Goal: Task Accomplishment & Management: Manage account settings

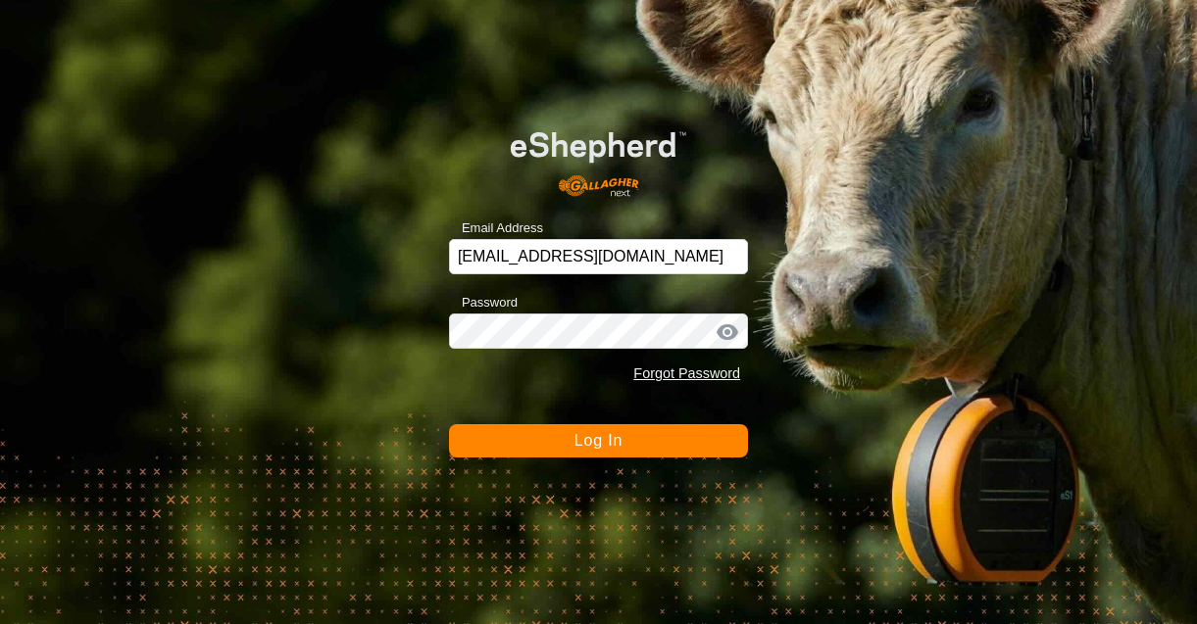
click at [586, 440] on span "Log In" at bounding box center [598, 440] width 48 height 17
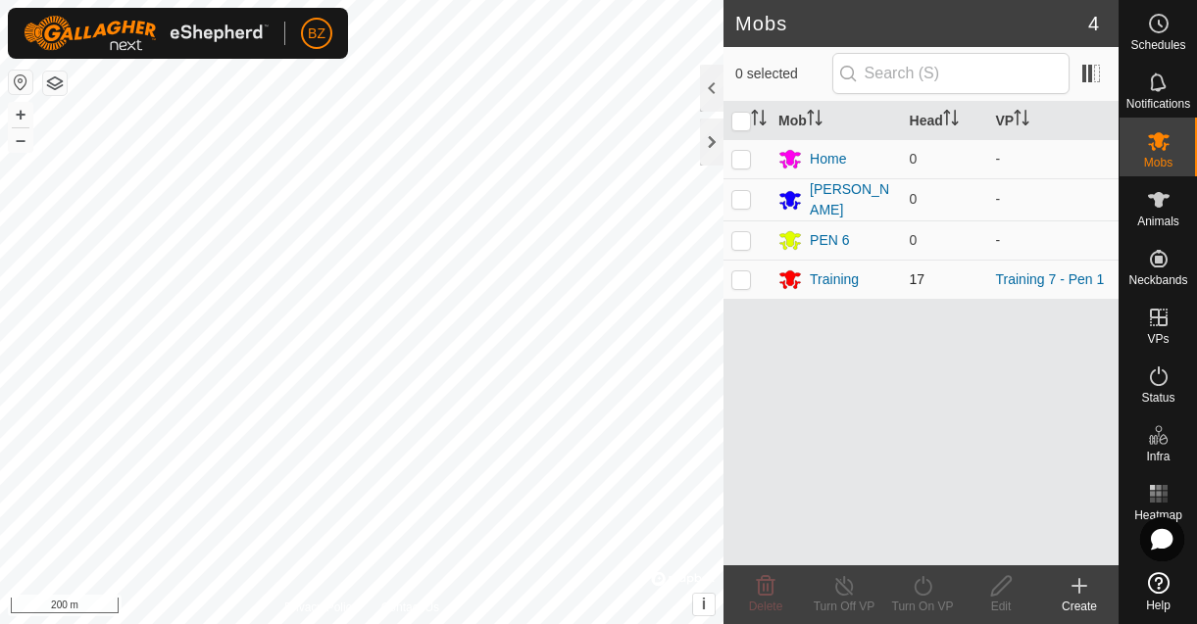
click at [747, 278] on p-checkbox at bounding box center [741, 280] width 20 height 16
checkbox input "true"
click at [852, 279] on div "Training" at bounding box center [834, 280] width 49 height 21
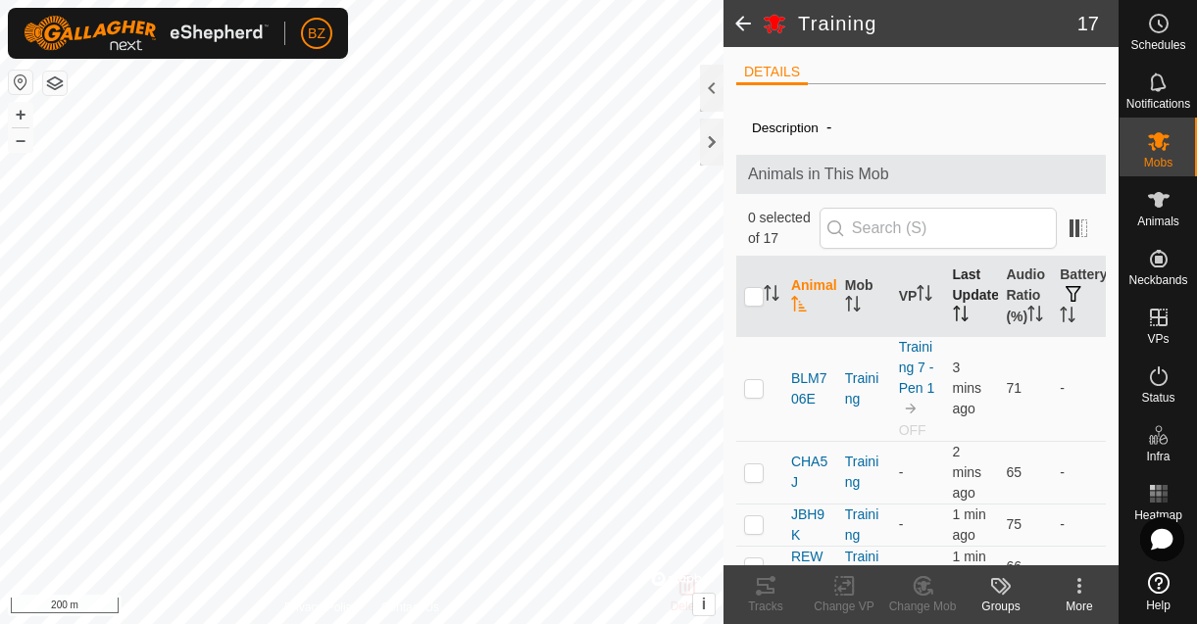
click at [966, 300] on th "Last Updated" at bounding box center [972, 297] width 54 height 80
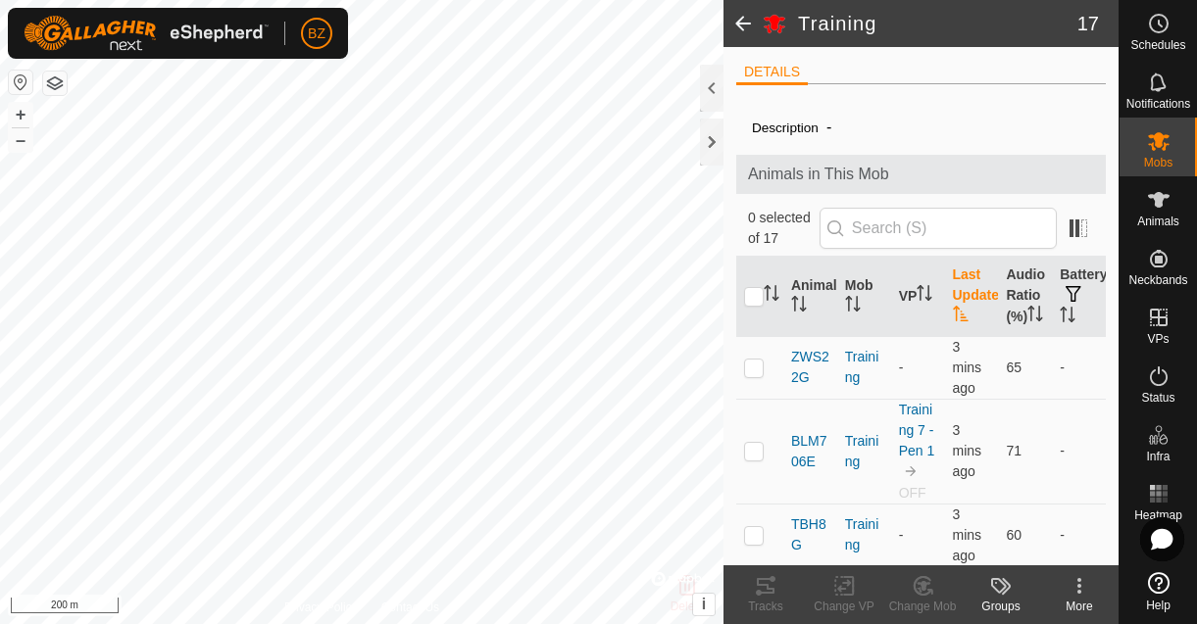
click at [966, 300] on th "Last Updated" at bounding box center [972, 297] width 54 height 80
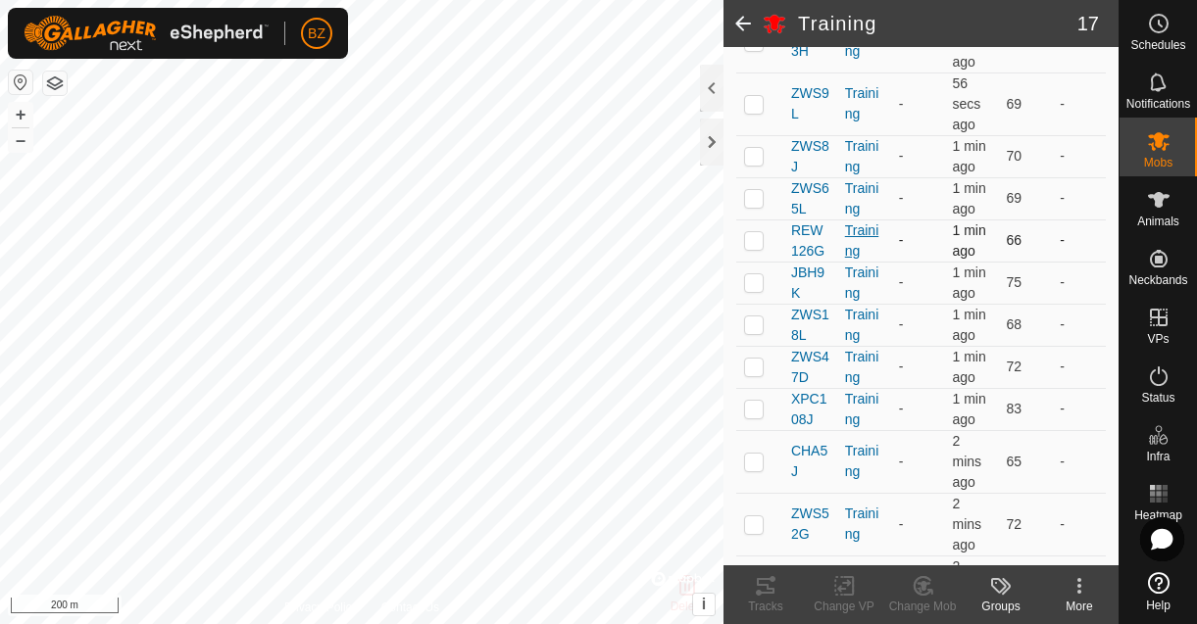
scroll to position [159, 0]
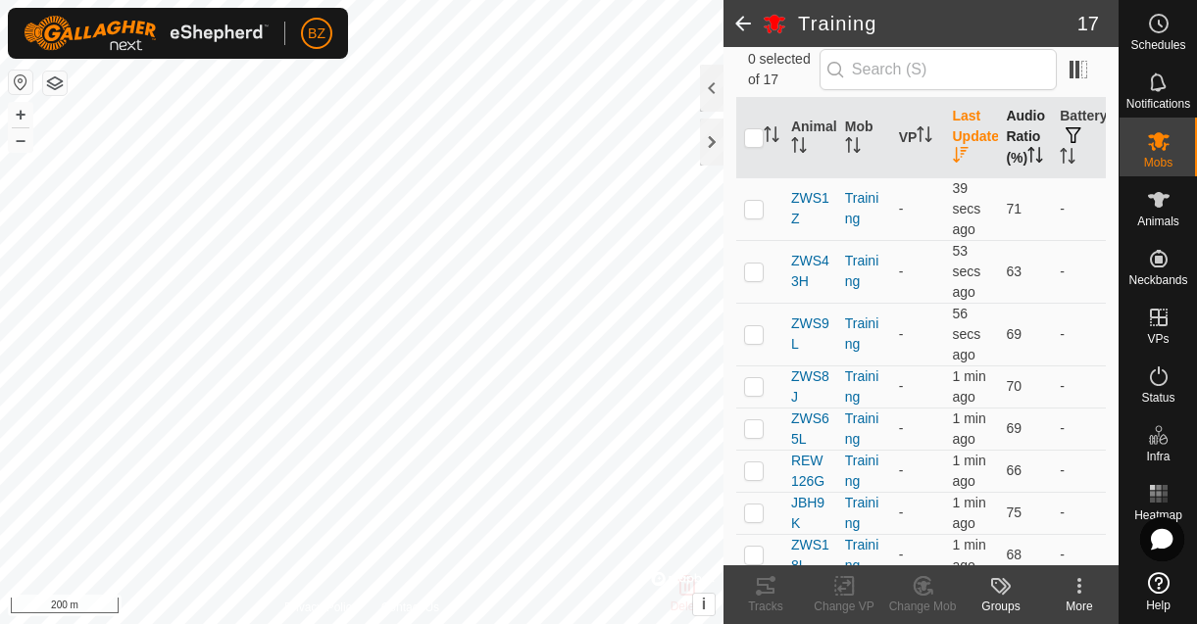
click at [1009, 143] on th "Audio Ratio (%)" at bounding box center [1025, 138] width 54 height 80
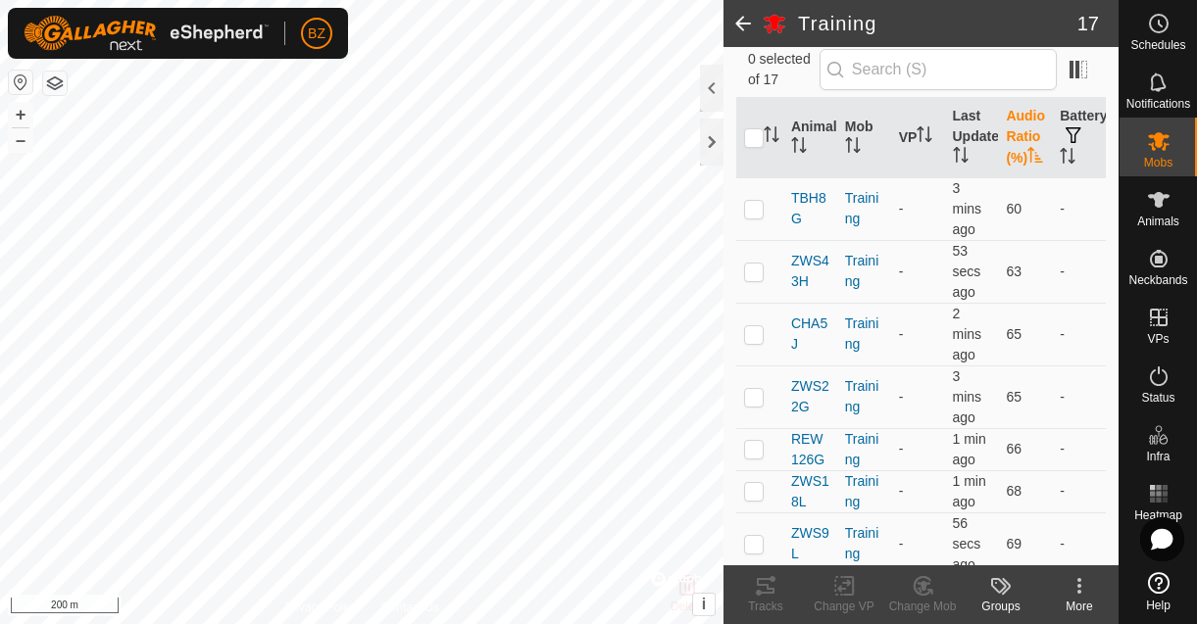
click at [1009, 143] on th "Audio Ratio (%)" at bounding box center [1025, 138] width 54 height 80
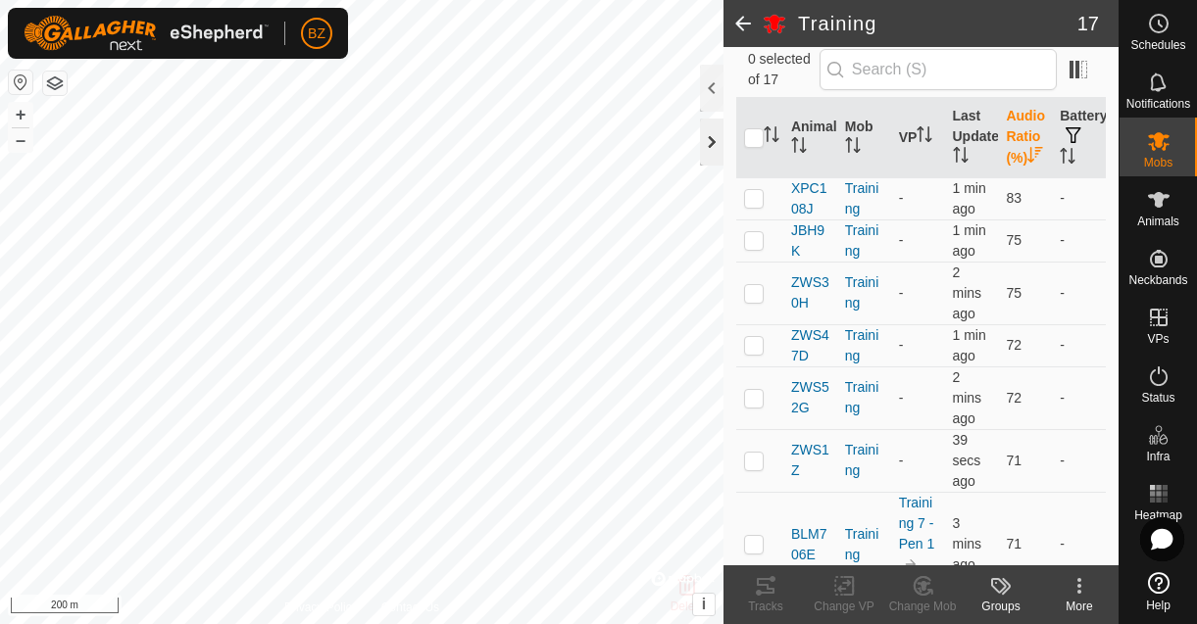
click at [706, 142] on div at bounding box center [712, 142] width 24 height 47
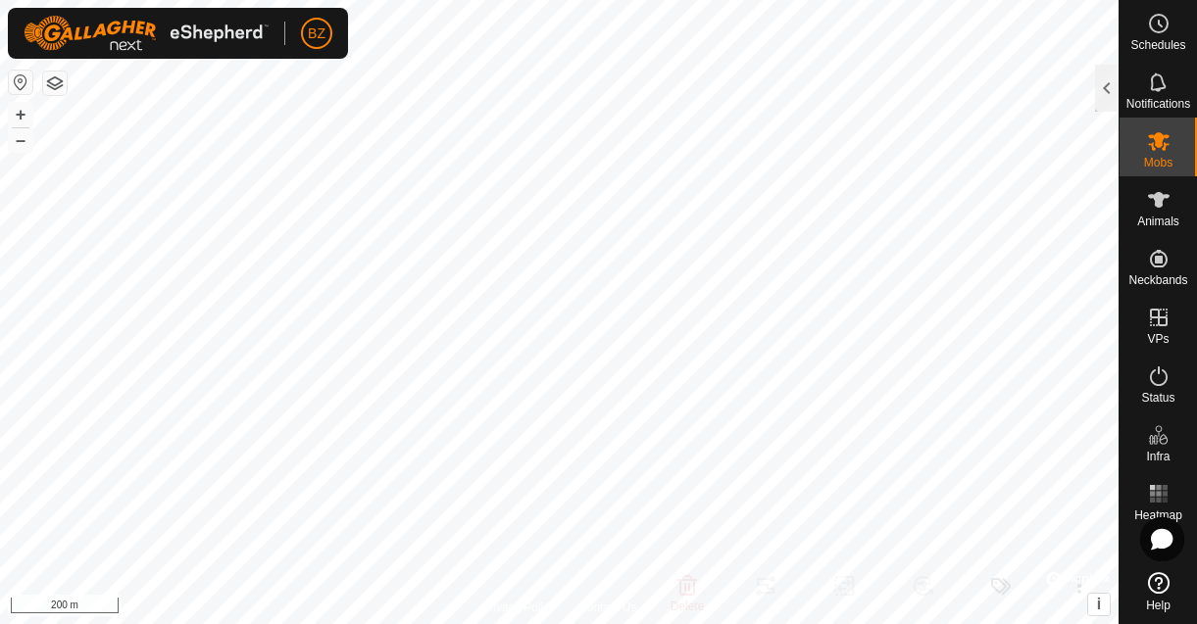
scroll to position [229, 0]
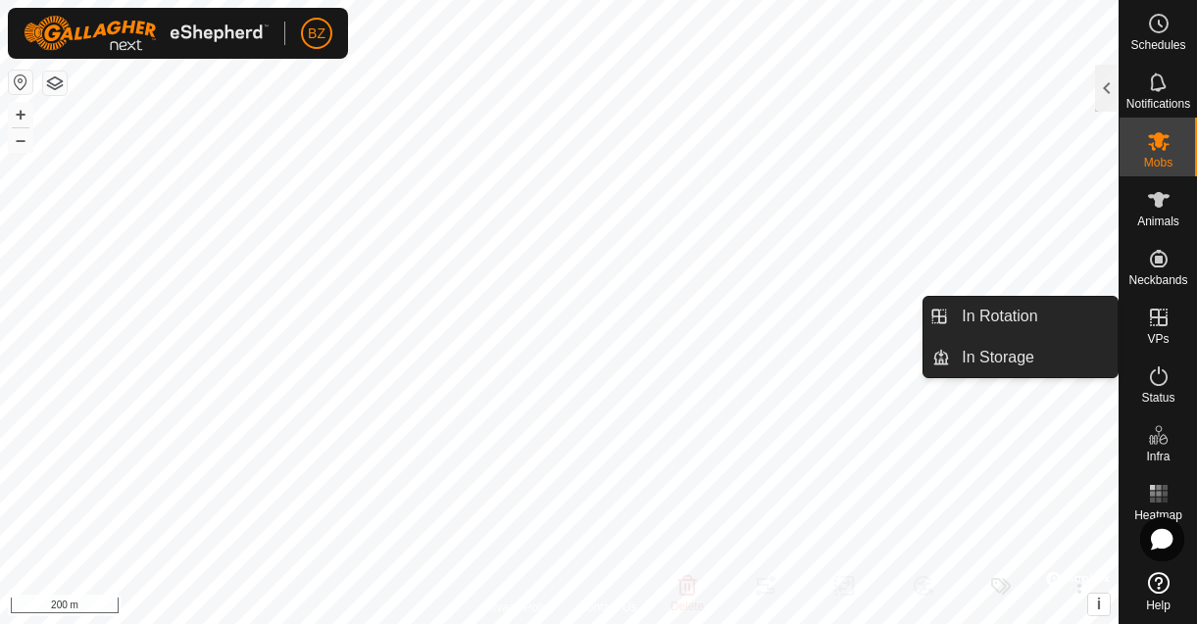
click at [1165, 331] on div "VPs" at bounding box center [1157, 323] width 77 height 59
click at [1020, 324] on link "In Rotation" at bounding box center [1034, 316] width 168 height 39
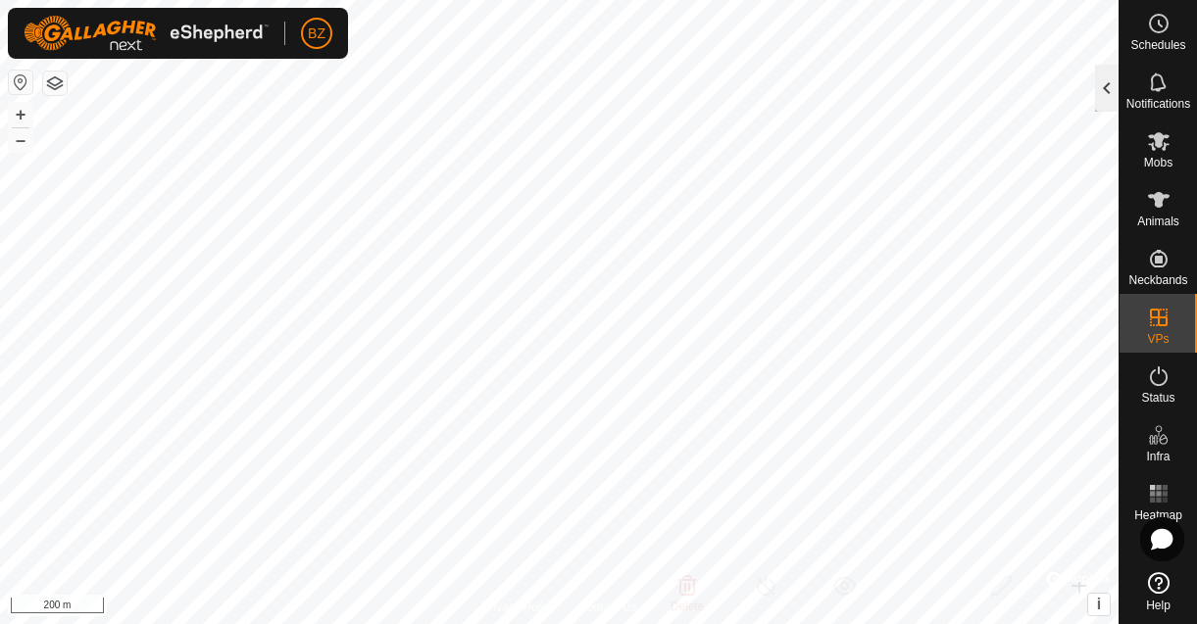
click at [1097, 89] on div at bounding box center [1107, 88] width 24 height 47
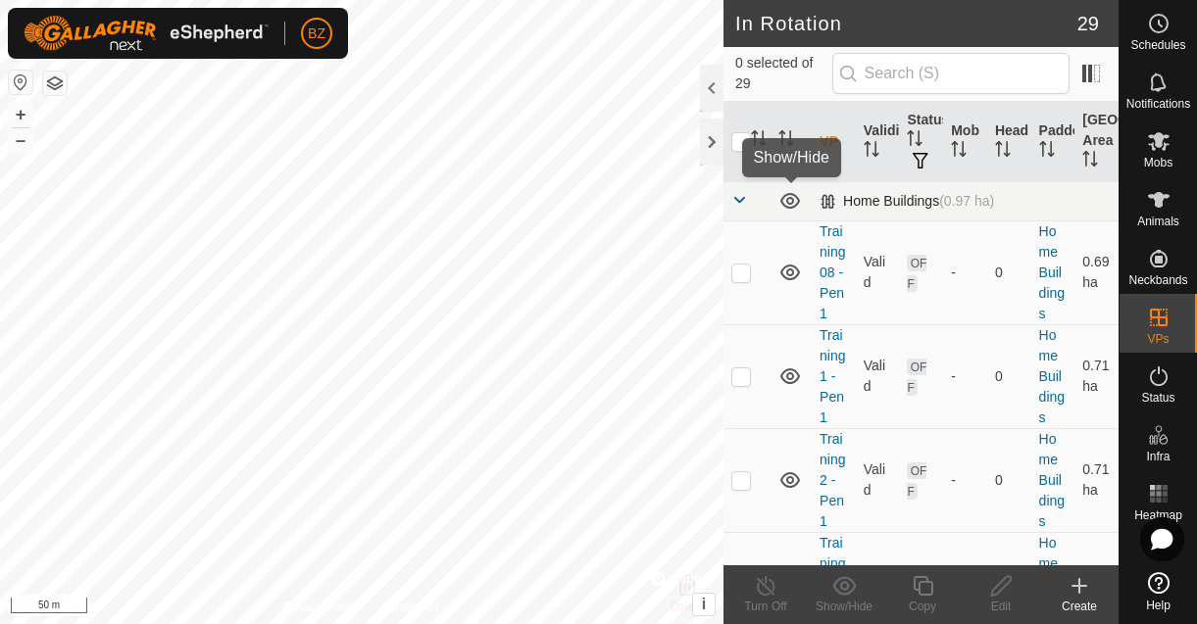
click at [788, 200] on icon at bounding box center [790, 201] width 20 height 16
click at [735, 200] on span at bounding box center [739, 200] width 16 height 16
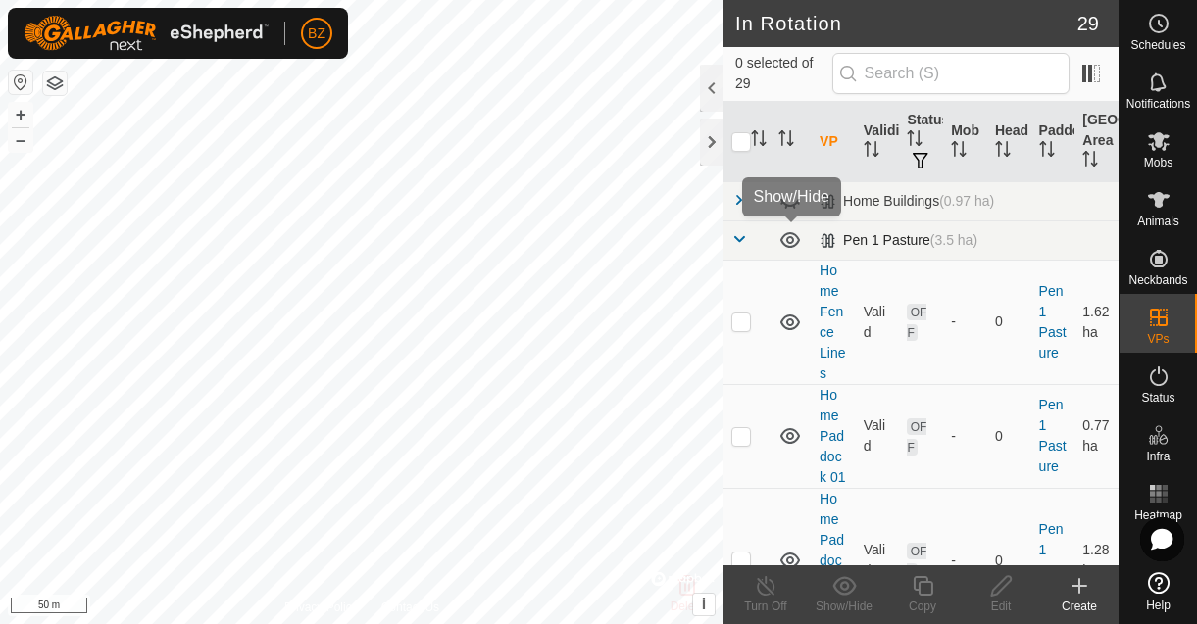
click at [788, 239] on icon at bounding box center [790, 240] width 24 height 24
click at [742, 240] on span at bounding box center [739, 239] width 16 height 16
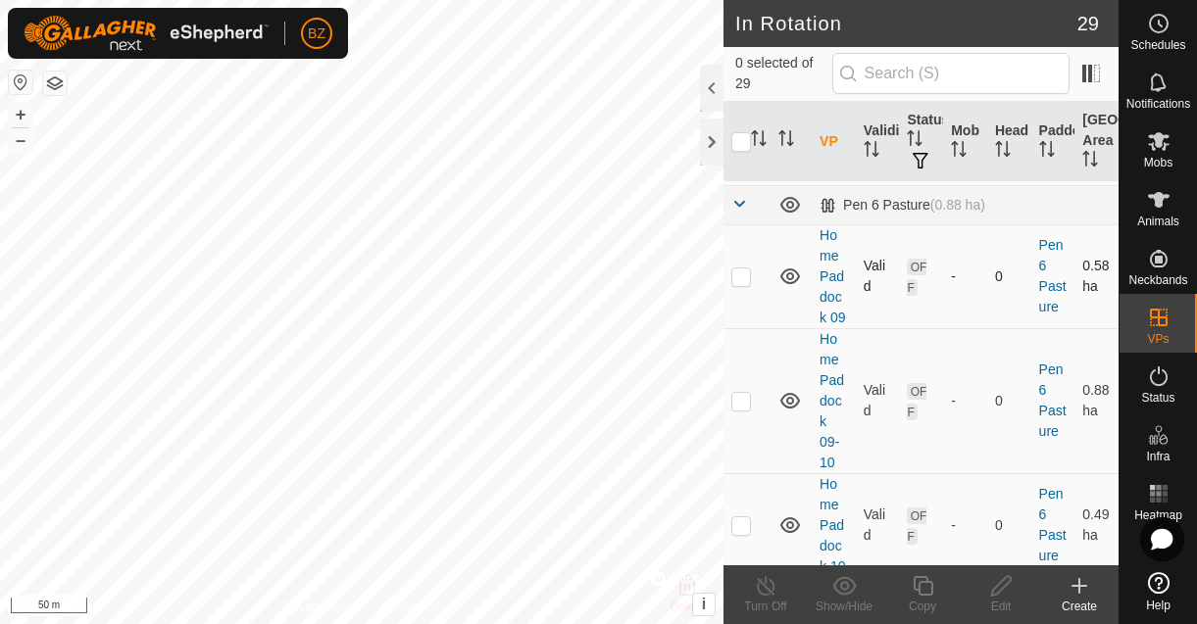
scroll to position [464, 0]
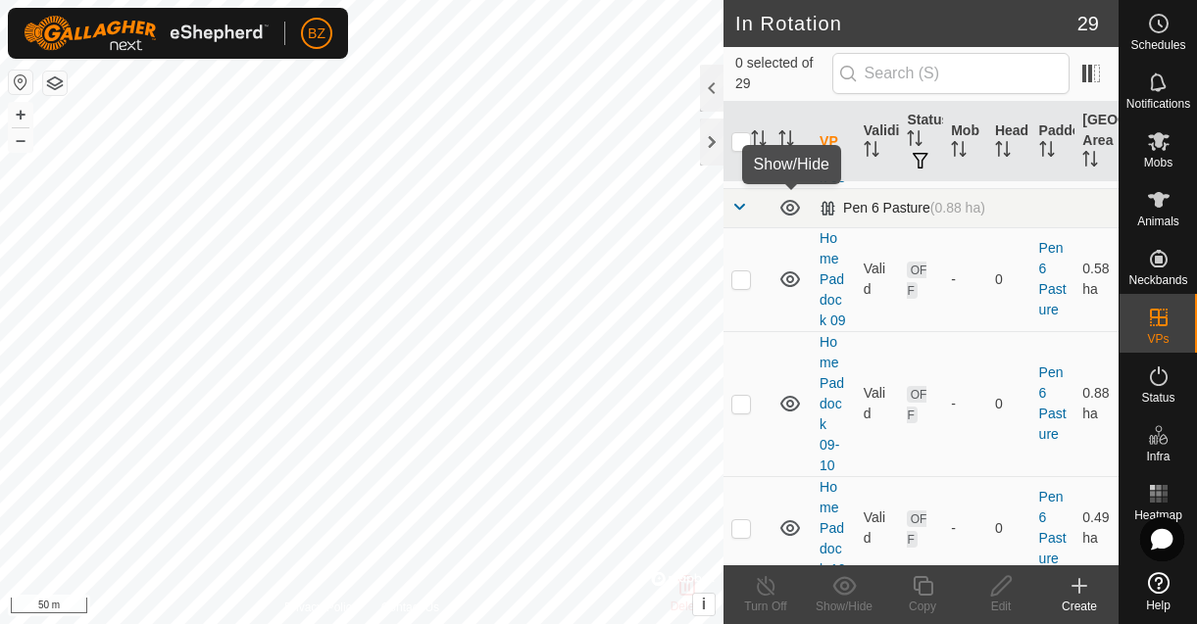
click at [784, 212] on icon at bounding box center [790, 208] width 20 height 16
click at [747, 212] on td at bounding box center [746, 207] width 47 height 39
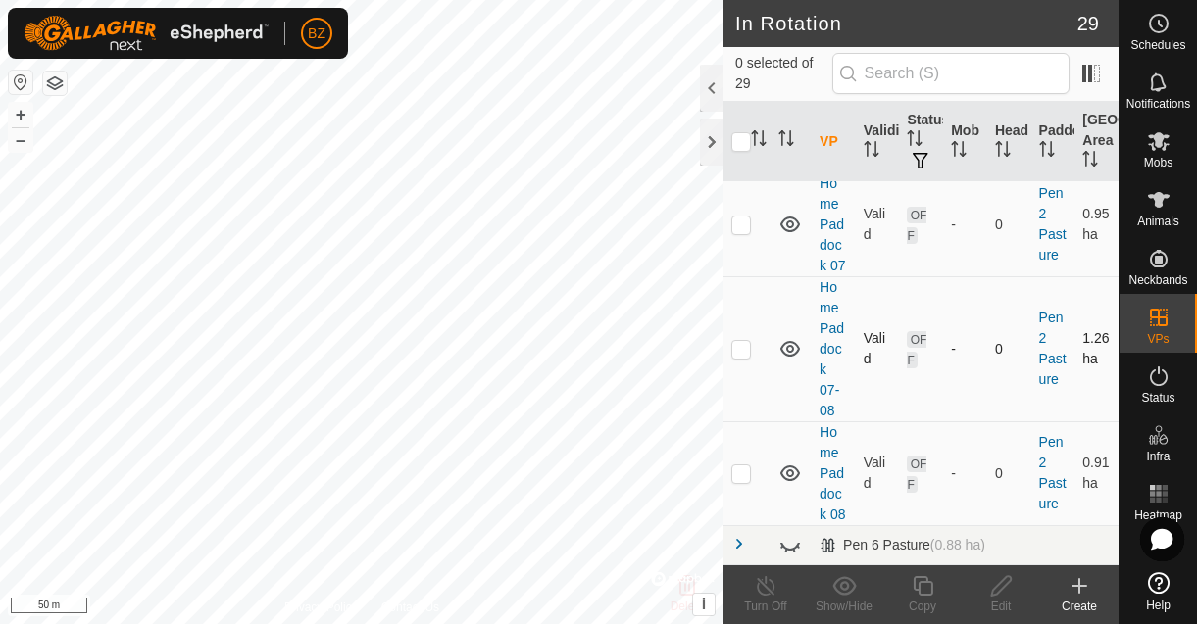
click at [740, 350] on p-checkbox at bounding box center [741, 349] width 20 height 16
checkbox input "true"
click at [1000, 593] on icon at bounding box center [1001, 586] width 25 height 24
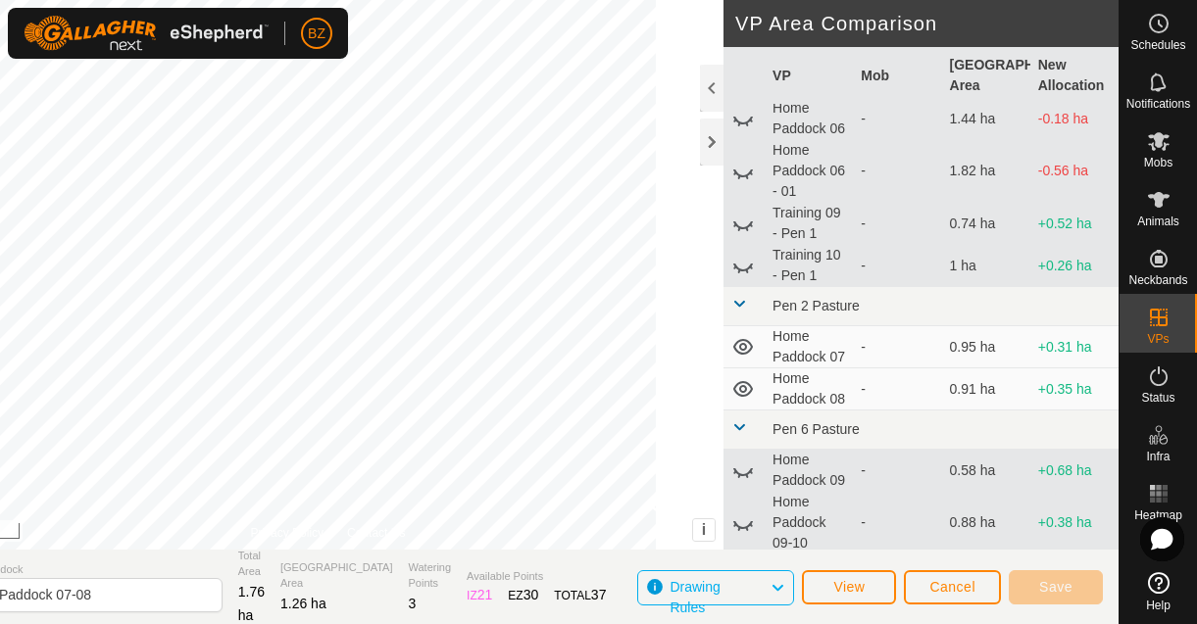
scroll to position [1215, 0]
click at [743, 335] on icon at bounding box center [743, 347] width 24 height 24
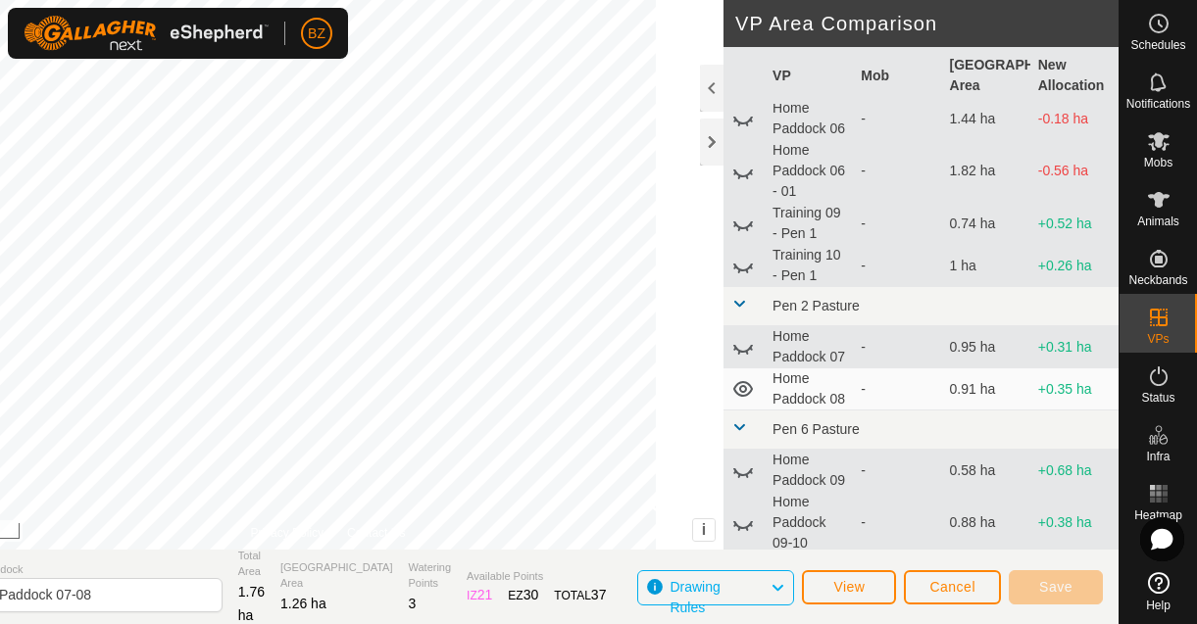
click at [743, 335] on icon at bounding box center [743, 347] width 24 height 24
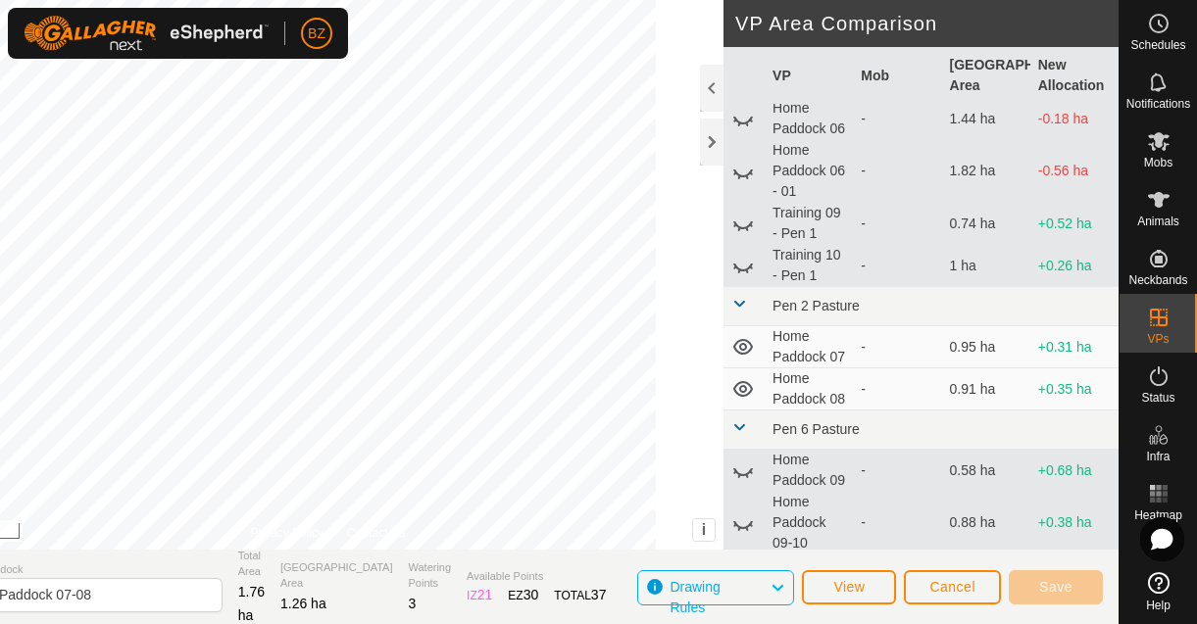
click at [743, 381] on icon at bounding box center [743, 389] width 20 height 16
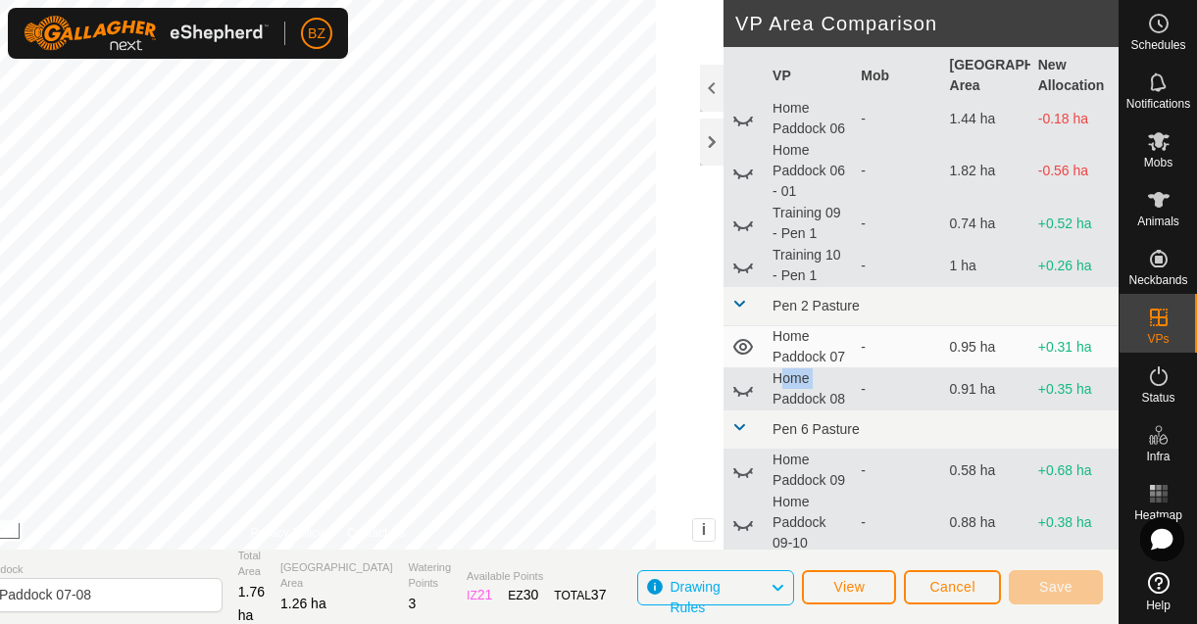
click at [743, 377] on icon at bounding box center [743, 389] width 24 height 24
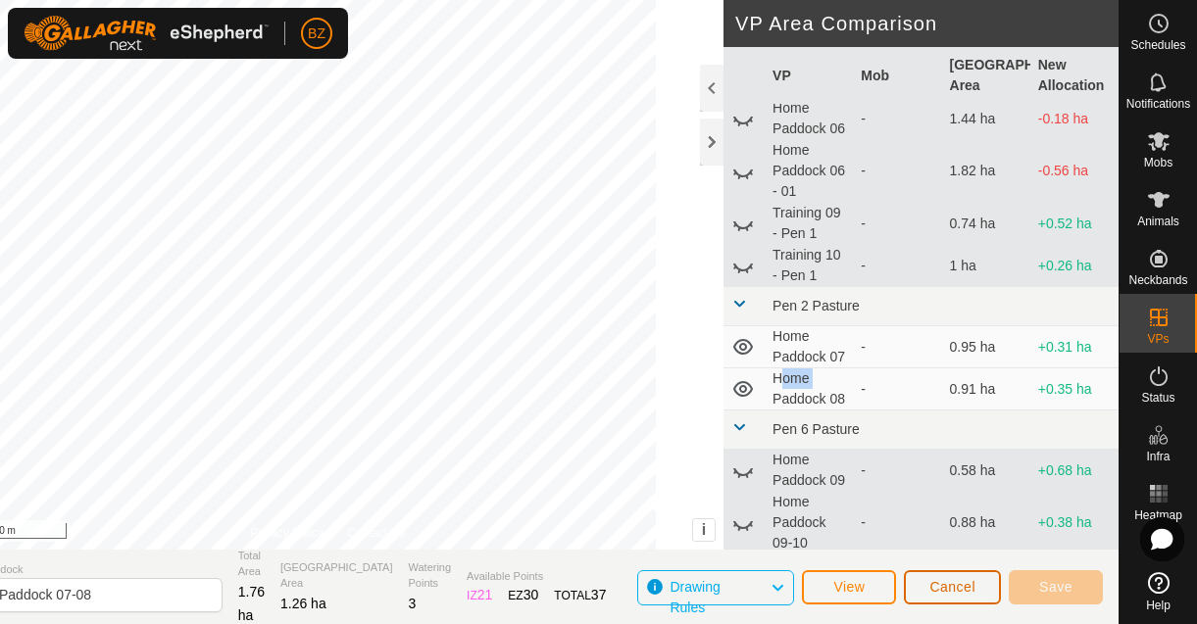
click at [956, 588] on span "Cancel" at bounding box center [952, 587] width 46 height 16
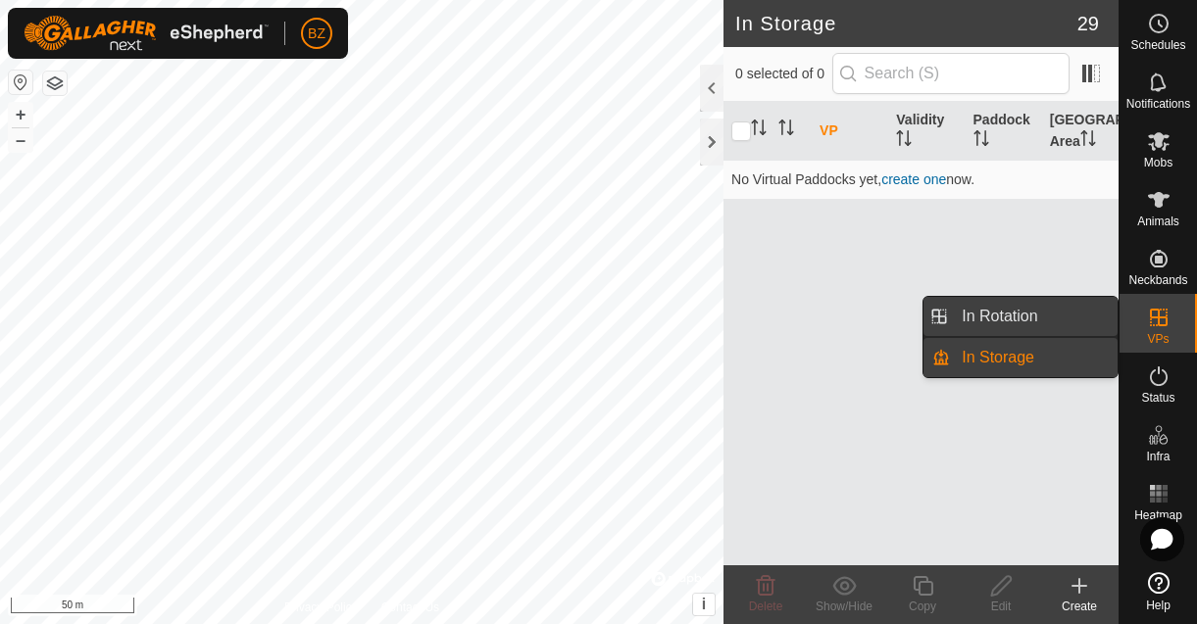
click at [1038, 324] on link "In Rotation" at bounding box center [1034, 316] width 168 height 39
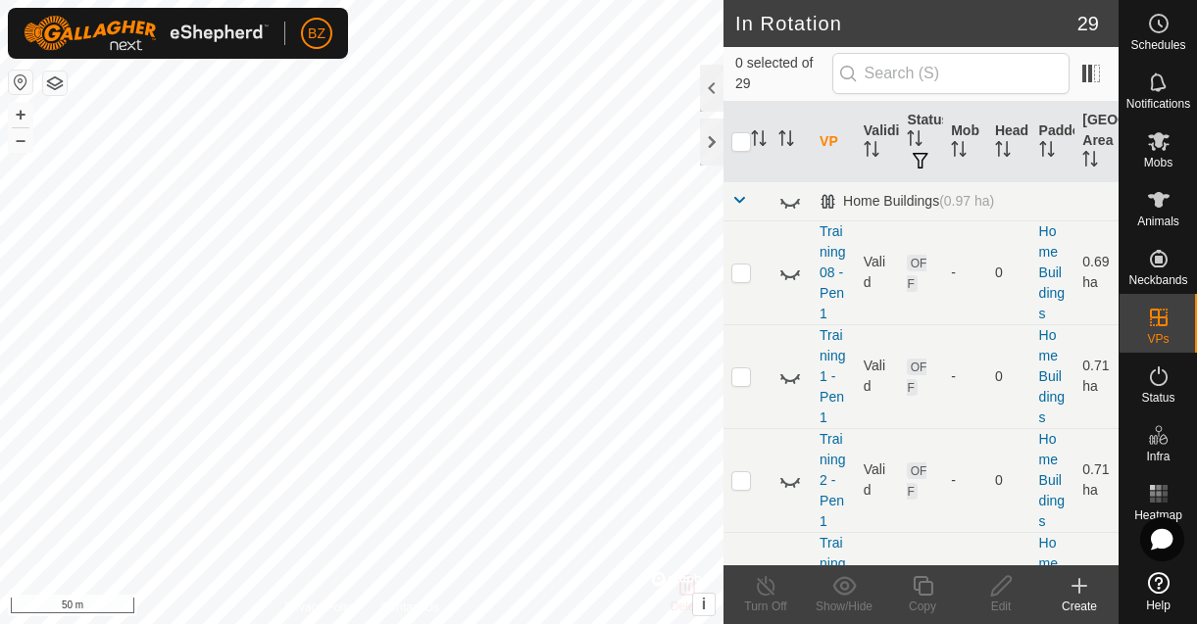
click at [59, 93] on button "button" at bounding box center [55, 84] width 24 height 24
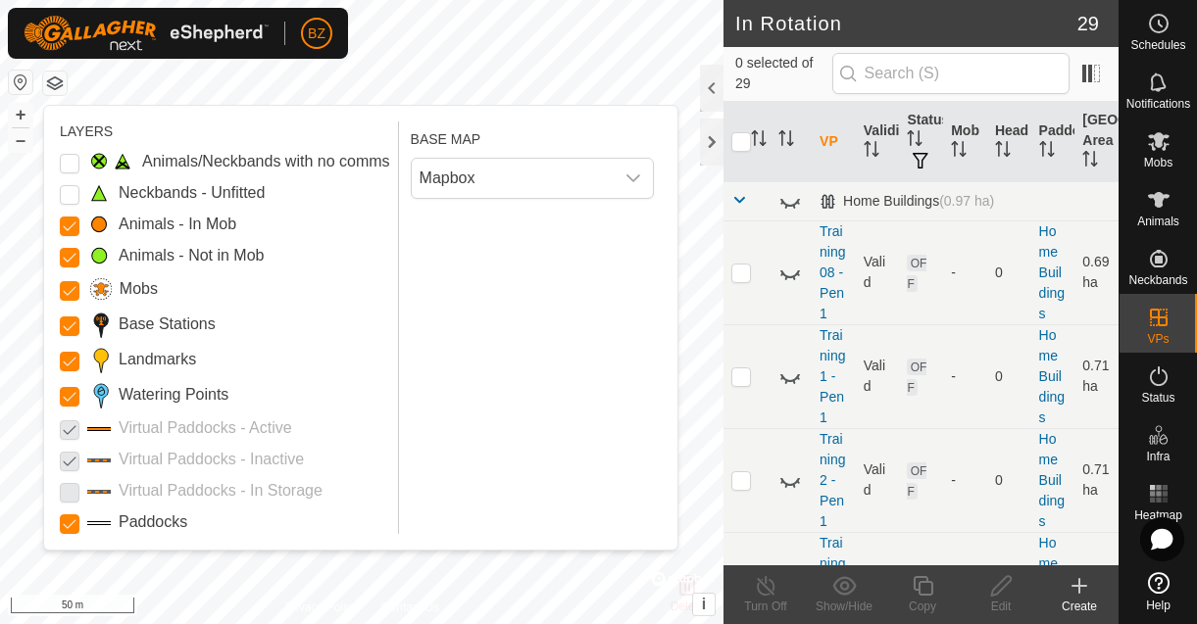
click at [71, 464] on p-checkbox at bounding box center [70, 460] width 20 height 24
click at [744, 198] on span at bounding box center [739, 200] width 16 height 16
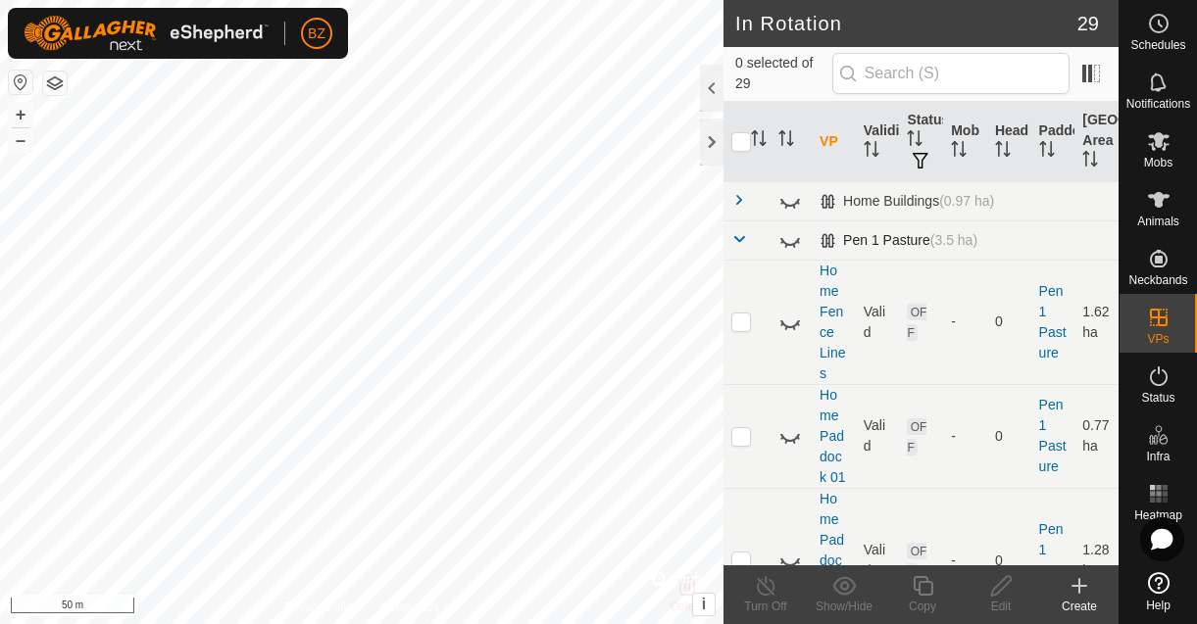
click at [740, 240] on span at bounding box center [739, 239] width 16 height 16
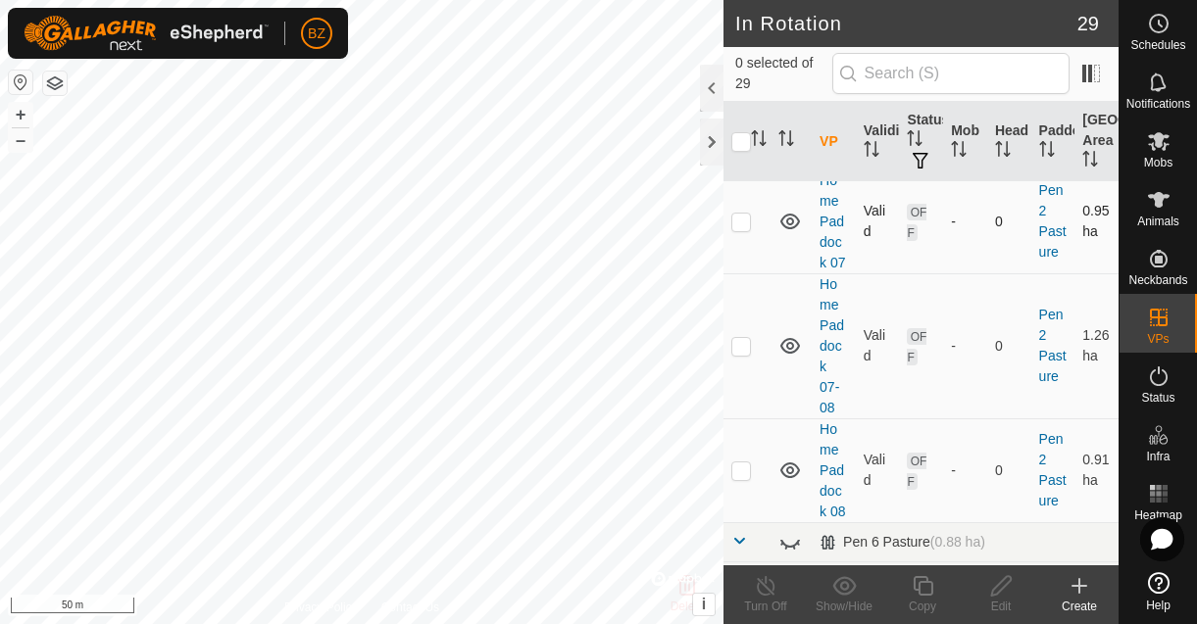
scroll to position [157, 0]
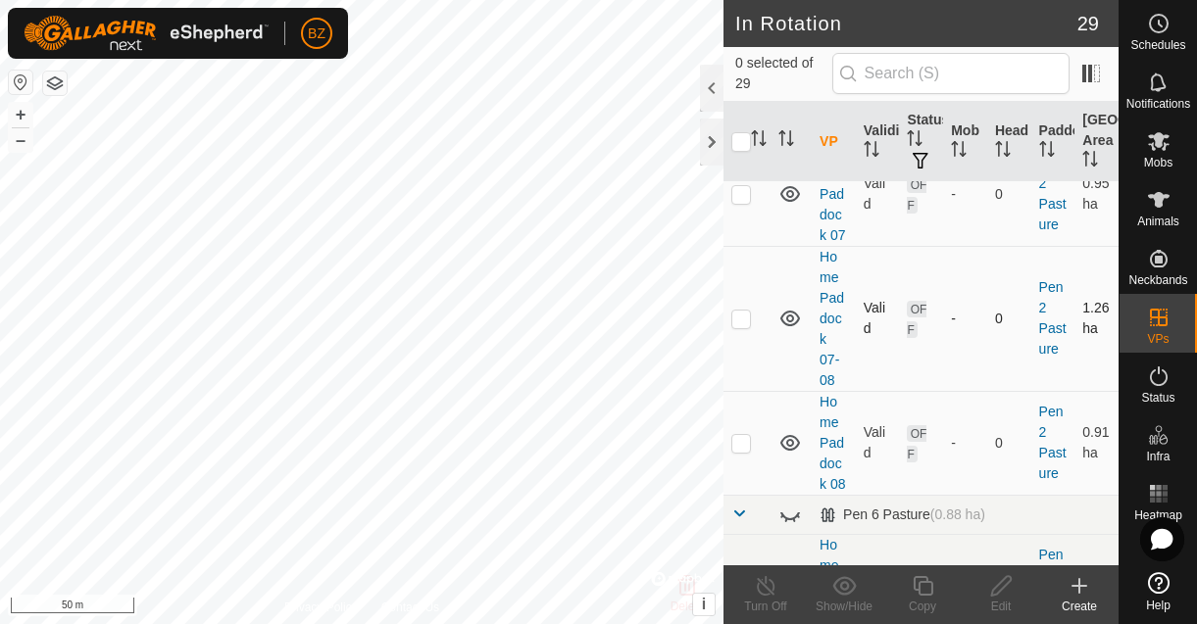
click at [743, 322] on p-checkbox at bounding box center [741, 319] width 20 height 16
checkbox input "true"
click at [986, 591] on edit-svg-icon at bounding box center [1001, 586] width 78 height 24
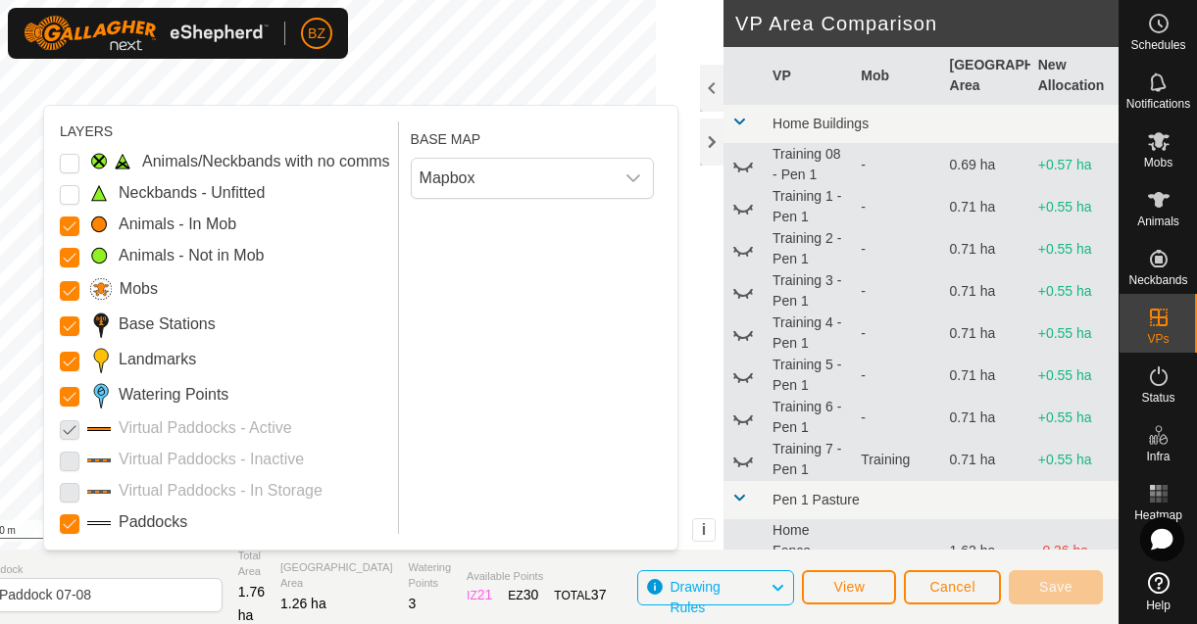
click at [68, 430] on p-checkbox at bounding box center [70, 429] width 20 height 24
click at [67, 429] on p-checkbox at bounding box center [70, 429] width 20 height 24
click at [67, 495] on p-checkbox at bounding box center [70, 491] width 20 height 24
click at [65, 470] on p-checkbox at bounding box center [70, 460] width 20 height 24
click at [74, 524] on input "Paddocks" at bounding box center [70, 525] width 20 height 20
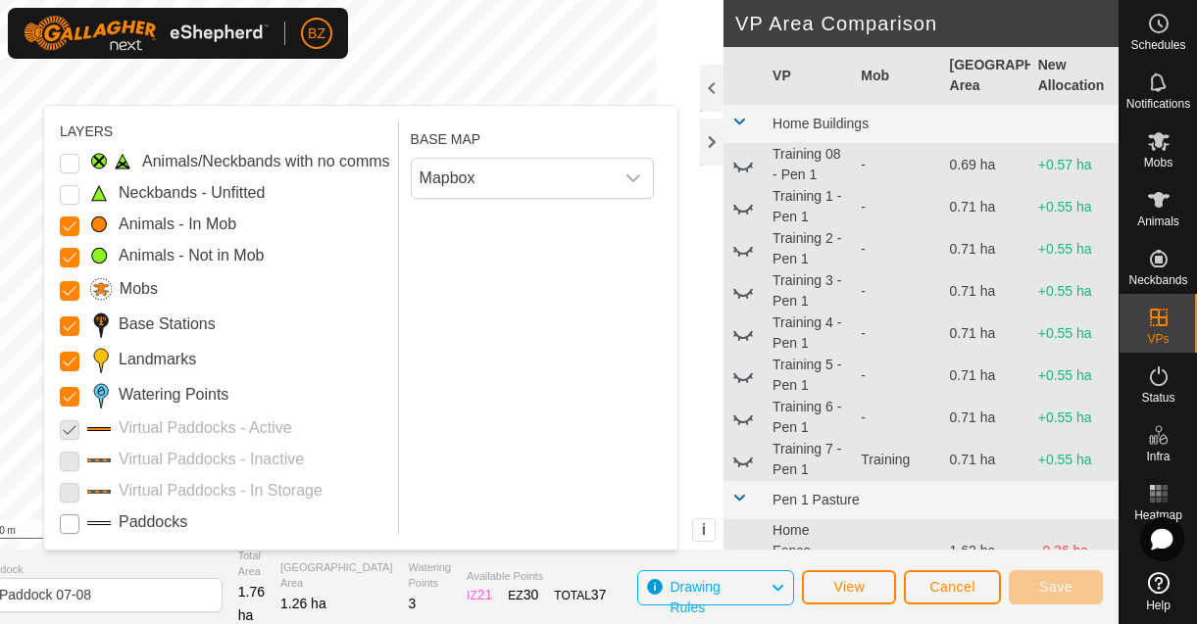
click at [74, 524] on input "Paddocks" at bounding box center [70, 525] width 20 height 20
click at [69, 433] on p-checkbox at bounding box center [70, 429] width 20 height 24
click at [923, 584] on button "Cancel" at bounding box center [952, 587] width 97 height 34
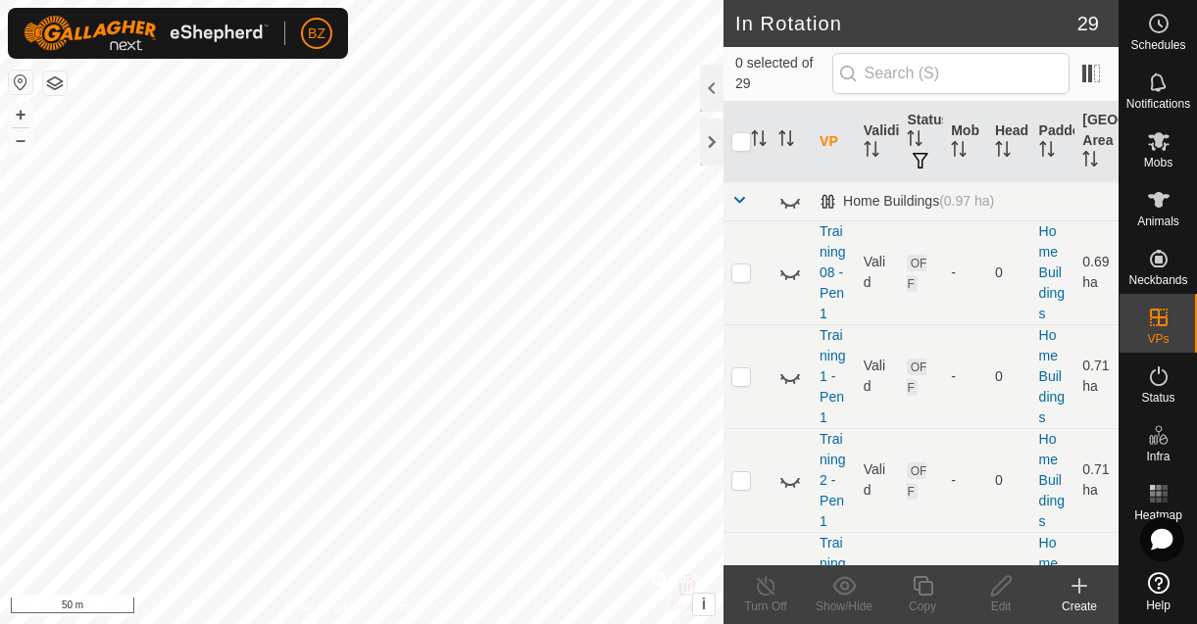
click at [60, 91] on button "button" at bounding box center [55, 84] width 24 height 24
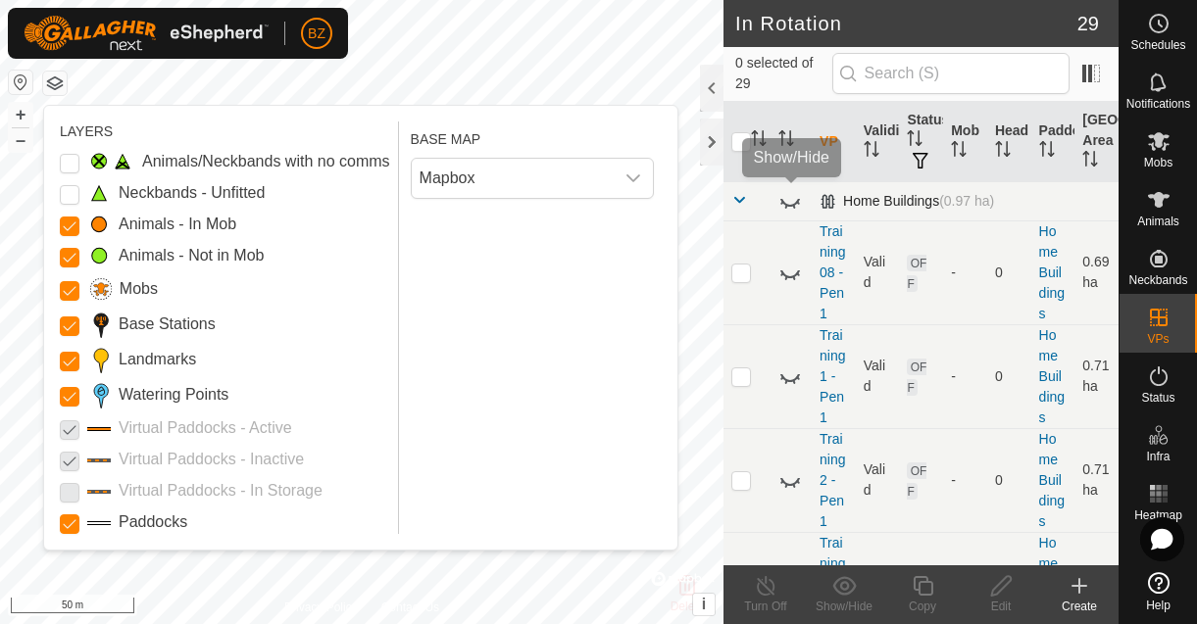
click at [783, 208] on icon at bounding box center [790, 201] width 24 height 24
click at [740, 204] on span at bounding box center [739, 200] width 16 height 16
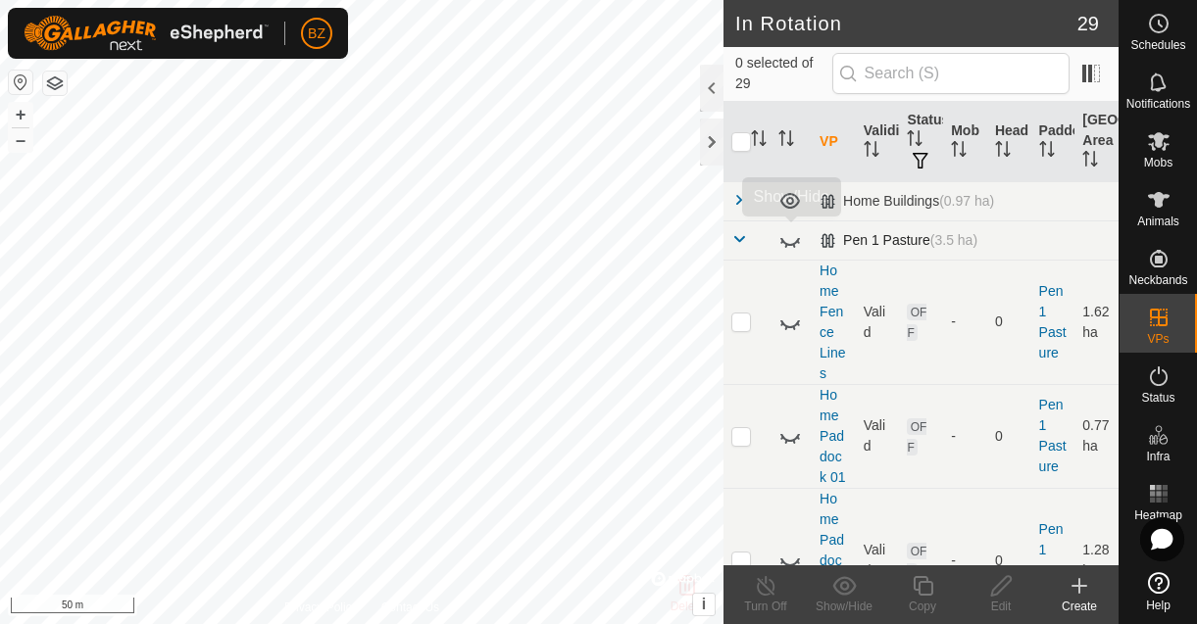
click at [789, 239] on icon at bounding box center [790, 240] width 24 height 24
click at [745, 238] on span at bounding box center [739, 239] width 16 height 16
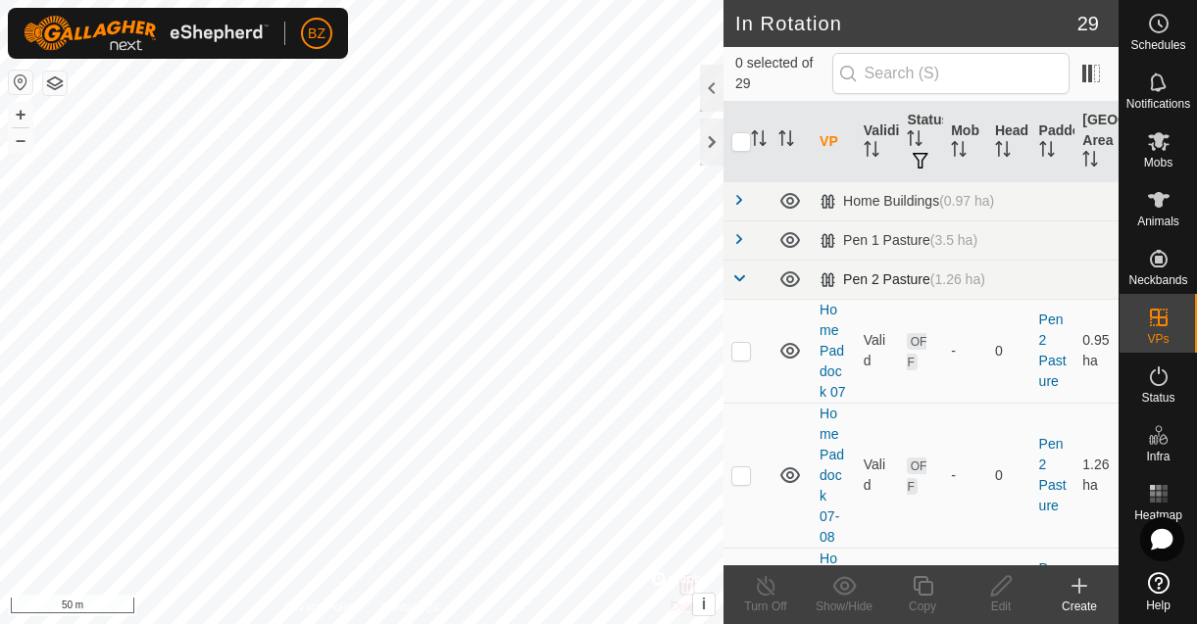
click at [742, 279] on span at bounding box center [739, 279] width 16 height 16
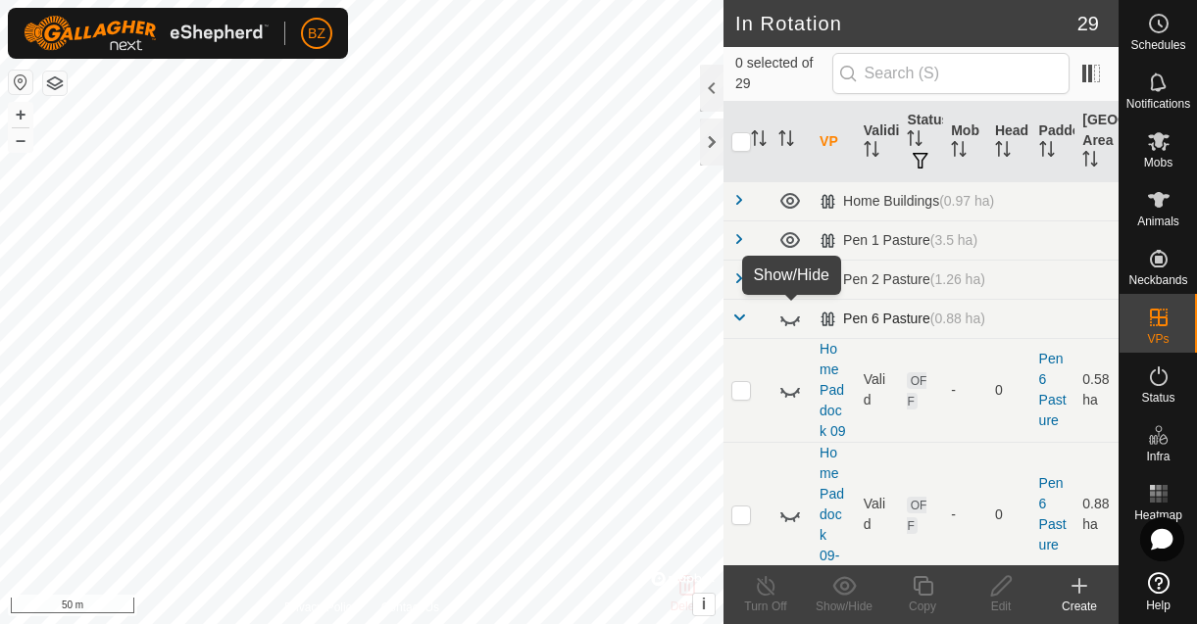
click at [789, 321] on icon at bounding box center [790, 319] width 24 height 24
click at [745, 319] on span at bounding box center [739, 318] width 16 height 16
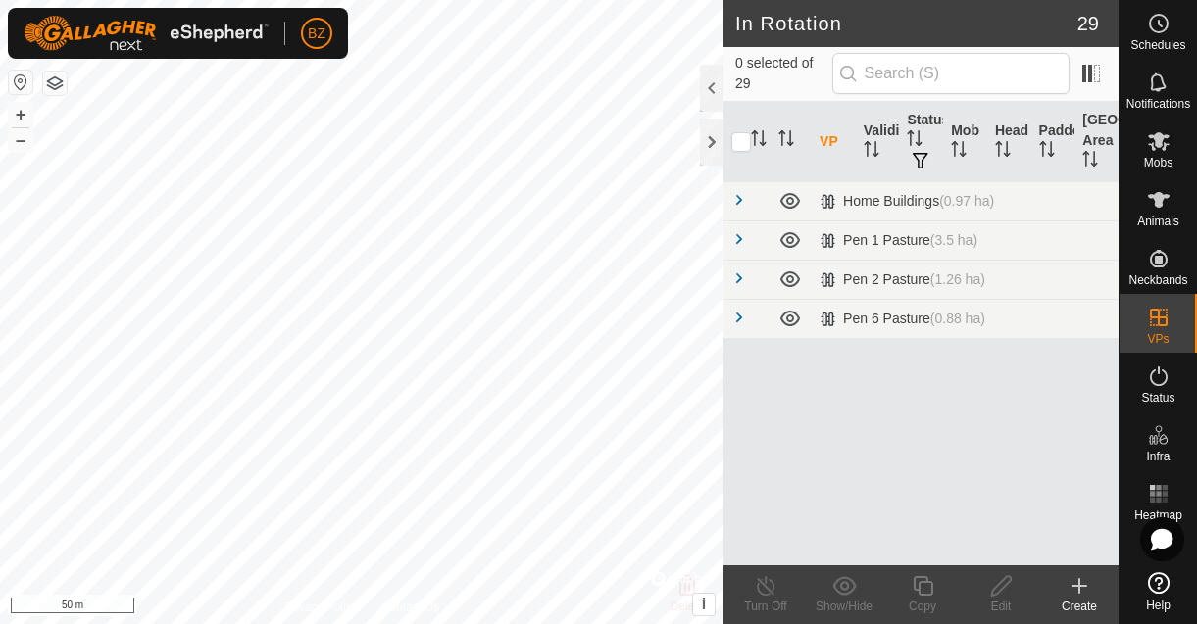
click at [59, 84] on button "button" at bounding box center [55, 84] width 24 height 24
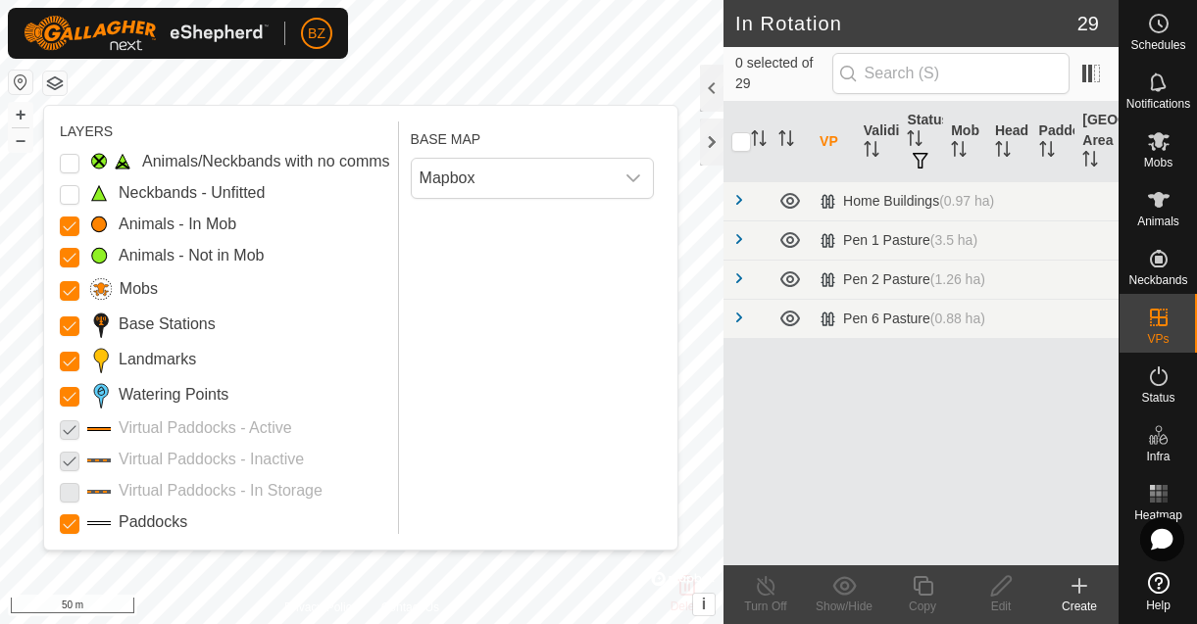
click at [66, 427] on p-checkbox at bounding box center [70, 429] width 20 height 24
click at [68, 493] on p-checkbox at bounding box center [70, 491] width 20 height 24
click at [544, 182] on span "Mapbox" at bounding box center [513, 178] width 202 height 39
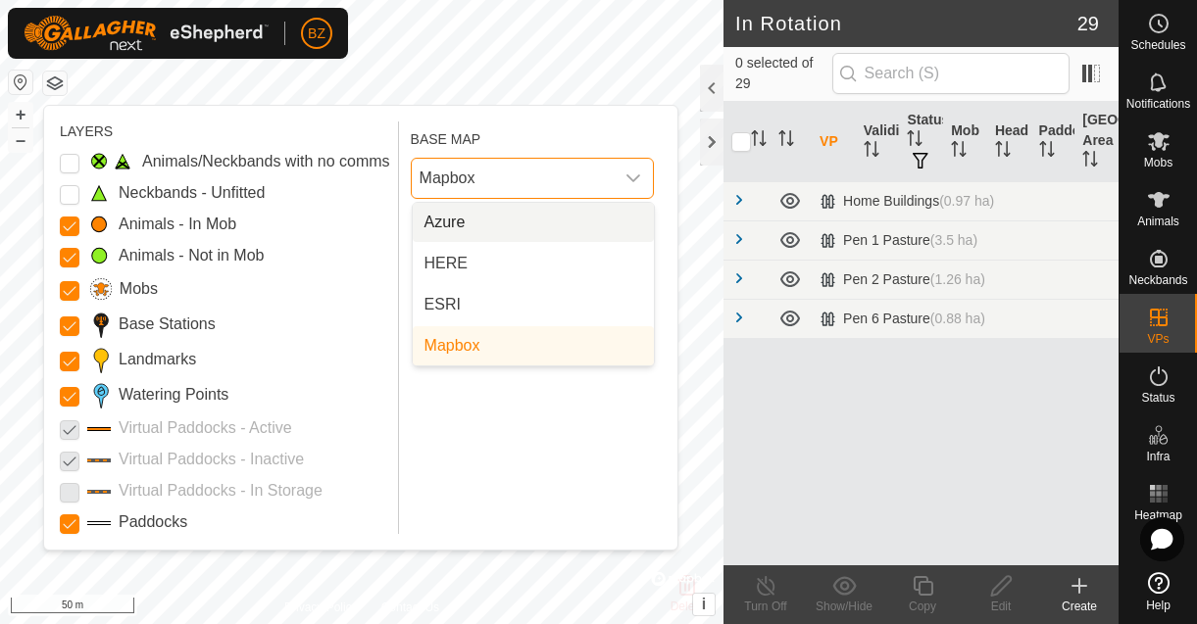
click at [544, 182] on span "Mapbox" at bounding box center [513, 178] width 202 height 39
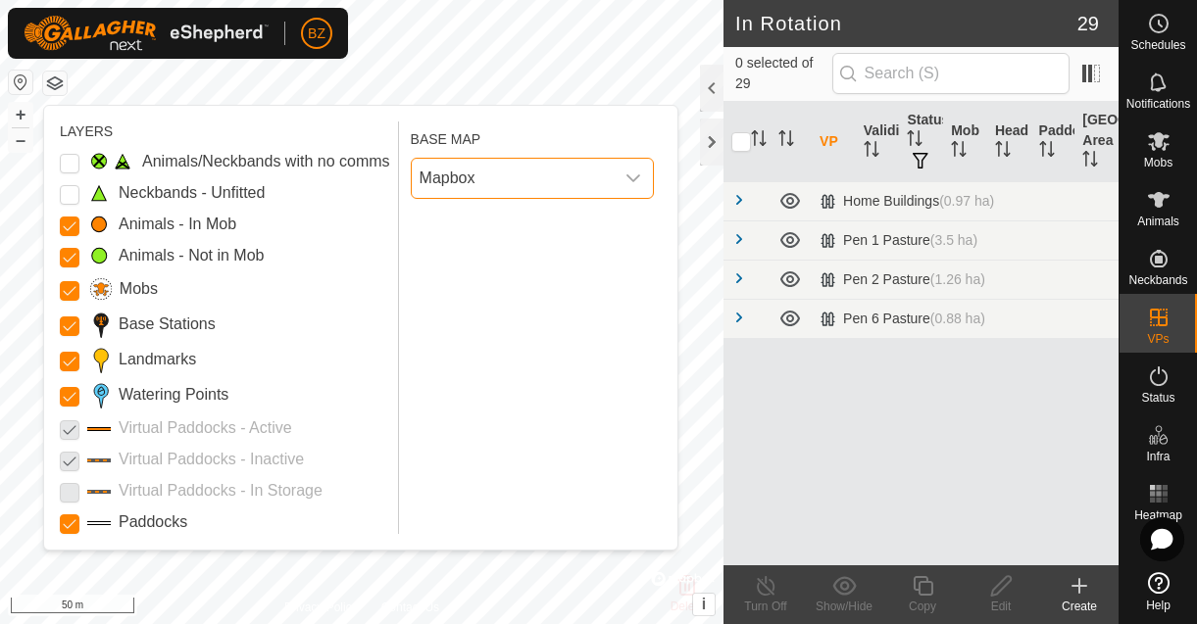
click at [52, 87] on button "button" at bounding box center [55, 84] width 24 height 24
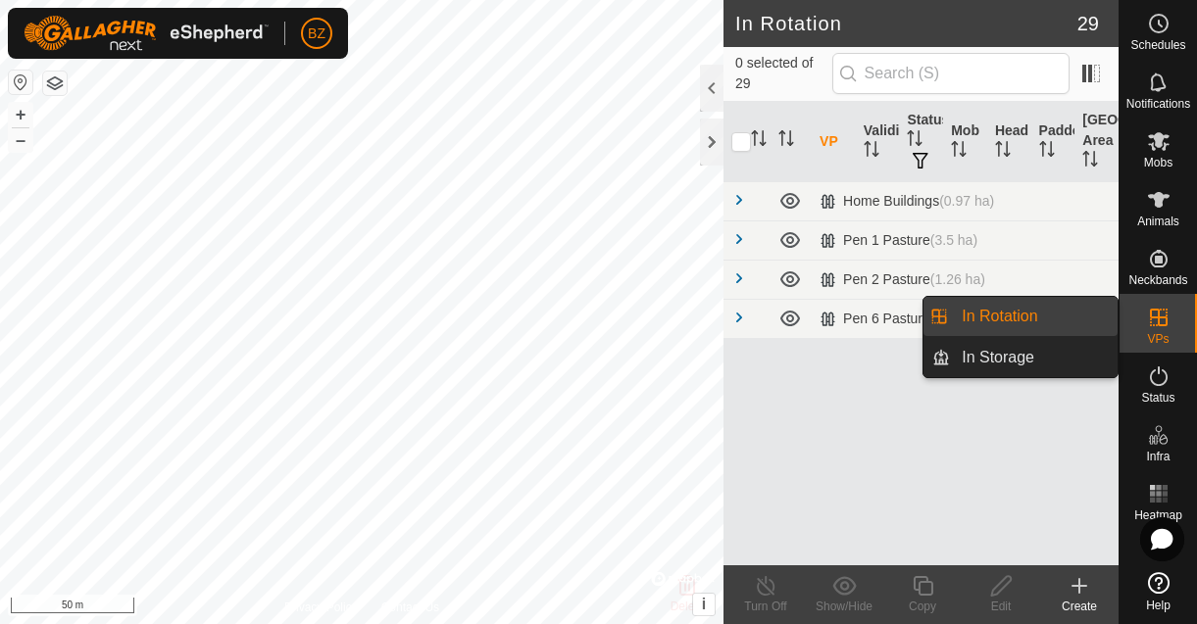
click at [1048, 318] on link "In Rotation" at bounding box center [1034, 316] width 168 height 39
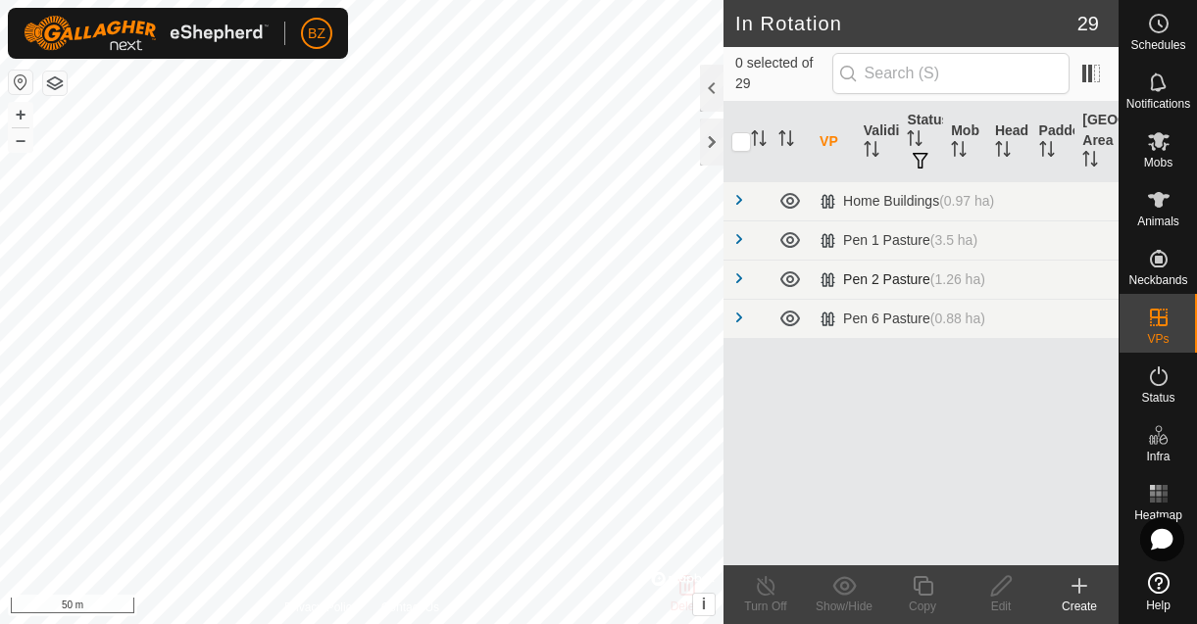
click at [735, 280] on span at bounding box center [739, 279] width 16 height 16
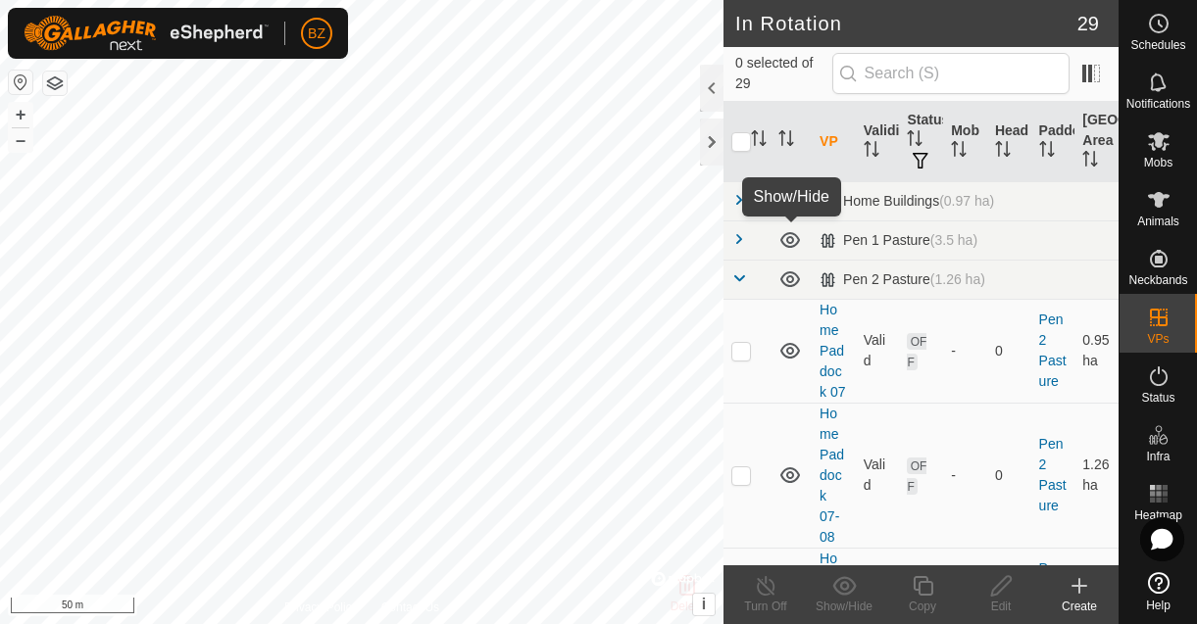
click at [791, 243] on icon at bounding box center [790, 240] width 20 height 16
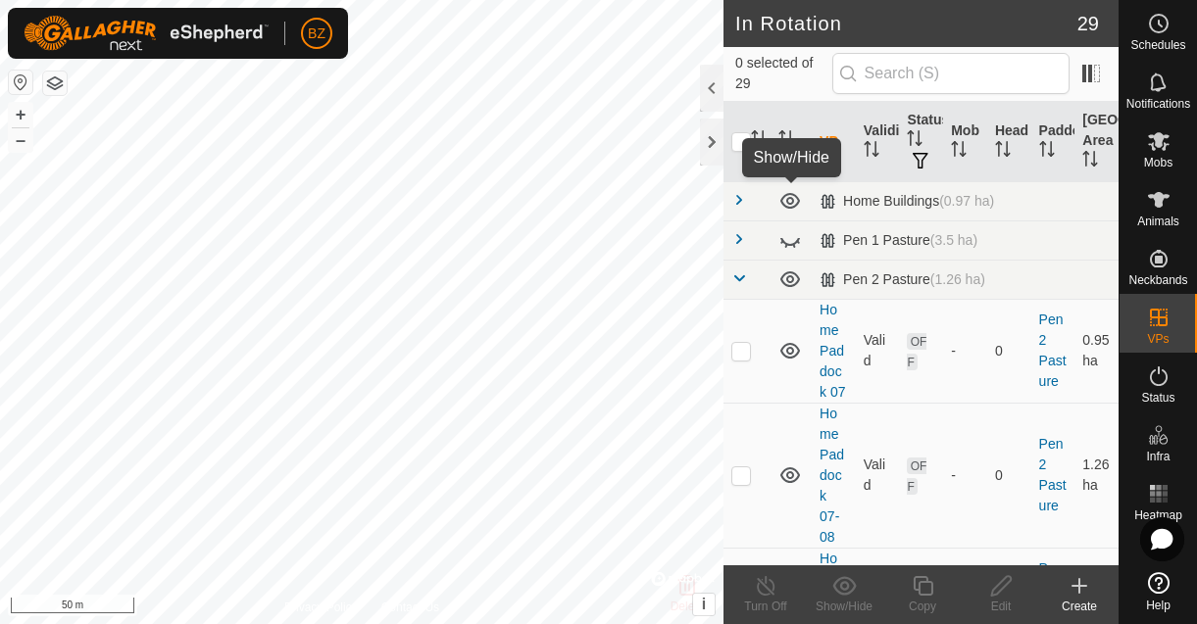
click at [791, 208] on icon at bounding box center [790, 201] width 24 height 24
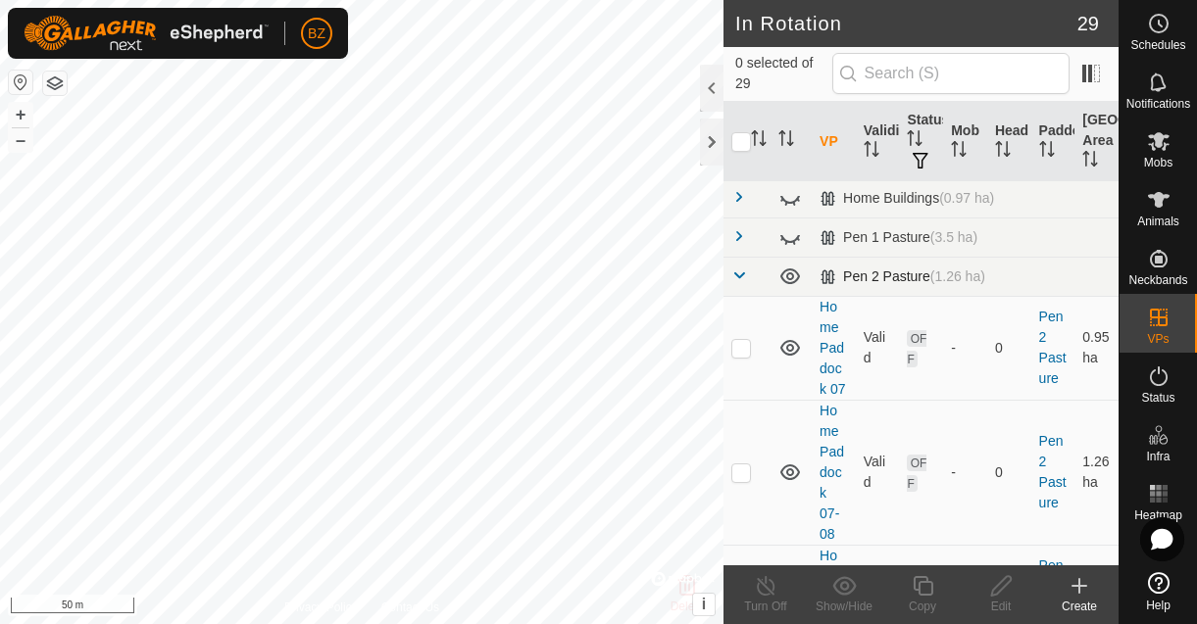
scroll to position [4, 0]
click at [750, 275] on td at bounding box center [746, 275] width 47 height 39
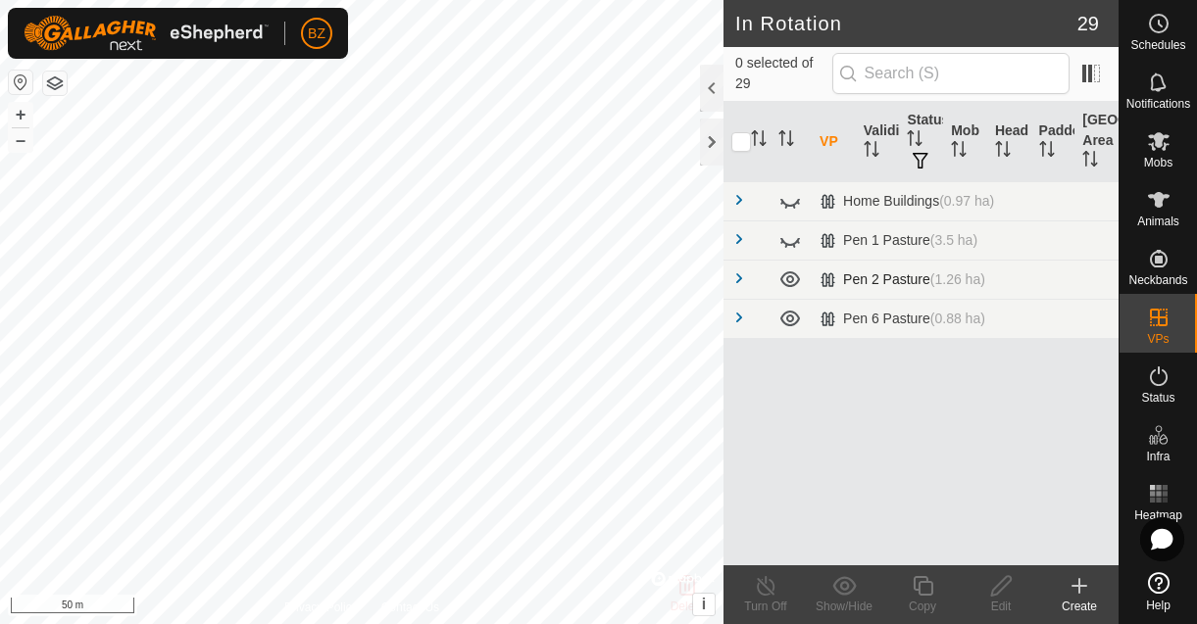
scroll to position [0, 0]
click at [789, 315] on icon at bounding box center [790, 319] width 20 height 16
click at [745, 278] on span at bounding box center [739, 279] width 16 height 16
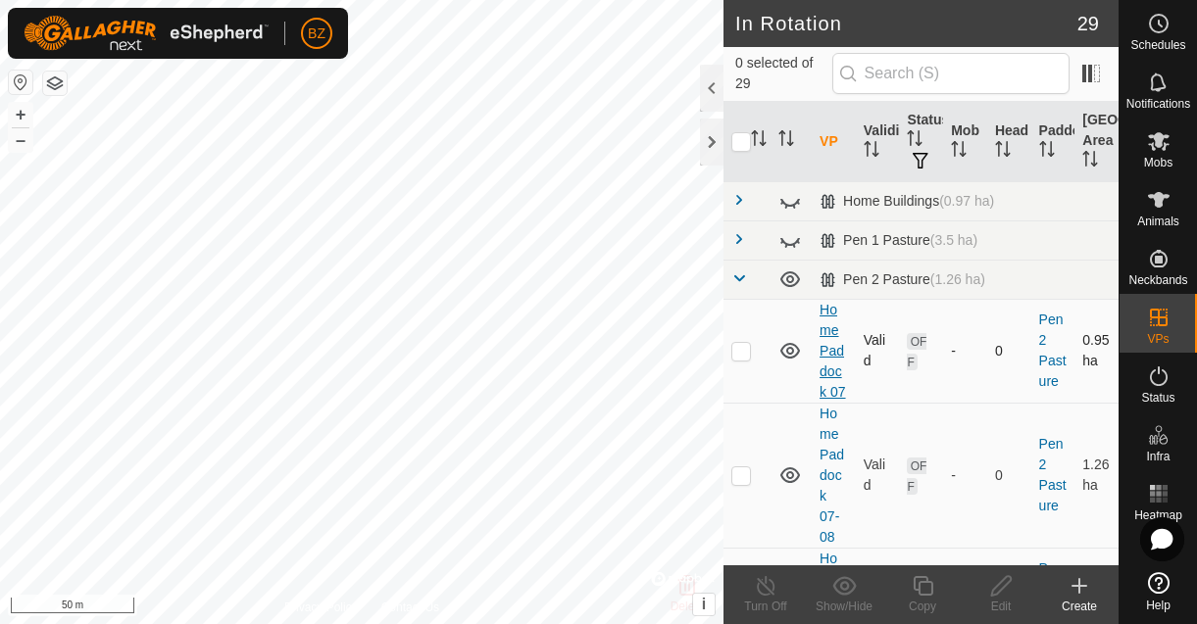
click at [840, 368] on link "Home Paddock 07" at bounding box center [831, 351] width 25 height 98
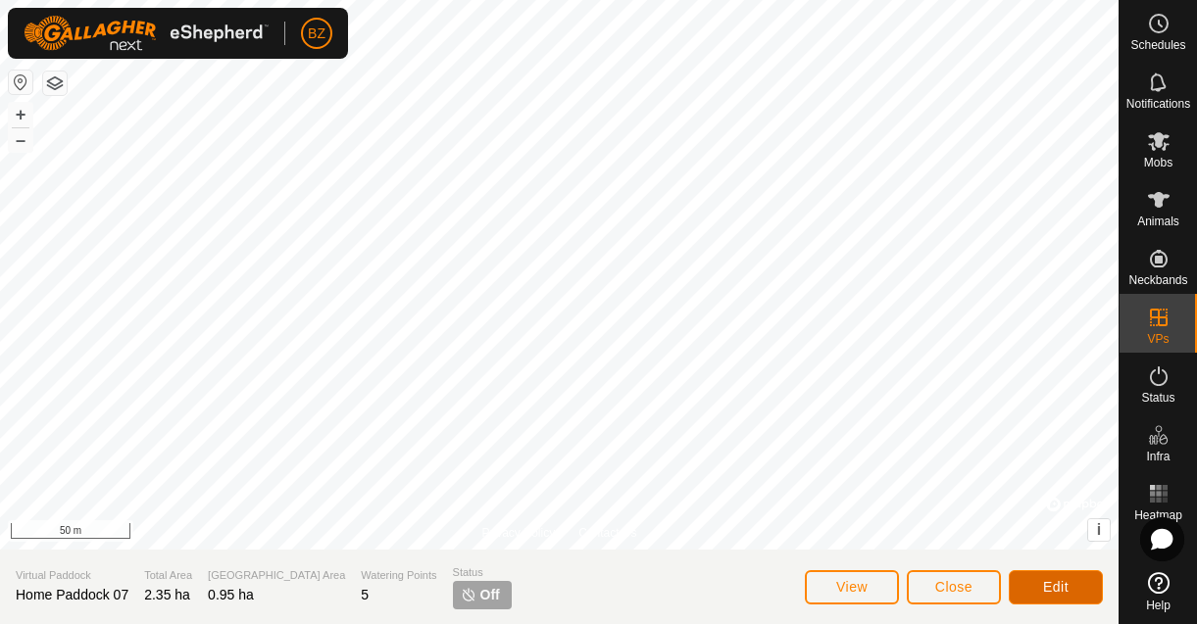
click at [1051, 586] on span "Edit" at bounding box center [1055, 587] width 25 height 16
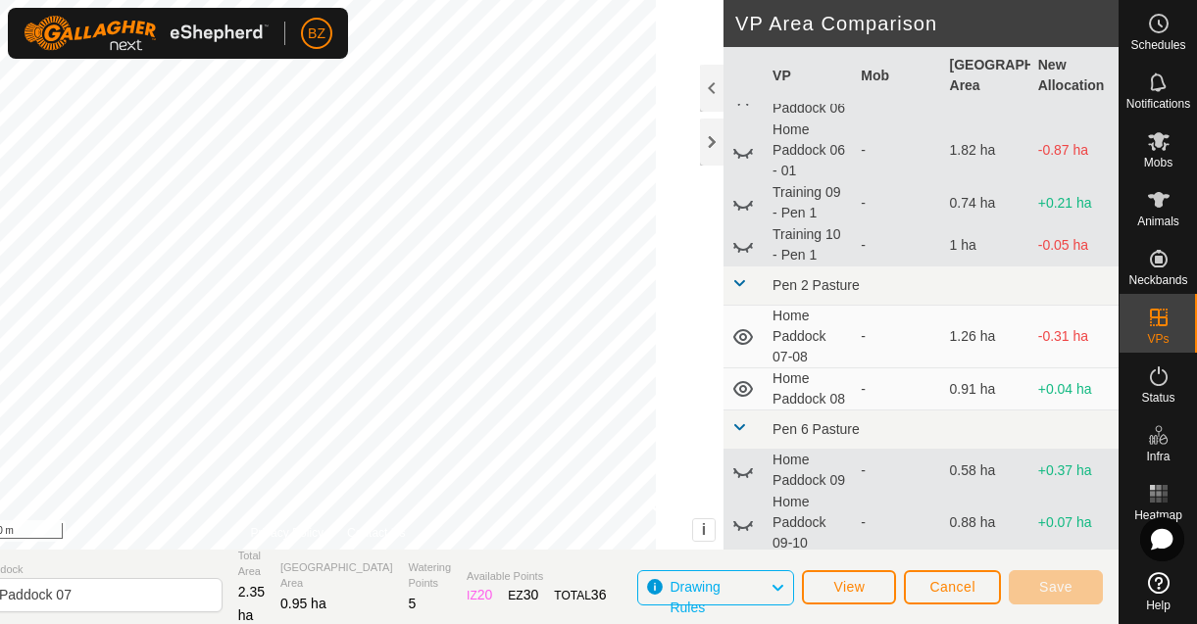
scroll to position [1128, 0]
click at [740, 345] on icon at bounding box center [743, 337] width 20 height 16
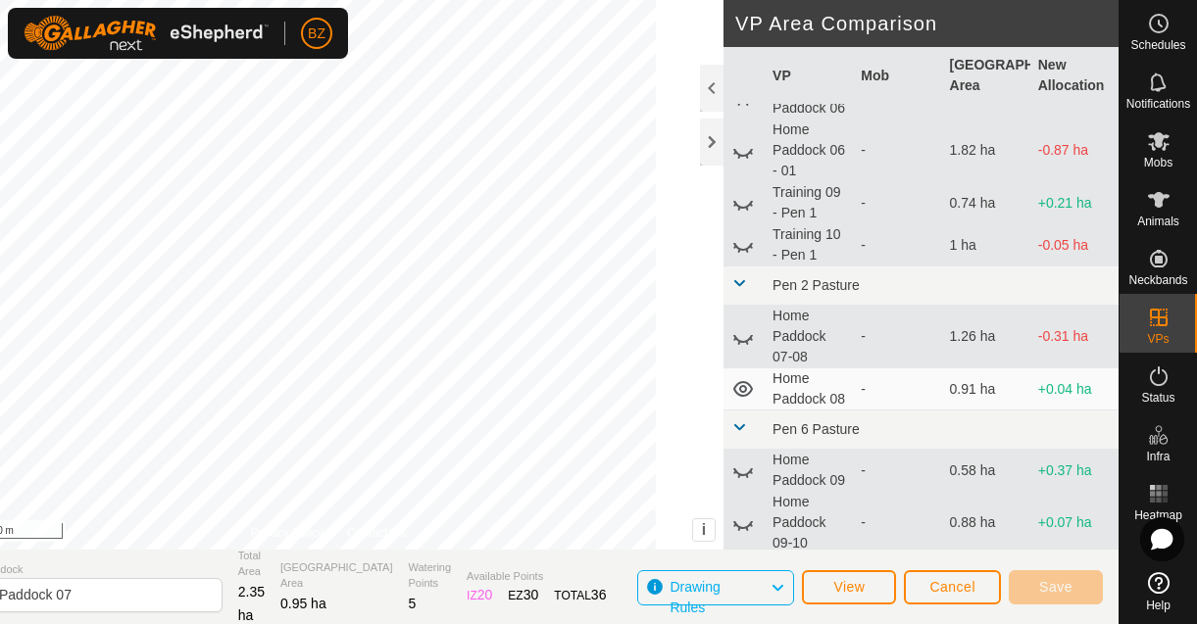
click at [740, 349] on icon at bounding box center [743, 337] width 24 height 24
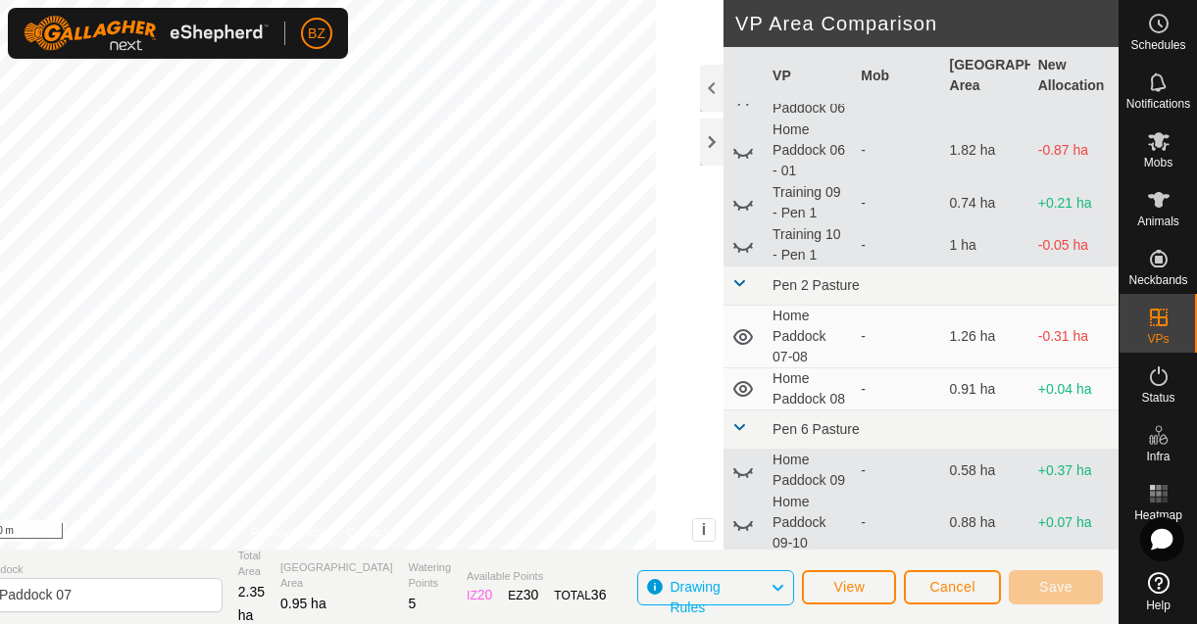
click at [742, 397] on icon at bounding box center [743, 389] width 20 height 16
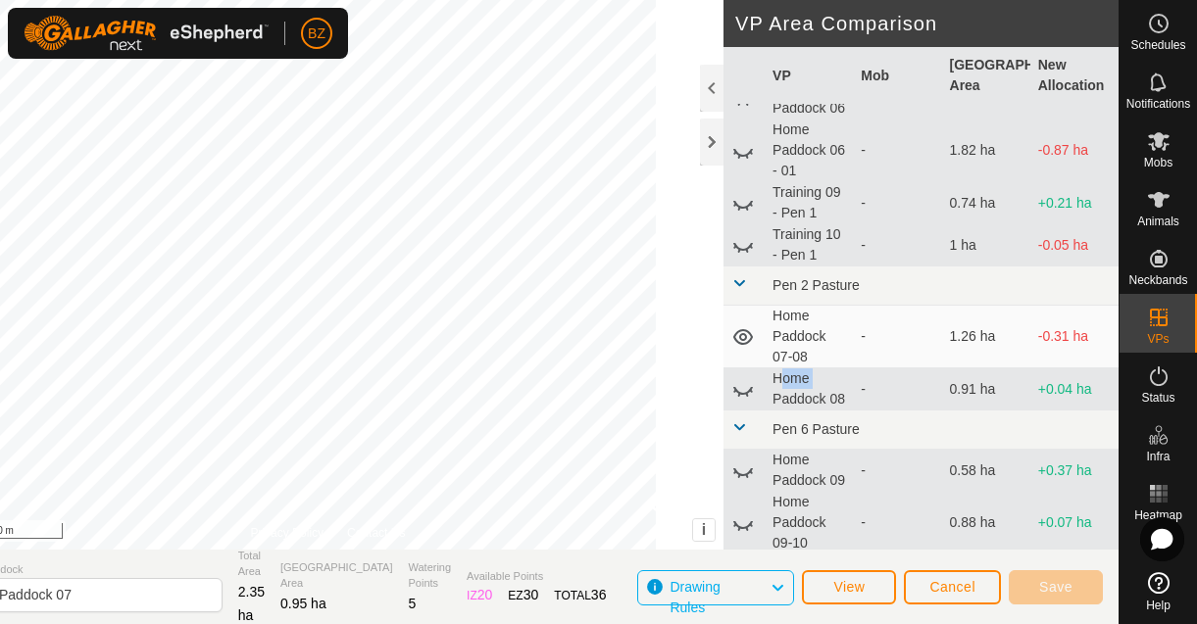
click at [742, 401] on icon at bounding box center [743, 389] width 24 height 24
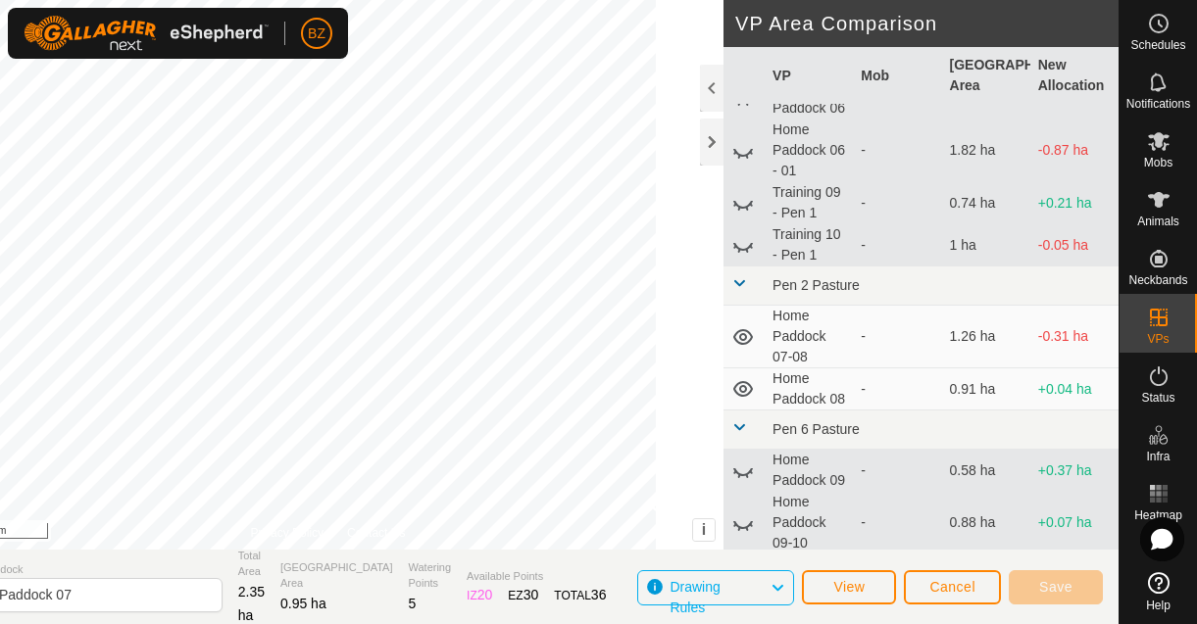
click at [781, 586] on icon at bounding box center [777, 587] width 16 height 25
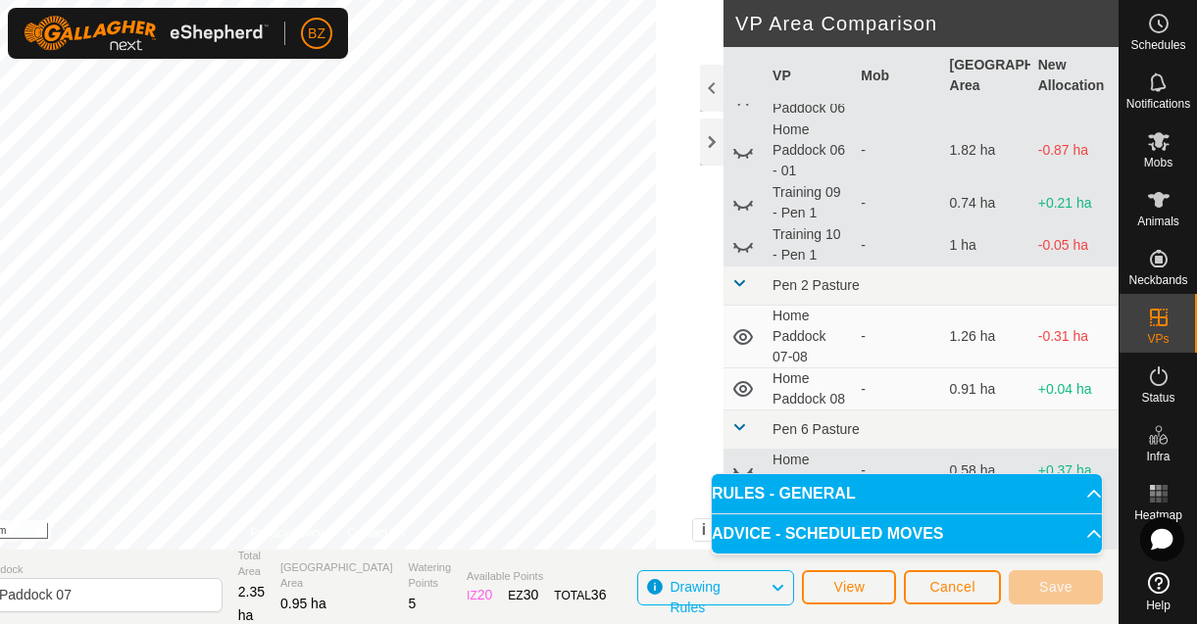
click at [781, 586] on icon at bounding box center [777, 587] width 16 height 25
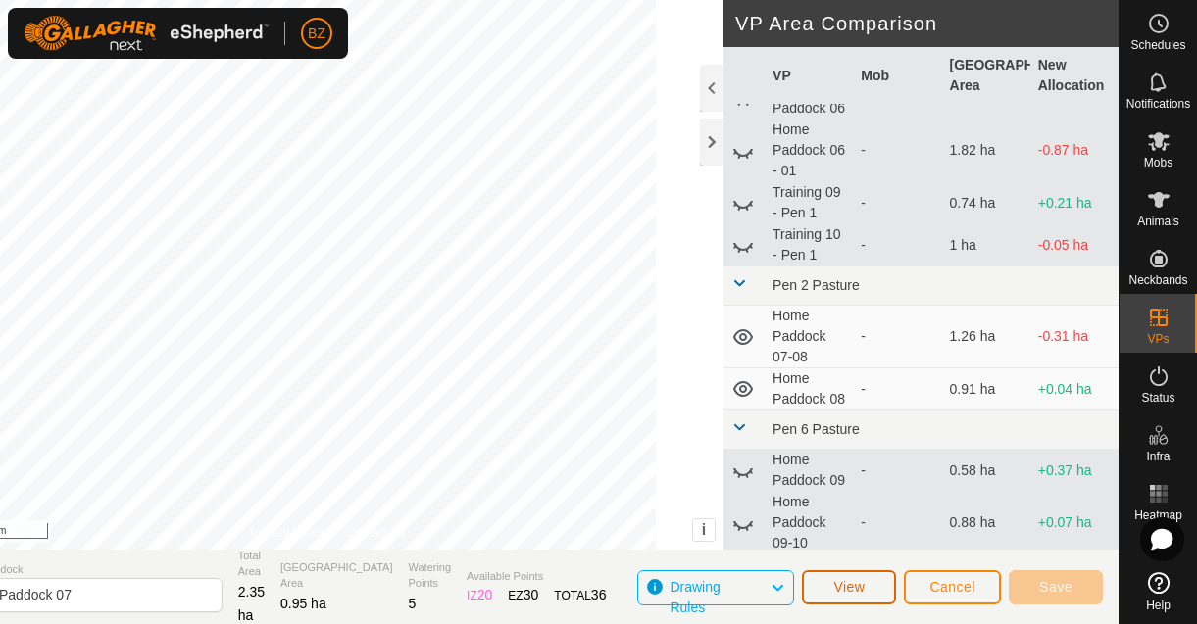
click at [868, 589] on button "View" at bounding box center [849, 587] width 94 height 34
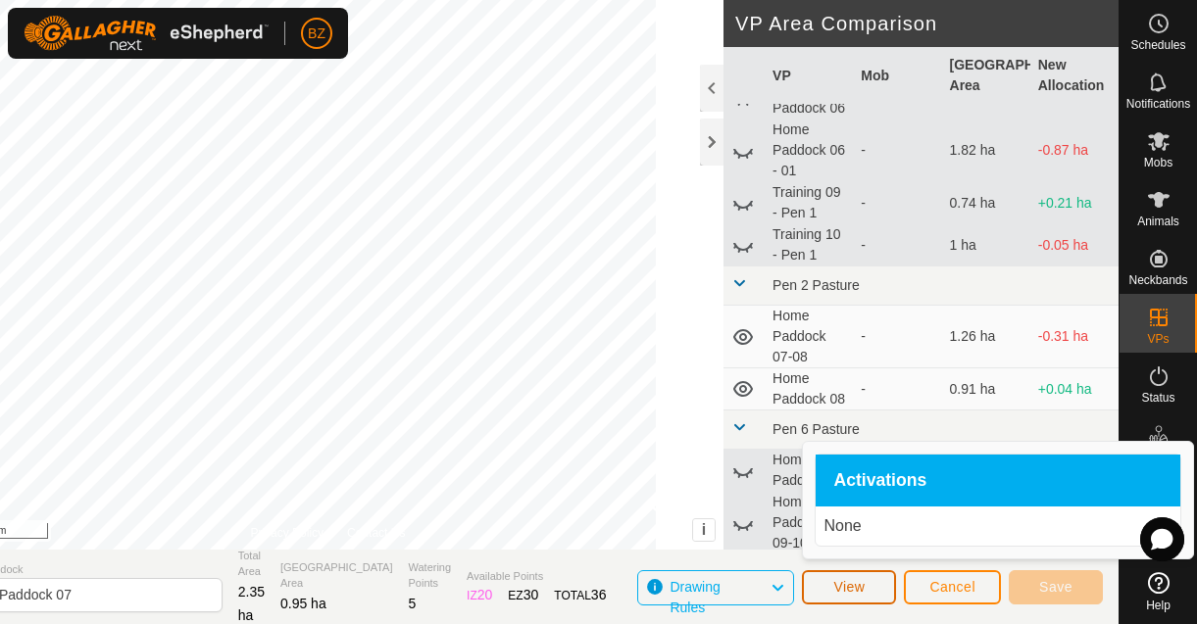
click at [868, 589] on button "View" at bounding box center [849, 587] width 94 height 34
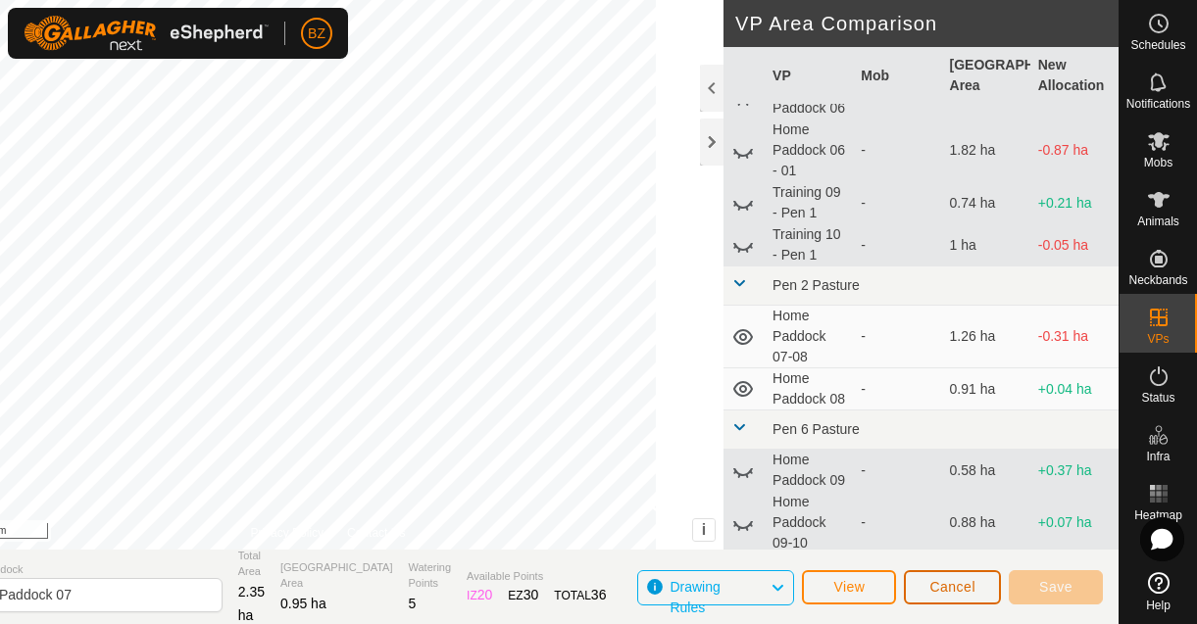
click at [918, 593] on button "Cancel" at bounding box center [952, 587] width 97 height 34
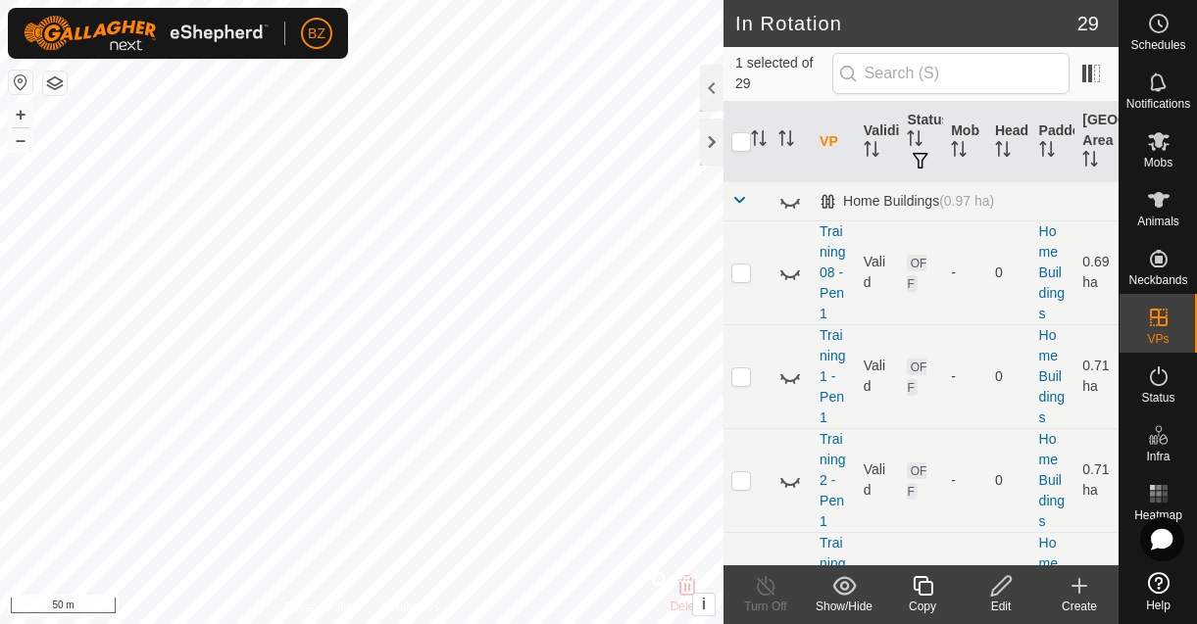
checkbox input "false"
checkbox input "true"
checkbox input "false"
checkbox input "true"
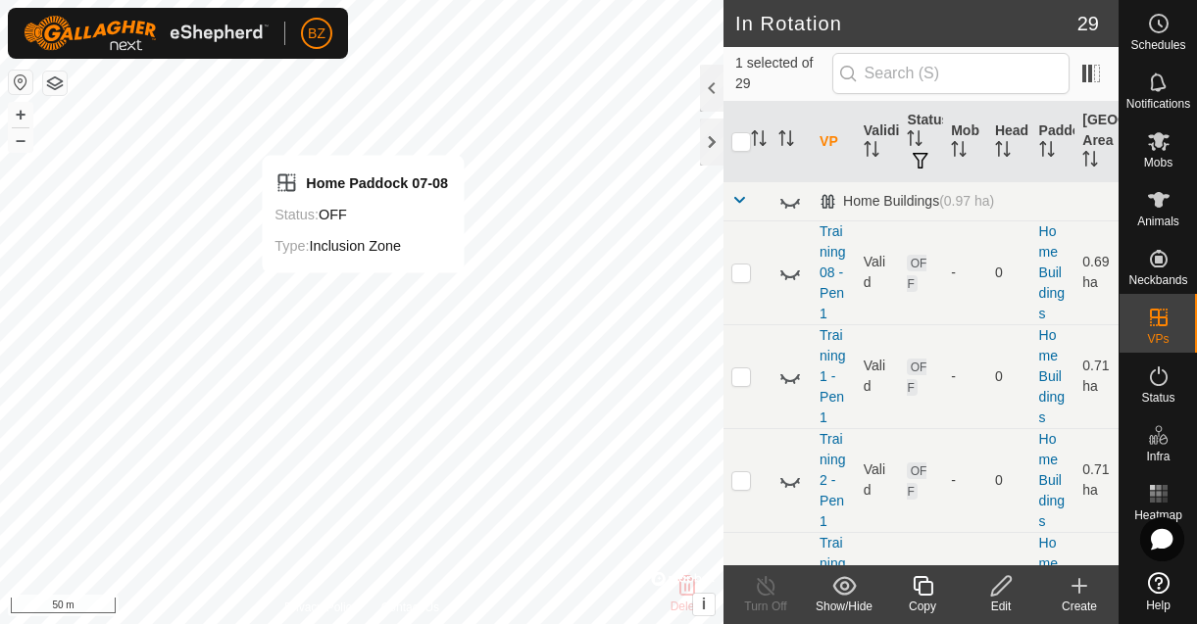
checkbox input "false"
checkbox input "true"
click at [1013, 590] on icon at bounding box center [1001, 586] width 25 height 24
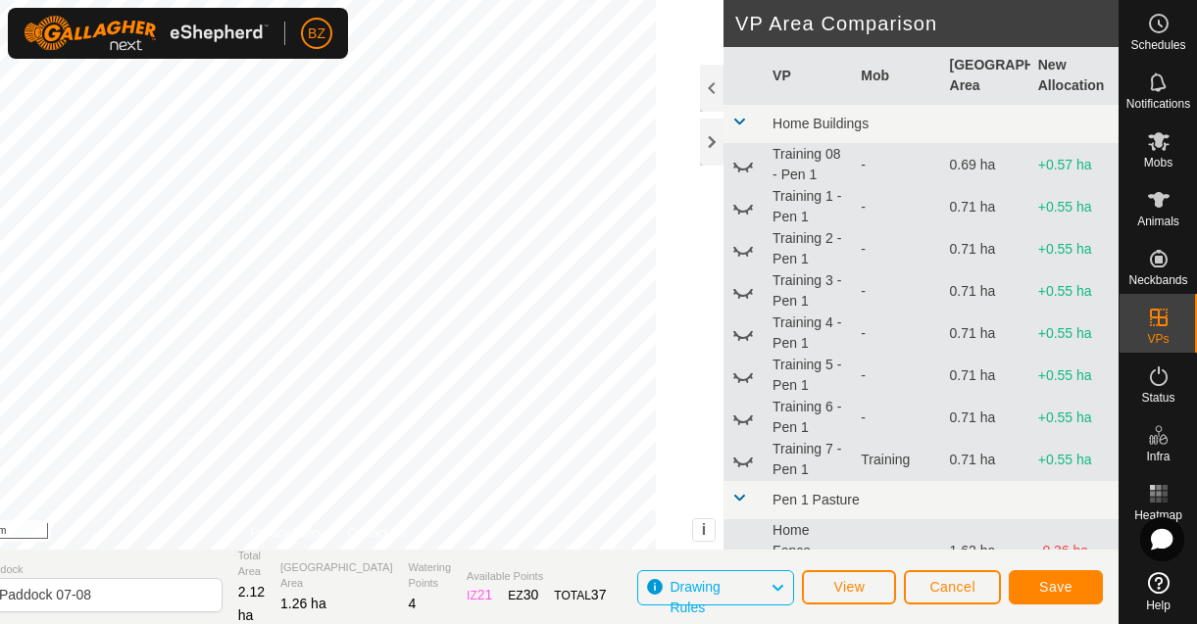
click at [5, 237] on div "DRAW IZ EZ Delete Privacy Policy Contact Us + – ⇧ i © Mapbox , © OpenStreetMap …" at bounding box center [525, 275] width 1186 height 550
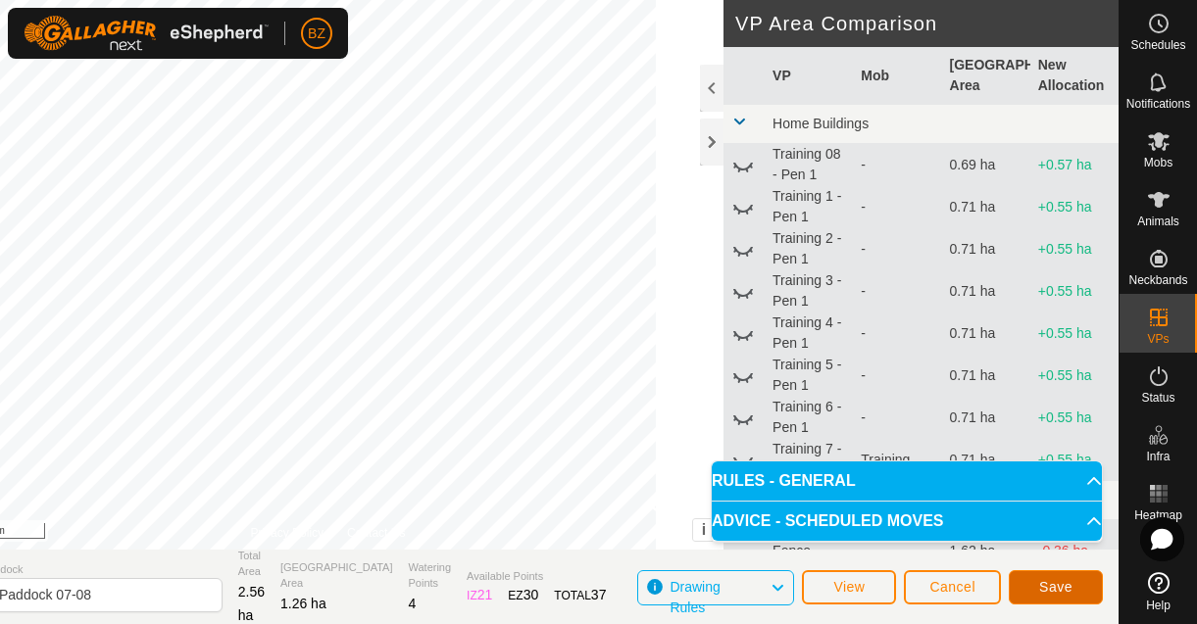
click at [1050, 592] on span "Save" at bounding box center [1055, 587] width 33 height 16
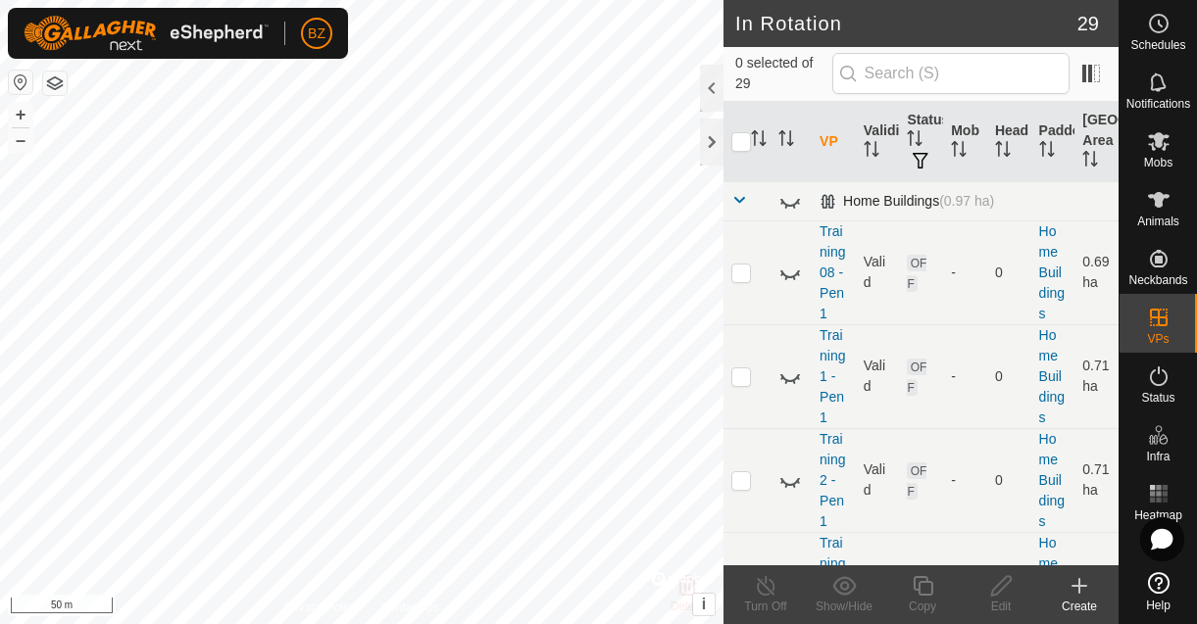
click at [741, 198] on span at bounding box center [739, 200] width 16 height 16
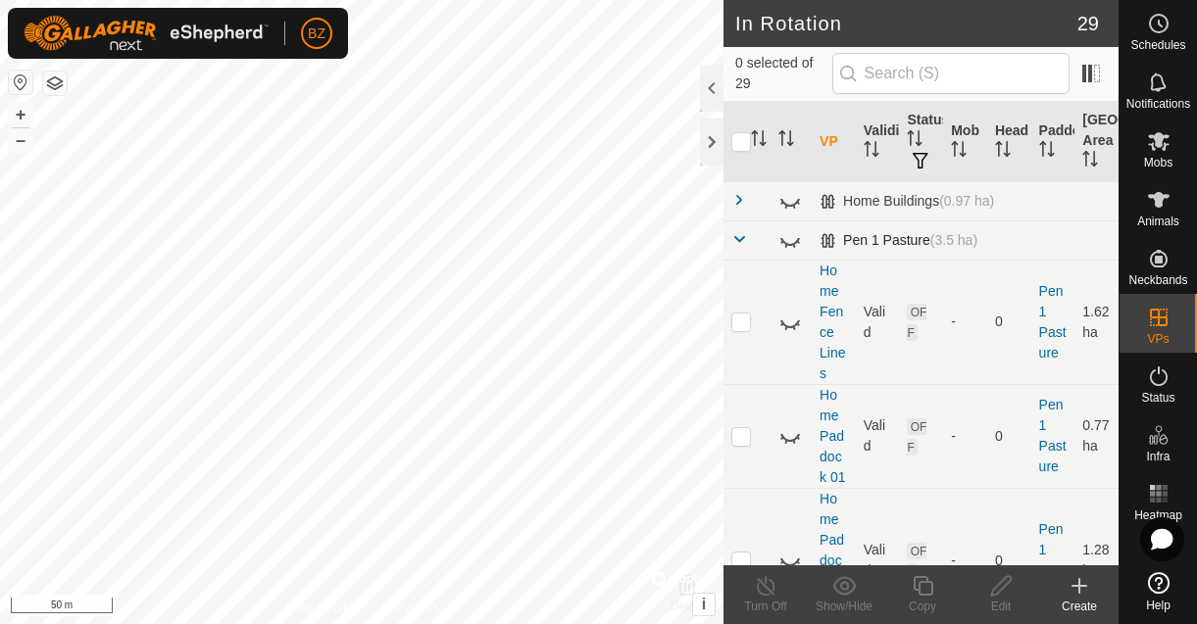
click at [743, 232] on span at bounding box center [739, 239] width 16 height 16
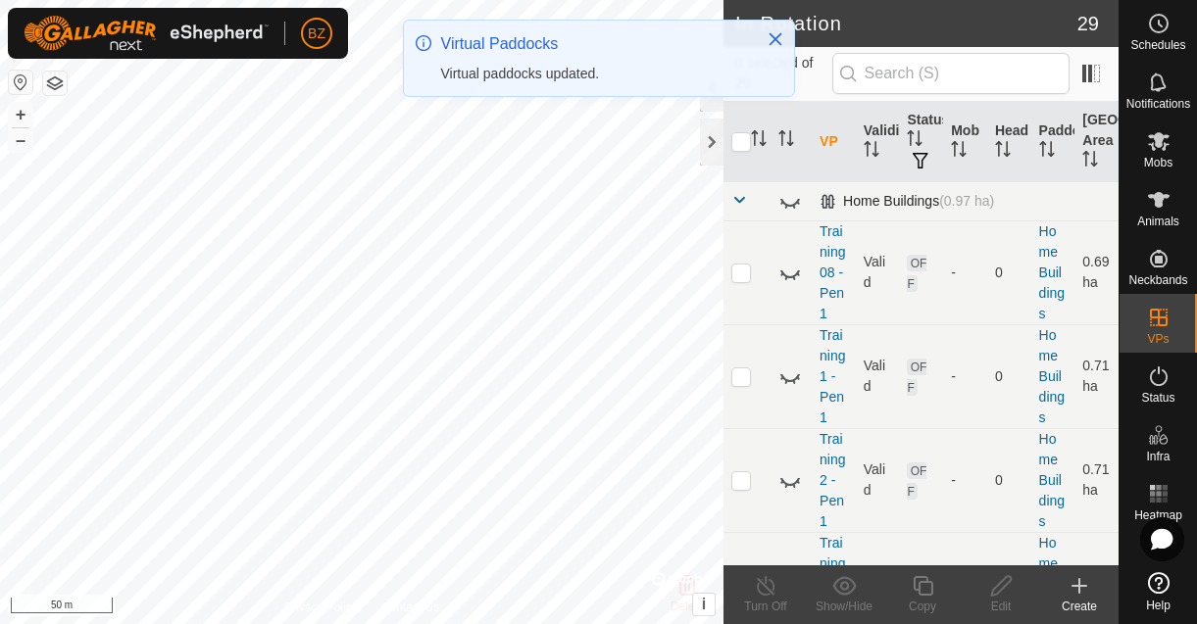
click at [738, 200] on span at bounding box center [739, 200] width 16 height 16
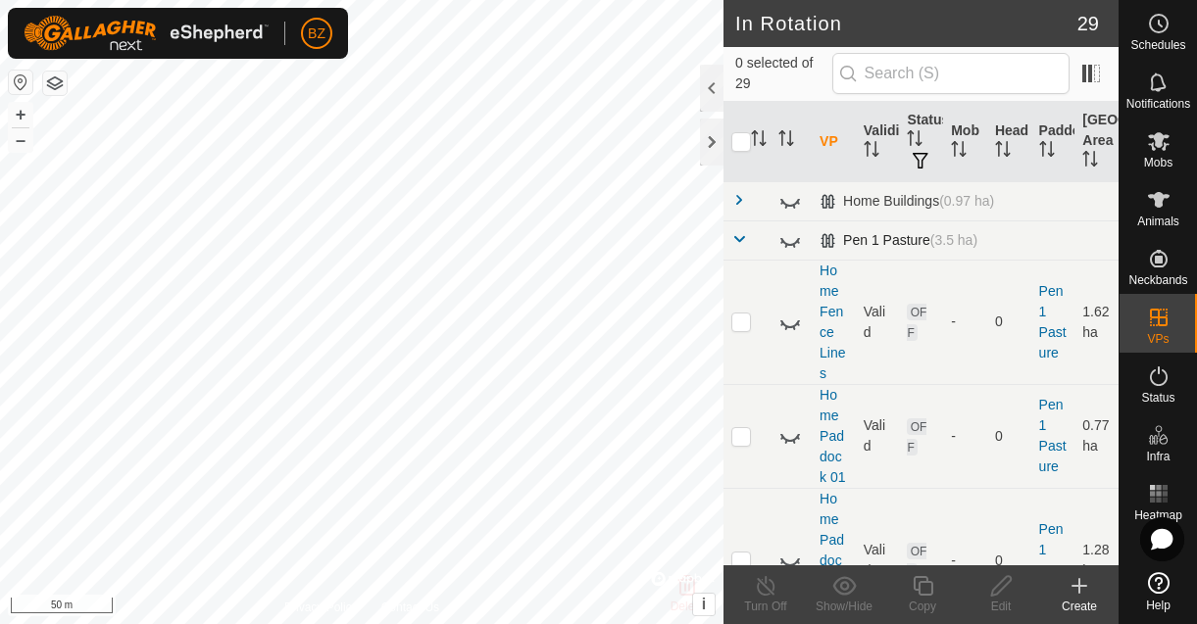
click at [742, 239] on span at bounding box center [739, 239] width 16 height 16
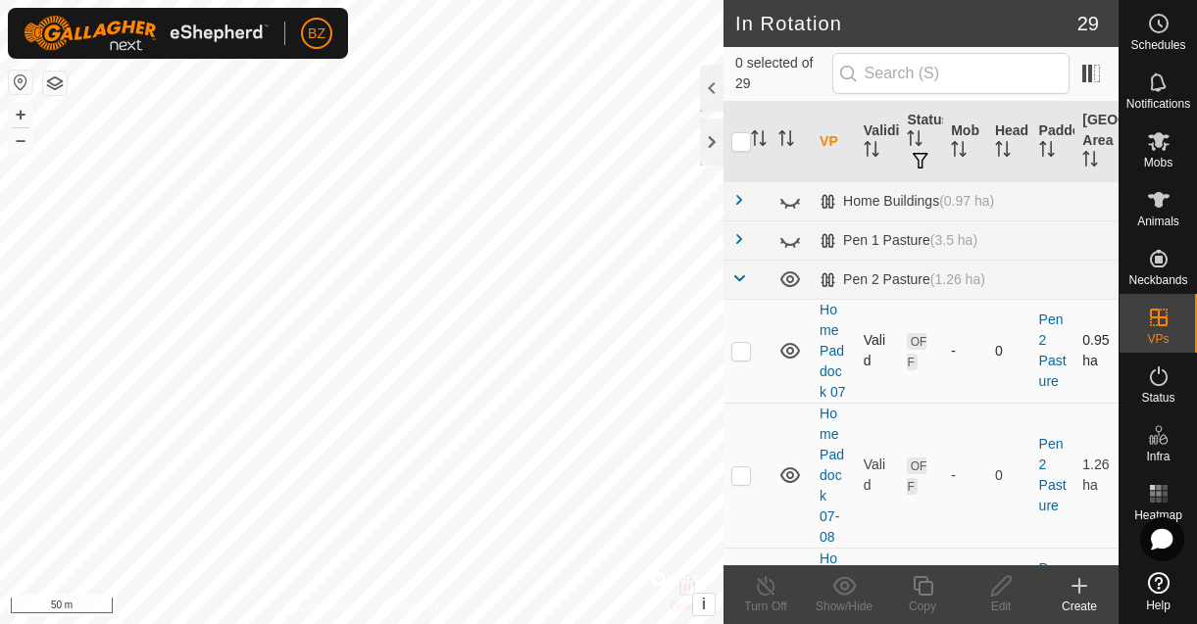
scroll to position [4, 0]
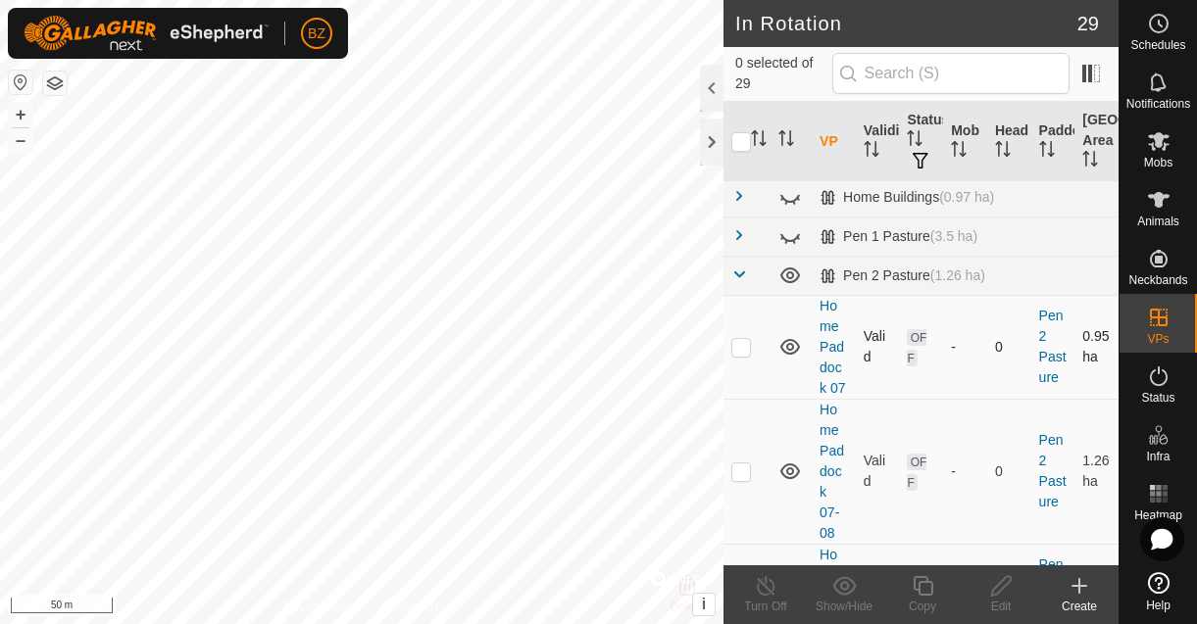
click at [788, 349] on icon at bounding box center [790, 347] width 20 height 16
click at [795, 467] on icon at bounding box center [790, 472] width 20 height 16
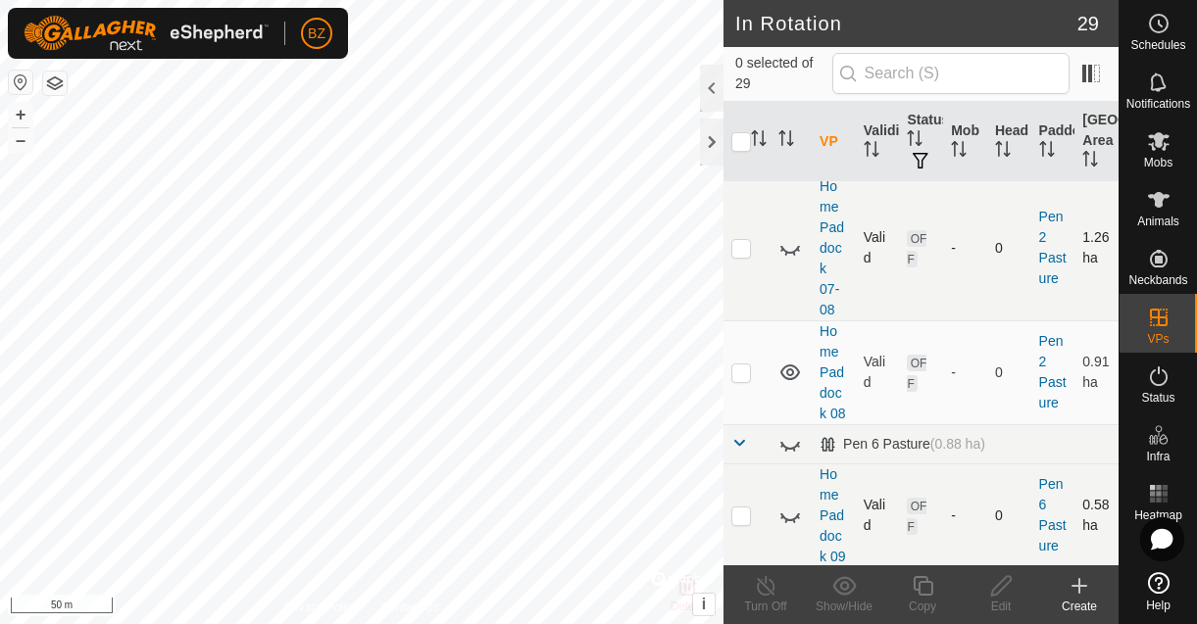
scroll to position [285, 0]
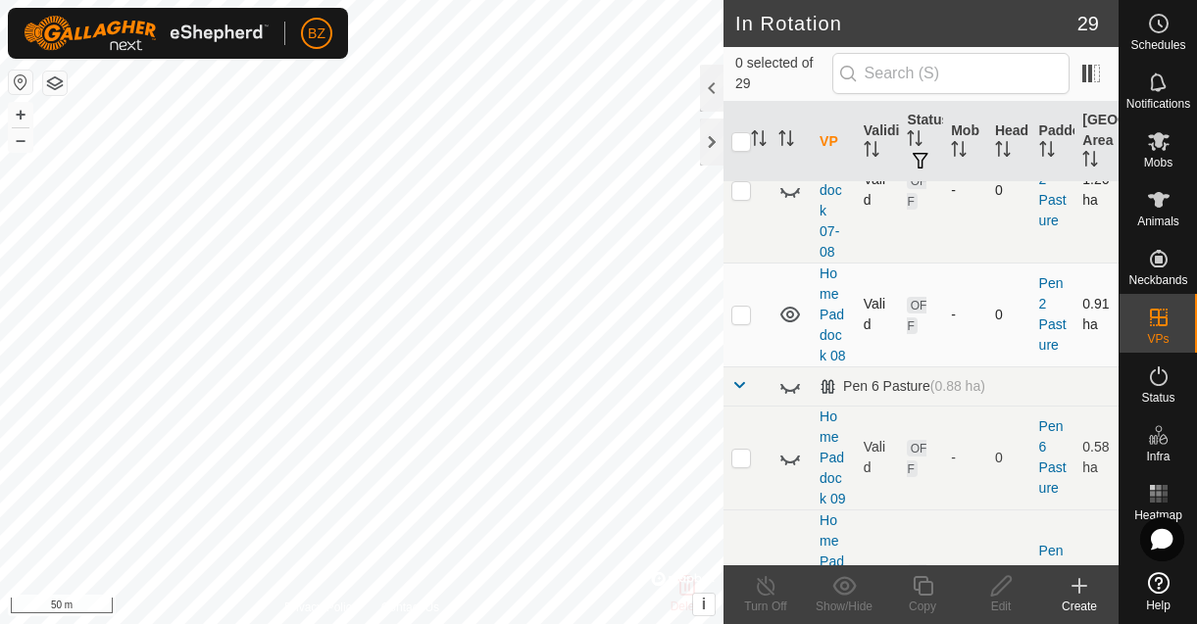
click at [795, 317] on icon at bounding box center [790, 315] width 24 height 24
click at [795, 317] on icon at bounding box center [790, 317] width 20 height 8
click at [795, 315] on icon at bounding box center [790, 315] width 24 height 24
click at [789, 194] on icon at bounding box center [790, 190] width 24 height 24
click at [789, 194] on icon at bounding box center [790, 190] width 20 height 16
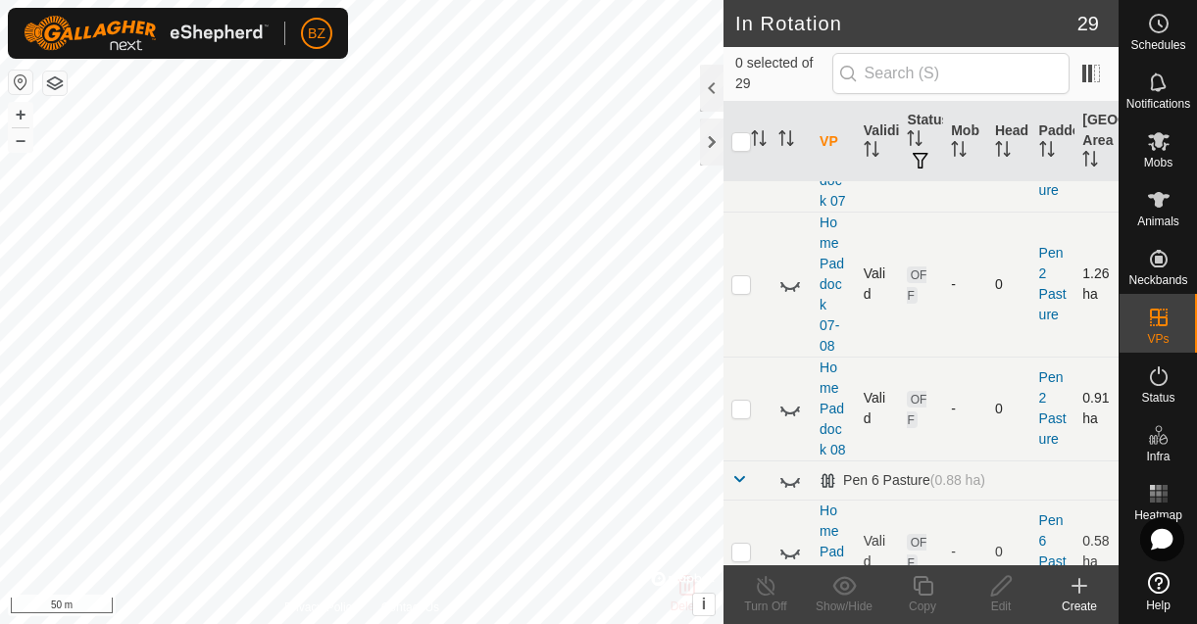
scroll to position [107, 0]
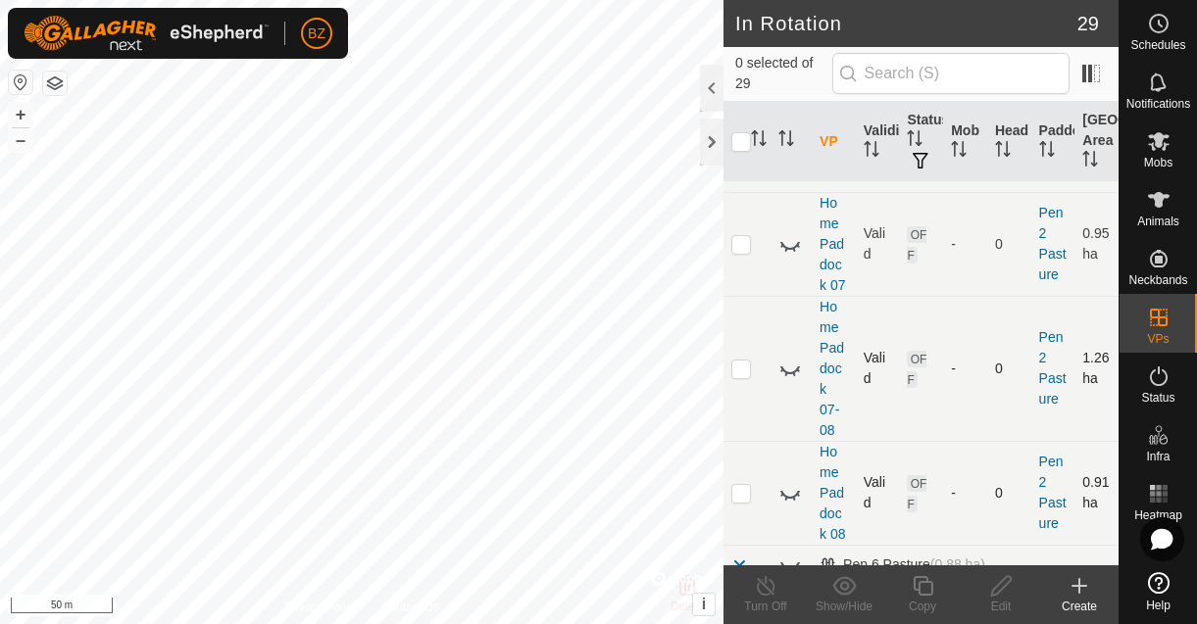
click at [794, 245] on icon at bounding box center [790, 244] width 24 height 24
click at [790, 370] on icon at bounding box center [790, 369] width 24 height 24
click at [737, 369] on p-checkbox at bounding box center [741, 369] width 20 height 16
checkbox input "true"
click at [998, 594] on icon at bounding box center [1001, 586] width 25 height 24
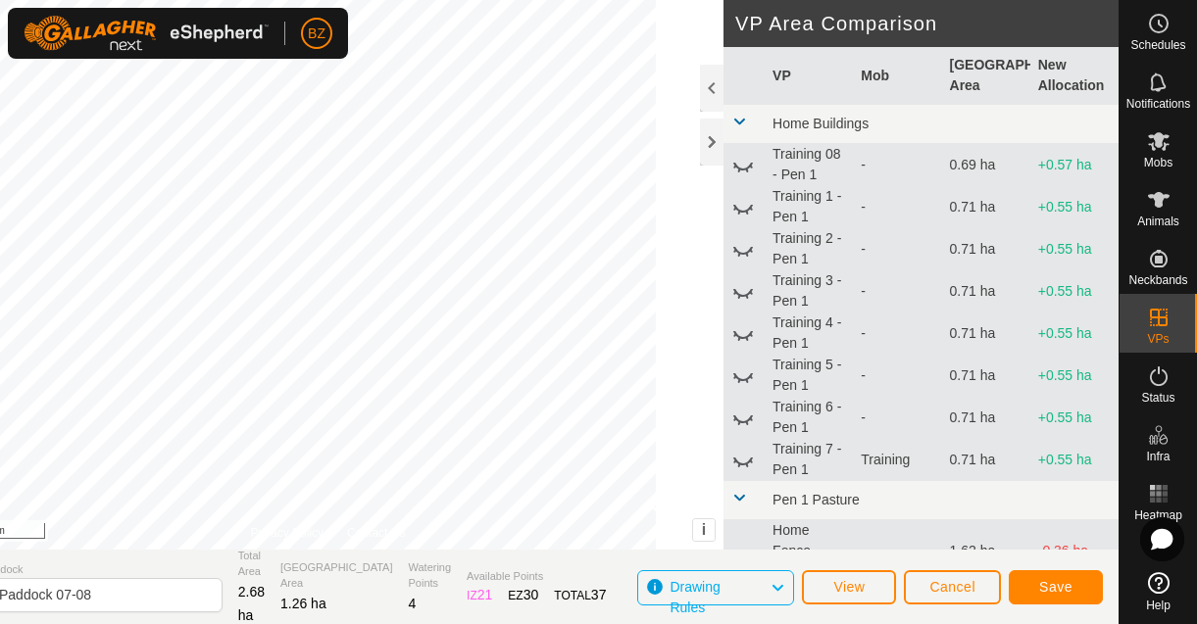
click at [255, 554] on div "DRAW IZ EZ Delete Privacy Policy Contact Us + – ⇧ i © Mapbox , © OpenStreetMap …" at bounding box center [525, 312] width 1186 height 624
click at [1063, 581] on span "Save" at bounding box center [1055, 587] width 33 height 16
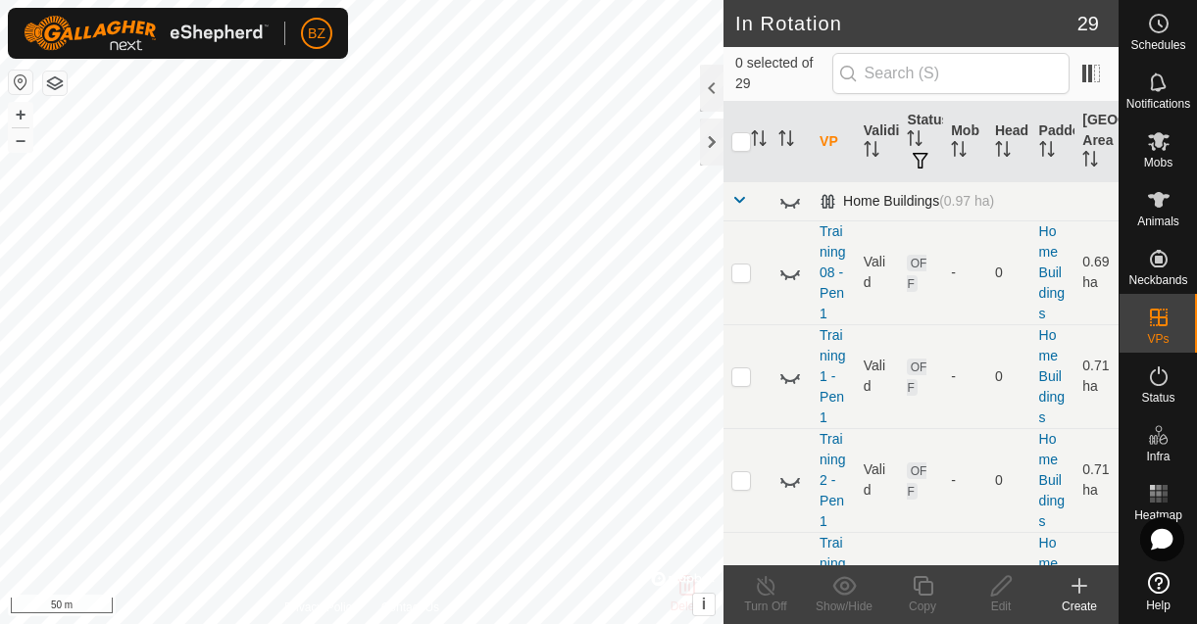
click at [740, 202] on span at bounding box center [739, 200] width 16 height 16
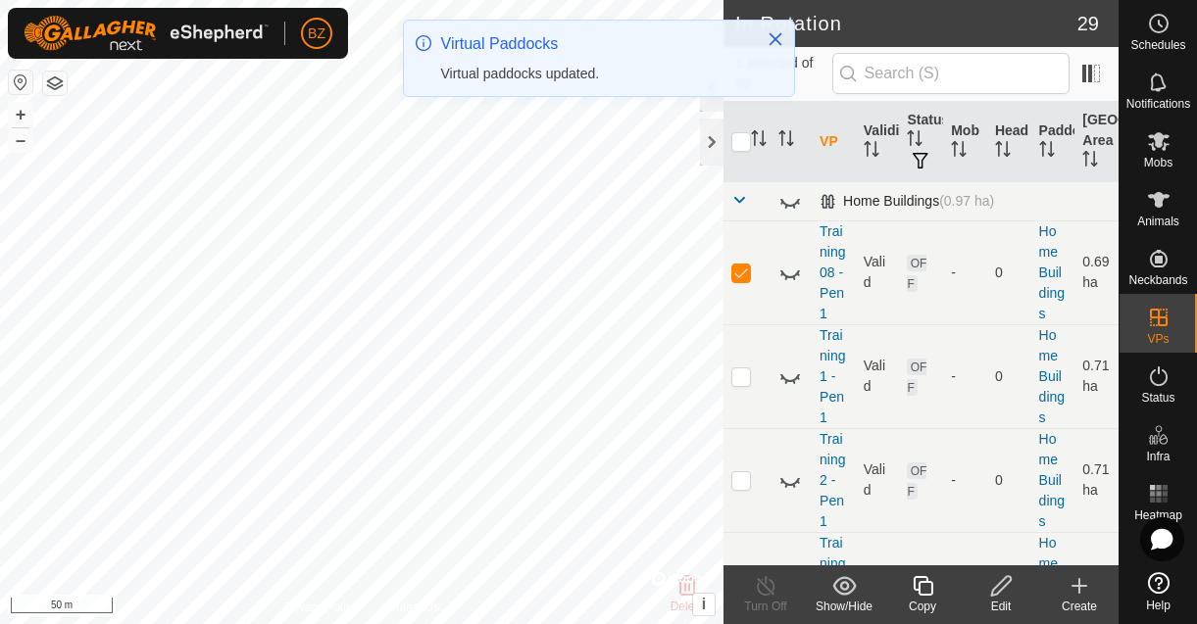
click at [741, 196] on span at bounding box center [739, 200] width 16 height 16
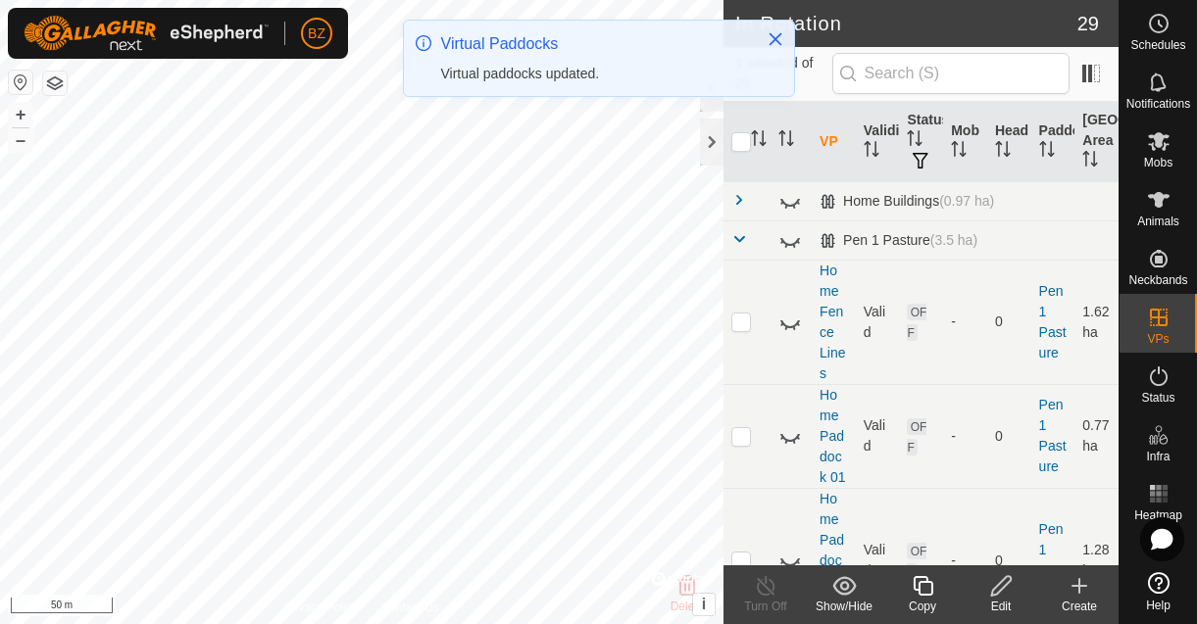
click at [737, 240] on span at bounding box center [739, 239] width 16 height 16
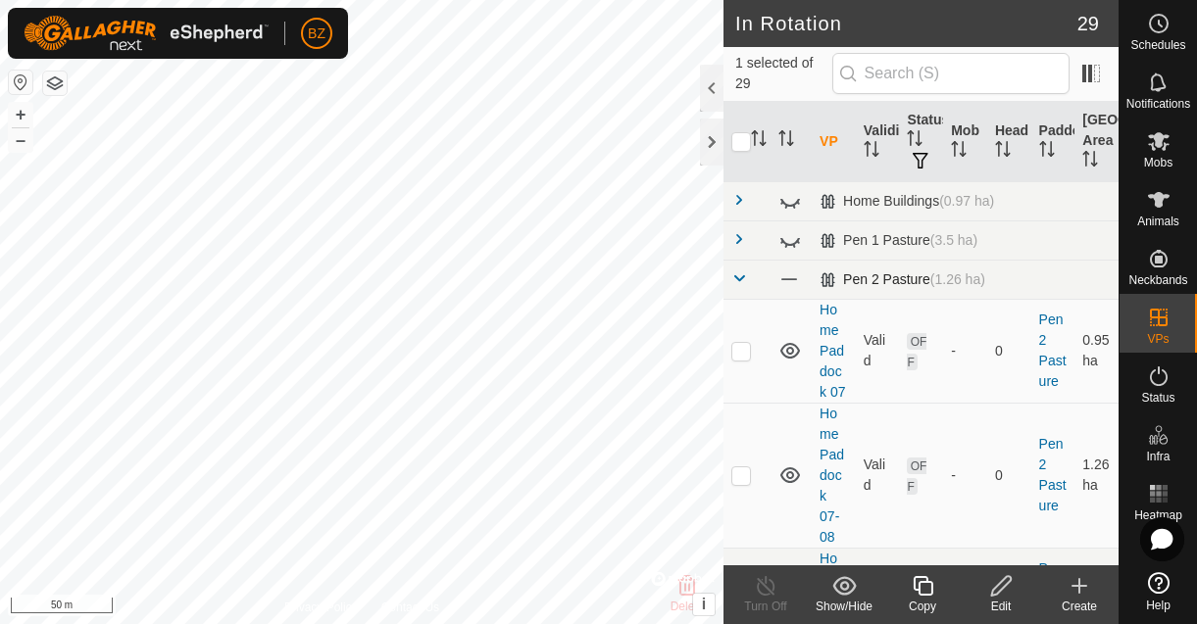
click at [744, 276] on span at bounding box center [739, 279] width 16 height 16
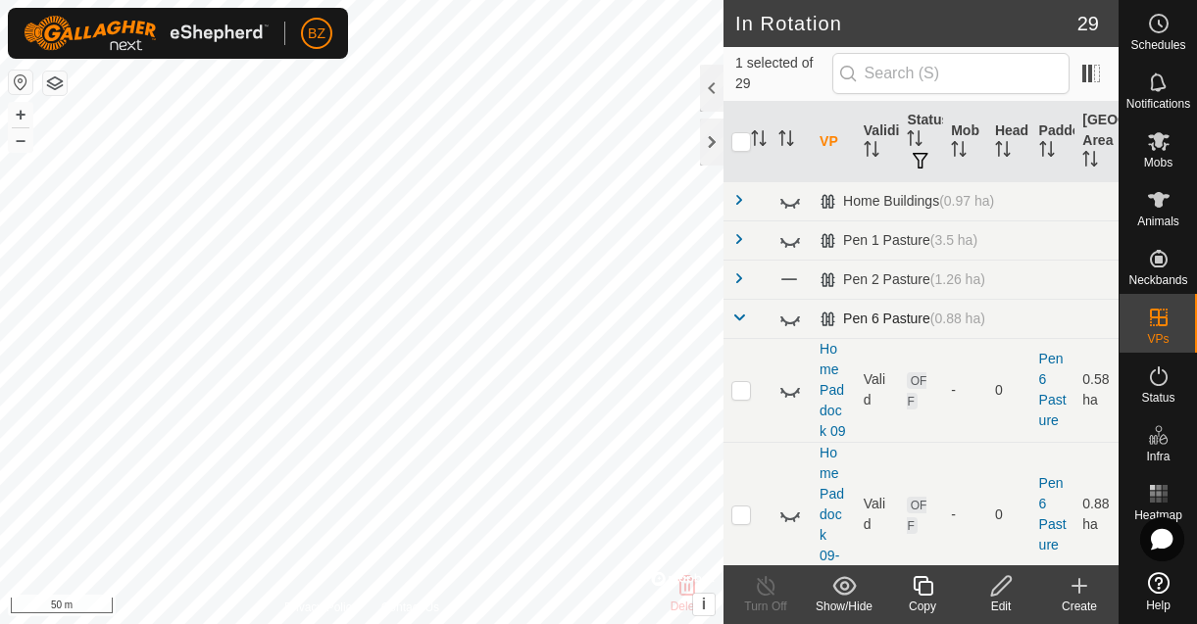
click at [742, 321] on span at bounding box center [739, 318] width 16 height 16
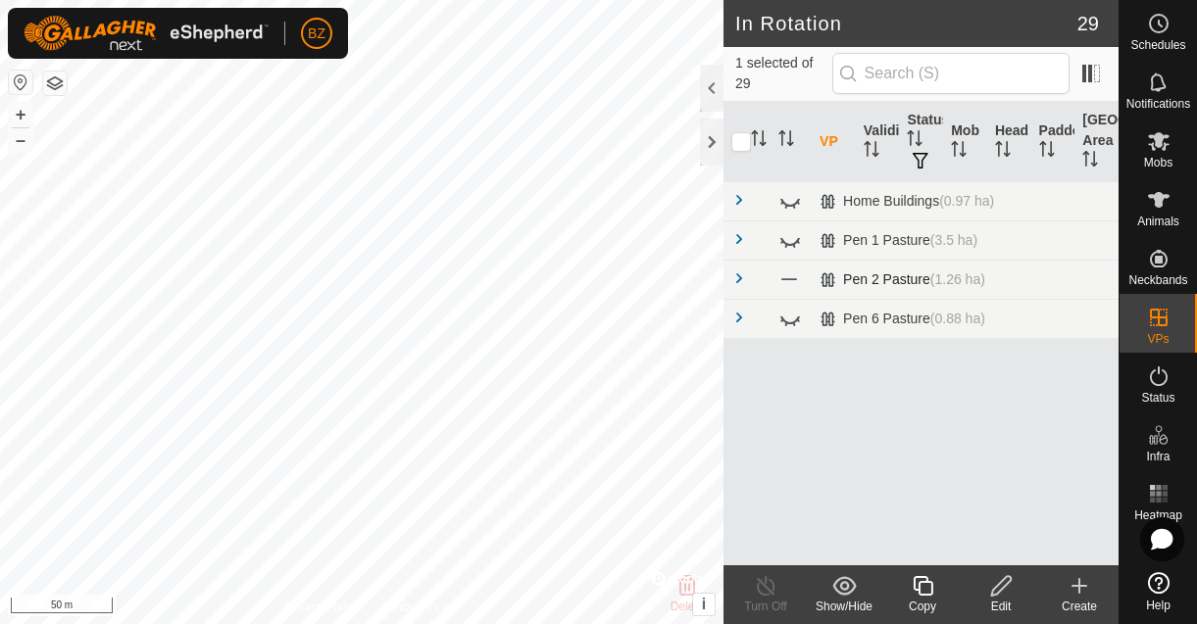
click at [739, 281] on span at bounding box center [739, 279] width 16 height 16
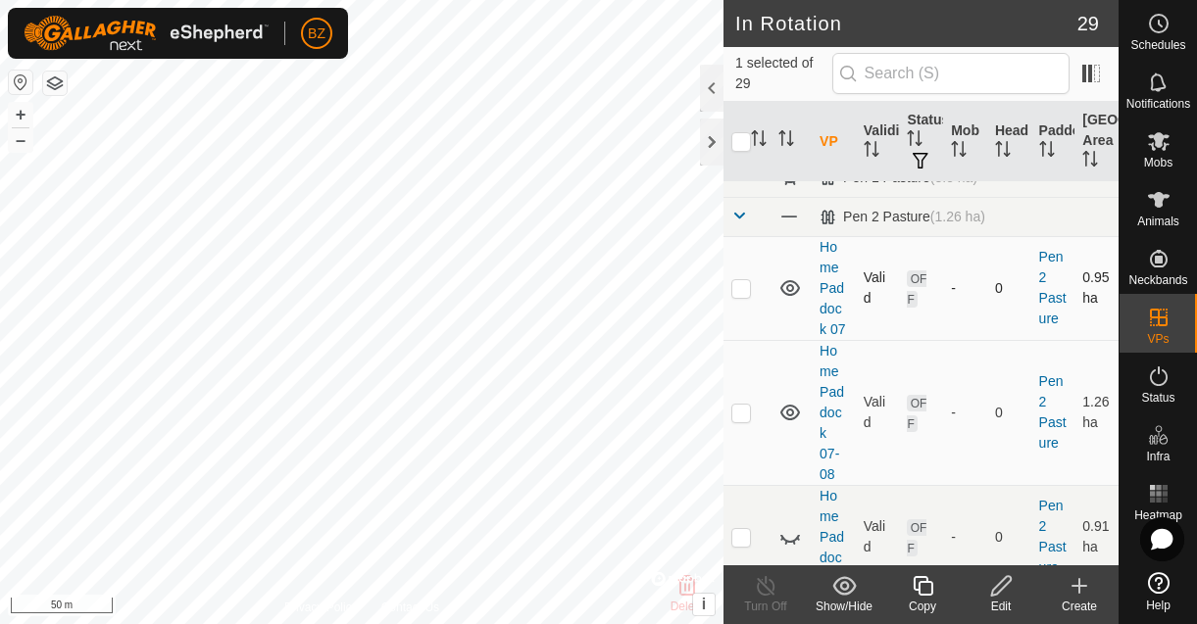
scroll to position [80, 0]
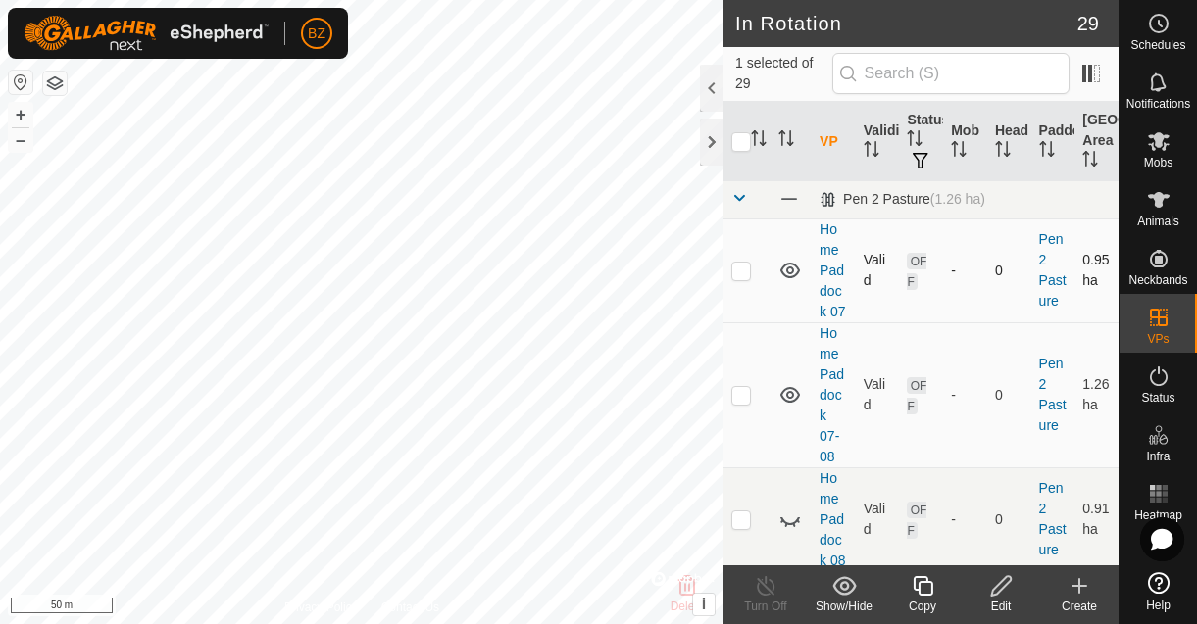
click at [792, 277] on icon at bounding box center [790, 271] width 20 height 16
click at [792, 277] on icon at bounding box center [790, 271] width 24 height 24
click at [747, 395] on p-checkbox at bounding box center [741, 395] width 20 height 16
checkbox input "true"
click at [745, 521] on p-checkbox at bounding box center [741, 520] width 20 height 16
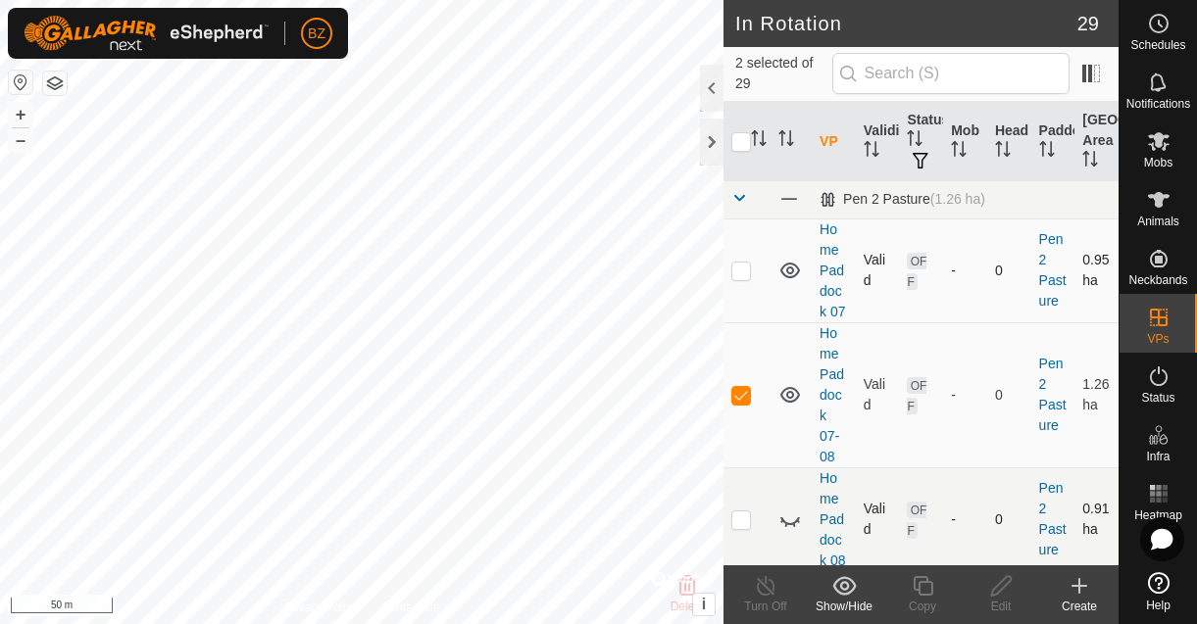
checkbox input "true"
click at [741, 389] on p-checkbox at bounding box center [741, 395] width 20 height 16
checkbox input "false"
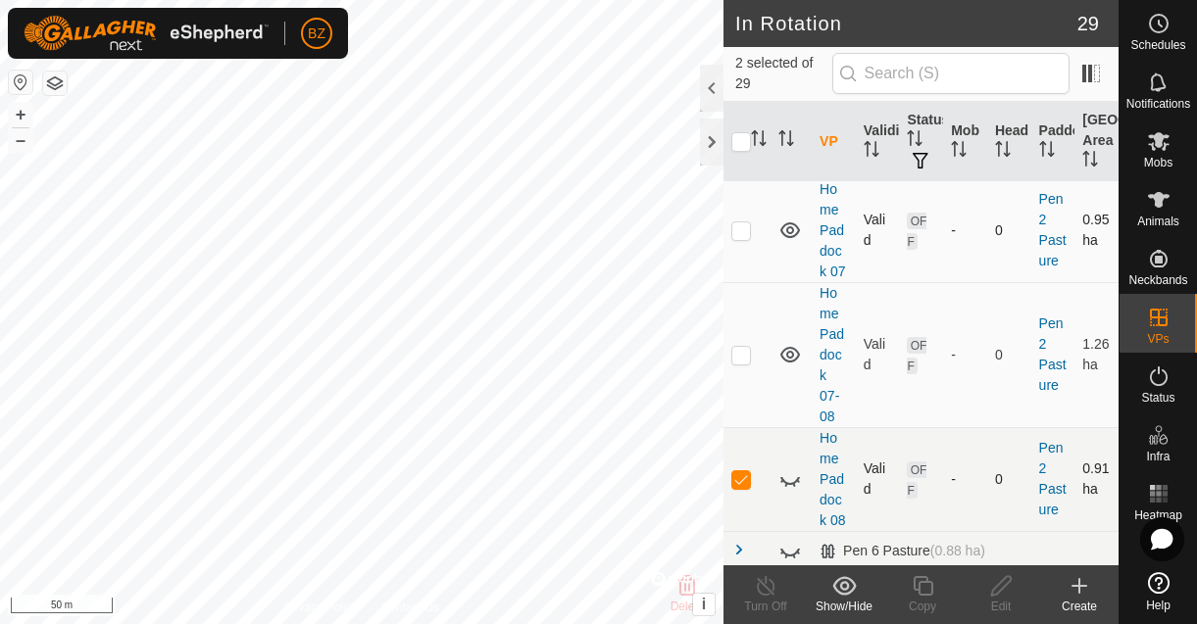
scroll to position [126, 0]
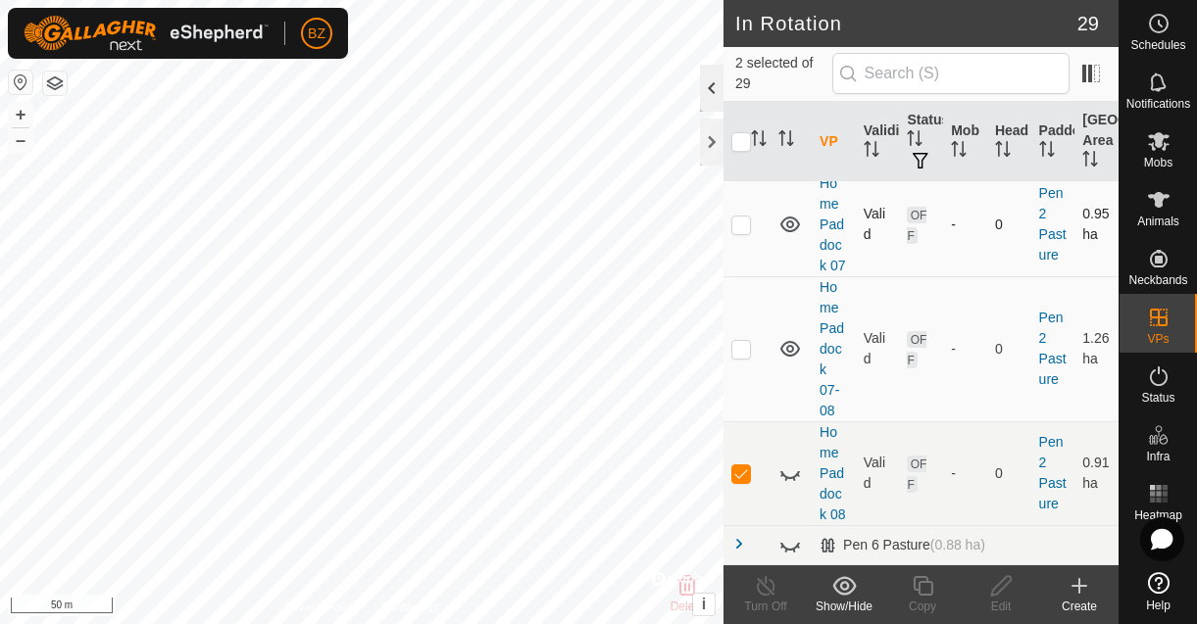
click at [707, 98] on div at bounding box center [712, 88] width 24 height 47
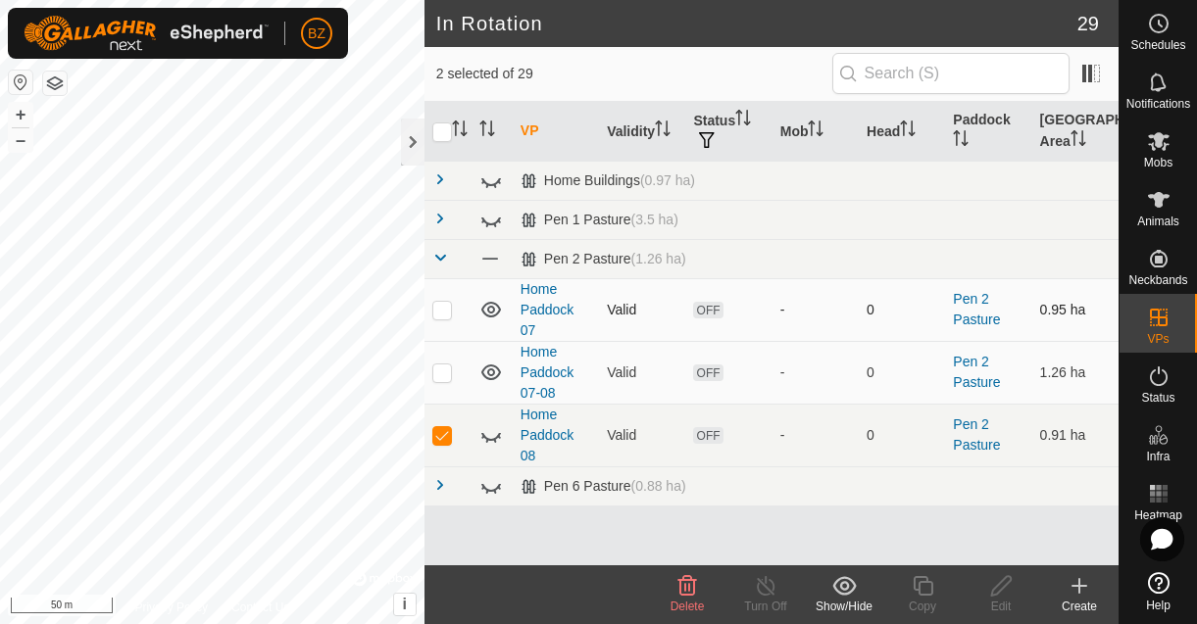
scroll to position [0, 0]
click at [698, 592] on icon at bounding box center [687, 586] width 24 height 24
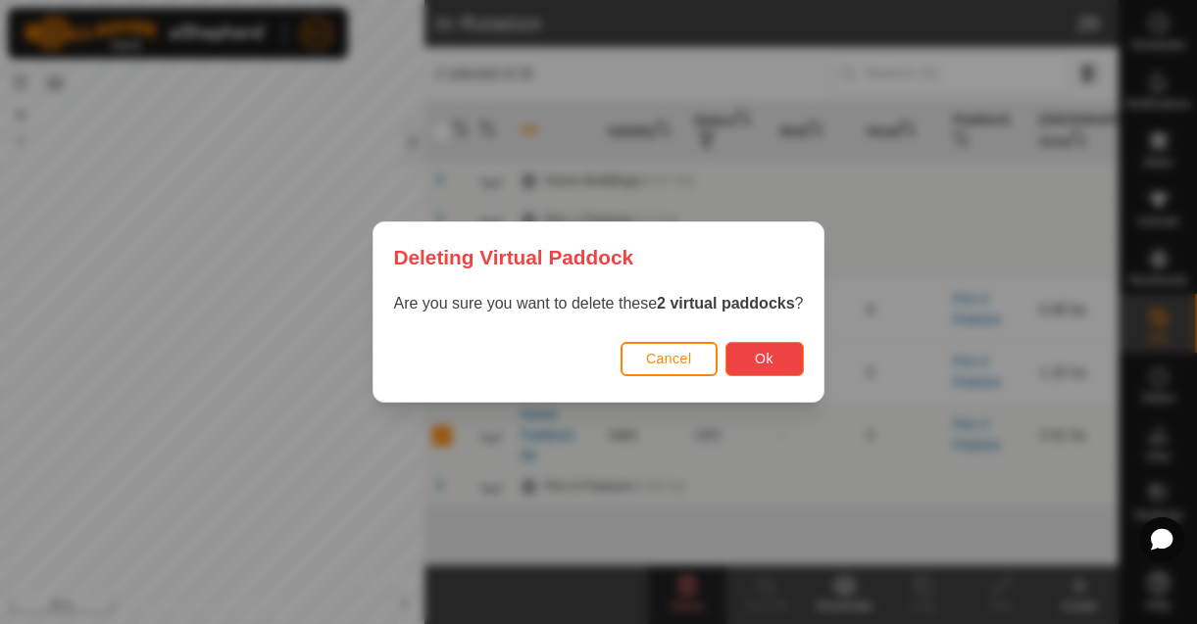
click at [755, 355] on button "Ok" at bounding box center [764, 359] width 78 height 34
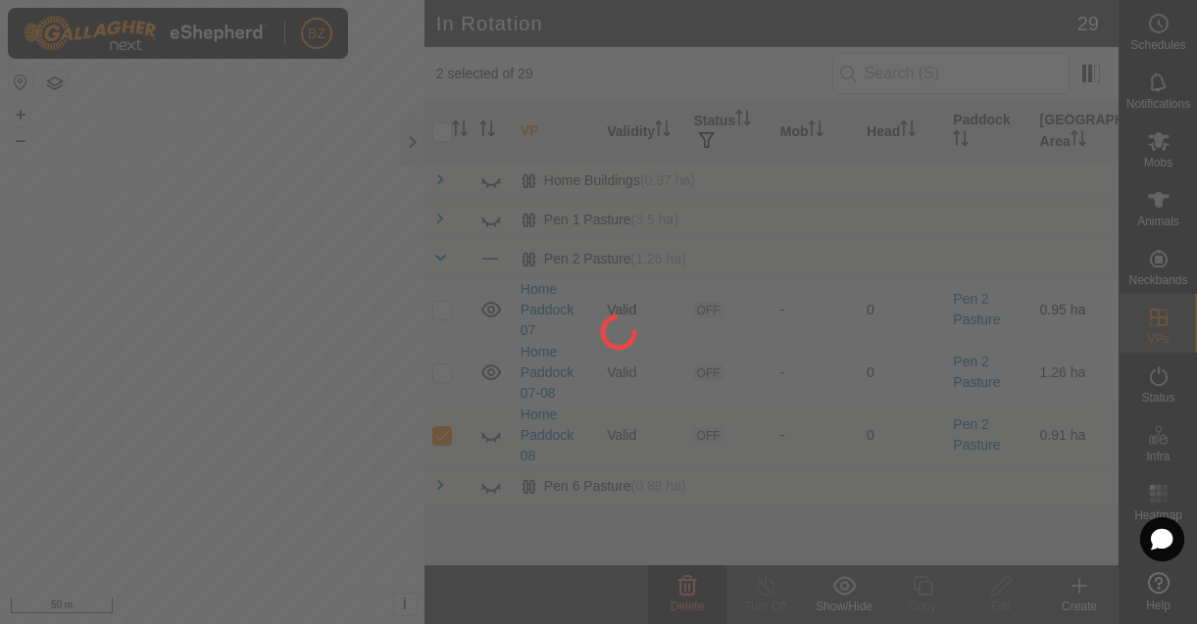
checkbox input "false"
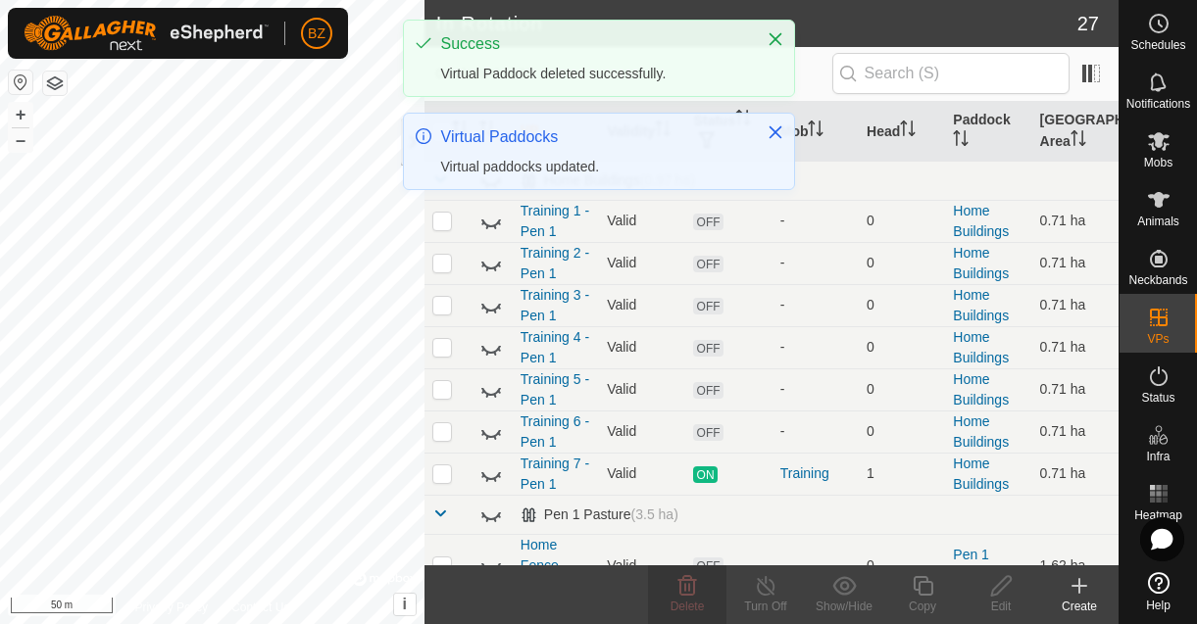
click at [440, 178] on p-toastitem "Virtual Paddocks Virtual paddocks updated." at bounding box center [599, 151] width 392 height 77
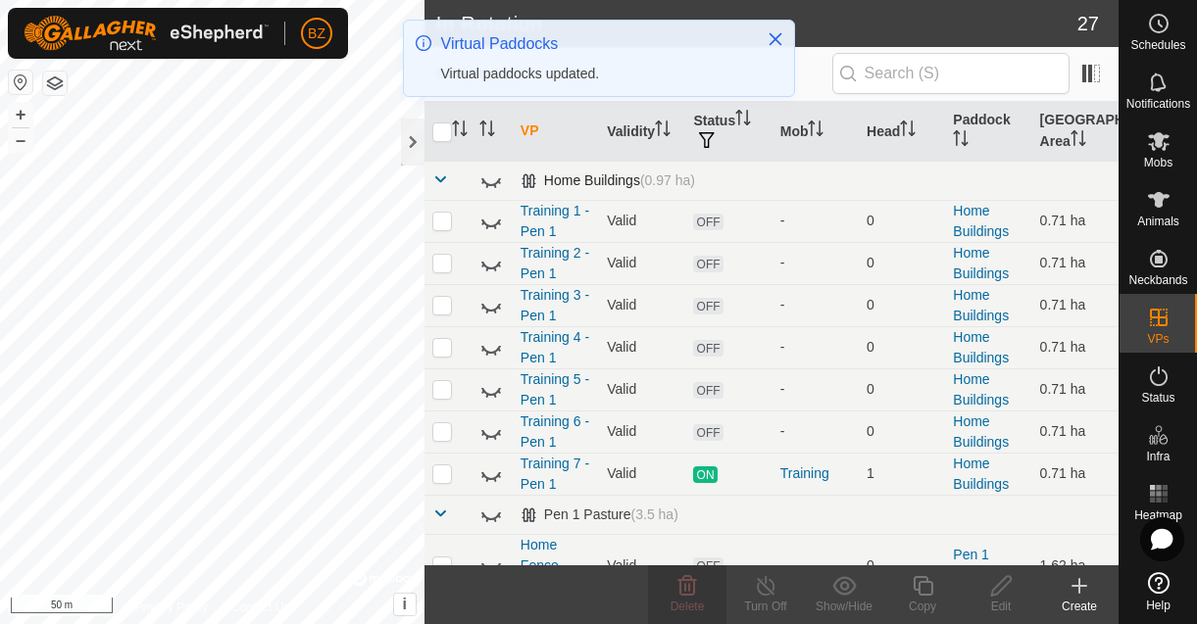
click at [439, 183] on span at bounding box center [440, 180] width 16 height 16
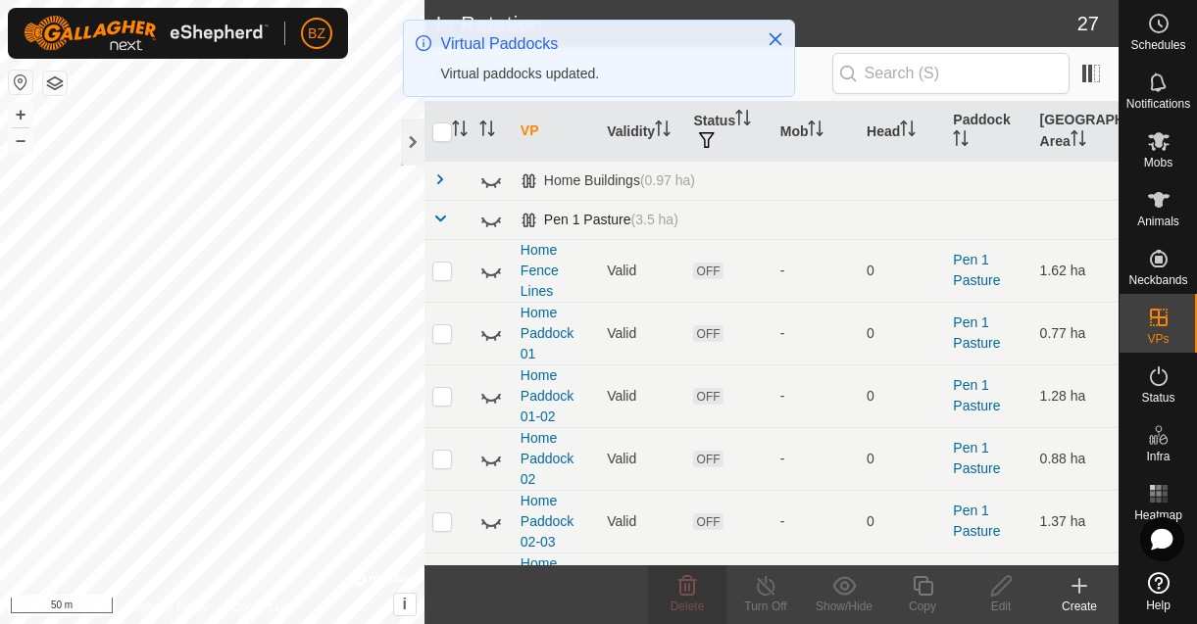
click at [435, 218] on span at bounding box center [440, 219] width 16 height 16
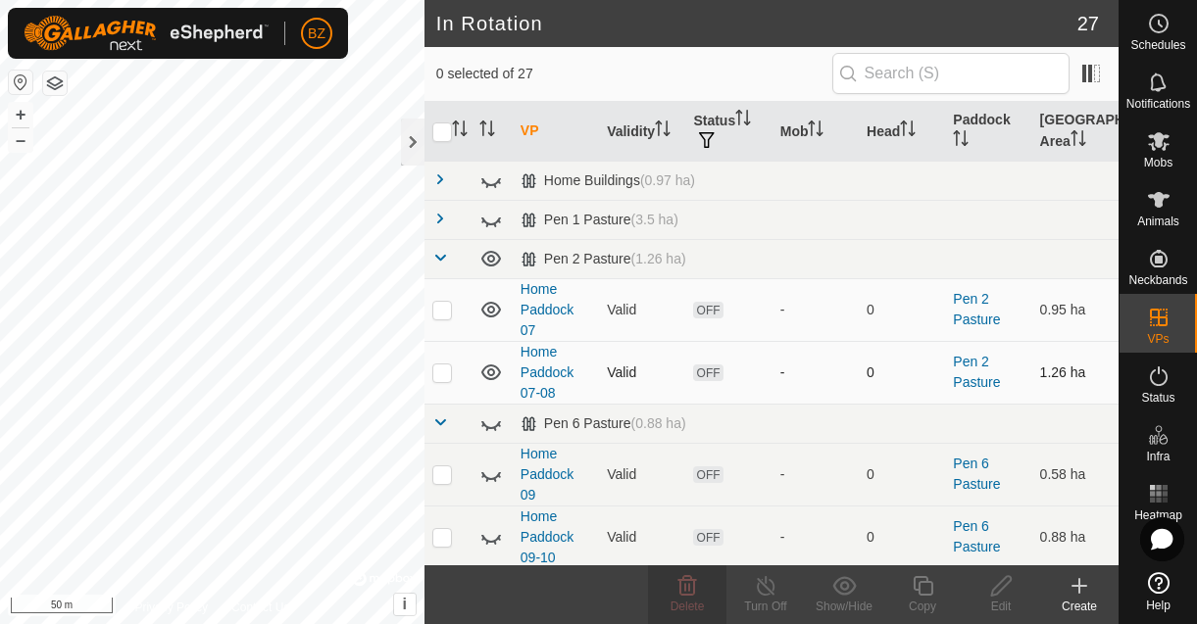
click at [449, 372] on p-checkbox at bounding box center [442, 373] width 20 height 16
click at [692, 586] on icon at bounding box center [687, 586] width 24 height 24
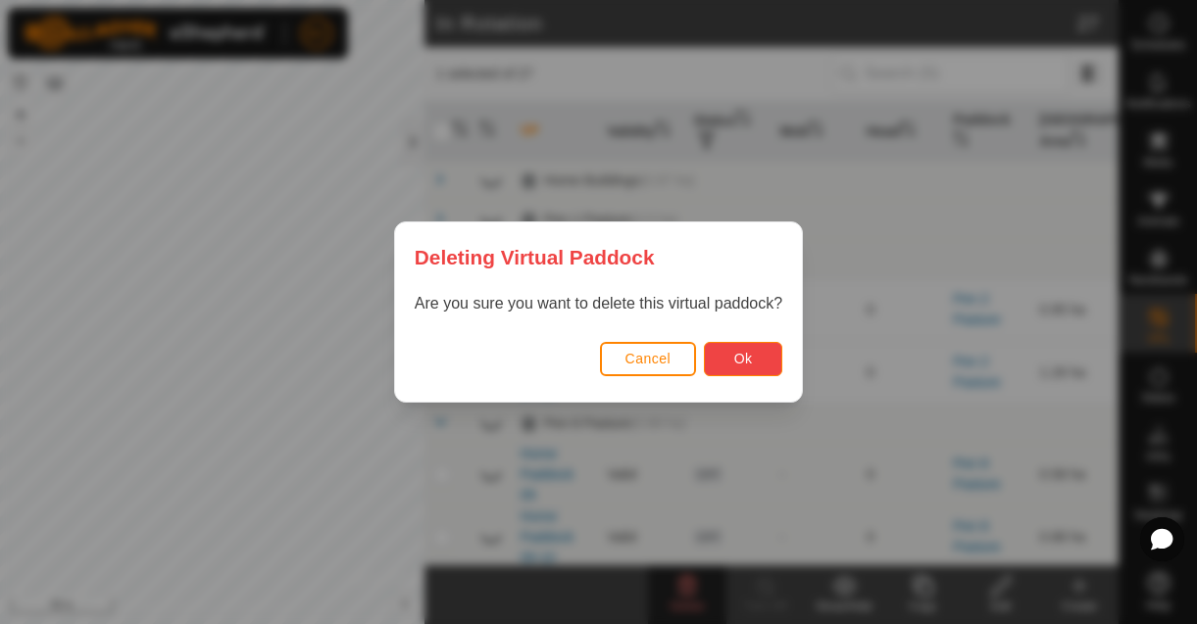
click at [719, 358] on button "Ok" at bounding box center [743, 359] width 78 height 34
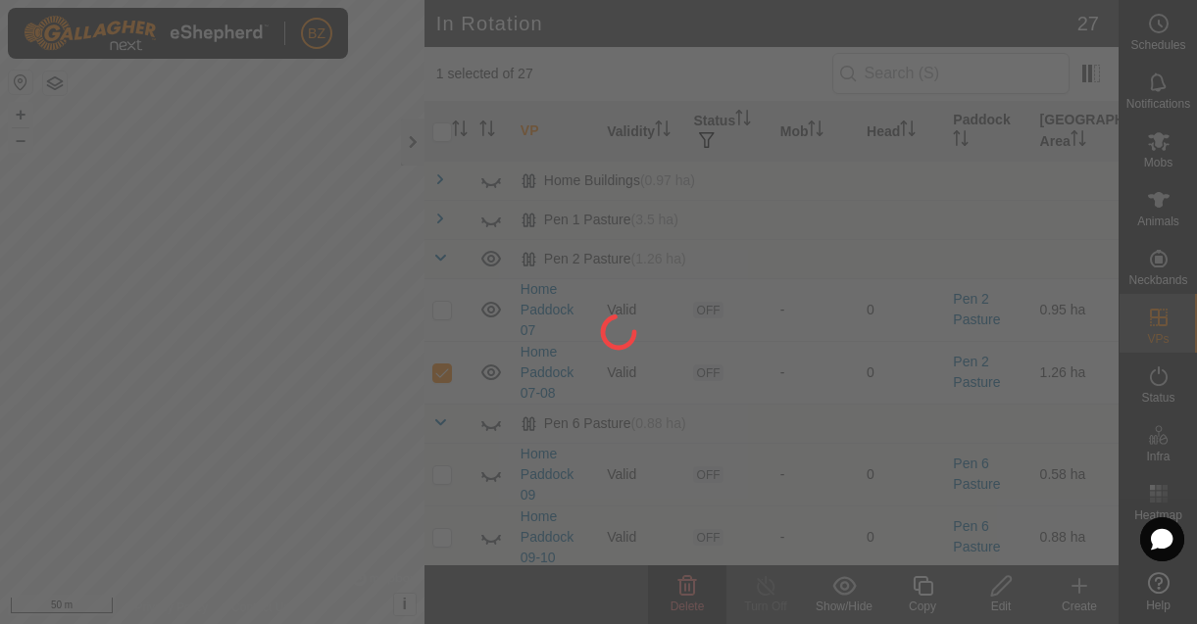
checkbox input "false"
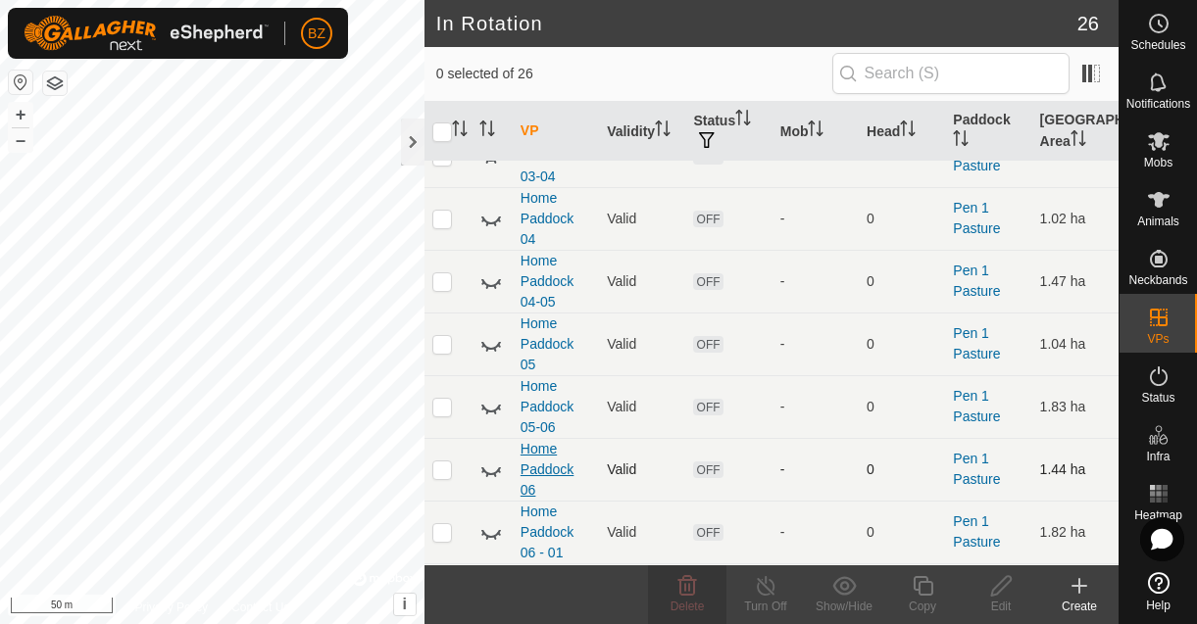
scroll to position [1175, 0]
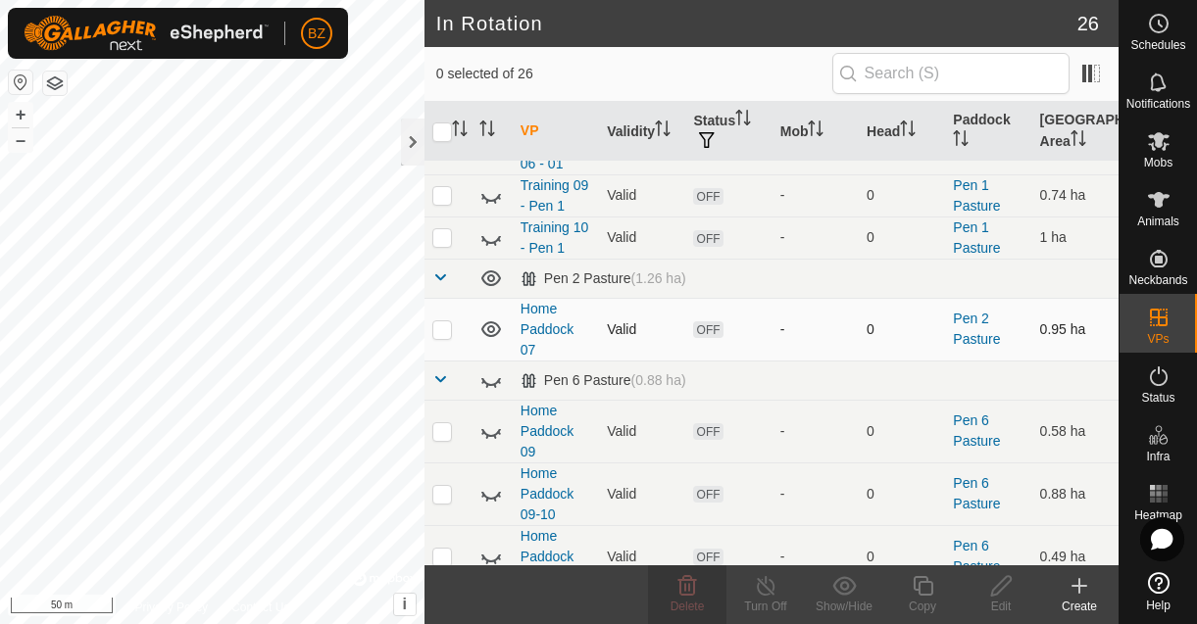
click at [446, 332] on p-checkbox at bounding box center [442, 330] width 20 height 16
checkbox input "true"
click at [990, 590] on icon at bounding box center [1001, 586] width 25 height 24
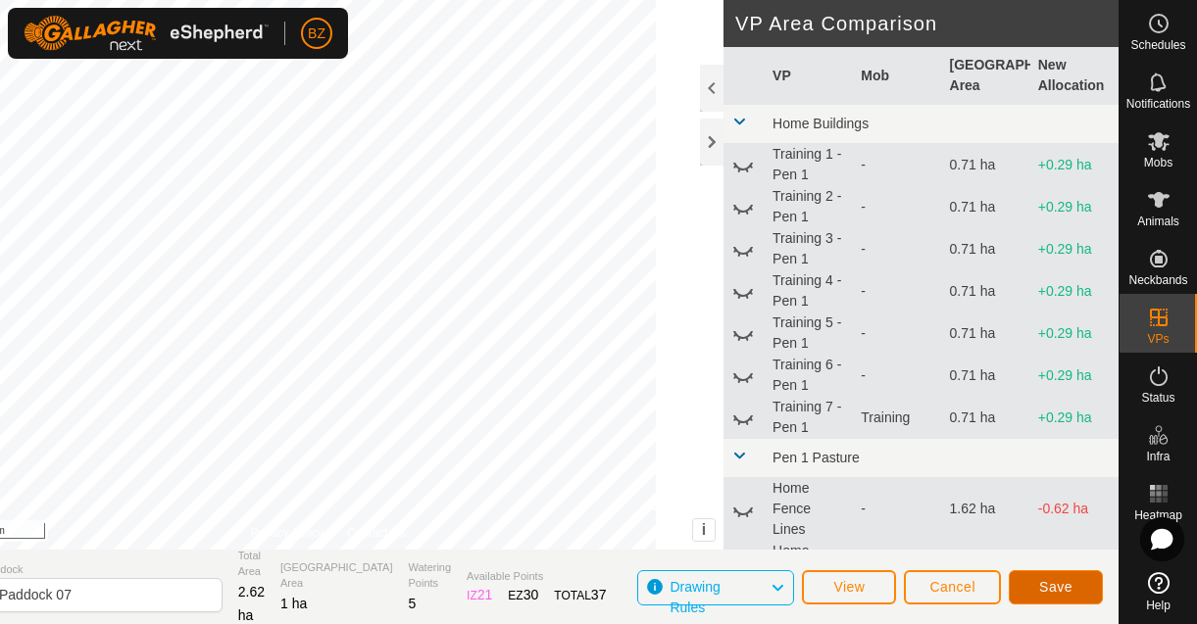
click at [1048, 588] on span "Save" at bounding box center [1055, 587] width 33 height 16
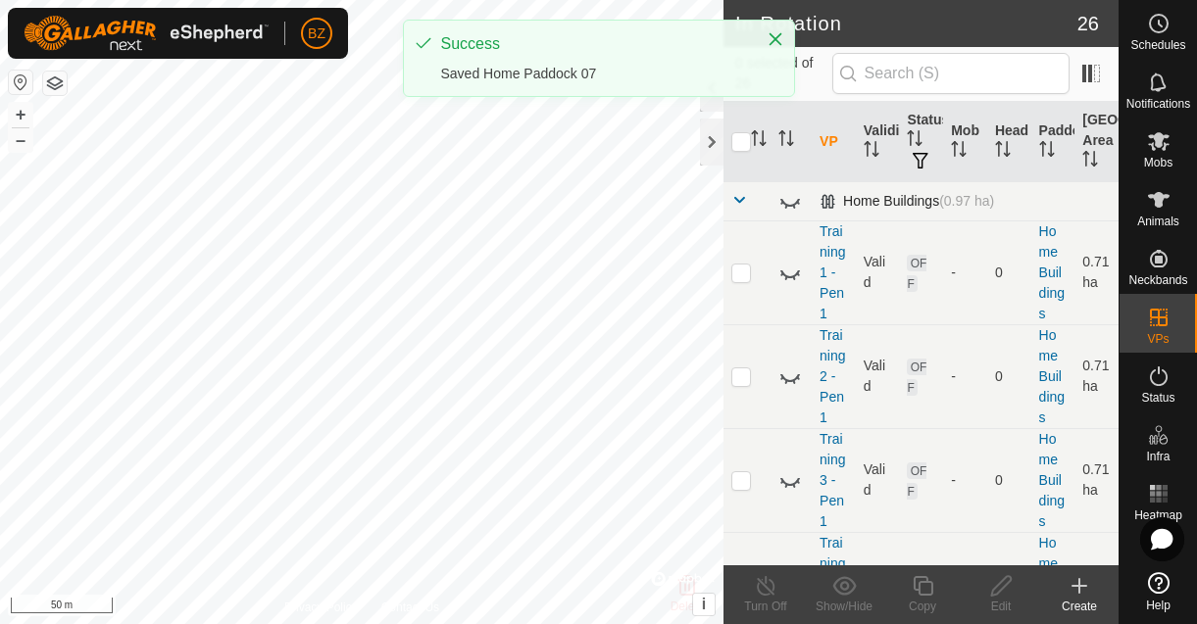
click at [741, 206] on span at bounding box center [739, 200] width 16 height 16
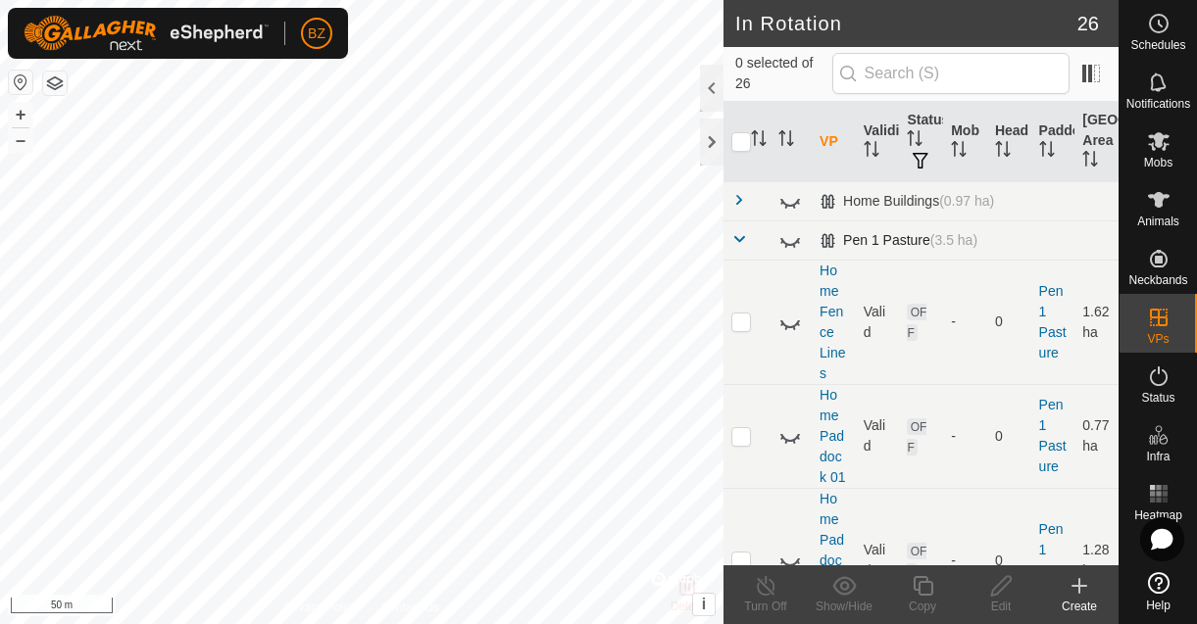
click at [741, 236] on span at bounding box center [739, 239] width 16 height 16
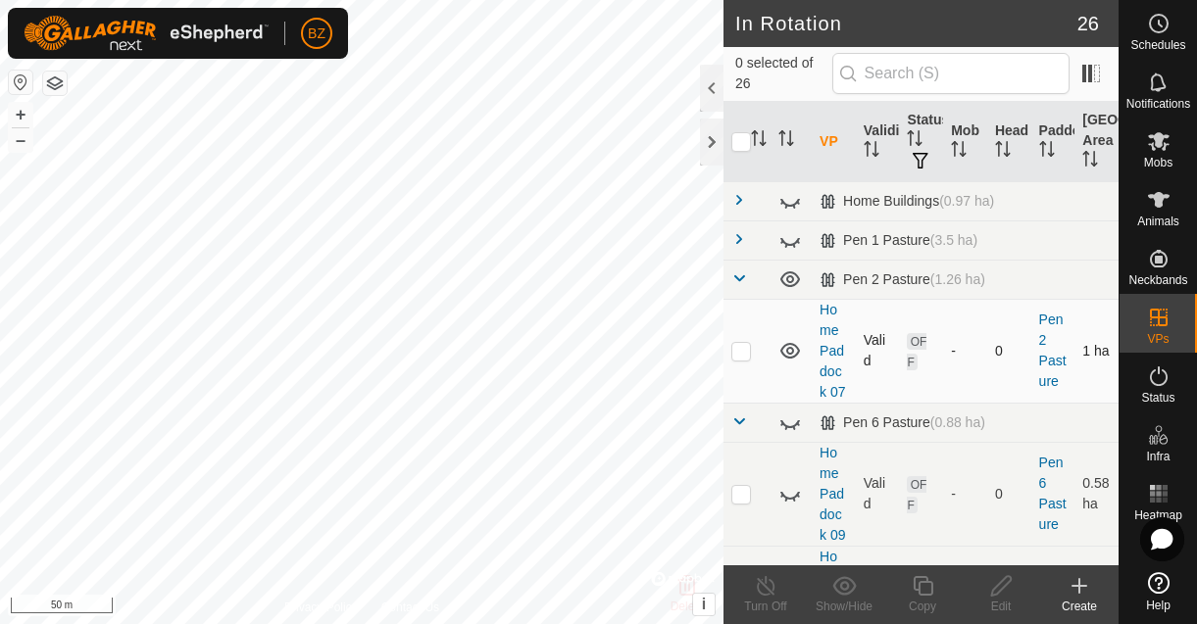
click at [745, 351] on p-checkbox at bounding box center [741, 351] width 20 height 16
checkbox input "true"
click at [936, 592] on copy-svg-icon at bounding box center [922, 586] width 78 height 24
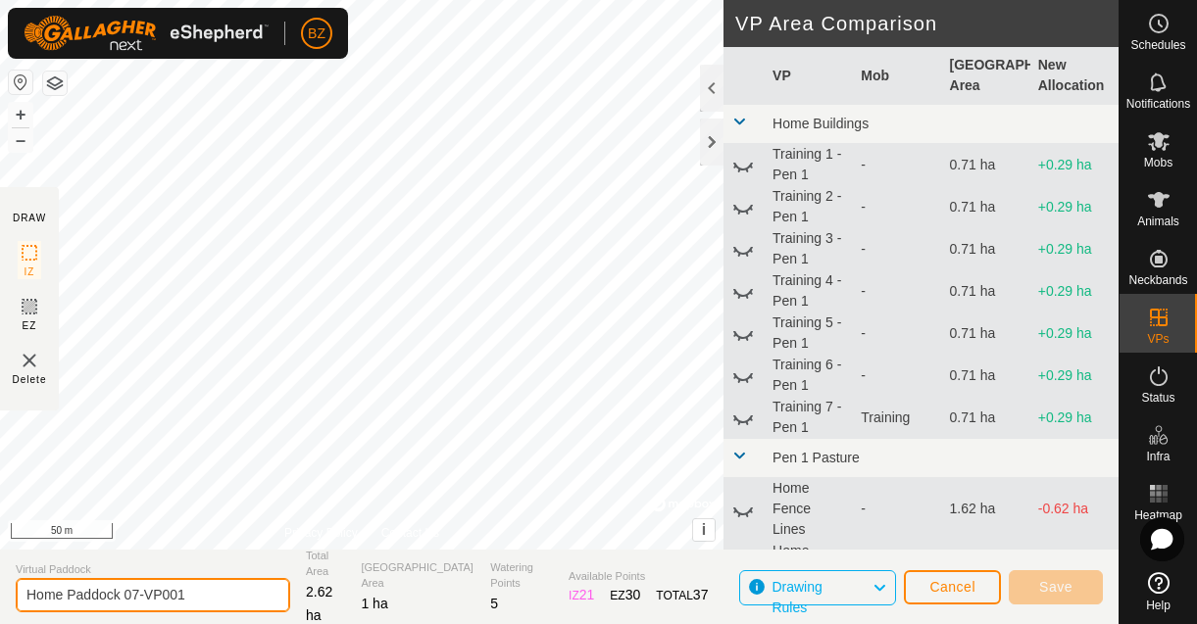
click at [197, 594] on input "Home Paddock 07-VP001" at bounding box center [153, 595] width 274 height 34
type input "Home Paddock 07-08"
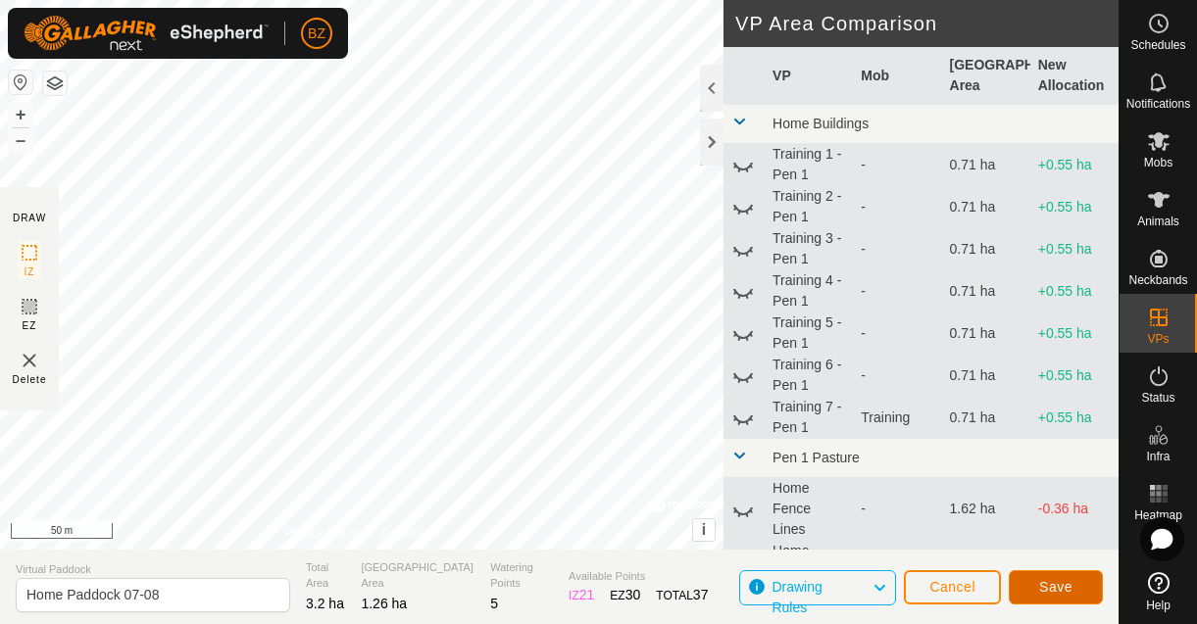
click at [1046, 590] on span "Save" at bounding box center [1055, 587] width 33 height 16
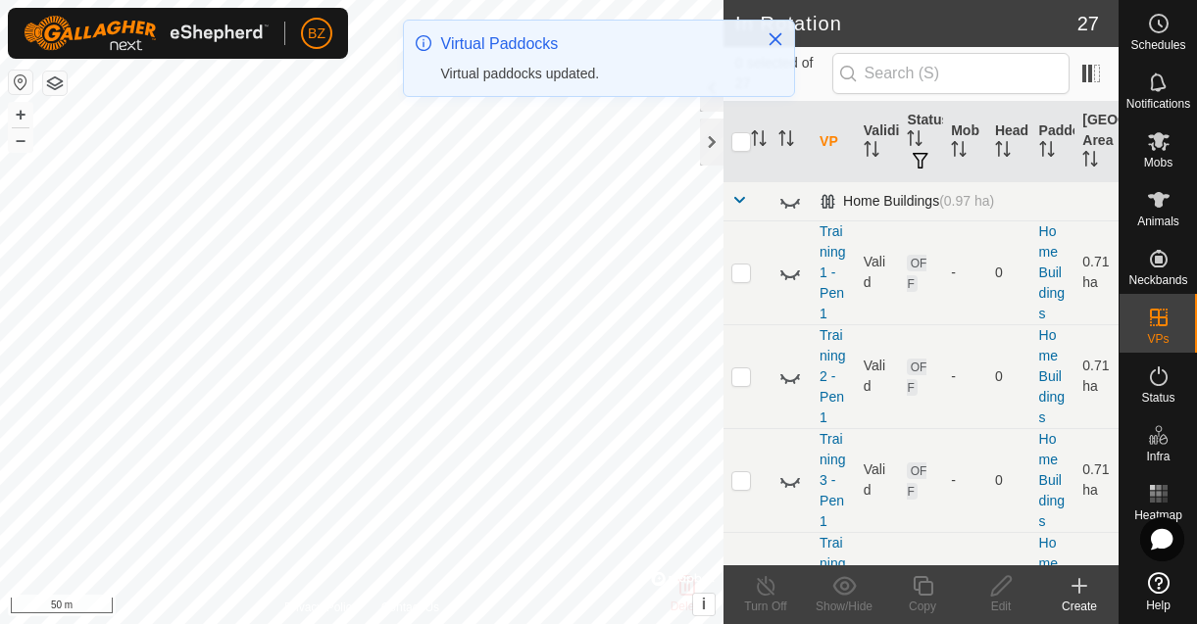
click at [740, 200] on span at bounding box center [739, 200] width 16 height 16
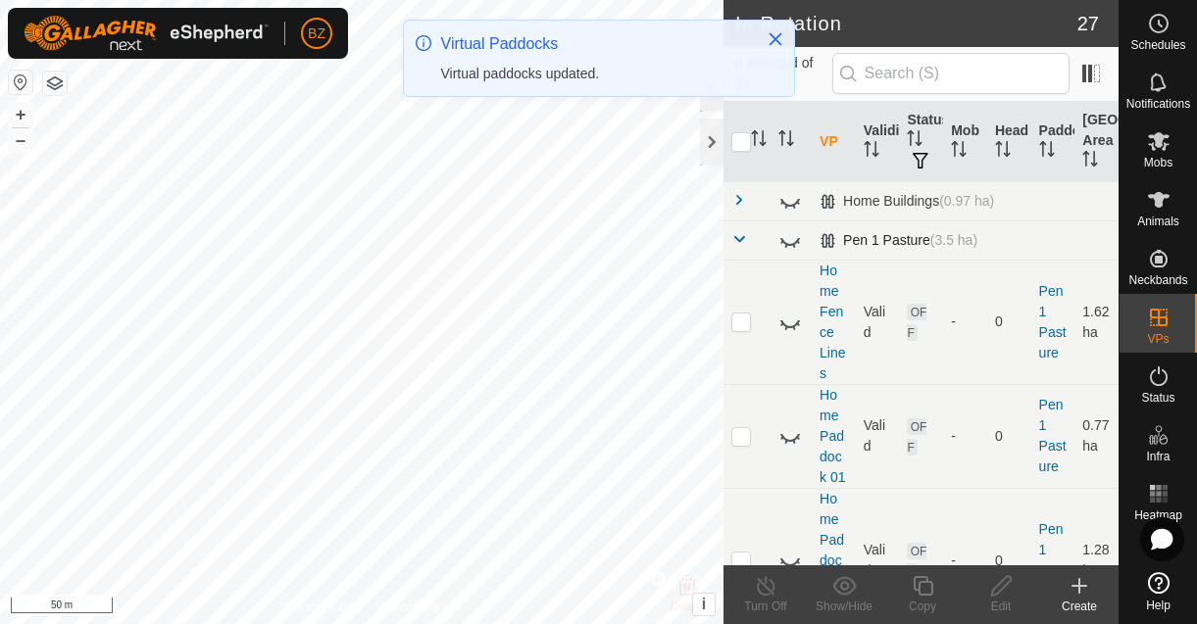
click at [743, 232] on span at bounding box center [739, 239] width 16 height 16
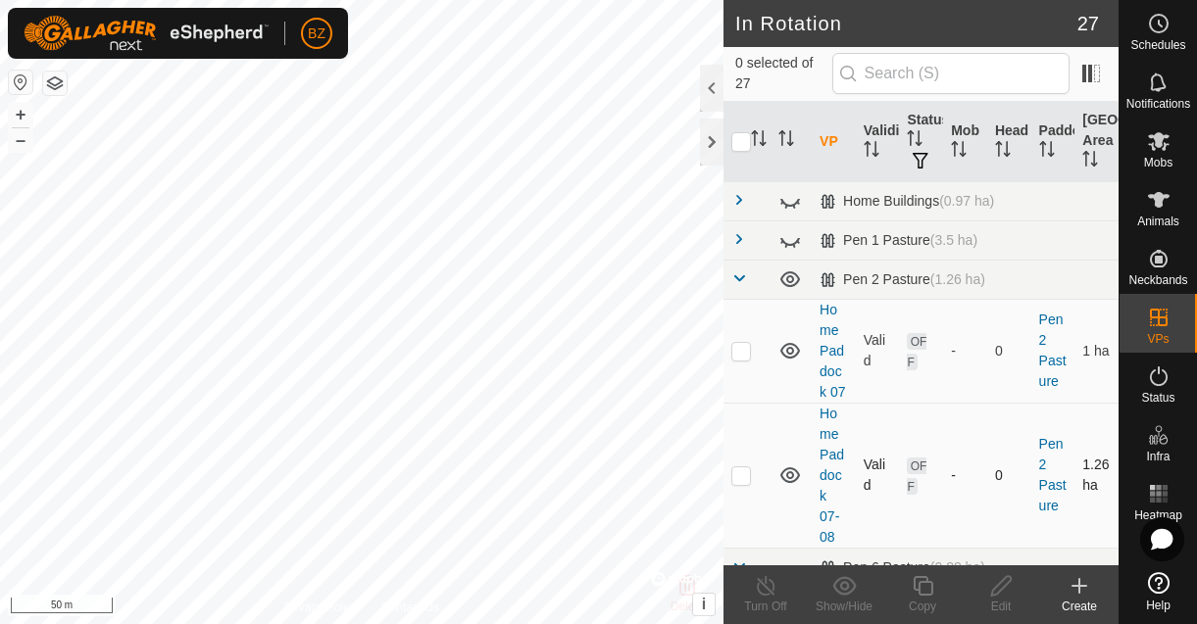
click at [748, 476] on p-checkbox at bounding box center [741, 476] width 20 height 16
checkbox input "true"
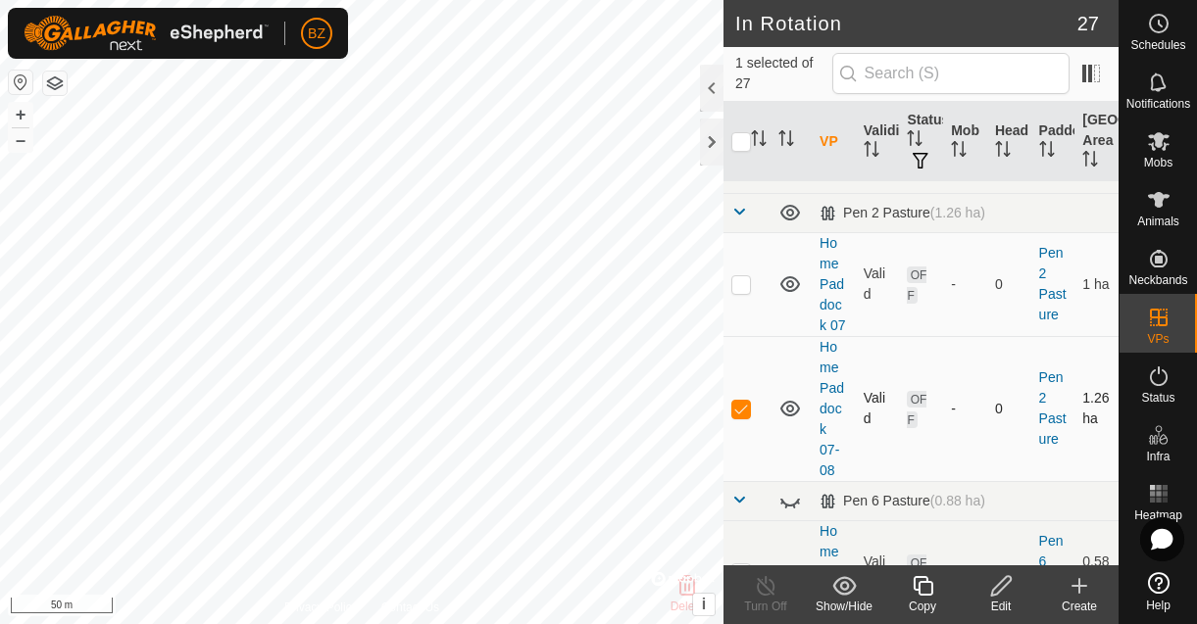
scroll to position [81, 0]
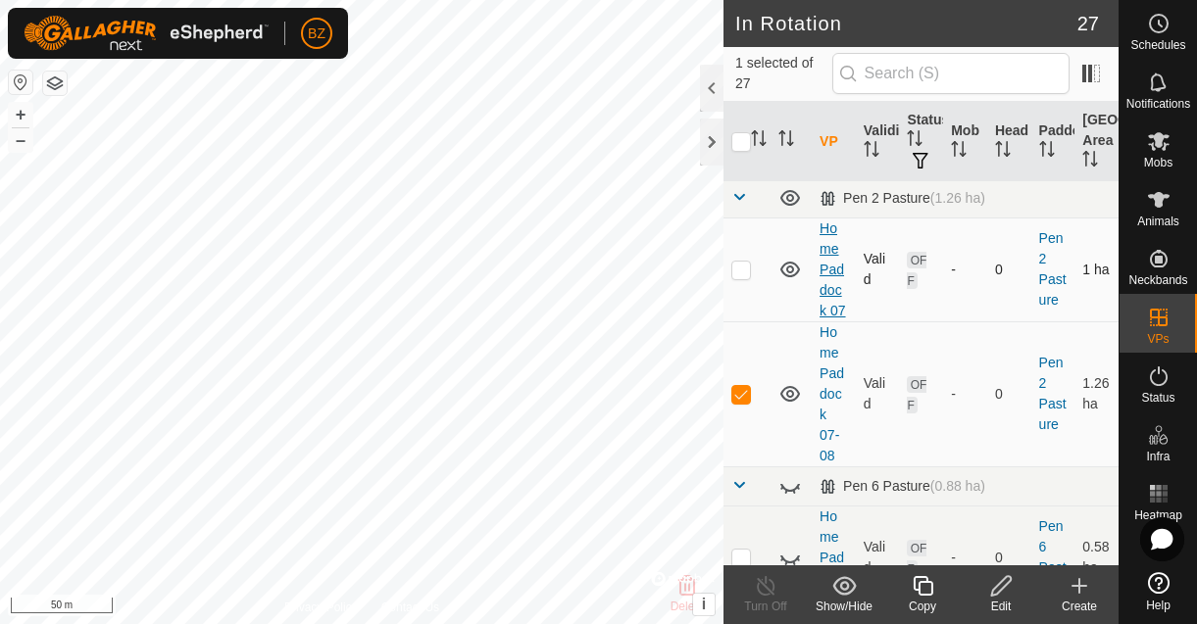
click at [827, 296] on link "Home Paddock 07" at bounding box center [831, 270] width 25 height 98
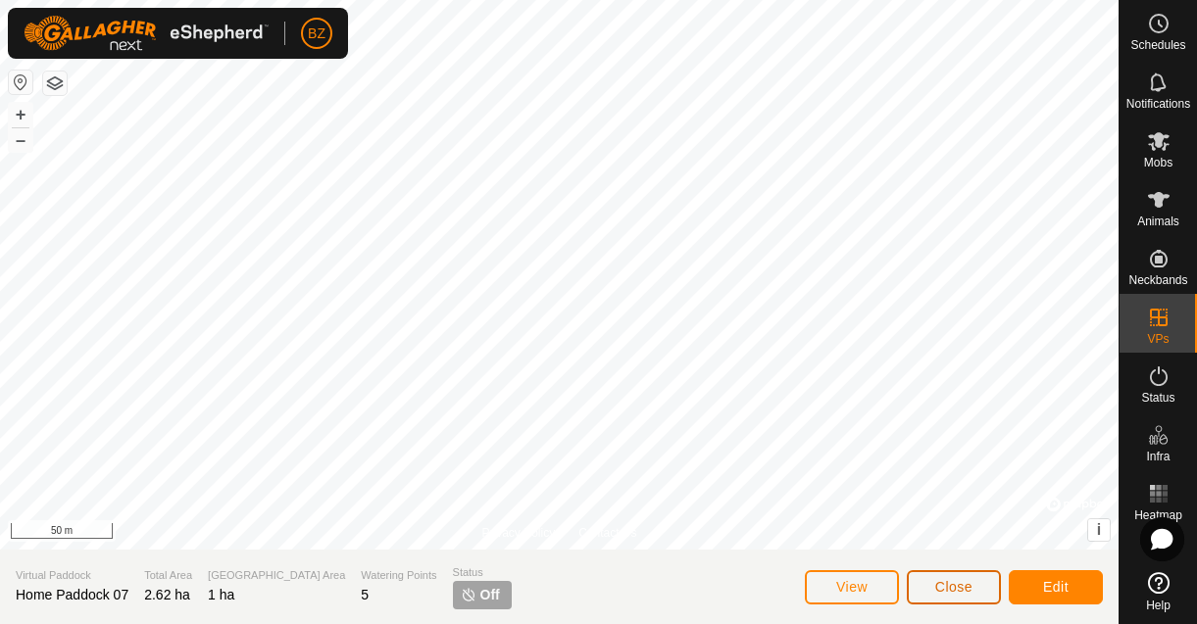
click at [965, 586] on span "Close" at bounding box center [953, 587] width 37 height 16
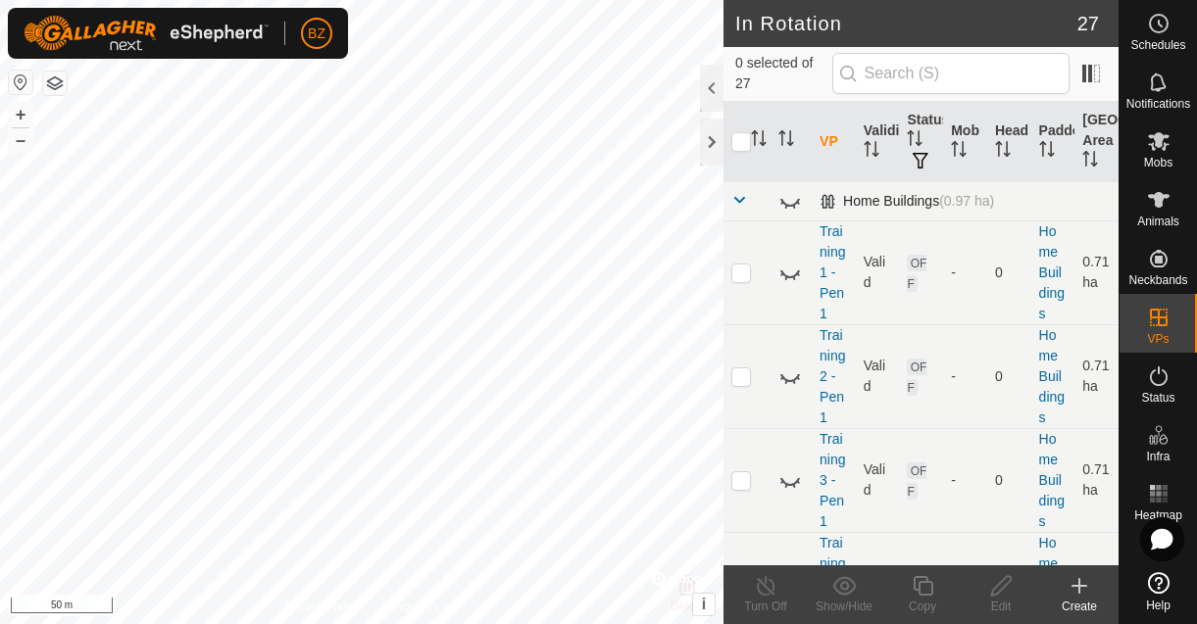
click at [739, 201] on span at bounding box center [739, 200] width 16 height 16
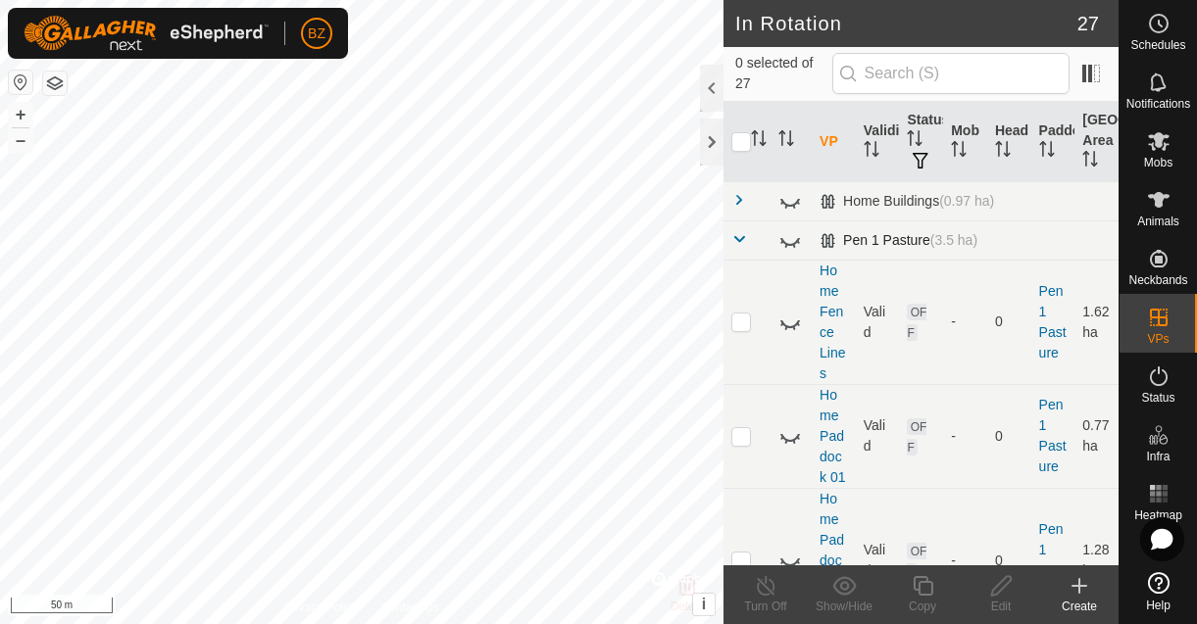
click at [739, 236] on span at bounding box center [739, 239] width 16 height 16
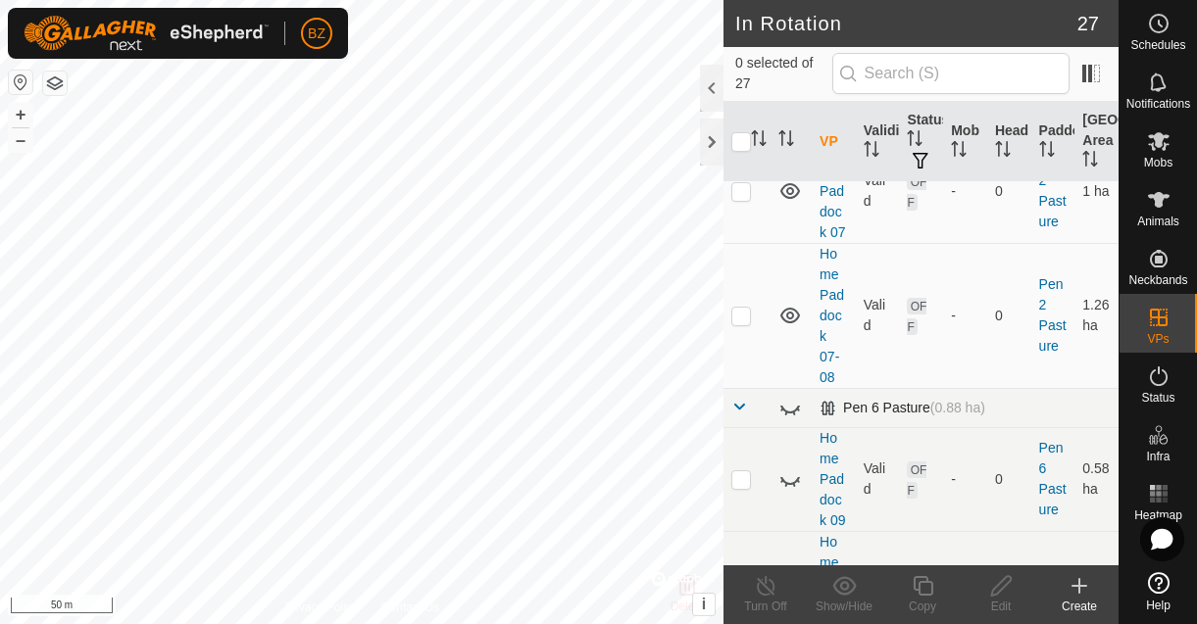
scroll to position [164, 0]
click at [741, 315] on p-checkbox at bounding box center [741, 312] width 20 height 16
checkbox input "true"
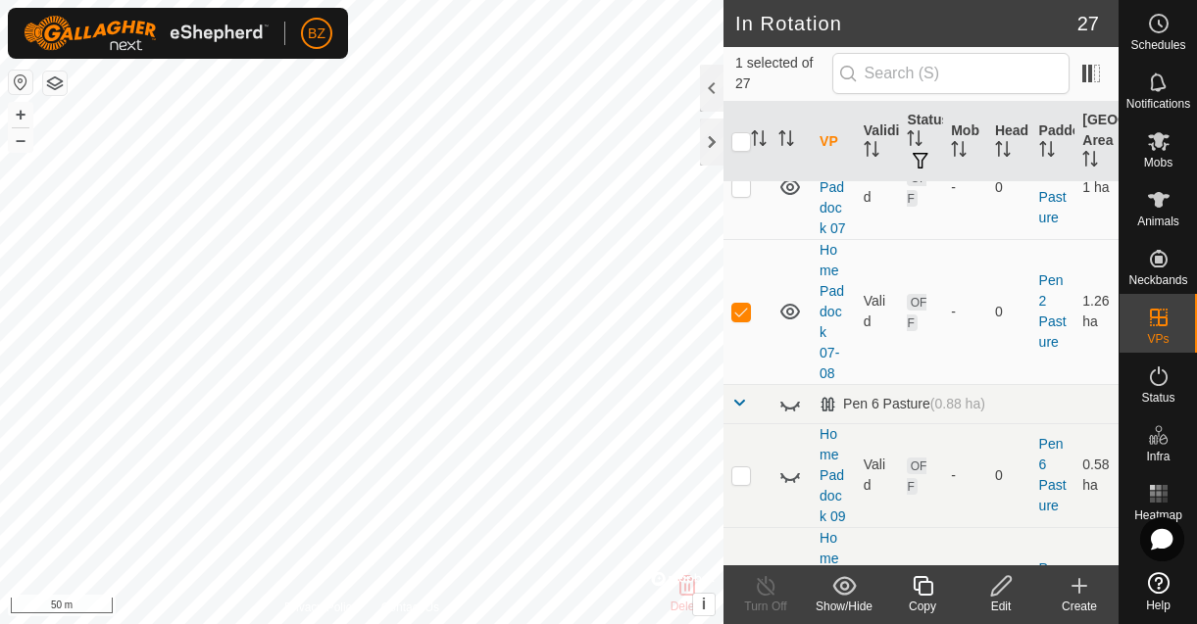
click at [928, 596] on icon at bounding box center [923, 586] width 25 height 24
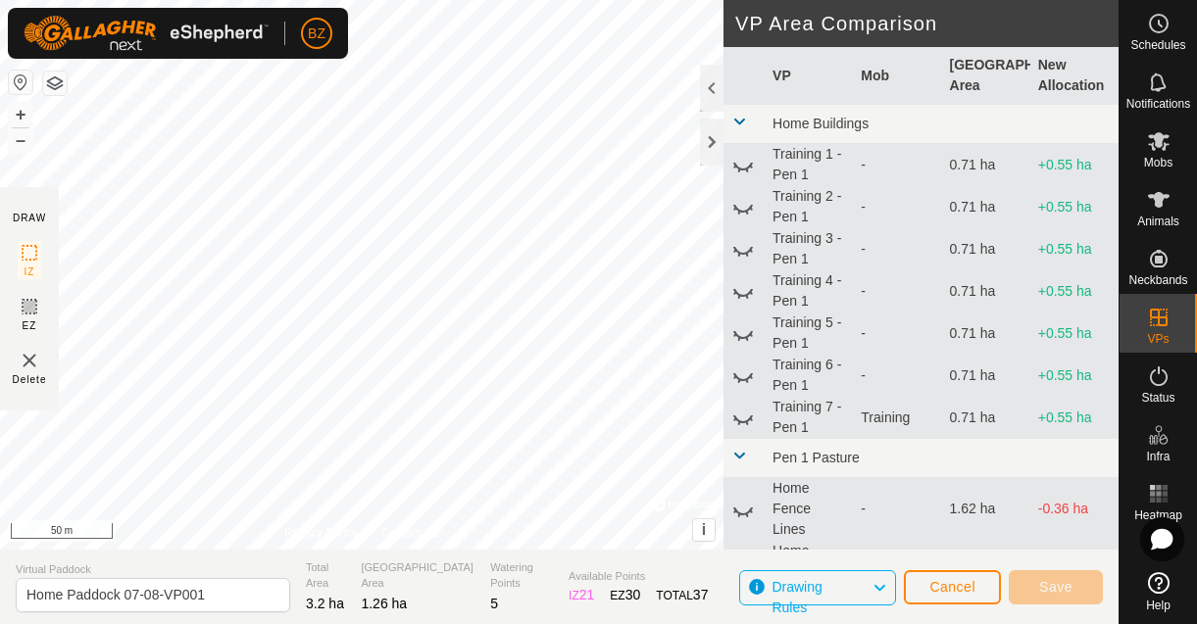
click at [744, 121] on span at bounding box center [739, 122] width 16 height 16
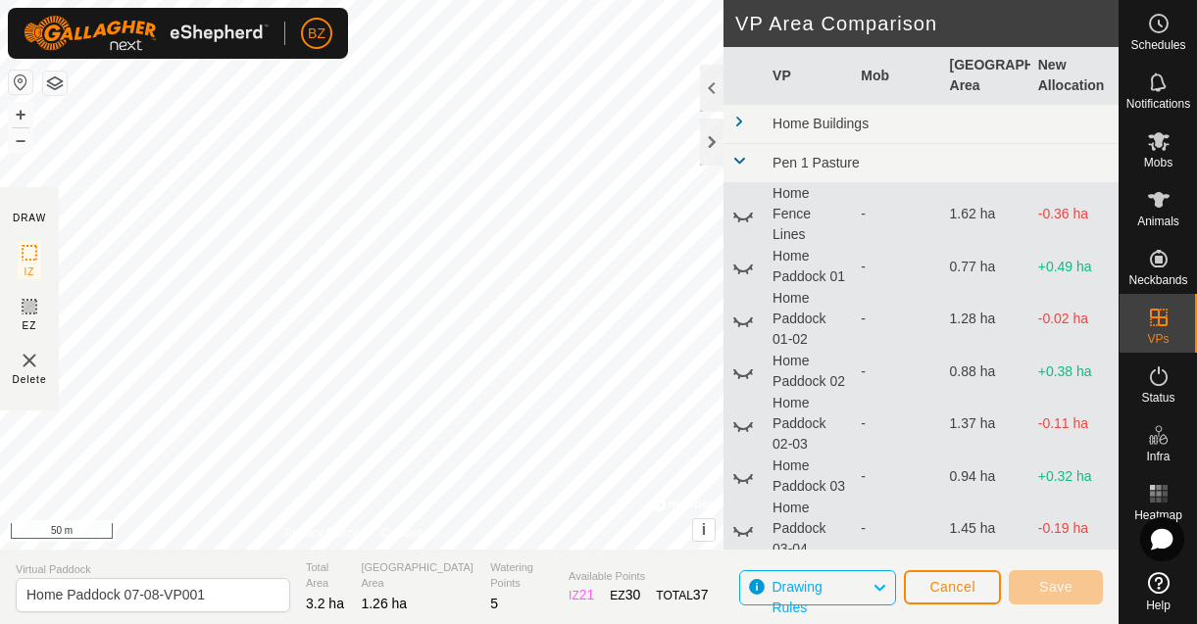
click at [738, 165] on span at bounding box center [739, 161] width 16 height 16
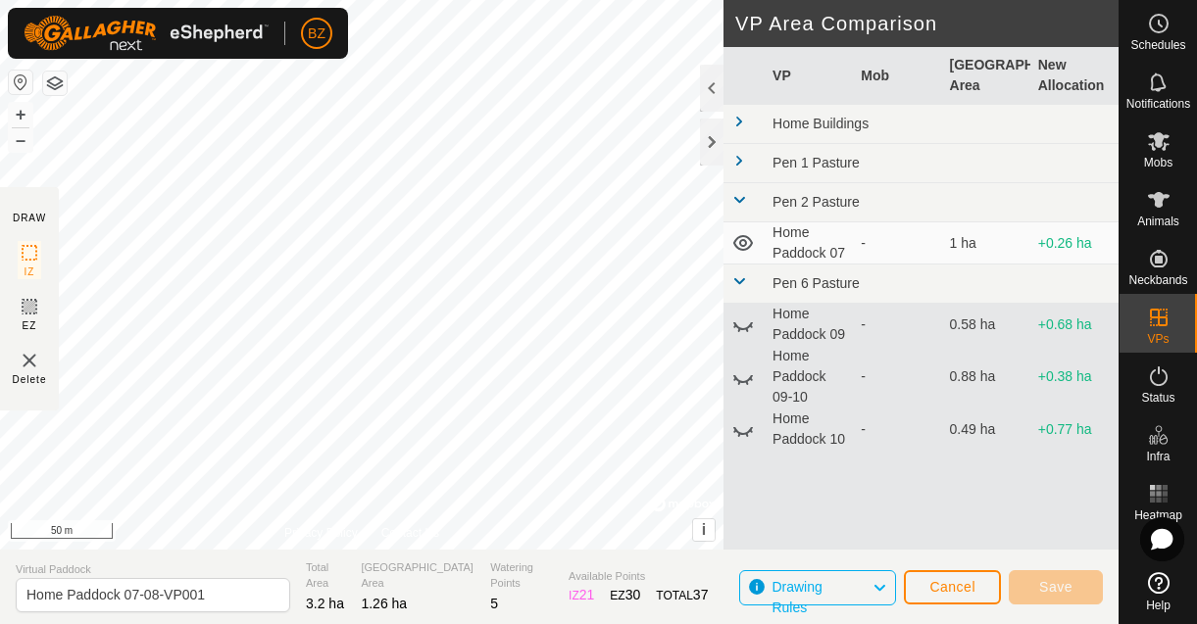
click at [739, 167] on span at bounding box center [739, 161] width 16 height 16
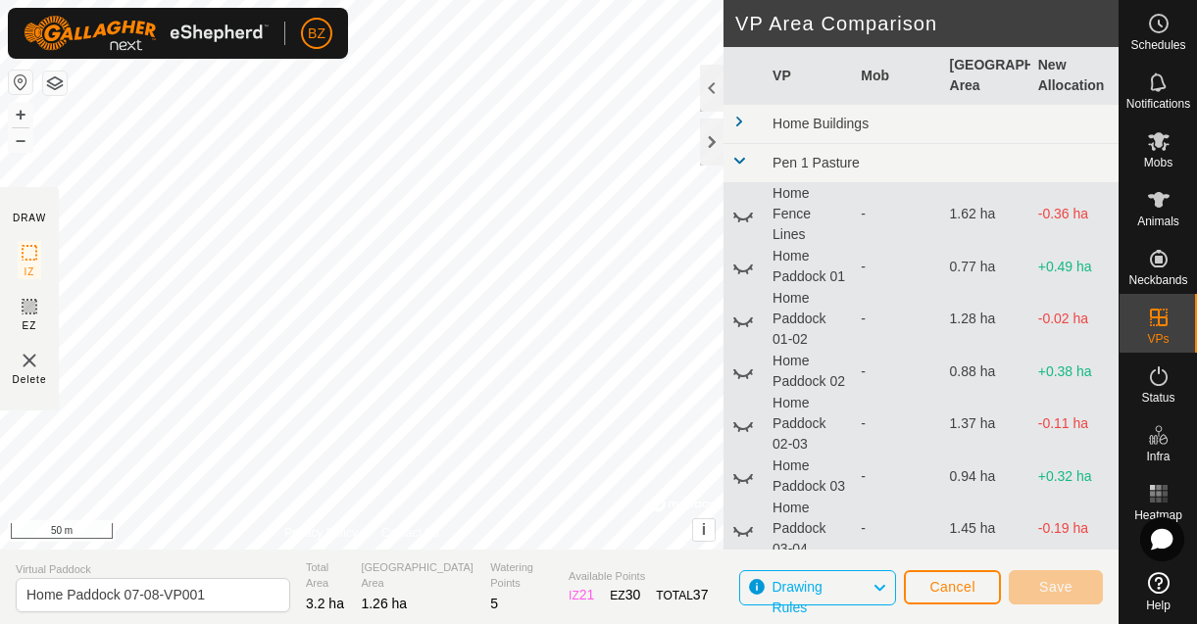
click at [734, 118] on span at bounding box center [739, 122] width 16 height 16
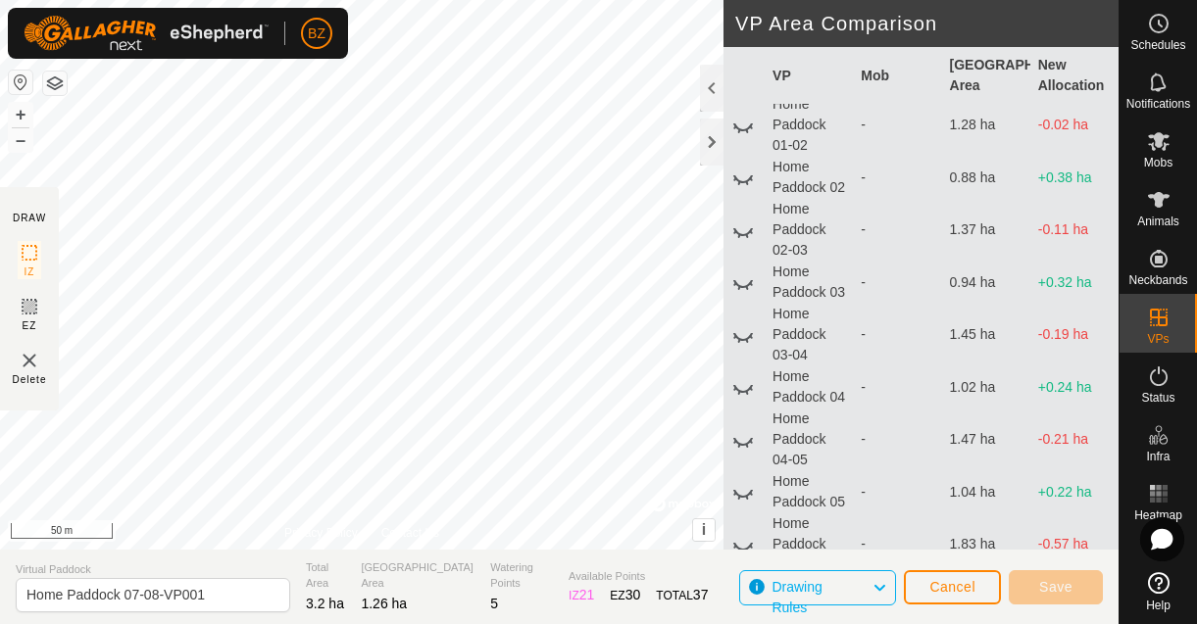
scroll to position [458, 0]
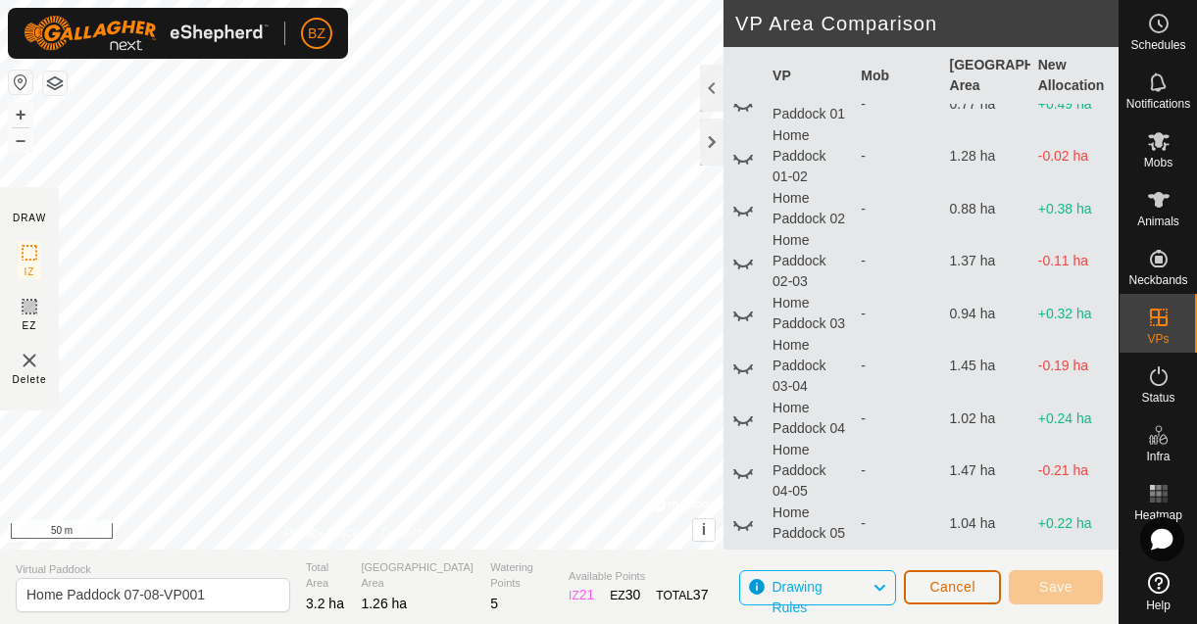
click at [934, 579] on span "Cancel" at bounding box center [952, 587] width 46 height 16
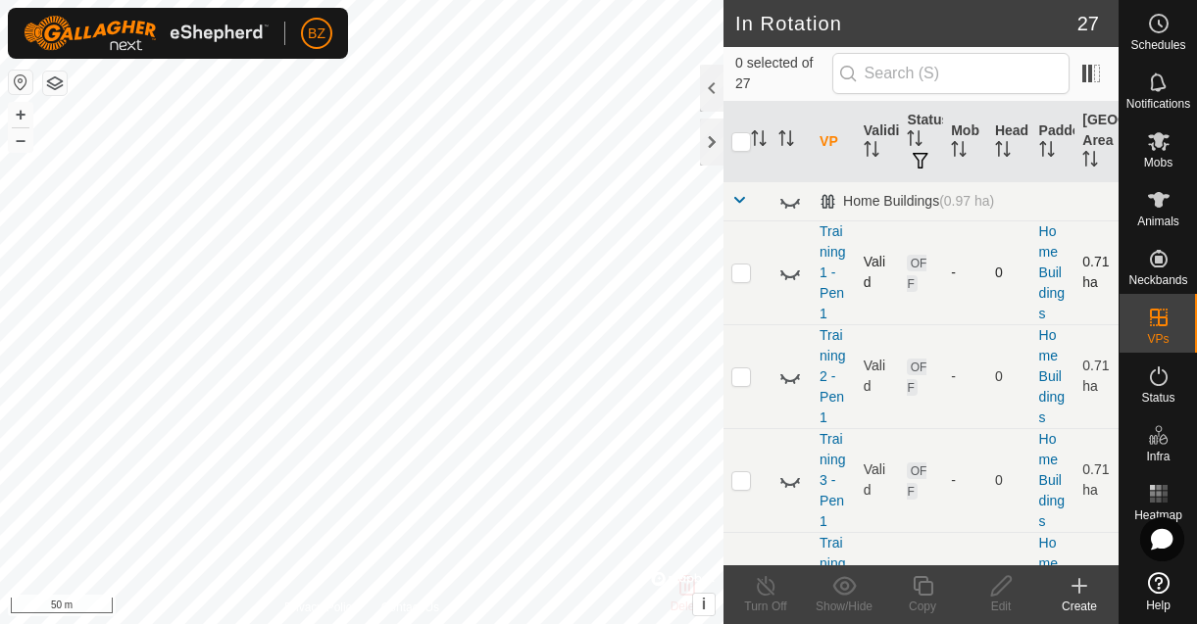
click at [788, 283] on icon at bounding box center [790, 273] width 24 height 24
click at [744, 376] on p-checkbox at bounding box center [741, 377] width 20 height 16
click at [785, 377] on icon at bounding box center [790, 377] width 24 height 24
click at [745, 376] on p-checkbox at bounding box center [741, 377] width 20 height 16
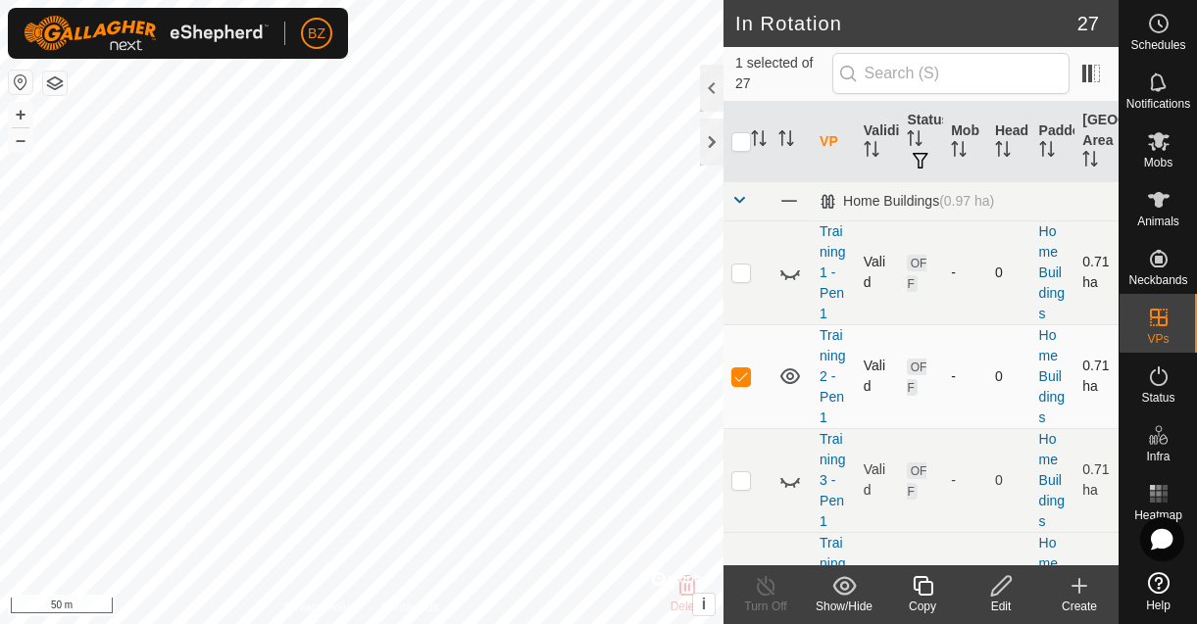
checkbox input "false"
click at [785, 376] on icon at bounding box center [790, 377] width 24 height 24
click at [789, 479] on icon at bounding box center [790, 481] width 24 height 24
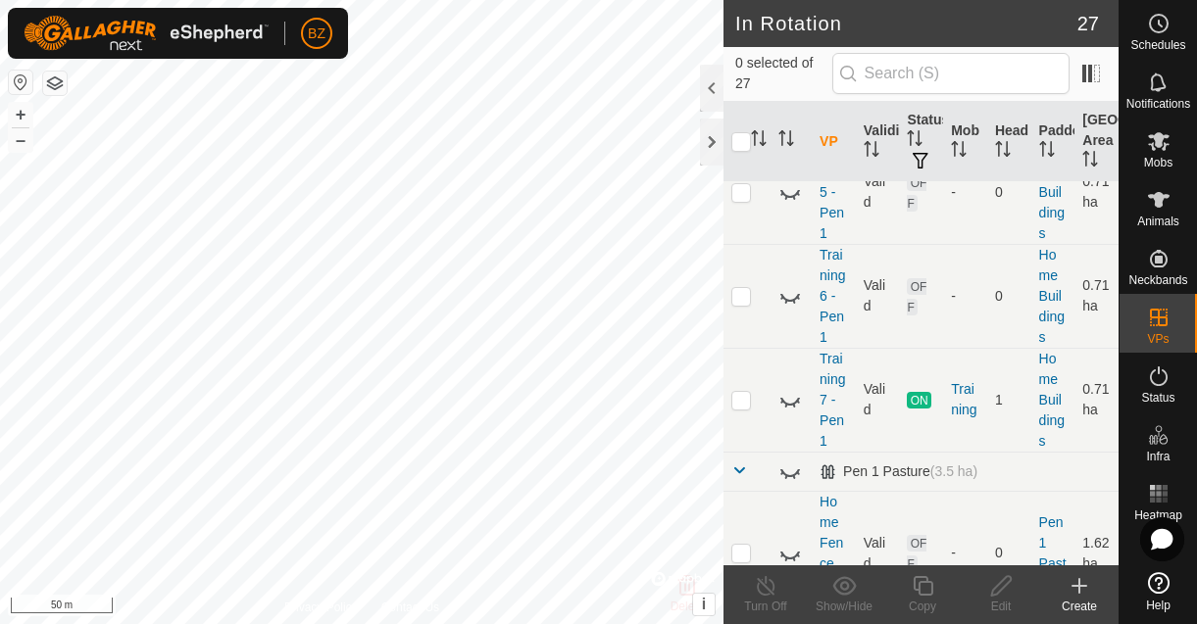
scroll to position [557, 0]
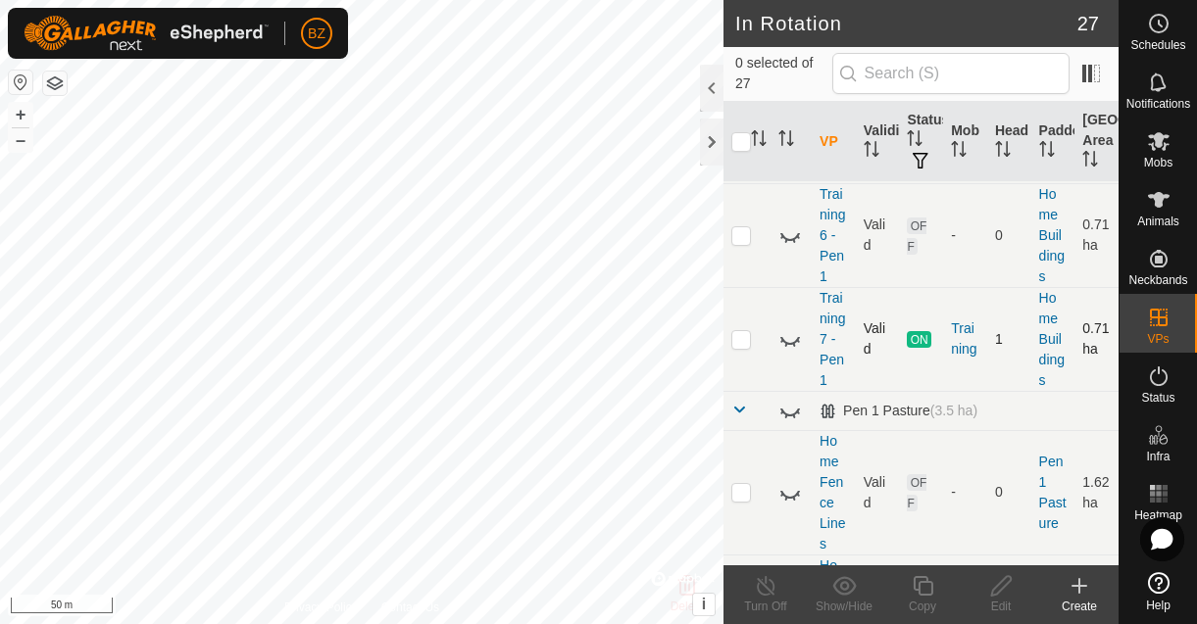
click at [785, 337] on icon at bounding box center [790, 341] width 20 height 8
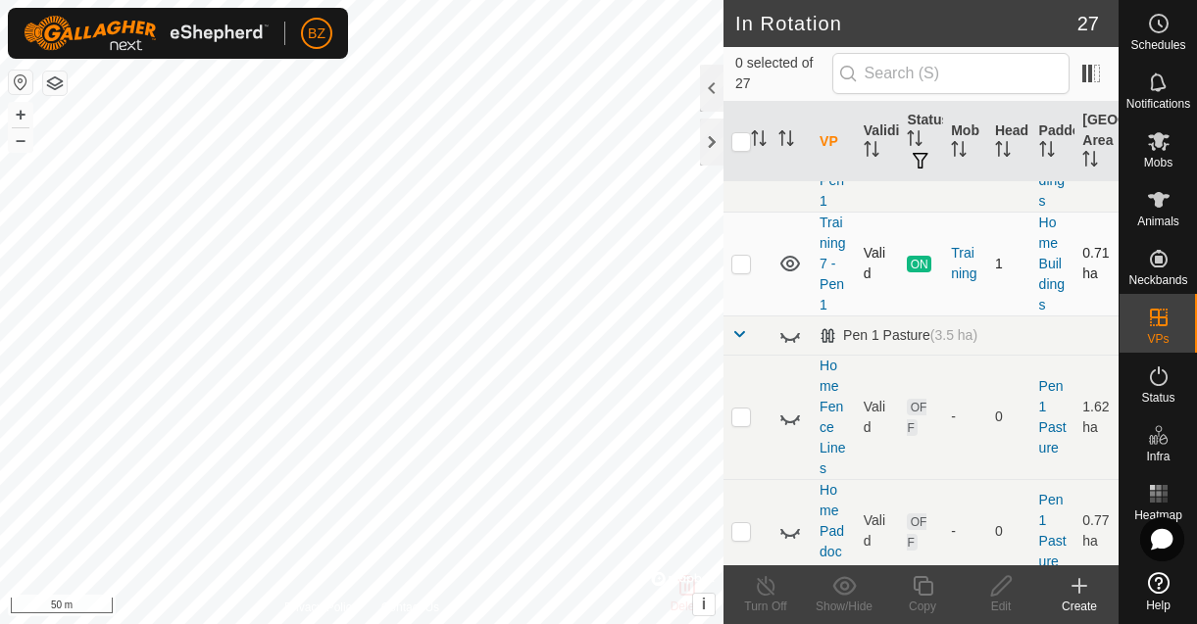
click at [785, 267] on icon at bounding box center [790, 264] width 24 height 24
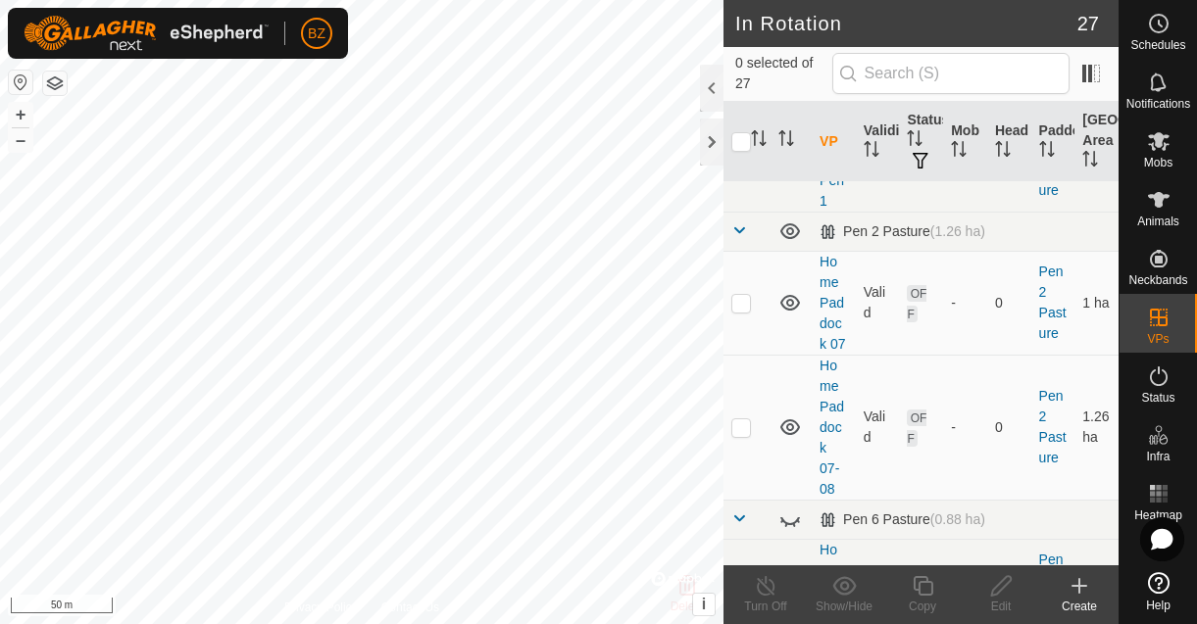
scroll to position [2676, 0]
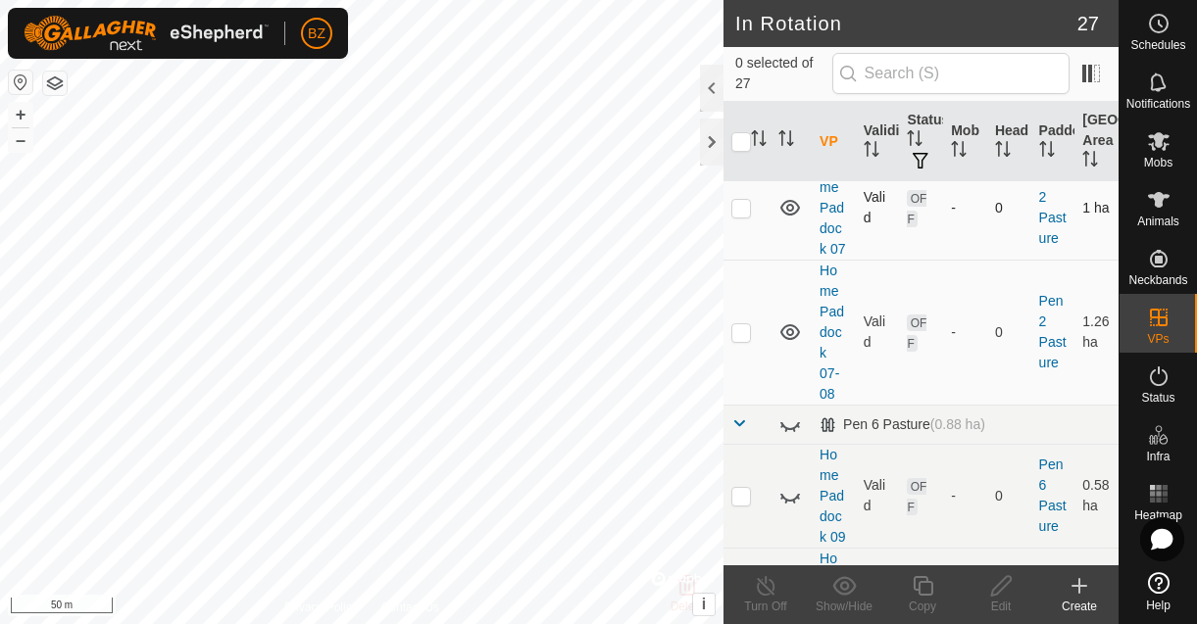
click at [744, 208] on p-checkbox at bounding box center [741, 208] width 20 height 16
checkbox input "false"
click at [747, 337] on p-checkbox at bounding box center [741, 332] width 20 height 16
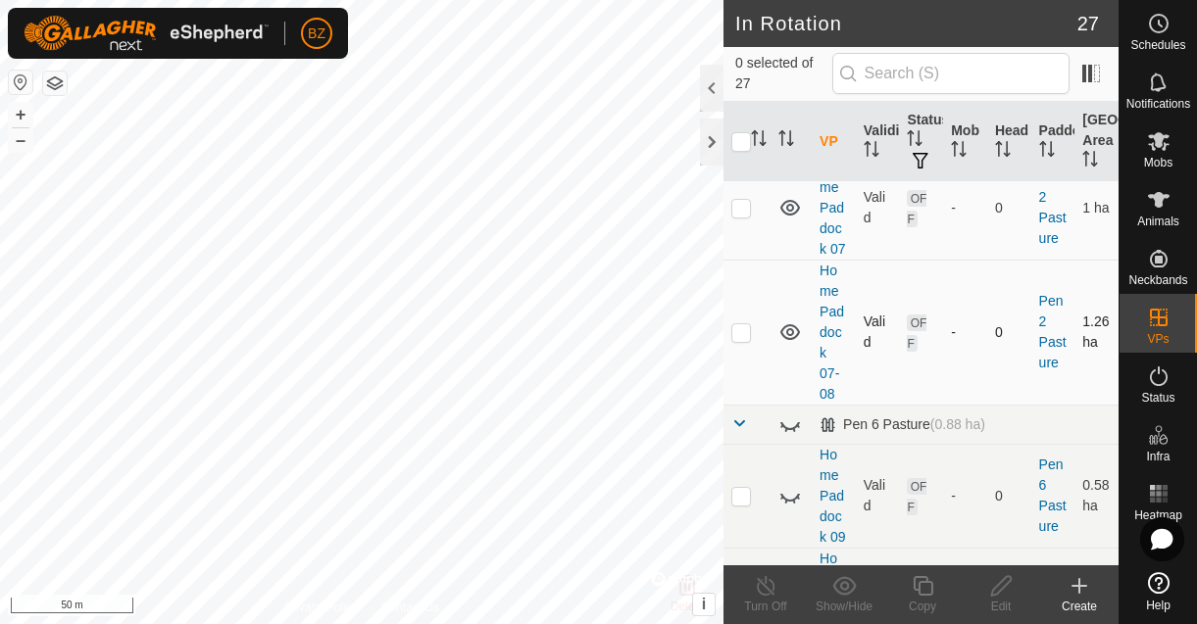
click at [737, 334] on p-checkbox at bounding box center [741, 332] width 20 height 16
checkbox input "true"
click at [921, 593] on icon at bounding box center [923, 586] width 25 height 24
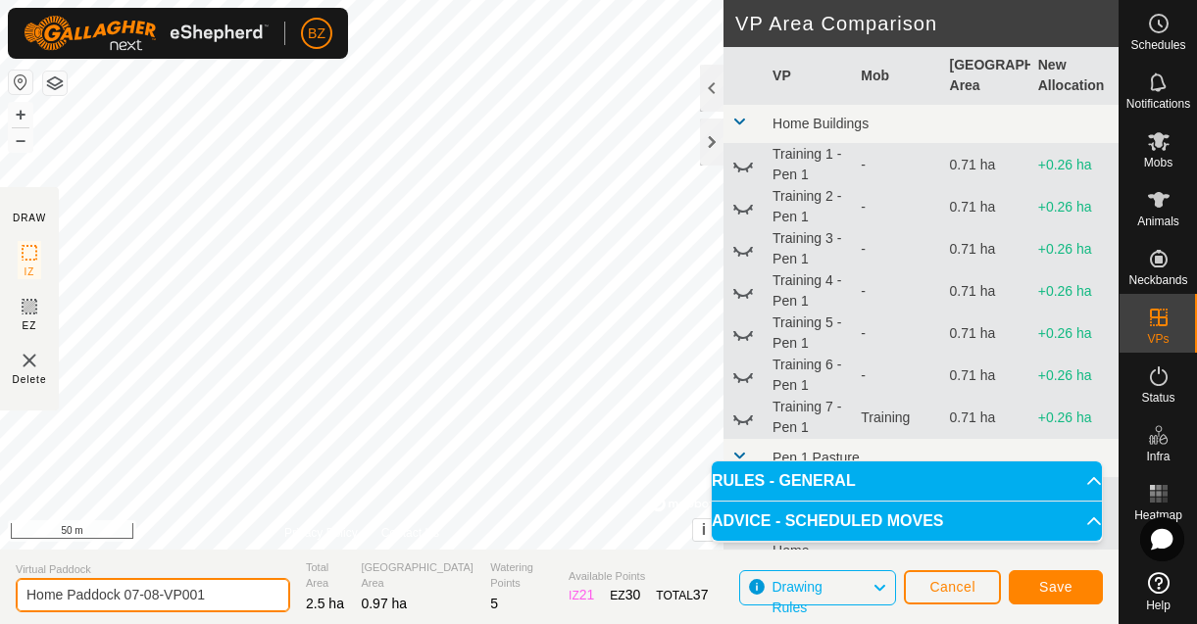
click at [211, 591] on input "Home Paddock 07-08-VP001" at bounding box center [153, 595] width 274 height 34
type input "Home Paddock 08"
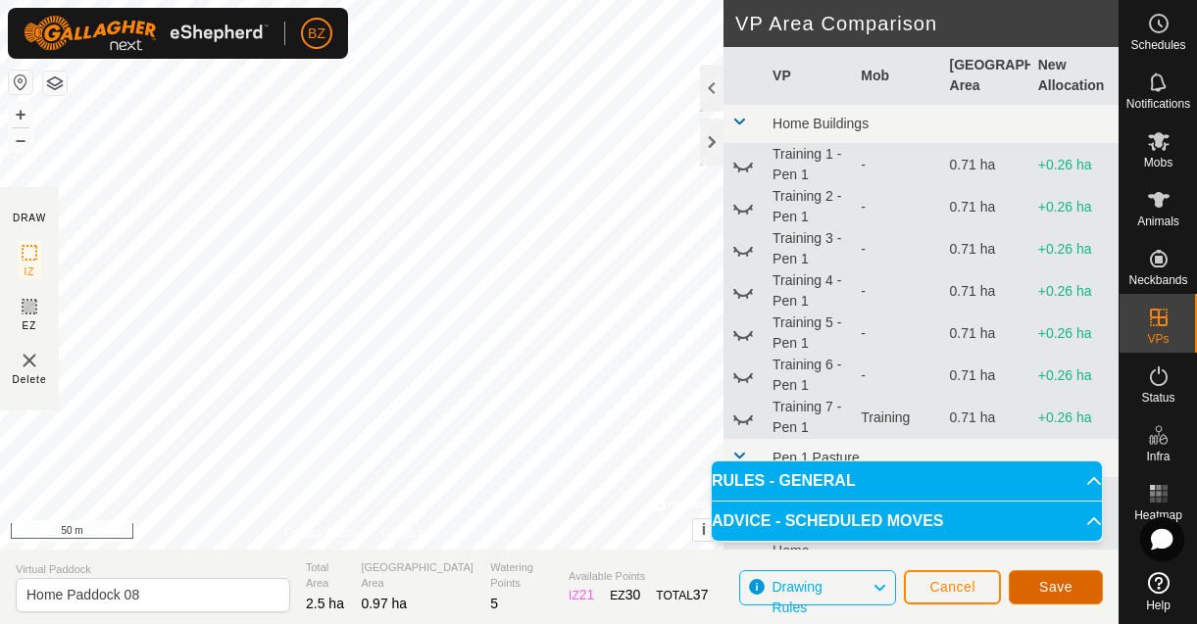
click at [1030, 581] on button "Save" at bounding box center [1056, 587] width 94 height 34
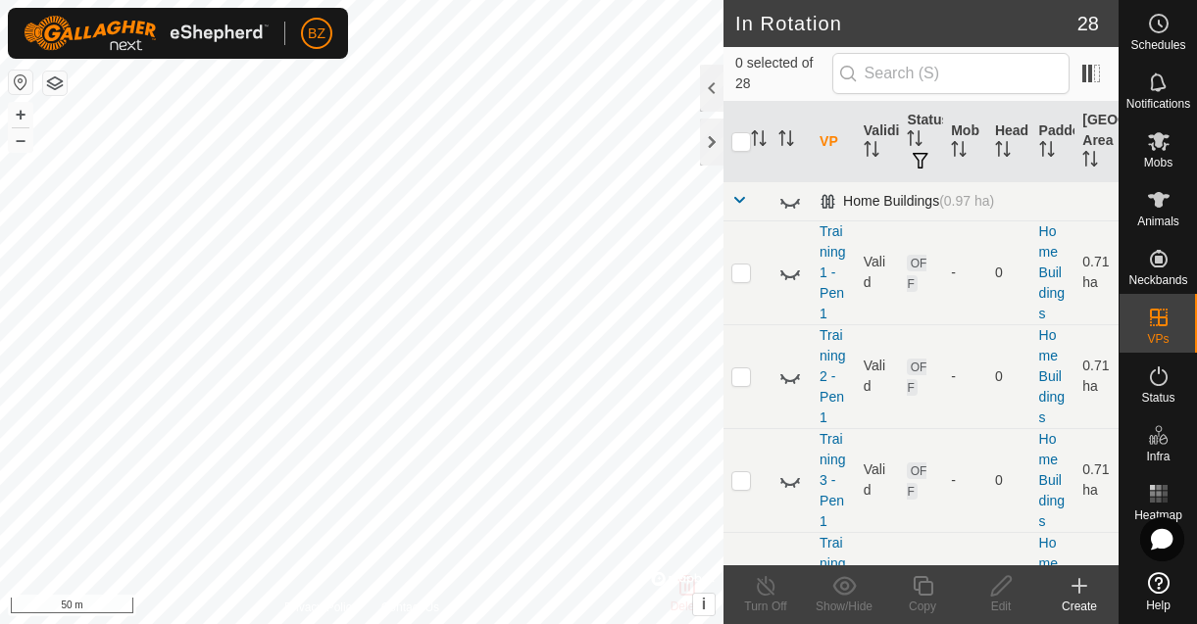
click at [742, 198] on span at bounding box center [739, 200] width 16 height 16
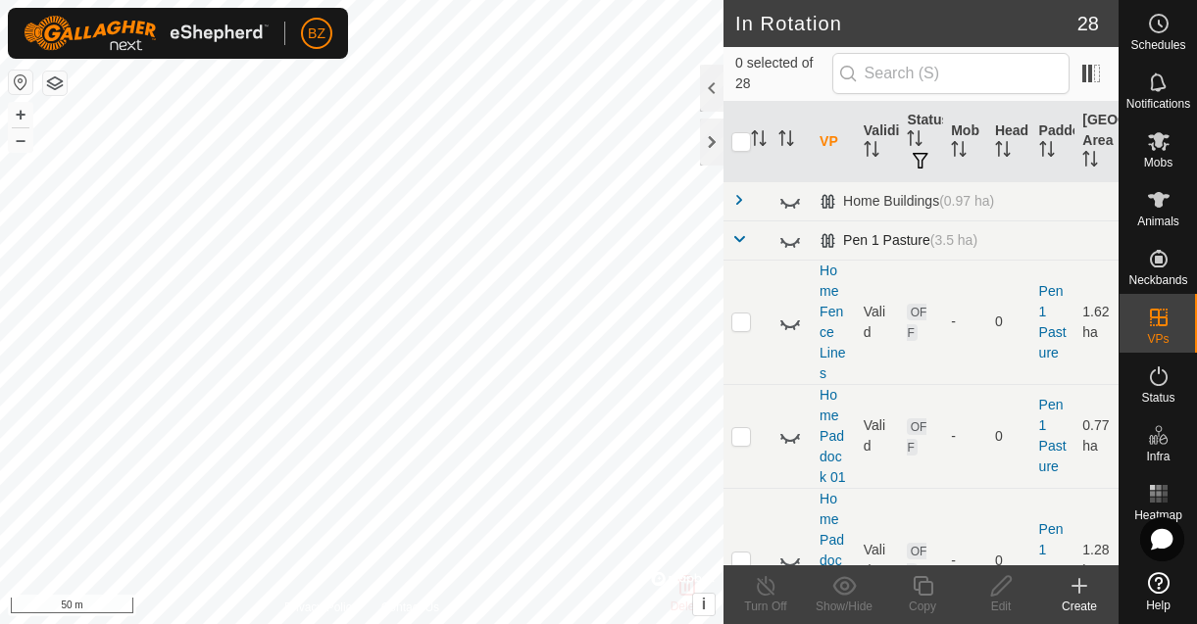
click at [739, 235] on span at bounding box center [739, 239] width 16 height 16
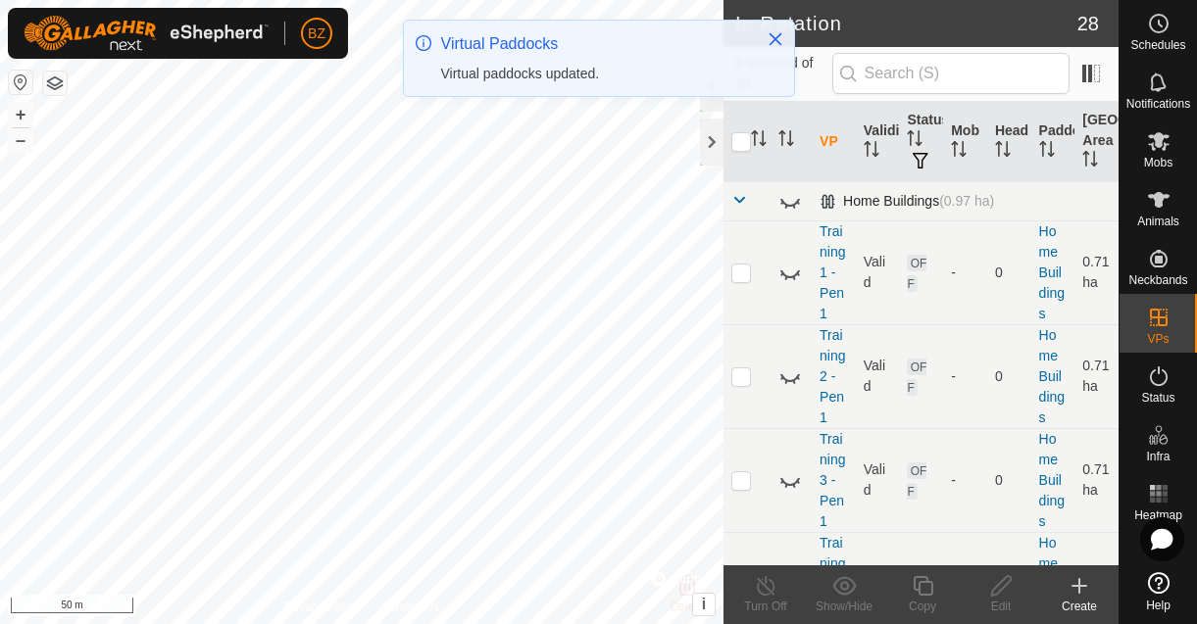
click at [739, 198] on span at bounding box center [739, 200] width 16 height 16
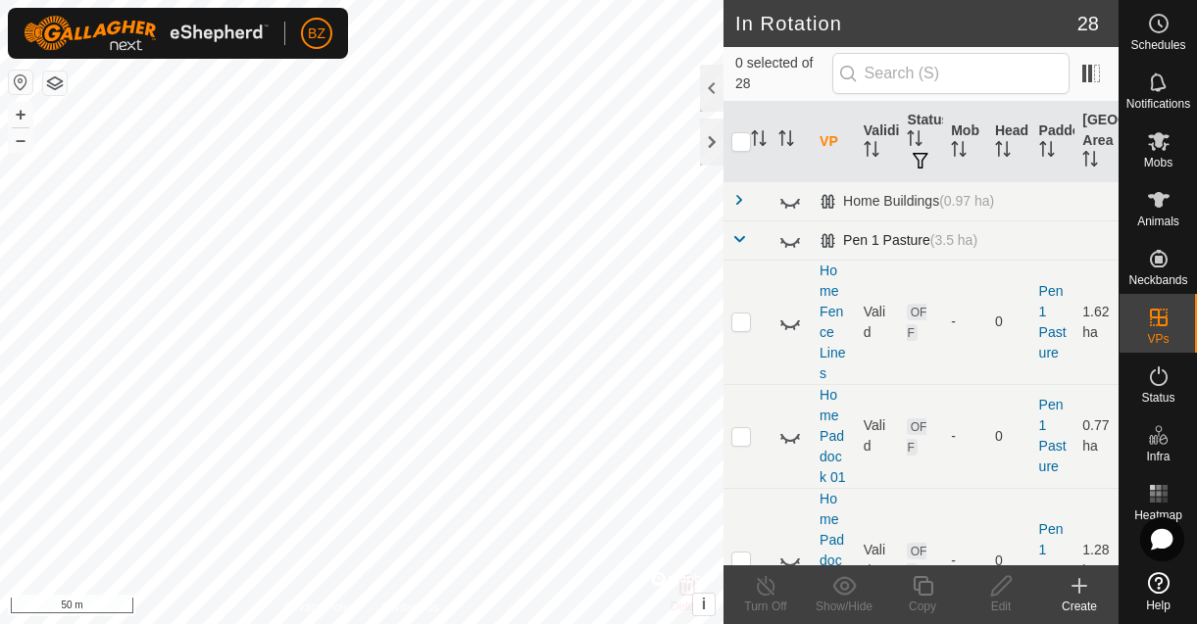
click at [731, 235] on span at bounding box center [739, 239] width 16 height 16
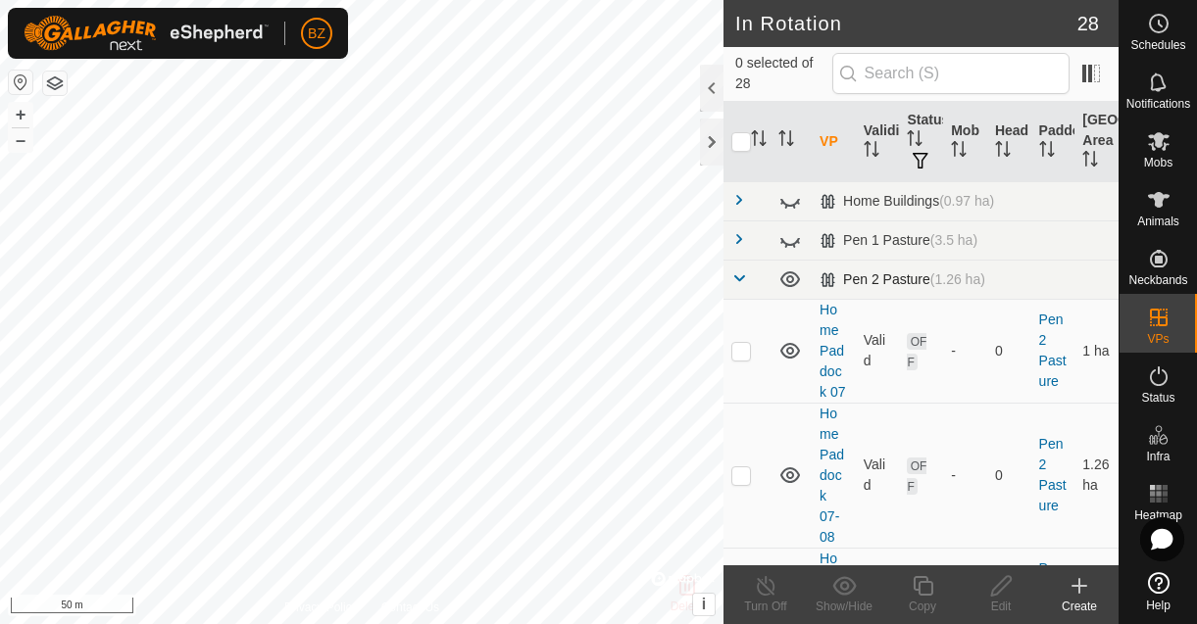
click at [741, 282] on span at bounding box center [739, 279] width 16 height 16
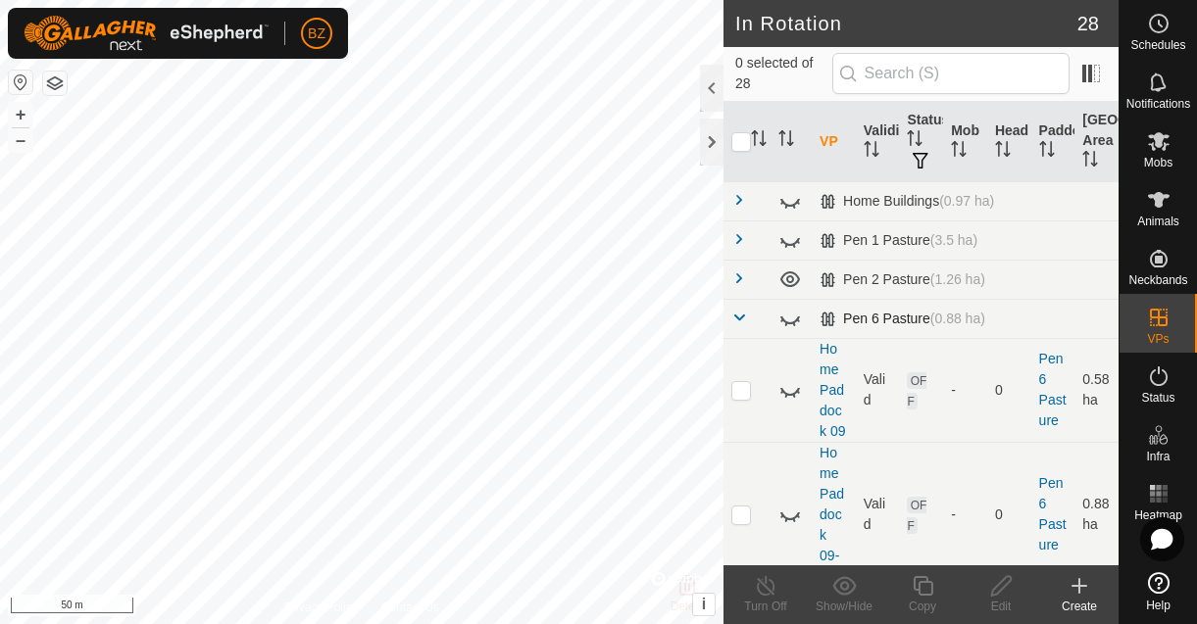
click at [743, 312] on span at bounding box center [739, 318] width 16 height 16
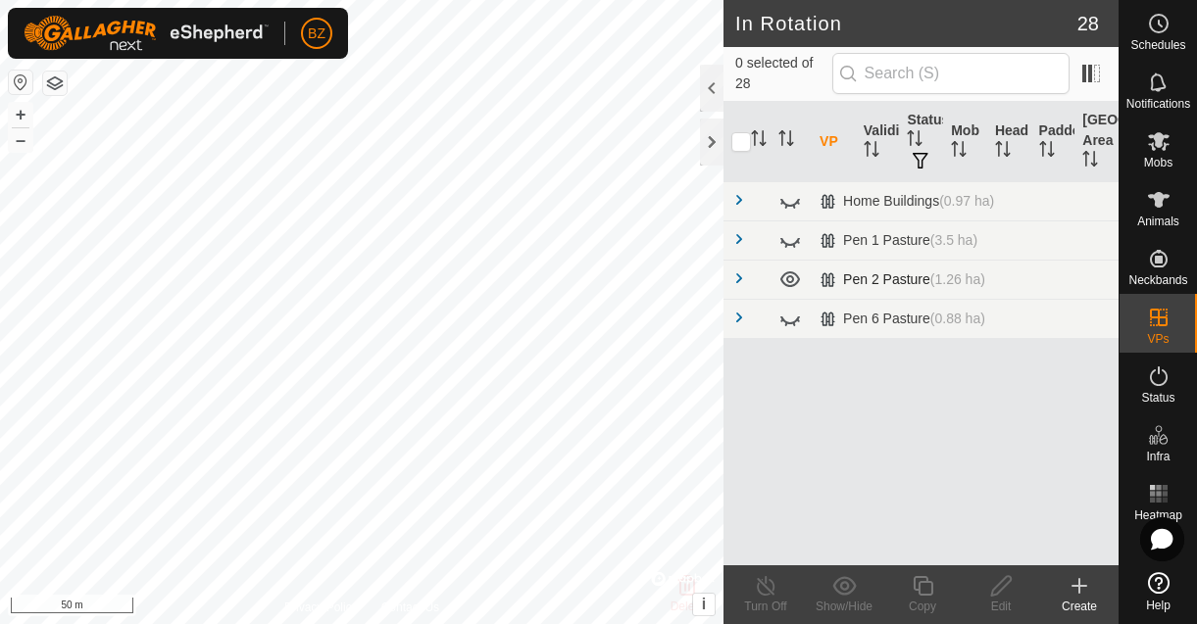
click at [742, 282] on span at bounding box center [739, 279] width 16 height 16
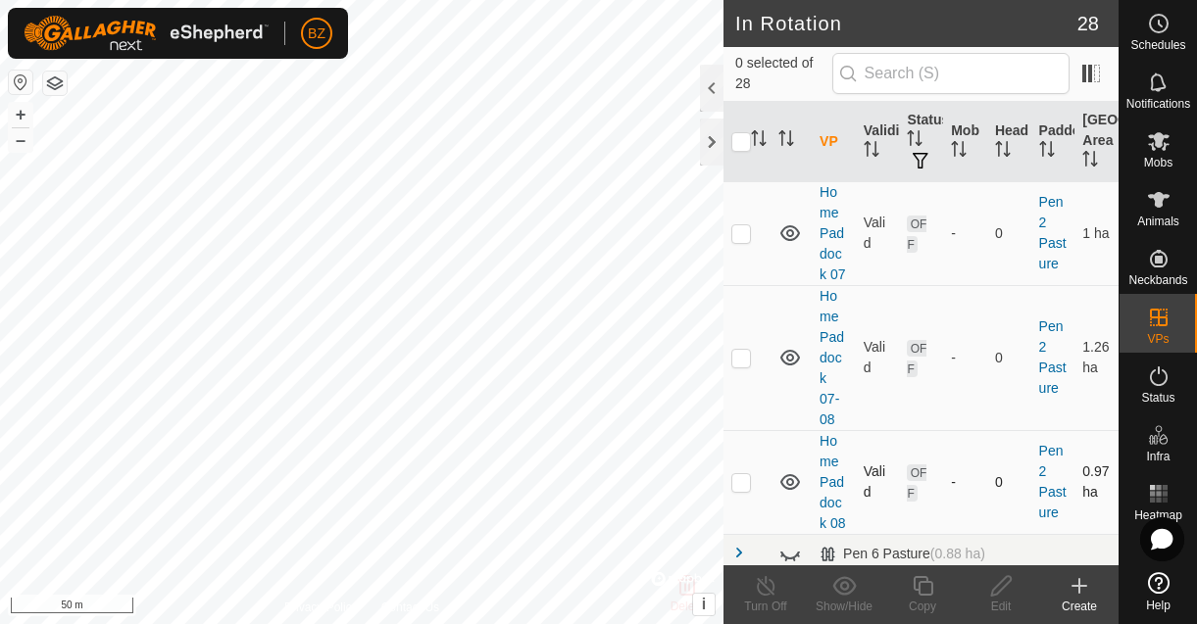
scroll to position [126, 0]
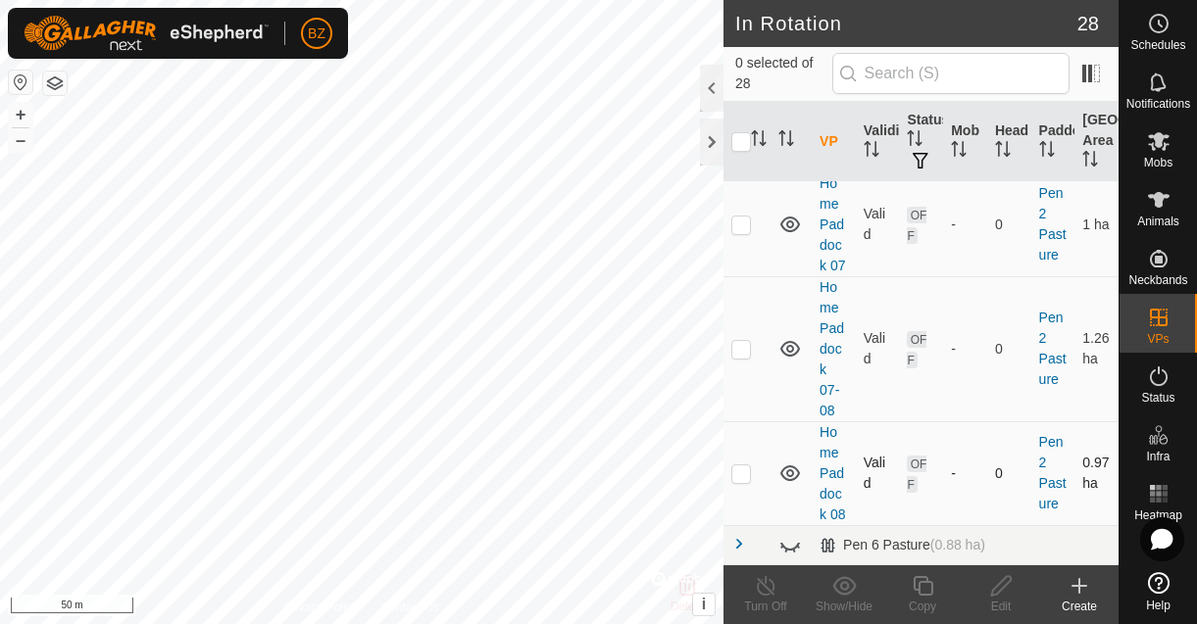
click at [794, 473] on icon at bounding box center [790, 474] width 24 height 24
click at [791, 351] on icon at bounding box center [790, 349] width 20 height 16
click at [789, 223] on icon at bounding box center [790, 225] width 24 height 24
click at [787, 228] on icon at bounding box center [790, 227] width 20 height 8
click at [787, 228] on icon at bounding box center [790, 225] width 24 height 24
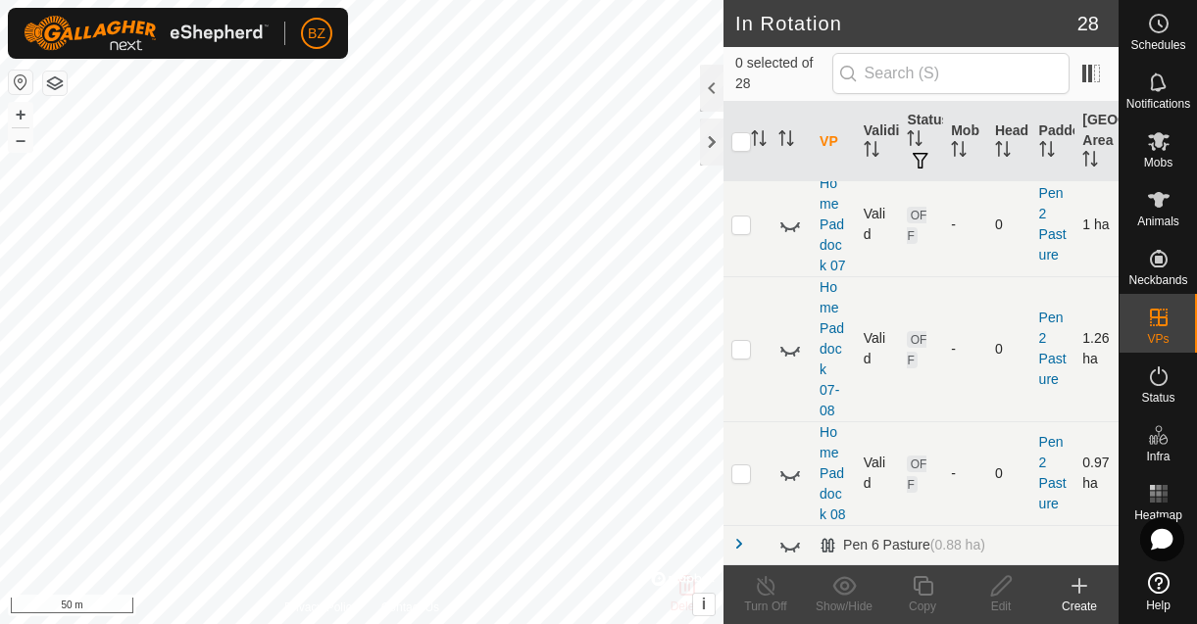
click at [794, 353] on icon at bounding box center [790, 351] width 20 height 8
click at [794, 353] on icon at bounding box center [790, 349] width 24 height 24
click at [793, 473] on icon at bounding box center [790, 474] width 24 height 24
click at [793, 473] on icon at bounding box center [790, 474] width 20 height 16
click at [746, 476] on p-checkbox at bounding box center [741, 474] width 20 height 16
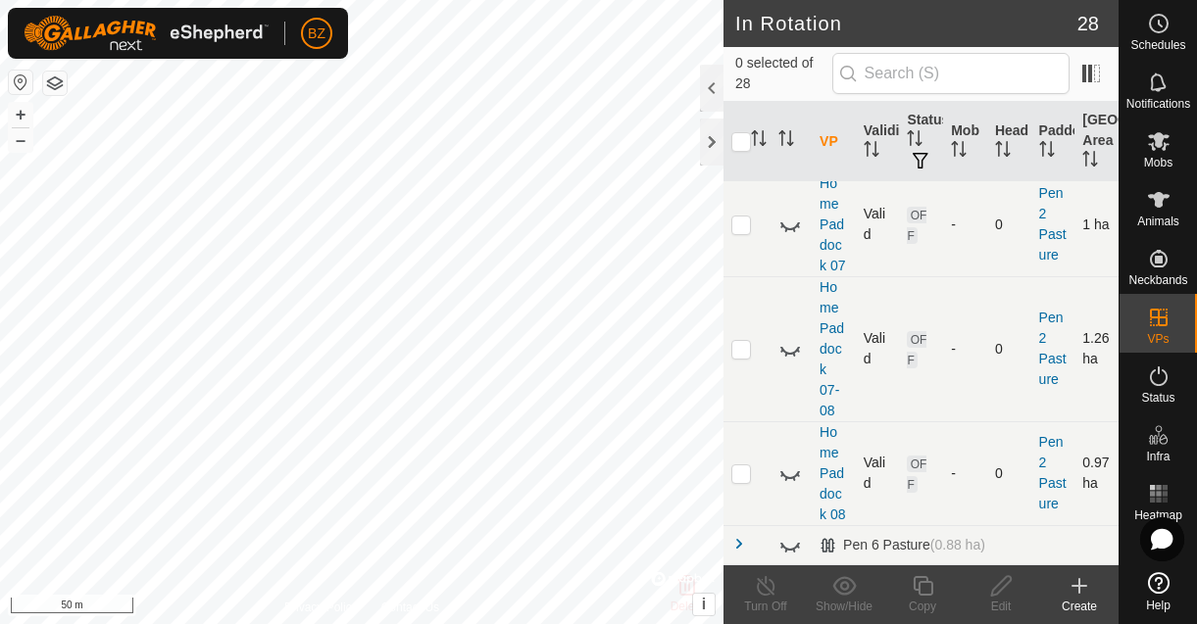
checkbox input "true"
click at [1159, 151] on icon at bounding box center [1159, 141] width 24 height 24
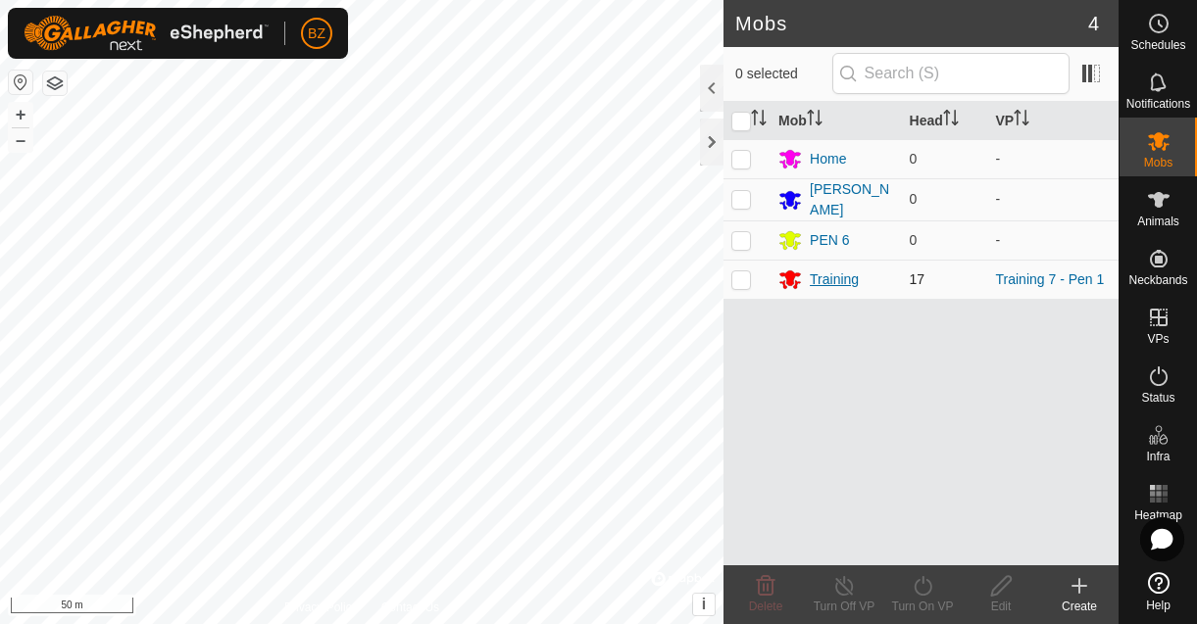
click at [828, 276] on div "Training" at bounding box center [834, 280] width 49 height 21
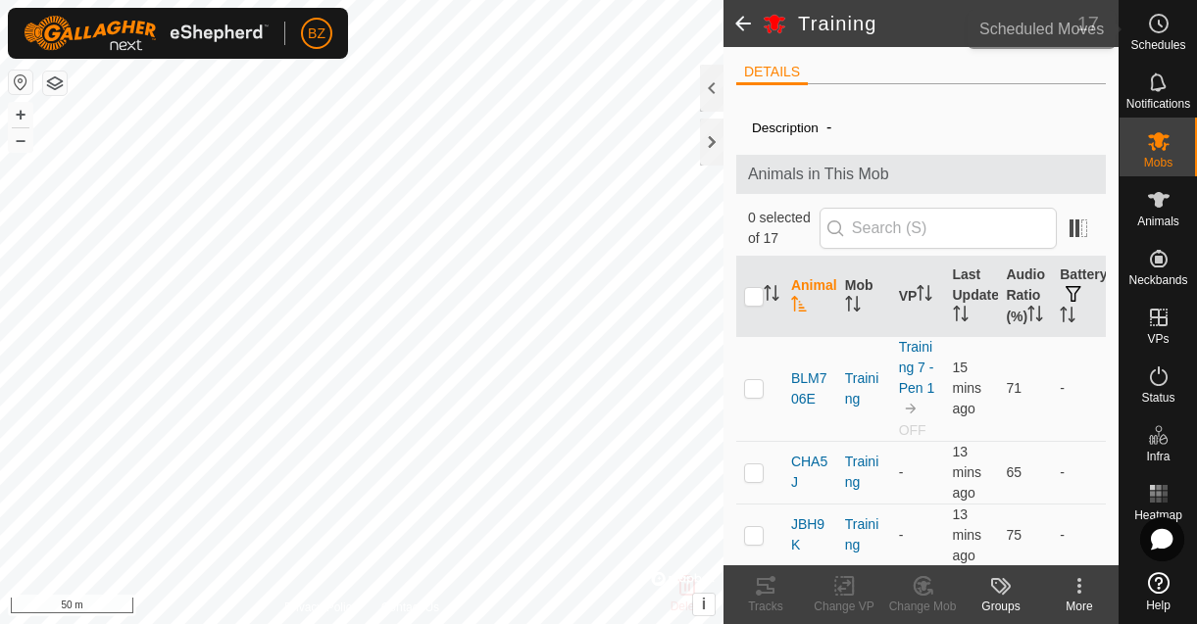
click at [1152, 31] on icon at bounding box center [1159, 24] width 24 height 24
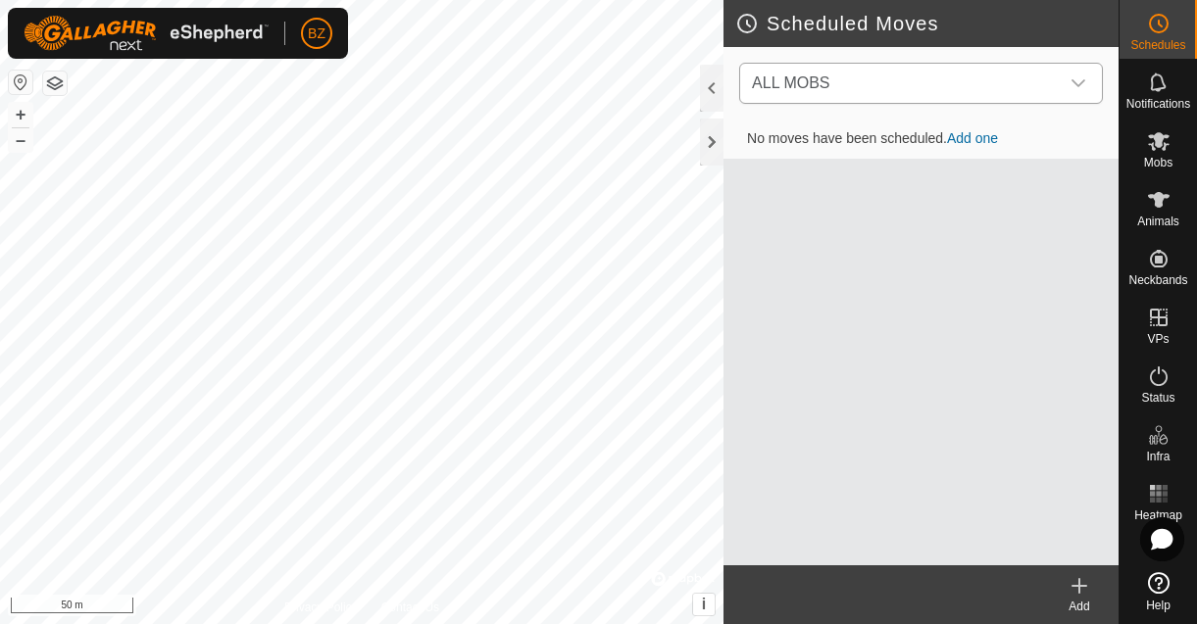
click at [1013, 86] on span "ALL MOBS" at bounding box center [901, 83] width 315 height 39
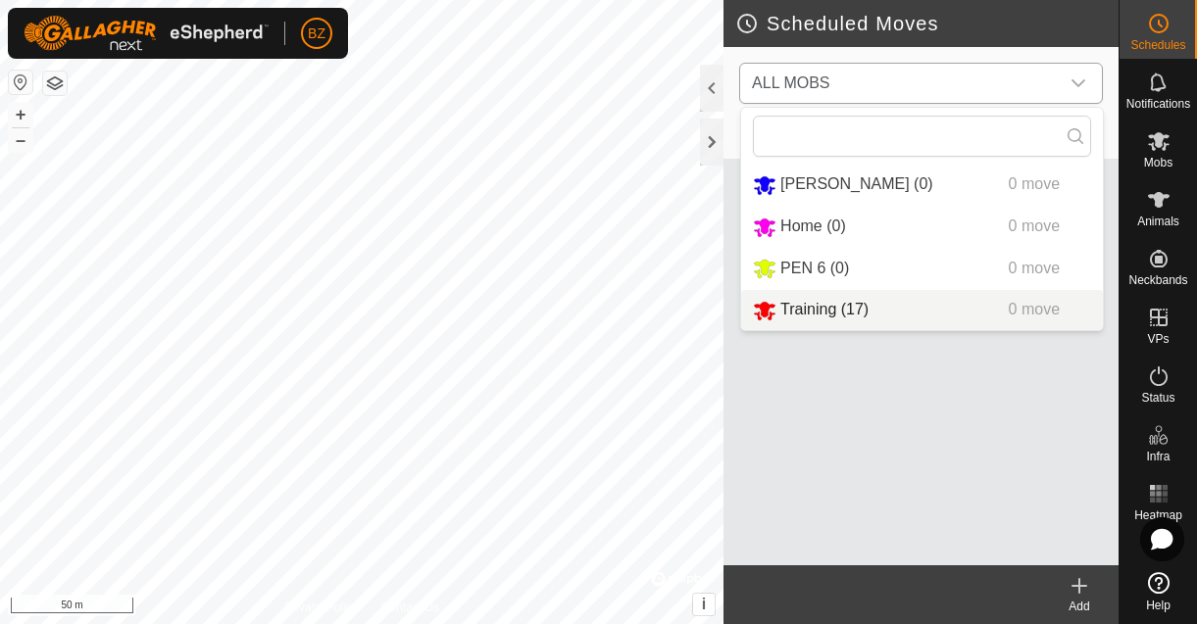
click at [825, 299] on li "Training (17) 0 move" at bounding box center [922, 310] width 362 height 40
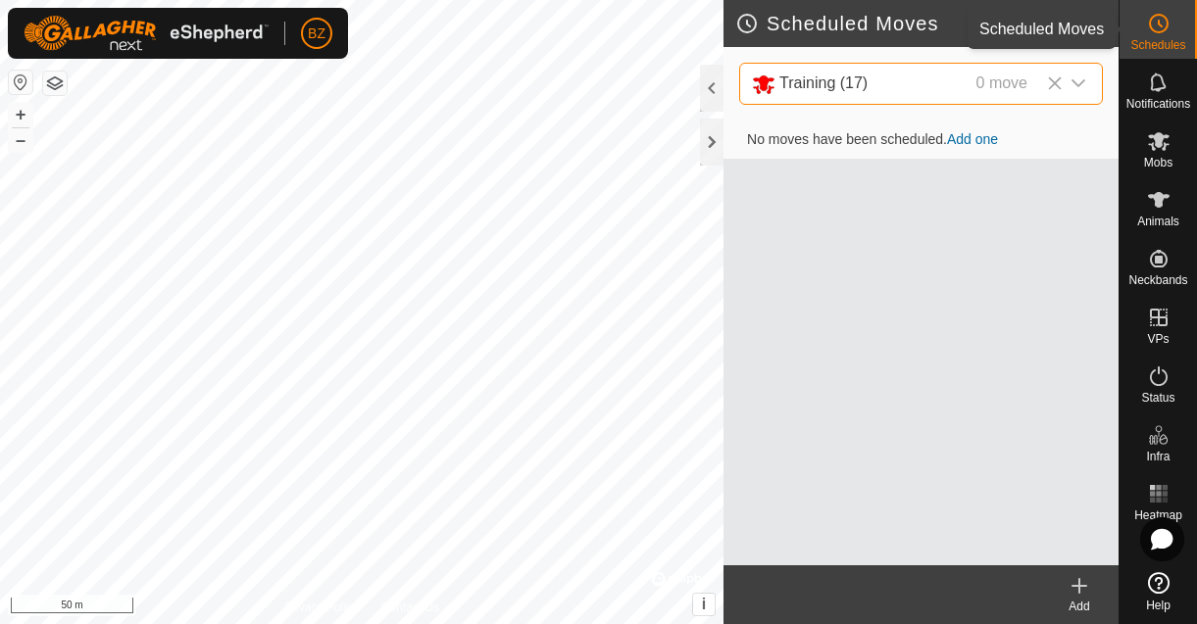
click at [1155, 39] on span "Schedules" at bounding box center [1157, 45] width 55 height 12
click at [1153, 28] on icon at bounding box center [1159, 24] width 24 height 24
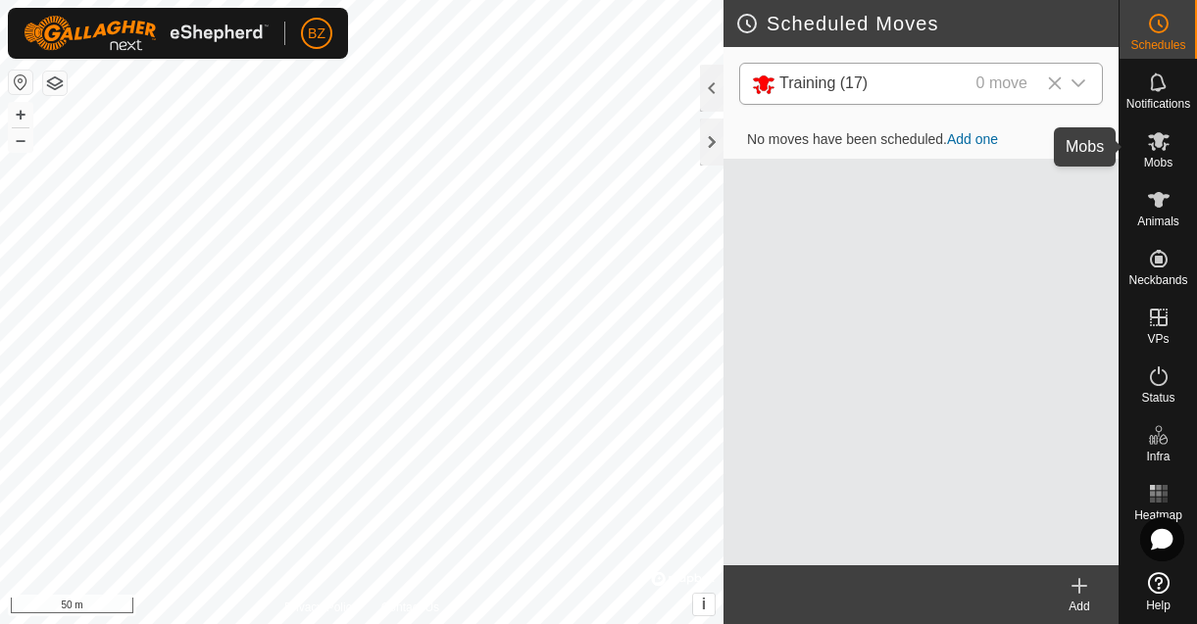
click at [1169, 150] on es-mob-svg-icon at bounding box center [1158, 140] width 35 height 31
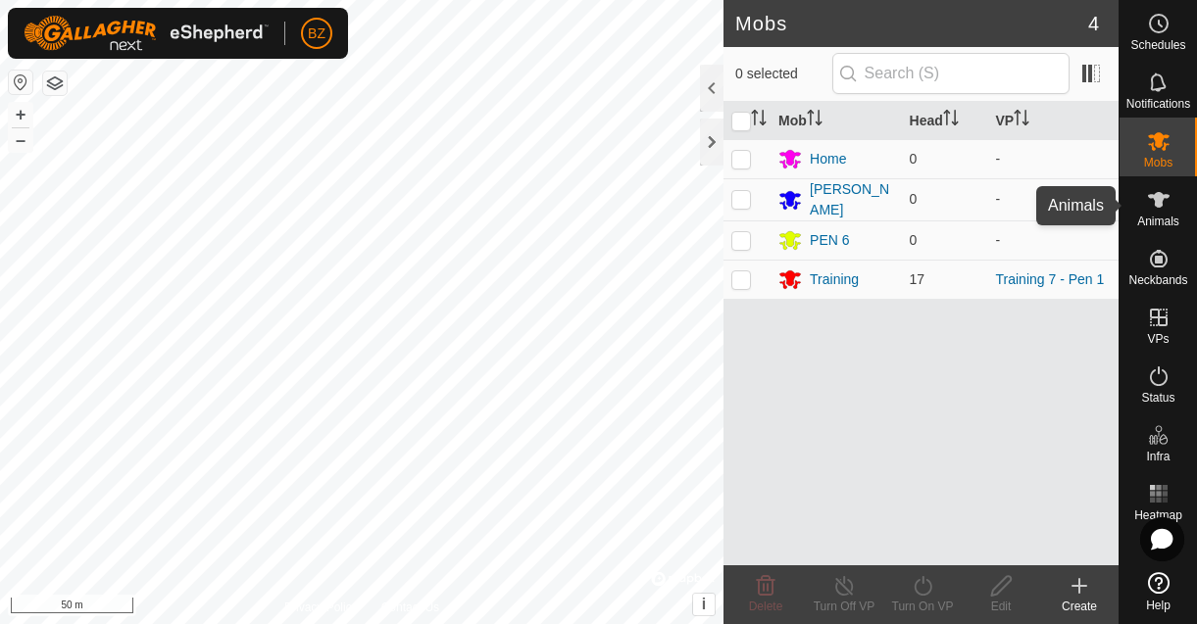
click at [1165, 204] on icon at bounding box center [1159, 200] width 24 height 24
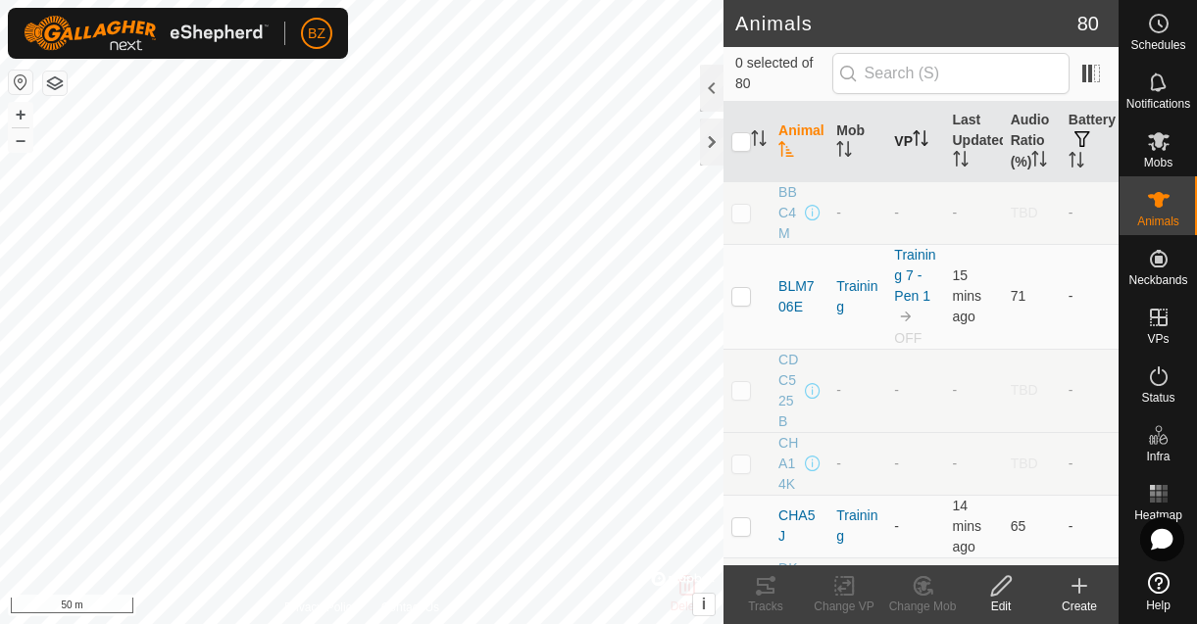
click at [913, 146] on icon "Activate to sort" at bounding box center [921, 138] width 16 height 16
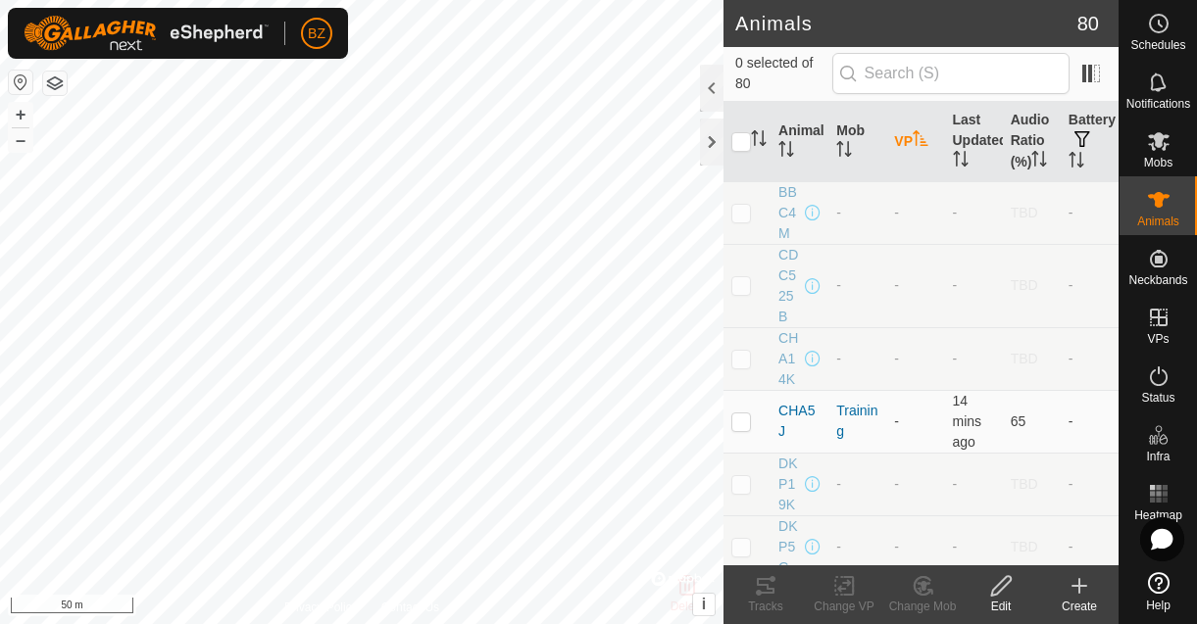
click at [913, 146] on icon "Activate to sort" at bounding box center [921, 138] width 16 height 16
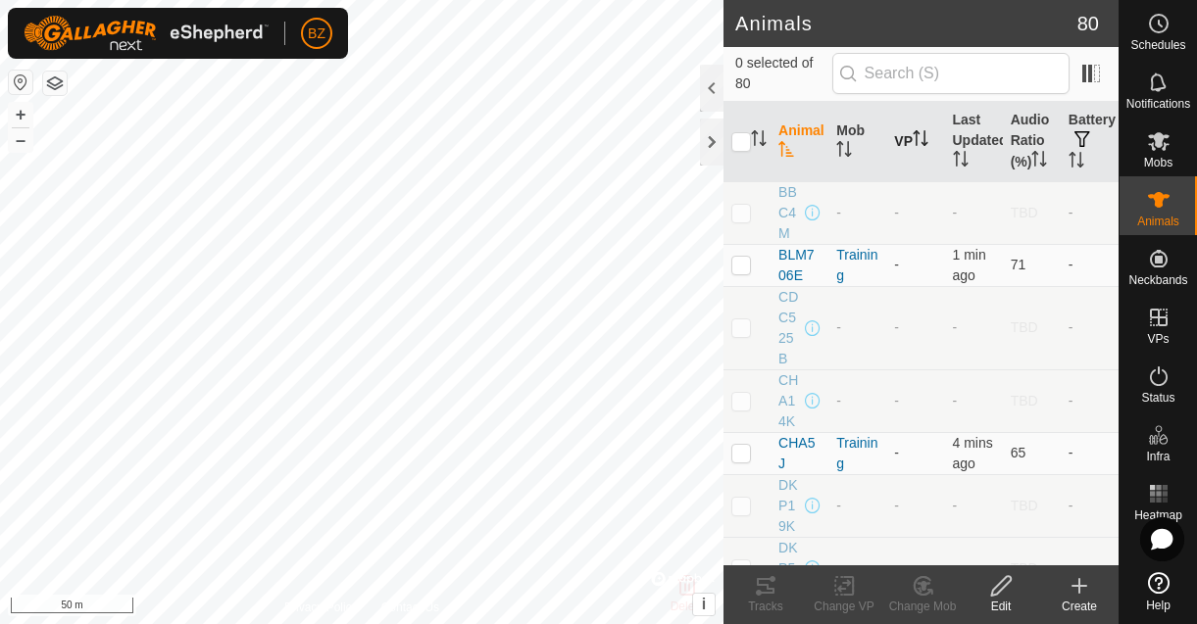
click at [900, 148] on th "VP" at bounding box center [915, 142] width 58 height 80
click at [967, 146] on th "Last Updated" at bounding box center [974, 142] width 58 height 80
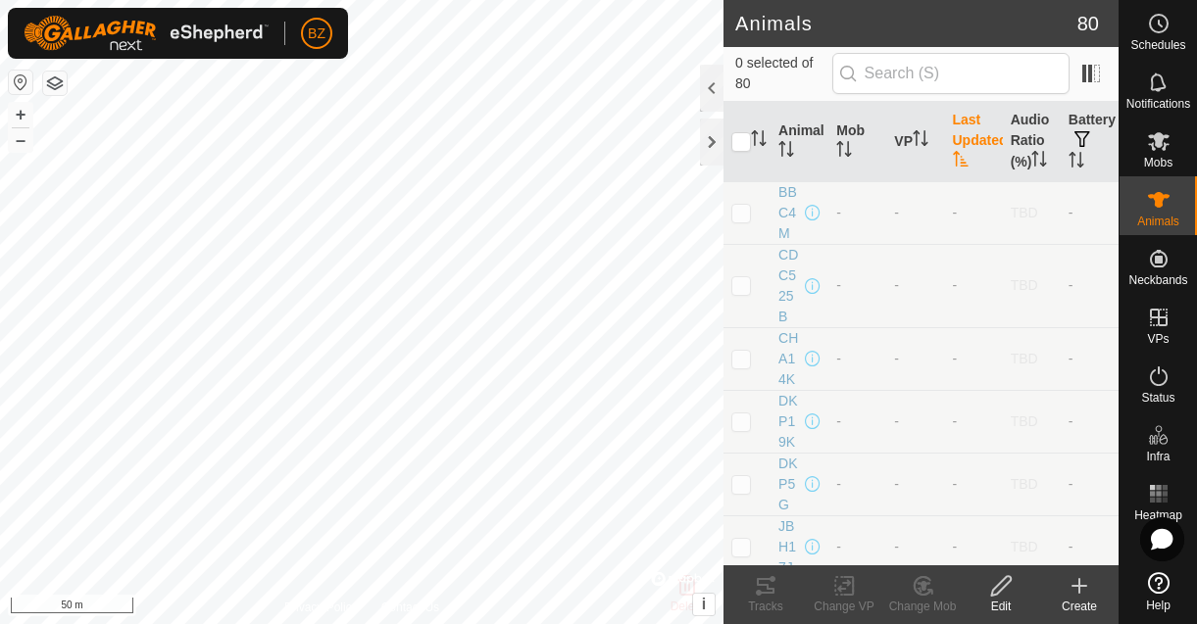
click at [967, 146] on th "Last Updated" at bounding box center [974, 142] width 58 height 80
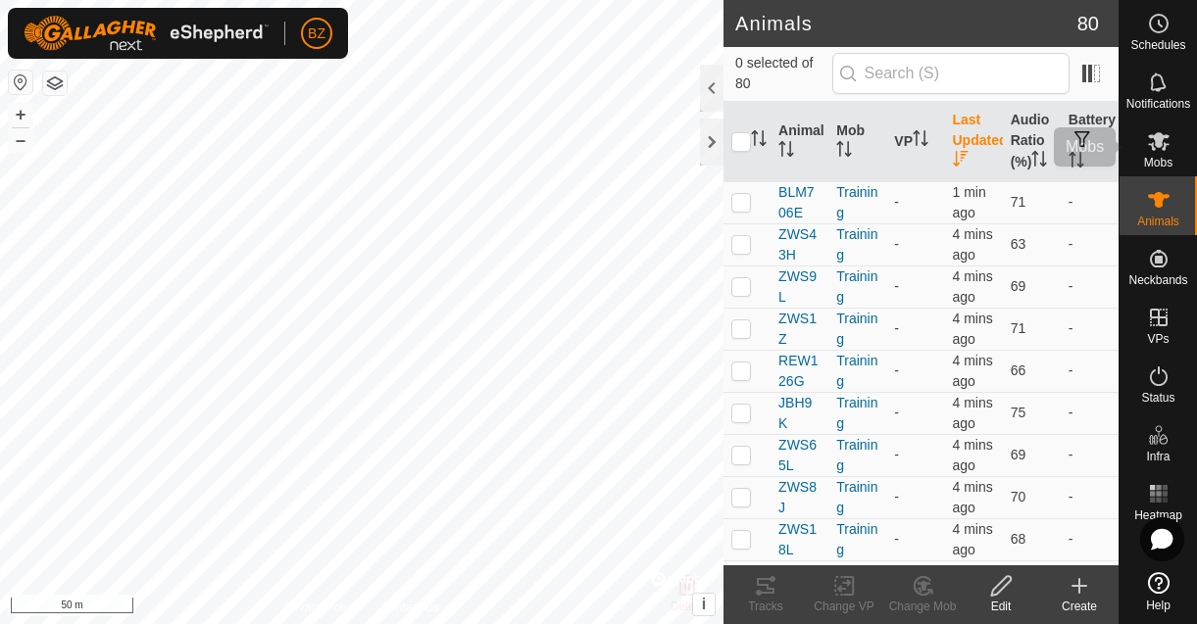
click at [1153, 142] on icon at bounding box center [1159, 141] width 22 height 19
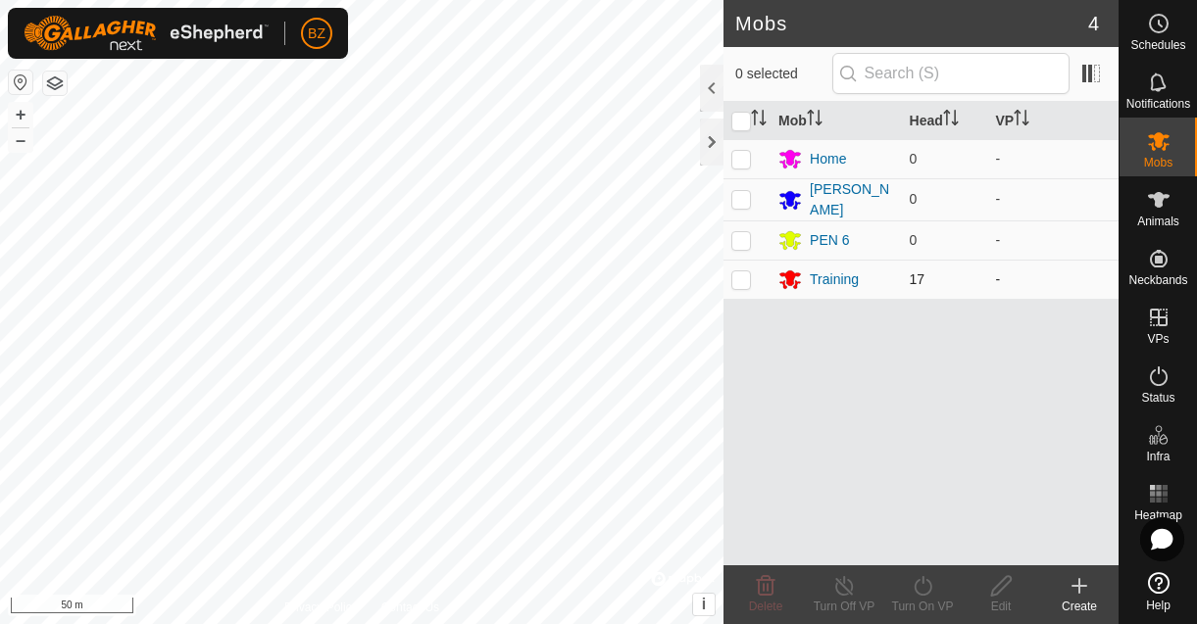
click at [736, 281] on p-checkbox at bounding box center [741, 280] width 20 height 16
checkbox input "true"
click at [917, 592] on icon at bounding box center [923, 586] width 25 height 24
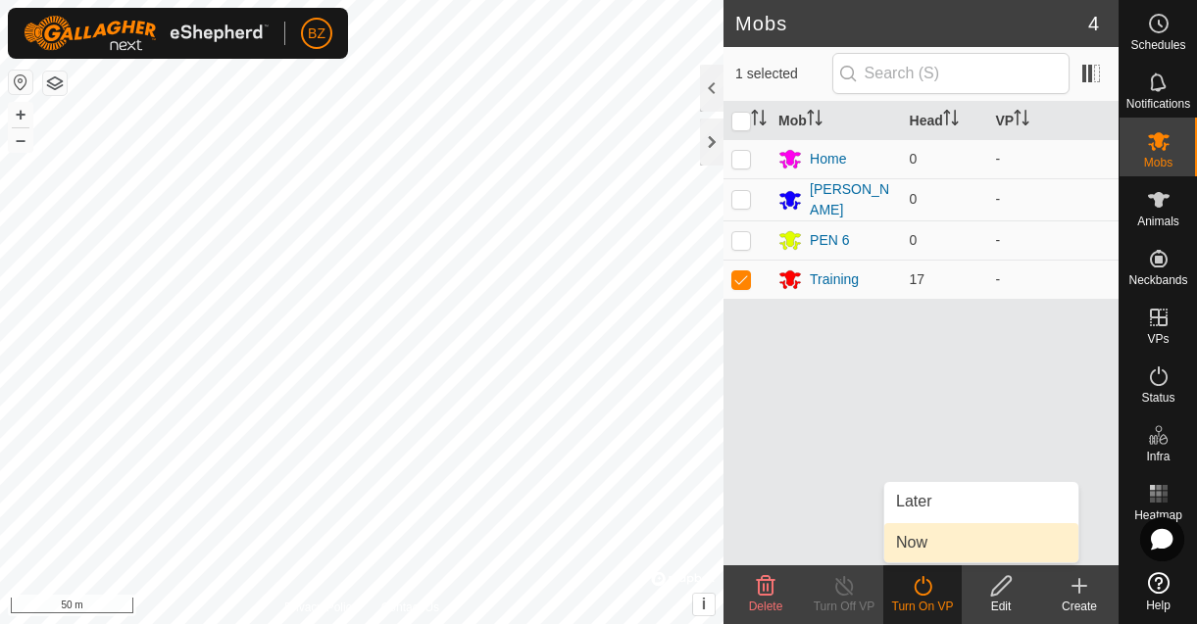
click at [909, 546] on link "Now" at bounding box center [981, 542] width 194 height 39
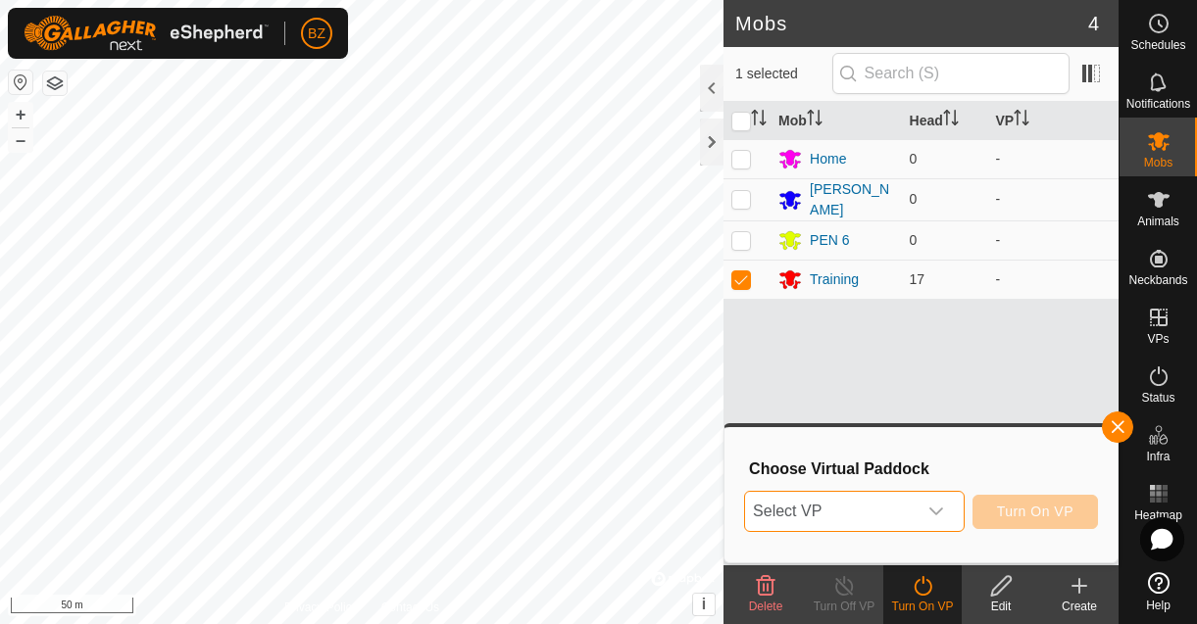
click at [877, 518] on span "Select VP" at bounding box center [831, 511] width 172 height 39
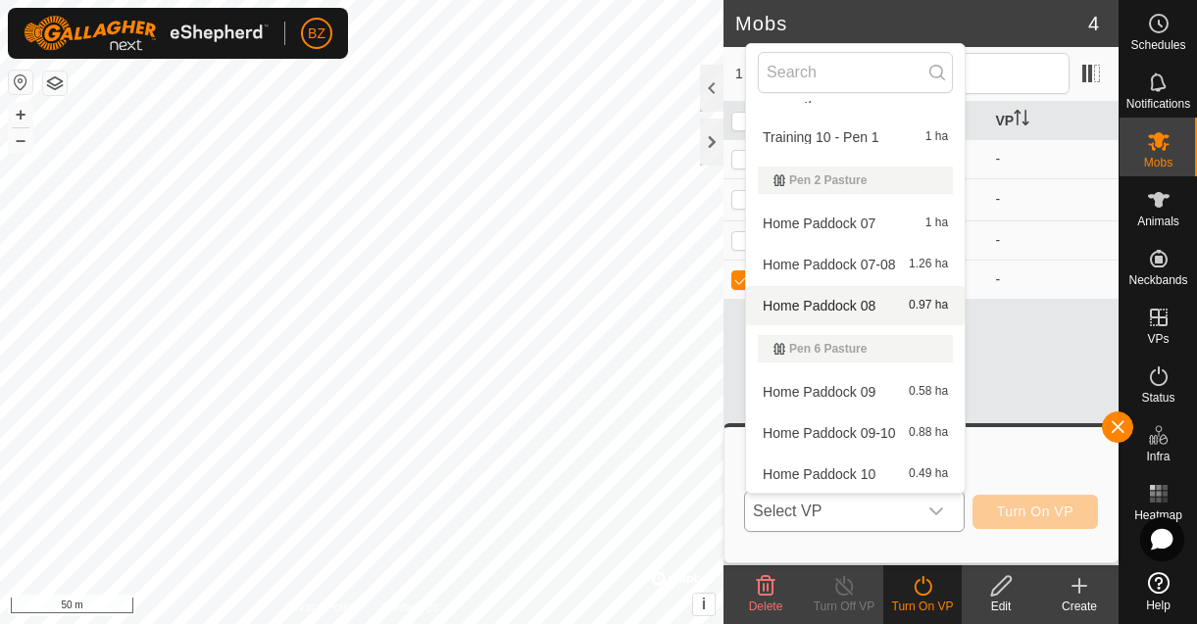
scroll to position [939, 0]
click at [838, 306] on li "Home Paddock 08 0.97 ha" at bounding box center [855, 304] width 219 height 39
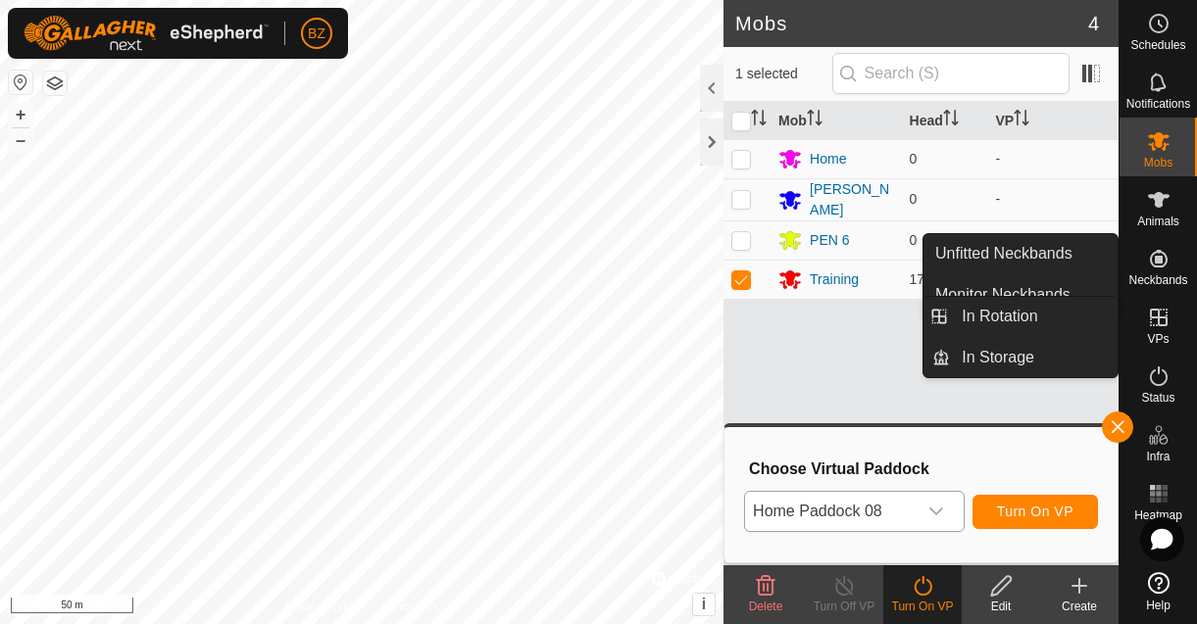
click at [1161, 328] on icon at bounding box center [1159, 318] width 24 height 24
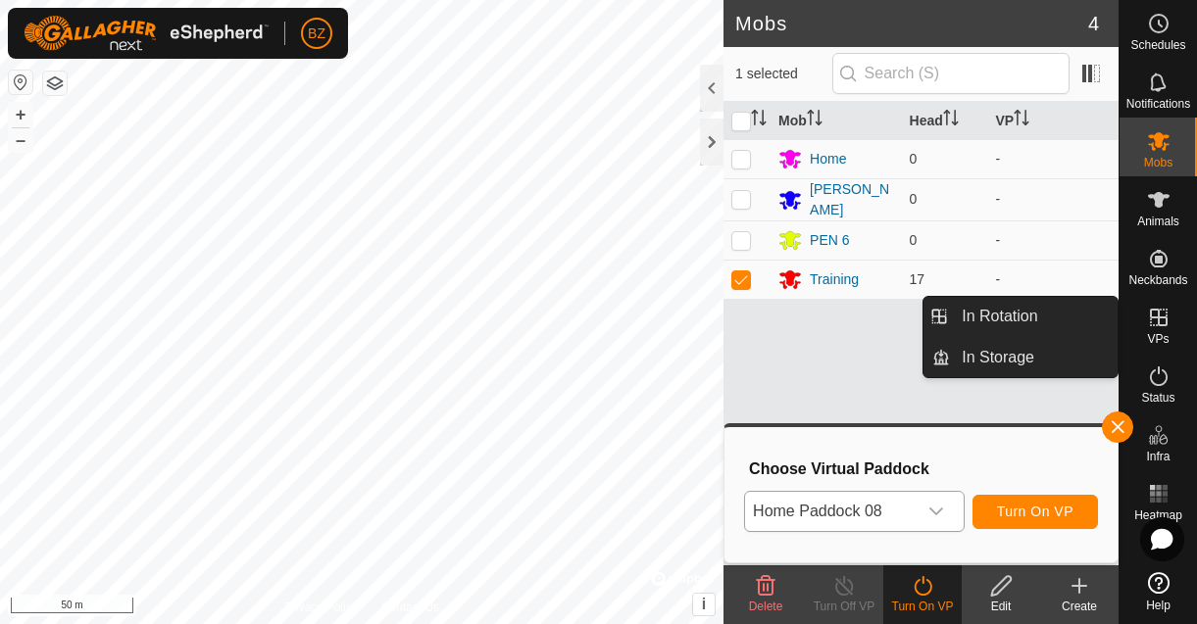
click at [1031, 327] on link "In Rotation" at bounding box center [1034, 316] width 168 height 39
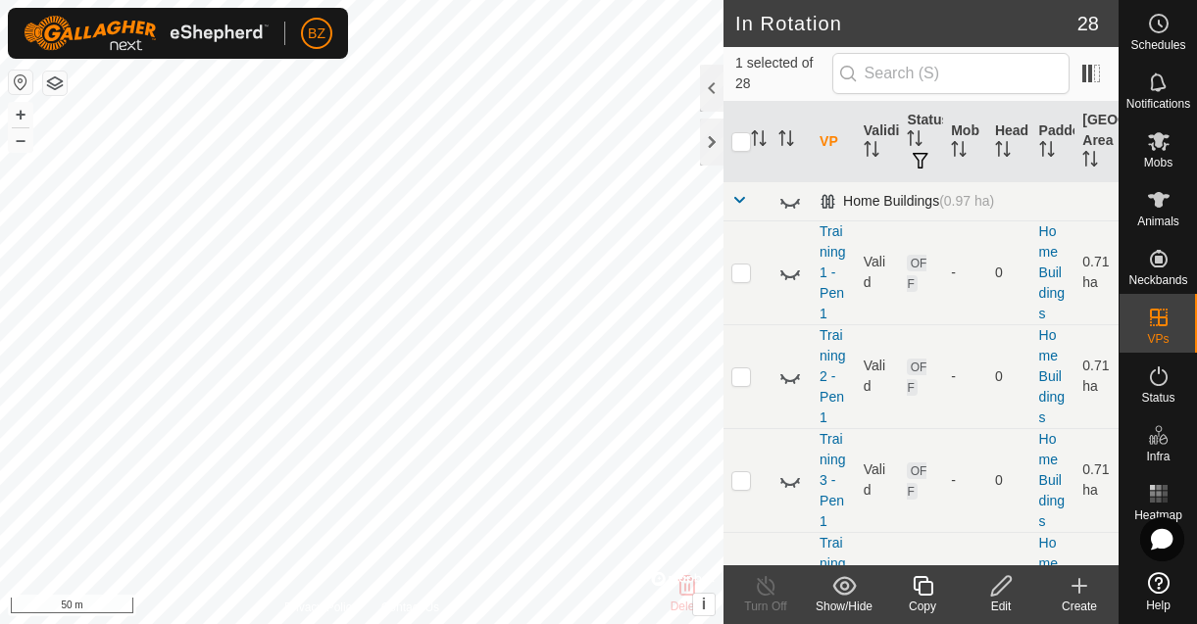
click at [739, 203] on span at bounding box center [739, 200] width 16 height 16
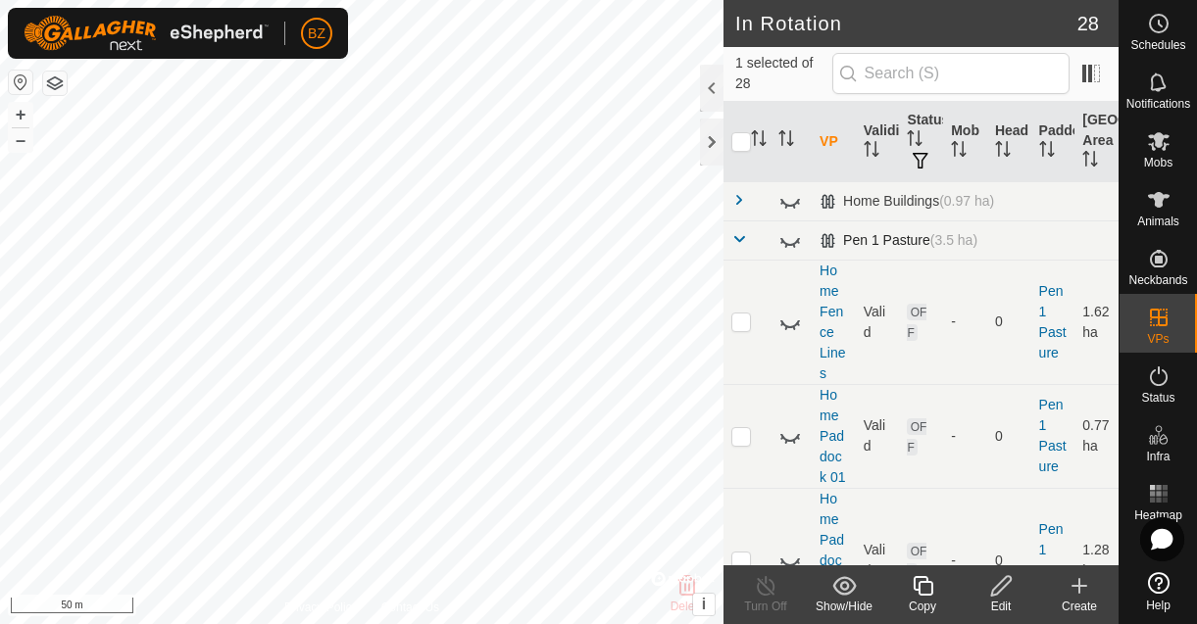
click at [742, 236] on span at bounding box center [739, 239] width 16 height 16
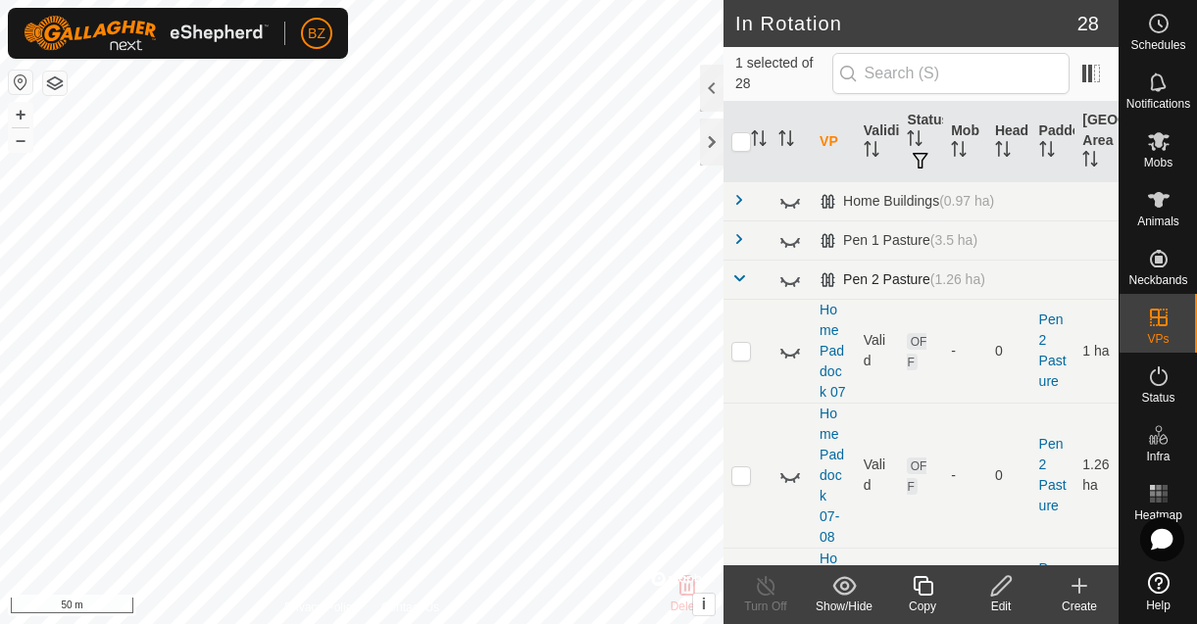
click at [744, 276] on span at bounding box center [739, 279] width 16 height 16
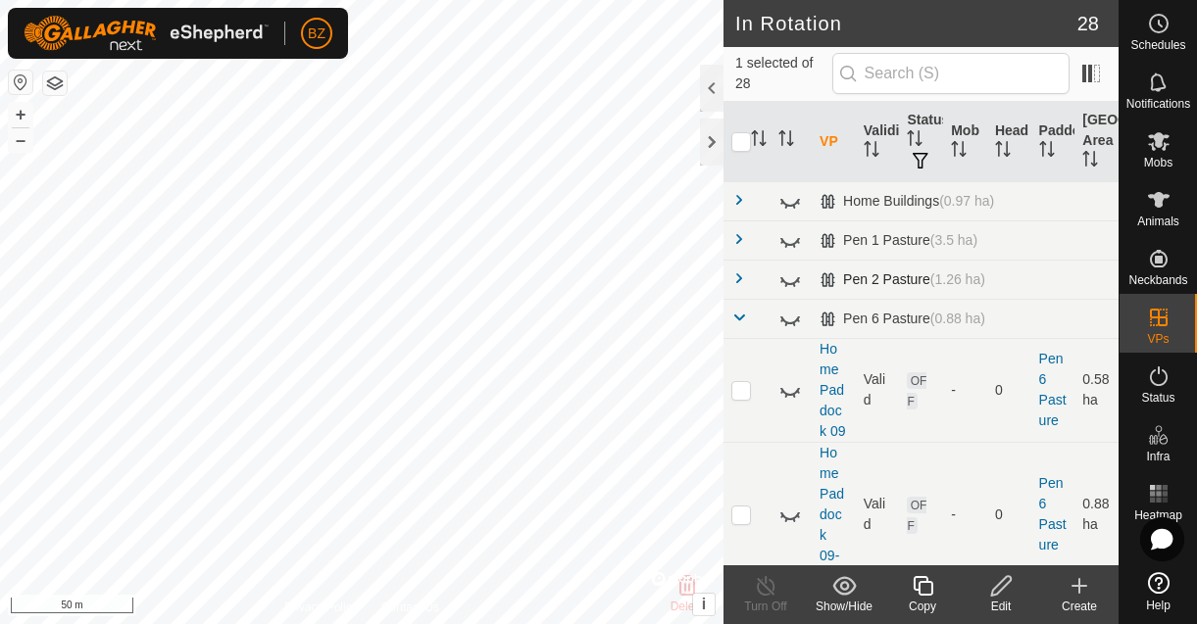
click at [739, 279] on span at bounding box center [739, 279] width 16 height 16
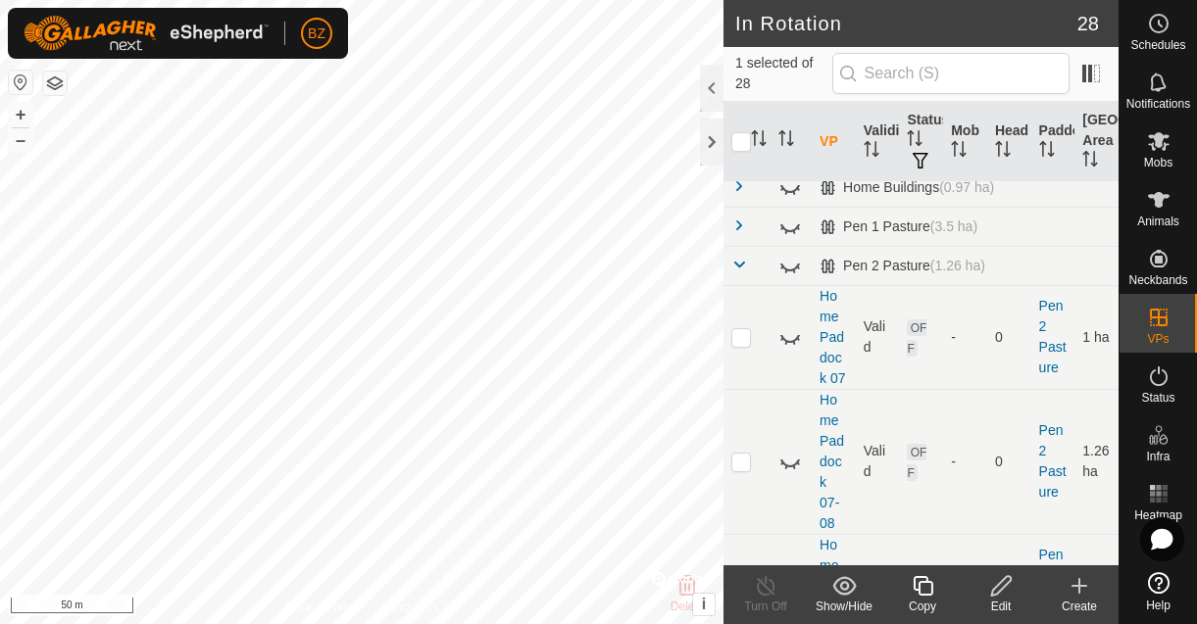
scroll to position [104, 0]
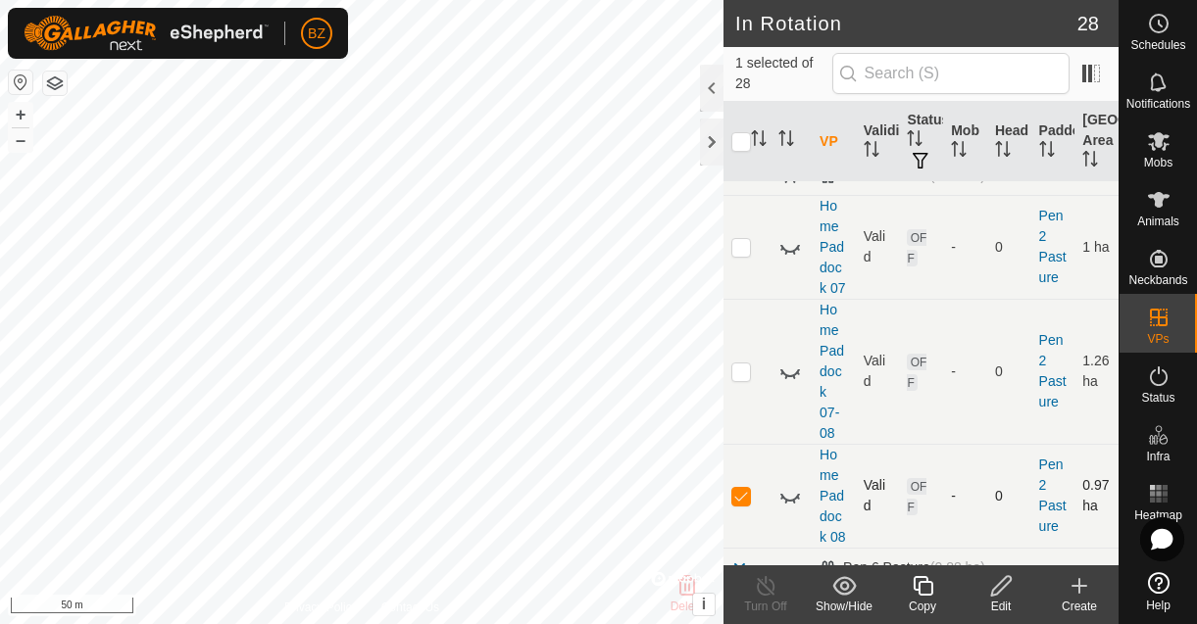
click at [794, 495] on icon at bounding box center [790, 496] width 24 height 24
click at [1159, 152] on icon at bounding box center [1159, 141] width 24 height 24
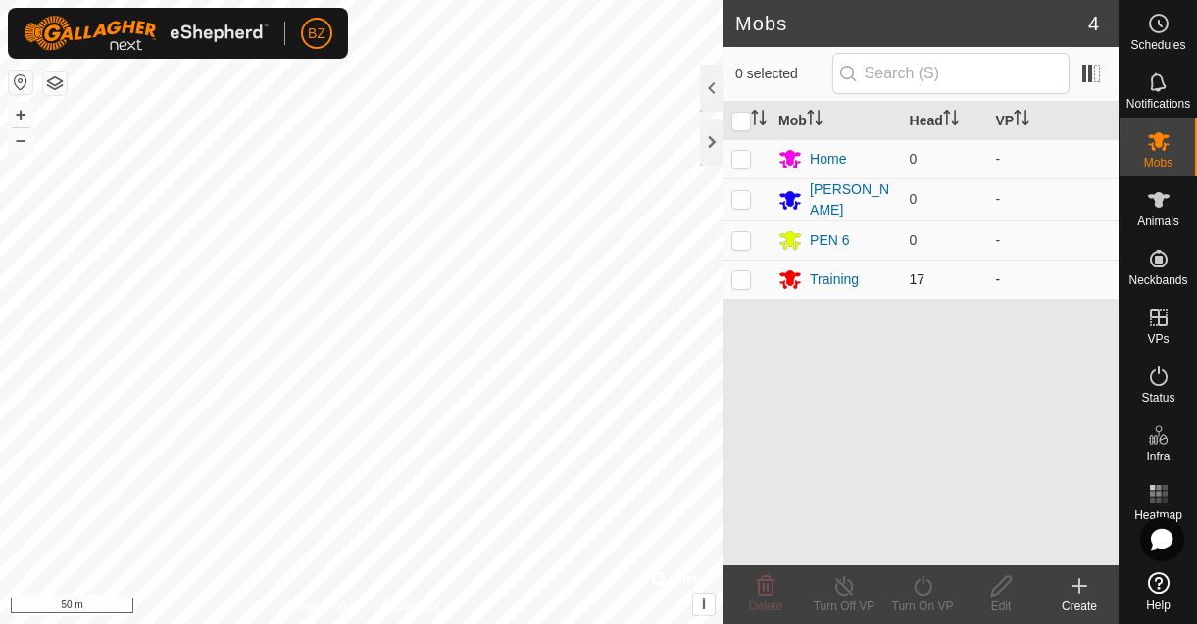
click at [739, 273] on p-checkbox at bounding box center [741, 280] width 20 height 16
checkbox input "true"
click at [916, 587] on icon at bounding box center [923, 586] width 25 height 24
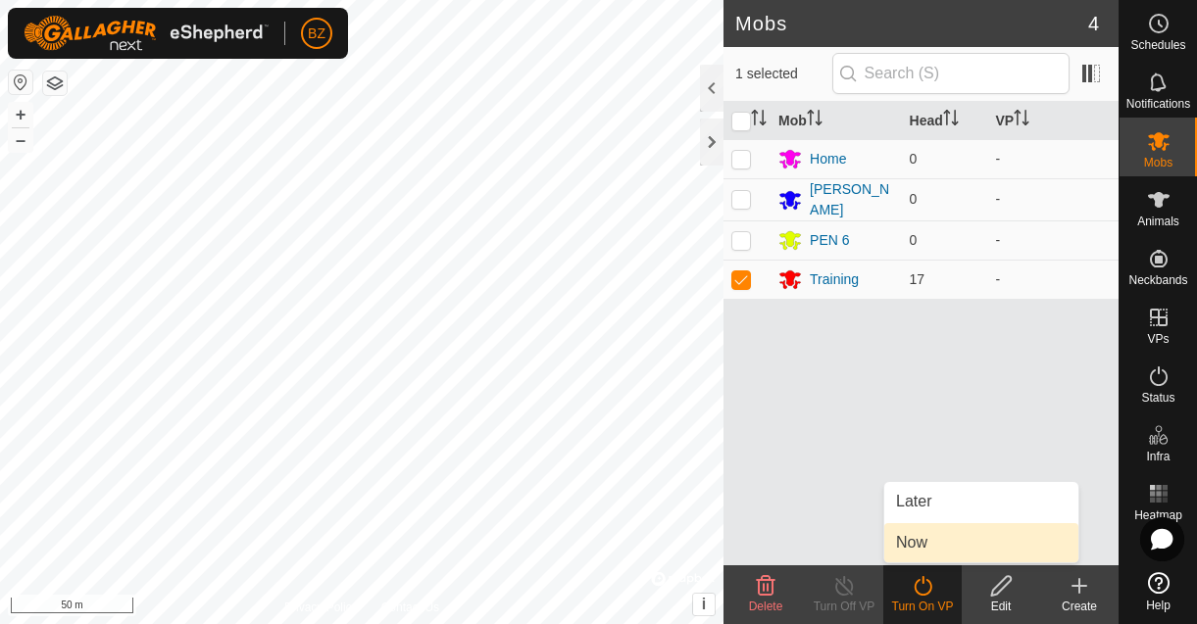
click at [919, 537] on link "Now" at bounding box center [981, 542] width 194 height 39
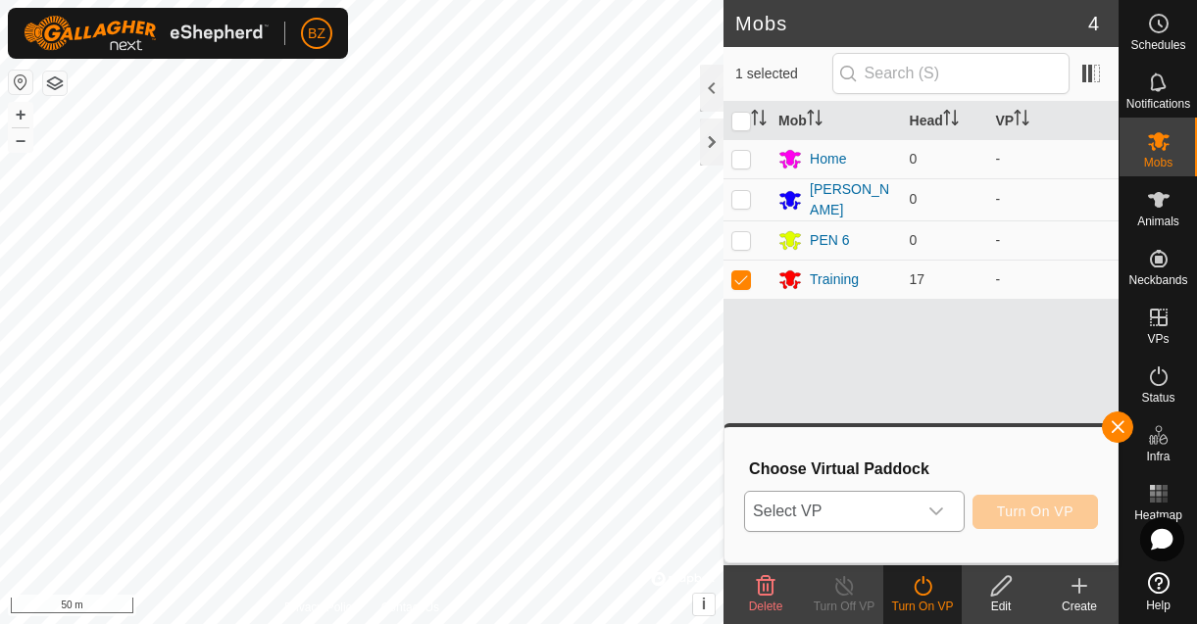
click at [844, 517] on span "Select VP" at bounding box center [831, 511] width 172 height 39
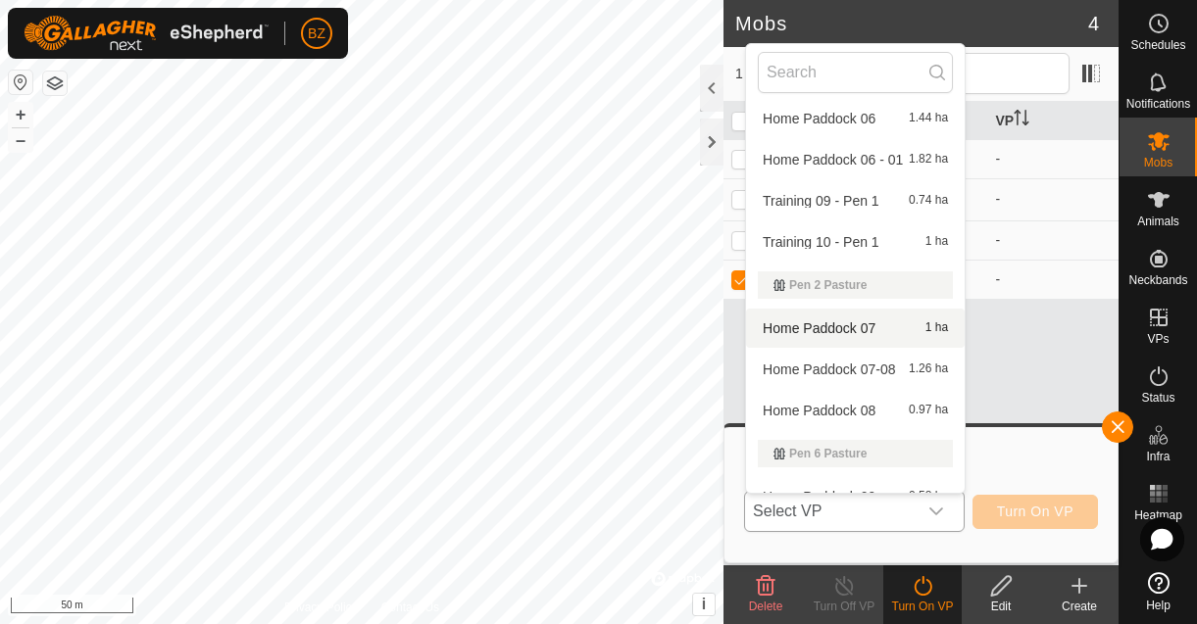
scroll to position [874, 0]
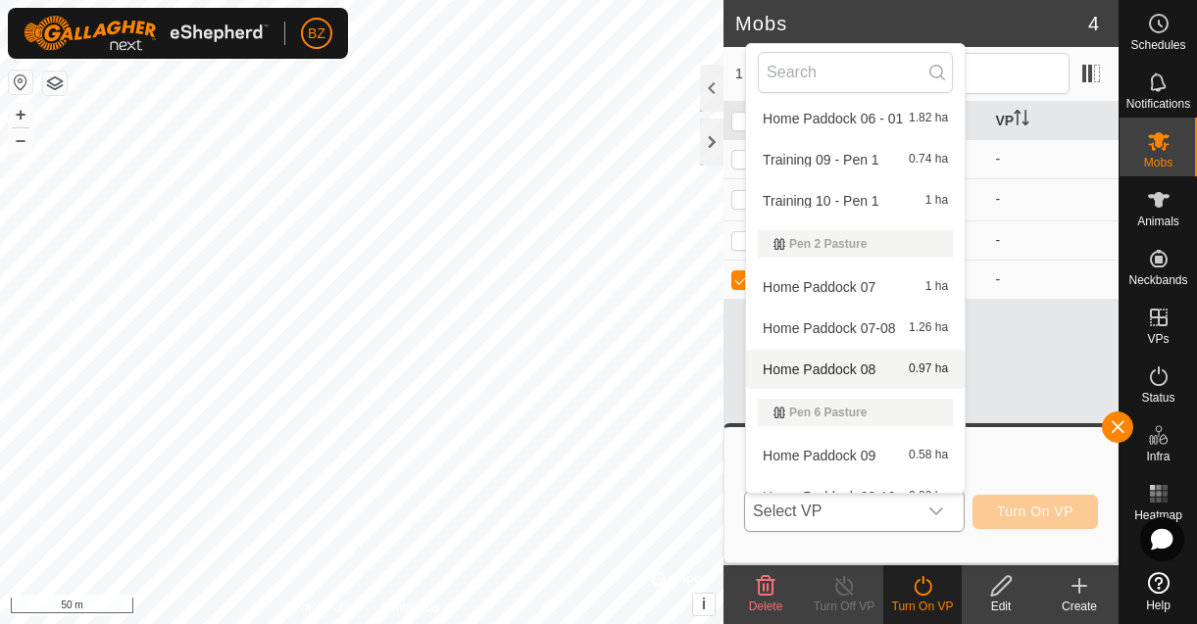
click at [834, 364] on li "Home Paddock 08 0.97 ha" at bounding box center [855, 369] width 219 height 39
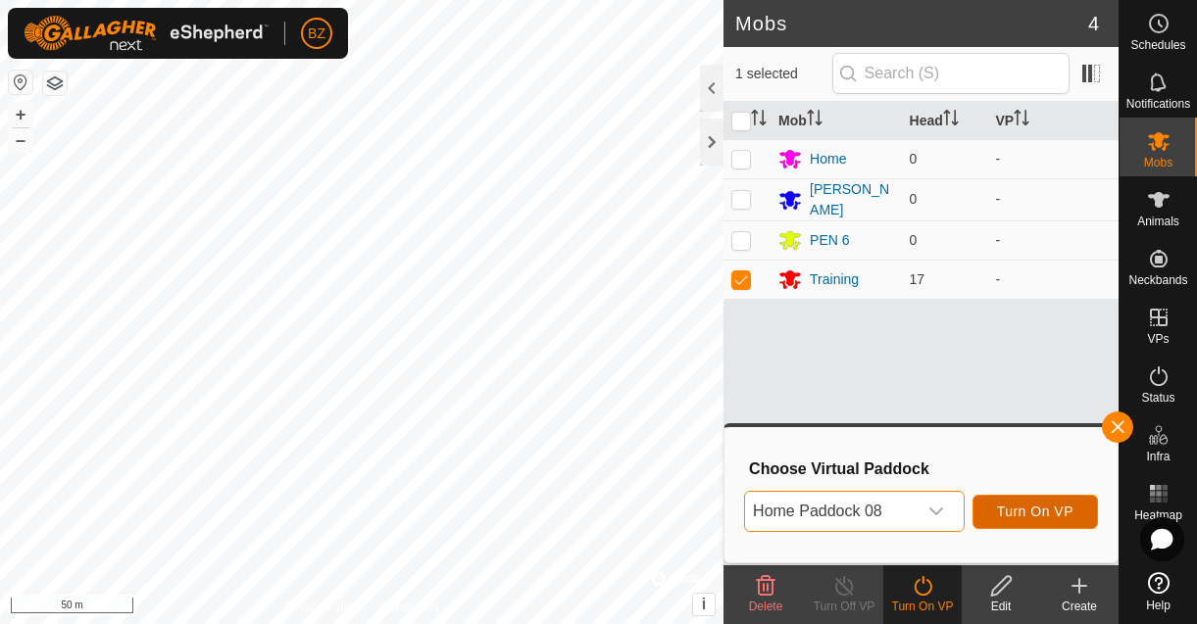
click at [1010, 510] on span "Turn On VP" at bounding box center [1035, 512] width 76 height 16
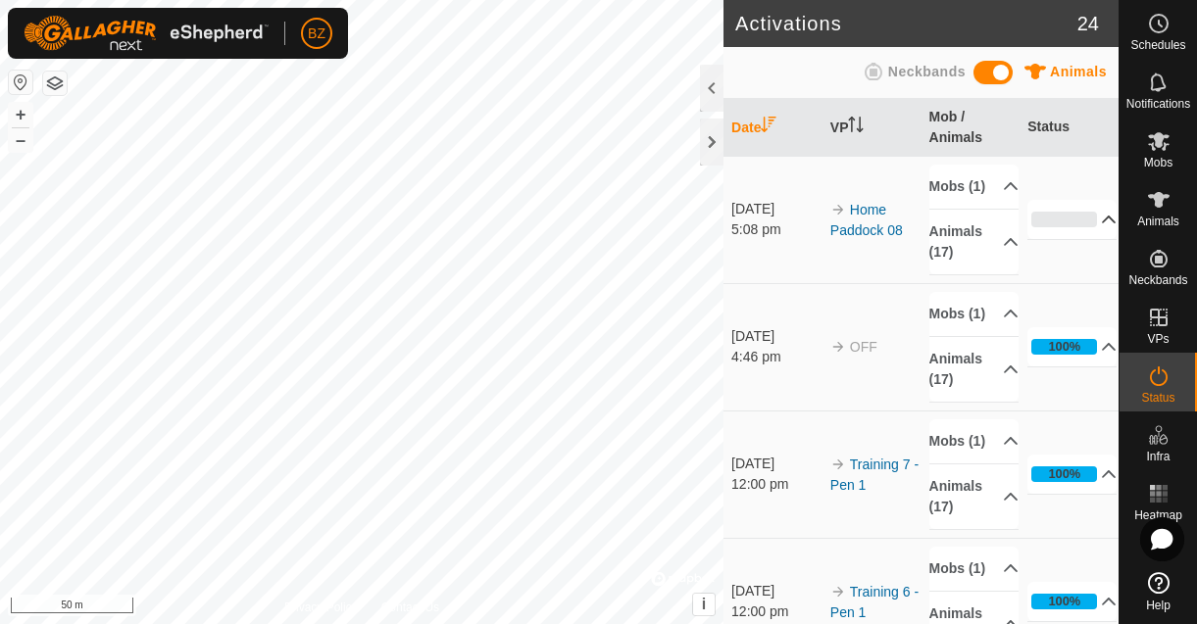
click at [1082, 228] on p-accordion-header "0%" at bounding box center [1071, 219] width 89 height 39
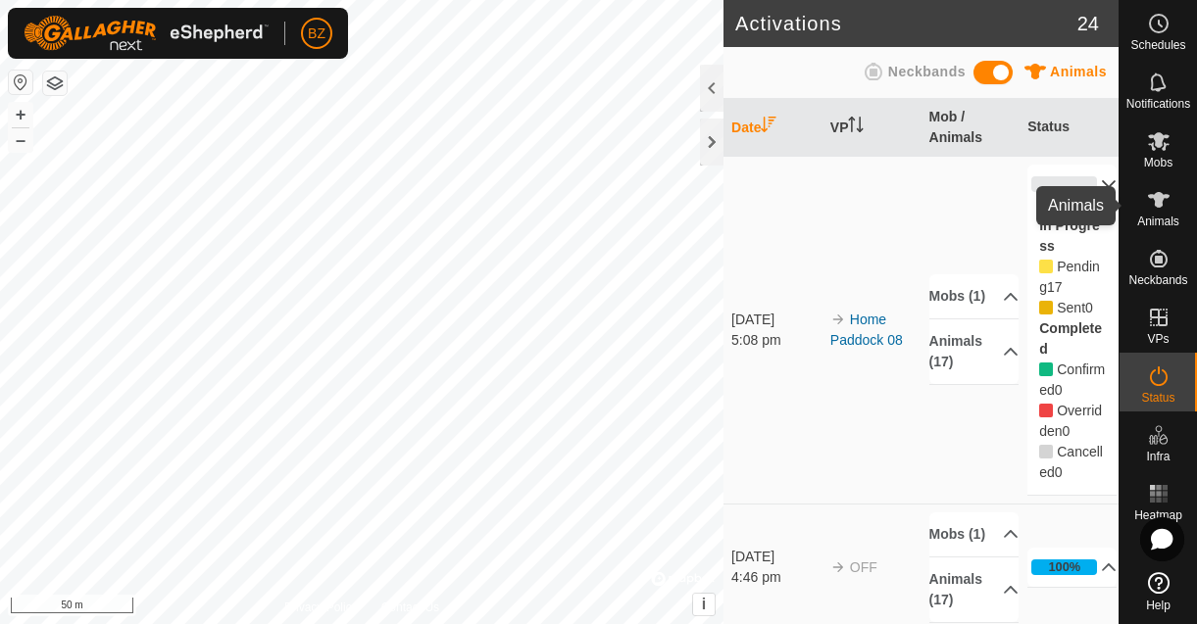
click at [1156, 205] on icon at bounding box center [1159, 200] width 22 height 16
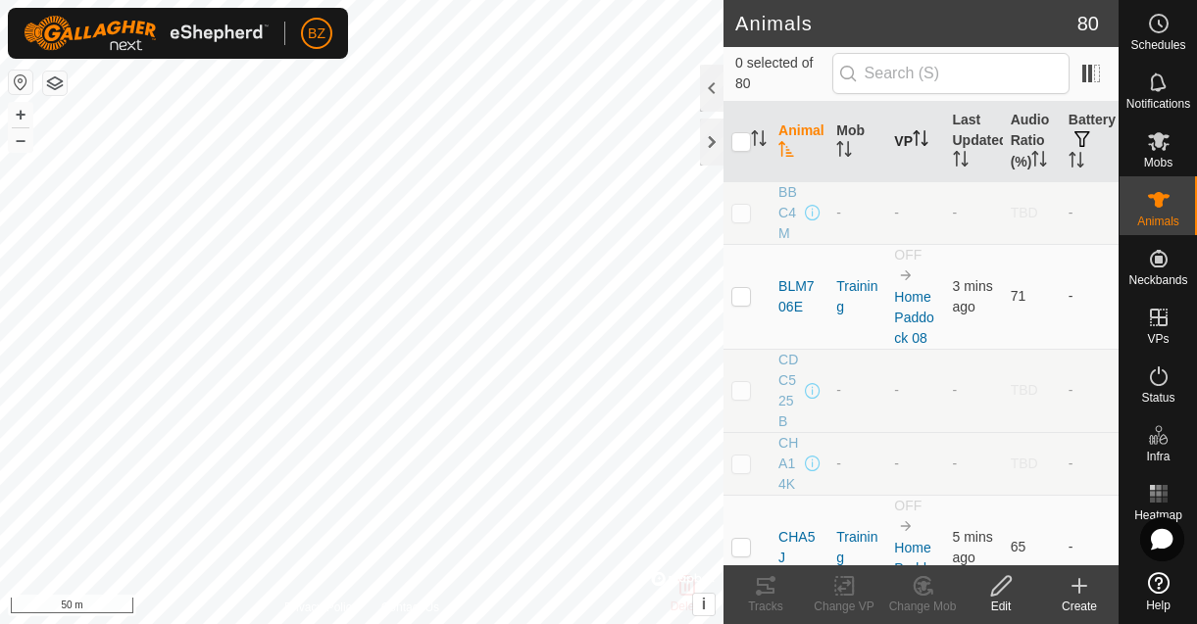
click at [905, 151] on th "VP" at bounding box center [915, 142] width 58 height 80
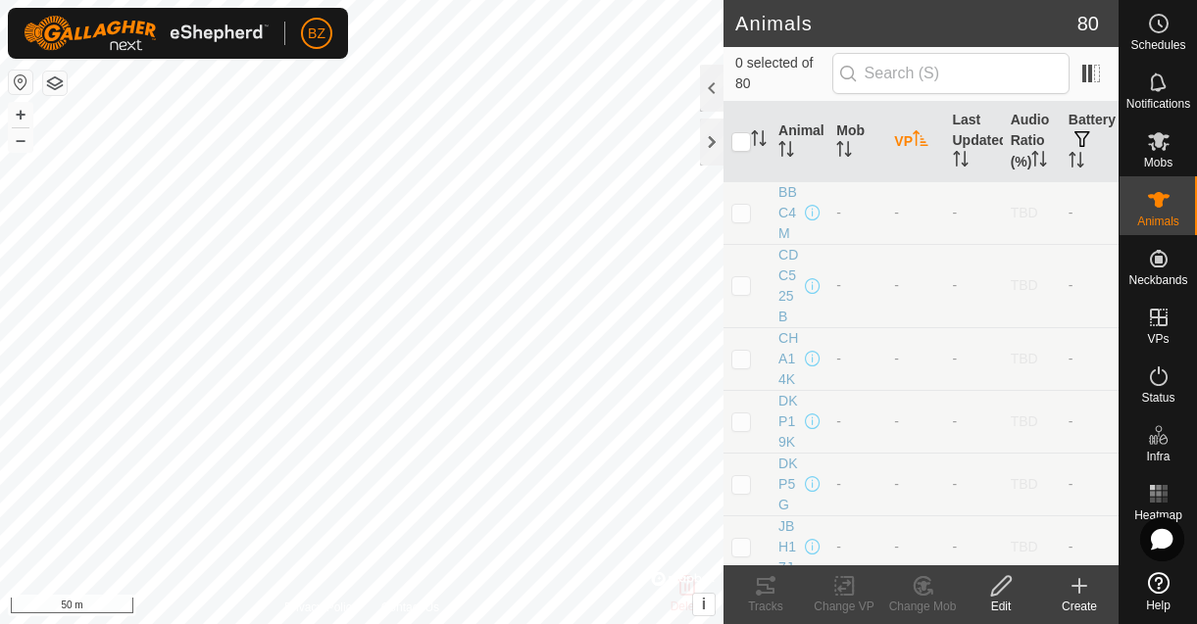
click at [905, 151] on th "VP" at bounding box center [915, 142] width 58 height 80
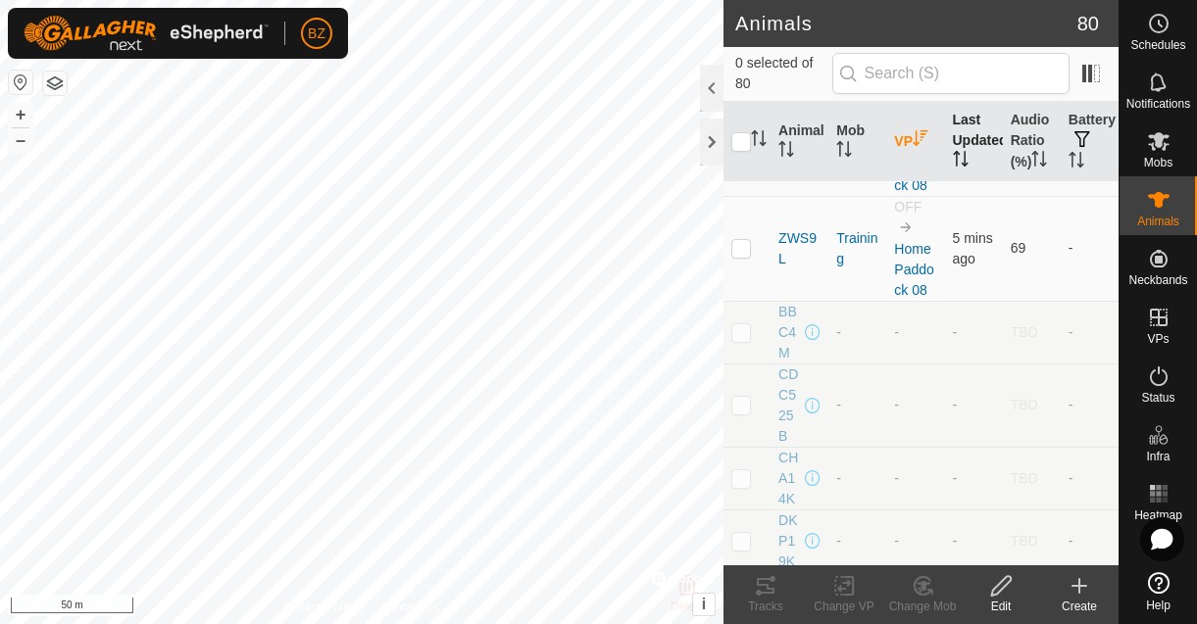
click at [967, 140] on th "Last Updated" at bounding box center [974, 142] width 58 height 80
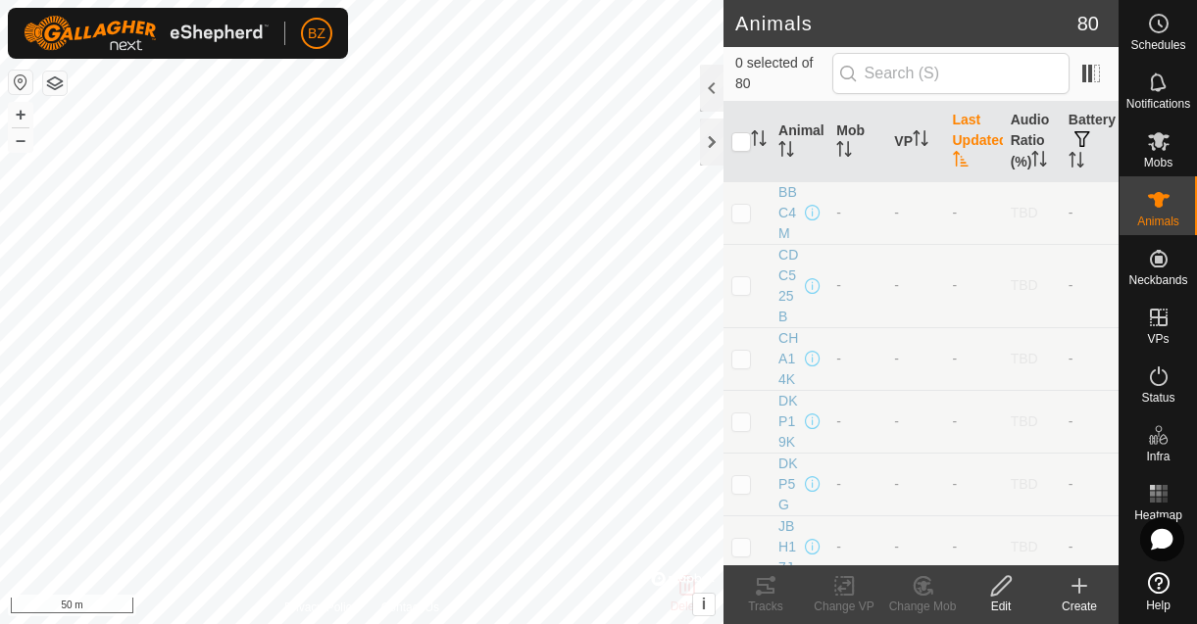
click at [958, 162] on icon "Activate to sort" at bounding box center [961, 159] width 16 height 16
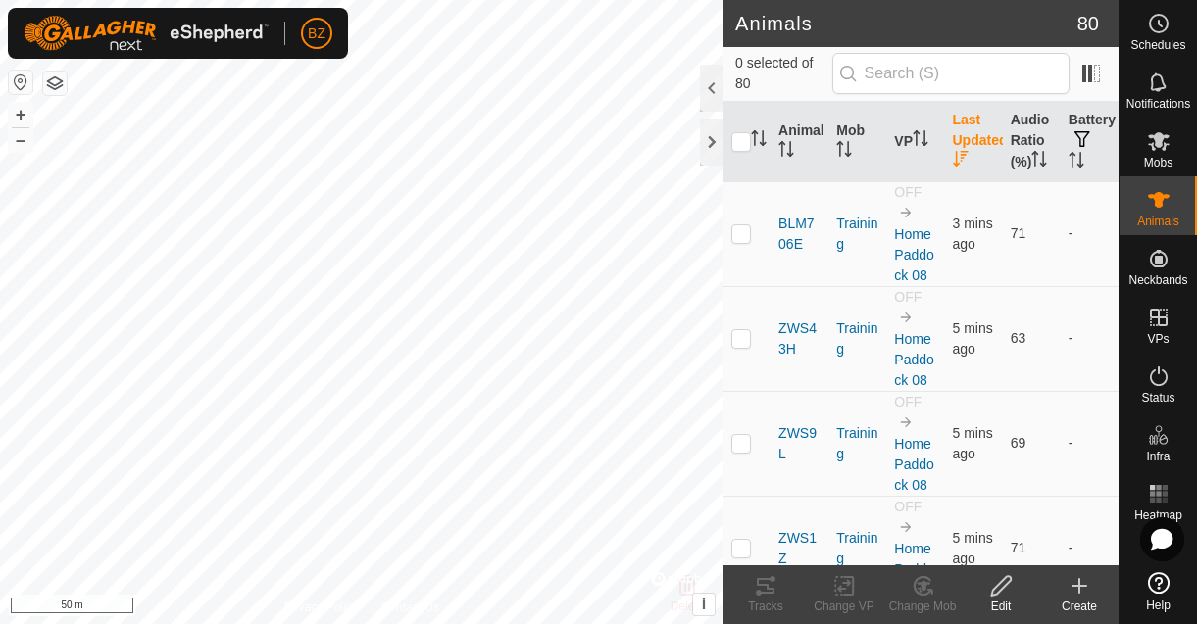
click at [50, 82] on button "button" at bounding box center [55, 84] width 24 height 24
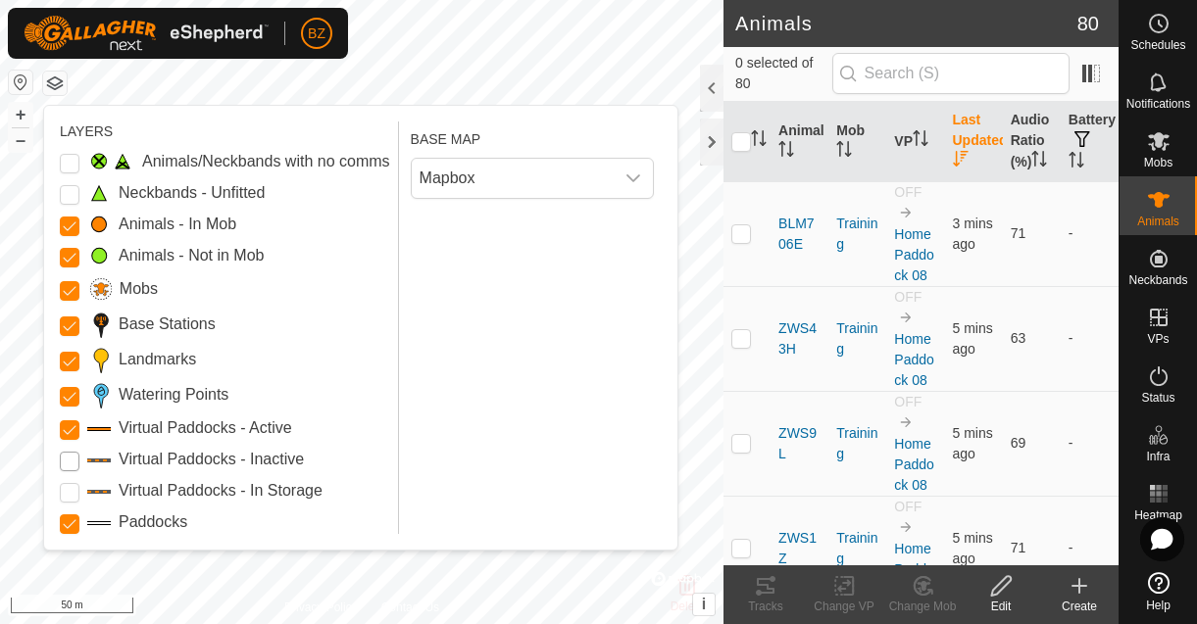
click at [71, 465] on Inactive "Virtual Paddocks - Inactive" at bounding box center [70, 462] width 20 height 20
click at [73, 490] on Storage "Virtual Paddocks - In Storage" at bounding box center [70, 493] width 20 height 20
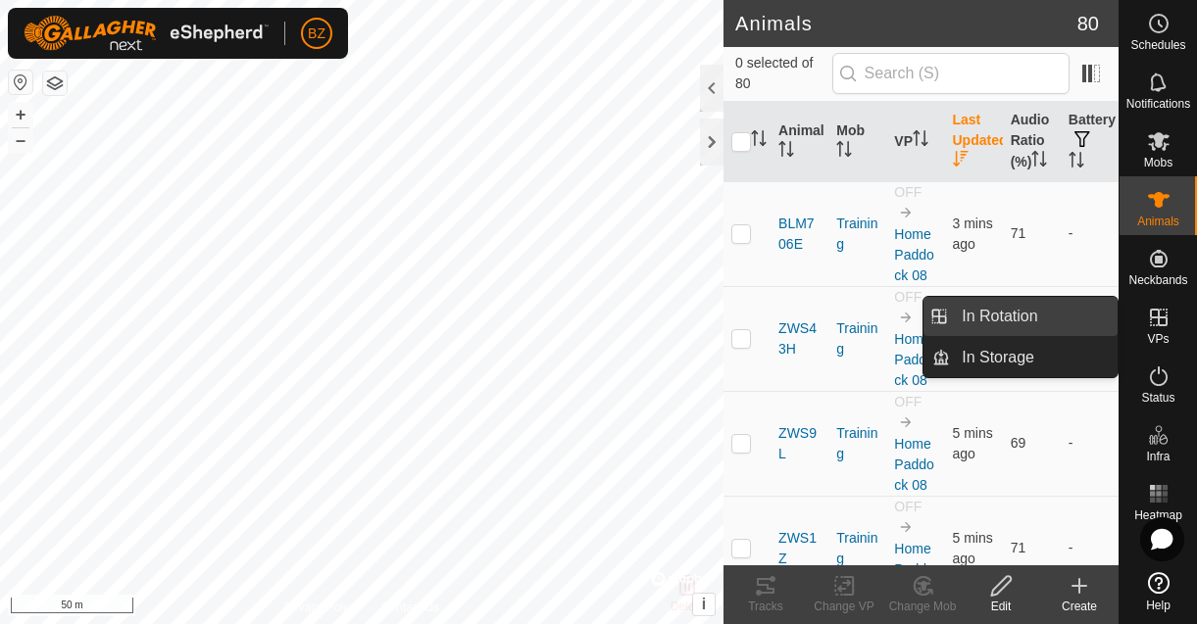
click at [1051, 321] on link "In Rotation" at bounding box center [1034, 316] width 168 height 39
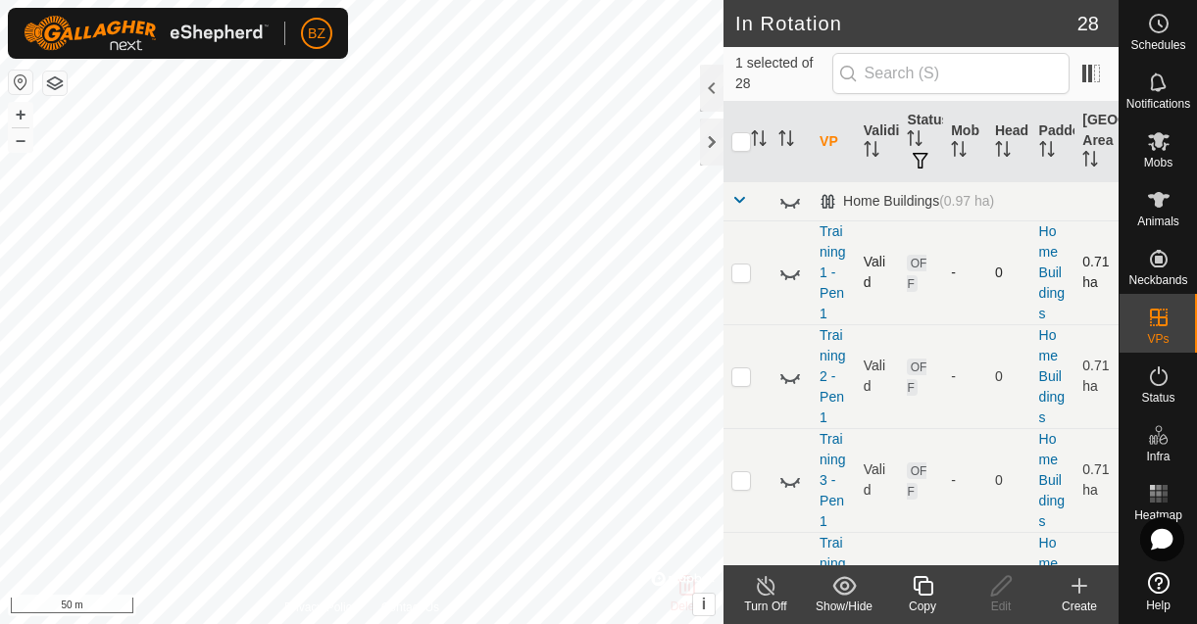
click at [792, 274] on icon at bounding box center [790, 273] width 24 height 24
click at [792, 274] on icon at bounding box center [790, 273] width 20 height 16
click at [745, 198] on span at bounding box center [739, 200] width 16 height 16
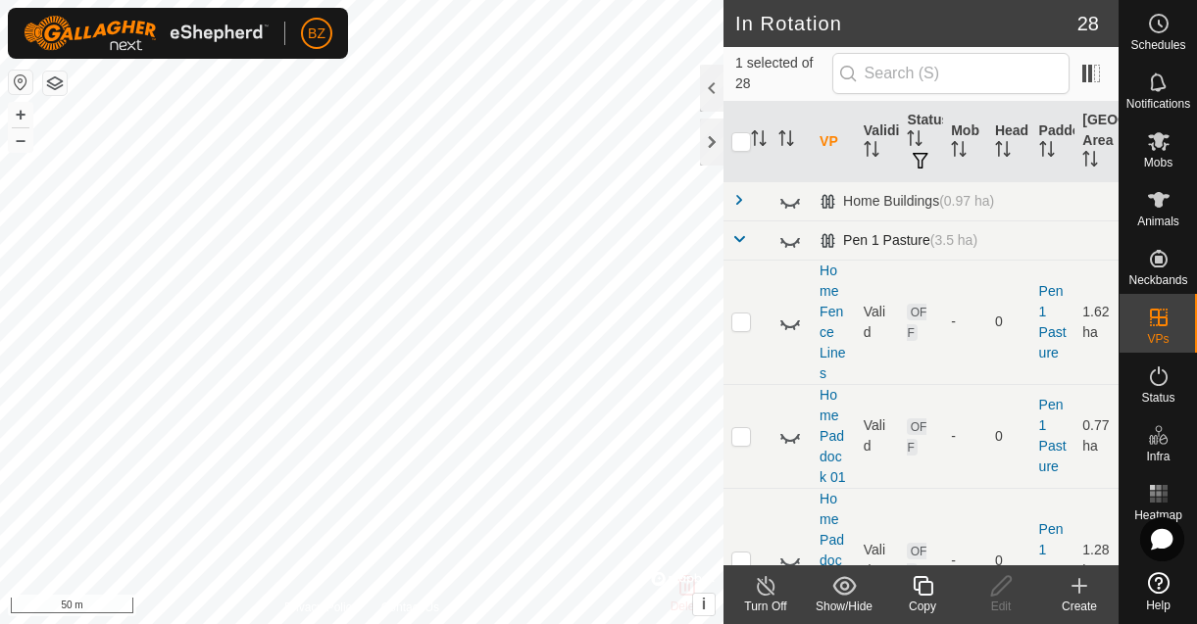
click at [738, 237] on span at bounding box center [739, 239] width 16 height 16
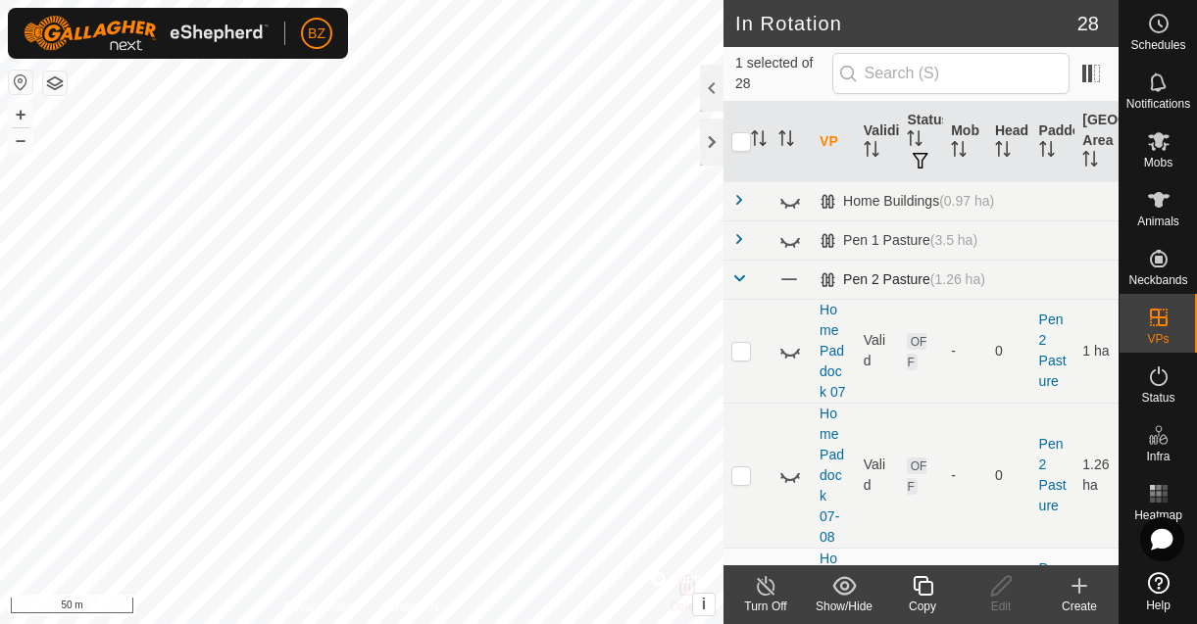
click at [742, 280] on span at bounding box center [739, 279] width 16 height 16
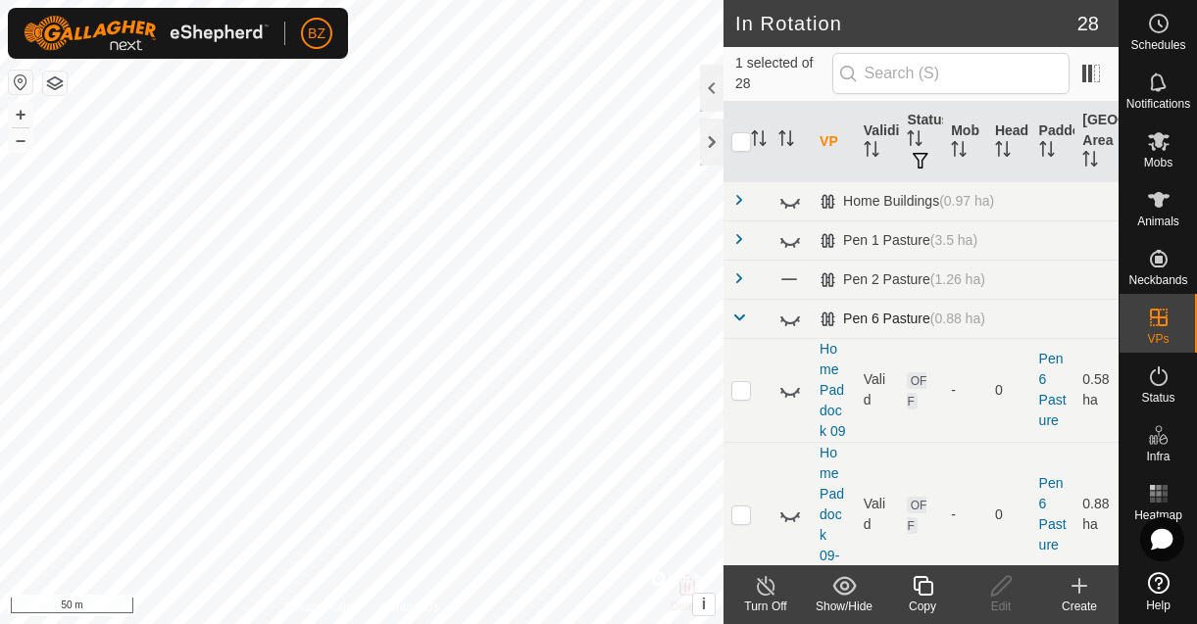
click at [742, 316] on span at bounding box center [739, 318] width 16 height 16
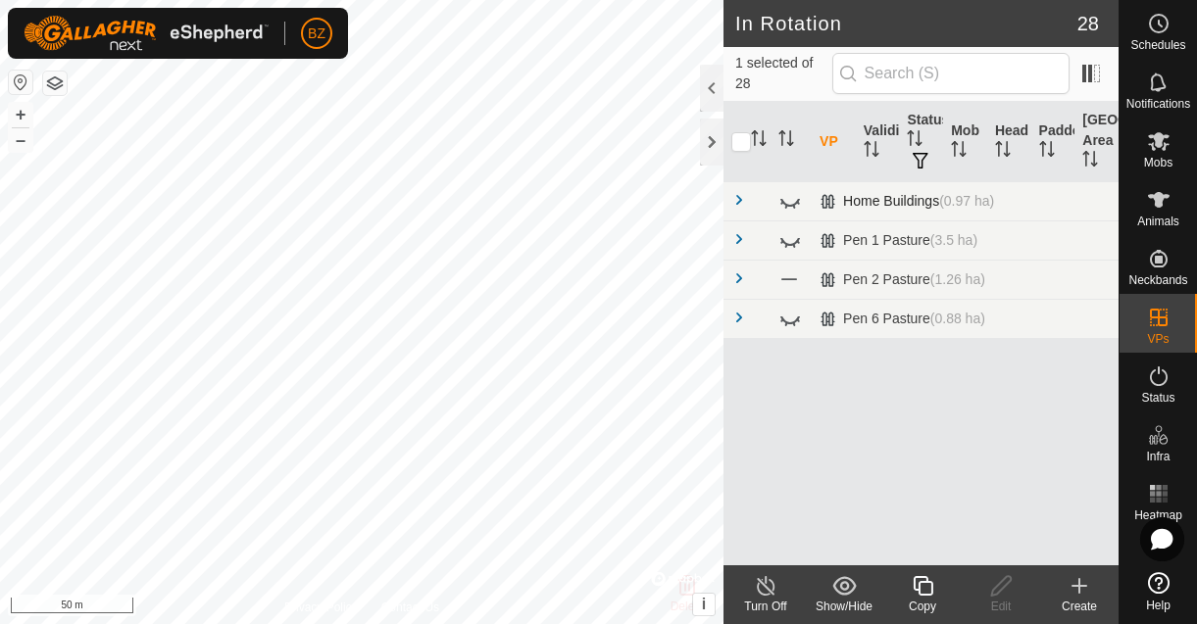
click at [738, 206] on span at bounding box center [739, 200] width 16 height 16
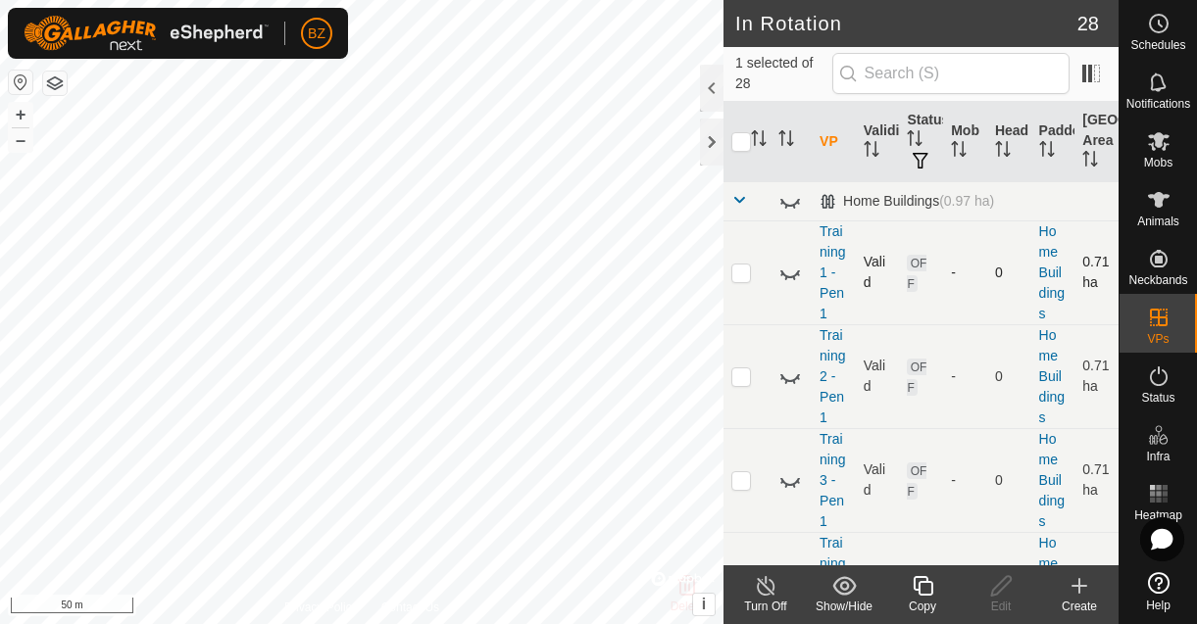
click at [743, 270] on p-checkbox at bounding box center [741, 273] width 20 height 16
click at [788, 270] on icon at bounding box center [790, 273] width 24 height 24
click at [851, 585] on icon at bounding box center [844, 586] width 25 height 24
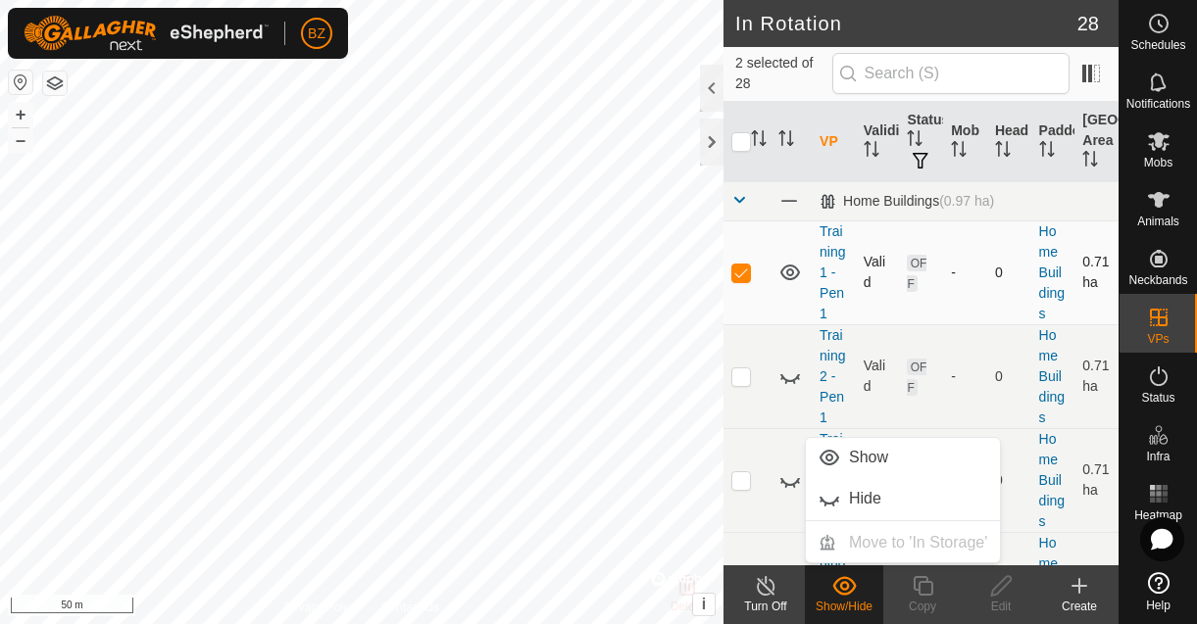
click at [851, 585] on icon at bounding box center [844, 586] width 25 height 24
click at [853, 504] on link "Hide" at bounding box center [903, 498] width 194 height 39
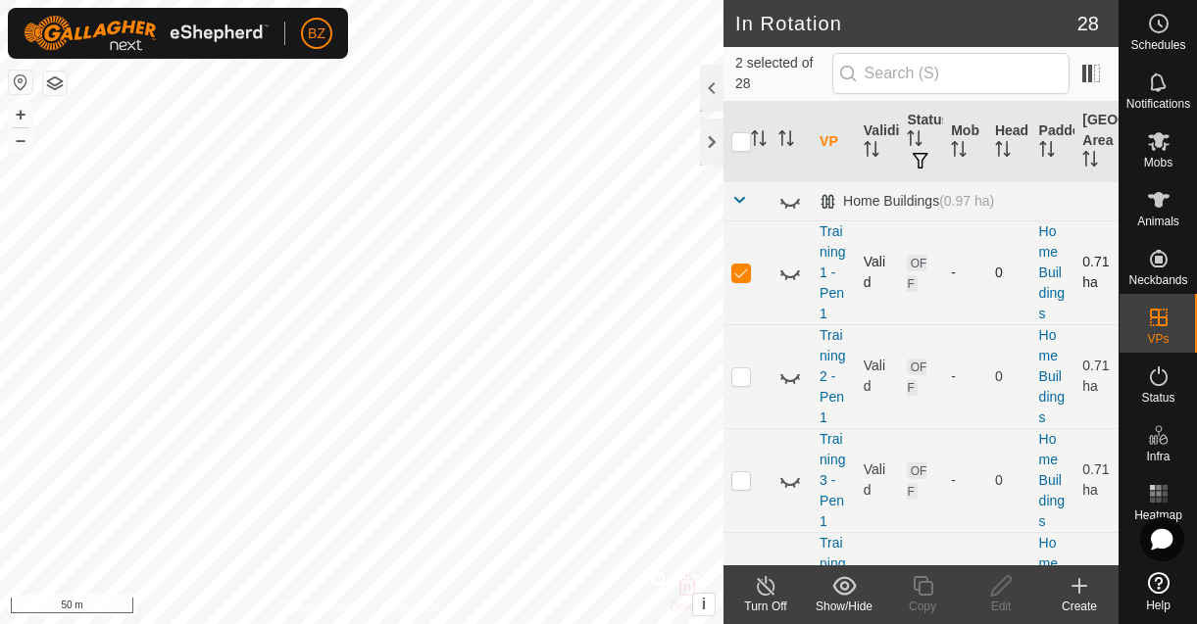
click at [744, 272] on p-checkbox at bounding box center [741, 273] width 20 height 16
click at [743, 276] on p-checkbox at bounding box center [741, 273] width 20 height 16
checkbox input "true"
click at [789, 276] on icon at bounding box center [790, 275] width 20 height 8
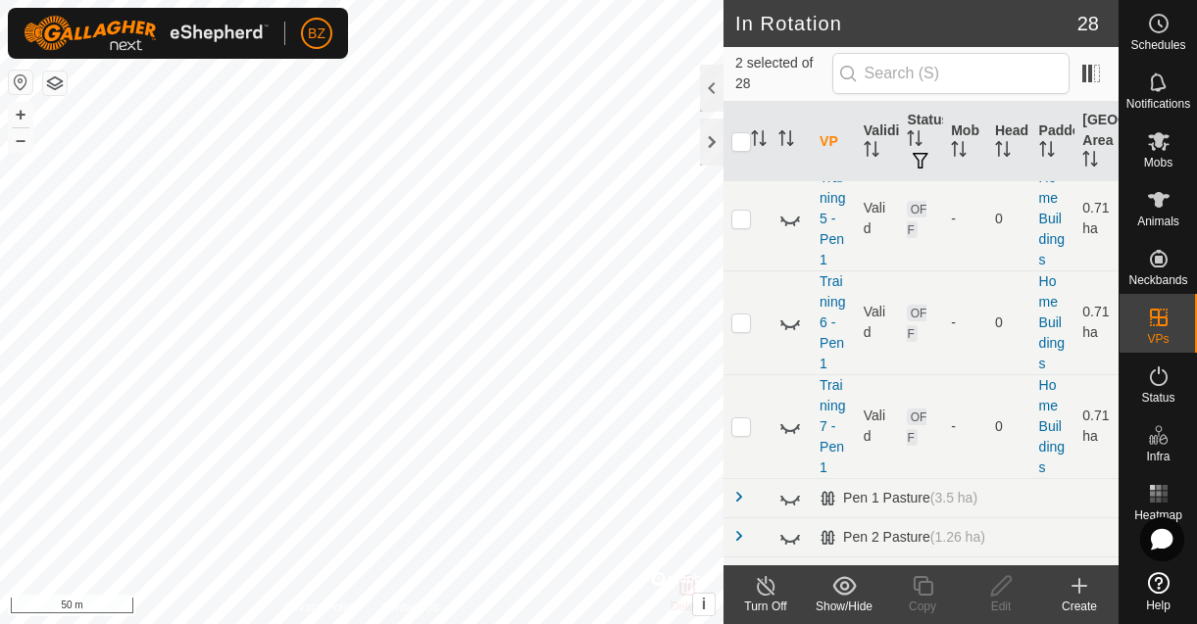
scroll to position [501, 0]
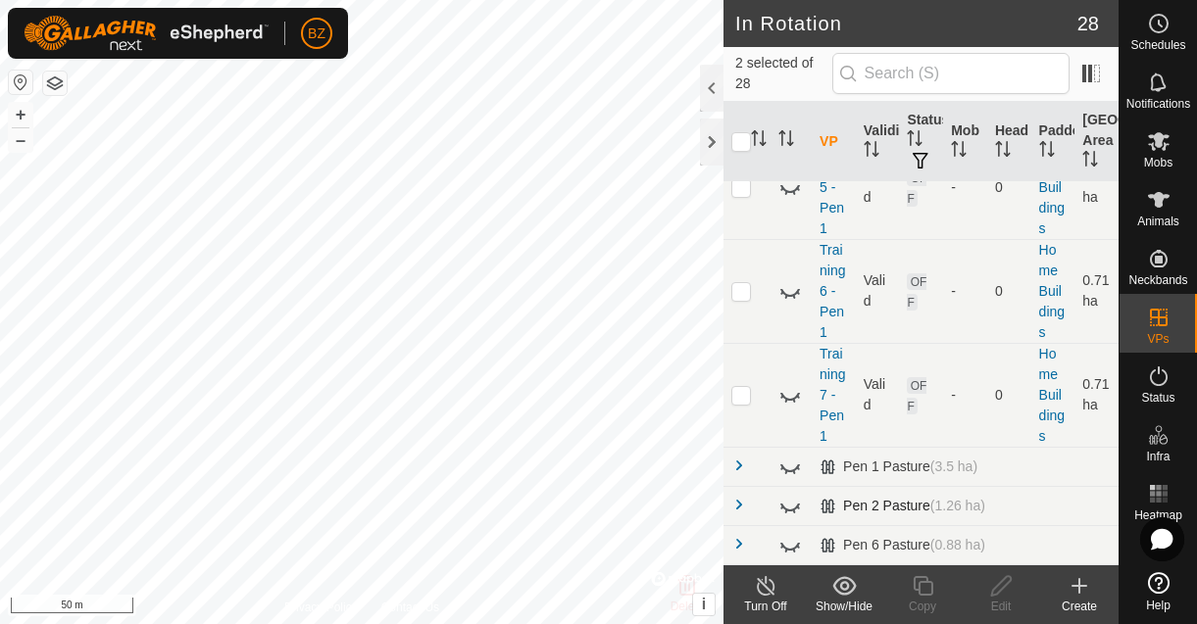
click at [741, 499] on span at bounding box center [739, 505] width 16 height 16
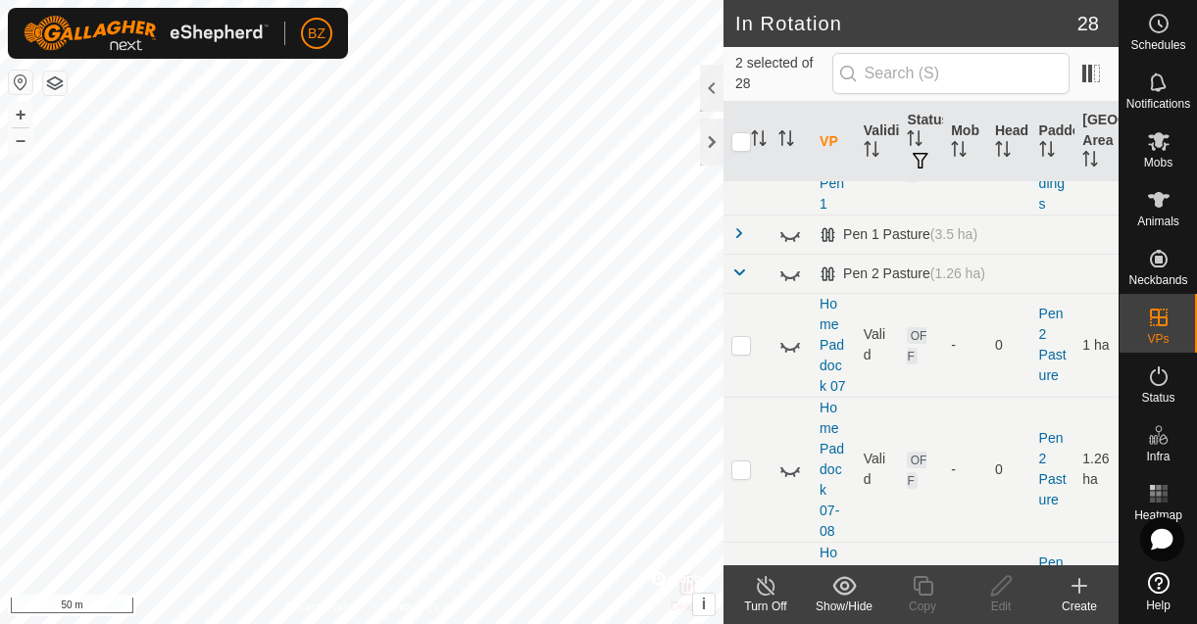
scroll to position [854, 0]
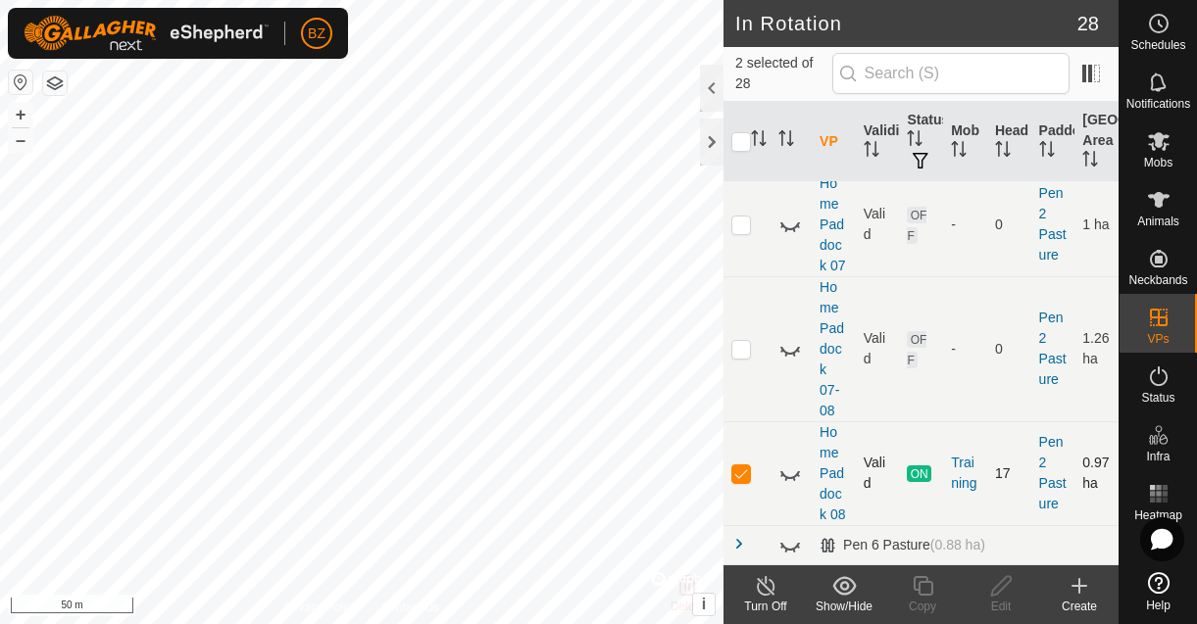
click at [793, 471] on icon at bounding box center [790, 474] width 24 height 24
click at [745, 471] on p-checkbox at bounding box center [741, 474] width 20 height 16
checkbox input "false"
click at [1008, 591] on icon at bounding box center [1001, 586] width 25 height 24
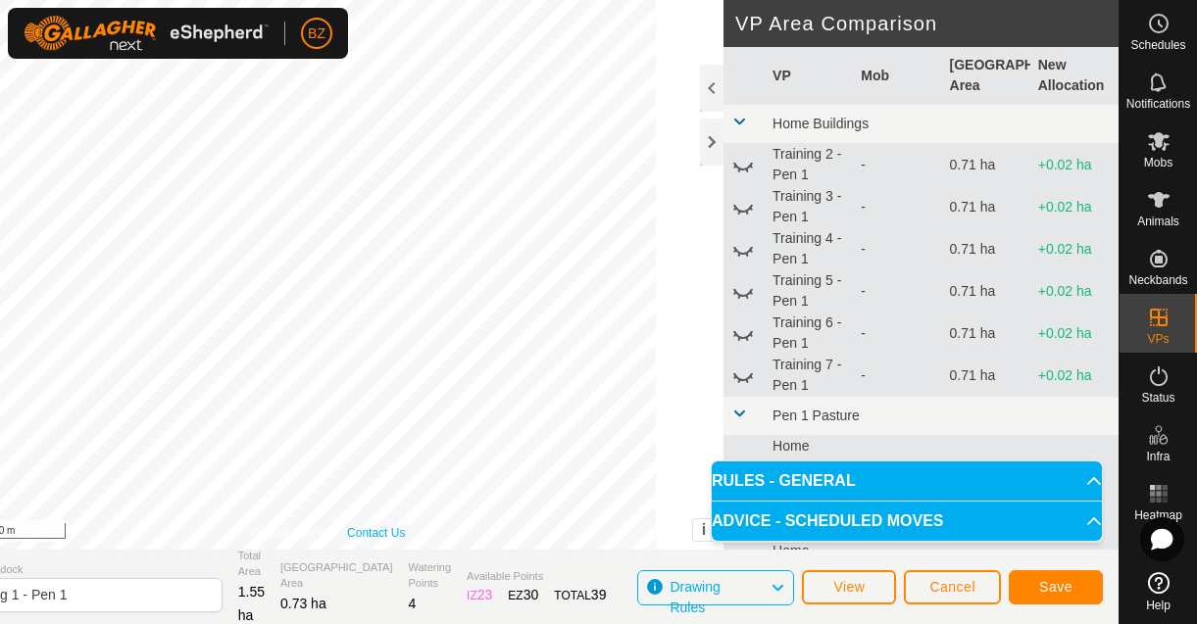
click at [391, 526] on div "Privacy Policy Contact Us + – ⇧ i © Mapbox , © OpenStreetMap , Improve this map…" at bounding box center [327, 275] width 791 height 550
click at [955, 584] on span "Cancel" at bounding box center [952, 587] width 46 height 16
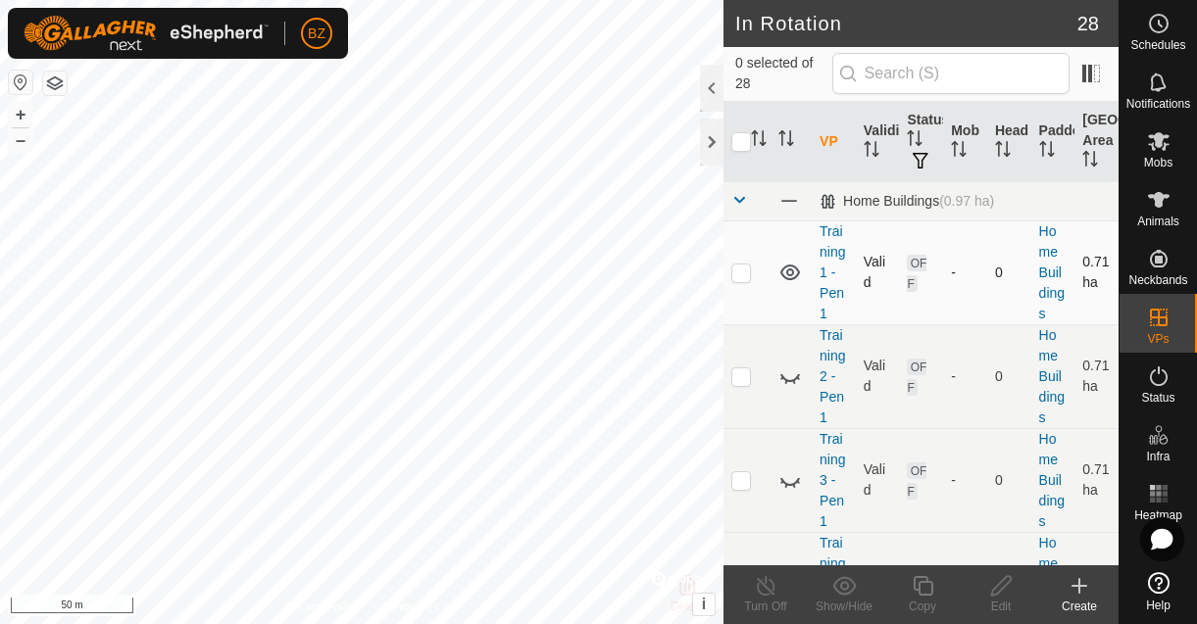
click at [740, 273] on p-checkbox at bounding box center [741, 273] width 20 height 16
checkbox input "true"
click at [1006, 591] on icon at bounding box center [1001, 586] width 25 height 24
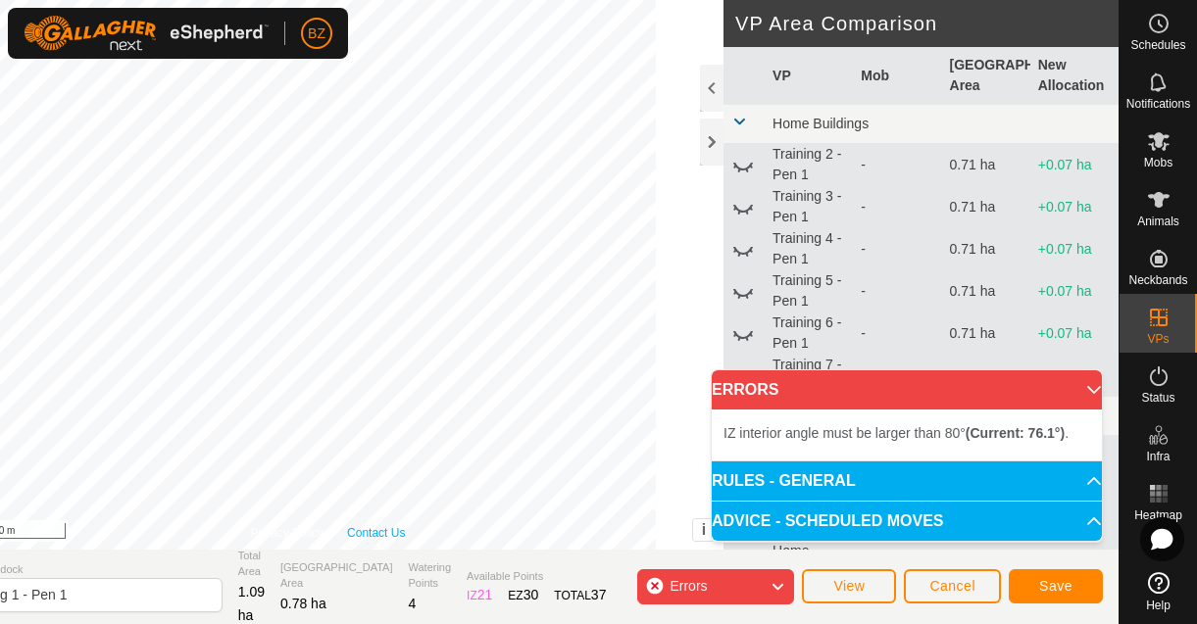
click at [397, 531] on div "Privacy Policy Contact Us + – ⇧ i © Mapbox , © OpenStreetMap , Improve this map…" at bounding box center [327, 275] width 791 height 550
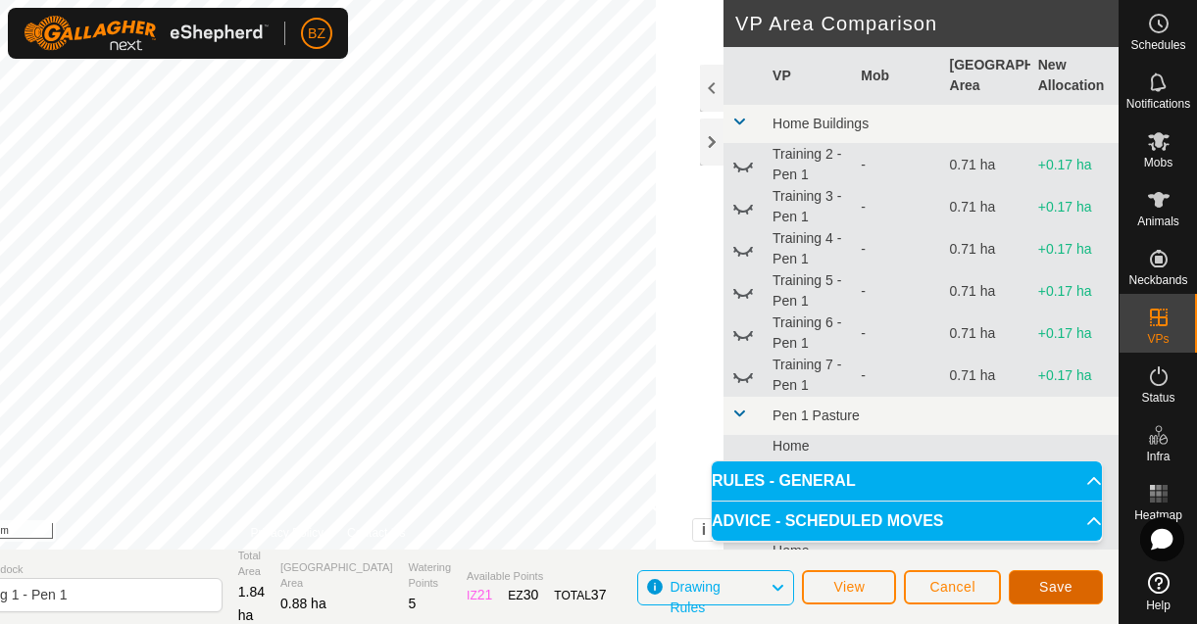
click at [1068, 593] on span "Save" at bounding box center [1055, 587] width 33 height 16
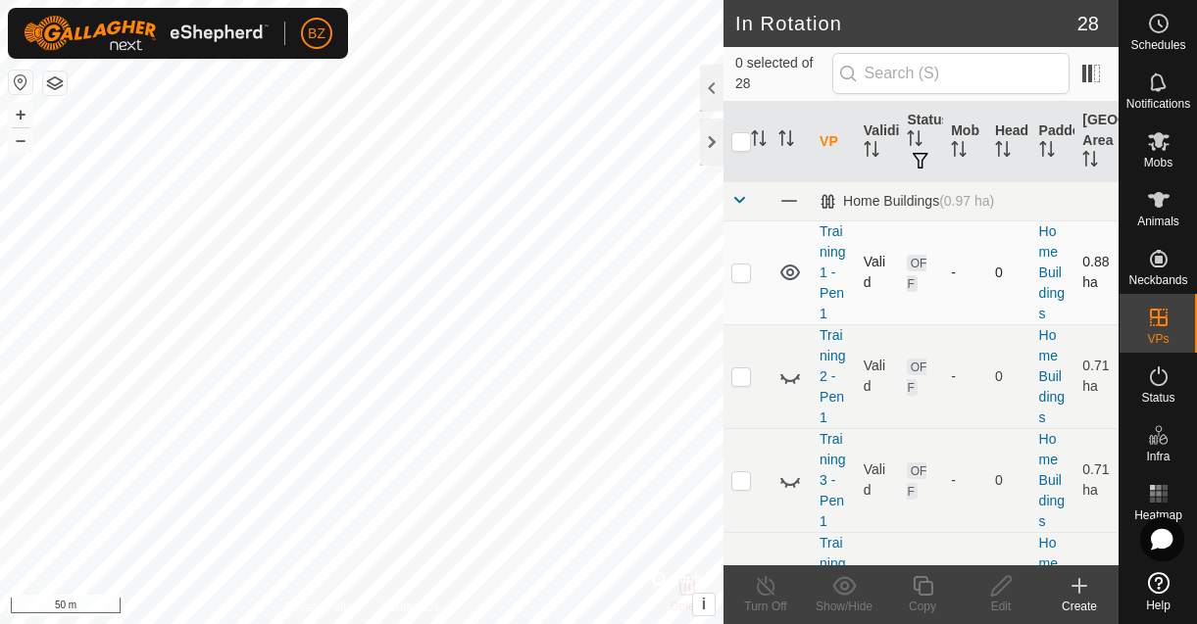
click at [782, 266] on icon at bounding box center [790, 273] width 24 height 24
click at [789, 276] on icon at bounding box center [790, 275] width 20 height 8
click at [789, 276] on icon at bounding box center [790, 273] width 24 height 24
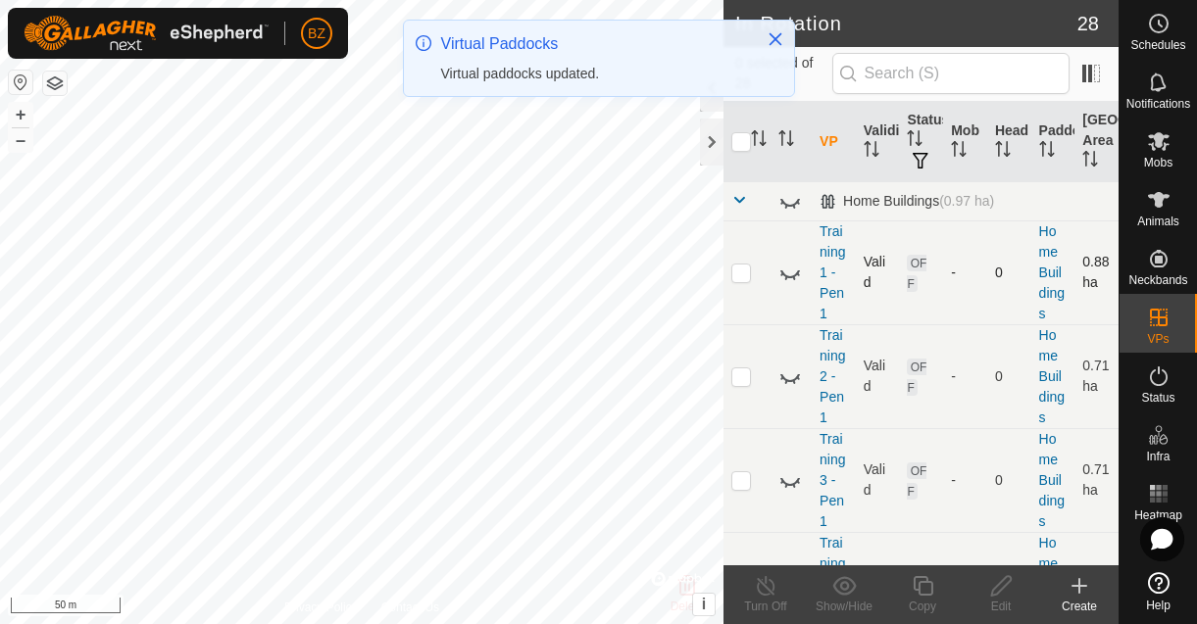
click at [746, 271] on p-checkbox at bounding box center [741, 273] width 20 height 16
click at [788, 278] on icon at bounding box center [790, 273] width 24 height 24
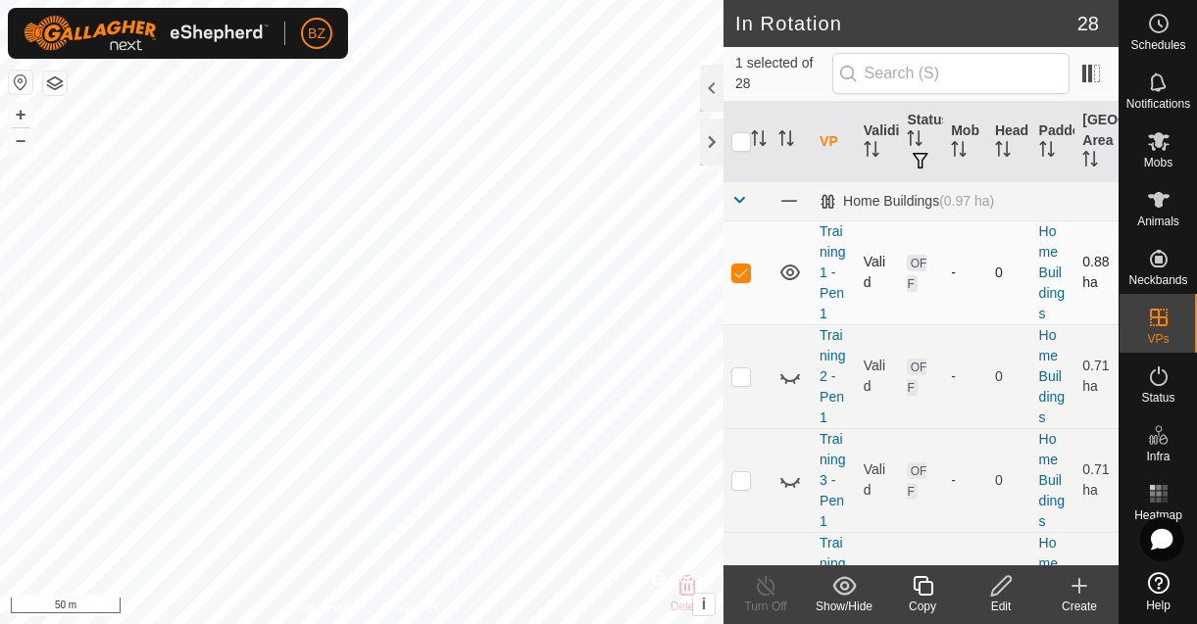
click at [737, 276] on p-checkbox at bounding box center [741, 273] width 20 height 16
checkbox input "false"
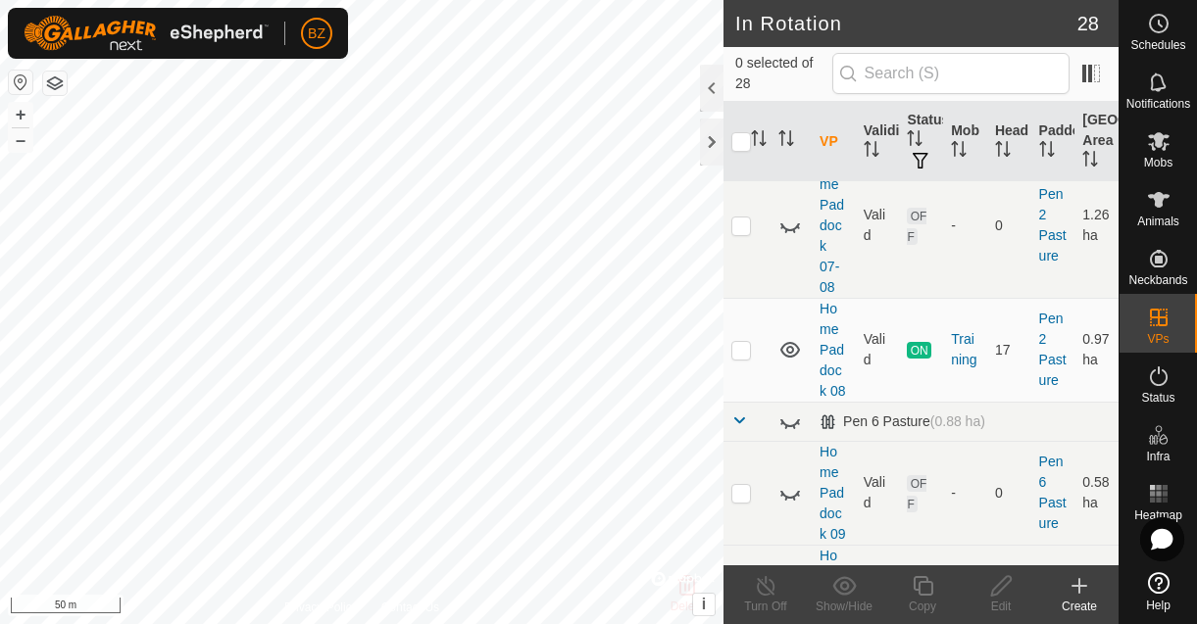
scroll to position [3012, 0]
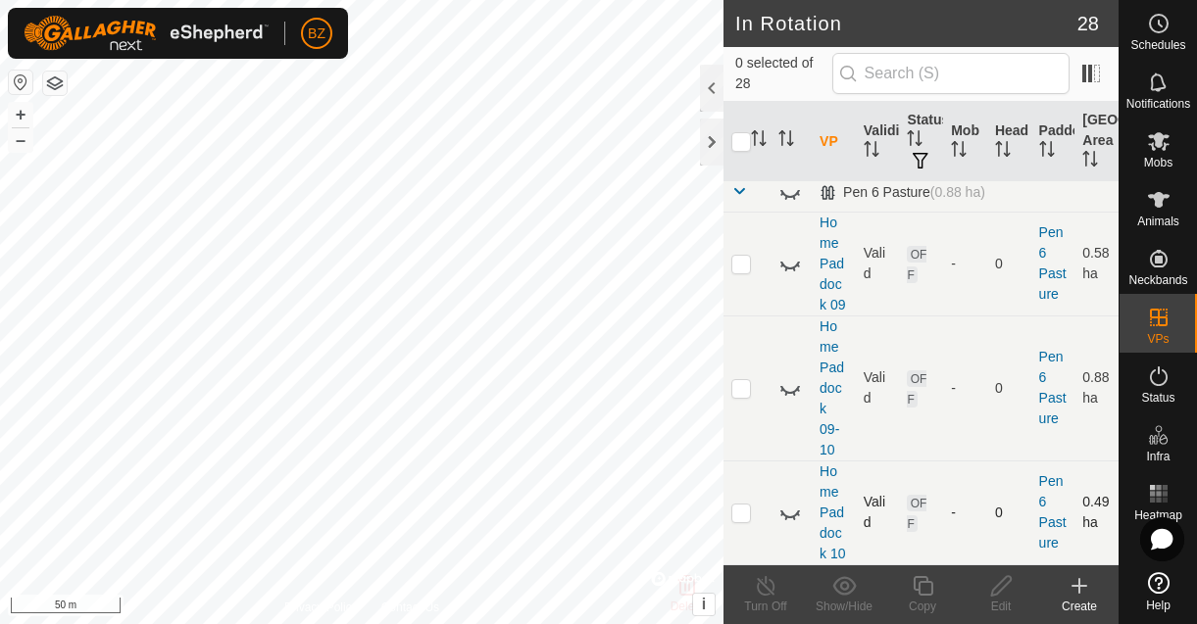
click at [735, 513] on p-checkbox at bounding box center [741, 513] width 20 height 16
click at [792, 513] on icon at bounding box center [790, 513] width 24 height 24
click at [745, 515] on p-checkbox at bounding box center [741, 513] width 20 height 16
checkbox input "true"
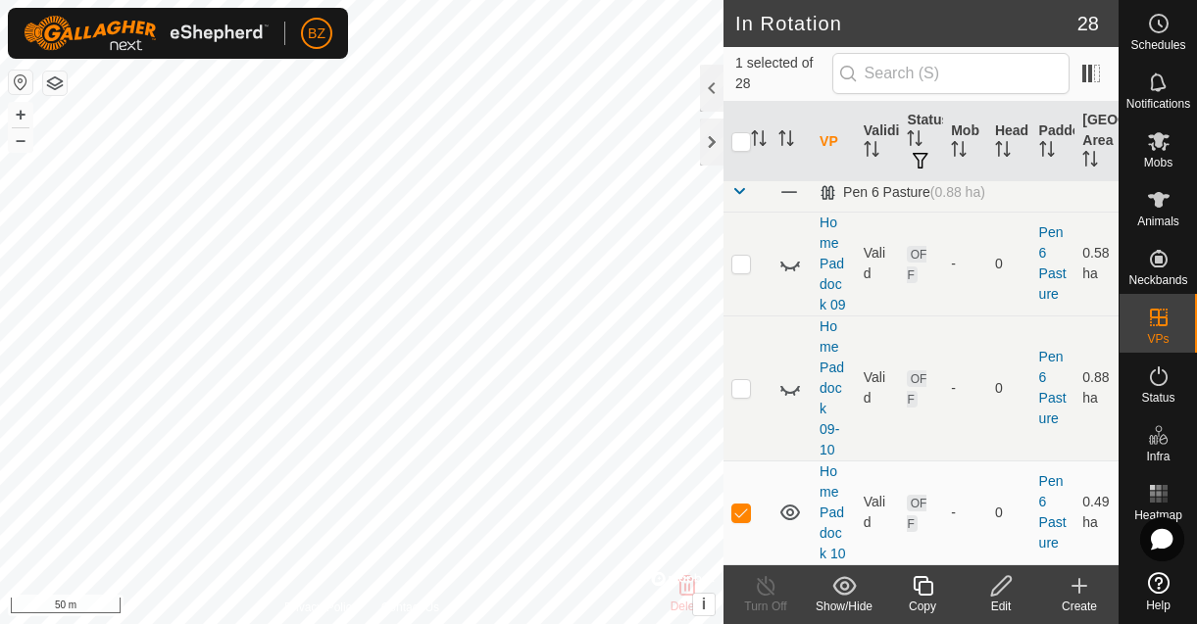
click at [998, 588] on icon at bounding box center [1001, 586] width 25 height 24
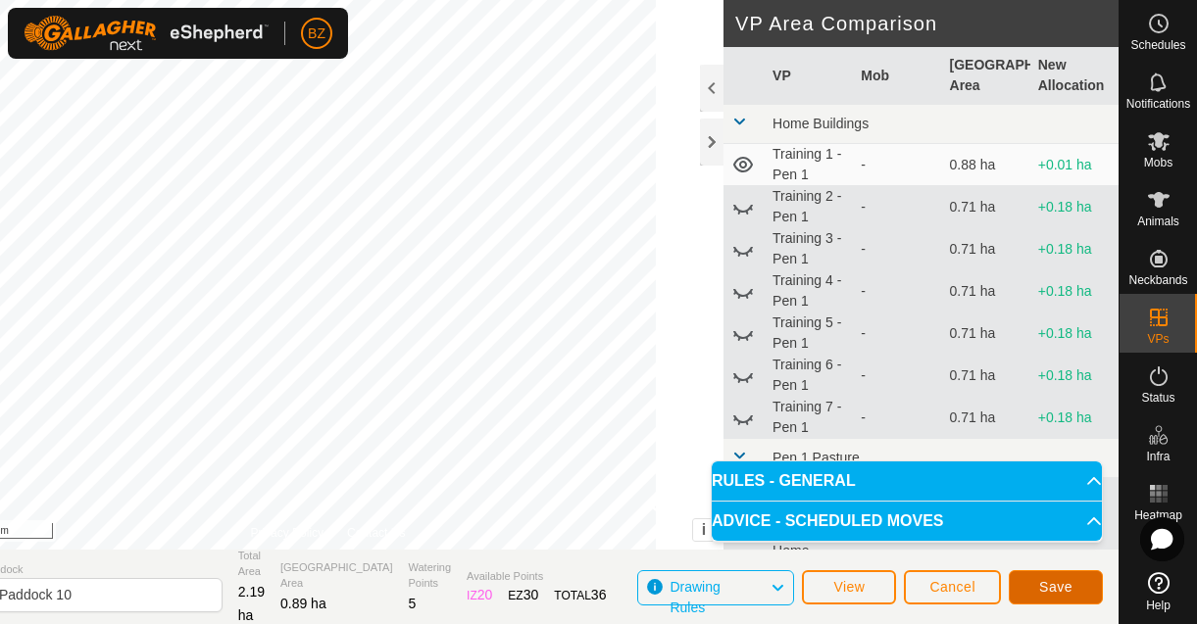
click at [1042, 595] on button "Save" at bounding box center [1056, 587] width 94 height 34
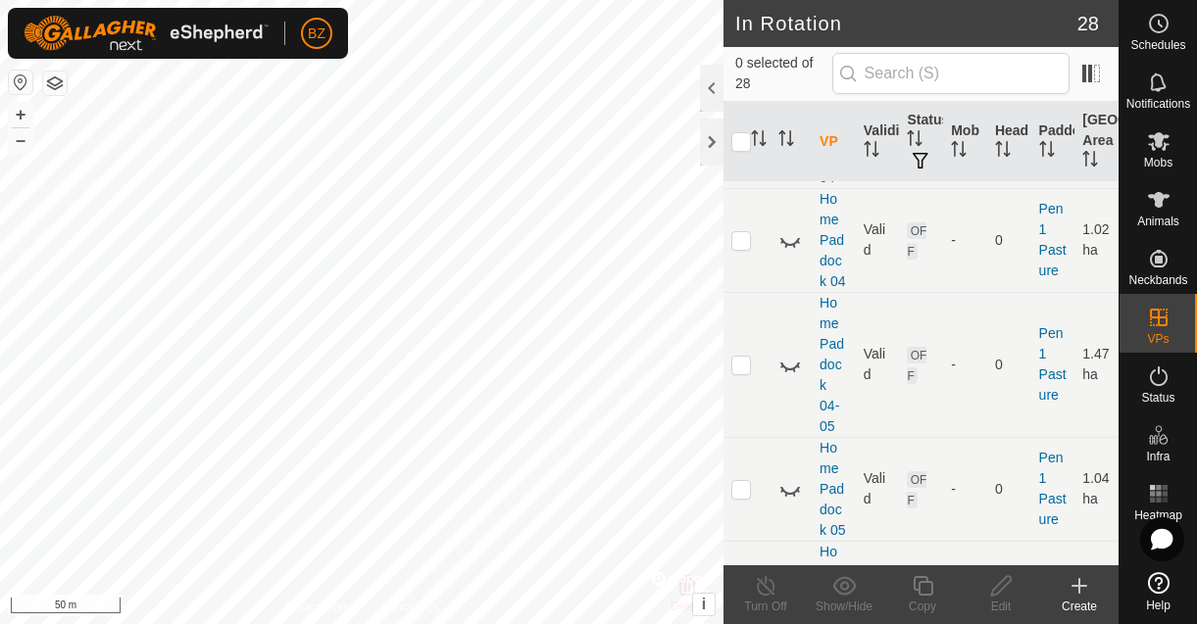
scroll to position [3012, 0]
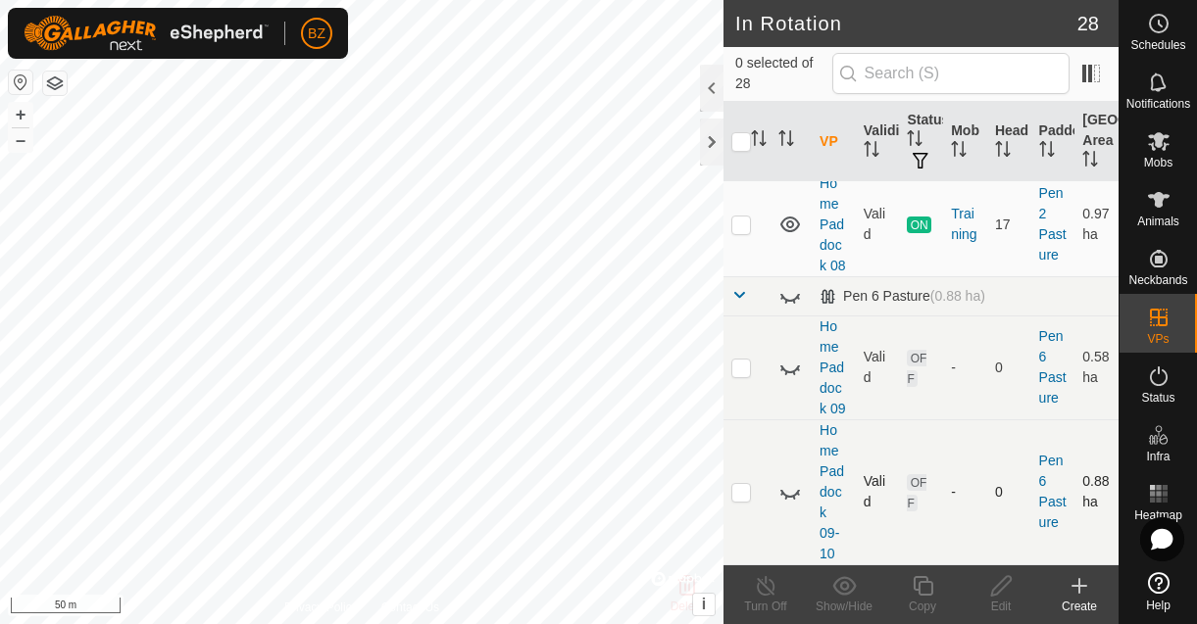
click at [784, 493] on icon at bounding box center [790, 492] width 24 height 24
click at [789, 374] on icon at bounding box center [790, 368] width 24 height 24
click at [790, 495] on icon at bounding box center [790, 492] width 20 height 16
click at [790, 495] on icon at bounding box center [790, 492] width 24 height 24
click at [790, 495] on icon at bounding box center [790, 492] width 20 height 16
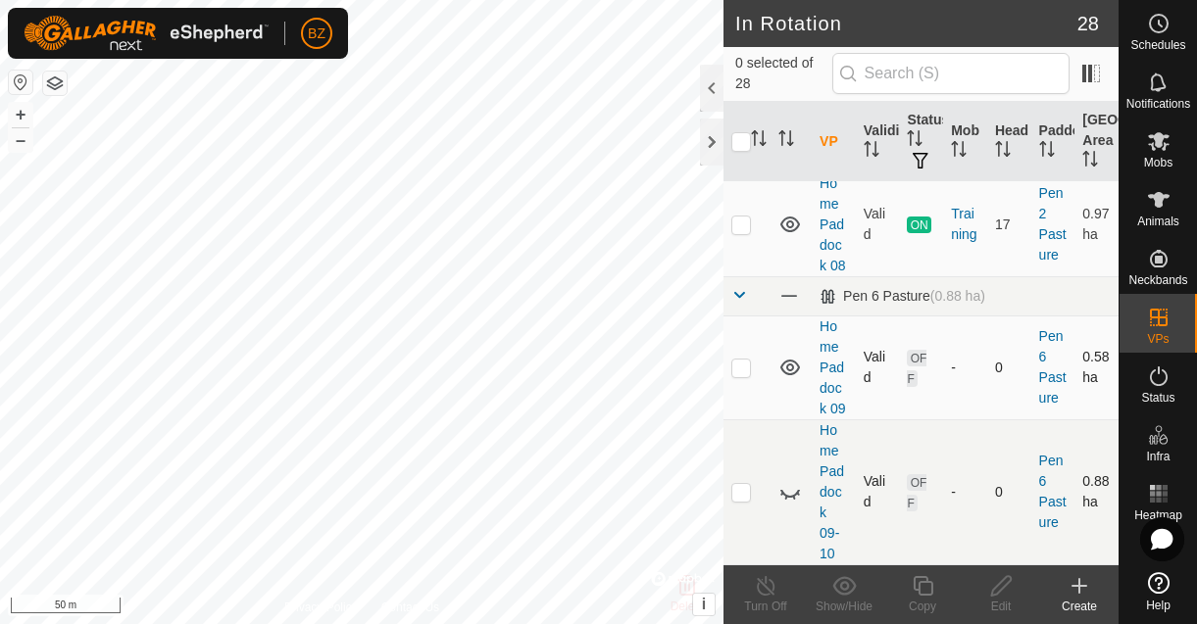
click at [790, 369] on icon at bounding box center [790, 368] width 24 height 24
click at [788, 372] on icon at bounding box center [790, 368] width 24 height 24
click at [747, 369] on p-checkbox at bounding box center [741, 368] width 20 height 16
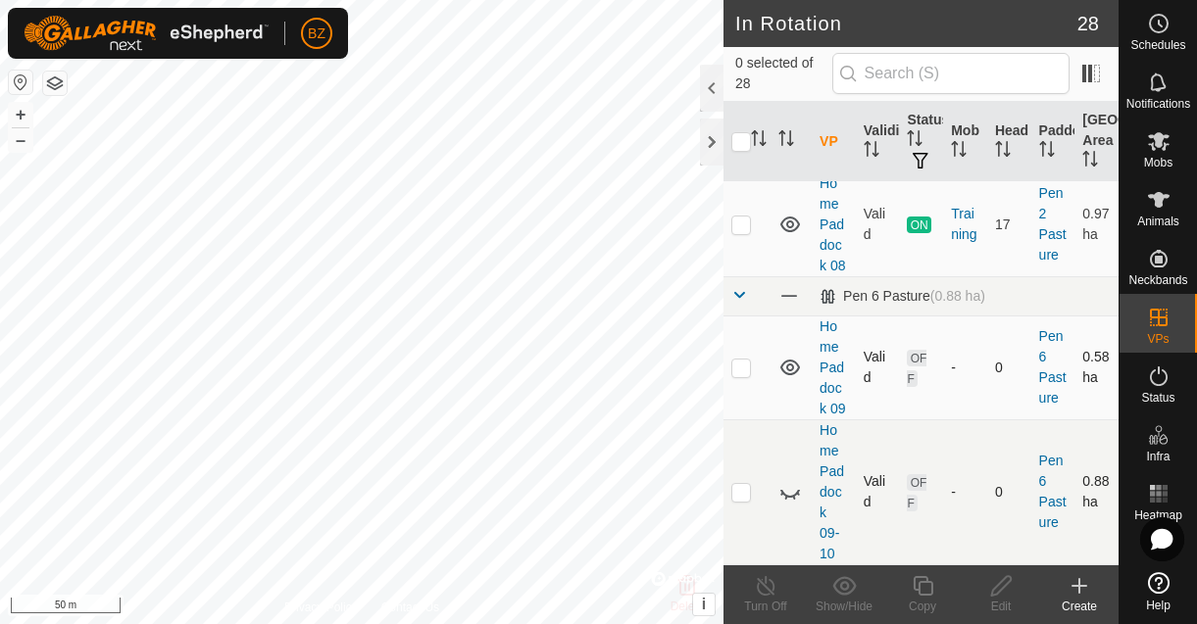
checkbox input "true"
click at [1005, 594] on icon at bounding box center [1001, 586] width 25 height 24
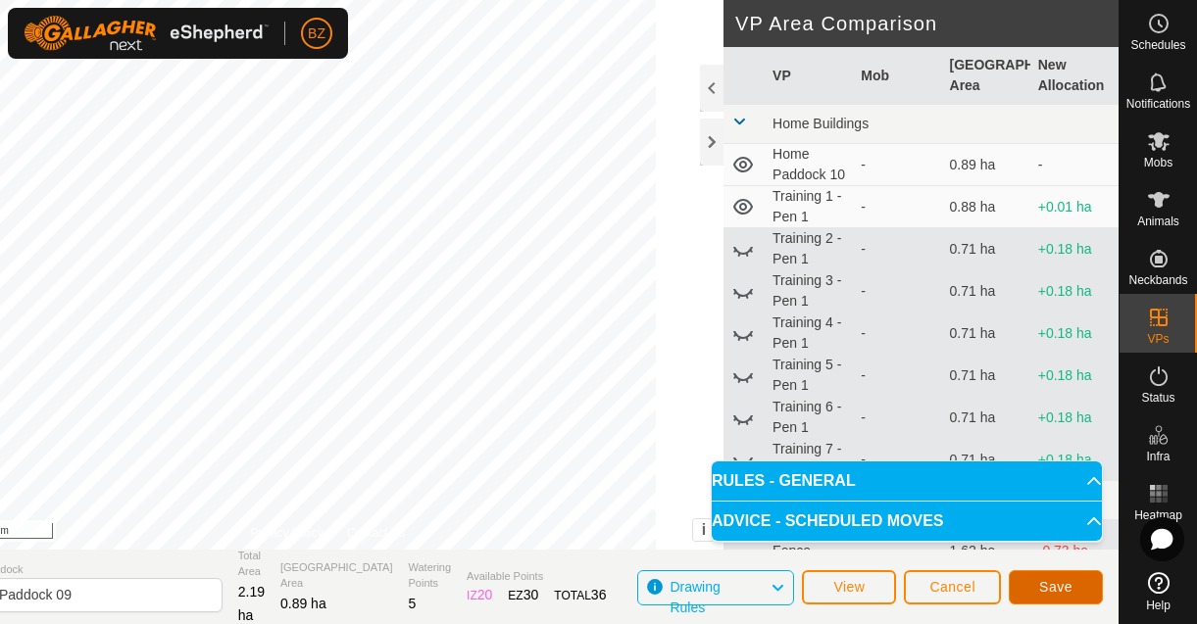
click at [1044, 586] on span "Save" at bounding box center [1055, 587] width 33 height 16
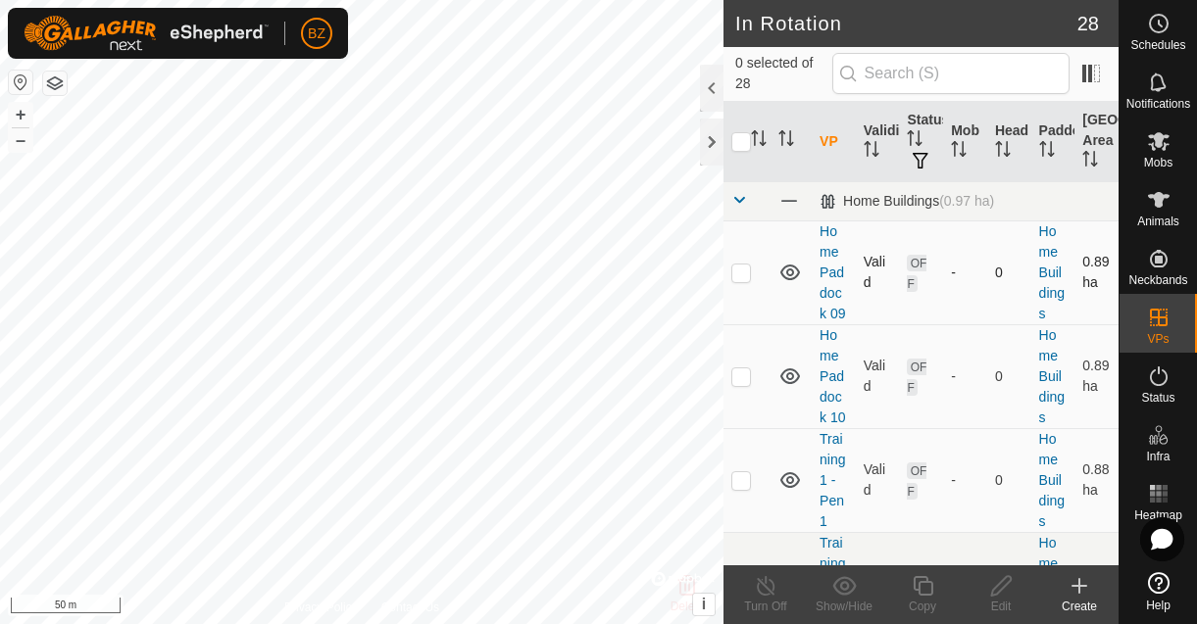
click at [742, 273] on p-checkbox at bounding box center [741, 273] width 20 height 16
checkbox input "true"
click at [741, 378] on p-checkbox at bounding box center [741, 377] width 20 height 16
checkbox input "true"
click at [744, 477] on p-checkbox at bounding box center [741, 480] width 20 height 16
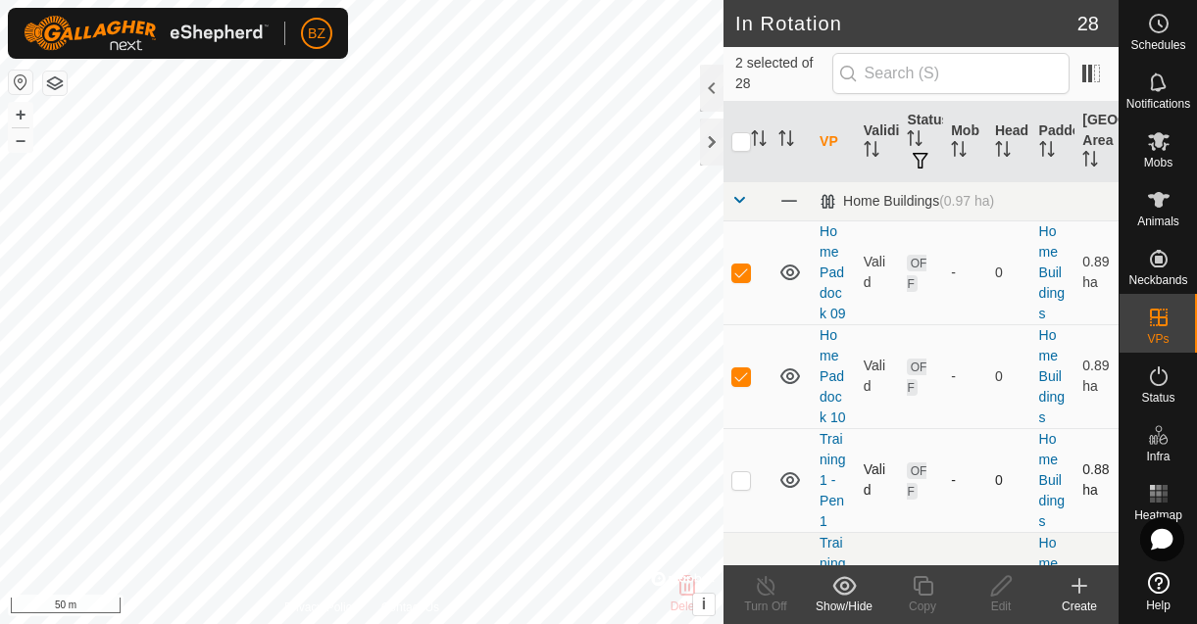
checkbox input "true"
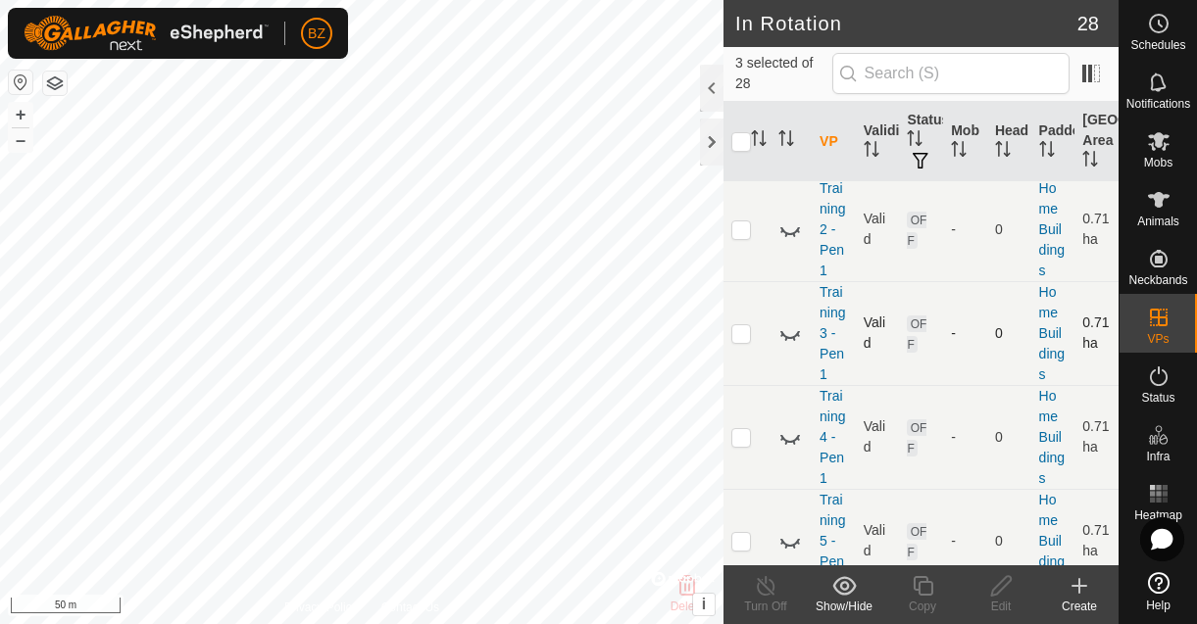
scroll to position [333, 0]
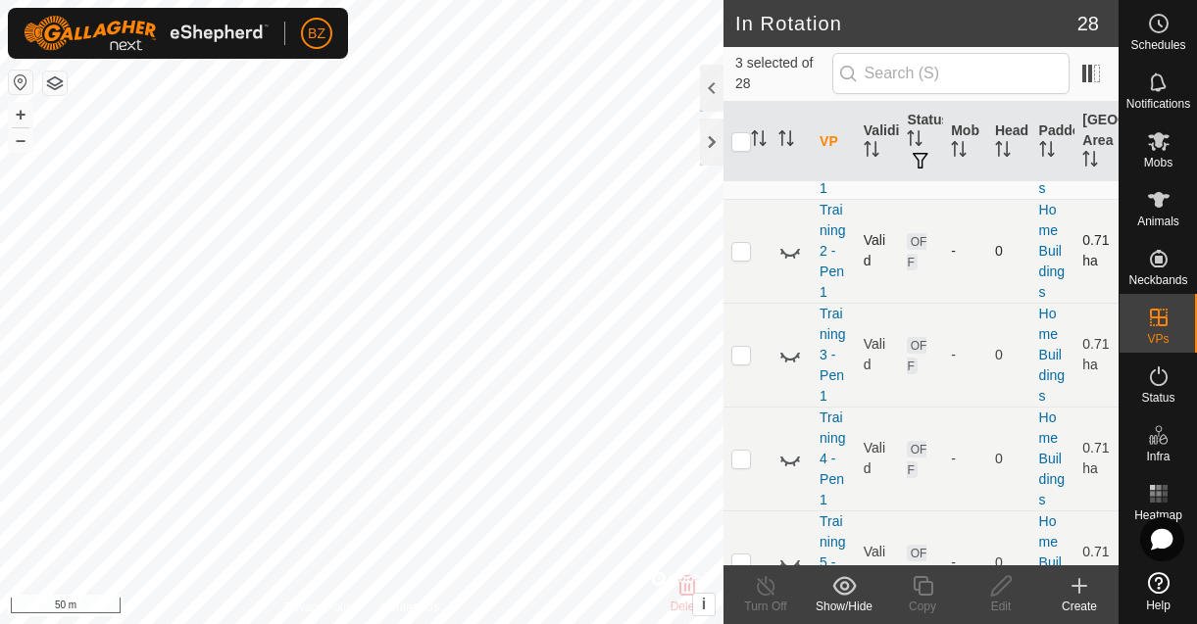
click at [736, 253] on p-checkbox at bounding box center [741, 251] width 20 height 16
checkbox input "true"
click at [744, 357] on p-checkbox at bounding box center [741, 355] width 20 height 16
checkbox input "true"
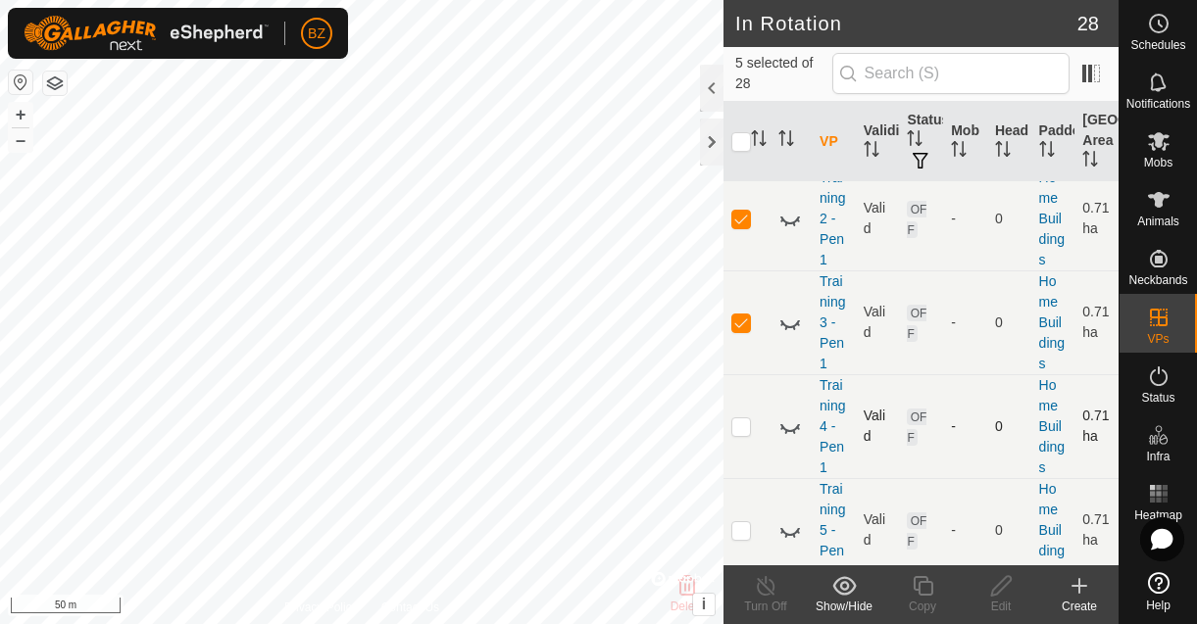
click at [744, 433] on p-checkbox at bounding box center [741, 427] width 20 height 16
checkbox input "true"
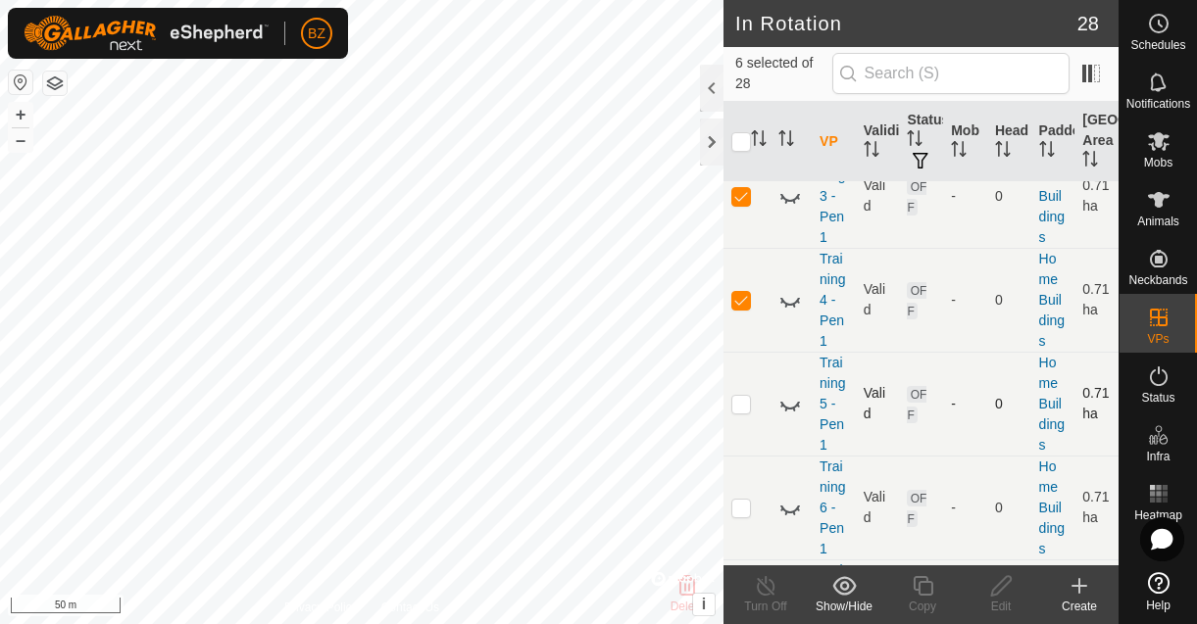
scroll to position [505, 0]
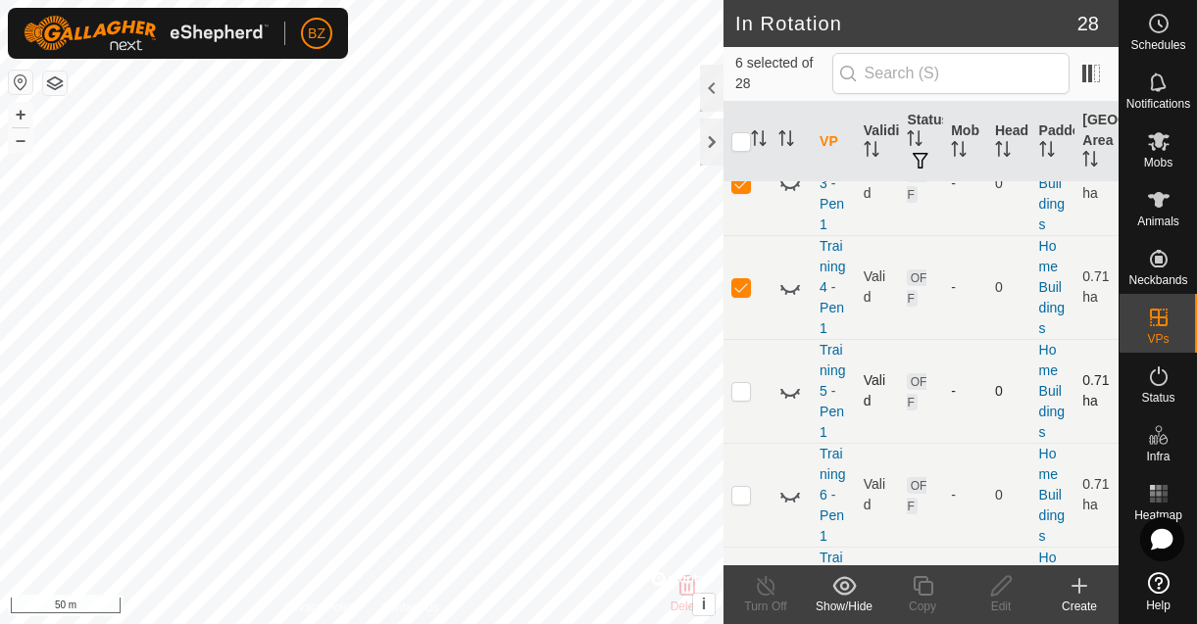
click at [743, 396] on p-checkbox at bounding box center [741, 391] width 20 height 16
checkbox input "true"
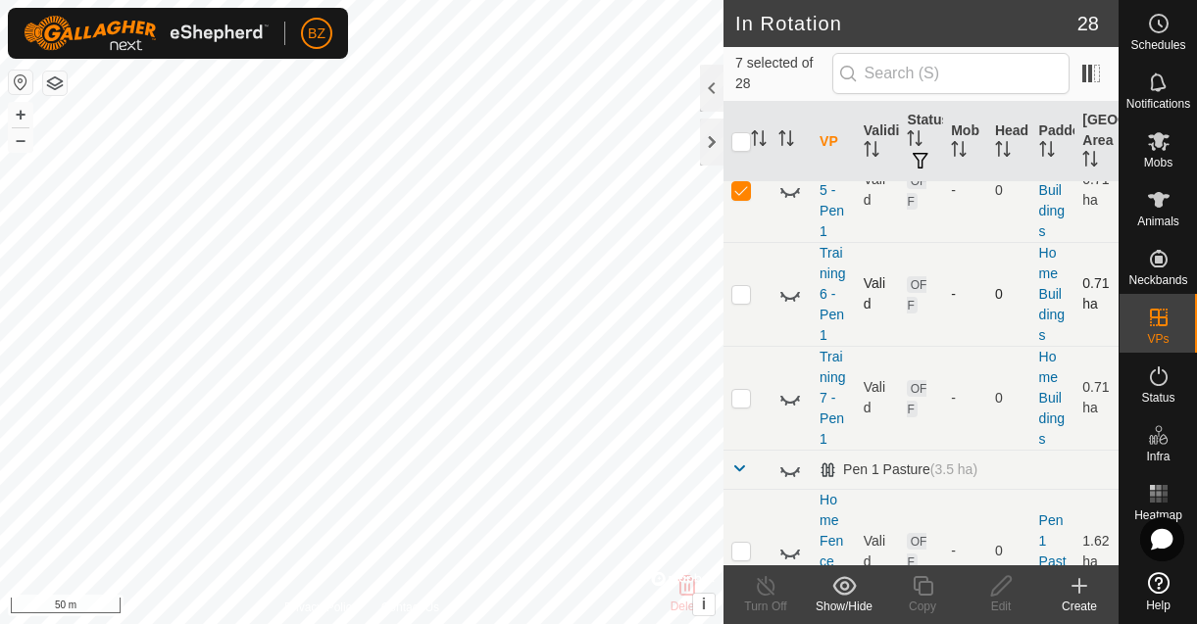
scroll to position [704, 0]
click at [749, 299] on p-checkbox at bounding box center [741, 296] width 20 height 16
checkbox input "true"
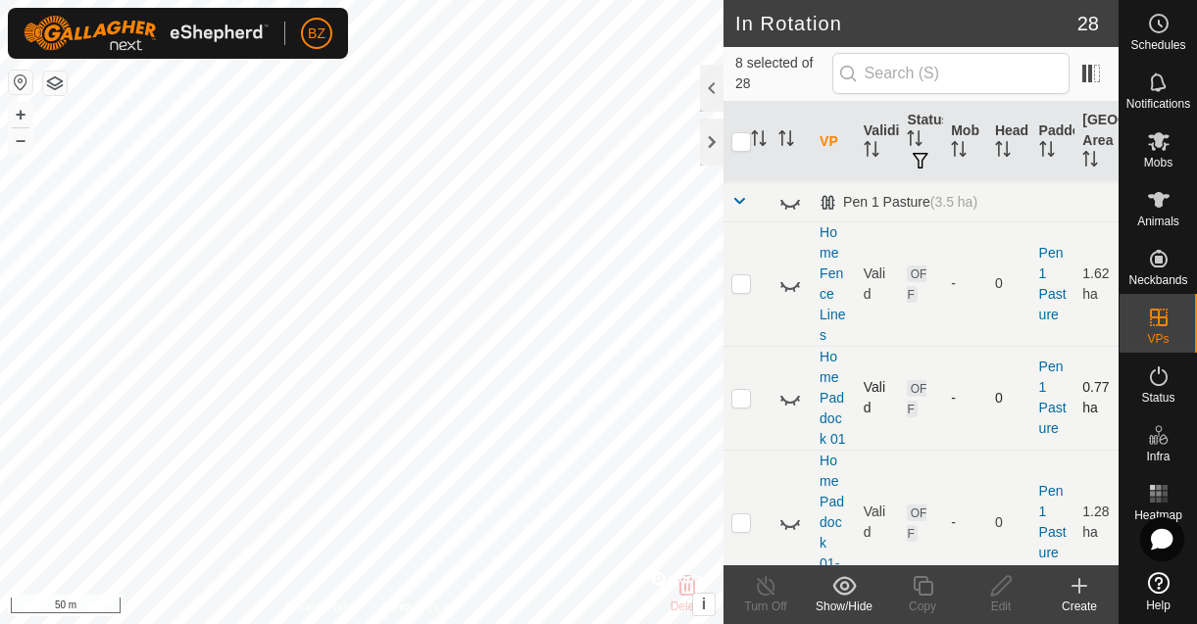
scroll to position [956, 0]
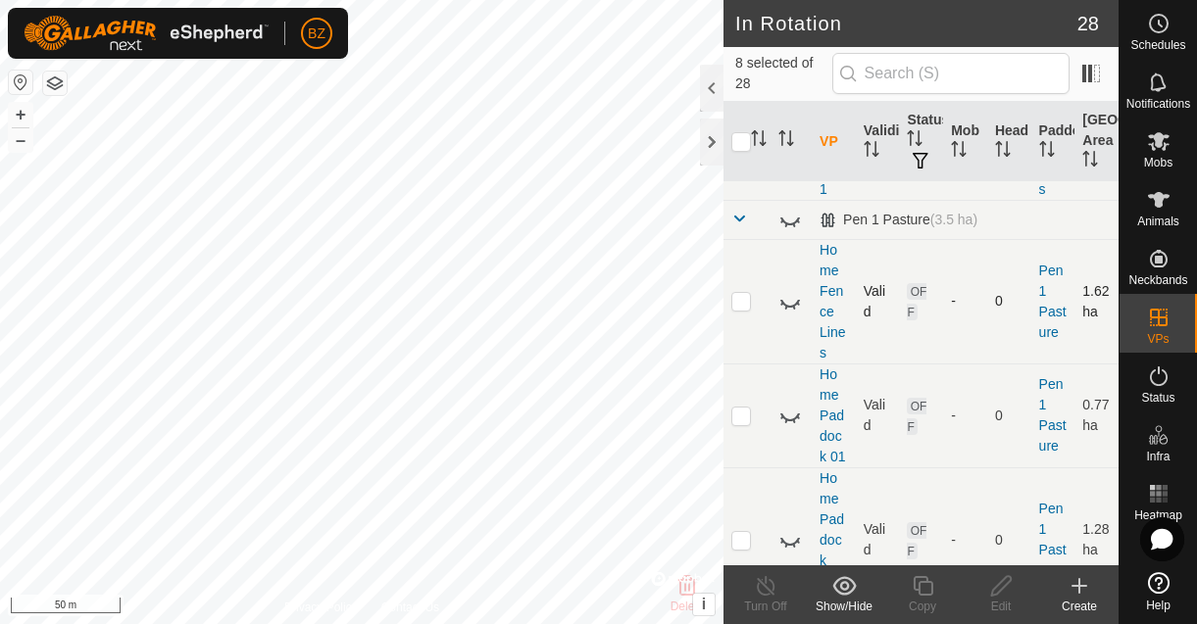
click at [743, 301] on p-checkbox at bounding box center [741, 301] width 20 height 16
checkbox input "true"
click at [742, 420] on p-checkbox at bounding box center [741, 416] width 20 height 16
checkbox input "true"
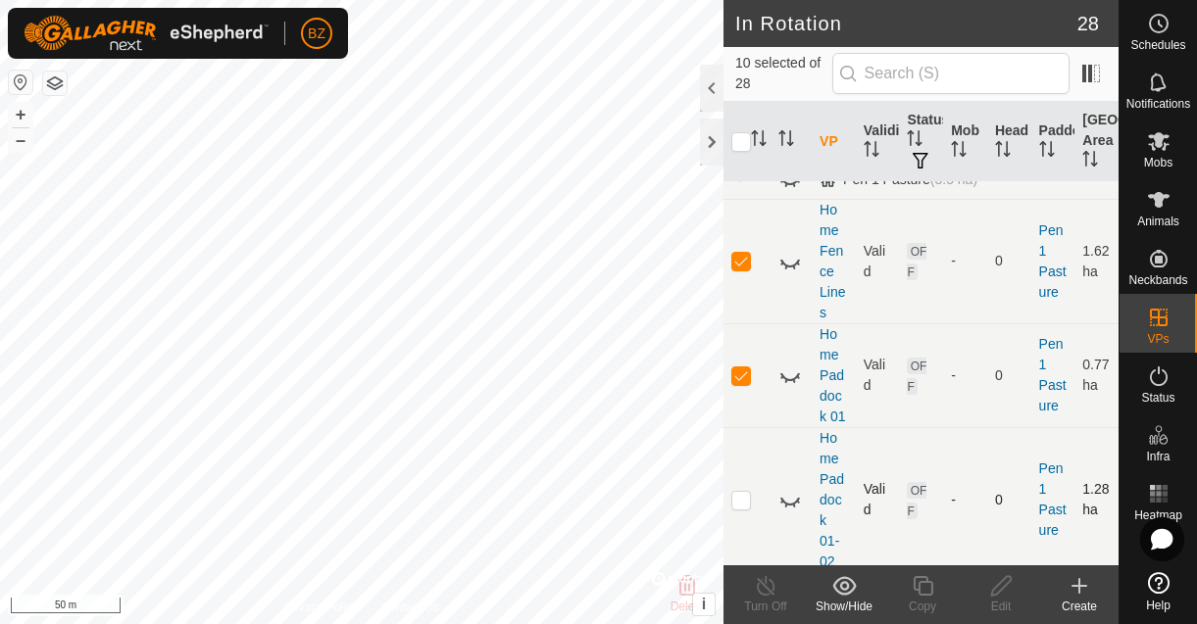
scroll to position [1005, 0]
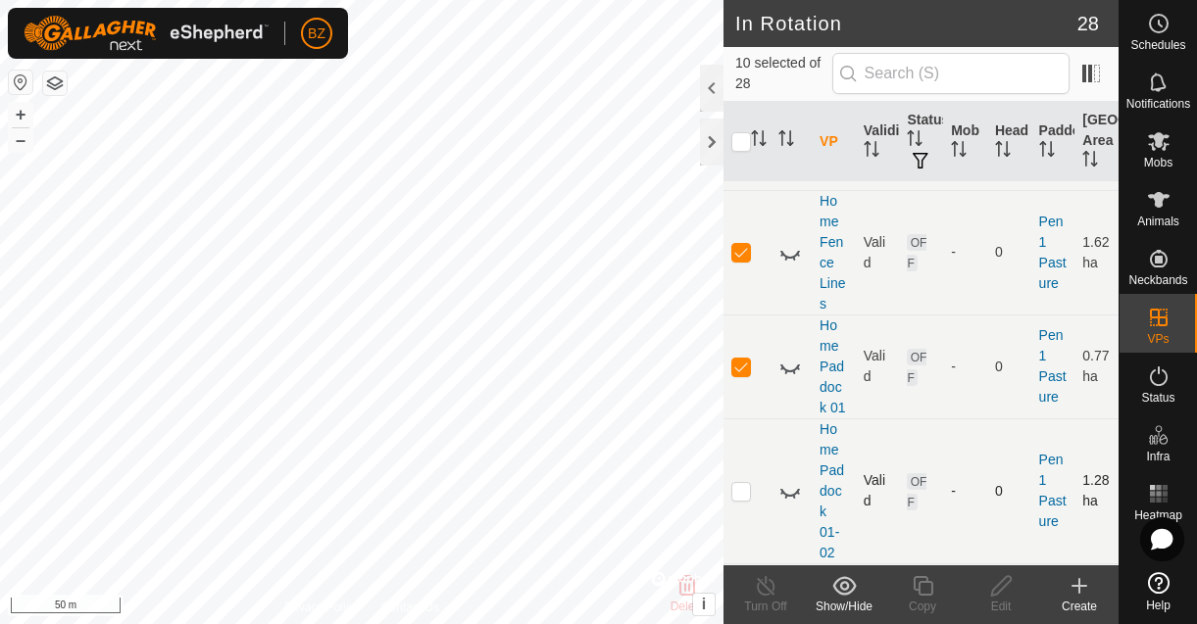
click at [744, 490] on p-checkbox at bounding box center [741, 491] width 20 height 16
checkbox input "true"
click at [708, 99] on div at bounding box center [712, 88] width 24 height 47
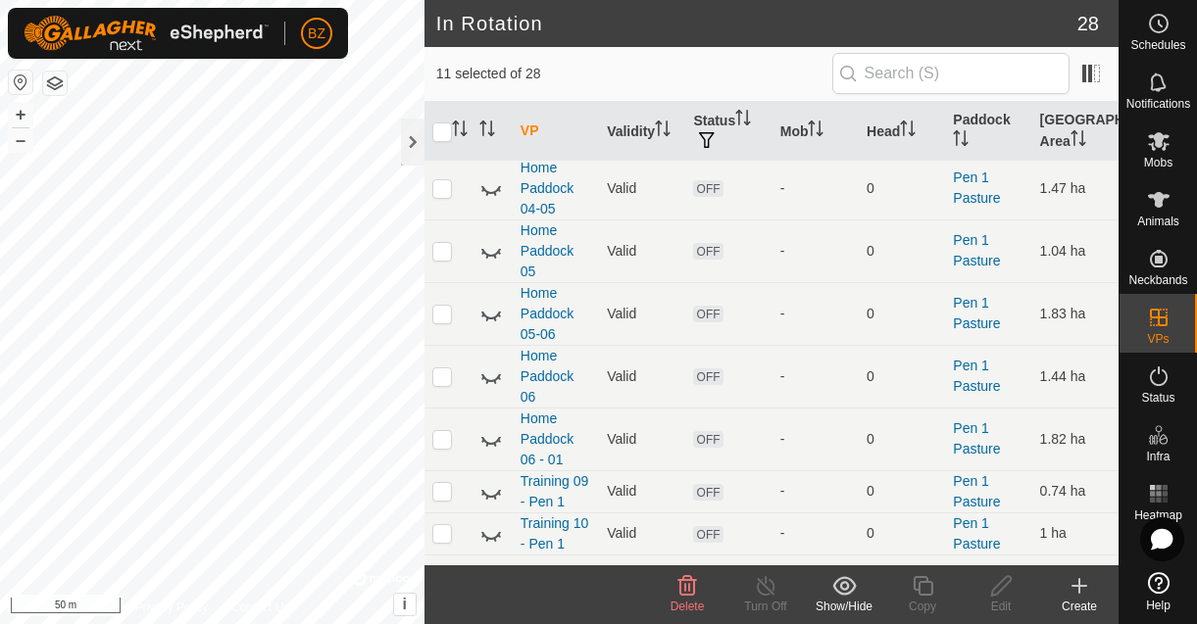
scroll to position [501, 0]
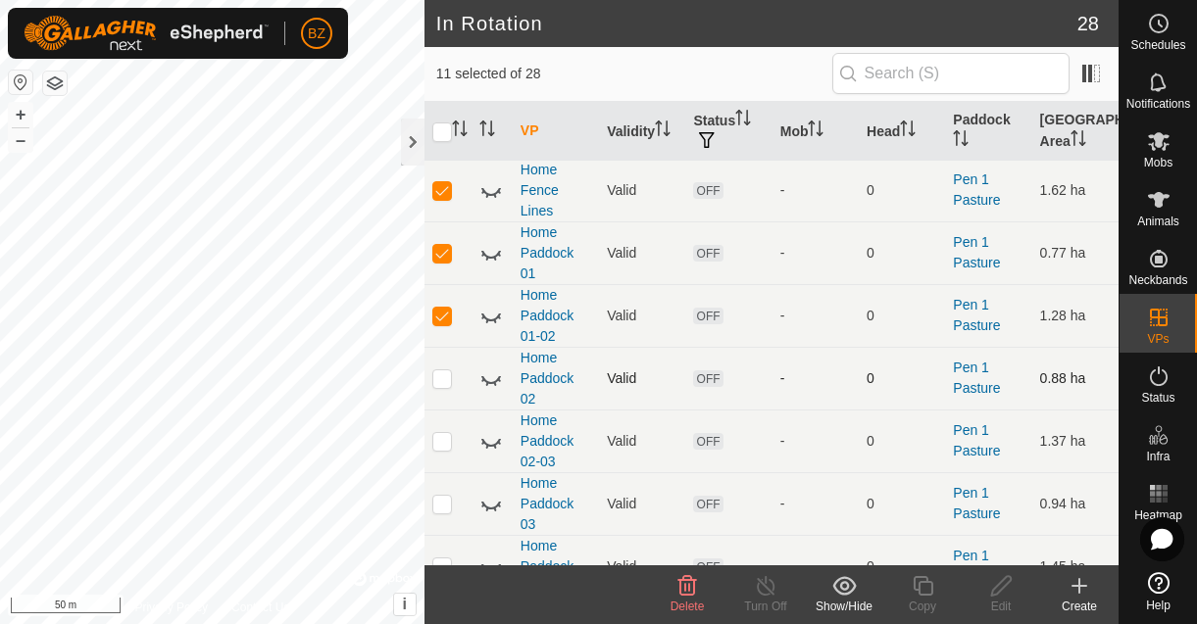
click at [444, 381] on p-checkbox at bounding box center [442, 379] width 20 height 16
checkbox input "true"
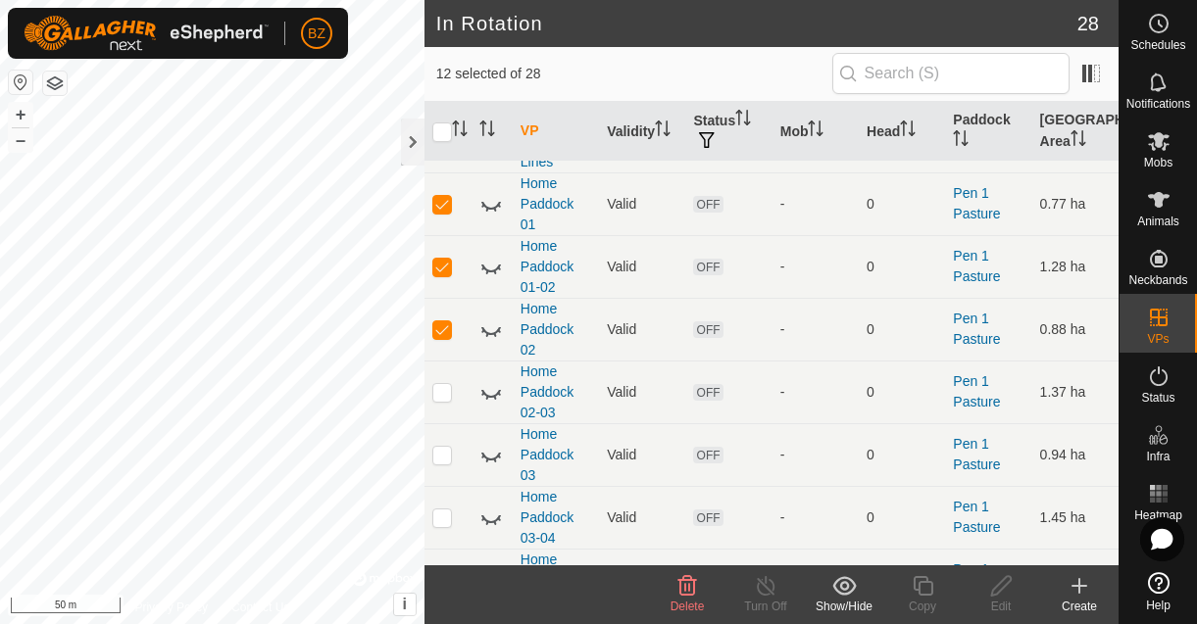
scroll to position [574, 0]
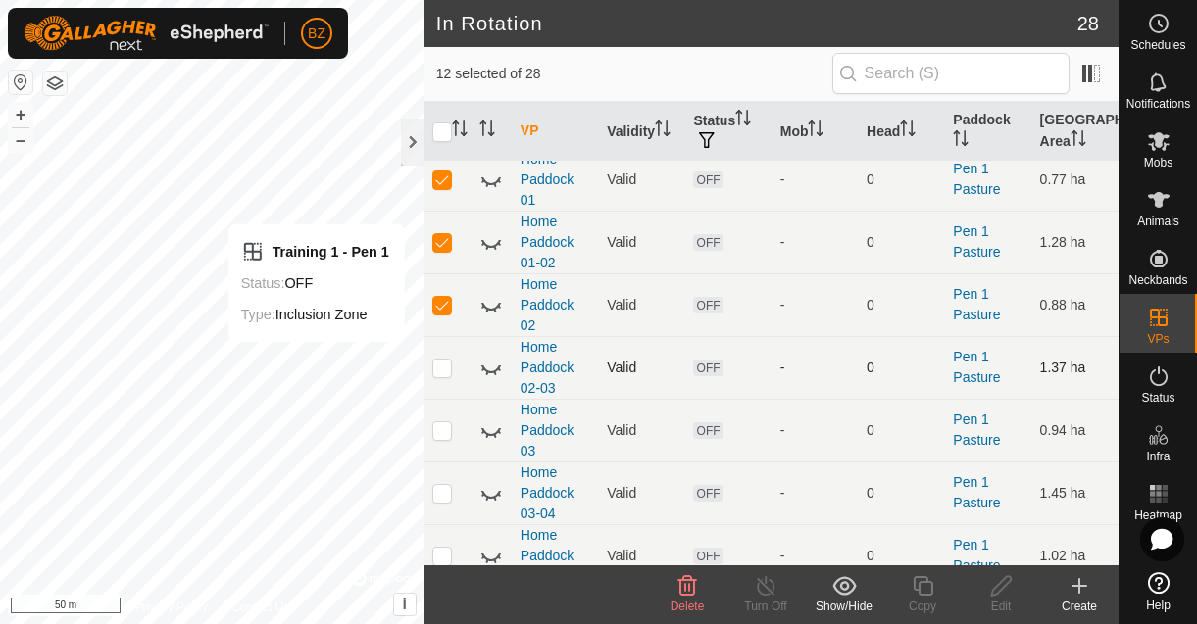
click at [448, 366] on p-checkbox at bounding box center [442, 368] width 20 height 16
checkbox input "true"
click at [440, 418] on td at bounding box center [447, 430] width 47 height 63
checkbox input "true"
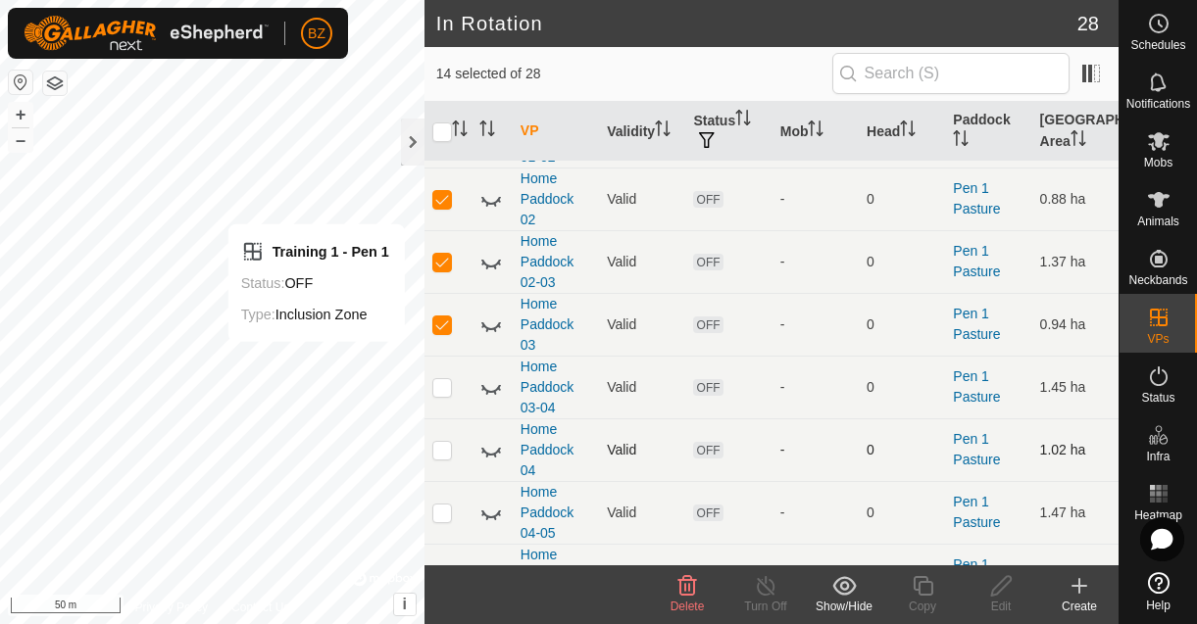
scroll to position [695, 0]
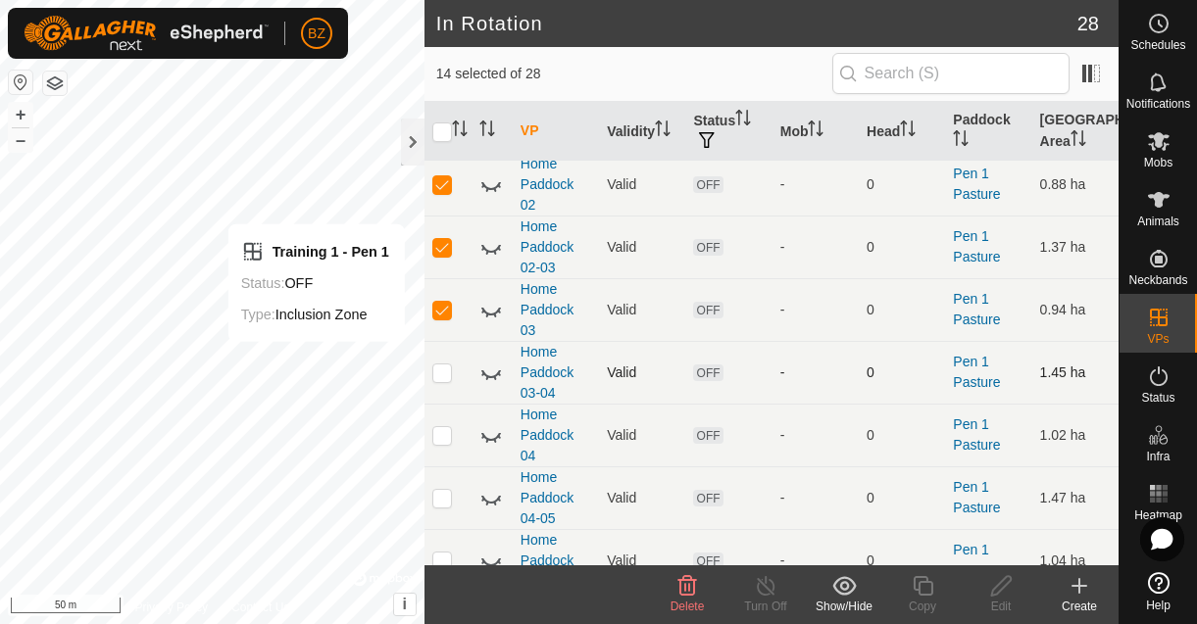
click at [445, 372] on p-checkbox at bounding box center [442, 373] width 20 height 16
checkbox input "true"
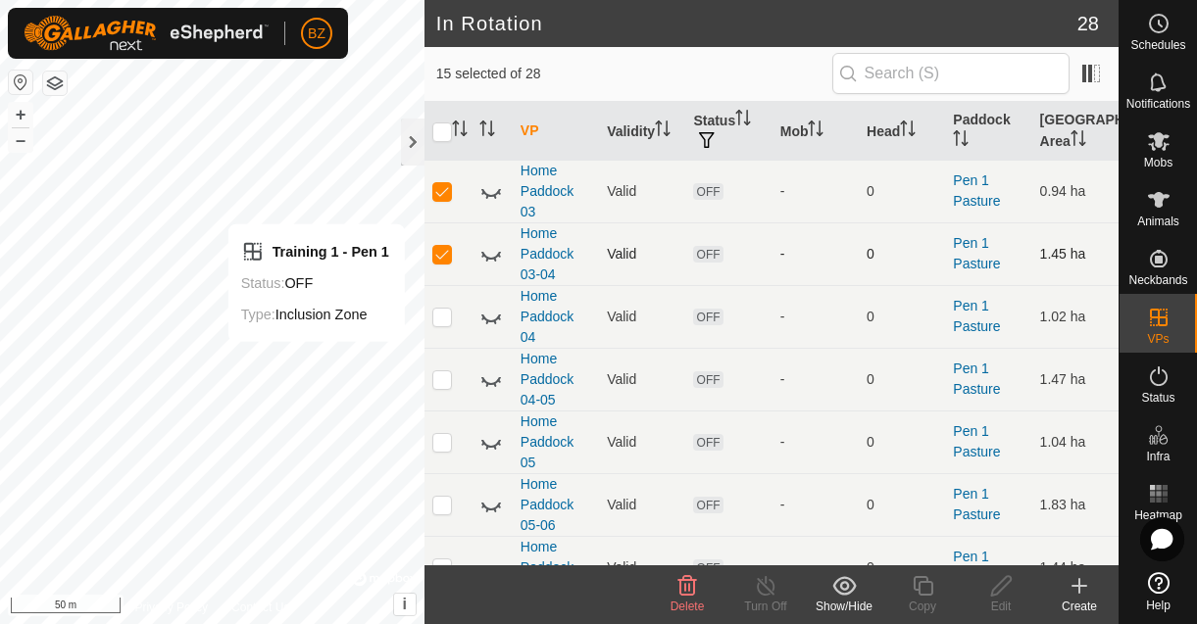
scroll to position [867, 0]
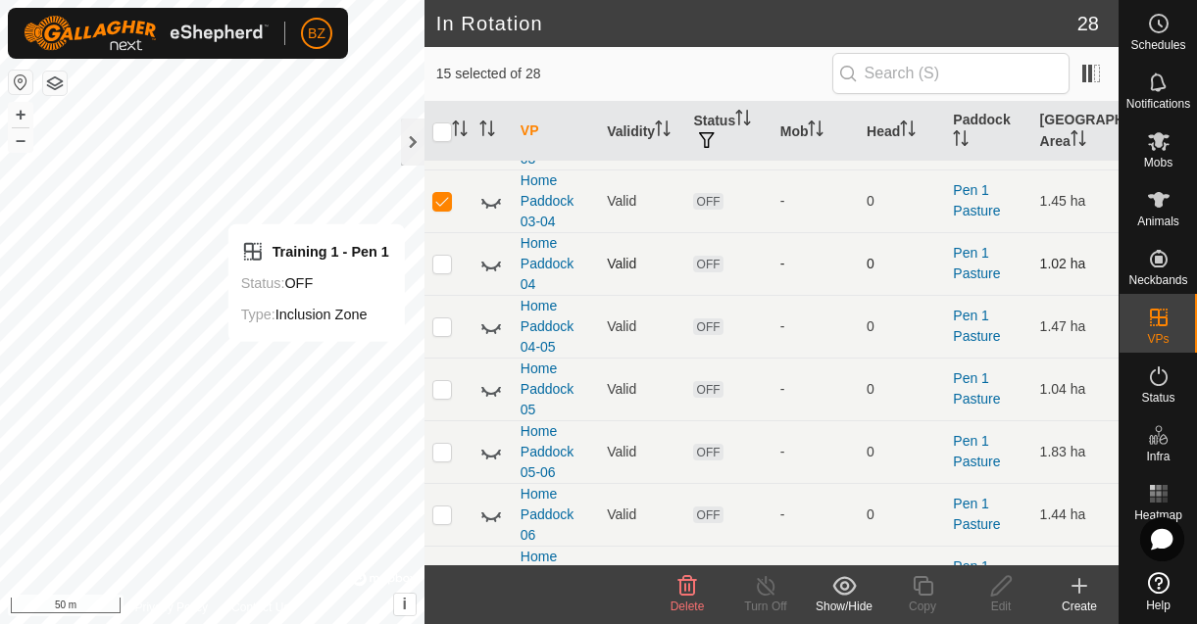
click at [442, 268] on p-checkbox at bounding box center [442, 264] width 20 height 16
checkbox input "true"
click at [443, 312] on td at bounding box center [447, 326] width 47 height 63
checkbox input "true"
click at [444, 381] on p-checkbox at bounding box center [442, 389] width 20 height 16
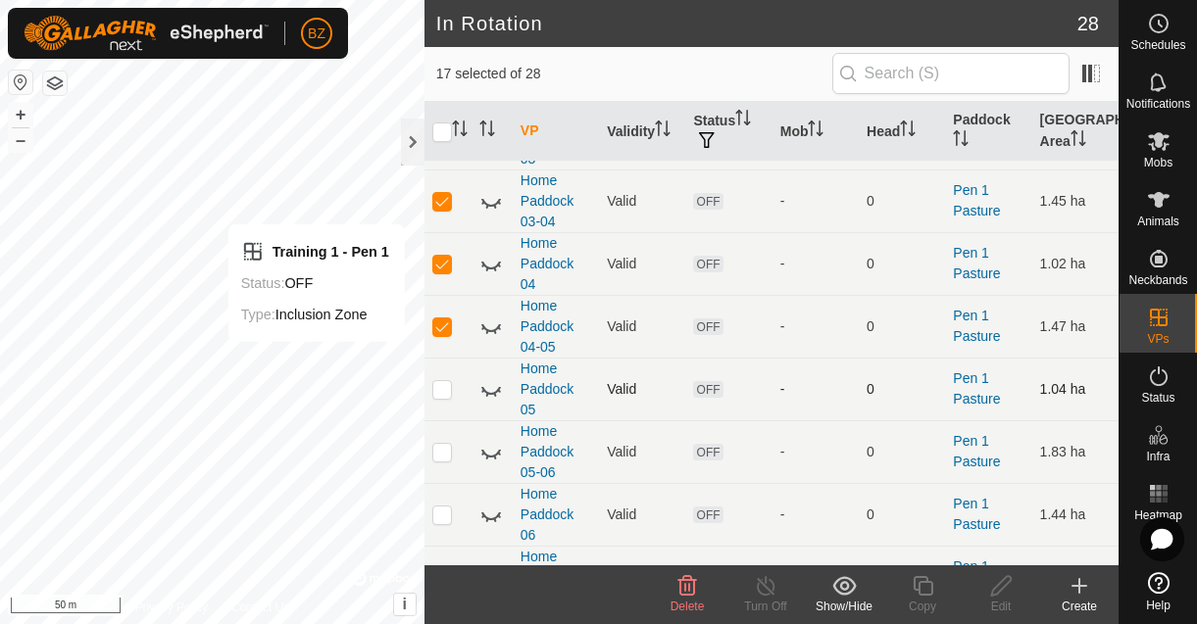
checkbox input "true"
click at [448, 448] on p-checkbox at bounding box center [442, 452] width 20 height 16
checkbox input "true"
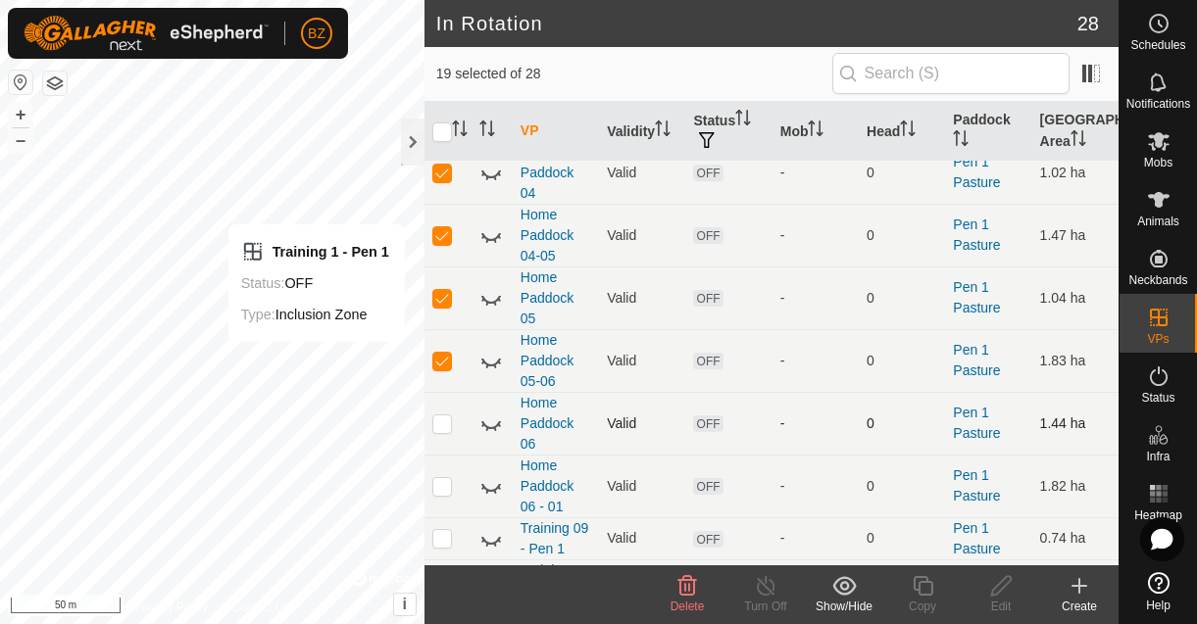
scroll to position [976, 0]
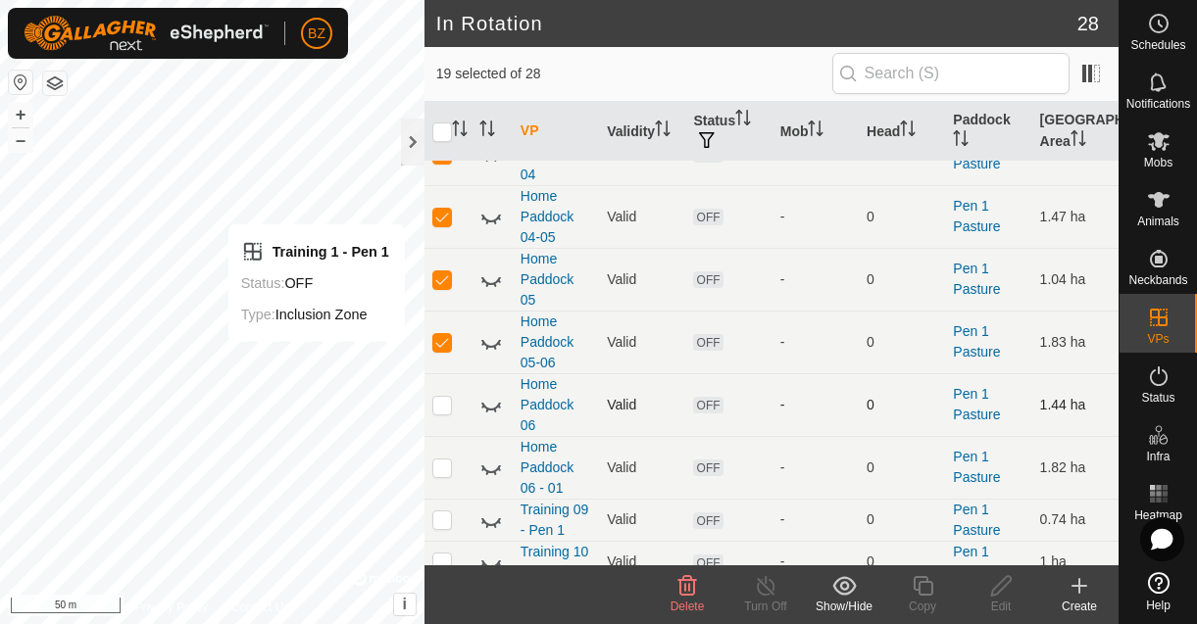
click at [446, 406] on p-checkbox at bounding box center [442, 405] width 20 height 16
checkbox input "true"
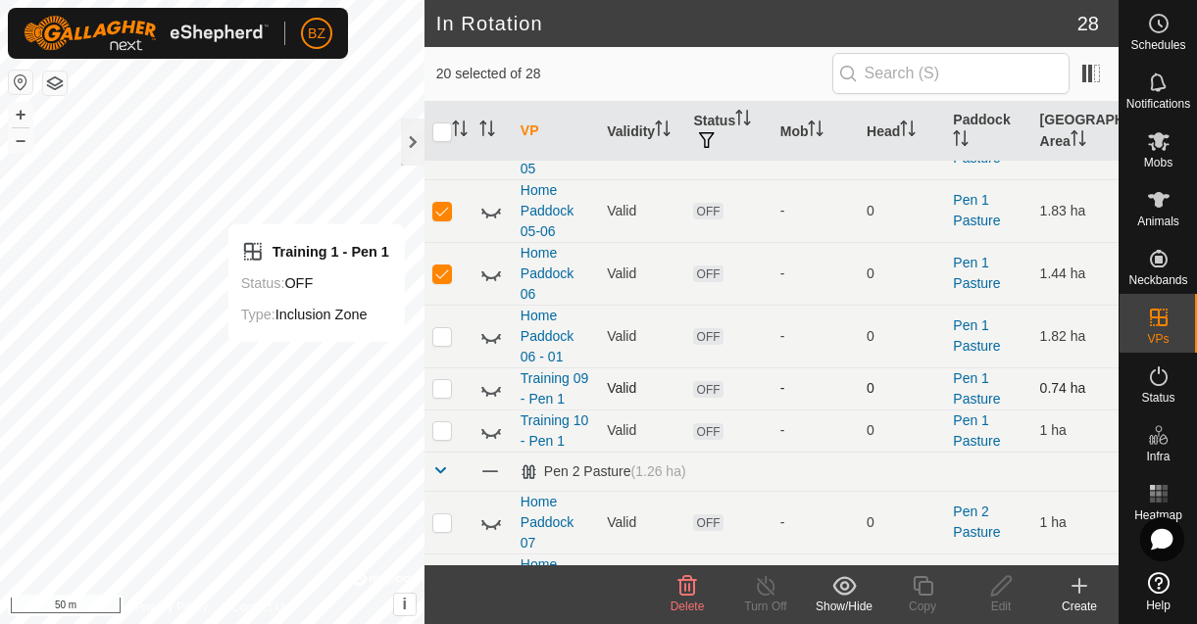
scroll to position [1116, 0]
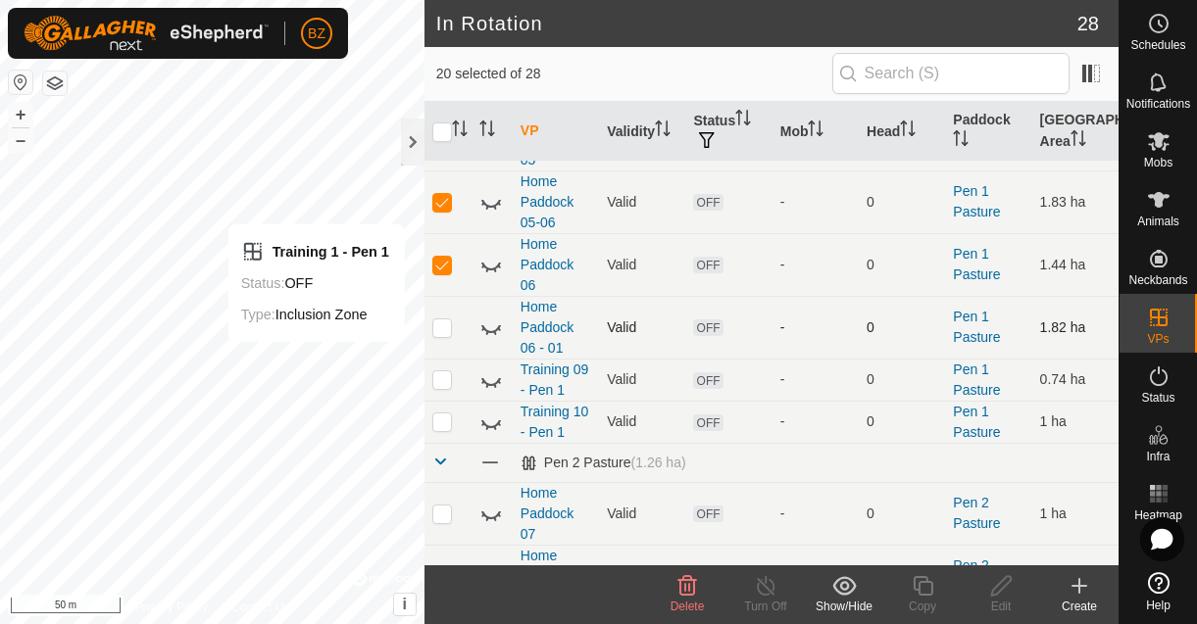
click at [447, 325] on p-checkbox at bounding box center [442, 328] width 20 height 16
checkbox input "true"
click at [446, 382] on p-checkbox at bounding box center [442, 380] width 20 height 16
checkbox input "true"
click at [444, 427] on p-checkbox at bounding box center [442, 422] width 20 height 16
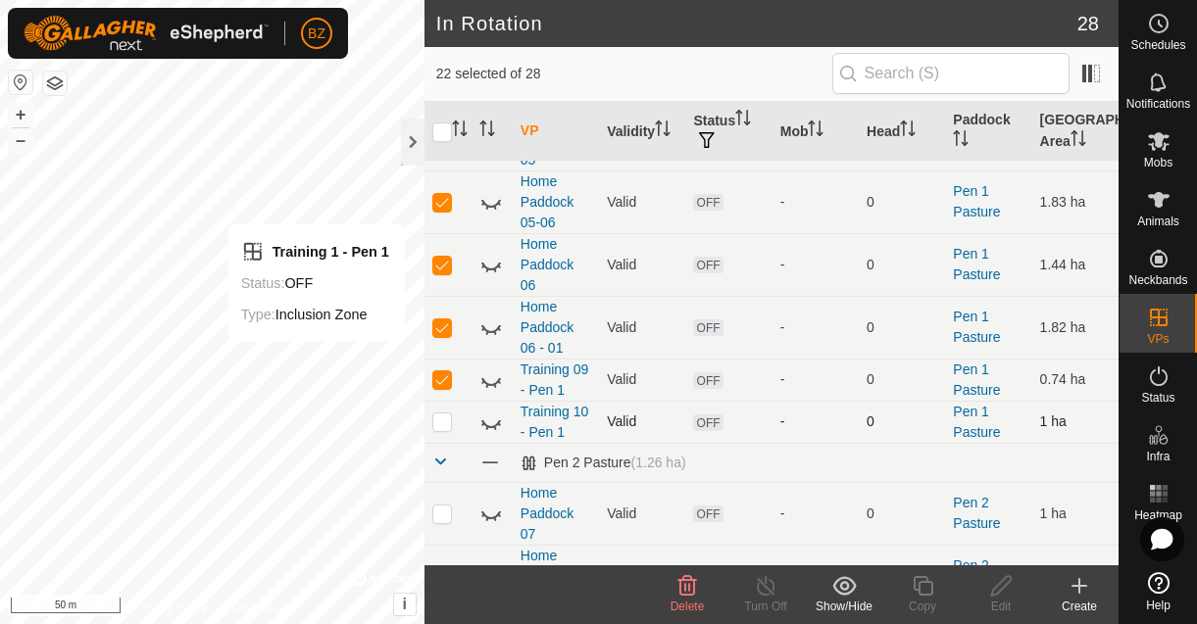
checkbox input "true"
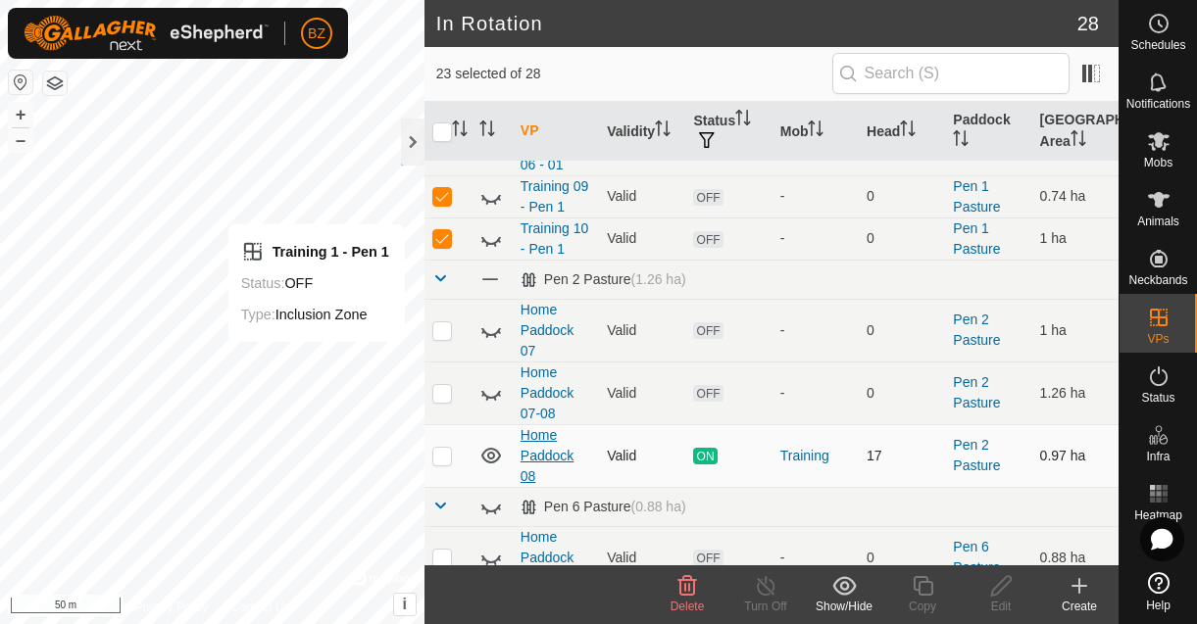
scroll to position [1324, 0]
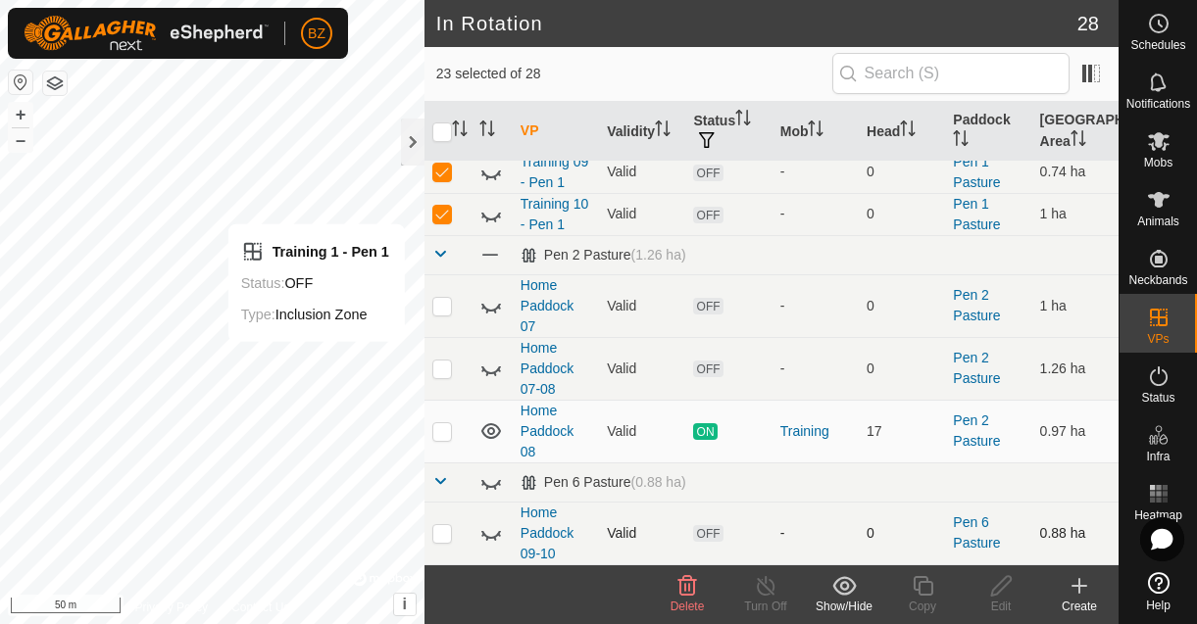
click at [442, 537] on p-checkbox at bounding box center [442, 533] width 20 height 16
checkbox input "true"
click at [692, 589] on icon at bounding box center [687, 586] width 24 height 24
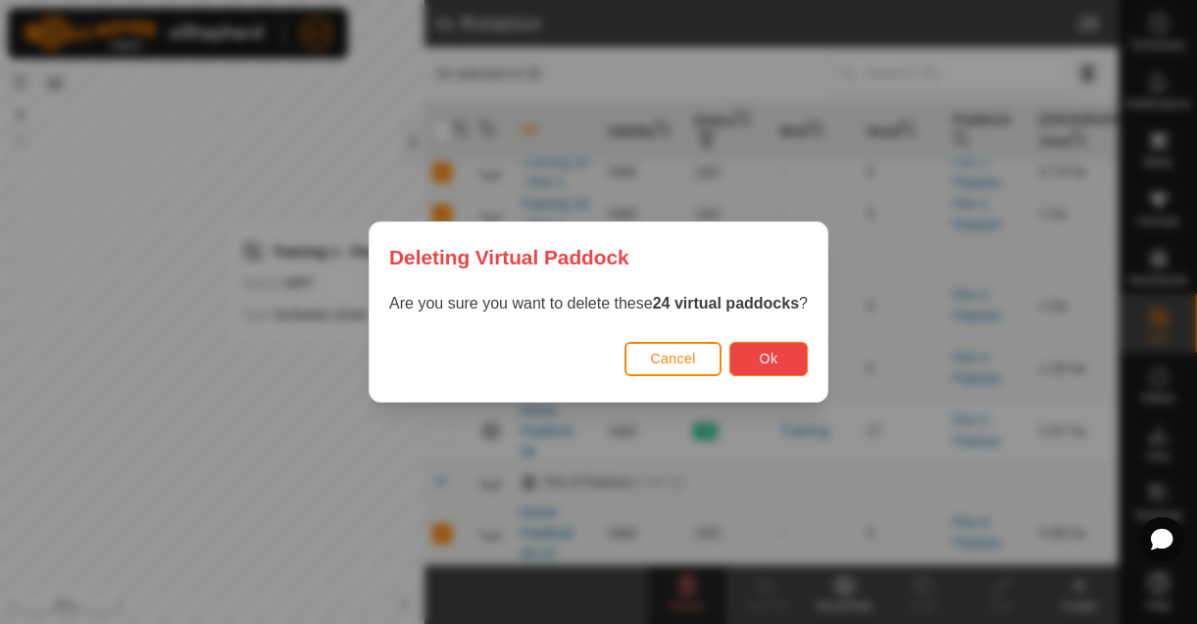
click at [773, 358] on span "Ok" at bounding box center [769, 359] width 19 height 16
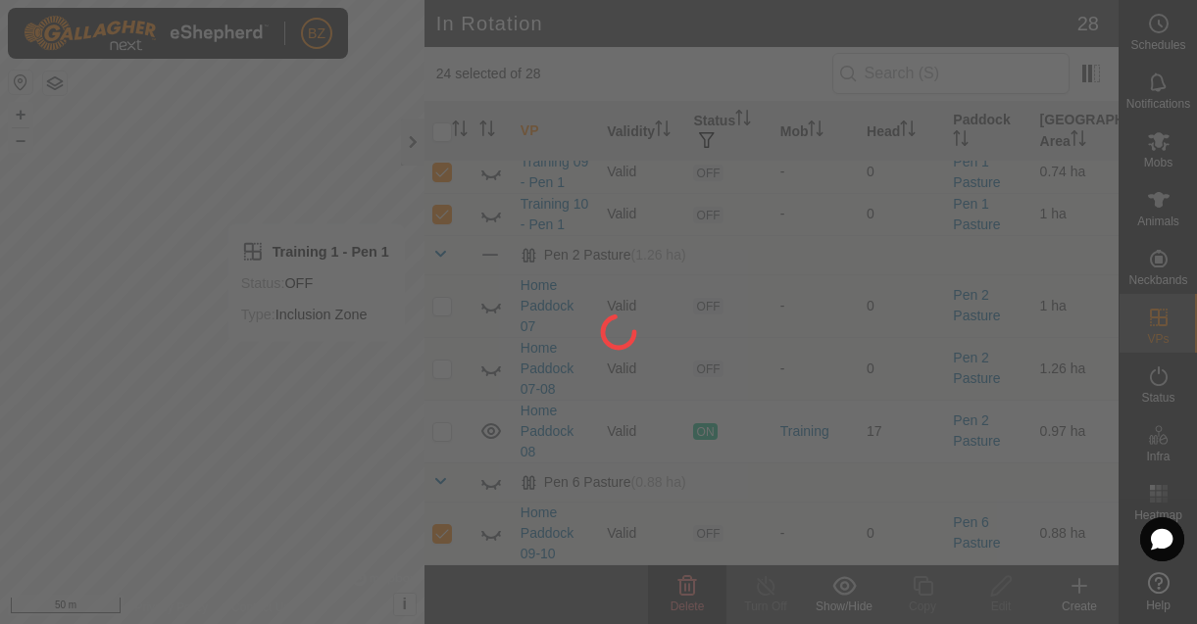
checkbox input "false"
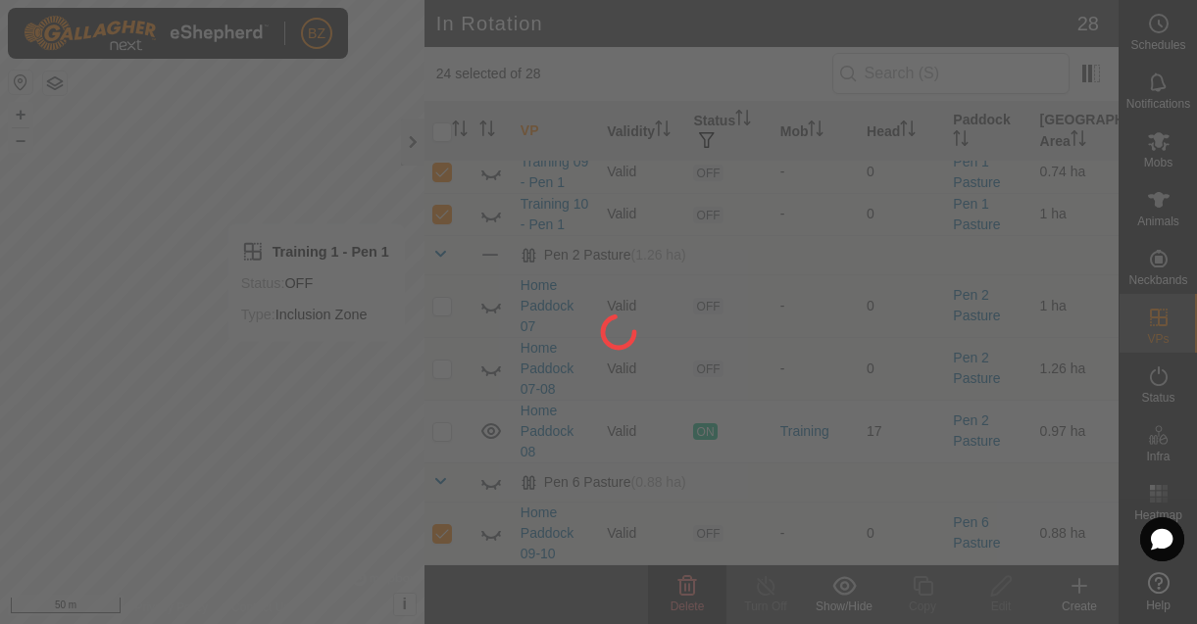
checkbox input "false"
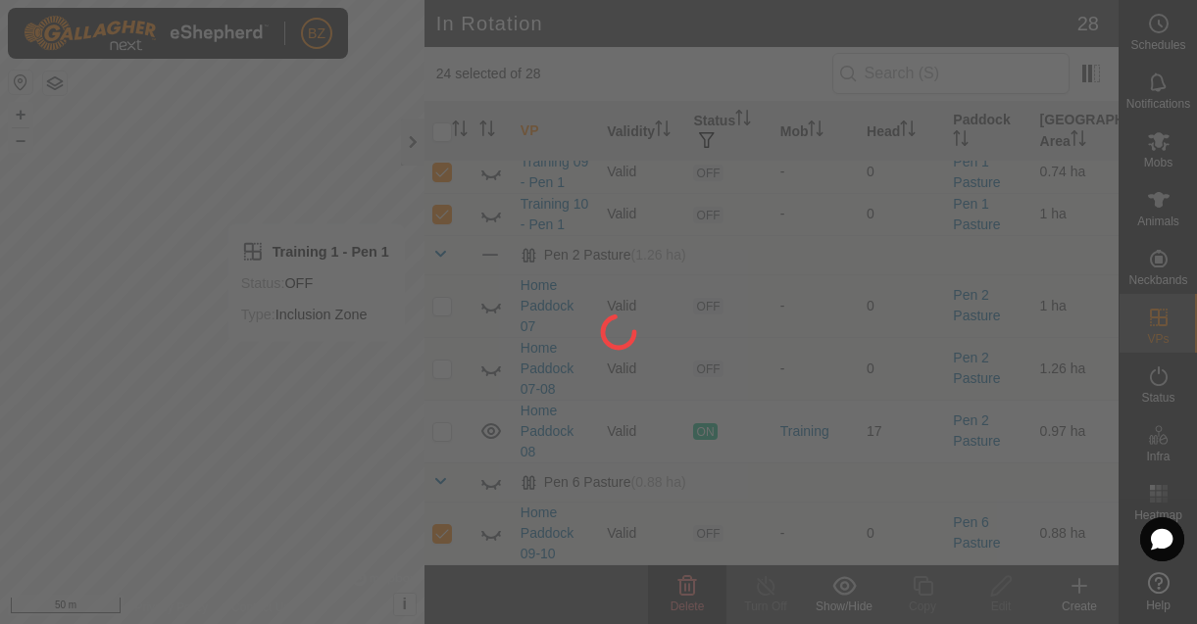
checkbox input "false"
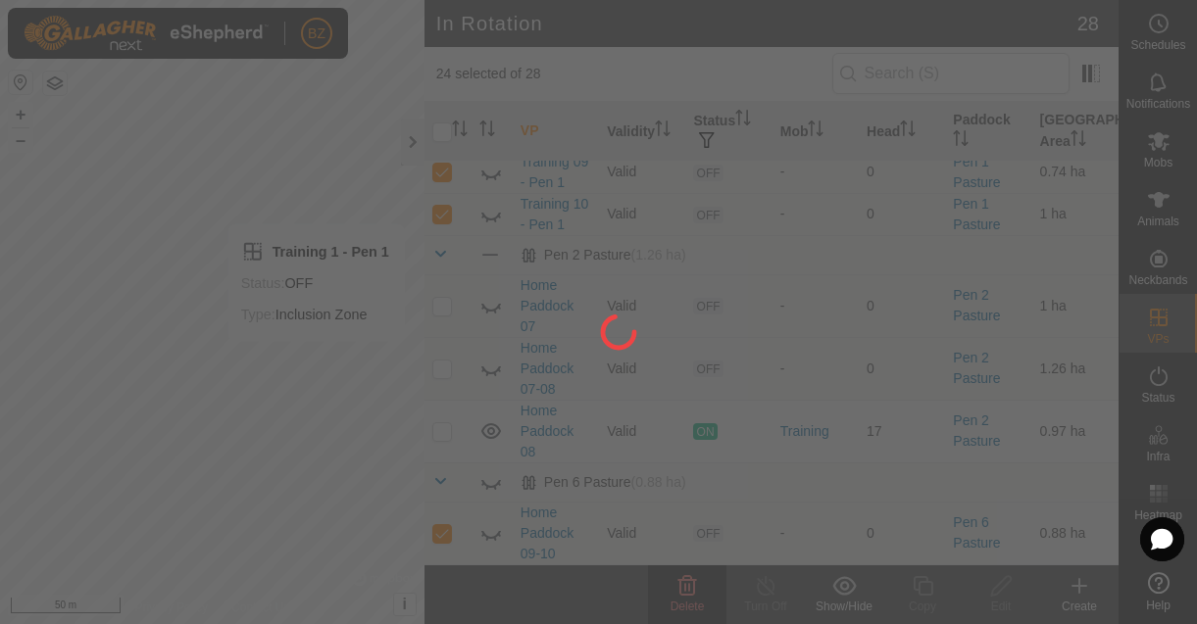
checkbox input "false"
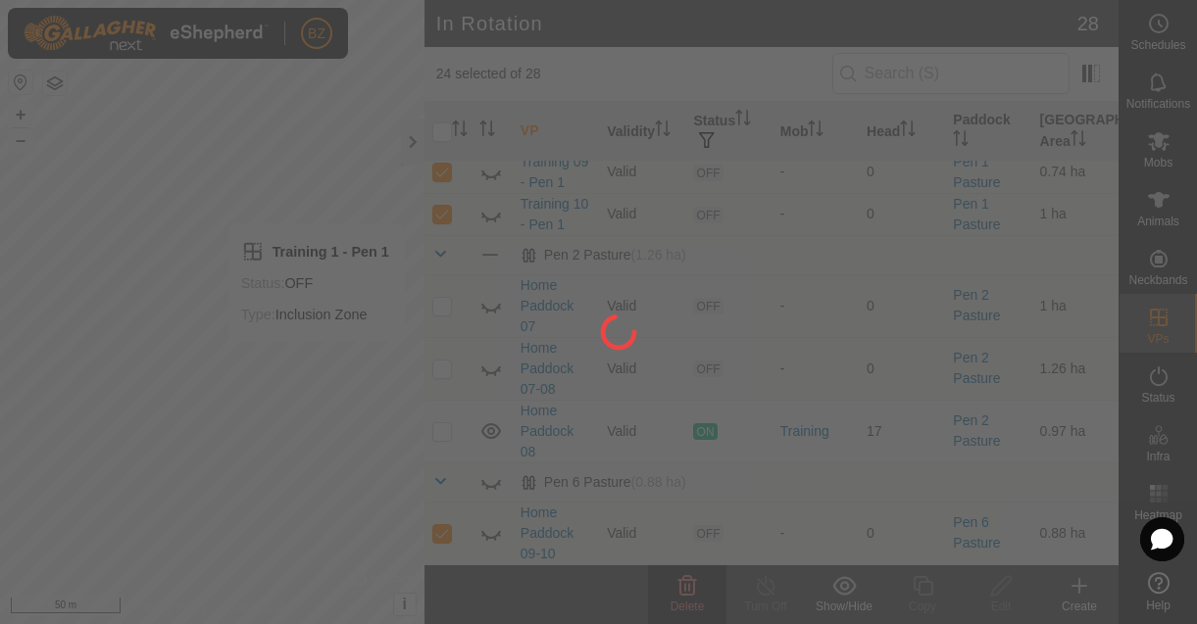
checkbox input "false"
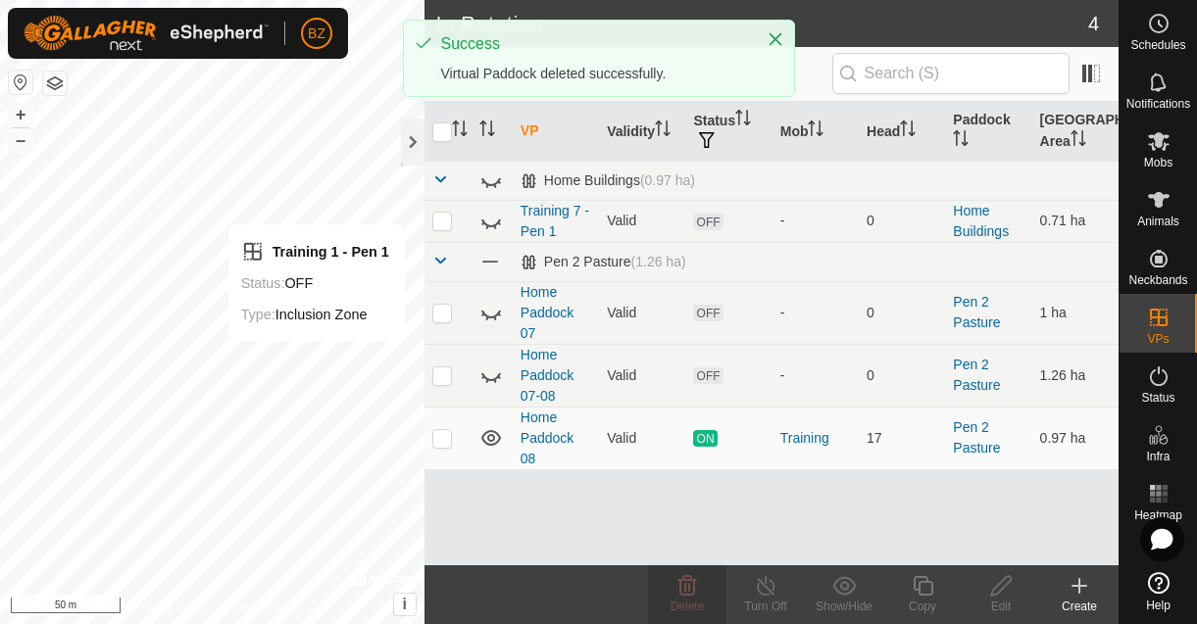
scroll to position [0, 0]
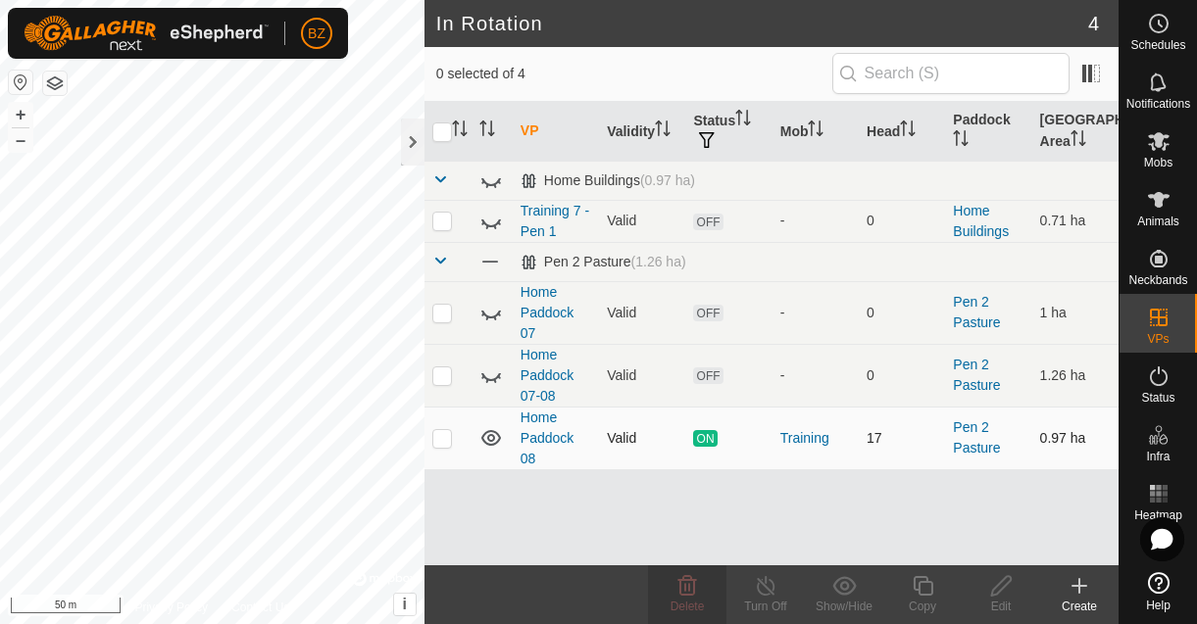
click at [444, 441] on p-checkbox at bounding box center [442, 438] width 20 height 16
click at [442, 435] on p-checkbox at bounding box center [442, 438] width 20 height 16
checkbox input "true"
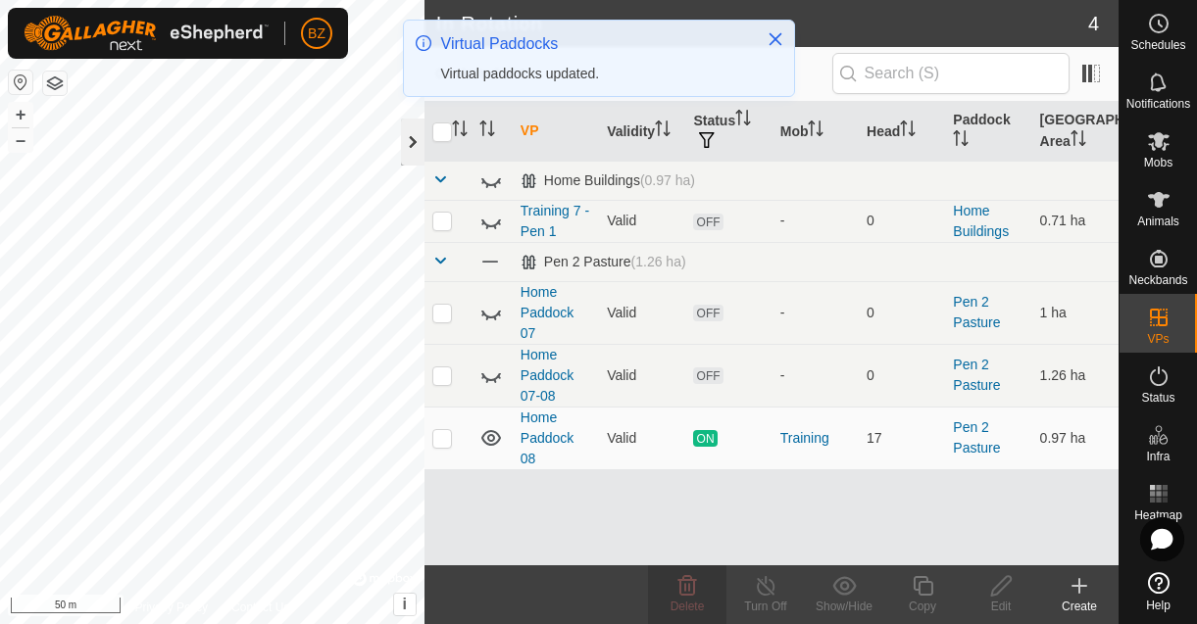
click at [411, 137] on div at bounding box center [413, 142] width 24 height 47
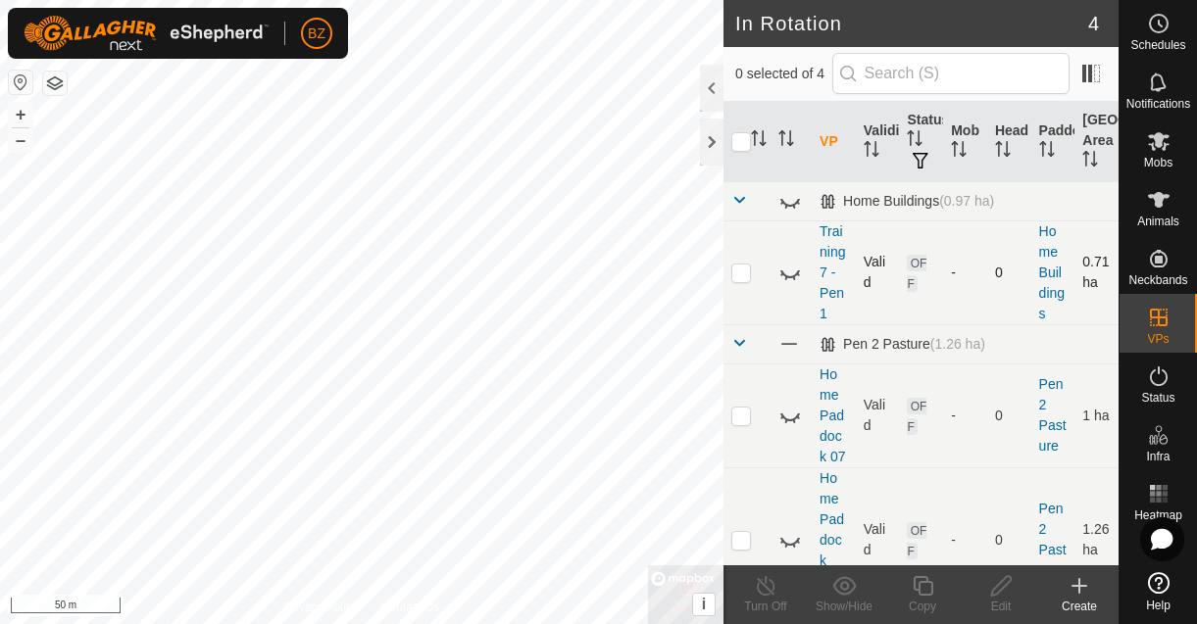
click at [745, 273] on p-checkbox at bounding box center [741, 273] width 20 height 16
click at [705, 95] on div at bounding box center [712, 88] width 24 height 47
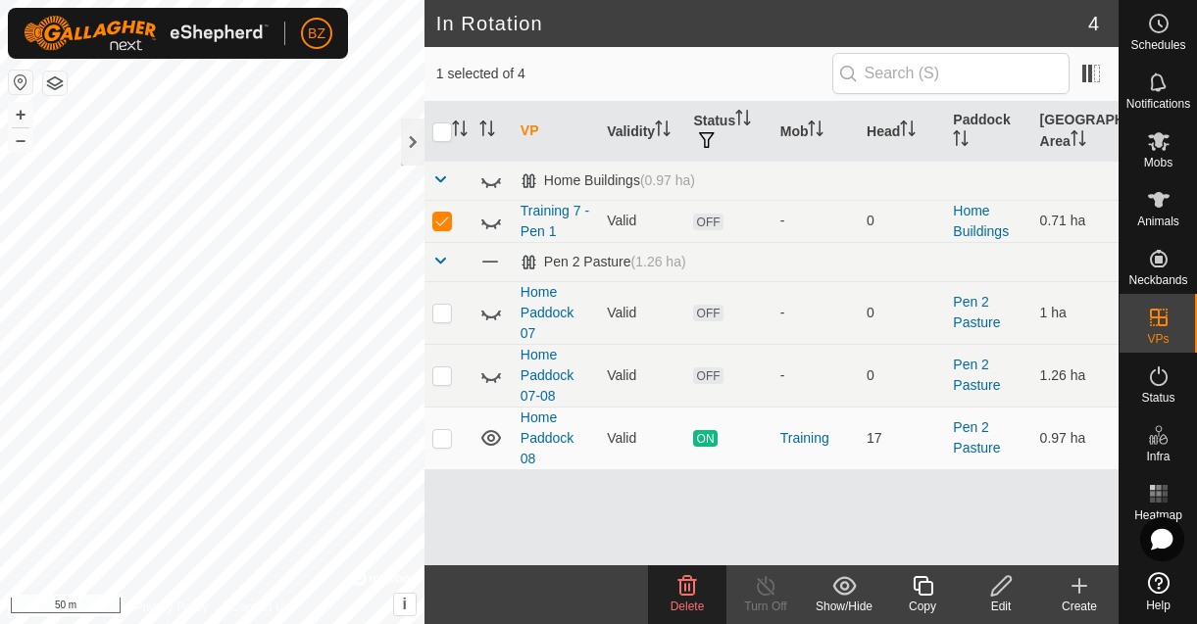
click at [686, 595] on icon at bounding box center [687, 586] width 19 height 20
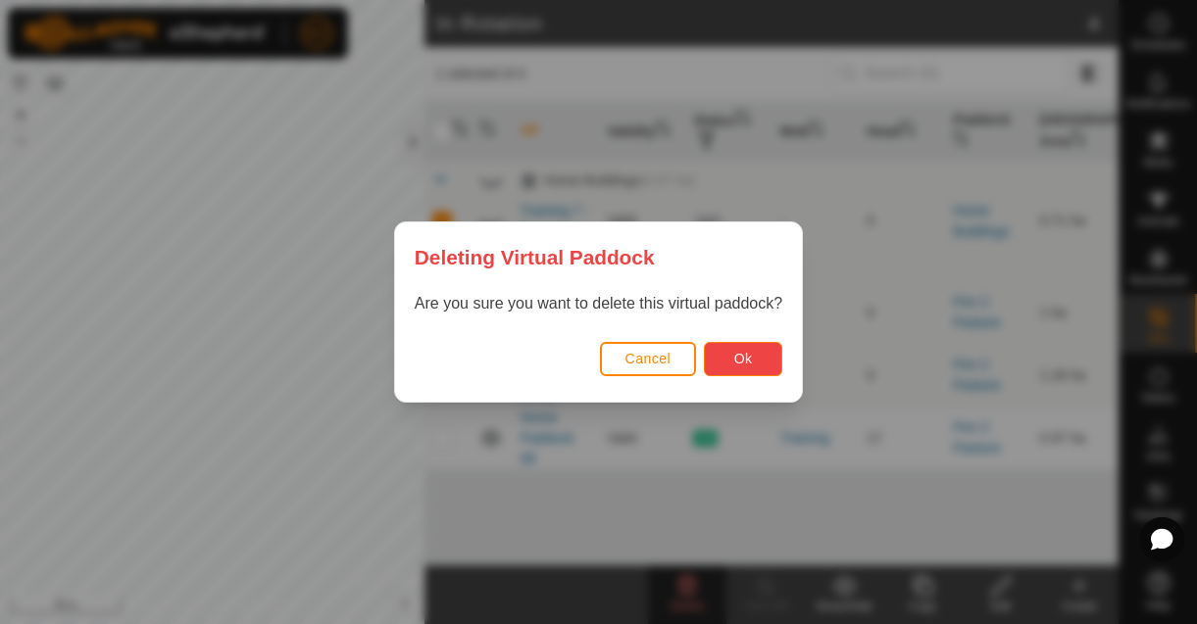
click at [723, 360] on button "Ok" at bounding box center [743, 359] width 78 height 34
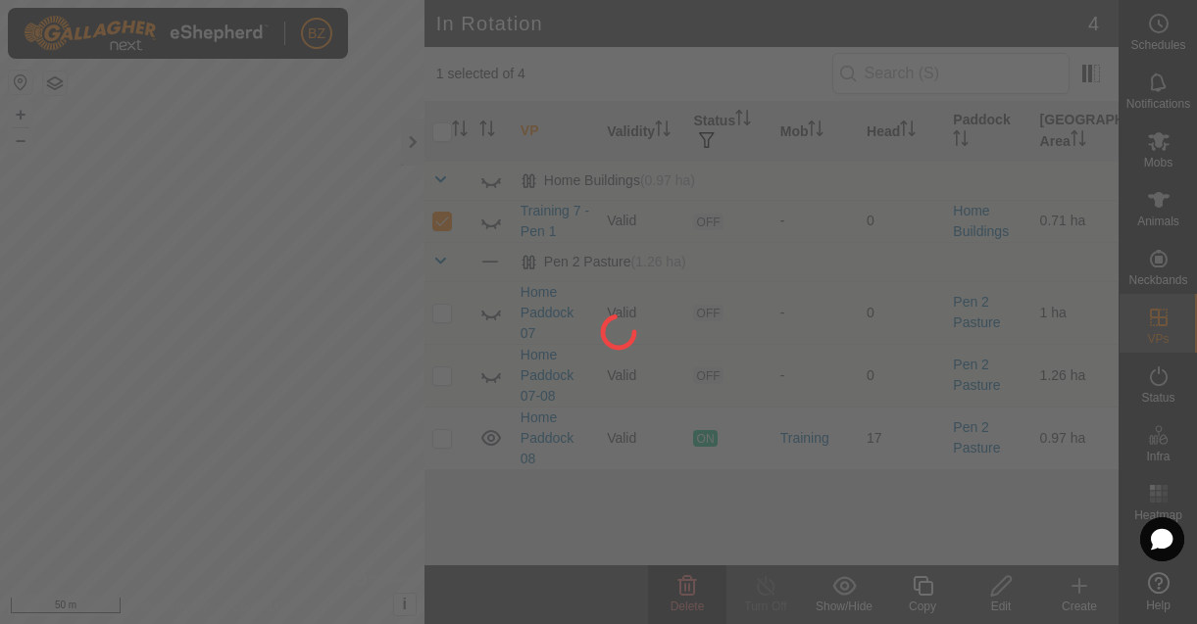
checkbox input "false"
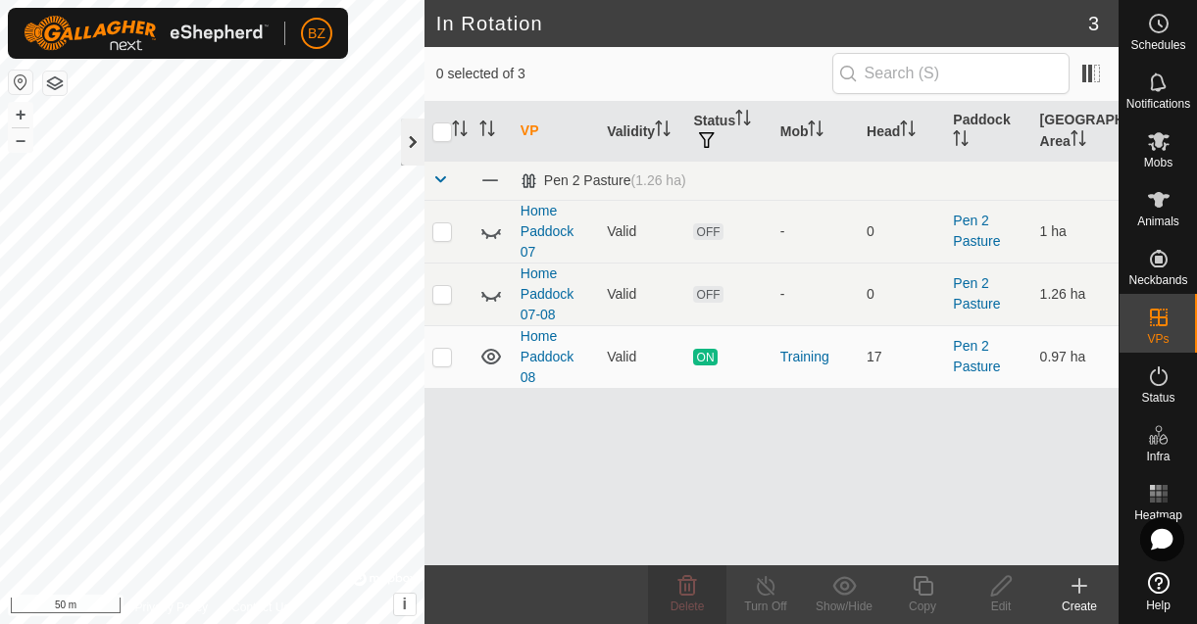
click at [415, 140] on div at bounding box center [413, 142] width 24 height 47
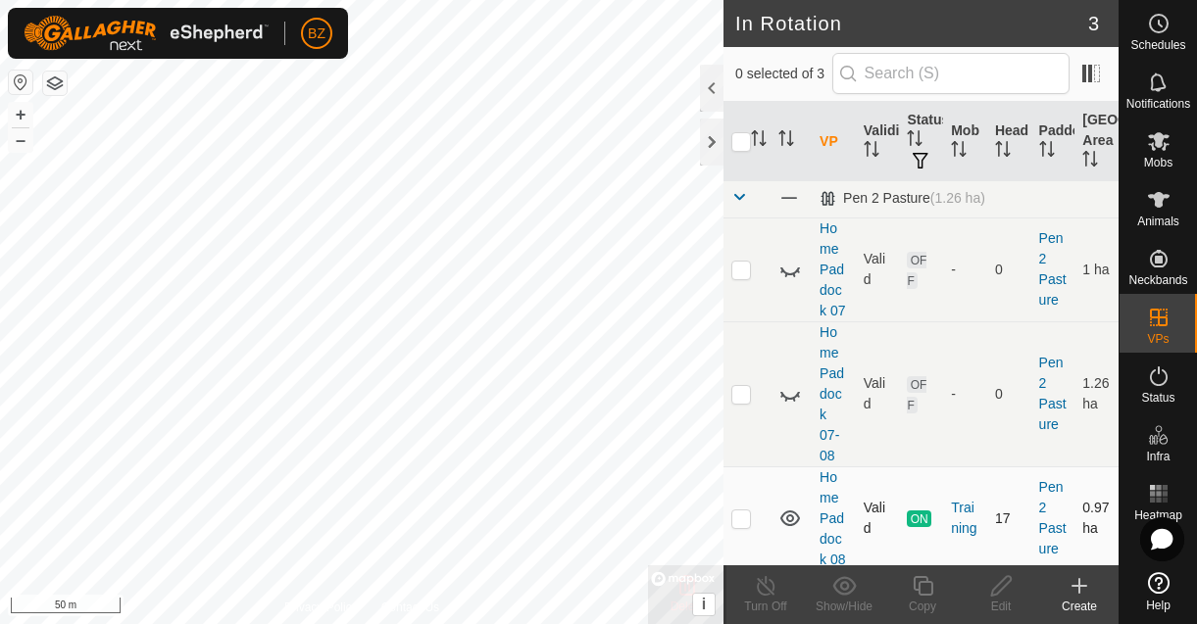
scroll to position [9, 0]
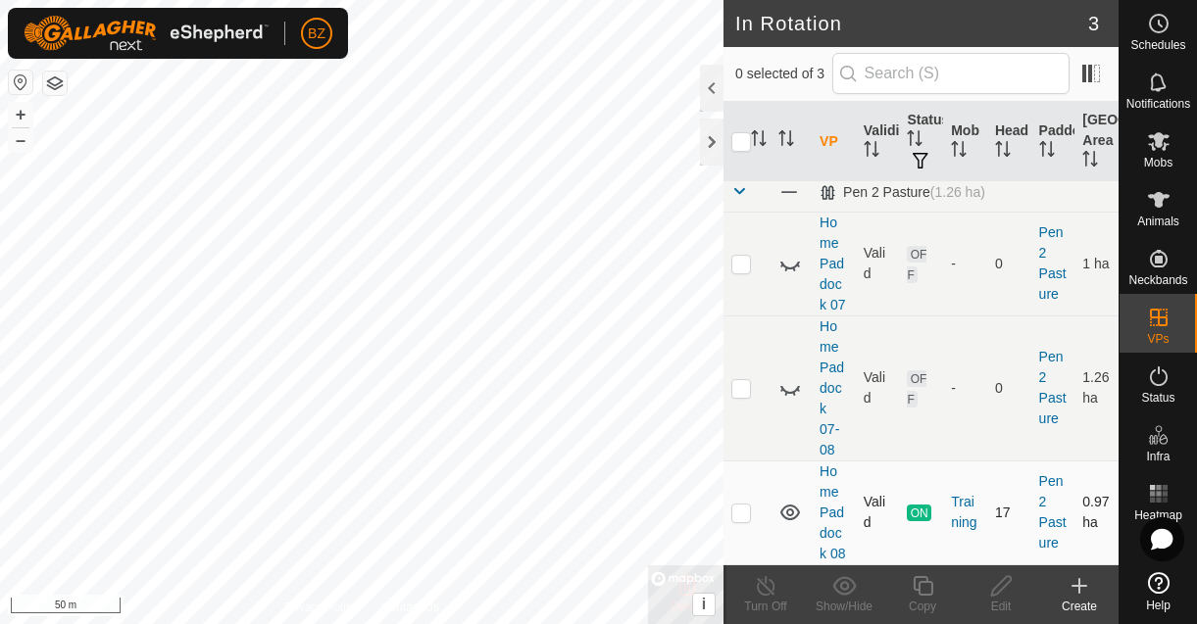
click at [743, 516] on p-checkbox at bounding box center [741, 513] width 20 height 16
checkbox input "true"
click at [925, 591] on icon at bounding box center [923, 586] width 25 height 24
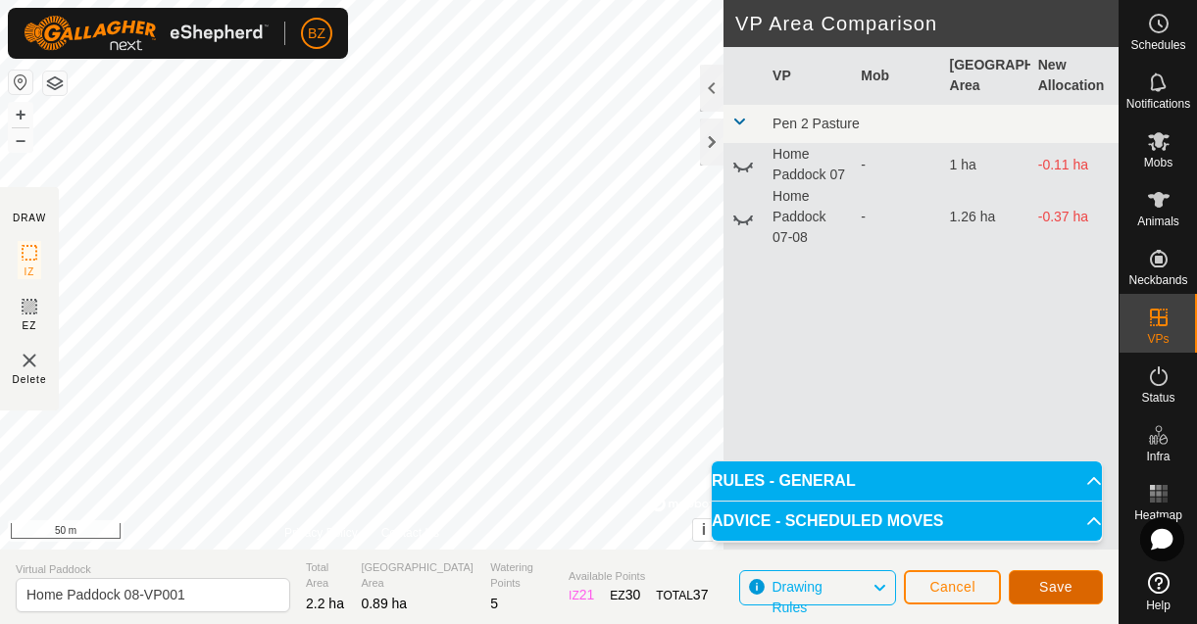
click at [1053, 585] on span "Save" at bounding box center [1055, 587] width 33 height 16
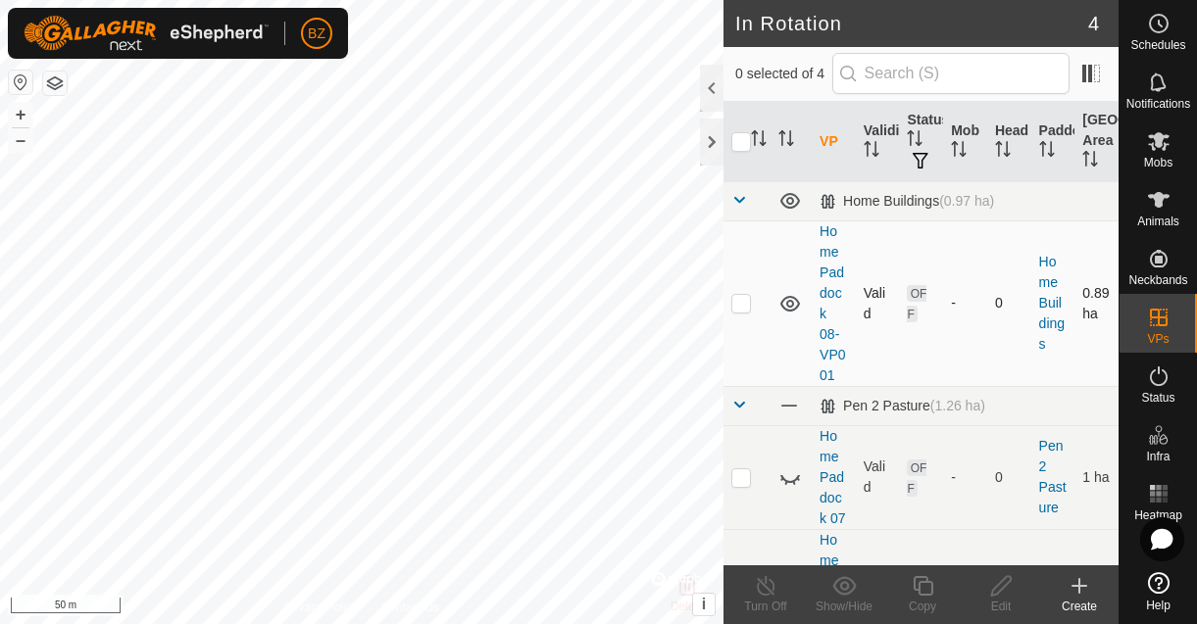
click at [745, 303] on p-checkbox at bounding box center [741, 303] width 20 height 16
checkbox input "true"
click at [1002, 589] on icon at bounding box center [1001, 586] width 25 height 24
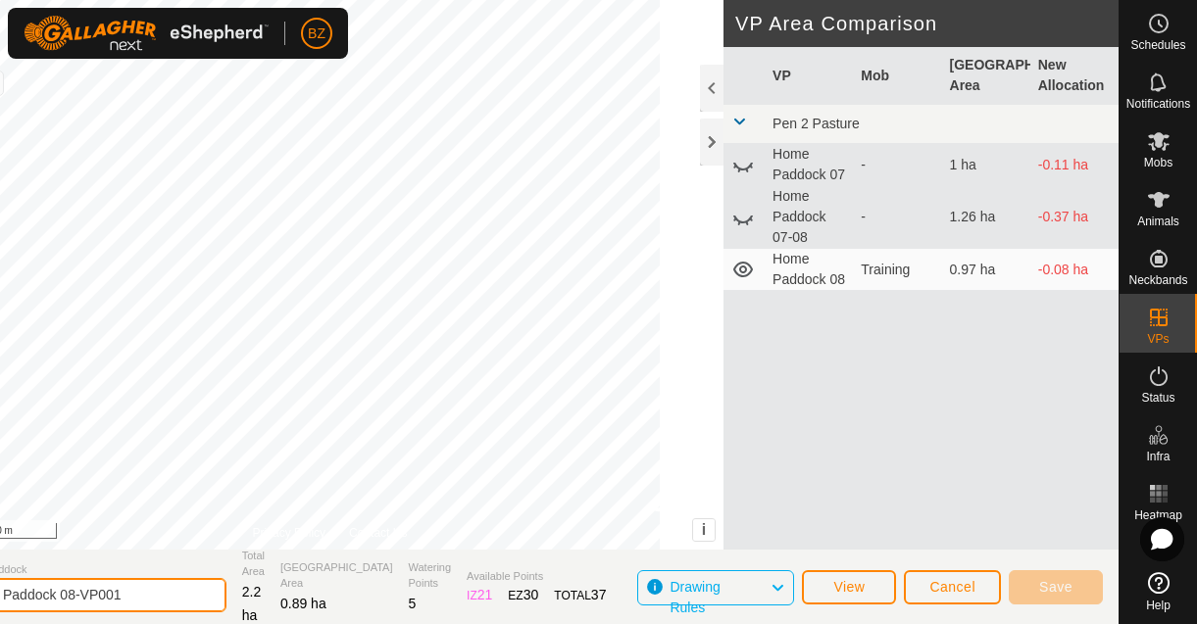
click at [200, 596] on input "Home Paddock 08-VP001" at bounding box center [89, 595] width 274 height 34
type input "Home Paddock 08-Front"
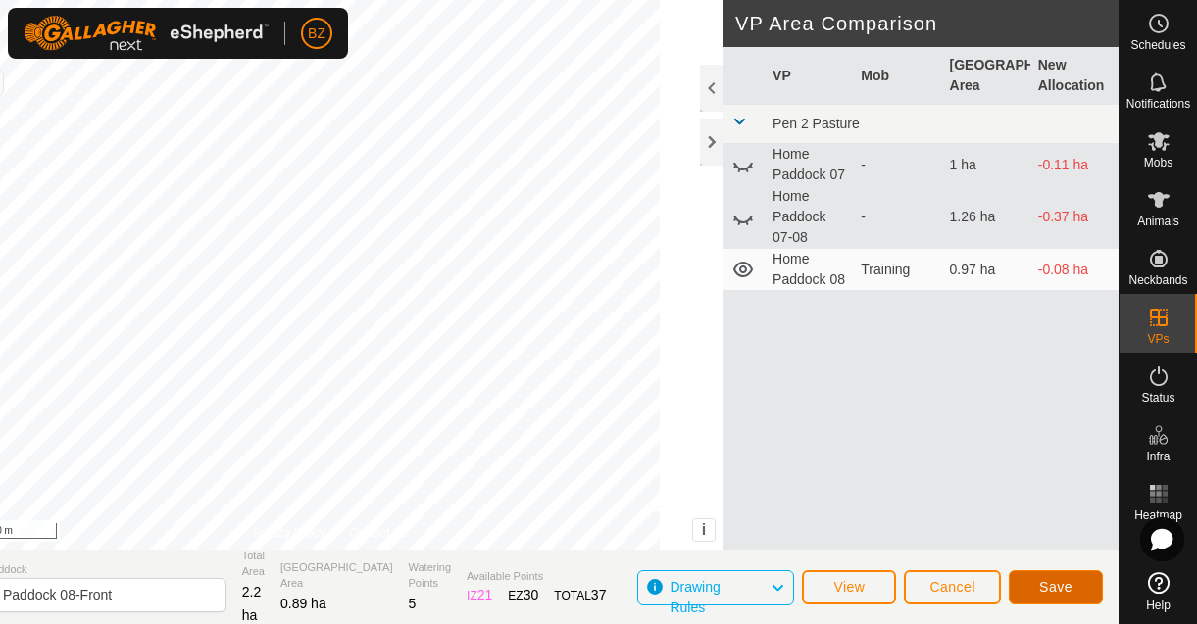
click at [1058, 584] on span "Save" at bounding box center [1055, 587] width 33 height 16
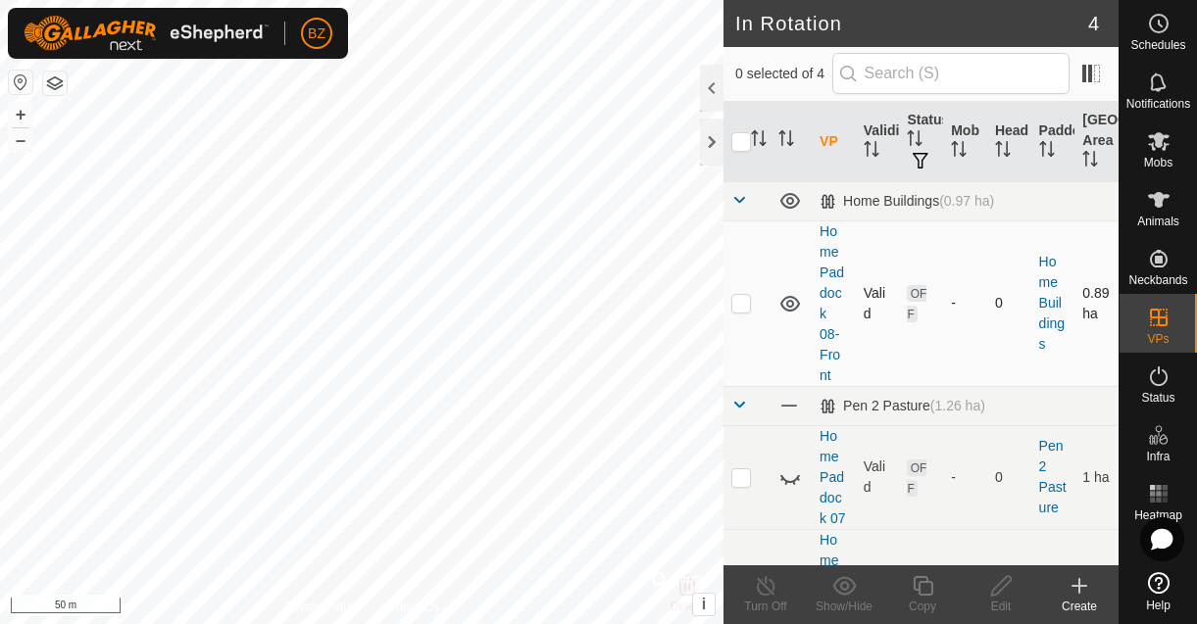
click at [748, 299] on p-checkbox at bounding box center [741, 303] width 20 height 16
checkbox input "true"
click at [995, 582] on icon at bounding box center [1001, 586] width 25 height 24
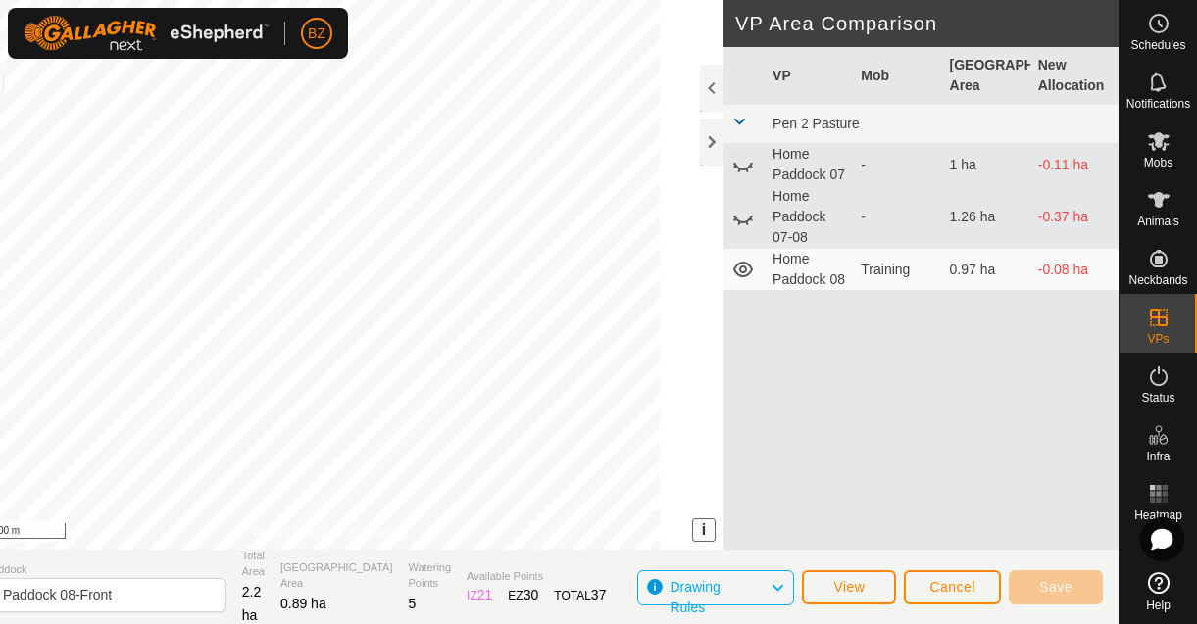
click at [700, 530] on button "i" at bounding box center [704, 531] width 22 height 22
click at [700, 530] on button "›" at bounding box center [704, 531] width 22 height 22
click at [864, 590] on span "View" at bounding box center [848, 587] width 31 height 16
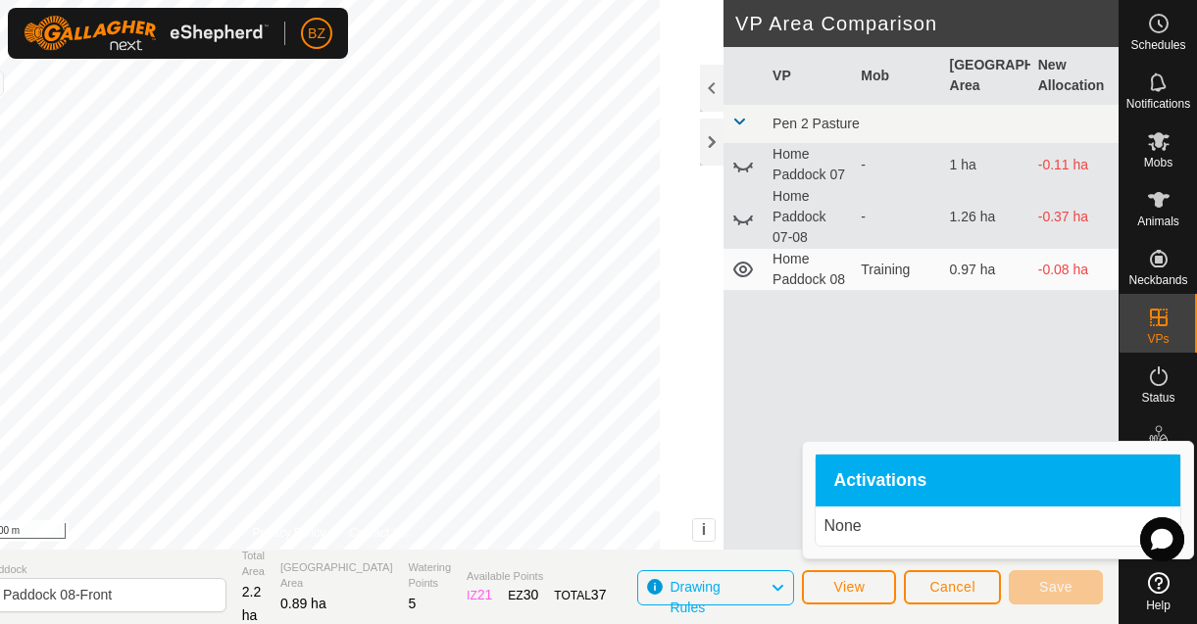
click at [852, 527] on p "None" at bounding box center [997, 527] width 349 height 24
click at [868, 593] on button "View" at bounding box center [849, 587] width 94 height 34
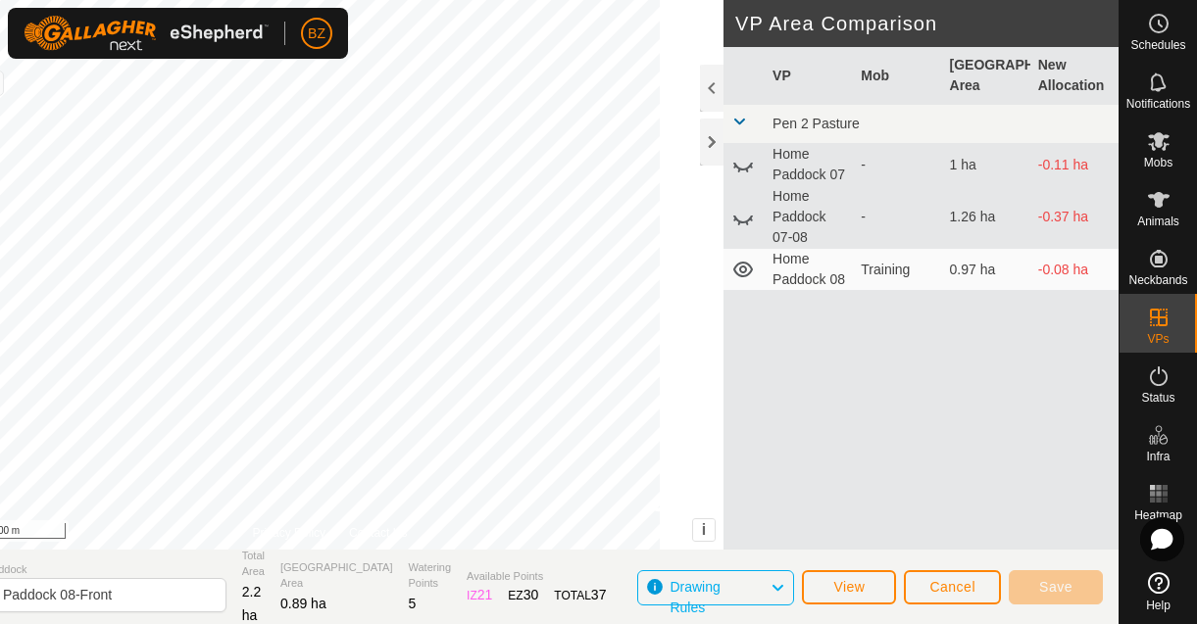
click at [653, 590] on div "Drawing Rules" at bounding box center [715, 587] width 157 height 35
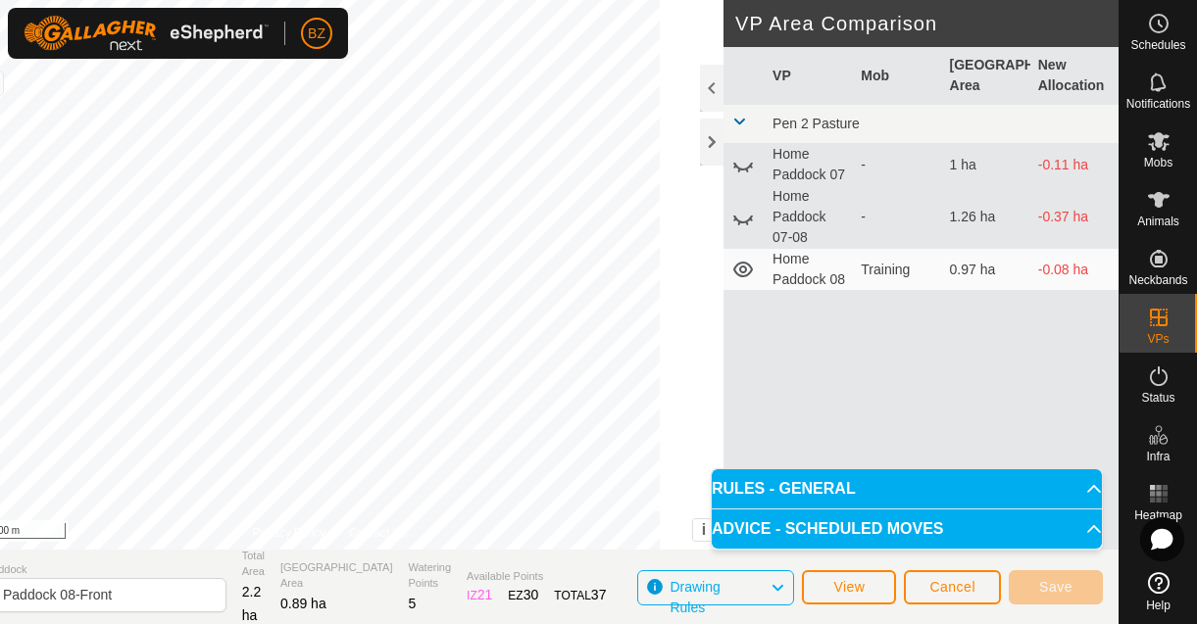
click at [1084, 528] on p-accordion-header "ADVICE - SCHEDULED MOVES" at bounding box center [907, 529] width 390 height 39
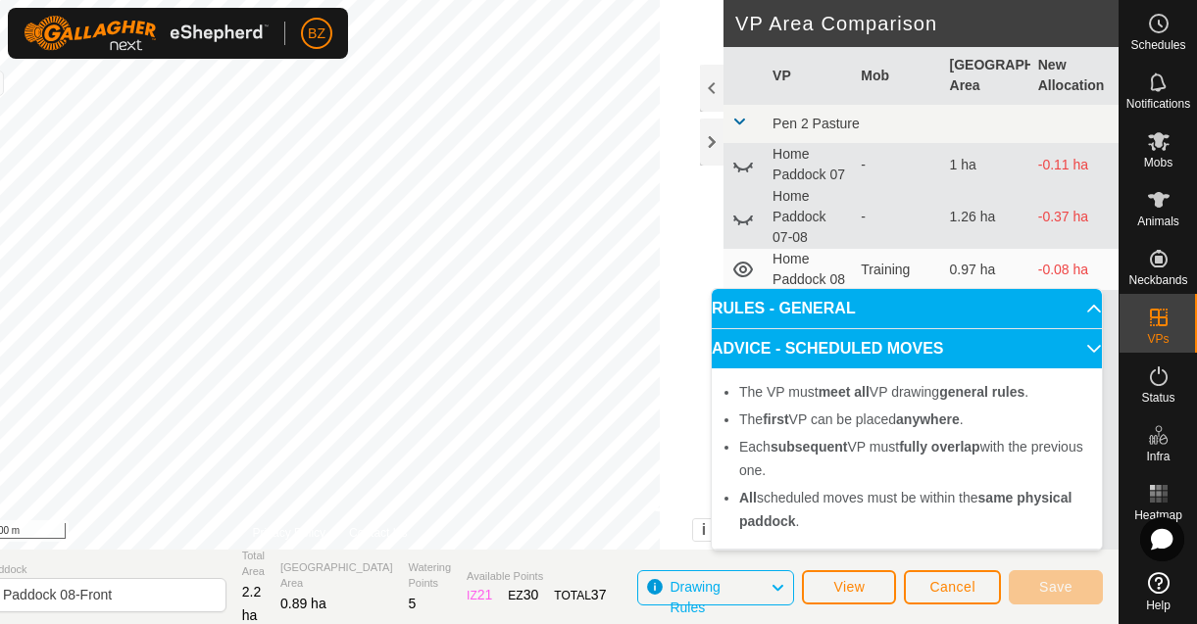
click at [1083, 309] on p-accordion-header "RULES - GENERAL" at bounding box center [907, 308] width 390 height 39
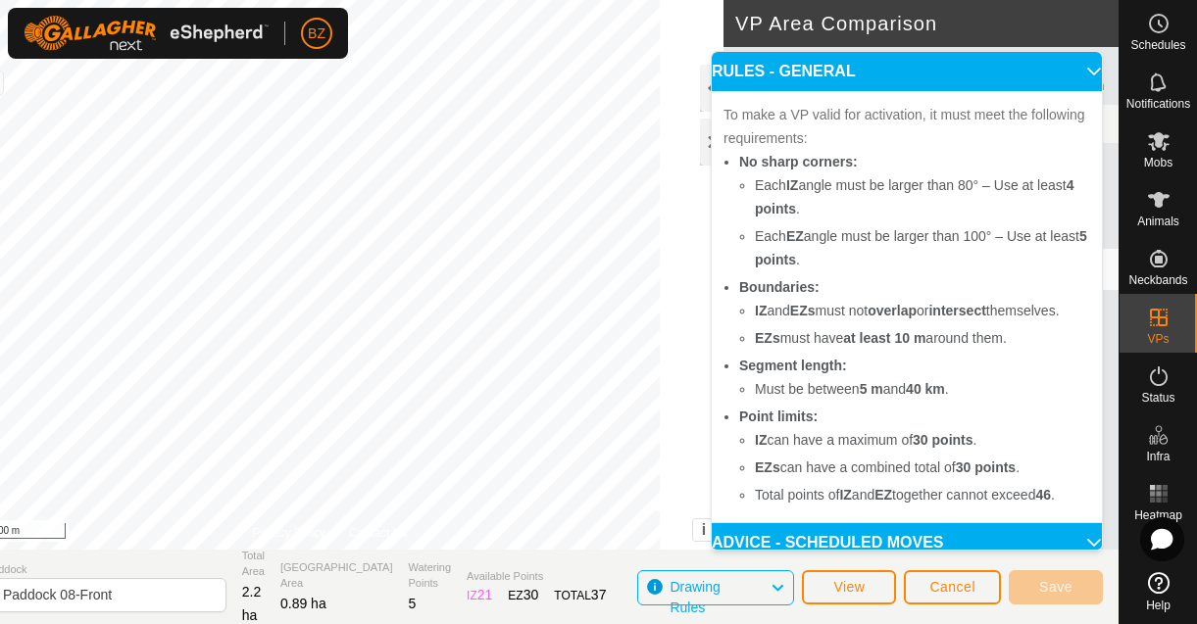
click at [1063, 76] on p-accordion-header "RULES - GENERAL" at bounding box center [907, 71] width 390 height 39
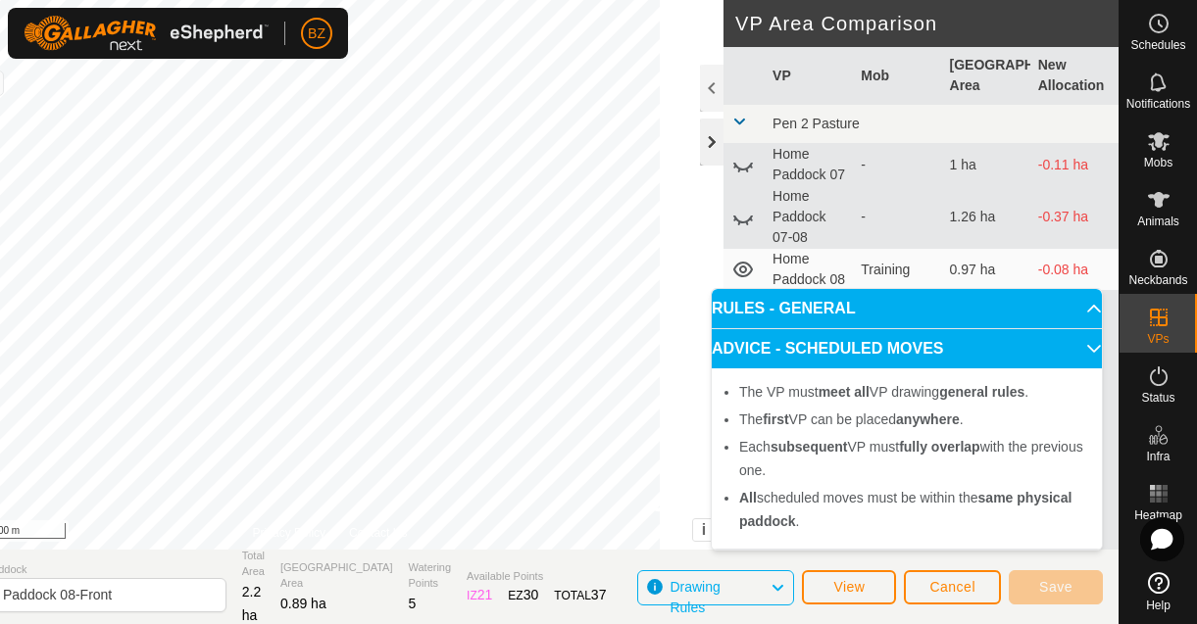
click at [714, 141] on div at bounding box center [712, 142] width 24 height 47
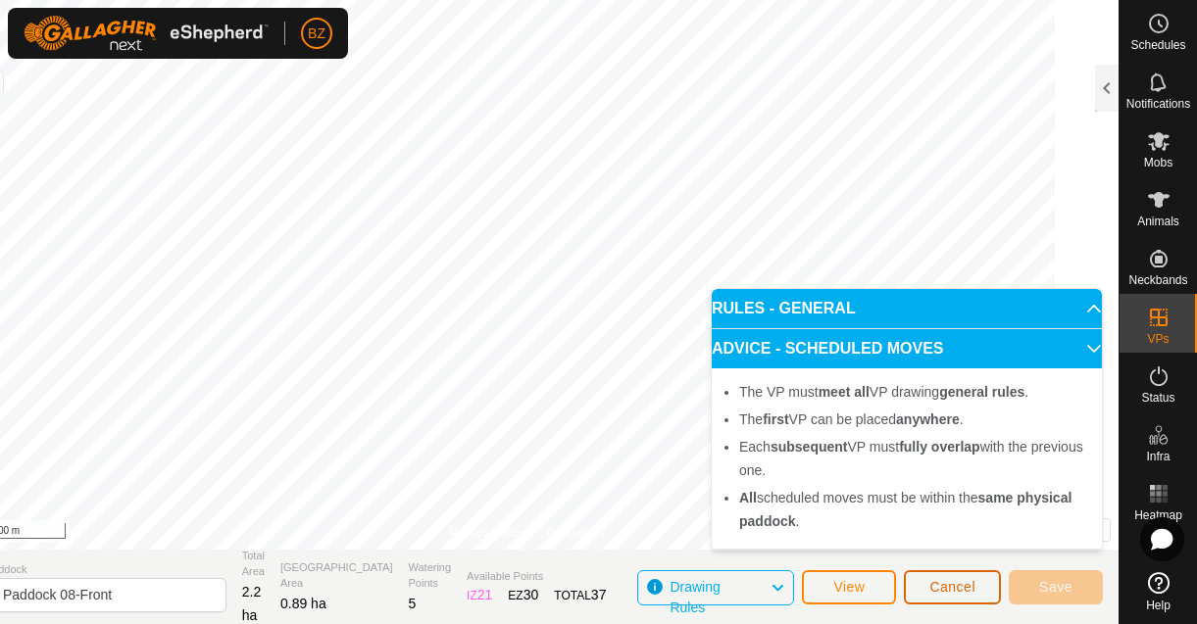
click at [947, 591] on span "Cancel" at bounding box center [952, 587] width 46 height 16
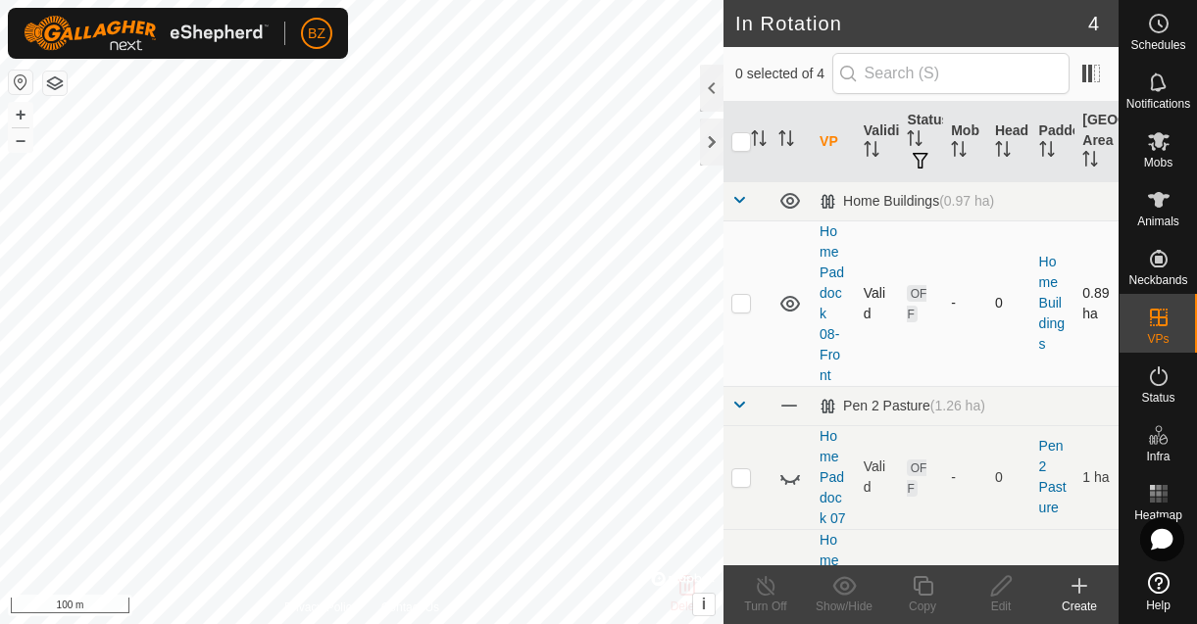
click at [742, 302] on p-checkbox at bounding box center [741, 303] width 20 height 16
checkbox input "true"
click at [928, 592] on icon at bounding box center [923, 586] width 25 height 24
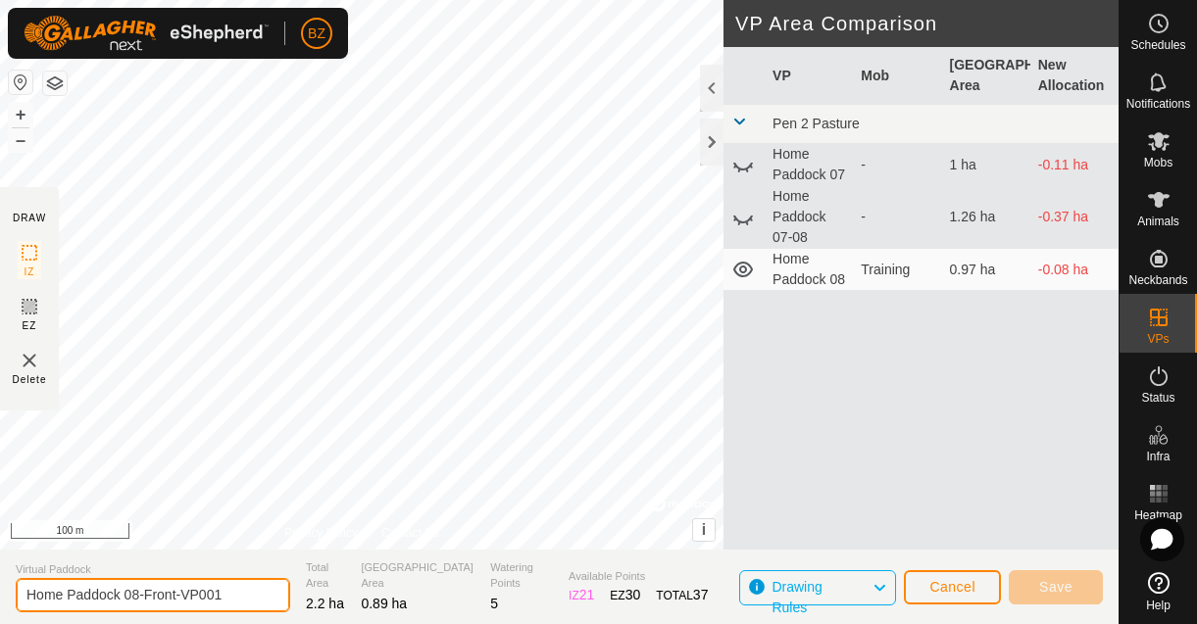
drag, startPoint x: 218, startPoint y: 595, endPoint x: 146, endPoint y: 597, distance: 71.6
click at [146, 597] on input "Home Paddock 08-Front-VP001" at bounding box center [153, 595] width 274 height 34
type input "Home Paddock 08-Full"
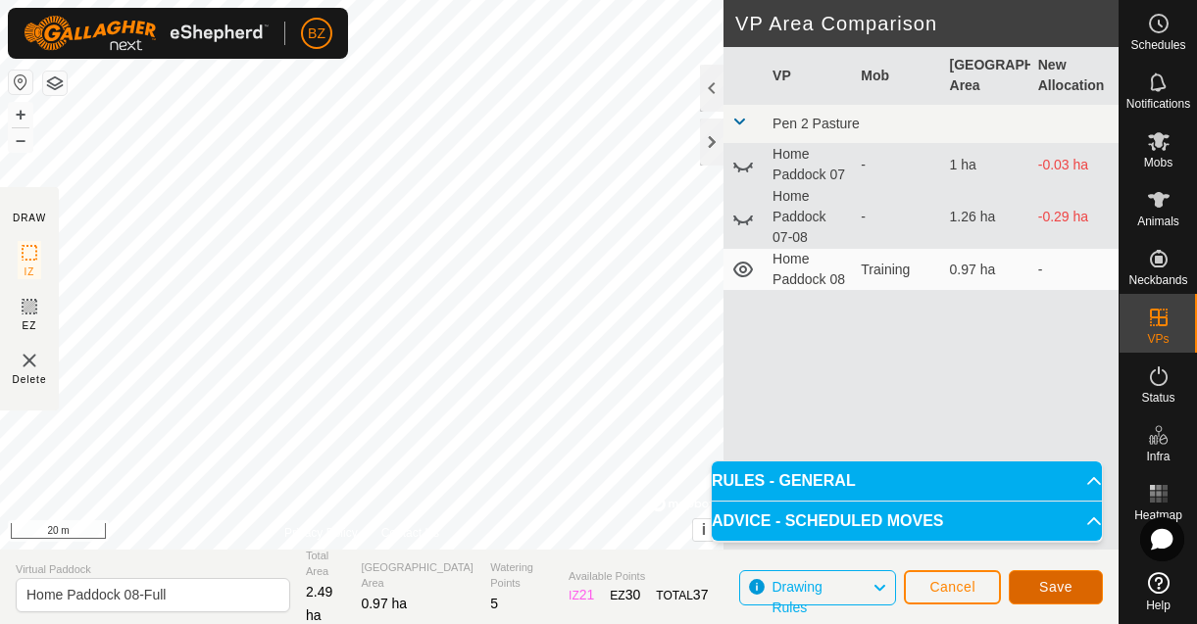
click at [1048, 587] on span "Save" at bounding box center [1055, 587] width 33 height 16
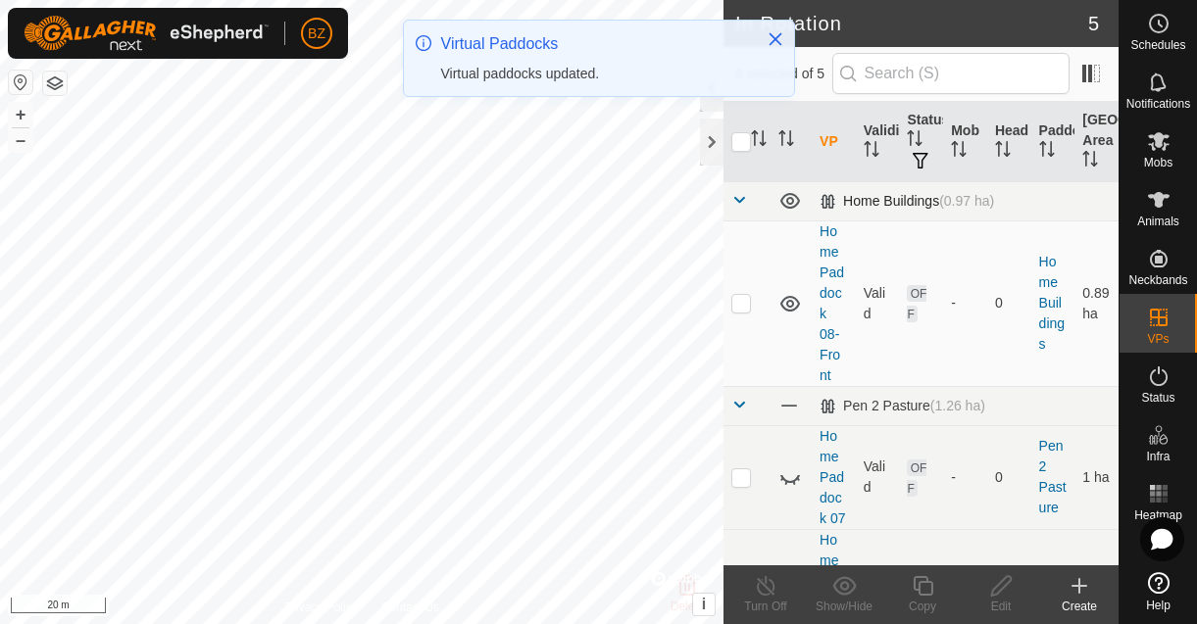
click at [830, 198] on div "Home Buildings (0.97 ha)" at bounding box center [906, 201] width 174 height 17
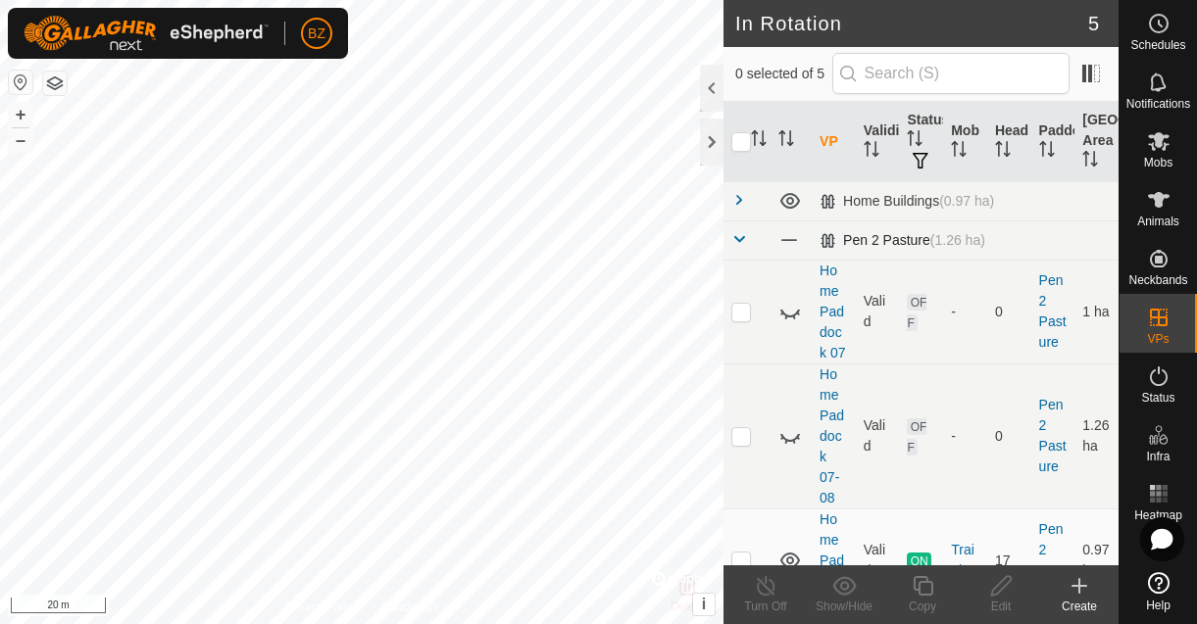
click at [829, 234] on div "Pen 2 Pasture (1.26 ha)" at bounding box center [902, 240] width 166 height 17
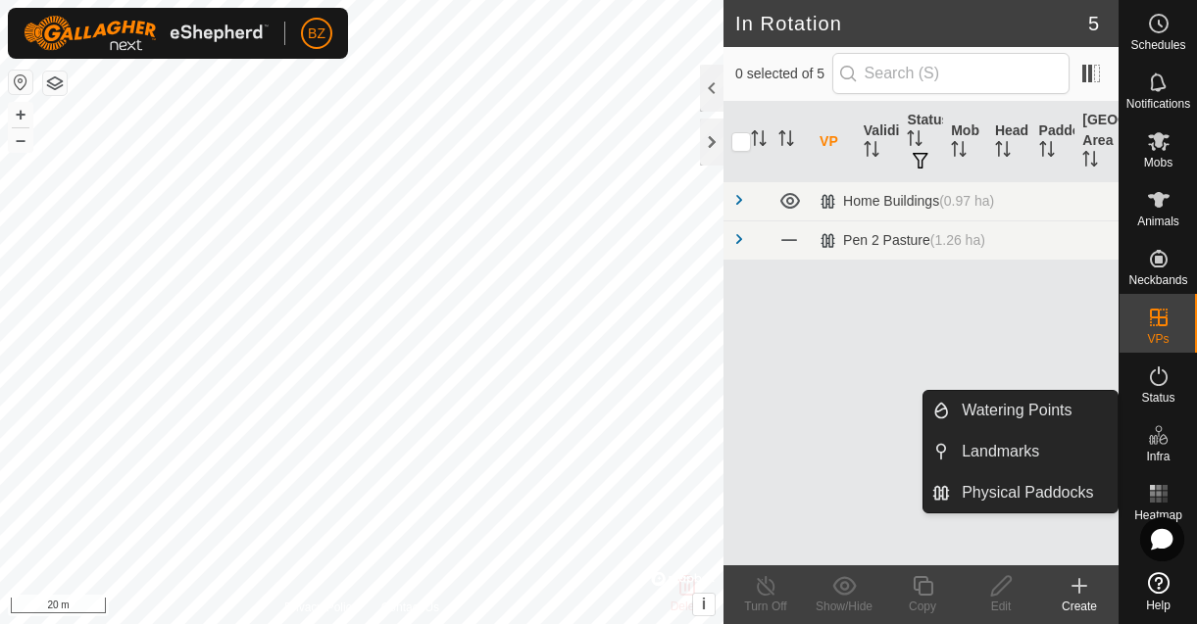
click at [1165, 448] on es-infrastructure-svg-icon at bounding box center [1158, 435] width 35 height 31
click at [1010, 491] on link "Physical Paddocks" at bounding box center [1034, 492] width 168 height 39
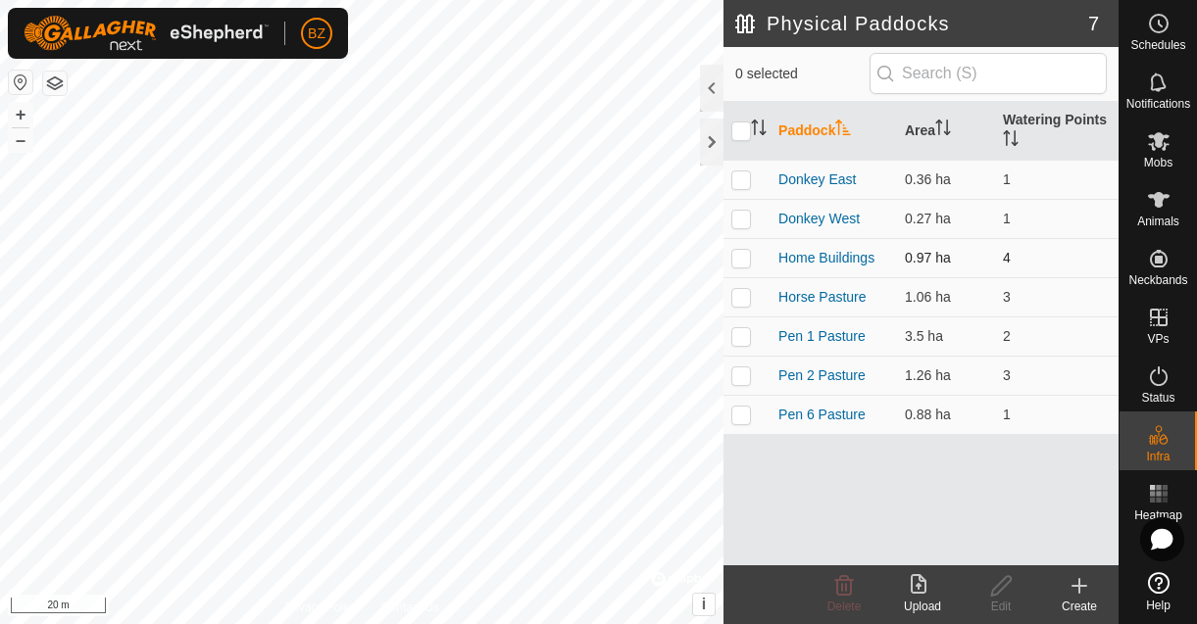
click at [740, 259] on p-checkbox at bounding box center [741, 258] width 20 height 16
click at [847, 586] on icon at bounding box center [844, 586] width 24 height 24
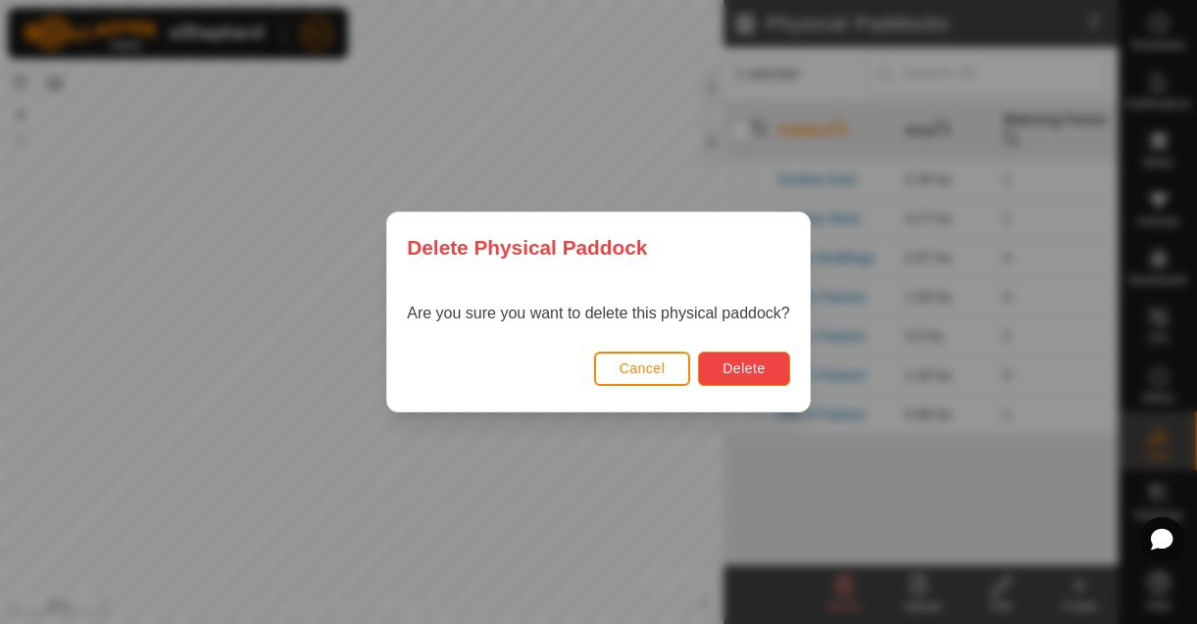
click at [747, 376] on button "Delete" at bounding box center [743, 369] width 91 height 34
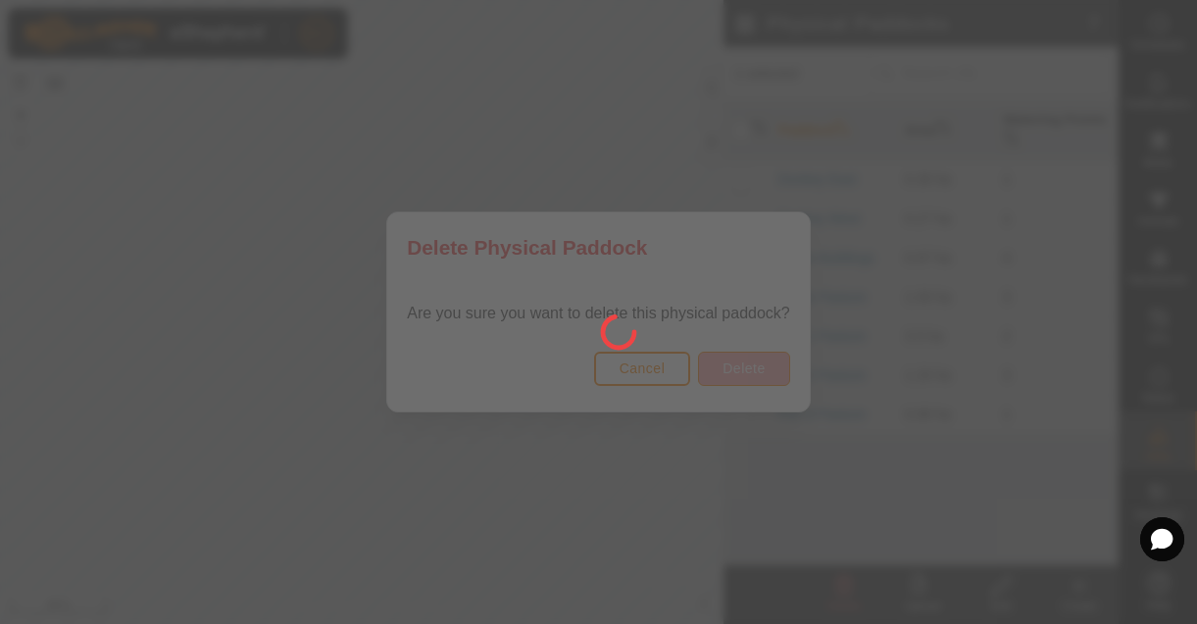
checkbox input "false"
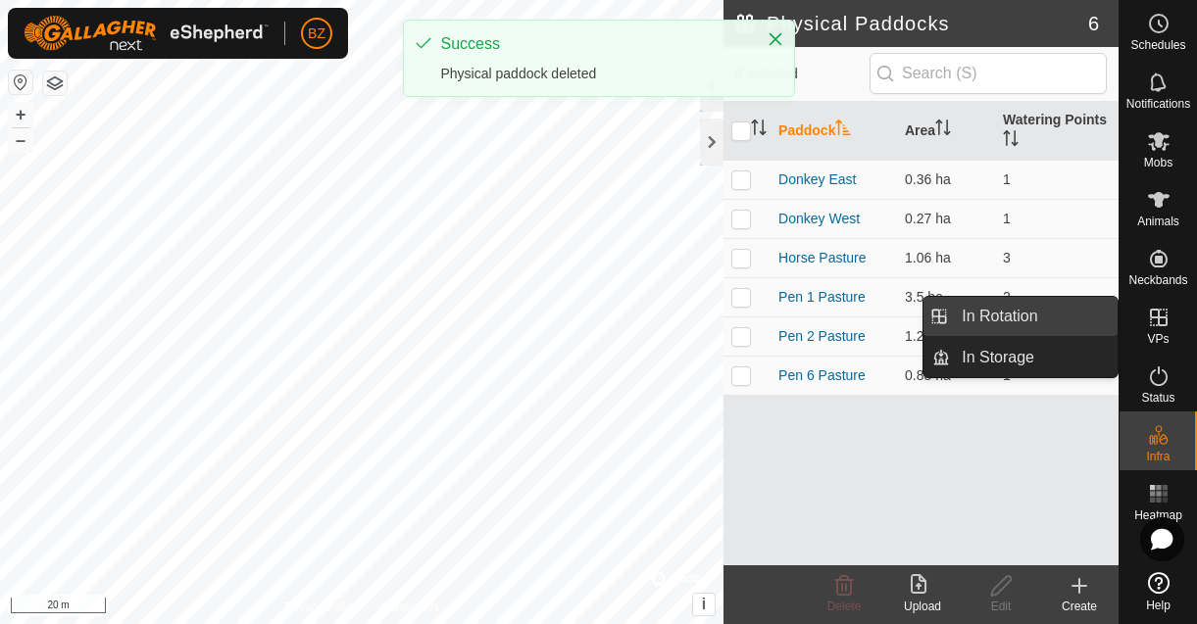
click at [1013, 323] on link "In Rotation" at bounding box center [1034, 316] width 168 height 39
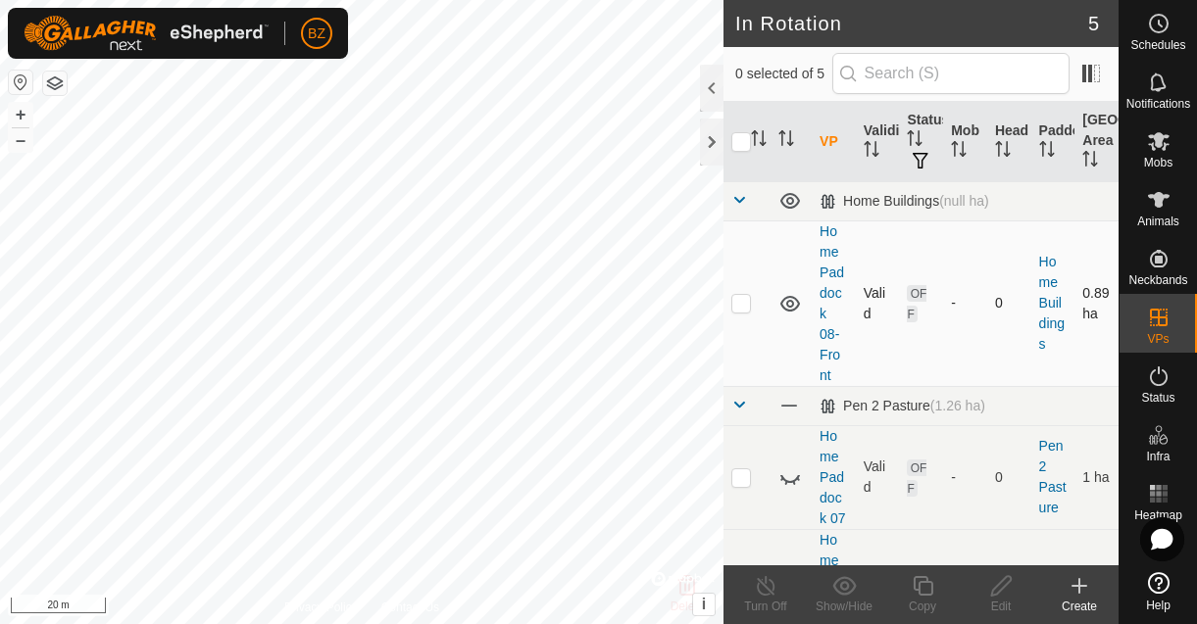
click at [743, 302] on p-checkbox at bounding box center [741, 303] width 20 height 16
click at [714, 94] on div at bounding box center [712, 88] width 24 height 47
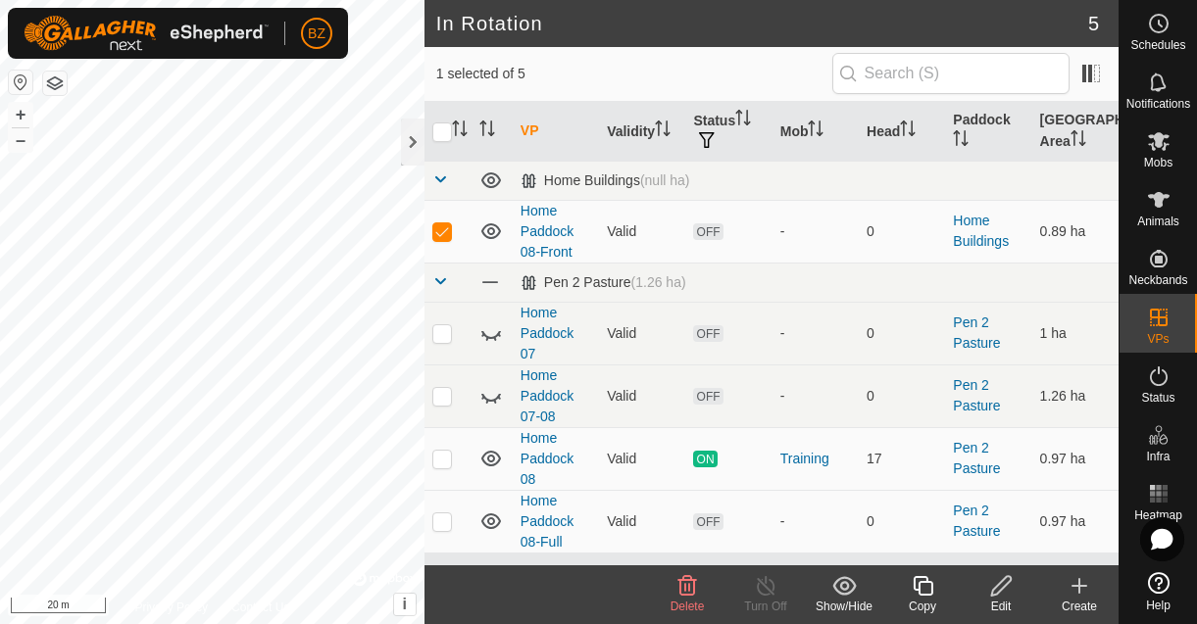
click at [670, 613] on span "Delete" at bounding box center [687, 607] width 34 height 14
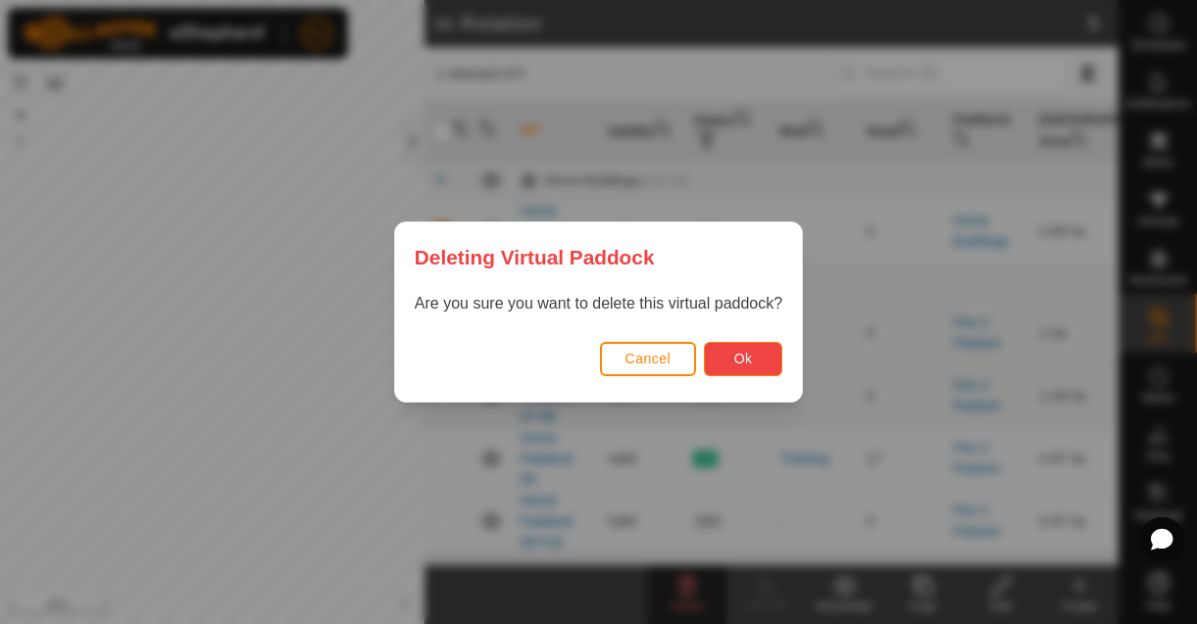
click at [734, 364] on span "Ok" at bounding box center [743, 359] width 19 height 16
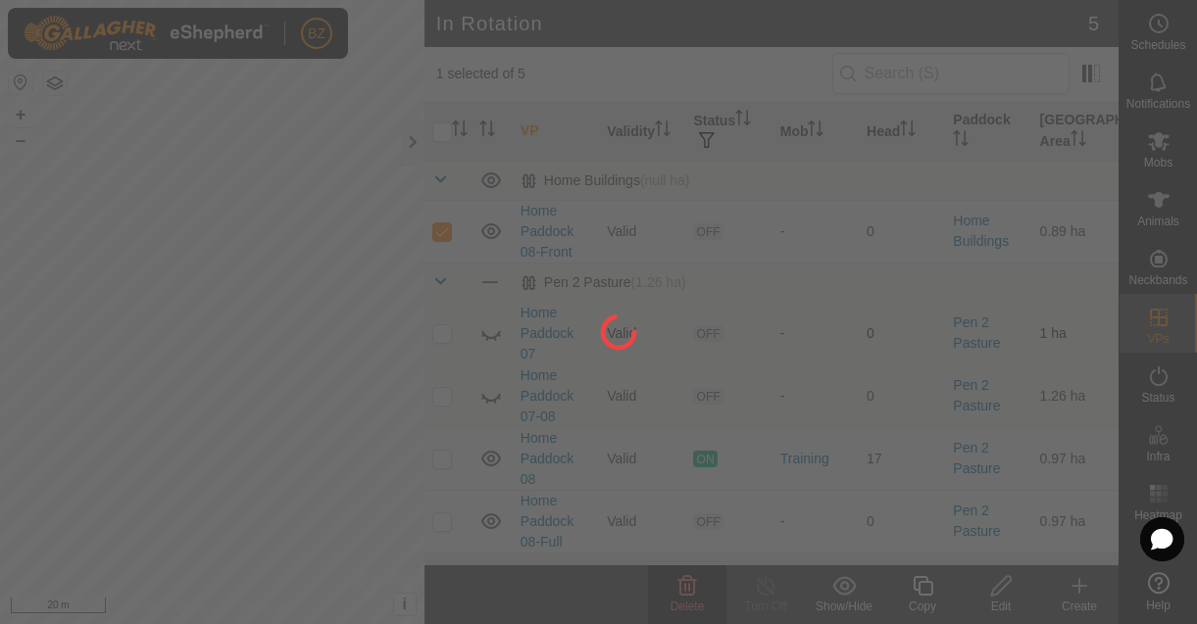
checkbox input "false"
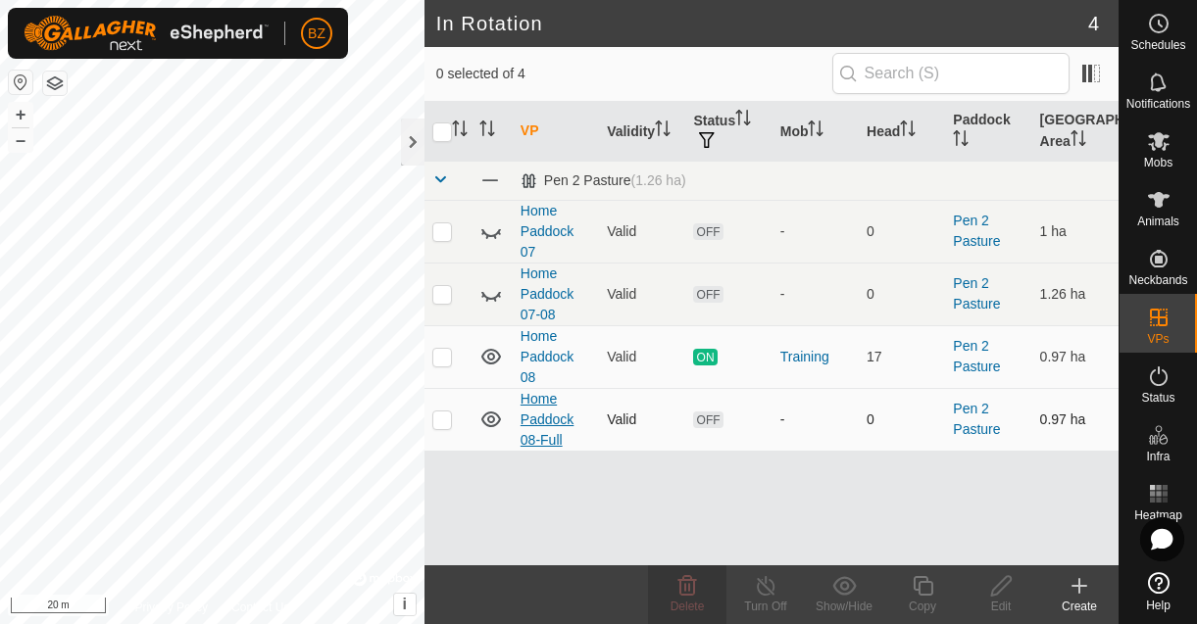
click at [539, 425] on link "Home Paddock 08-Full" at bounding box center [547, 419] width 53 height 57
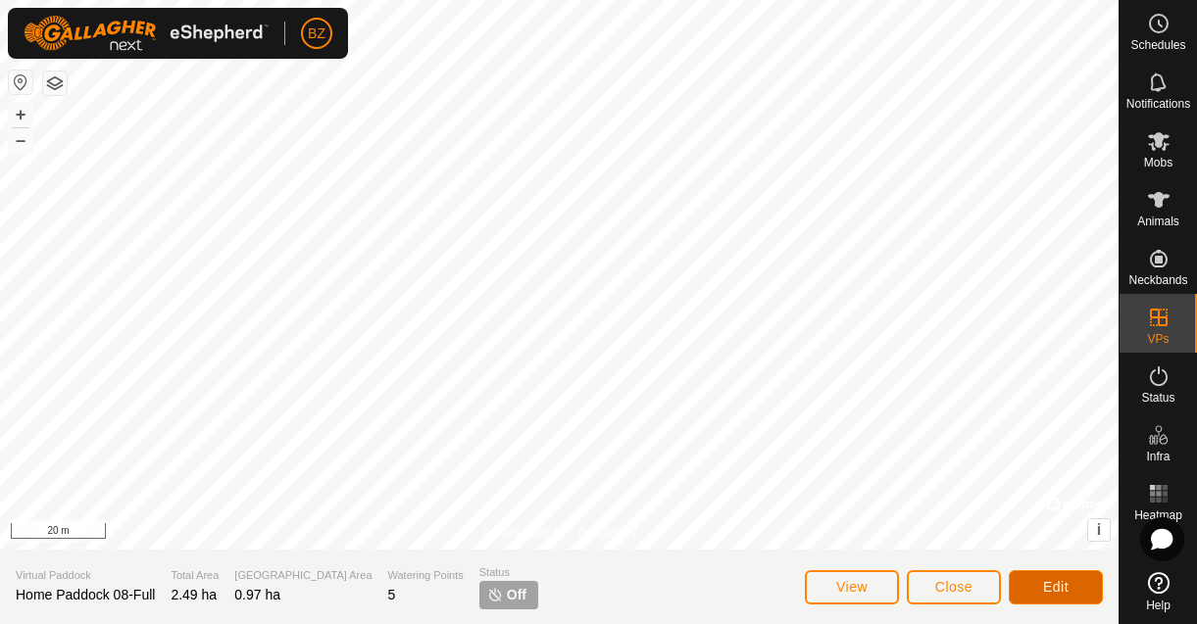
click at [1028, 581] on button "Edit" at bounding box center [1056, 587] width 94 height 34
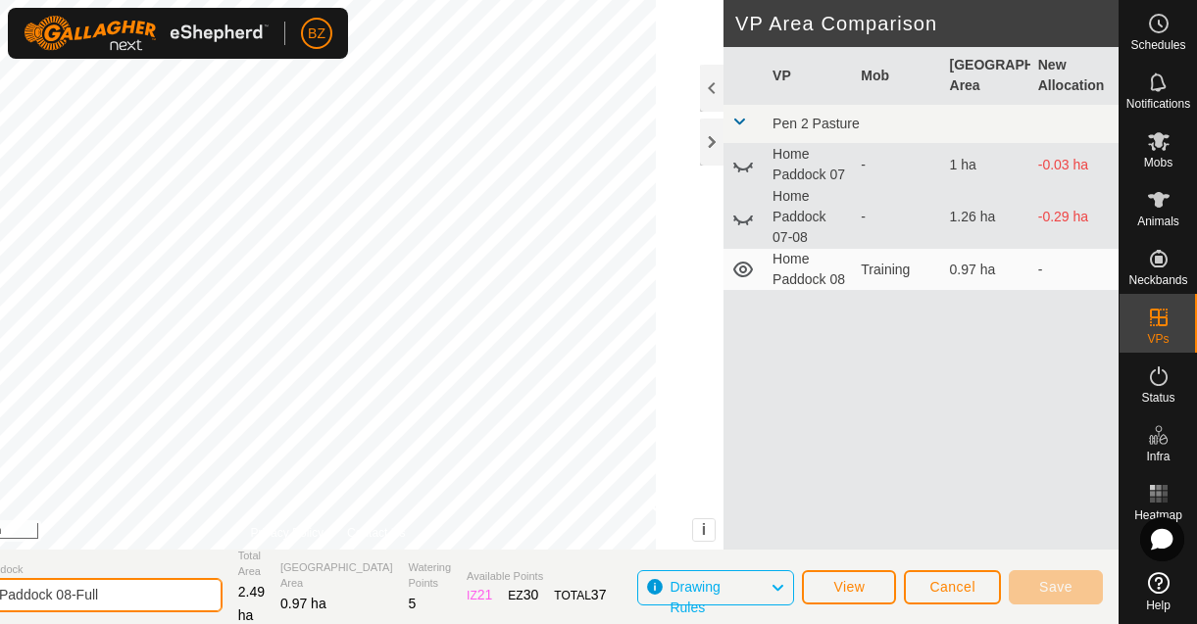
click at [159, 597] on input "Home Paddock 08-Full" at bounding box center [85, 595] width 274 height 34
type input "Home Paddock 08-Front"
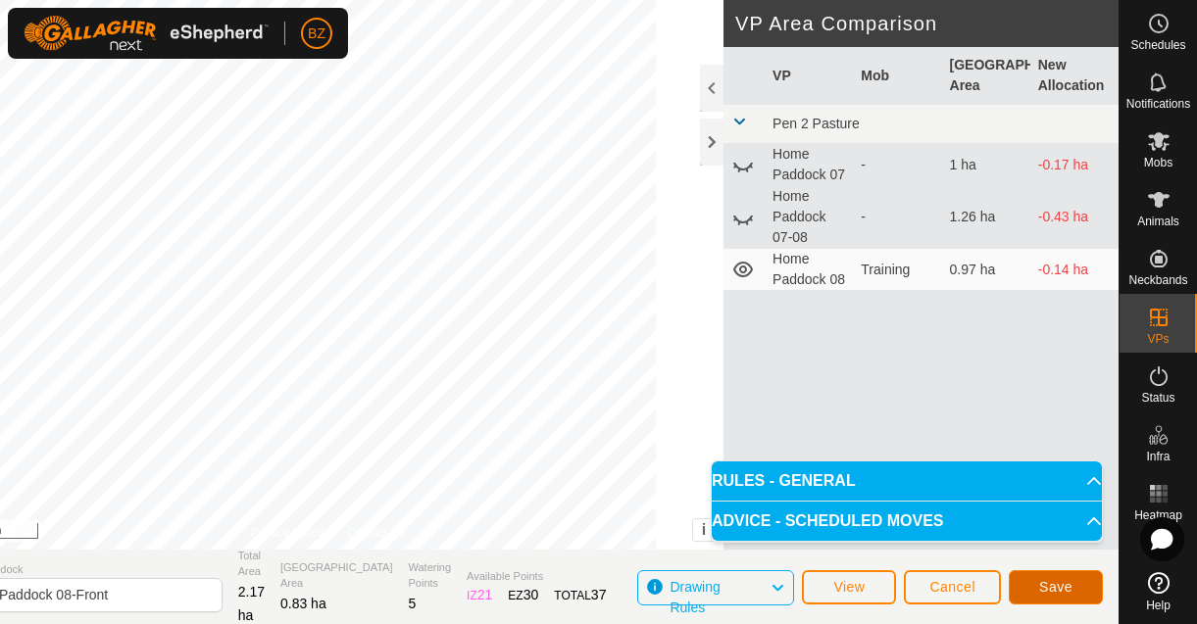
click at [1030, 596] on button "Save" at bounding box center [1056, 587] width 94 height 34
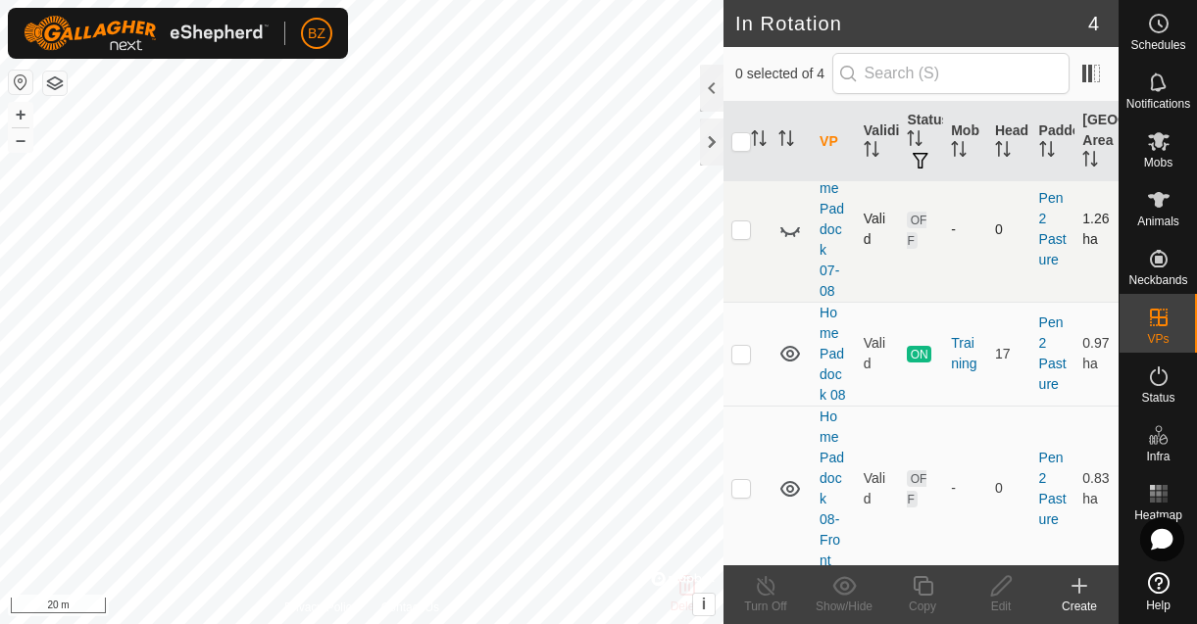
scroll to position [174, 0]
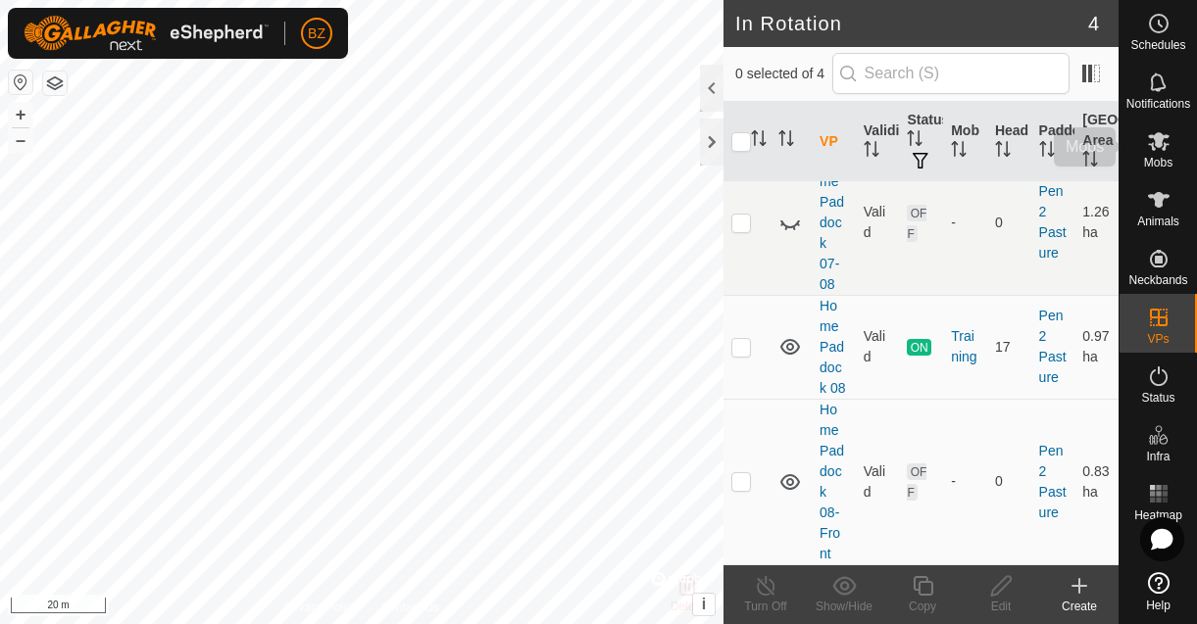
click at [1154, 142] on icon at bounding box center [1159, 141] width 24 height 24
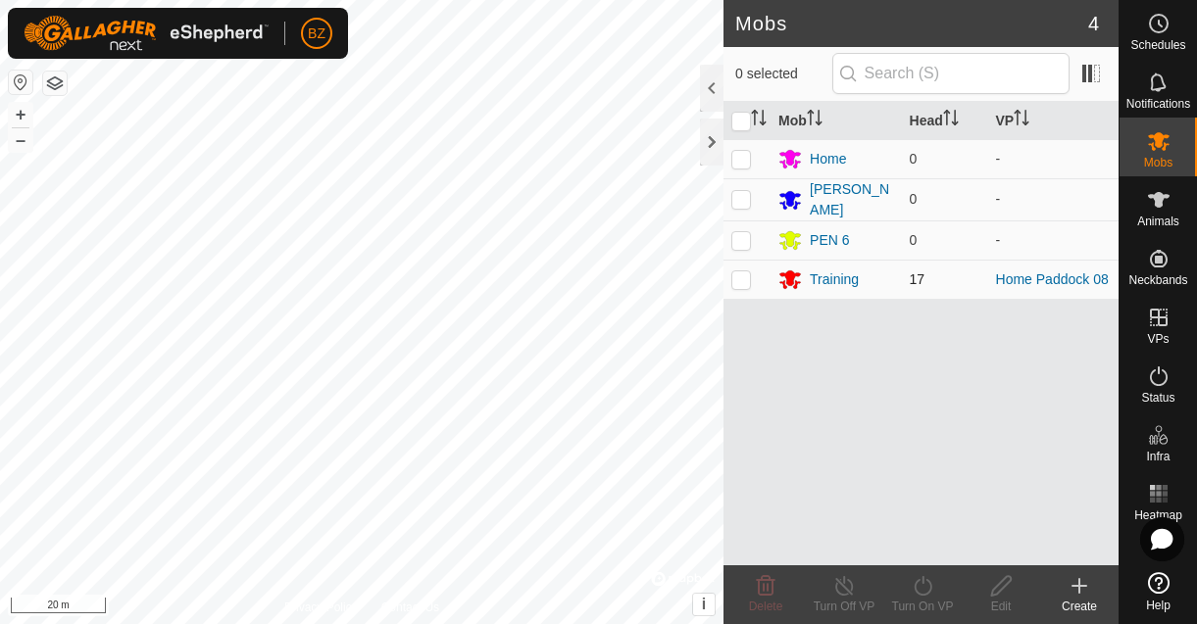
click at [748, 278] on p-checkbox at bounding box center [741, 280] width 20 height 16
checkbox input "true"
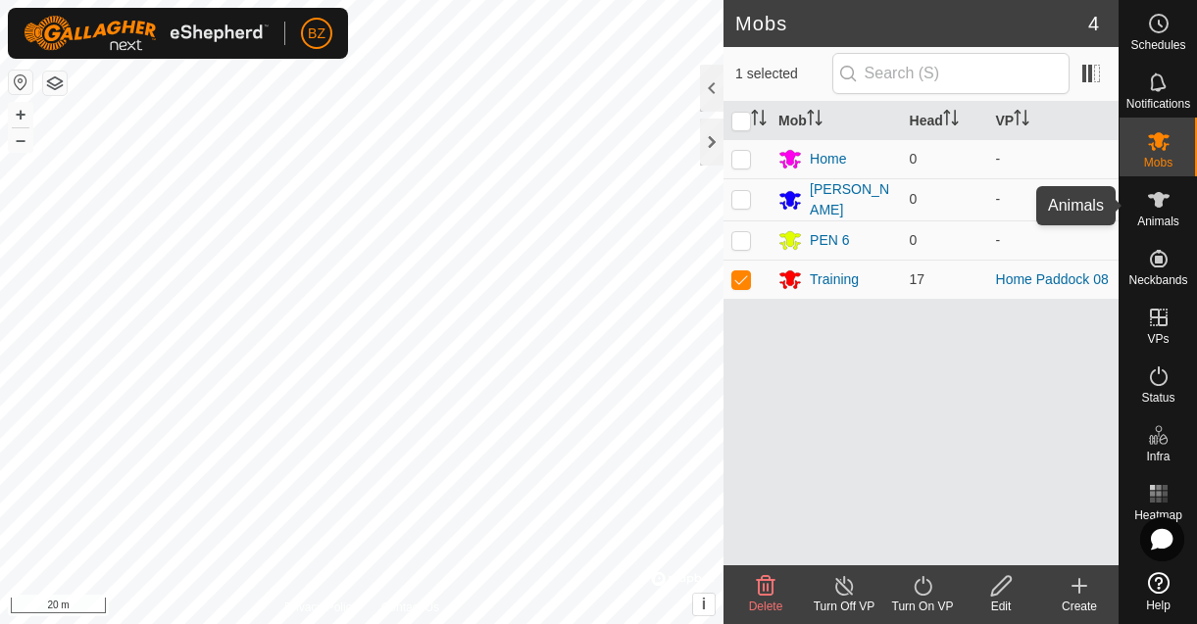
click at [1150, 221] on span "Animals" at bounding box center [1158, 222] width 42 height 12
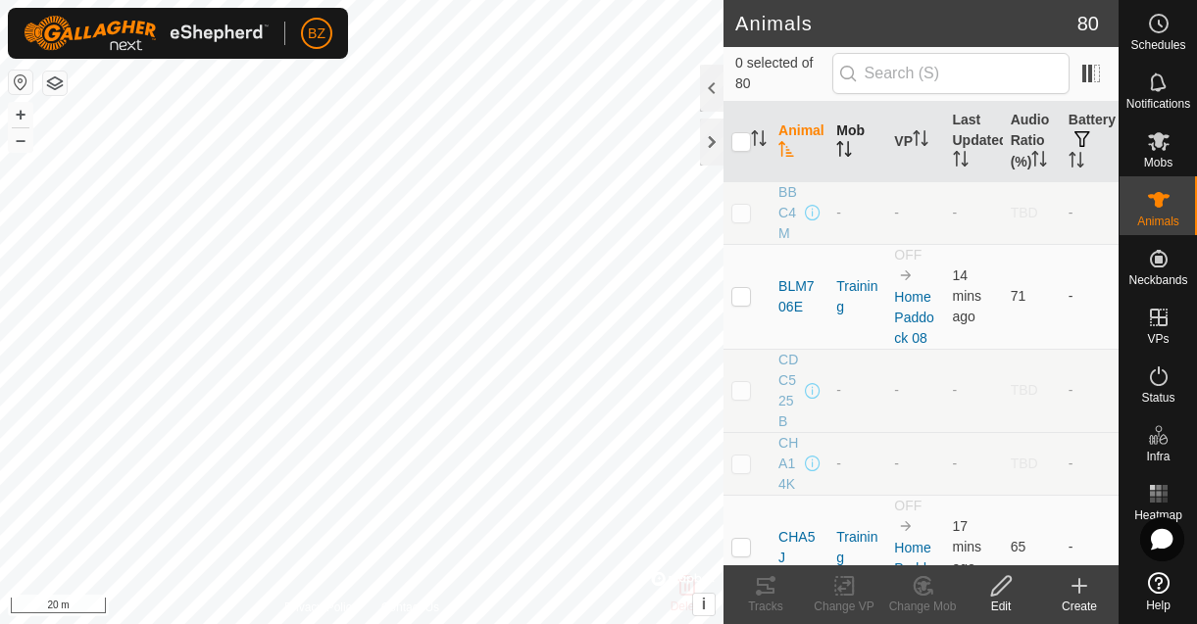
click at [845, 145] on th "Mob" at bounding box center [857, 142] width 58 height 80
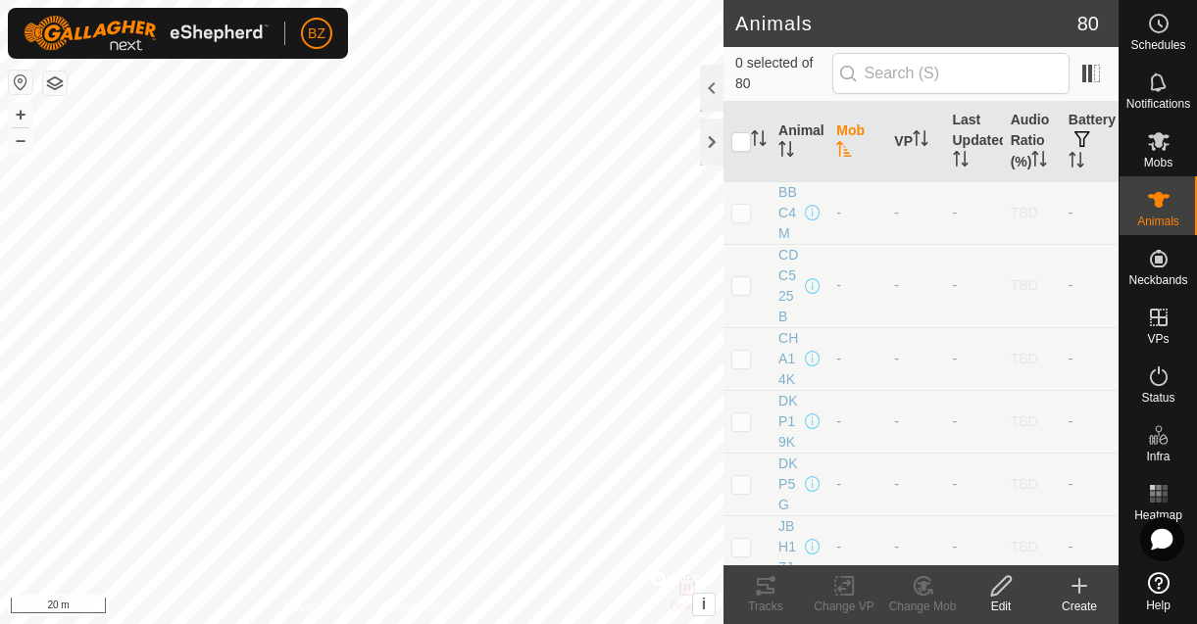
click at [842, 155] on icon "Activate to sort" at bounding box center [844, 149] width 16 height 16
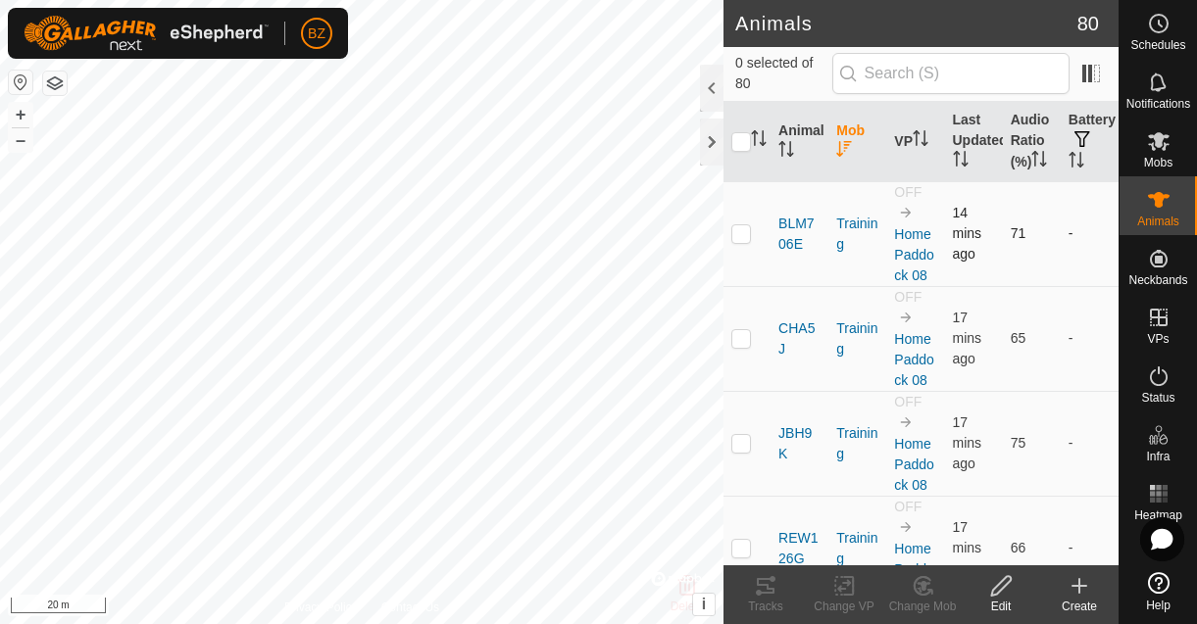
click at [742, 241] on p-checkbox at bounding box center [741, 233] width 20 height 16
checkbox input "true"
click at [741, 368] on td at bounding box center [746, 338] width 47 height 105
checkbox input "true"
click at [743, 451] on p-checkbox at bounding box center [741, 443] width 20 height 16
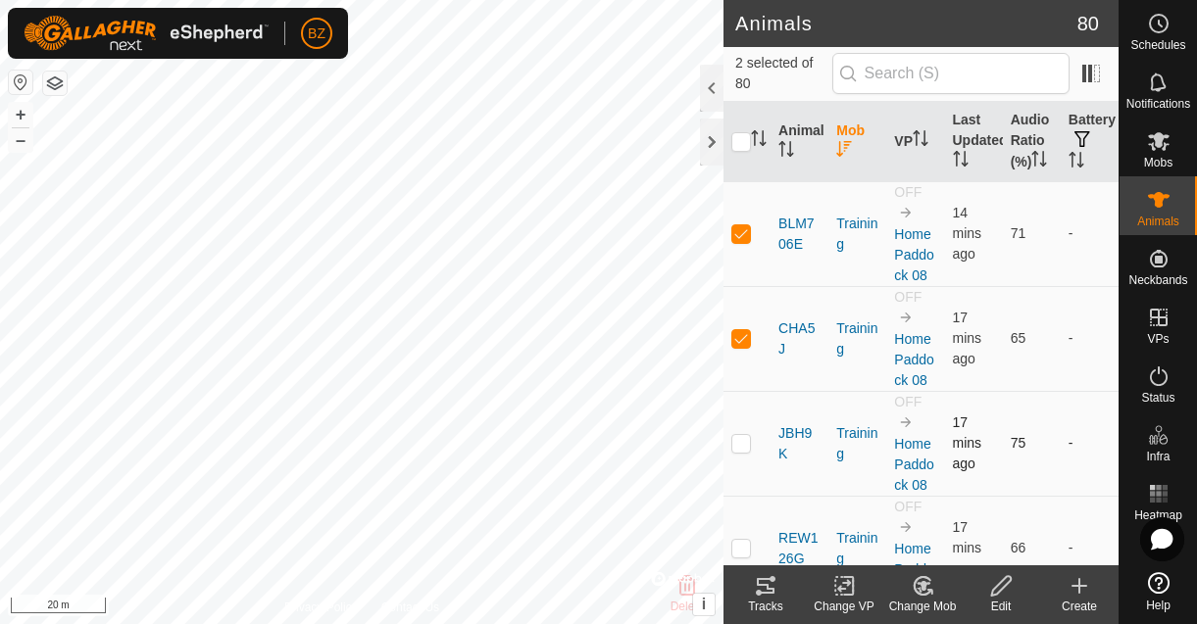
checkbox input "true"
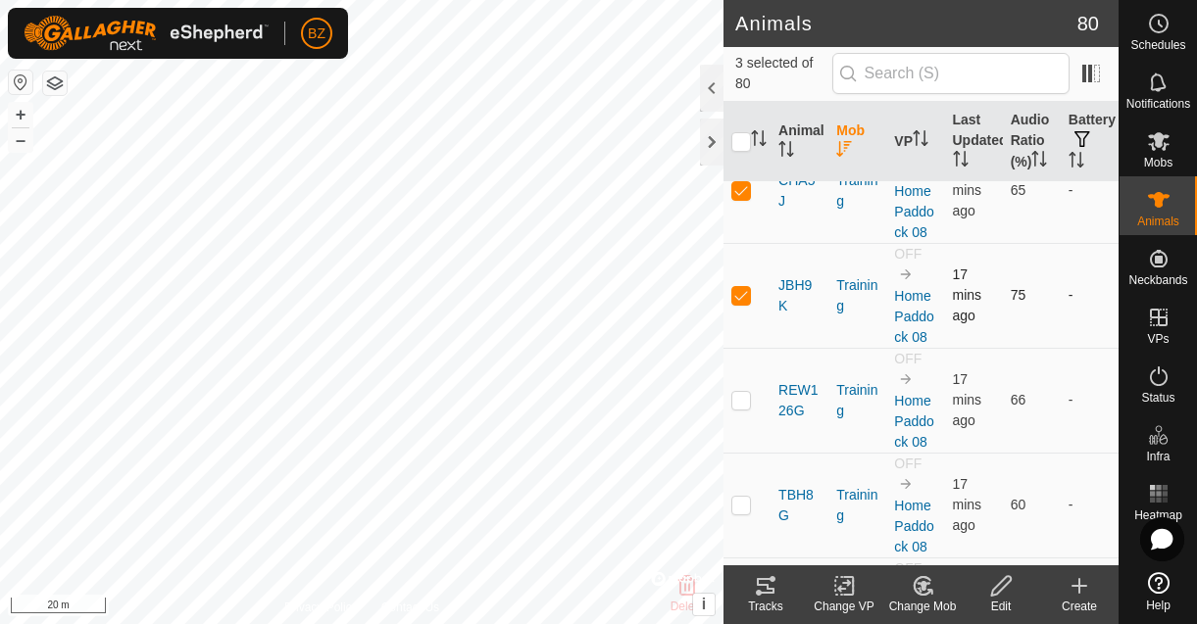
scroll to position [243, 0]
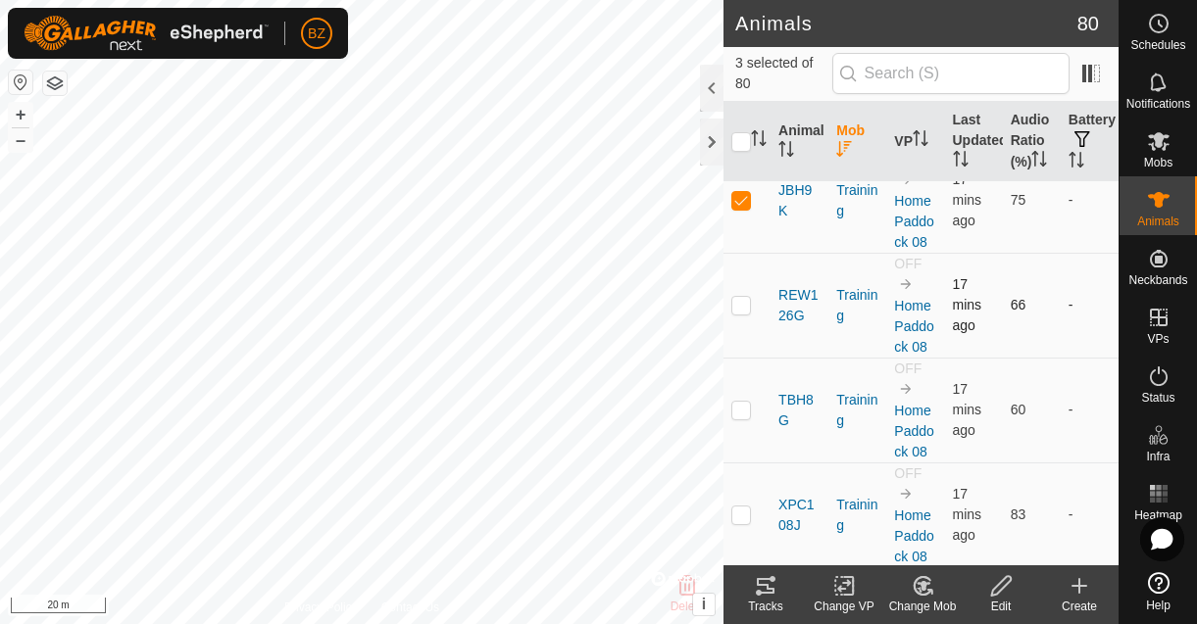
click at [742, 313] on p-checkbox at bounding box center [741, 305] width 20 height 16
checkbox input "true"
click at [738, 418] on p-checkbox at bounding box center [741, 410] width 20 height 16
checkbox input "true"
click at [745, 524] on td at bounding box center [746, 515] width 47 height 105
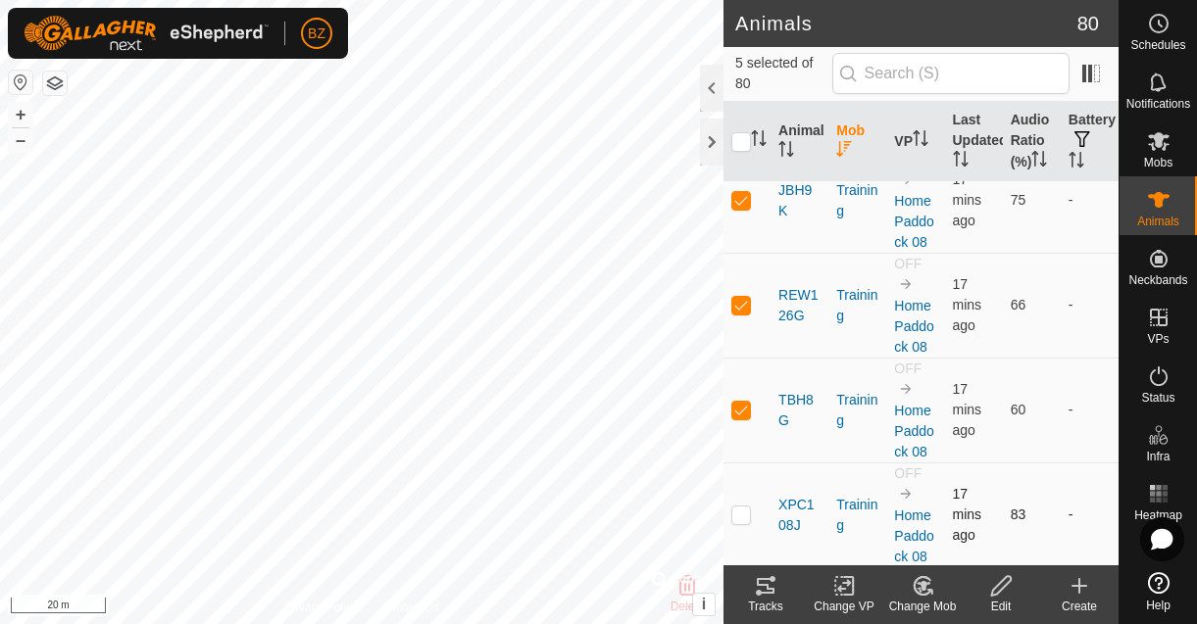
checkbox input "true"
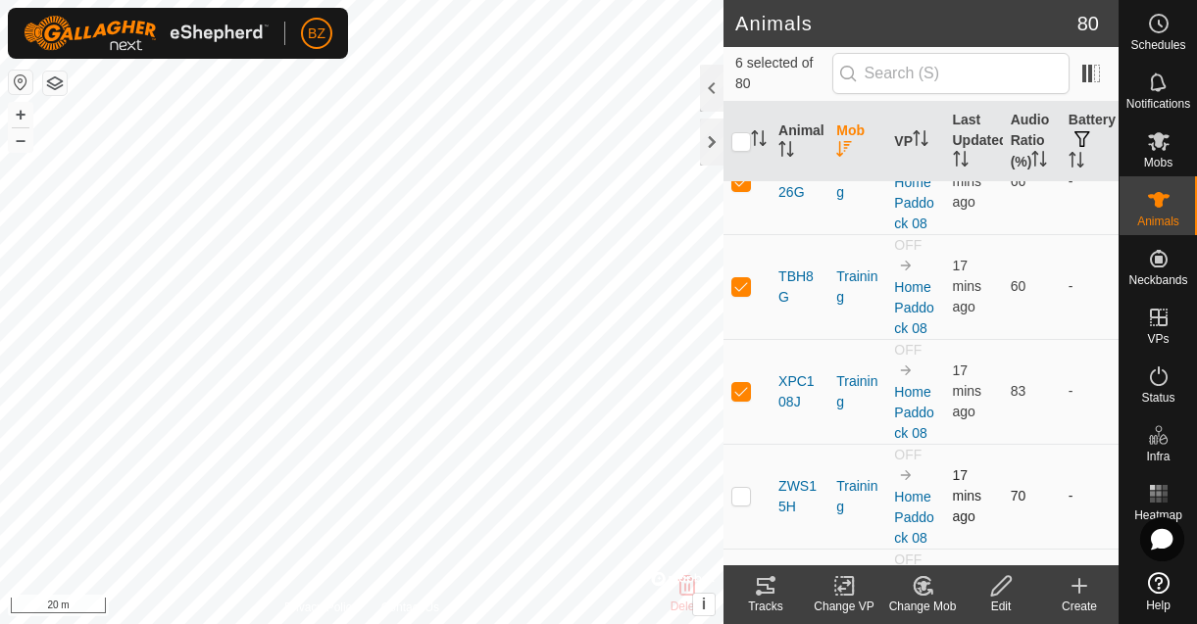
scroll to position [370, 0]
click at [738, 501] on p-checkbox at bounding box center [741, 493] width 20 height 16
checkbox input "true"
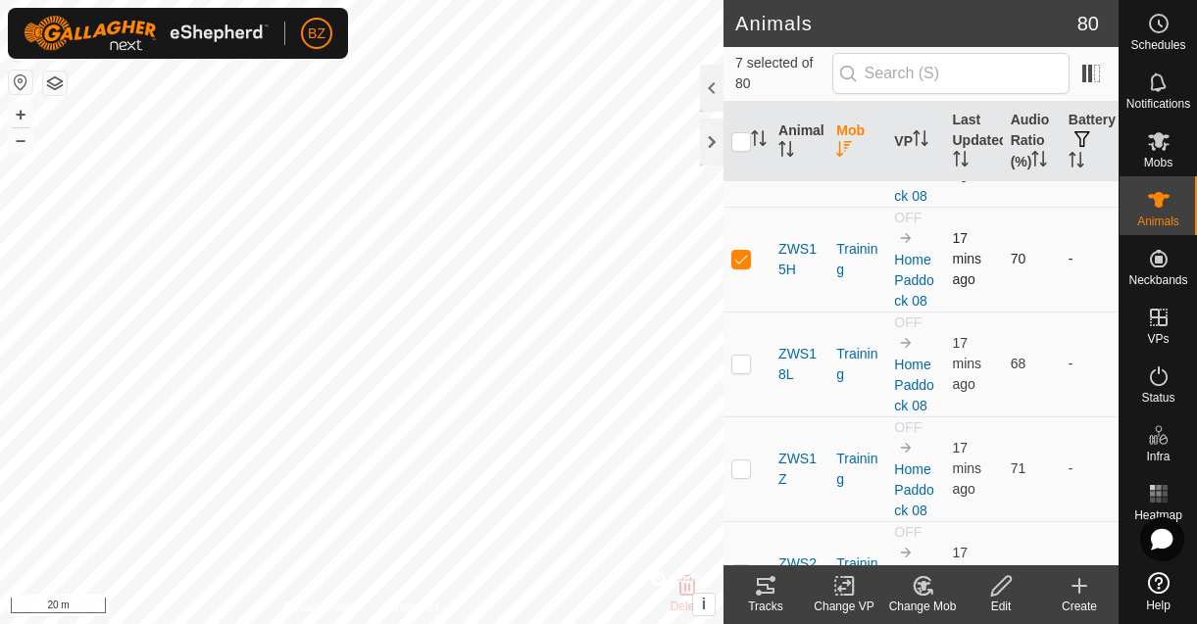
scroll to position [576, 0]
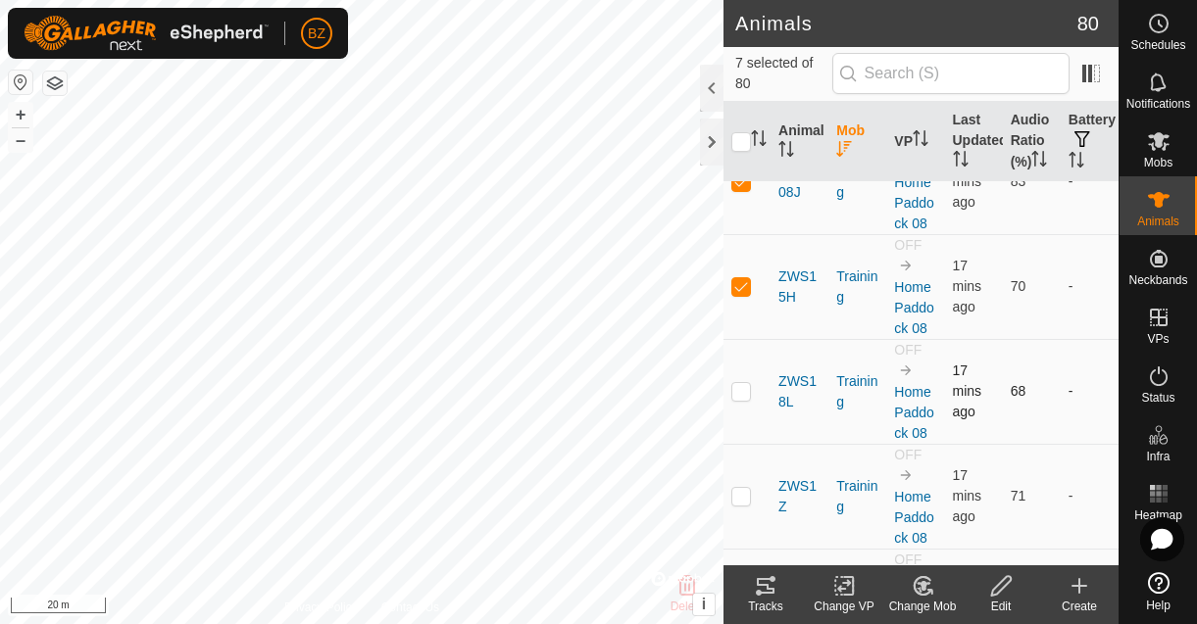
click at [749, 399] on p-checkbox at bounding box center [741, 391] width 20 height 16
checkbox input "true"
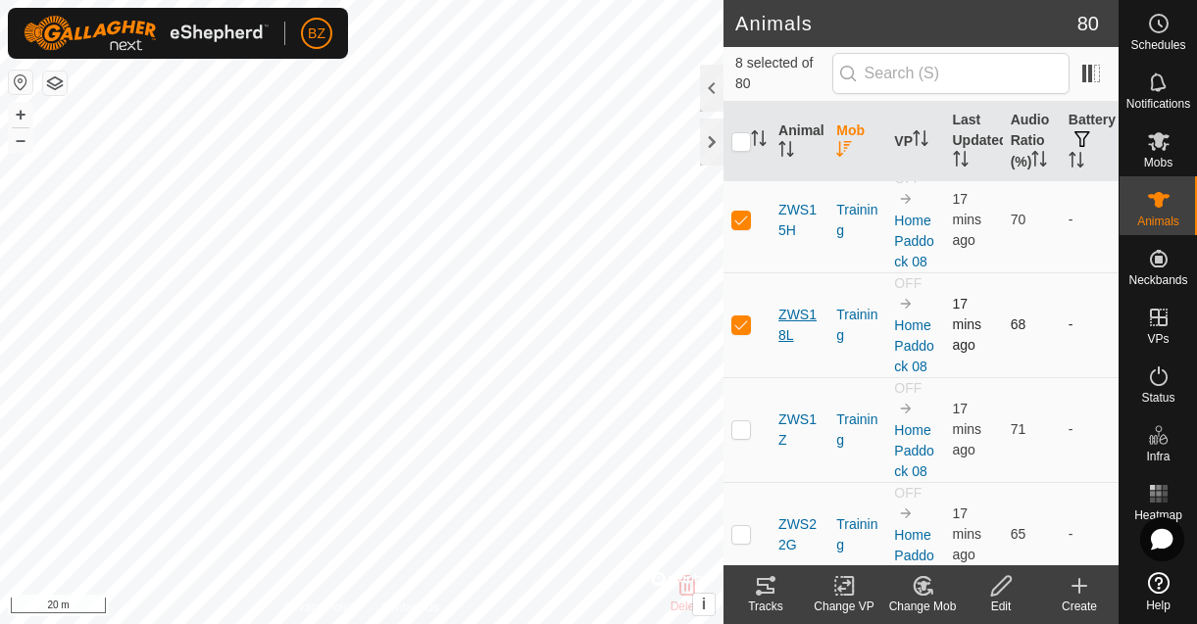
scroll to position [673, 0]
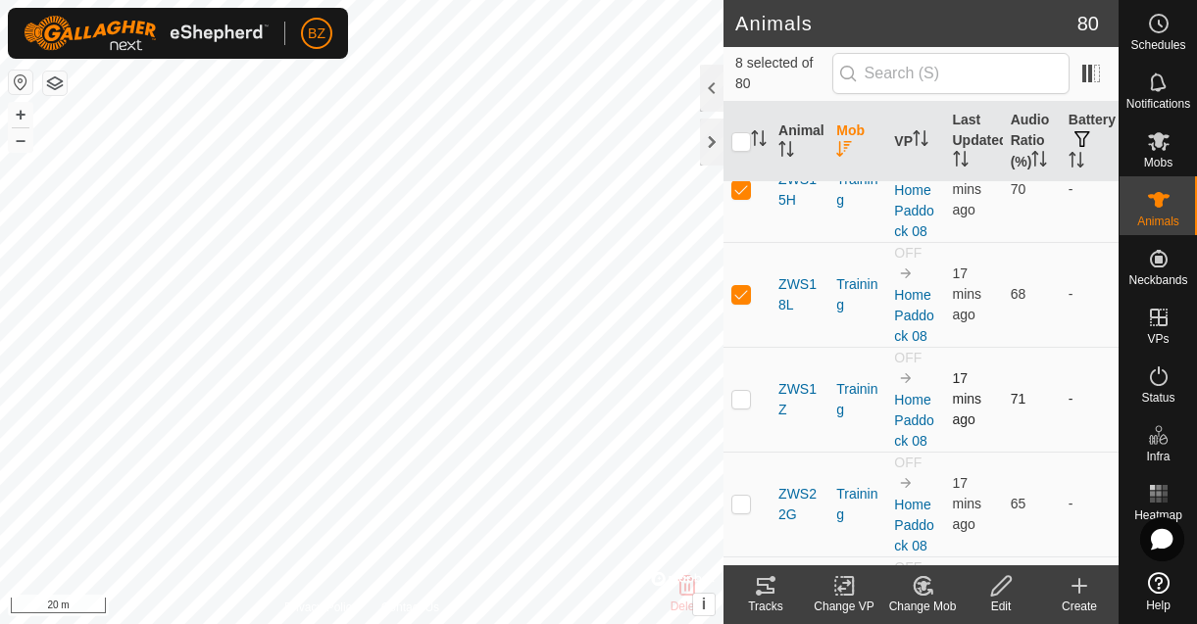
click at [747, 407] on p-checkbox at bounding box center [741, 399] width 20 height 16
checkbox input "true"
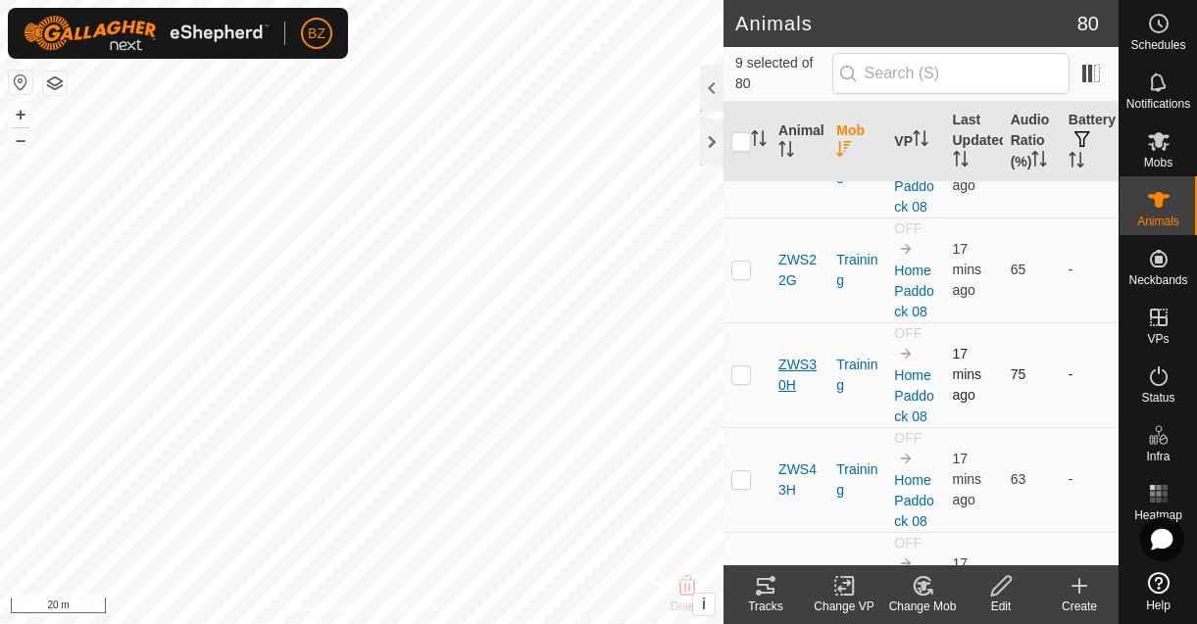
scroll to position [917, 0]
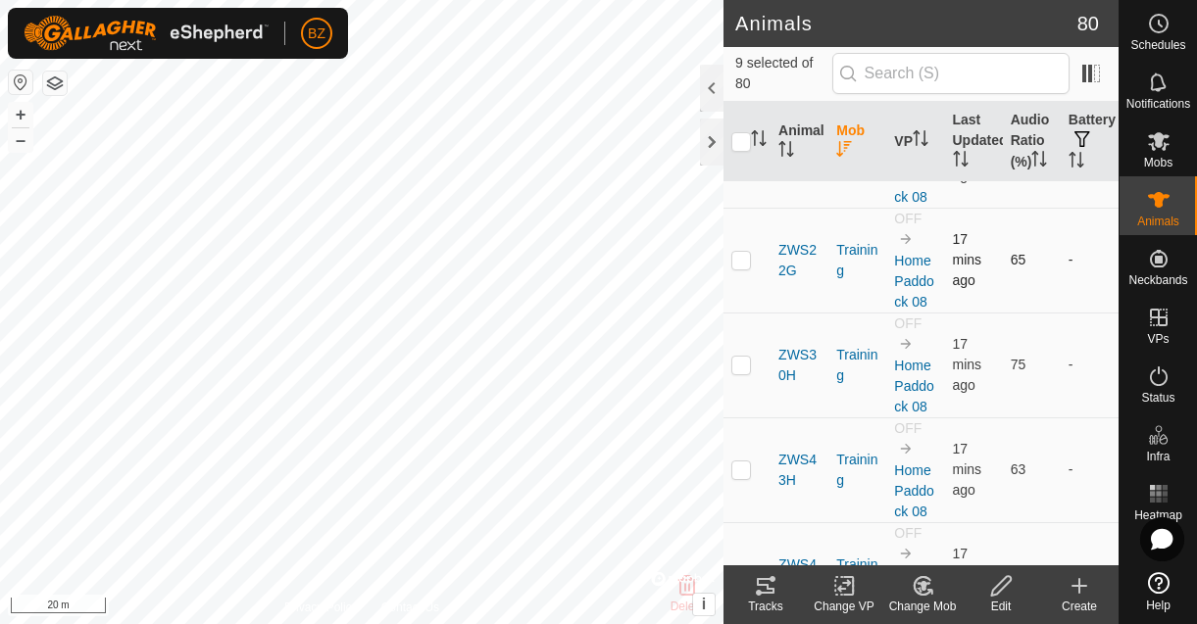
click at [746, 268] on p-checkbox at bounding box center [741, 260] width 20 height 16
checkbox input "true"
click at [749, 372] on p-checkbox at bounding box center [741, 365] width 20 height 16
checkbox input "true"
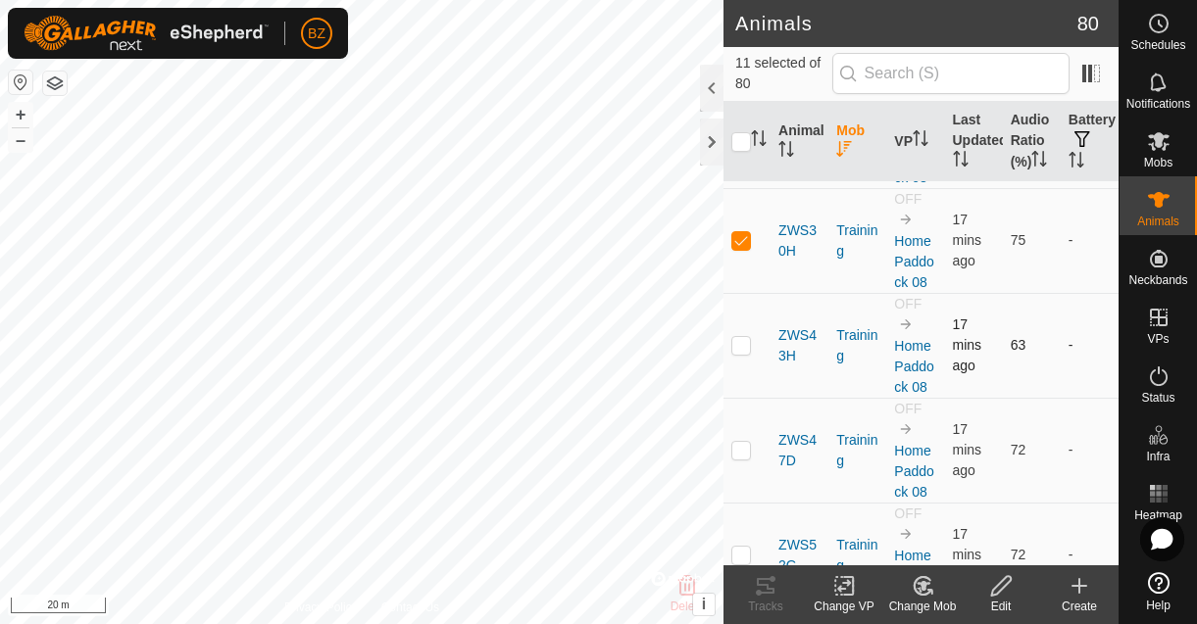
scroll to position [1045, 0]
click at [743, 350] on p-checkbox at bounding box center [741, 342] width 20 height 16
checkbox input "true"
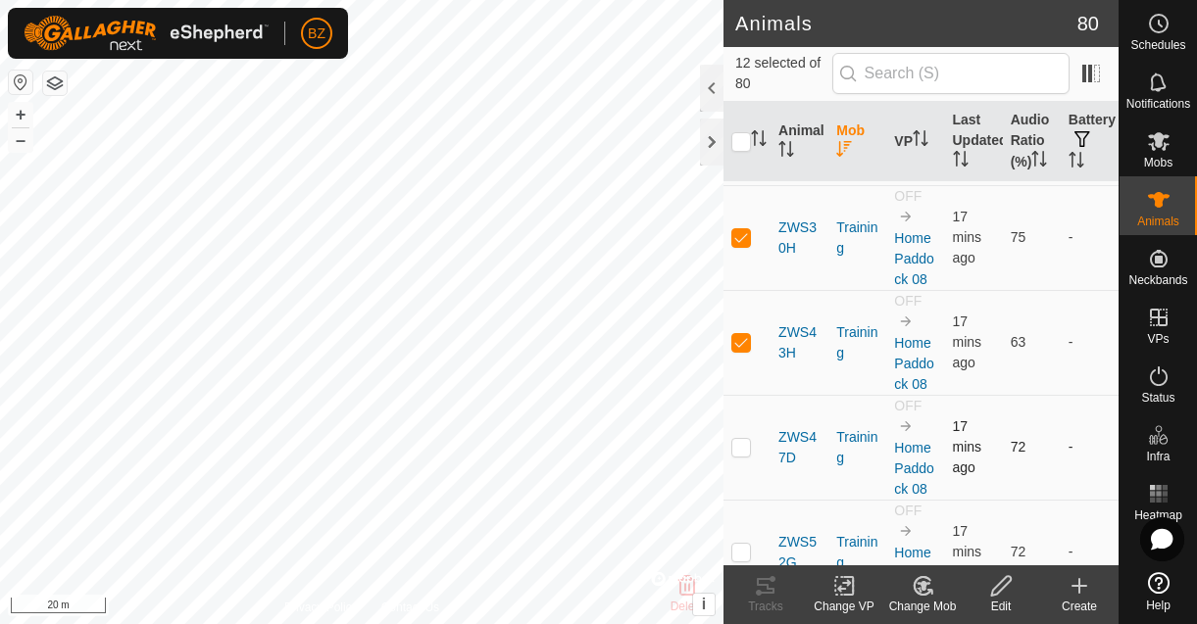
click at [737, 455] on p-tablecheckbox at bounding box center [741, 447] width 20 height 16
checkbox input "true"
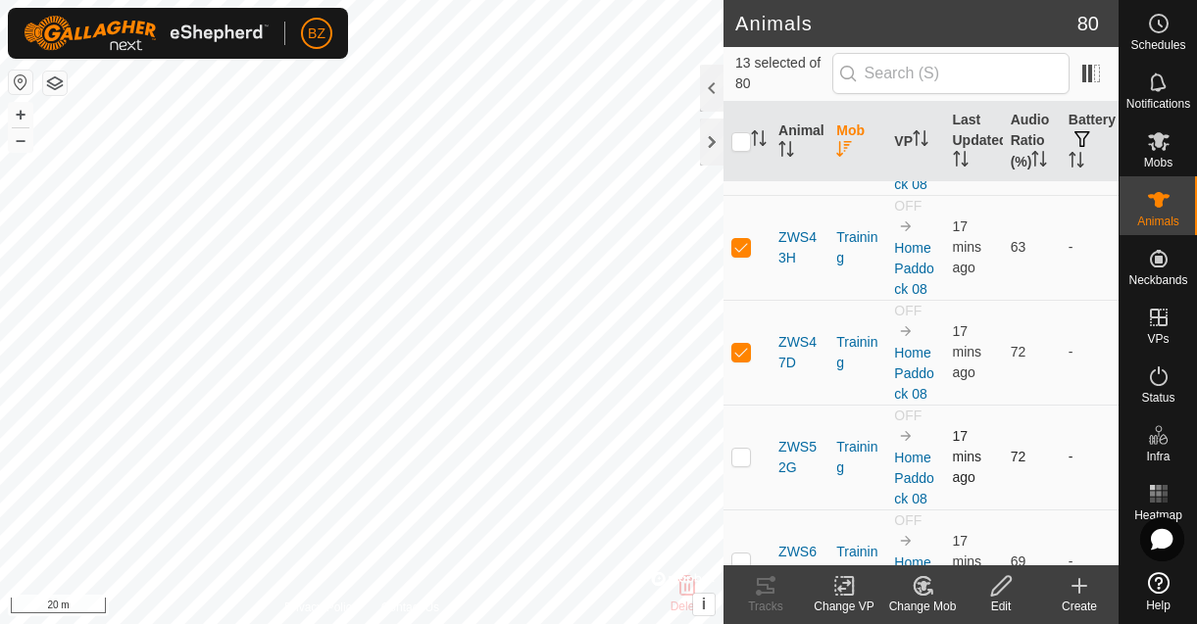
scroll to position [1162, 0]
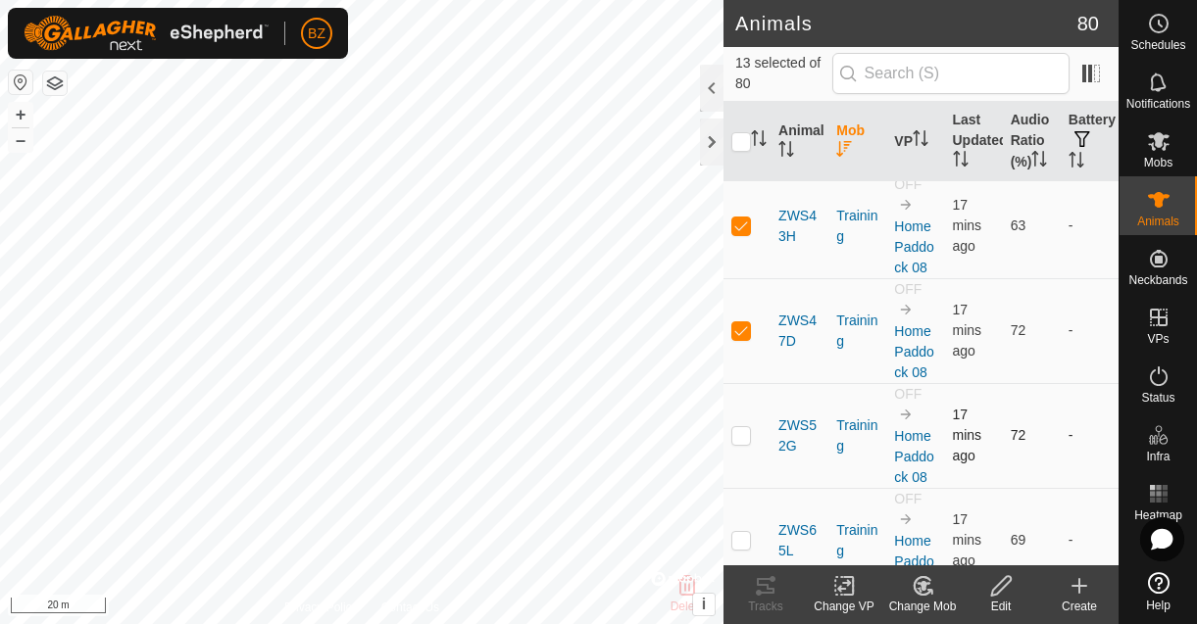
click at [742, 443] on p-checkbox at bounding box center [741, 435] width 20 height 16
checkbox input "true"
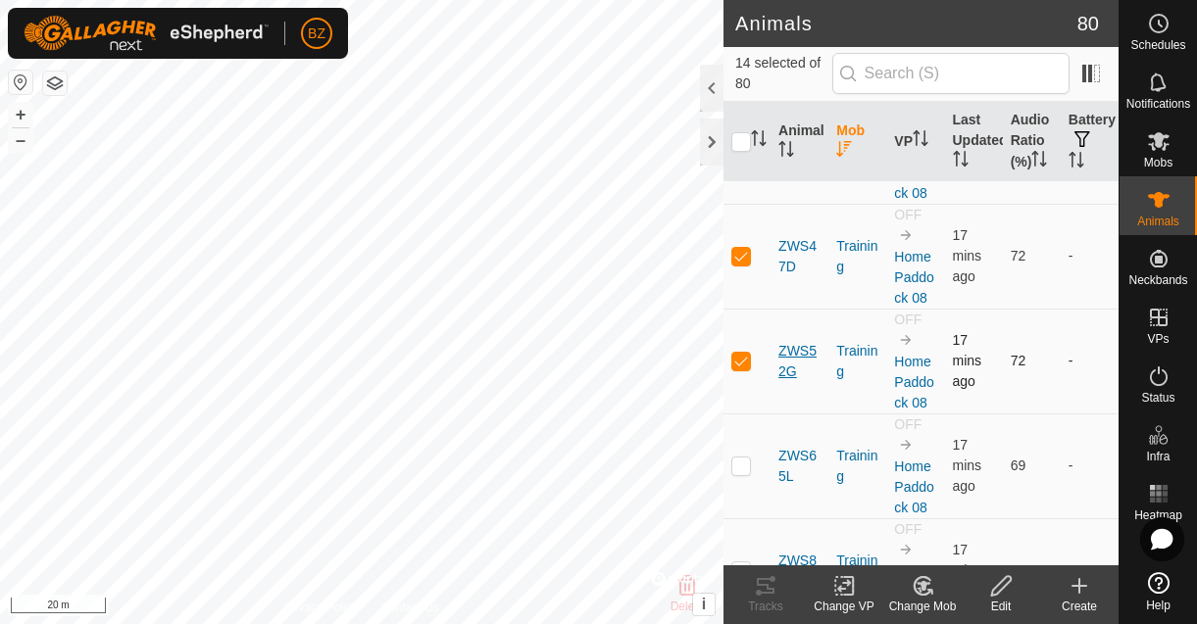
scroll to position [1314, 0]
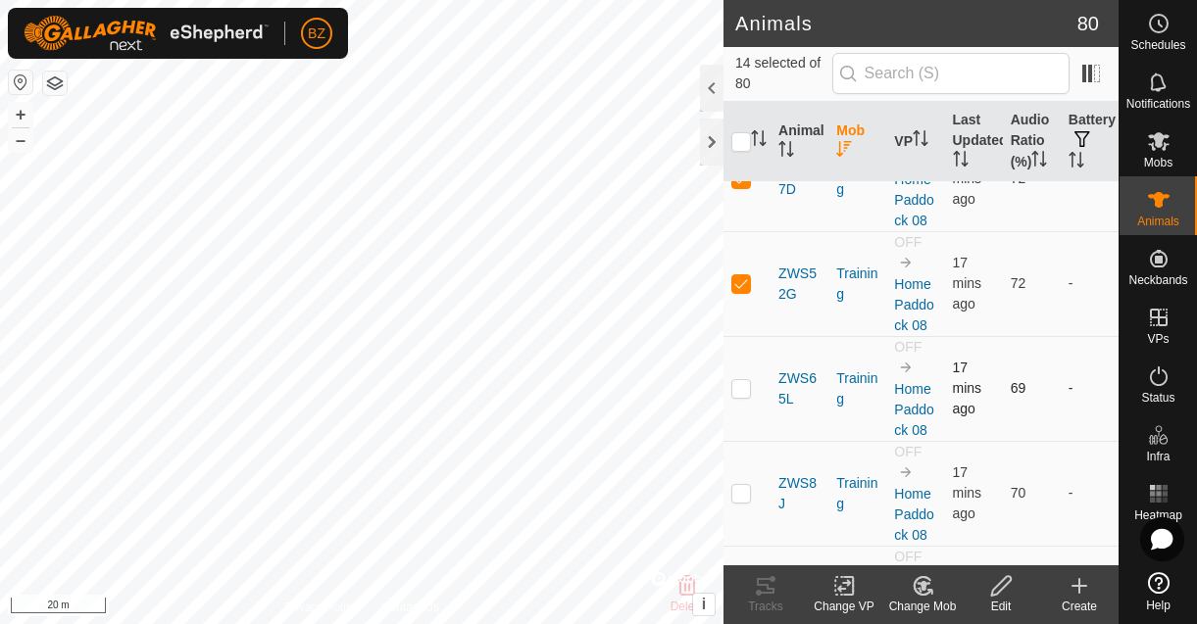
click at [743, 396] on p-checkbox at bounding box center [741, 388] width 20 height 16
checkbox input "true"
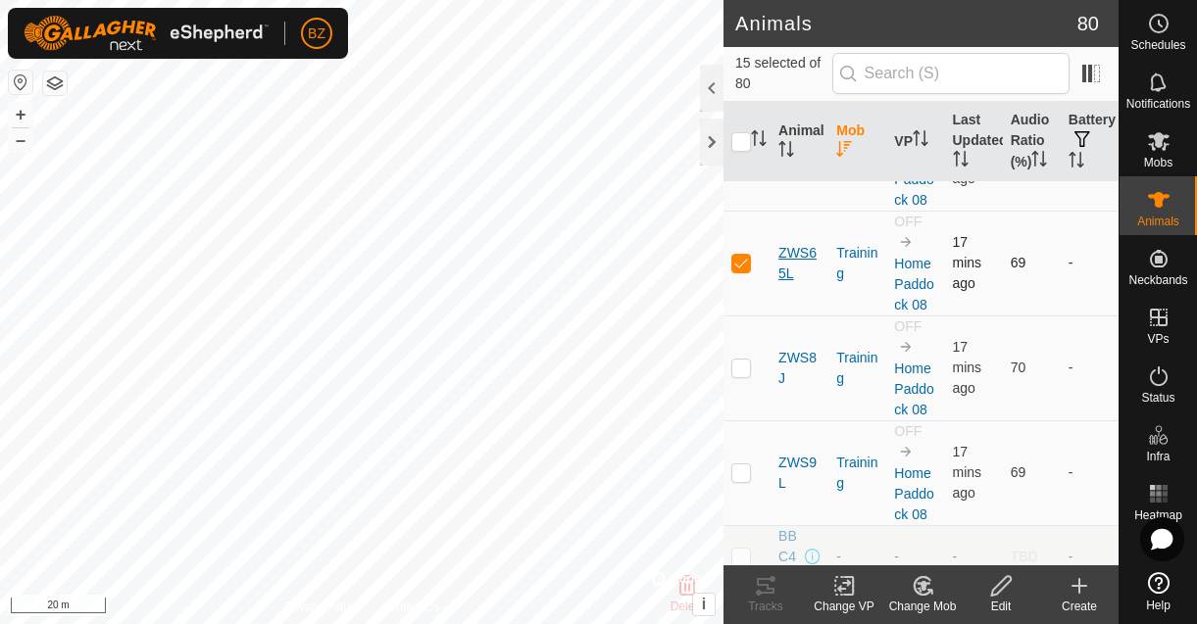
scroll to position [1459, 0]
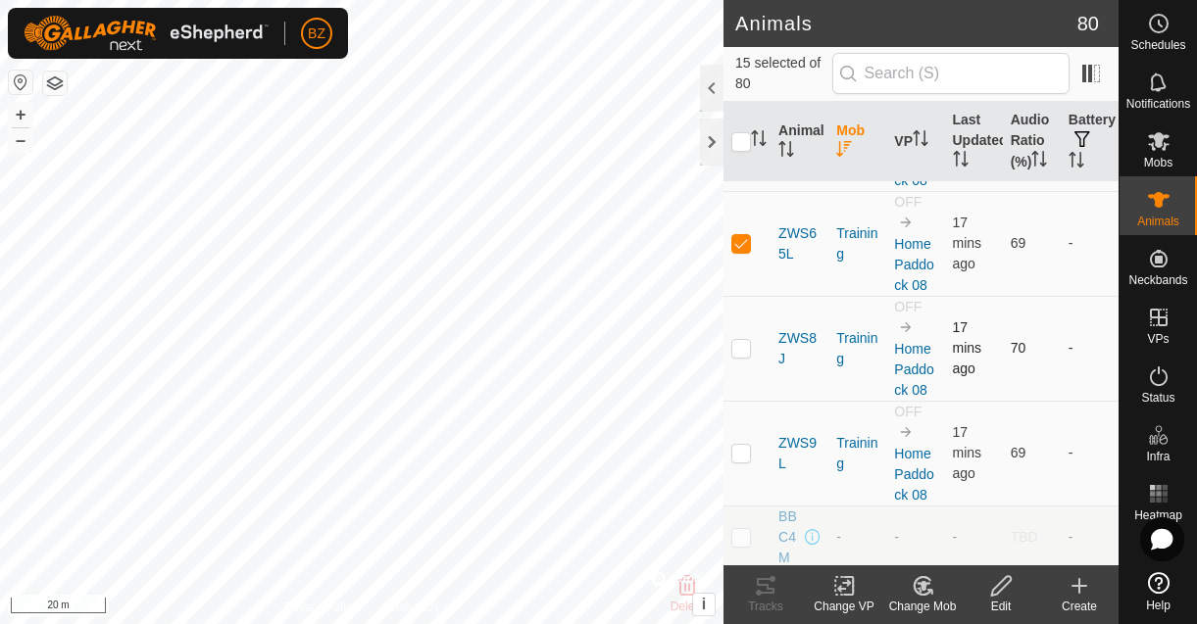
click at [749, 356] on p-checkbox at bounding box center [741, 348] width 20 height 16
checkbox input "true"
click at [741, 461] on p-checkbox at bounding box center [741, 453] width 20 height 16
checkbox input "true"
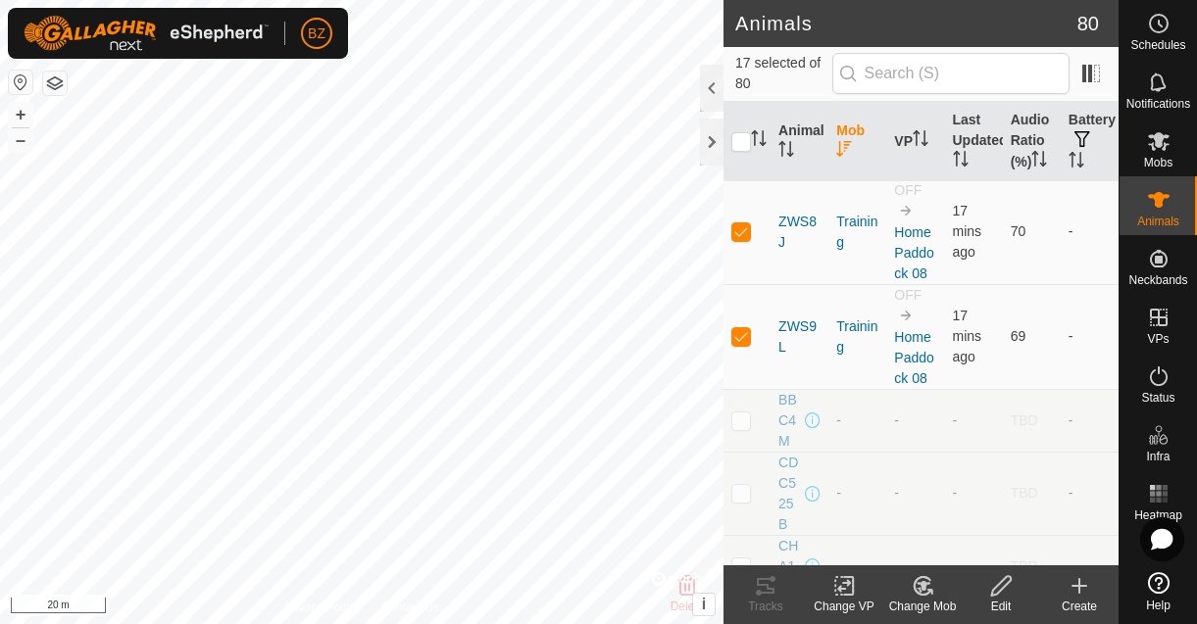
scroll to position [1577, 0]
click at [856, 583] on icon at bounding box center [844, 586] width 25 height 24
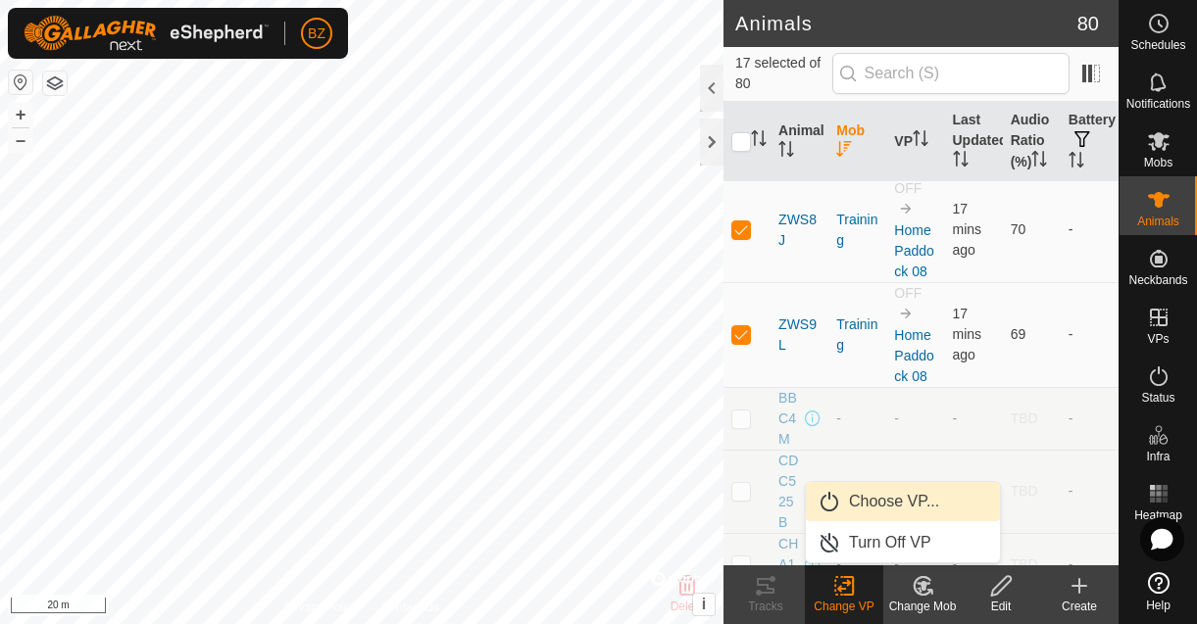
click at [893, 505] on link "Choose VP..." at bounding box center [903, 501] width 194 height 39
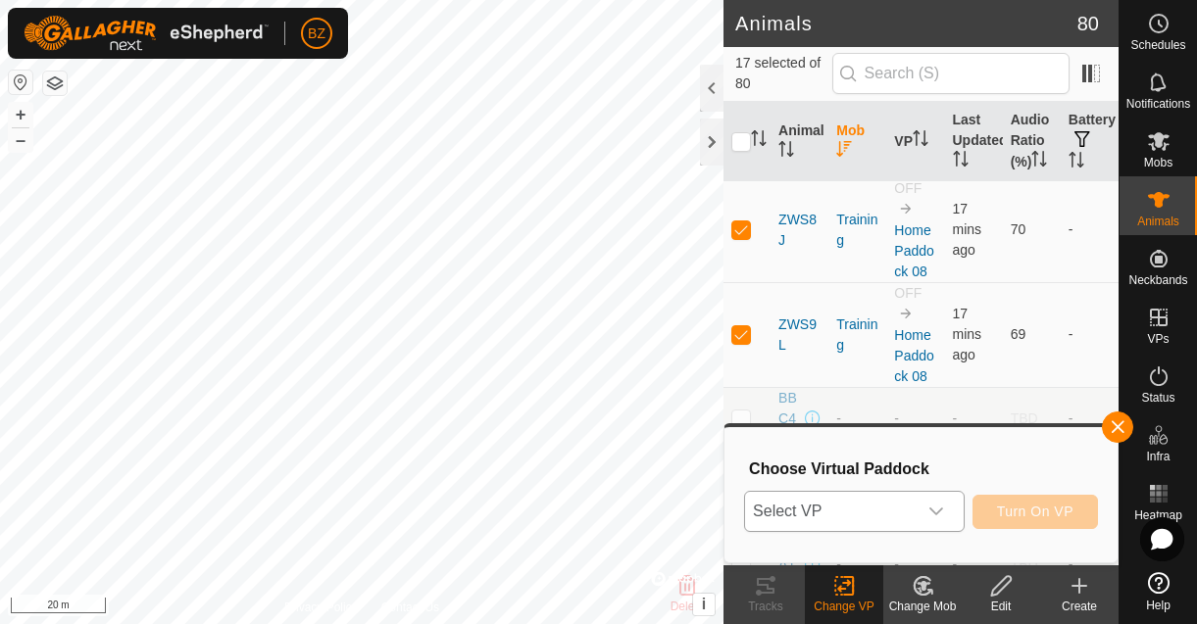
click at [894, 507] on span "Select VP" at bounding box center [831, 511] width 172 height 39
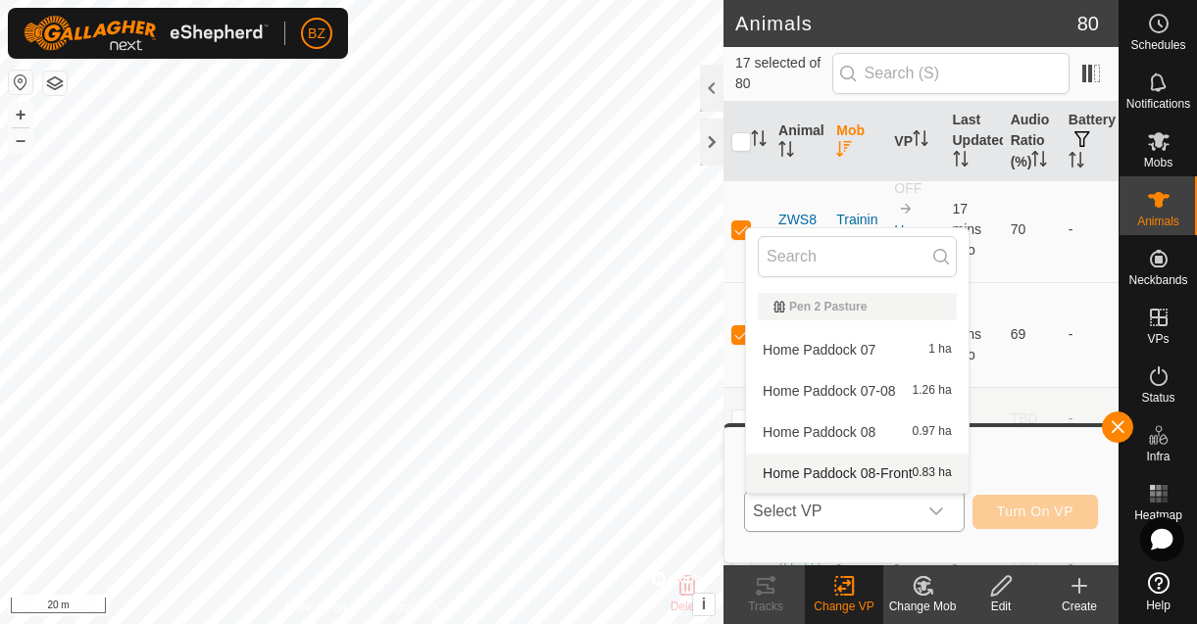
click at [867, 476] on li "Home Paddock 08-Front 0.83 ha" at bounding box center [857, 473] width 223 height 39
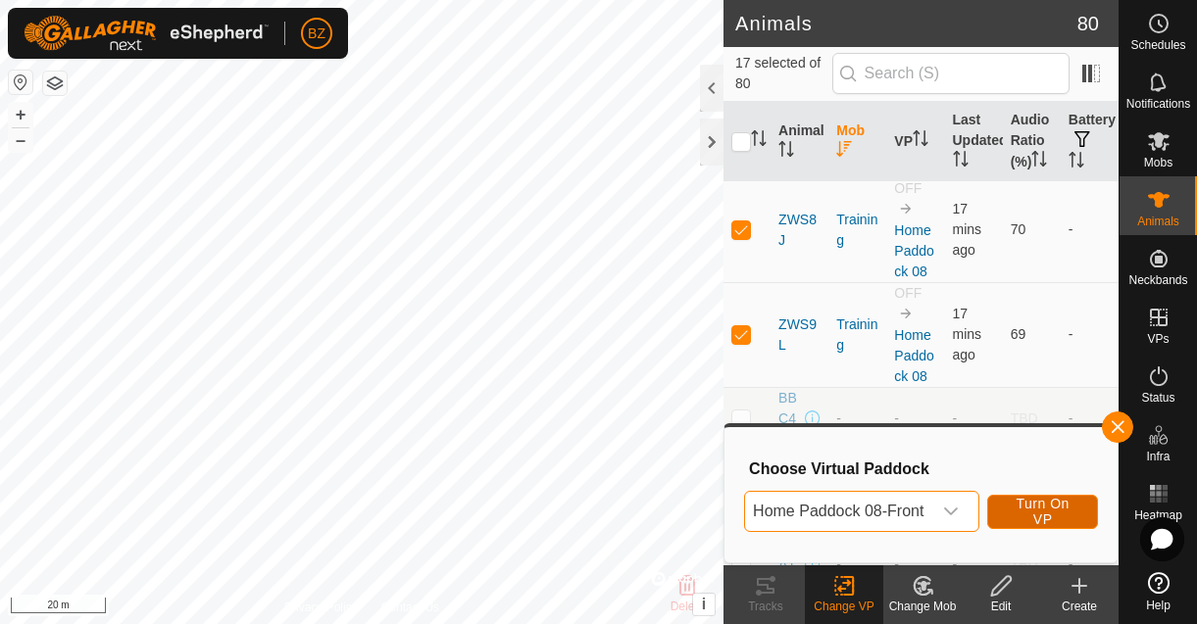
click at [1043, 514] on span "Turn On VP" at bounding box center [1043, 511] width 62 height 31
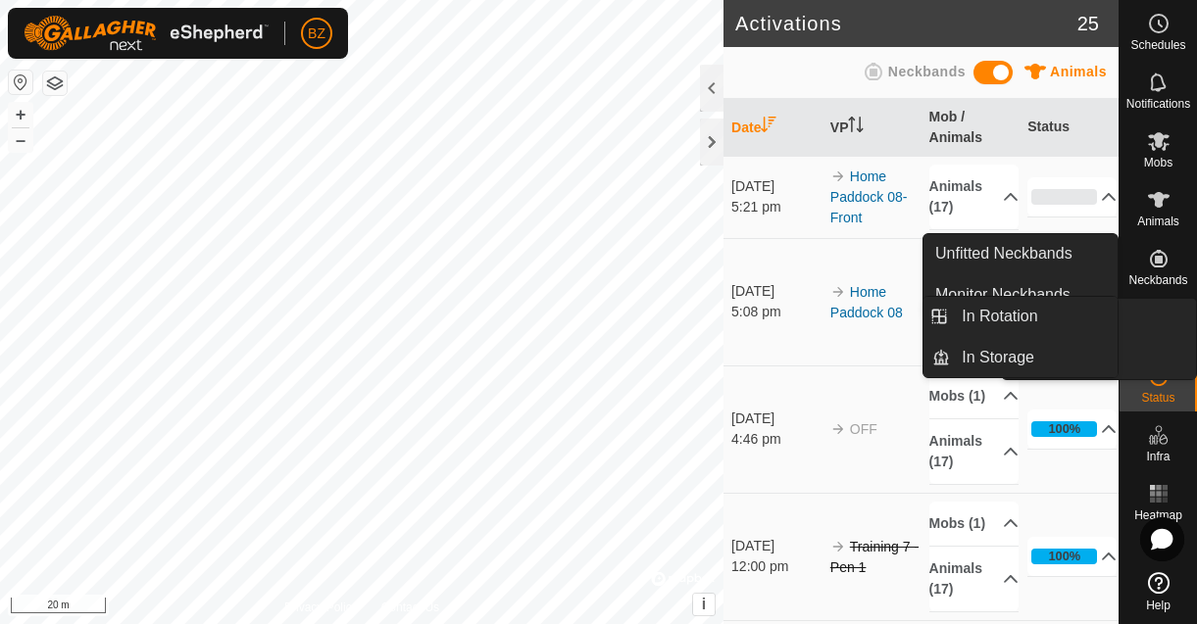
click at [1159, 336] on span "VPs" at bounding box center [1158, 339] width 22 height 12
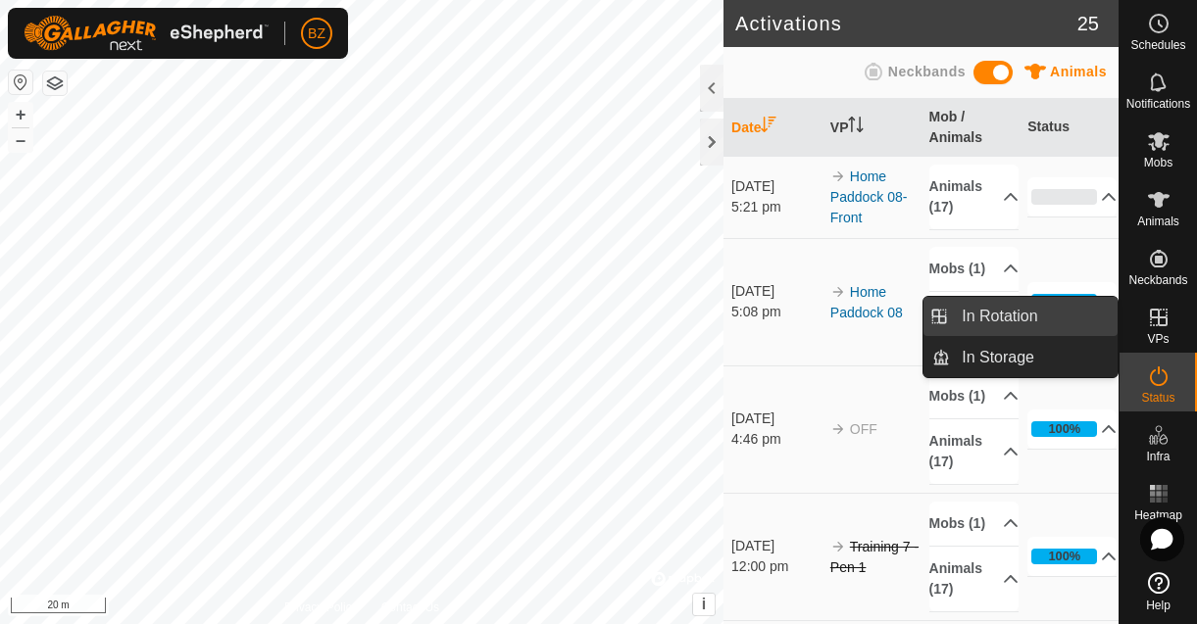
click at [1039, 328] on link "In Rotation" at bounding box center [1034, 316] width 168 height 39
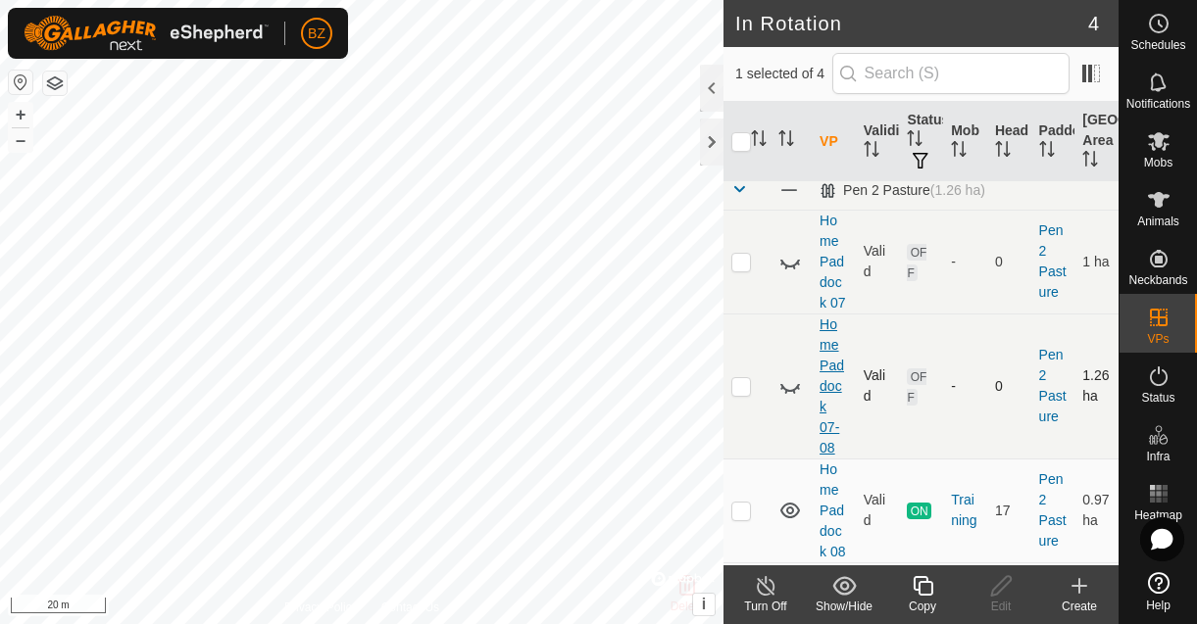
scroll to position [25, 0]
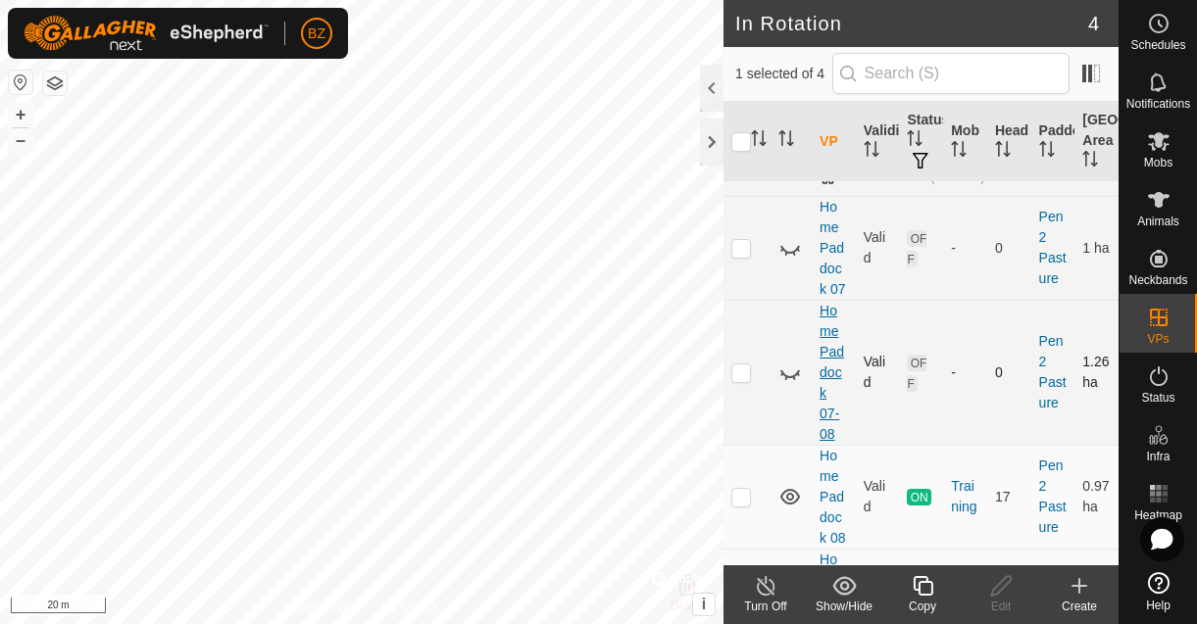
click at [829, 364] on link "Home Paddock 07-08" at bounding box center [831, 372] width 25 height 139
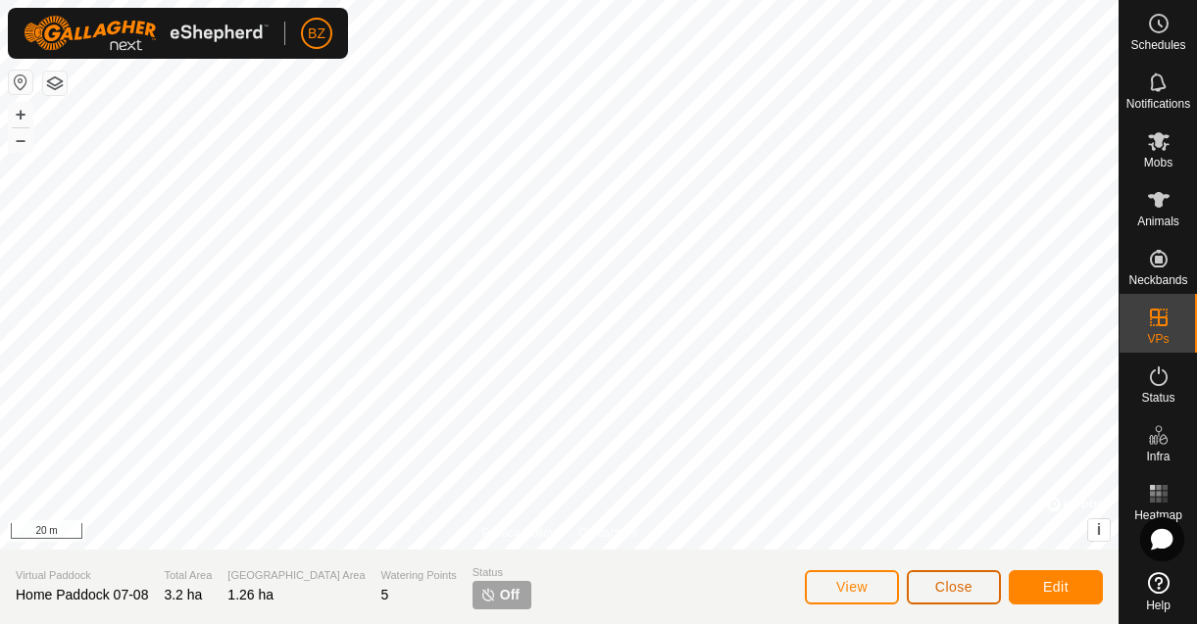
click at [966, 585] on span "Close" at bounding box center [953, 587] width 37 height 16
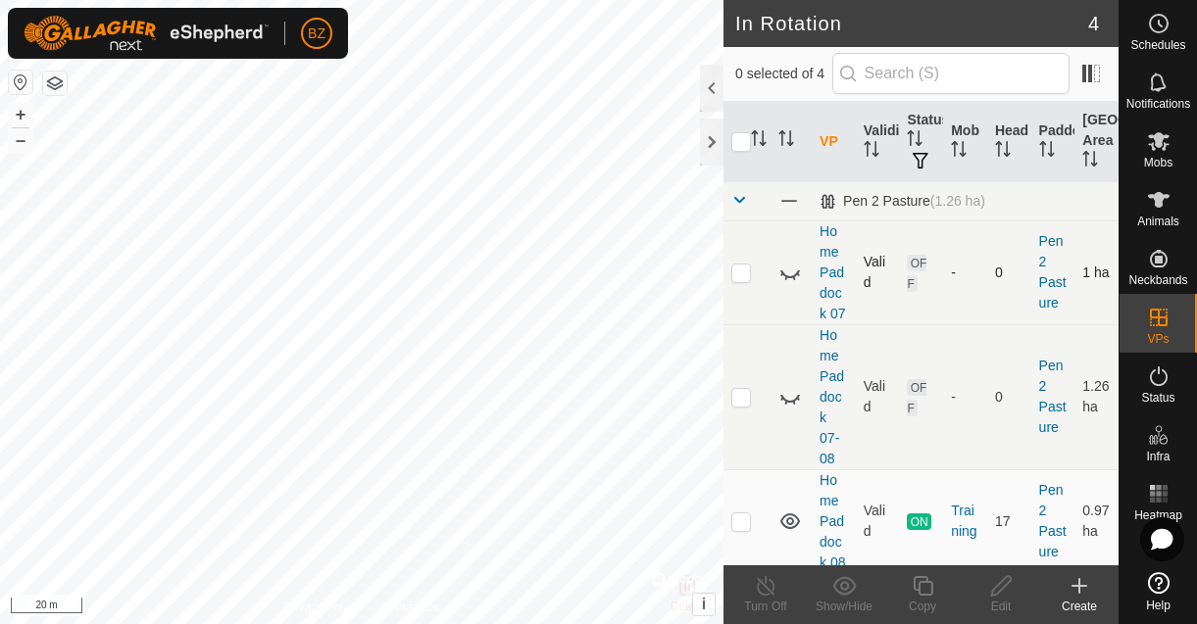
click at [794, 274] on icon at bounding box center [790, 275] width 20 height 8
click at [788, 399] on icon at bounding box center [790, 397] width 24 height 24
click at [788, 399] on icon at bounding box center [790, 397] width 20 height 16
click at [788, 399] on icon at bounding box center [790, 397] width 24 height 24
click at [788, 399] on icon at bounding box center [790, 397] width 20 height 16
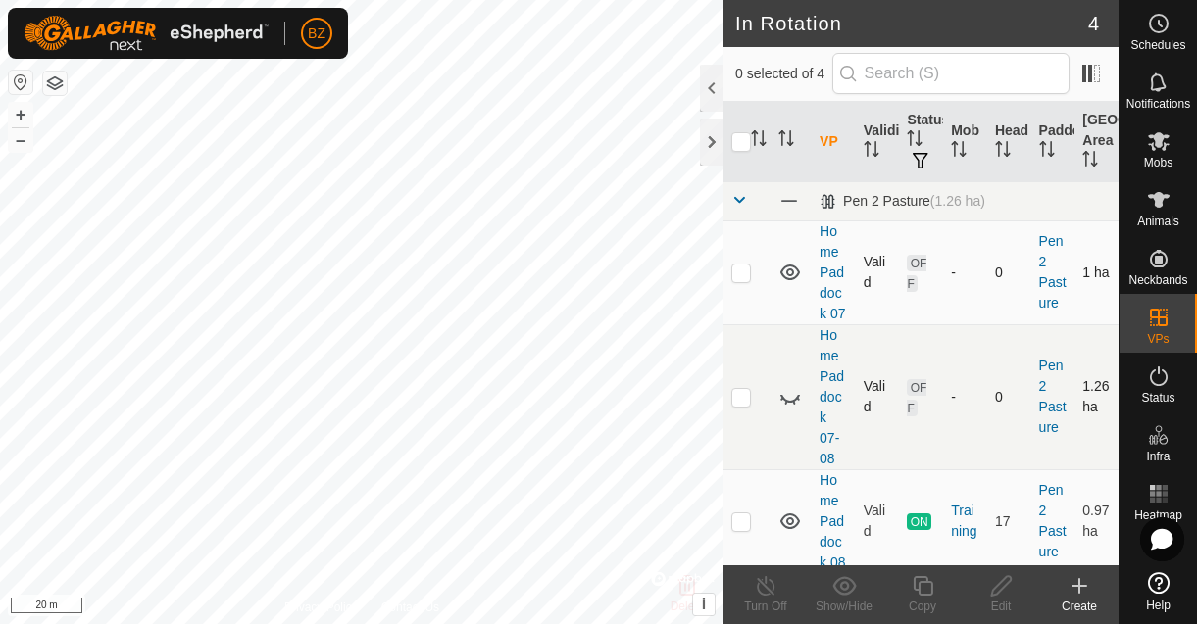
click at [788, 399] on icon at bounding box center [790, 397] width 24 height 24
click at [788, 399] on icon at bounding box center [790, 397] width 20 height 16
click at [746, 275] on p-checkbox at bounding box center [741, 273] width 20 height 16
checkbox input "true"
click at [932, 586] on icon at bounding box center [923, 586] width 25 height 24
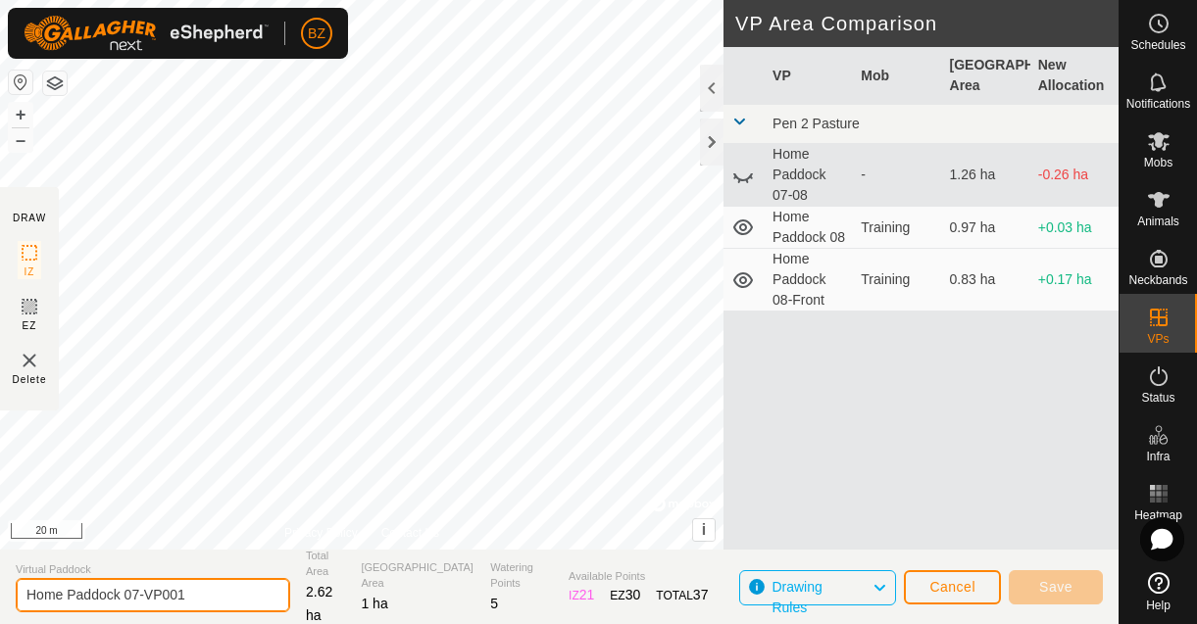
click at [207, 598] on input "Home Paddock 07-VP001" at bounding box center [153, 595] width 274 height 34
type input "Home Paddock 07-Front"
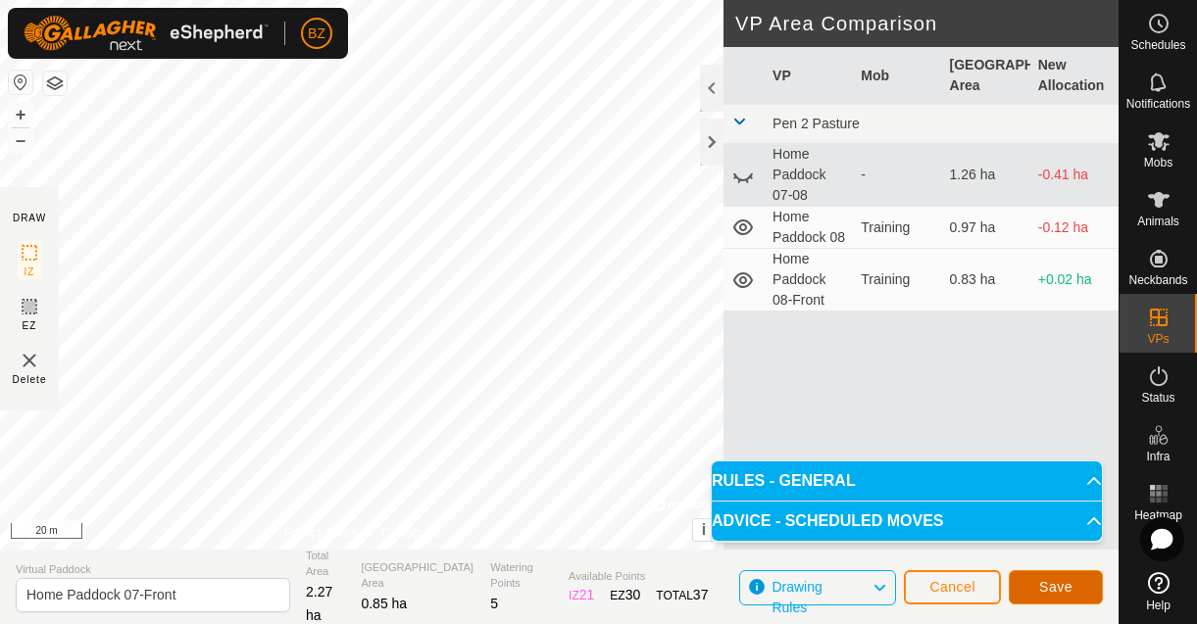
click at [1026, 584] on button "Save" at bounding box center [1056, 587] width 94 height 34
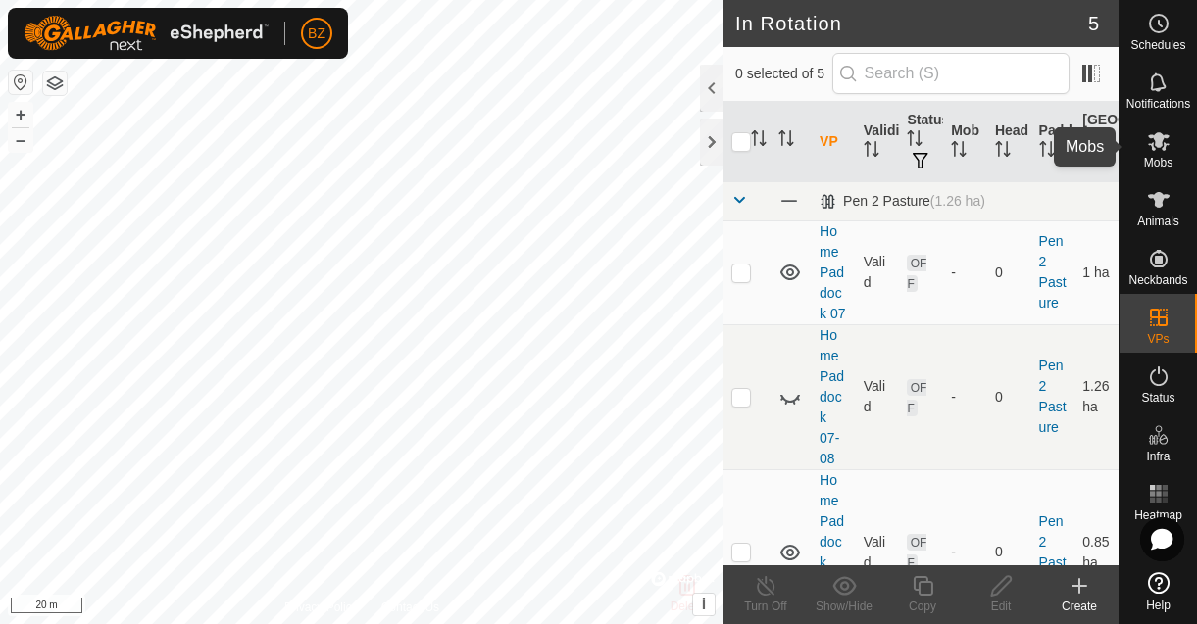
click at [1147, 154] on es-mob-svg-icon at bounding box center [1158, 140] width 35 height 31
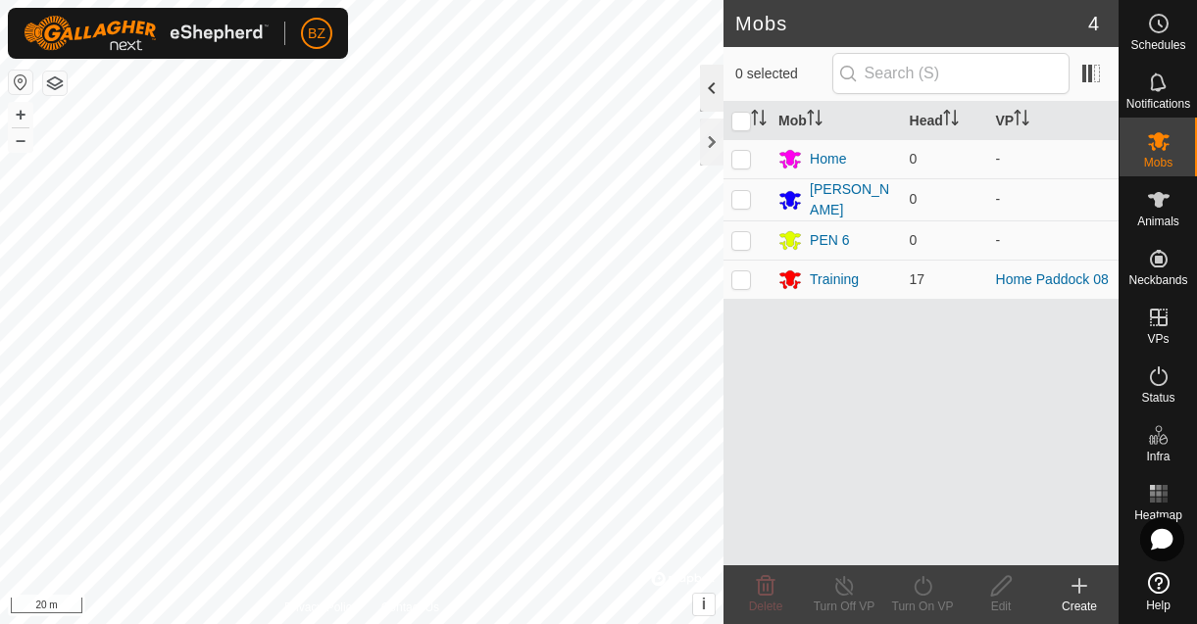
click at [717, 93] on div at bounding box center [712, 88] width 24 height 47
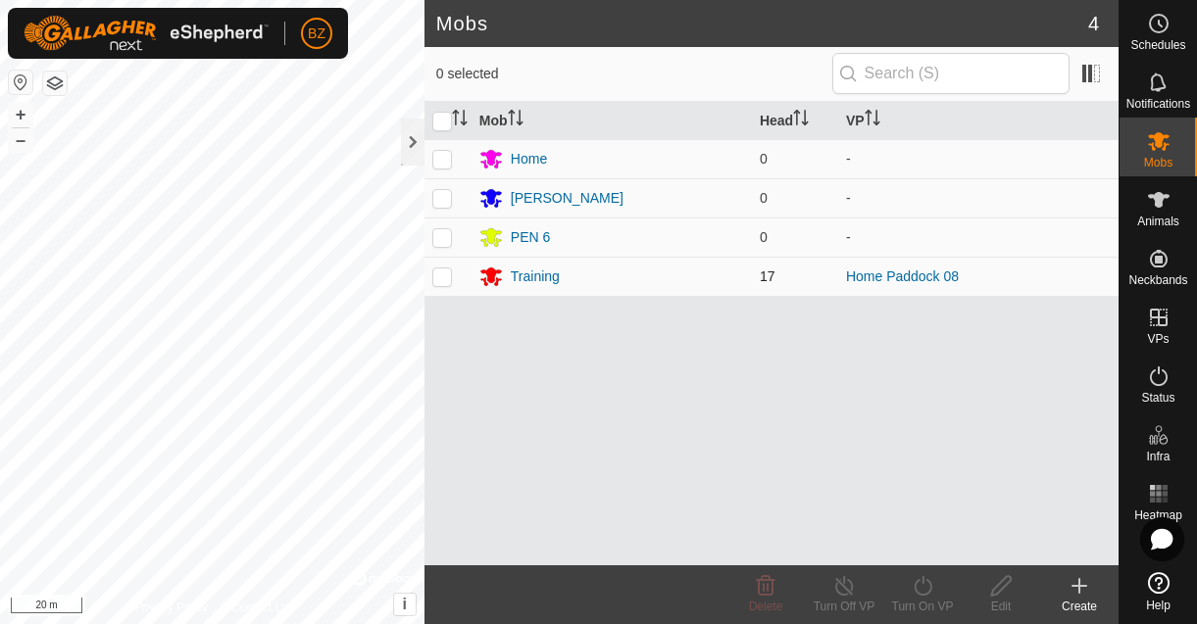
click at [448, 277] on p-checkbox at bounding box center [442, 277] width 20 height 16
checkbox input "true"
click at [541, 279] on div "Training" at bounding box center [535, 277] width 49 height 21
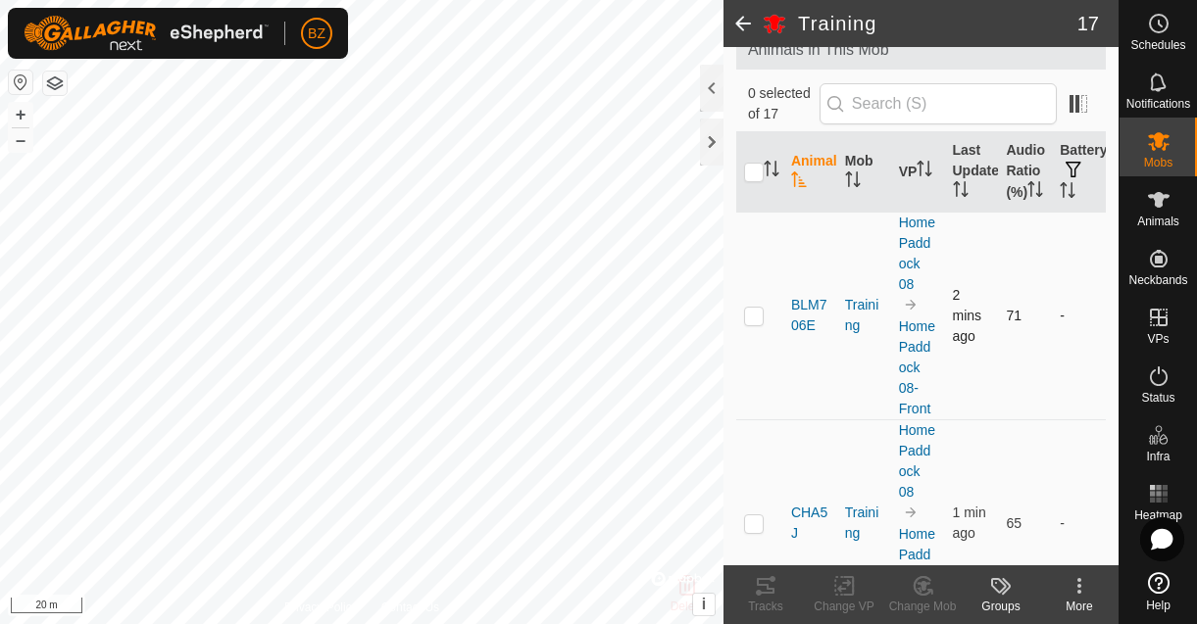
scroll to position [128, 0]
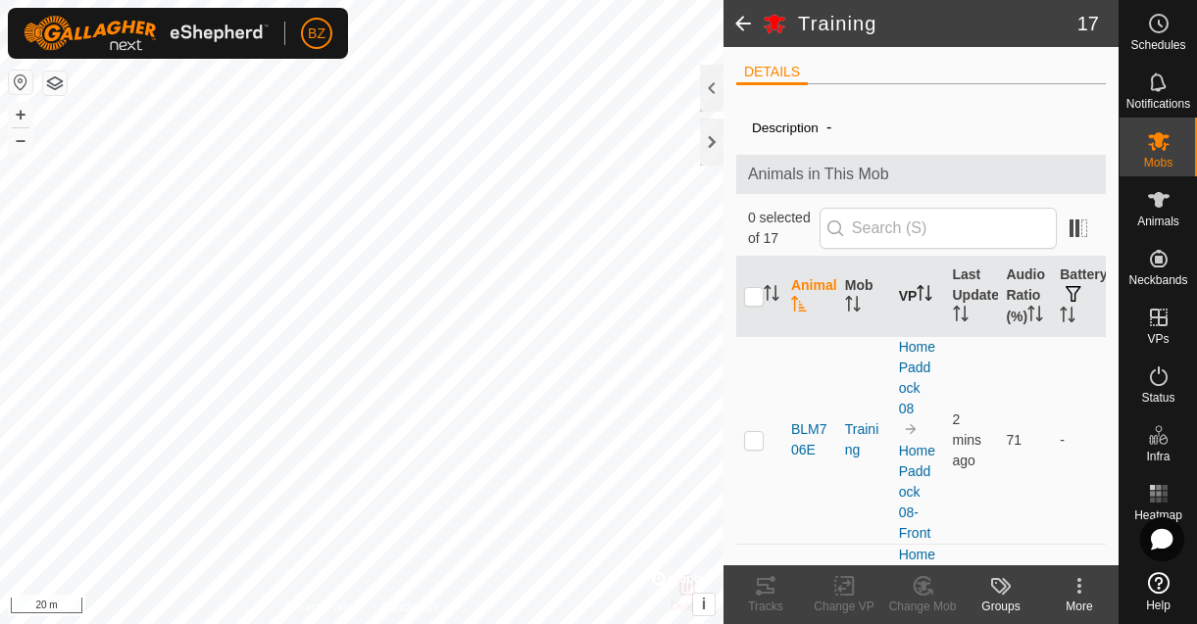
click at [905, 302] on th "VP" at bounding box center [918, 297] width 54 height 80
click at [952, 291] on th "Last Updated" at bounding box center [972, 297] width 54 height 80
click at [898, 288] on th "VP" at bounding box center [918, 297] width 54 height 80
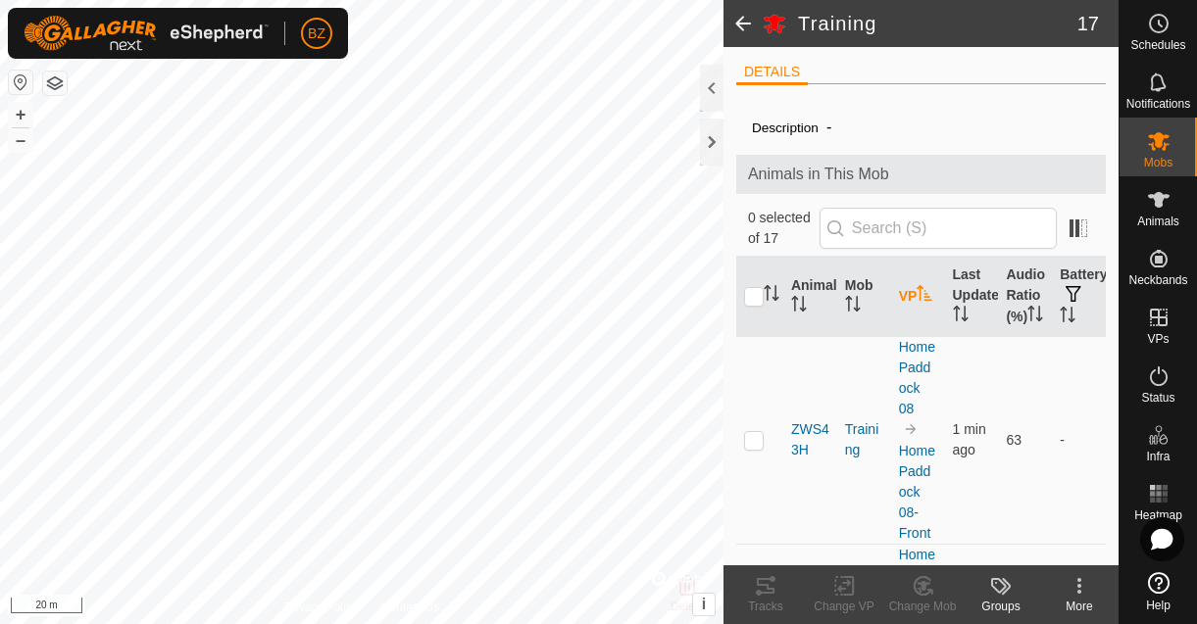
click at [898, 288] on th "VP" at bounding box center [918, 297] width 54 height 80
click at [1066, 297] on span "button" at bounding box center [1074, 294] width 16 height 16
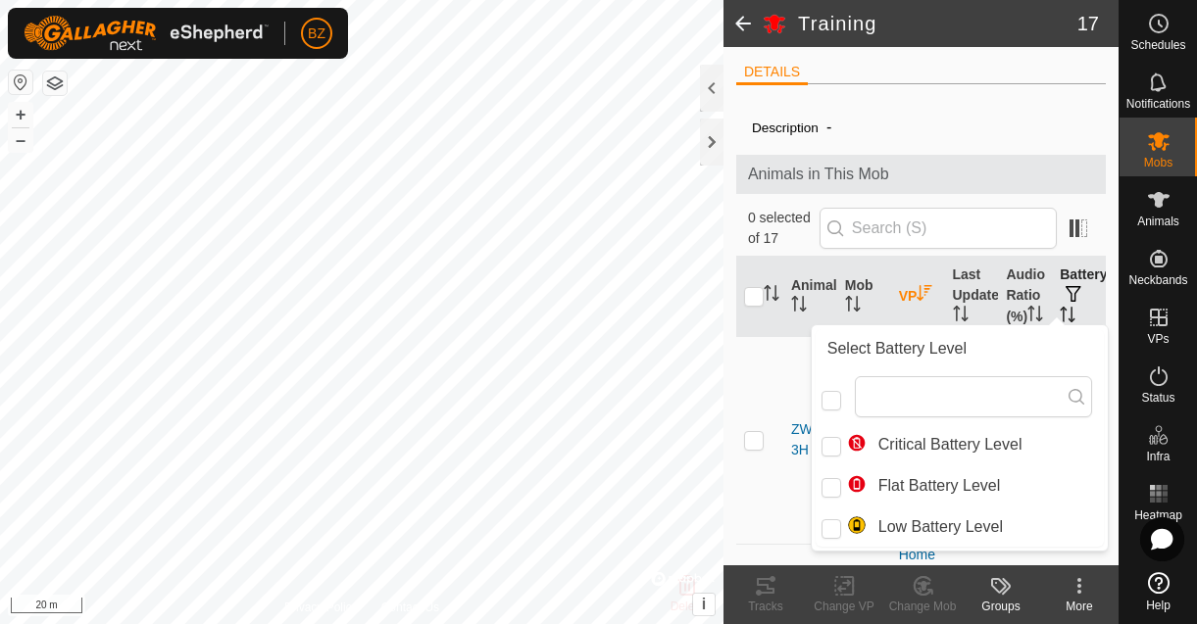
click at [1058, 315] on th "Battery" at bounding box center [1079, 297] width 54 height 80
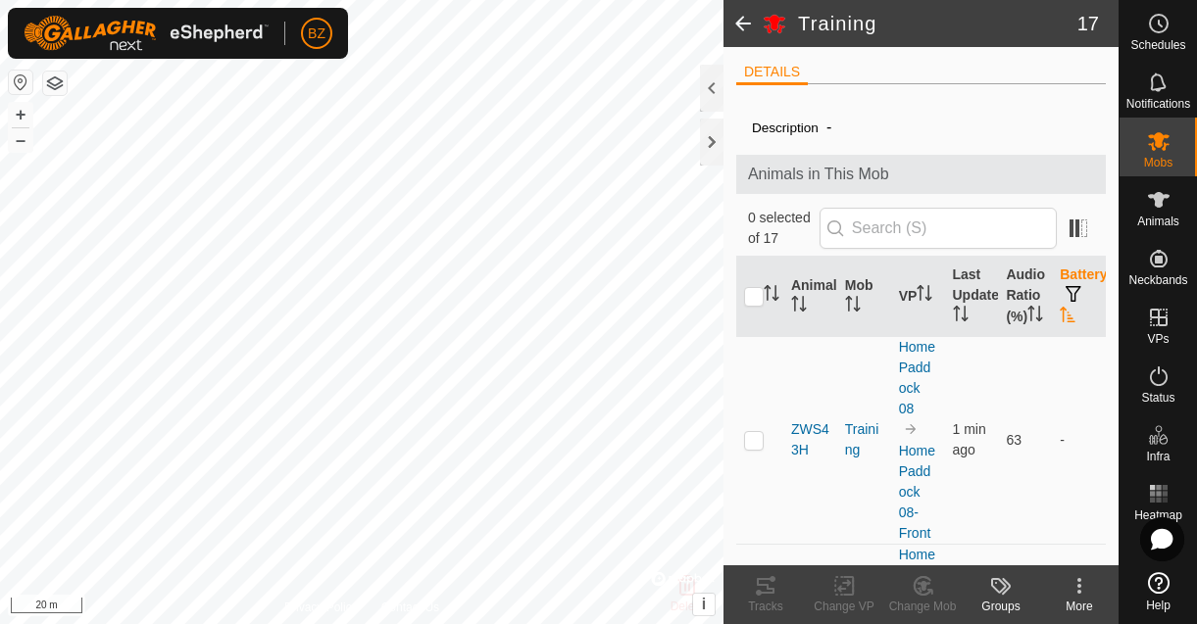
click at [1060, 320] on icon "Activate to sort" at bounding box center [1068, 315] width 16 height 16
click at [1061, 320] on icon "Activate to sort" at bounding box center [1068, 315] width 15 height 16
click at [1015, 318] on th "Audio Ratio (%)" at bounding box center [1025, 297] width 54 height 80
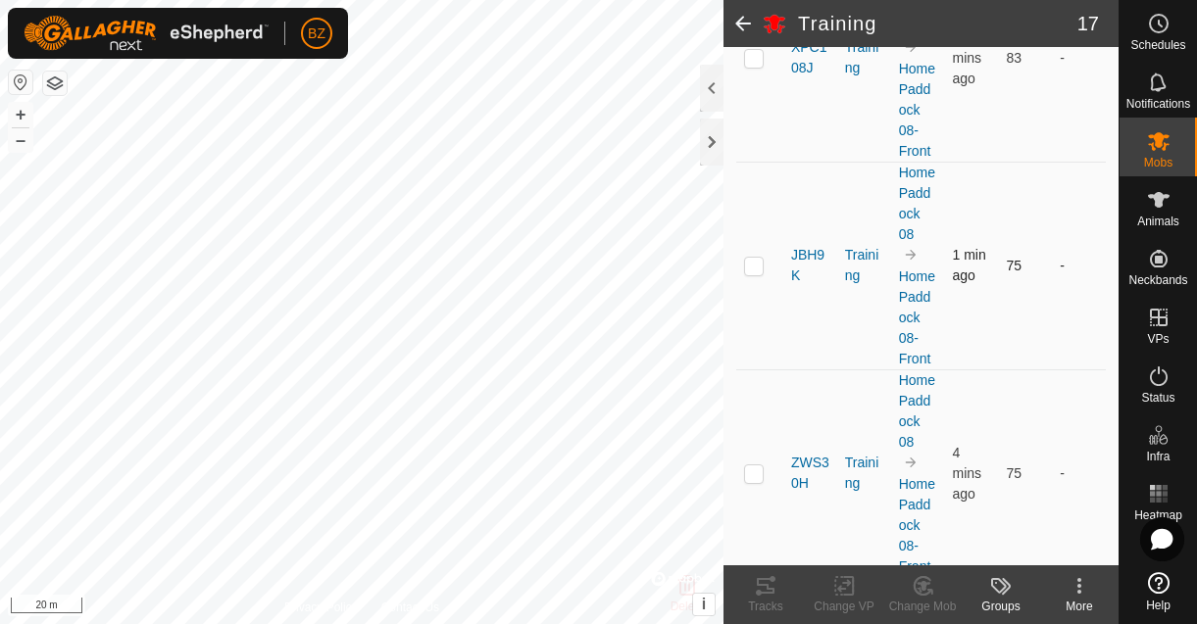
scroll to position [35, 0]
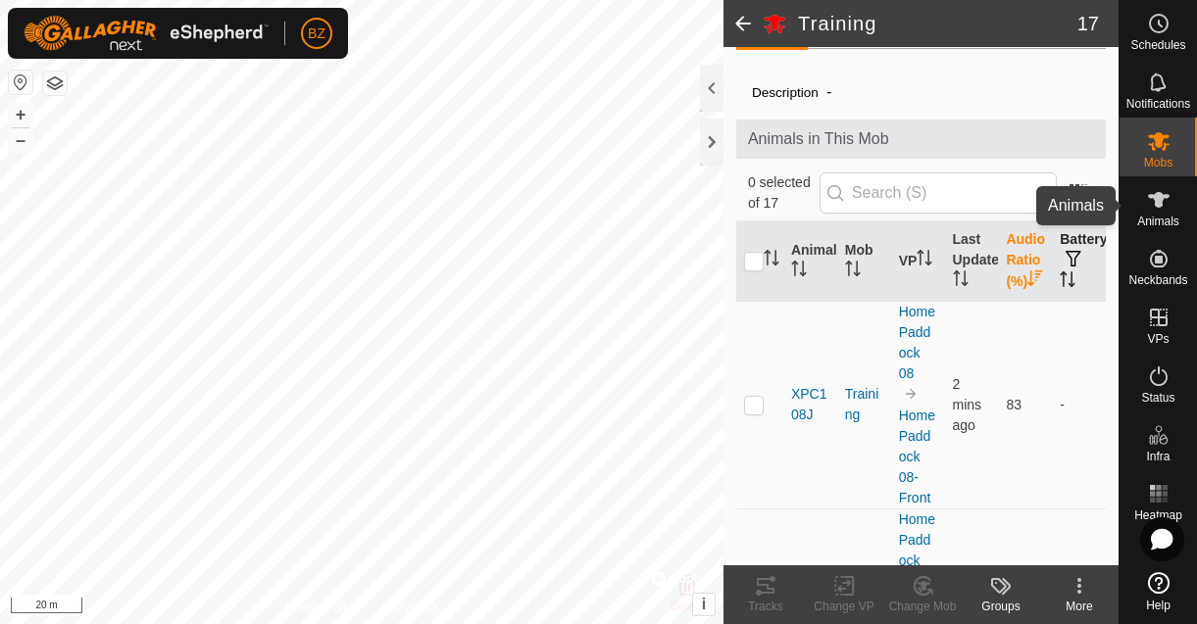
click at [1155, 209] on icon at bounding box center [1159, 200] width 24 height 24
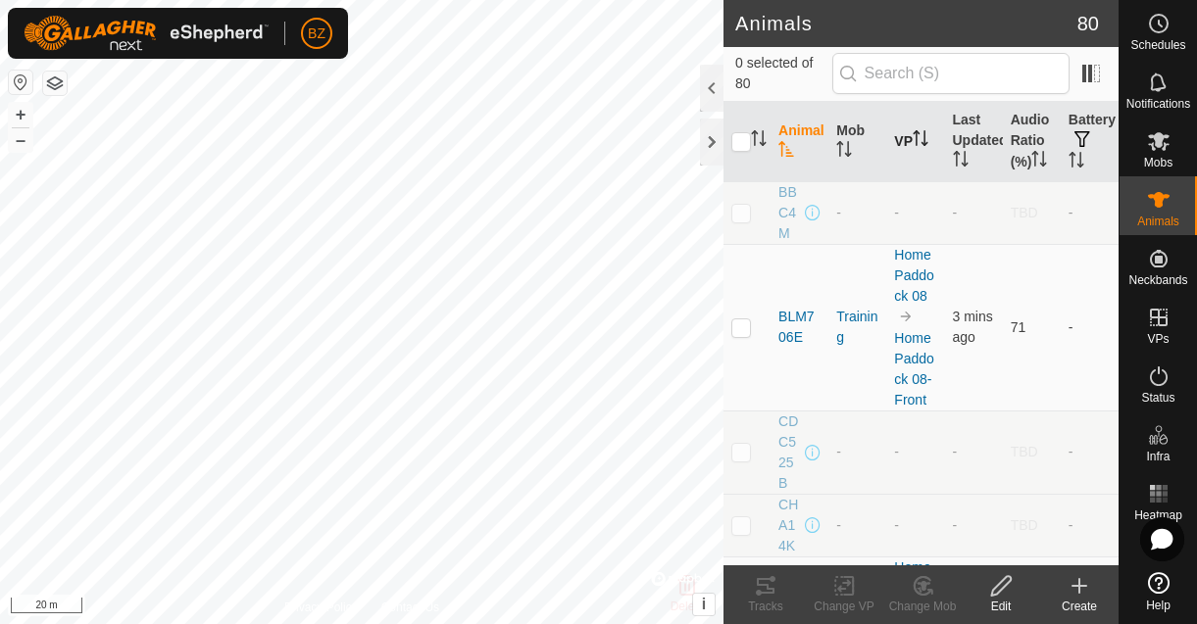
click at [897, 152] on th "VP" at bounding box center [915, 142] width 58 height 80
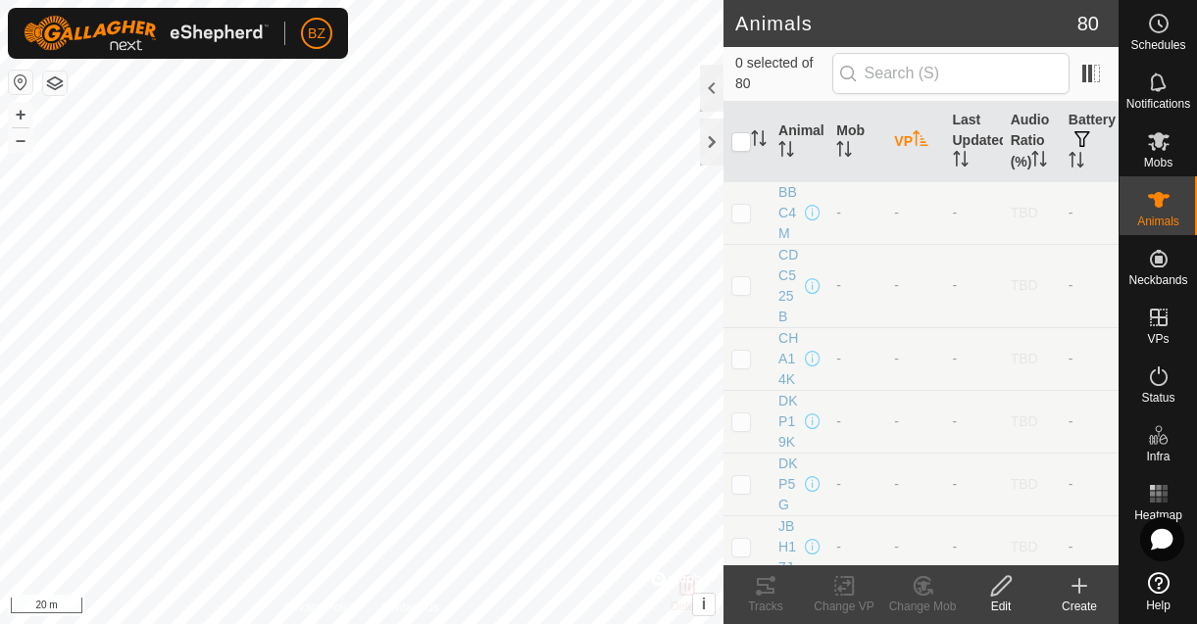
click at [897, 153] on th "VP" at bounding box center [915, 142] width 58 height 80
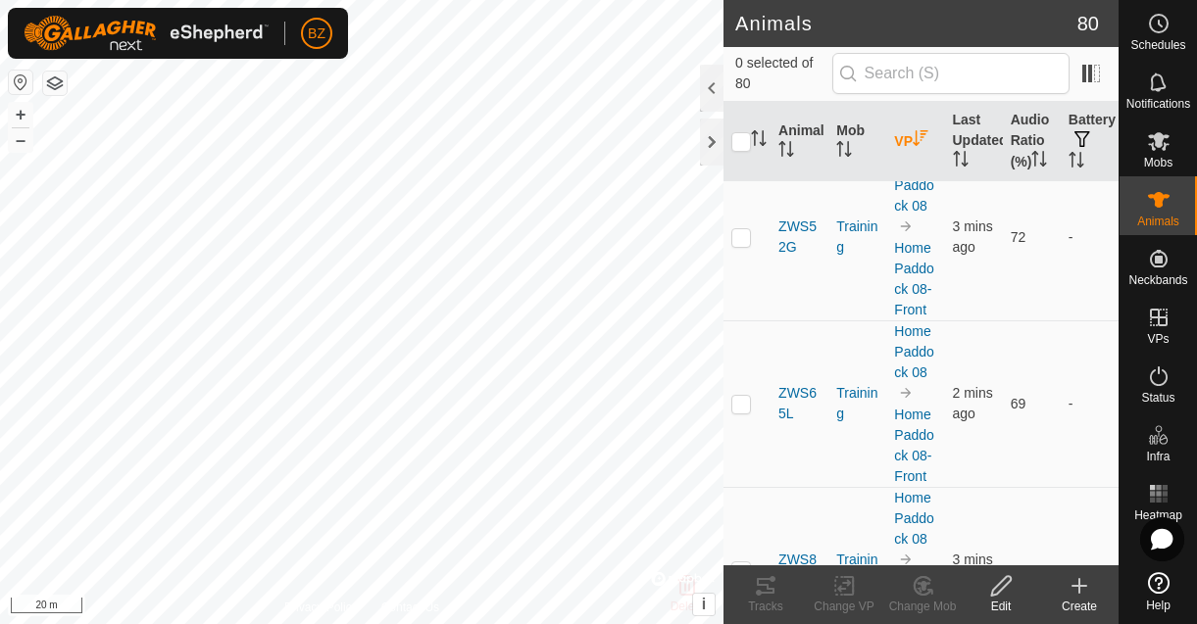
scroll to position [2199, 0]
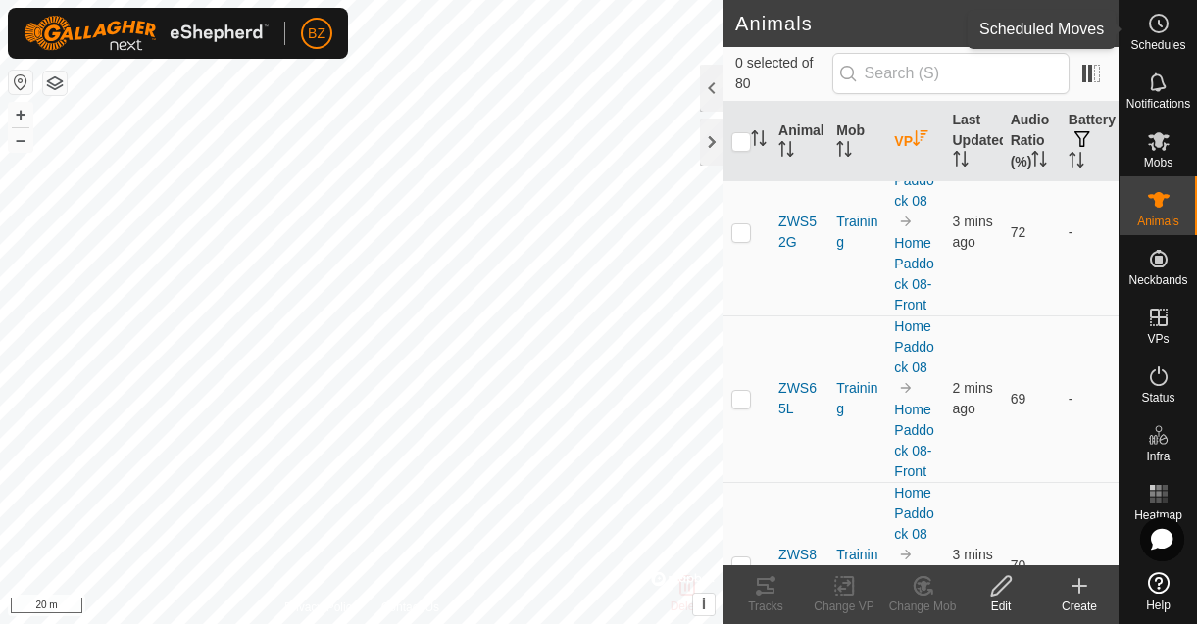
click at [1151, 34] on icon at bounding box center [1159, 24] width 24 height 24
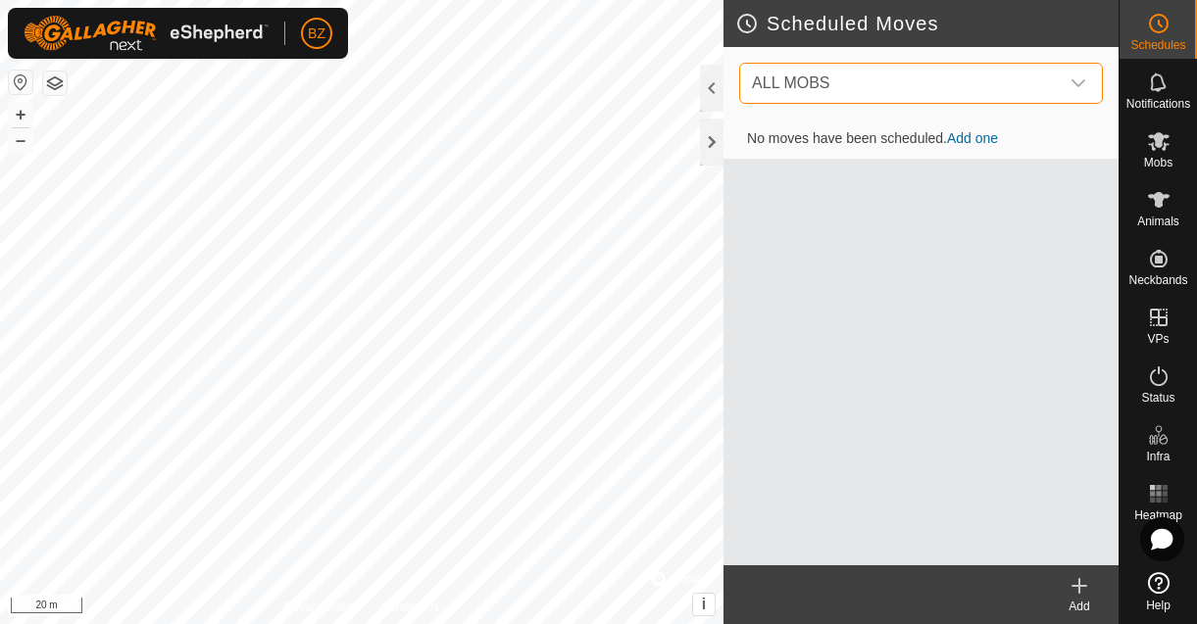
click at [967, 84] on span "ALL MOBS" at bounding box center [901, 83] width 315 height 39
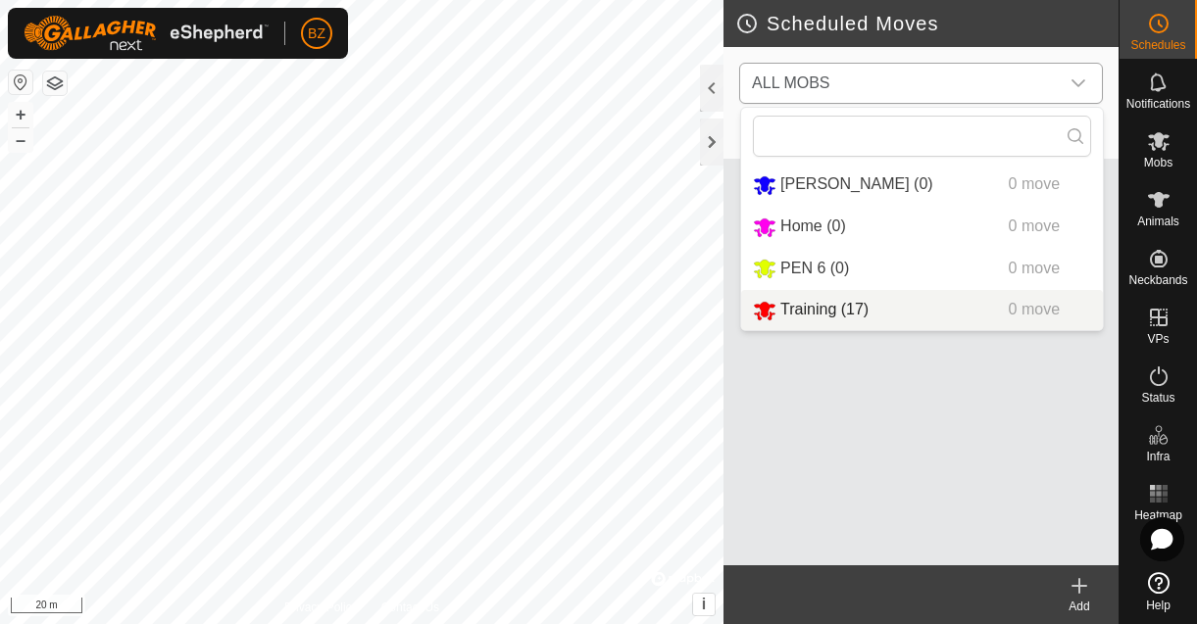
click at [812, 301] on li "Training (17) 0 move" at bounding box center [922, 310] width 362 height 40
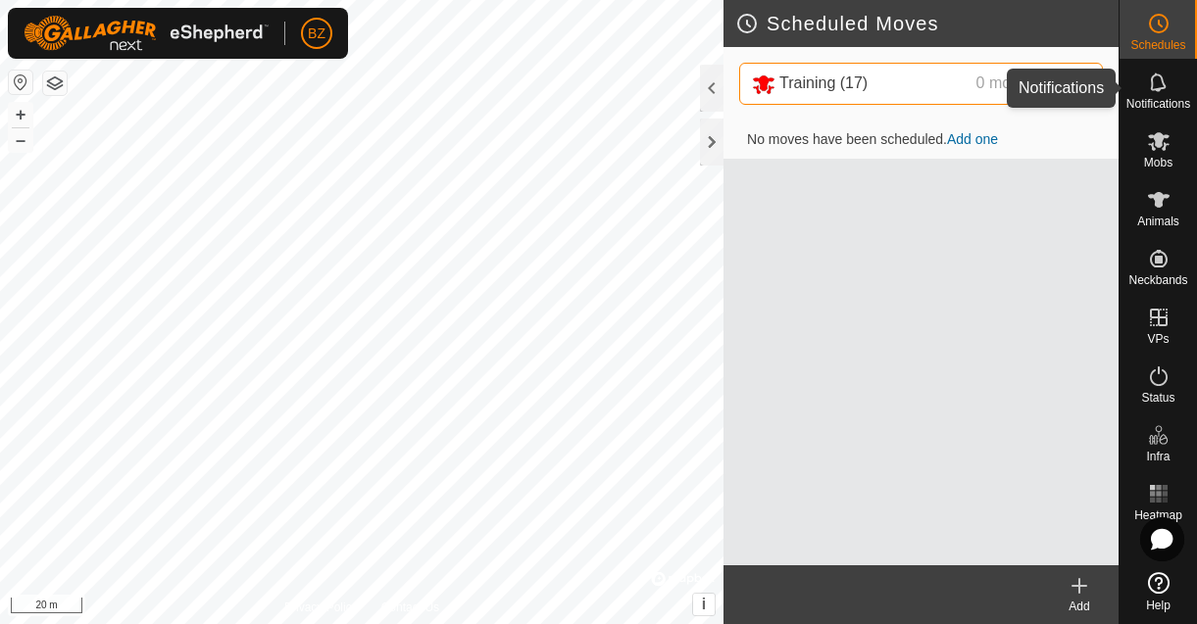
click at [1150, 92] on icon at bounding box center [1159, 83] width 24 height 24
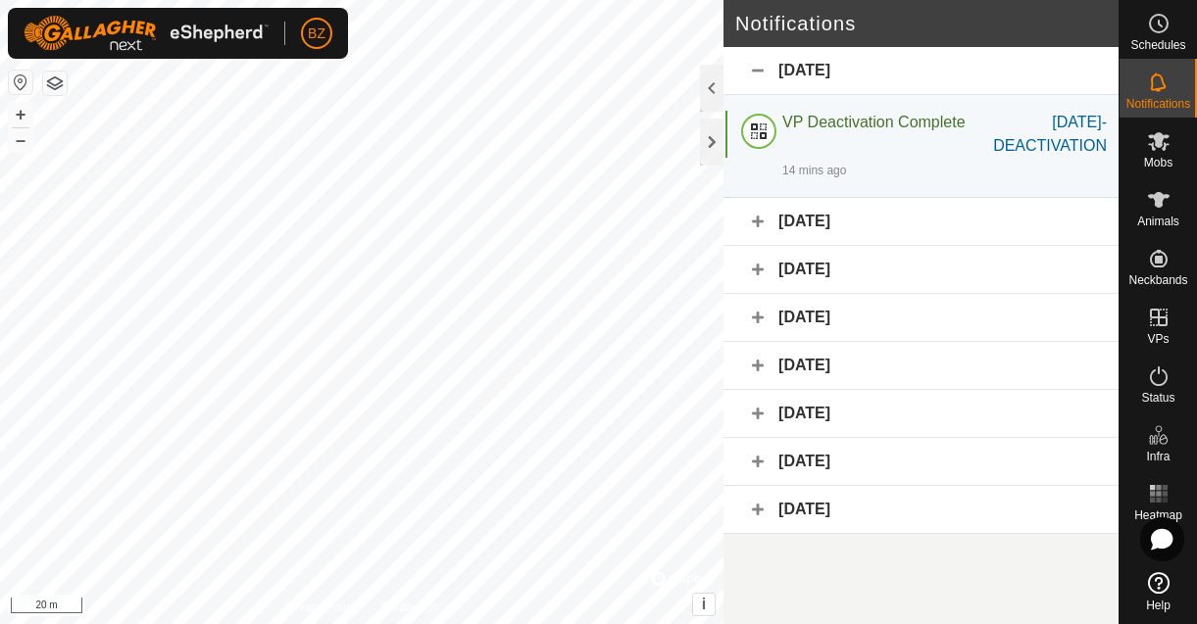
click at [757, 223] on div "Yesterday" at bounding box center [920, 222] width 395 height 48
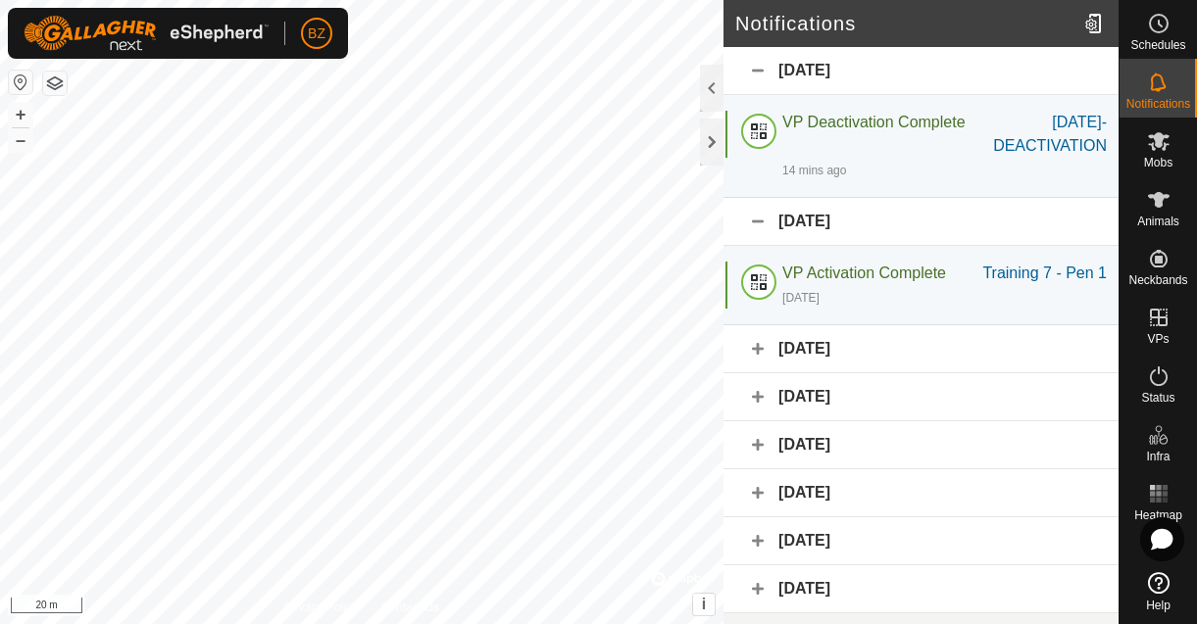
click at [757, 353] on div "23 August 2025" at bounding box center [920, 349] width 395 height 48
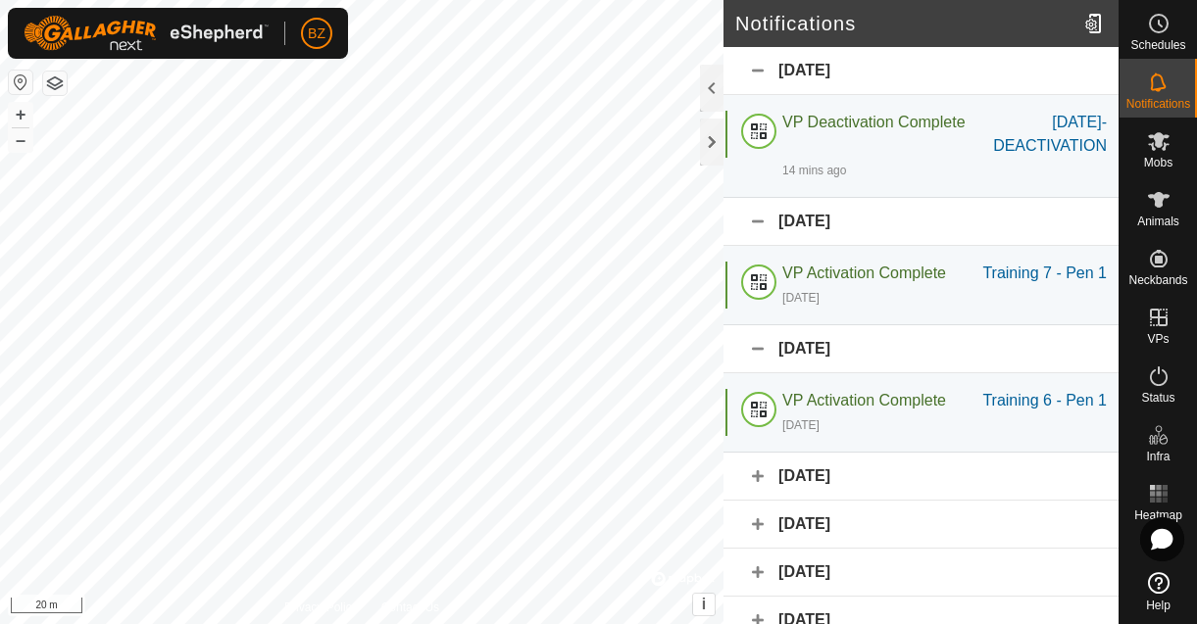
click at [765, 371] on div "23 August 2025" at bounding box center [920, 349] width 395 height 48
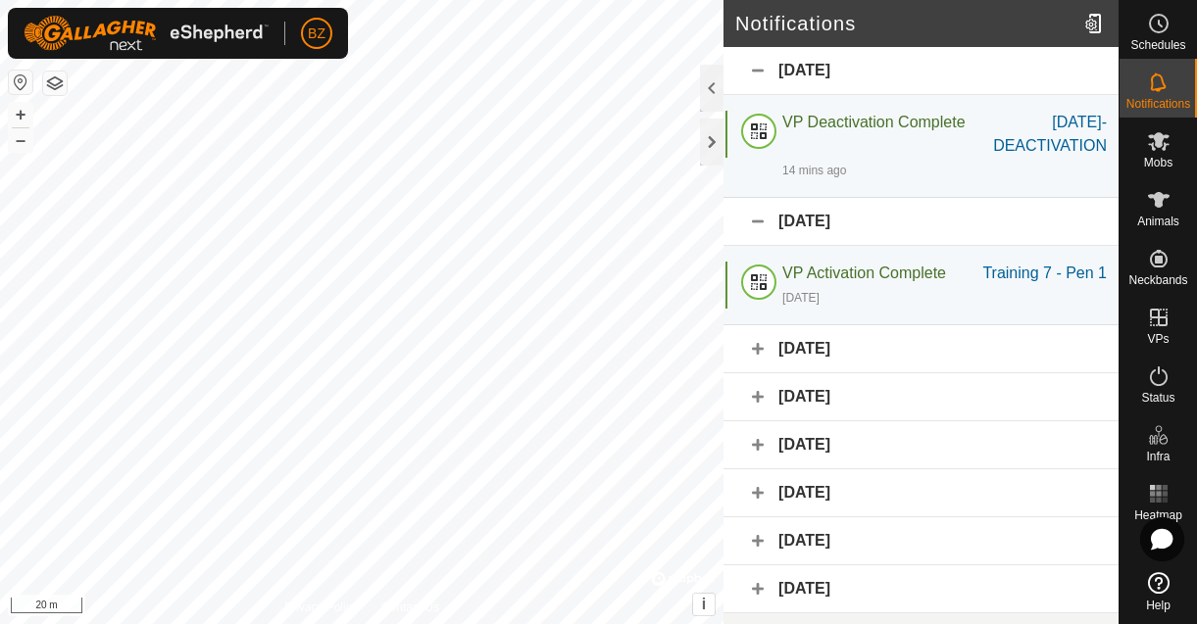
click at [754, 222] on div "Yesterday" at bounding box center [920, 222] width 395 height 48
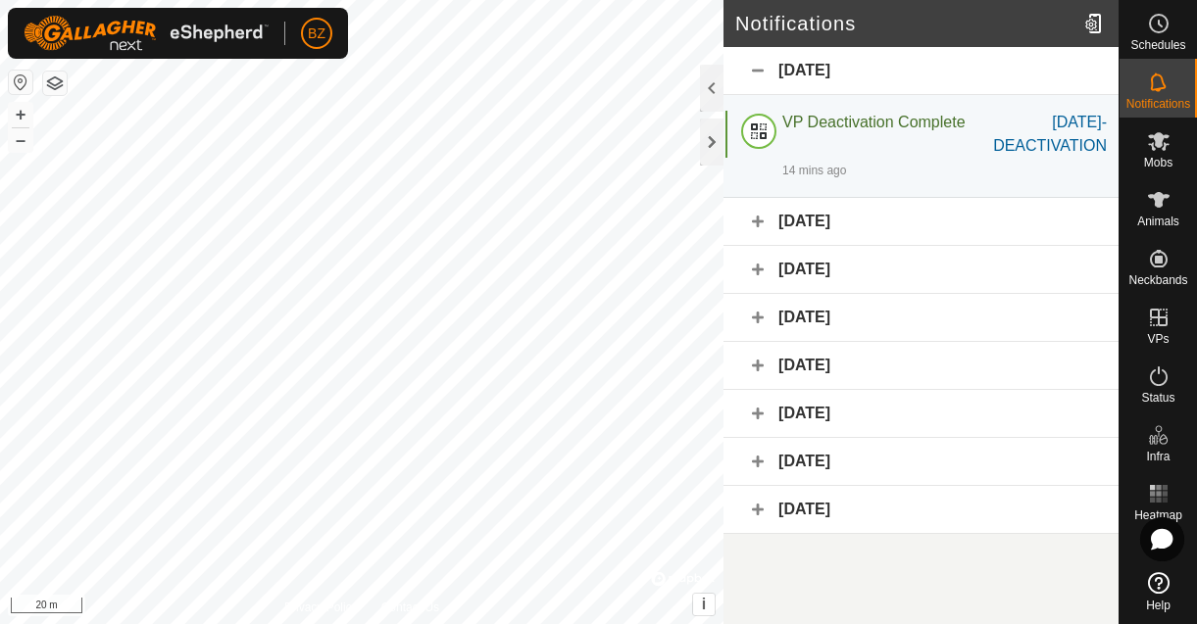
click at [758, 74] on div "Today" at bounding box center [920, 71] width 395 height 48
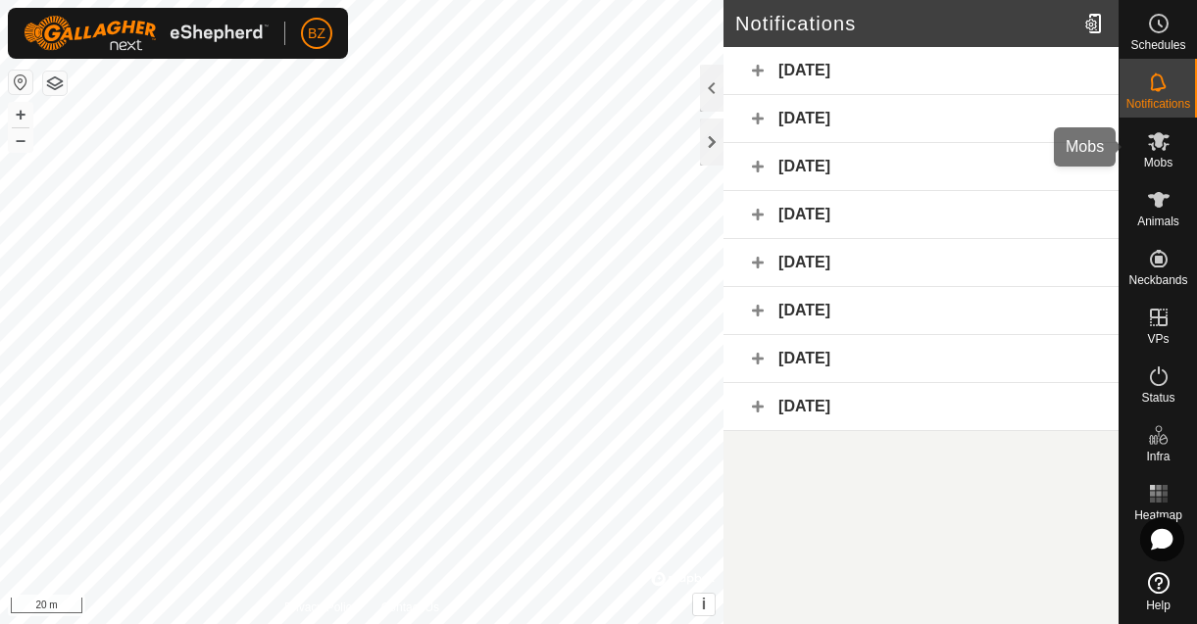
click at [1158, 158] on span "Mobs" at bounding box center [1158, 163] width 28 height 12
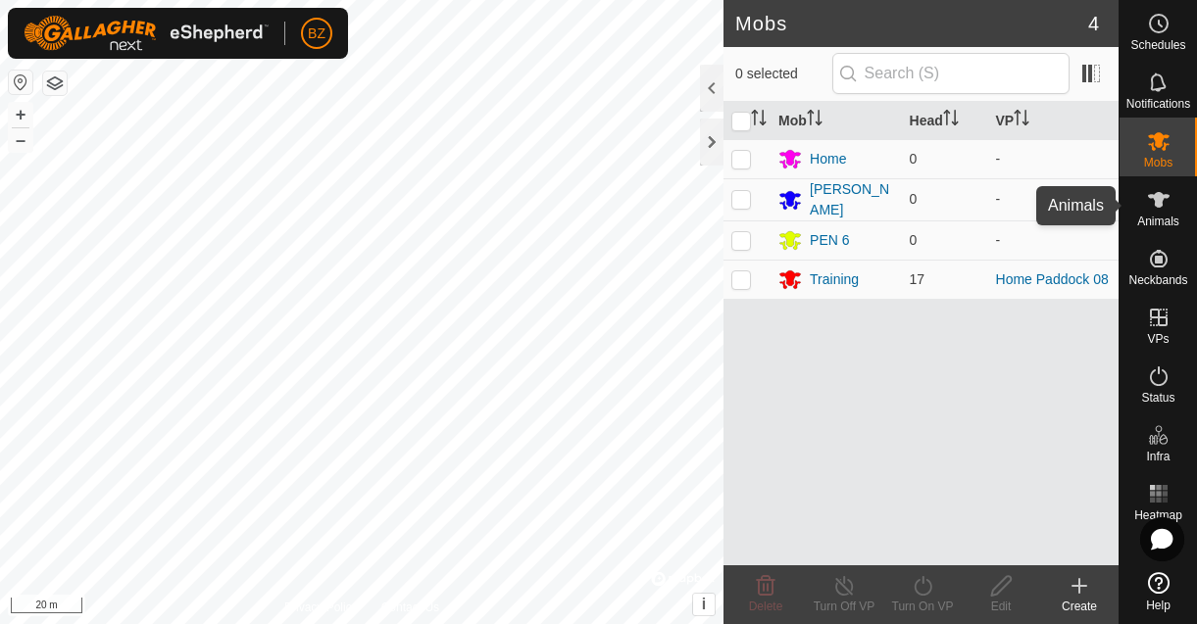
click at [1167, 201] on icon at bounding box center [1159, 200] width 24 height 24
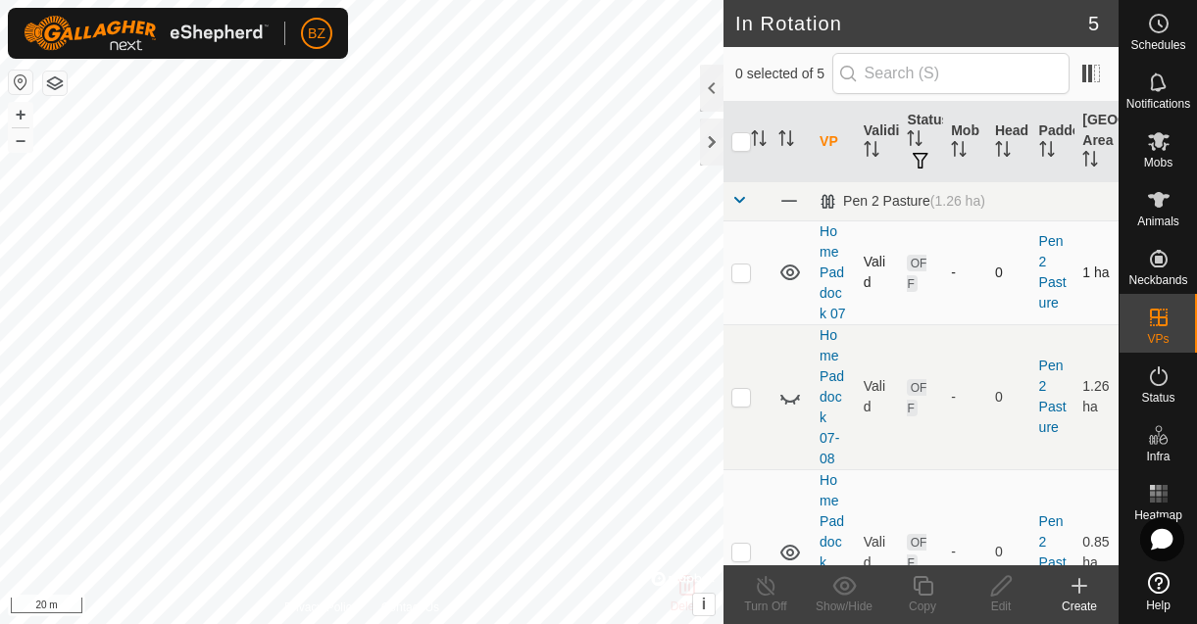
click at [788, 274] on icon at bounding box center [790, 273] width 20 height 16
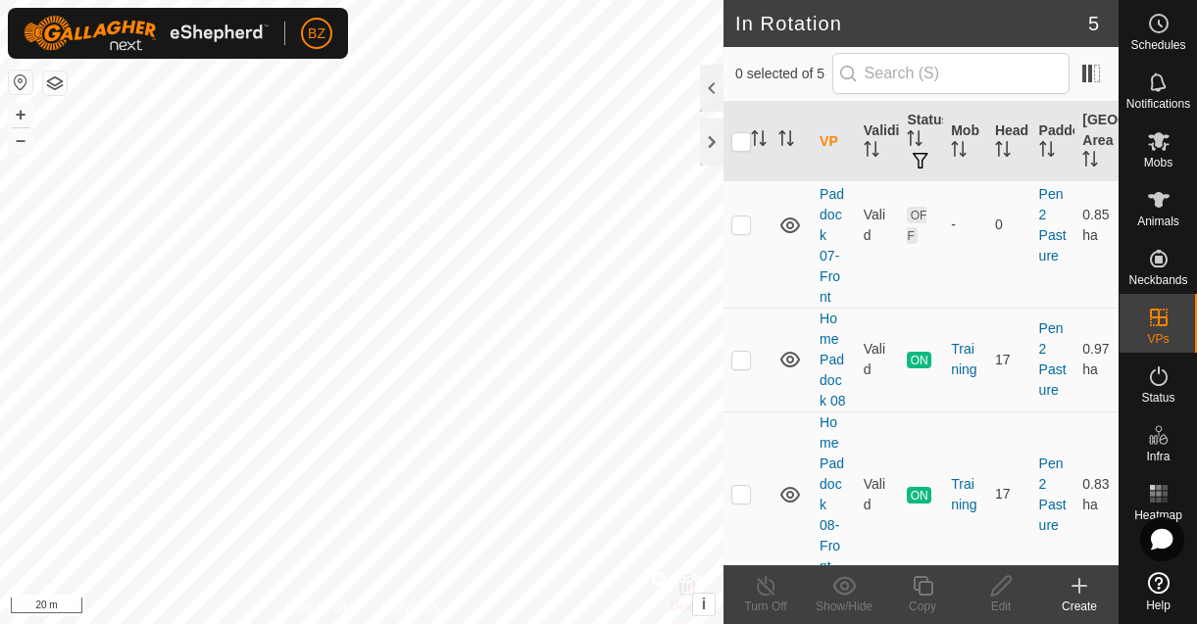
scroll to position [340, 0]
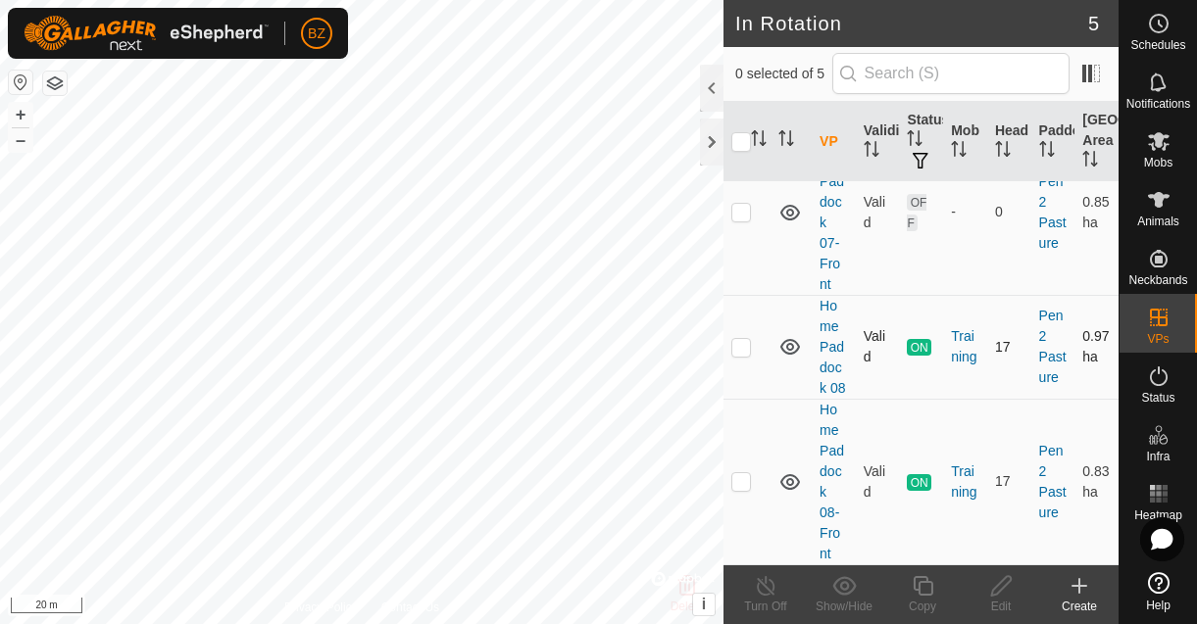
click at [743, 348] on p-checkbox at bounding box center [741, 347] width 20 height 16
checkbox input "true"
click at [769, 588] on icon at bounding box center [766, 586] width 25 height 24
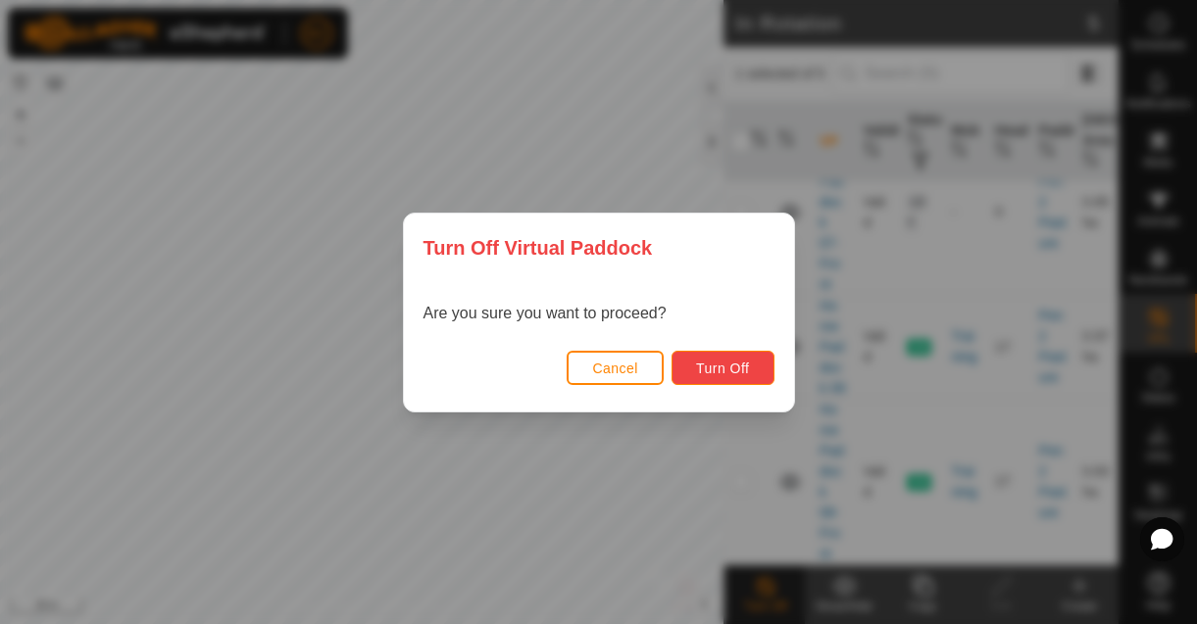
click at [711, 372] on span "Turn Off" at bounding box center [723, 369] width 54 height 16
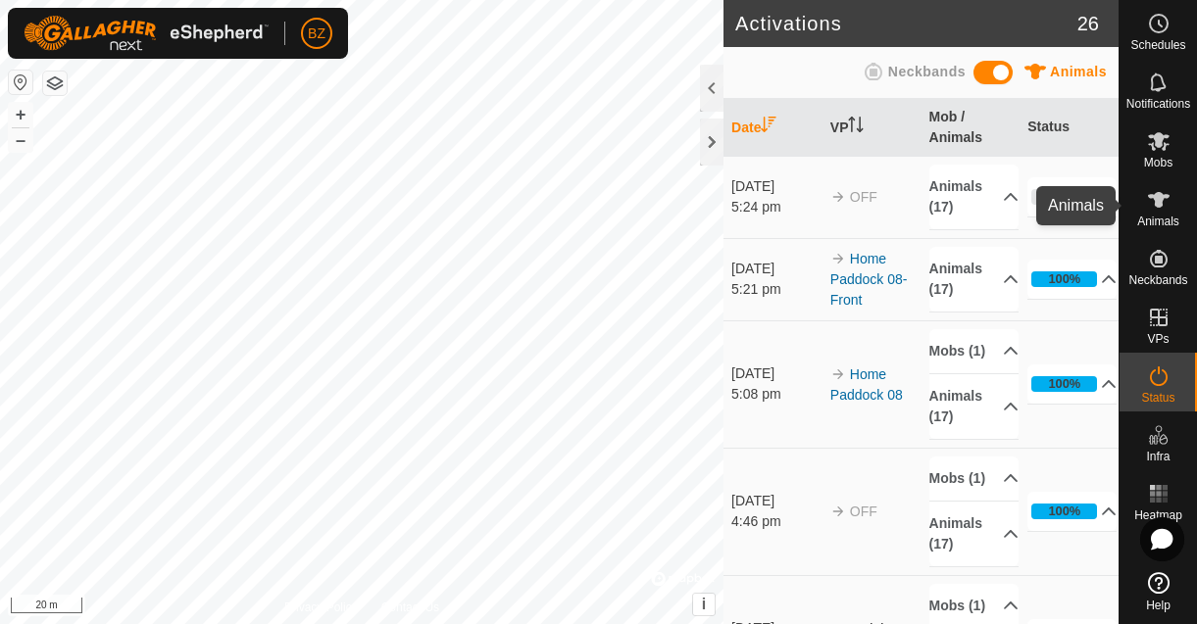
click at [1167, 205] on icon at bounding box center [1159, 200] width 24 height 24
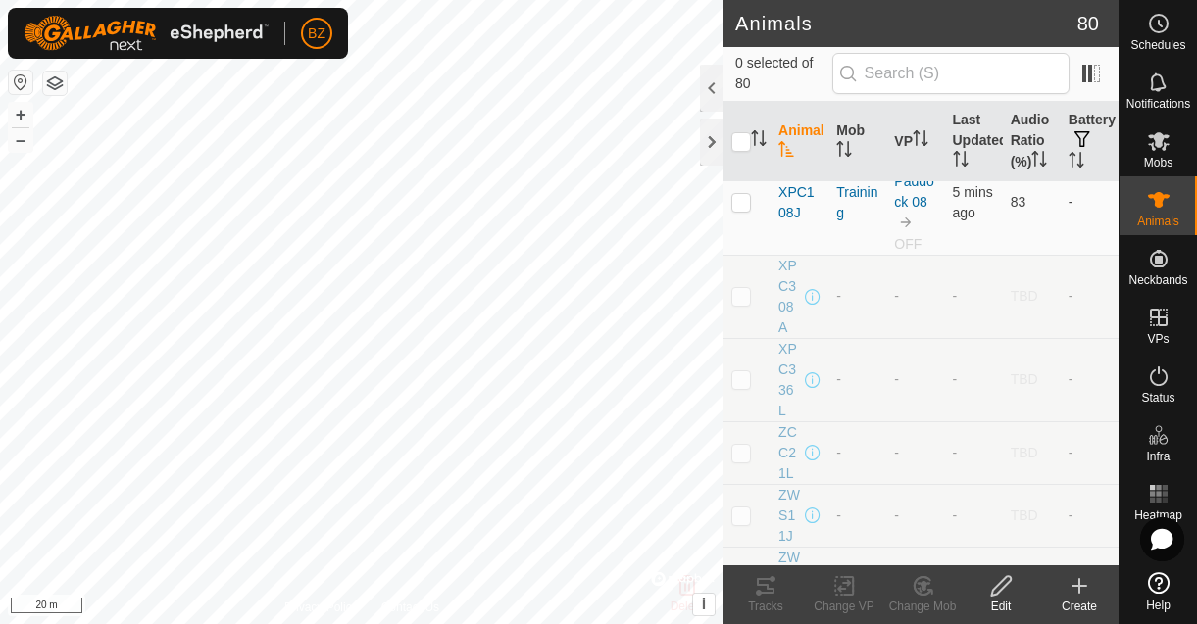
scroll to position [1737, 0]
click at [906, 150] on th "VP" at bounding box center [915, 142] width 58 height 80
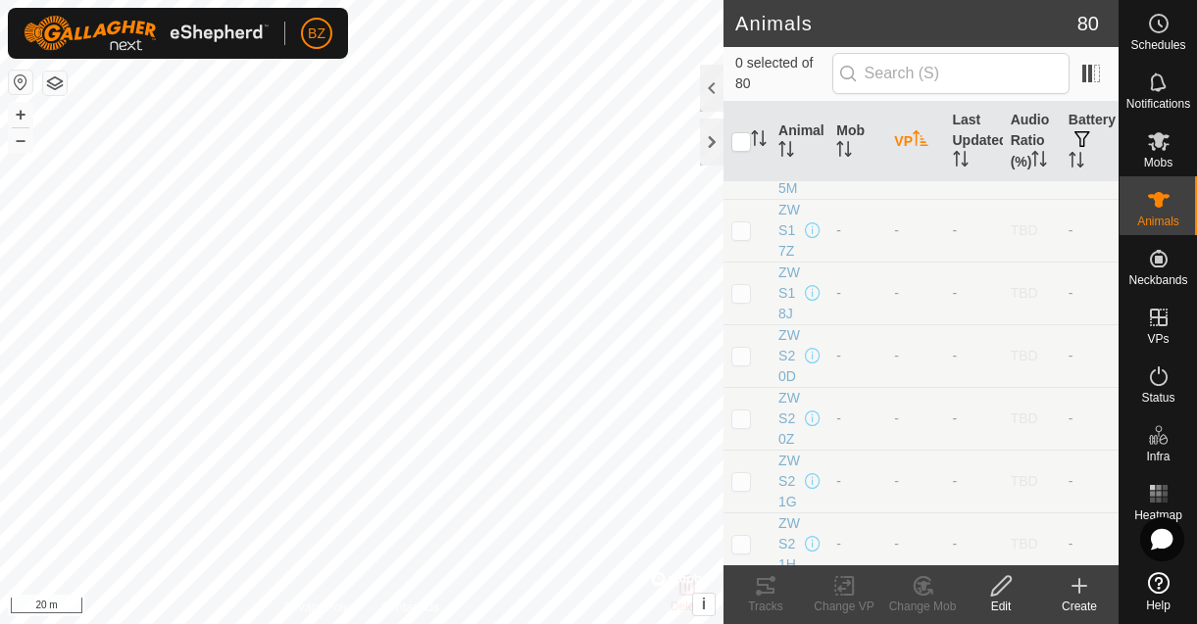
scroll to position [0, 0]
click at [906, 150] on th "VP" at bounding box center [915, 142] width 58 height 80
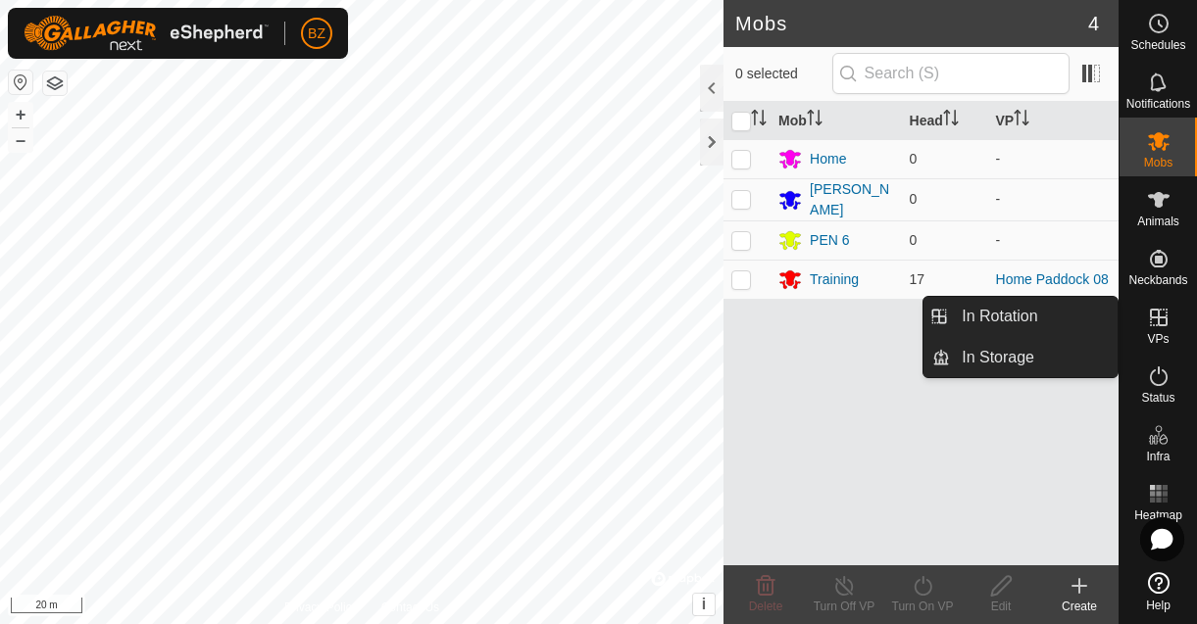
click at [1028, 323] on link "In Rotation" at bounding box center [1034, 316] width 168 height 39
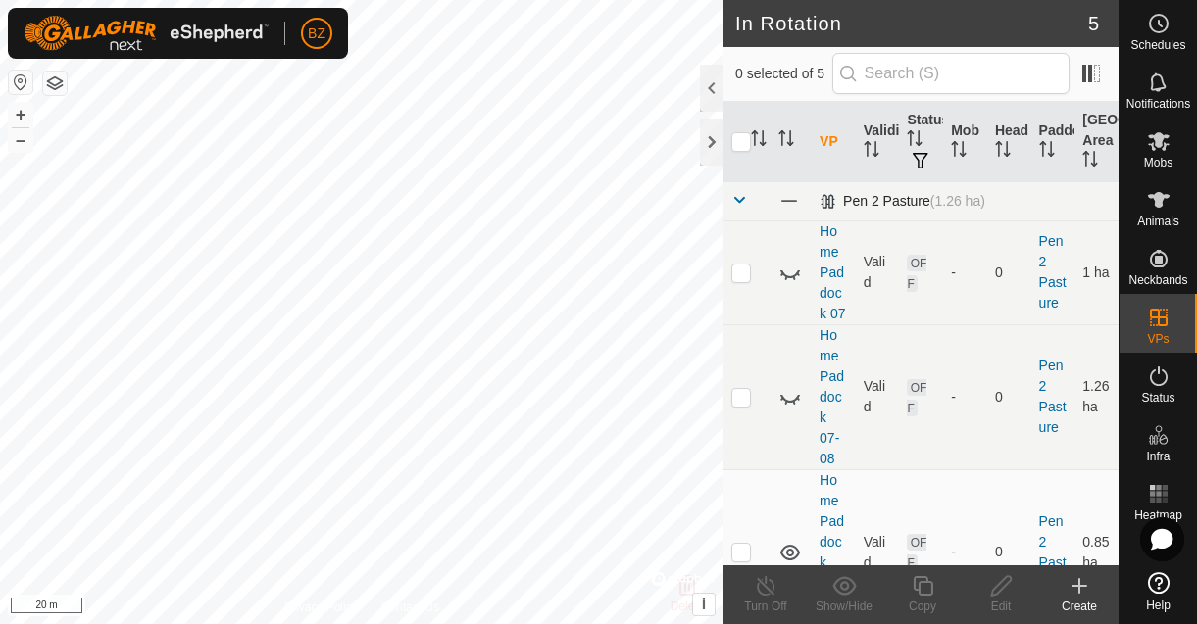
click at [740, 204] on span at bounding box center [739, 200] width 16 height 16
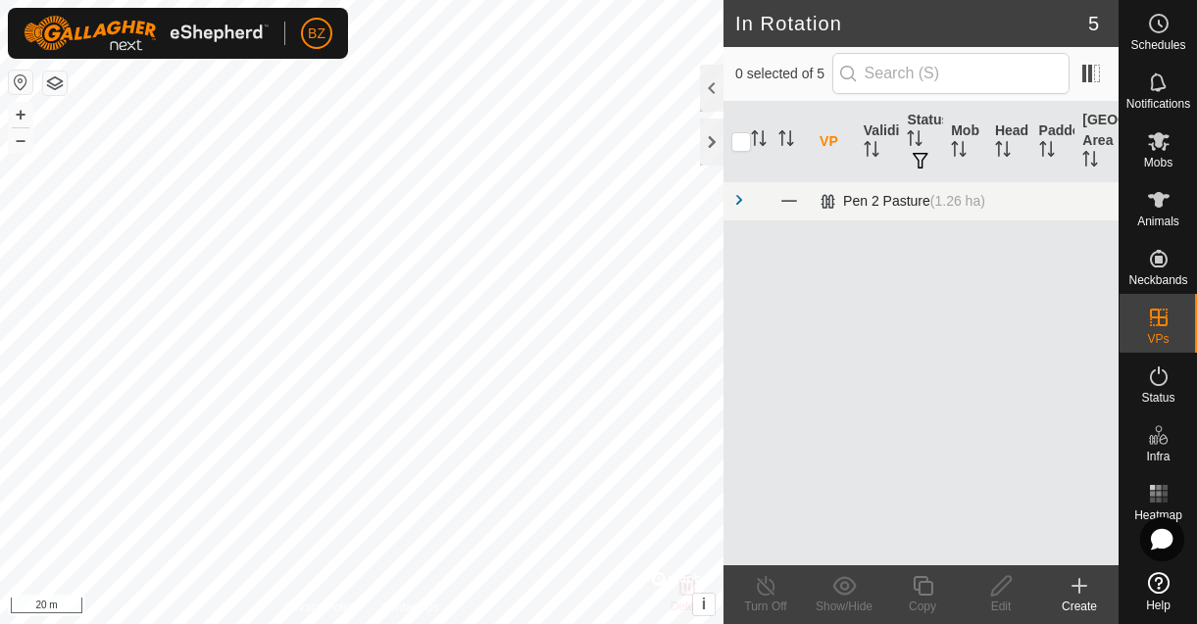
click at [740, 204] on span at bounding box center [739, 200] width 16 height 16
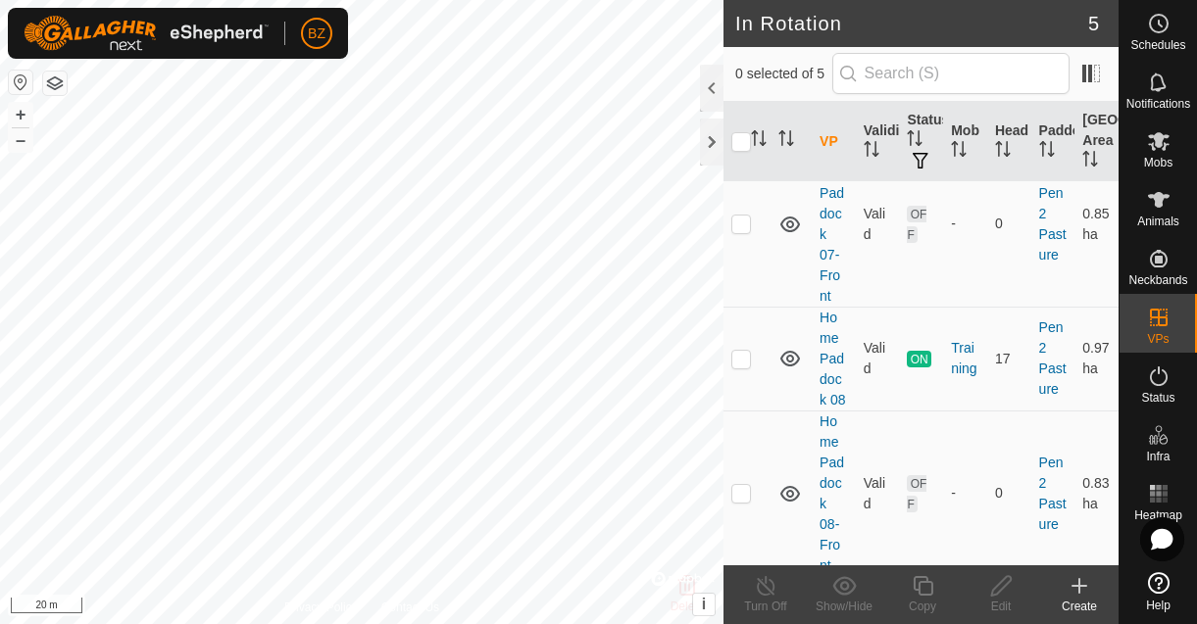
scroll to position [340, 0]
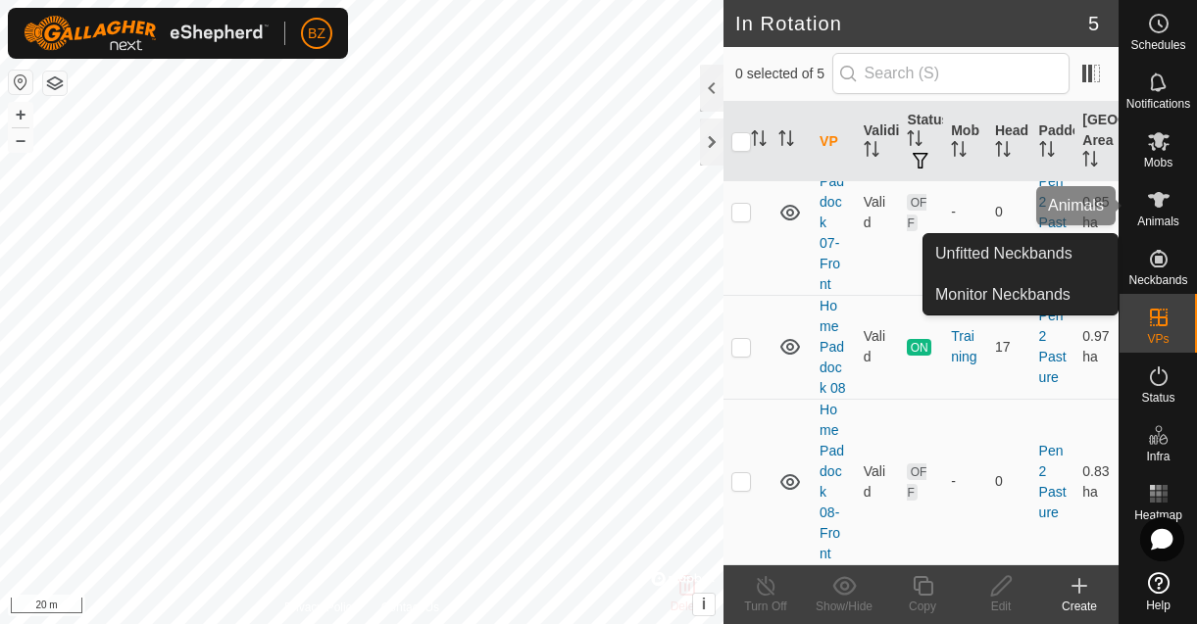
click at [1154, 208] on icon at bounding box center [1159, 200] width 24 height 24
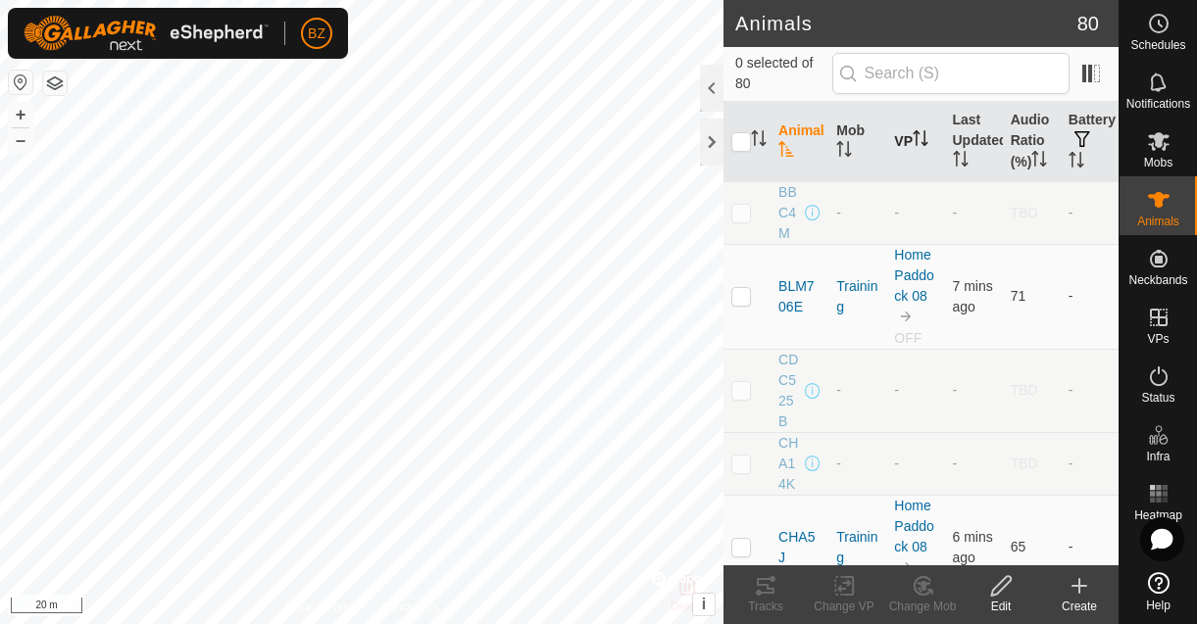
click at [902, 159] on th "VP" at bounding box center [915, 142] width 58 height 80
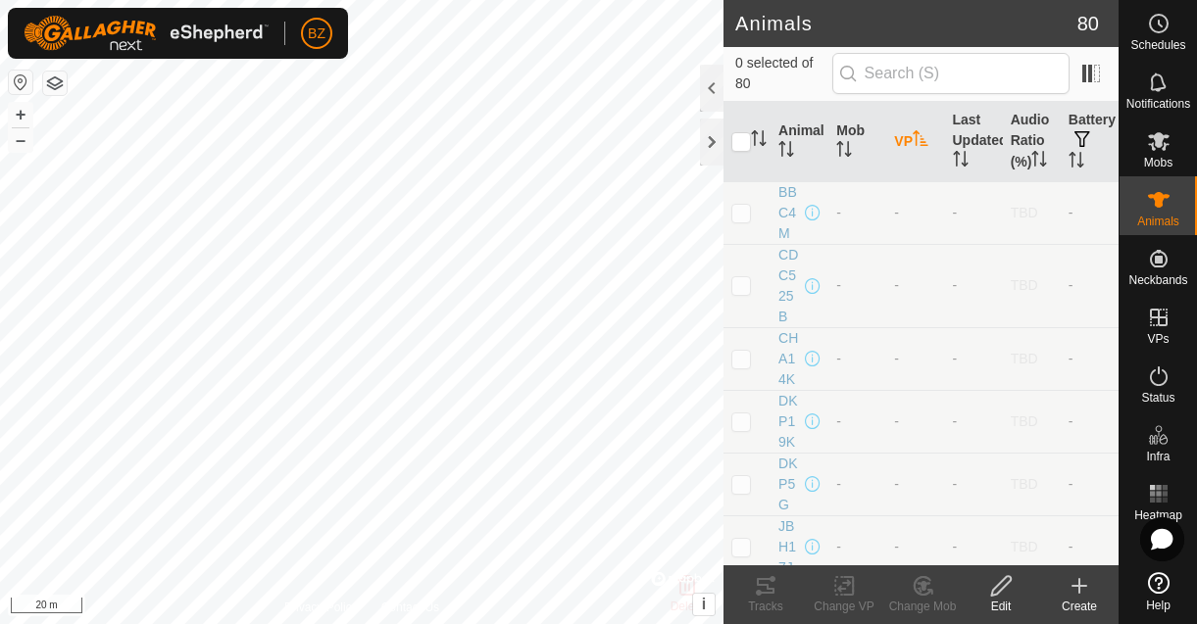
click at [902, 159] on th "VP" at bounding box center [915, 142] width 58 height 80
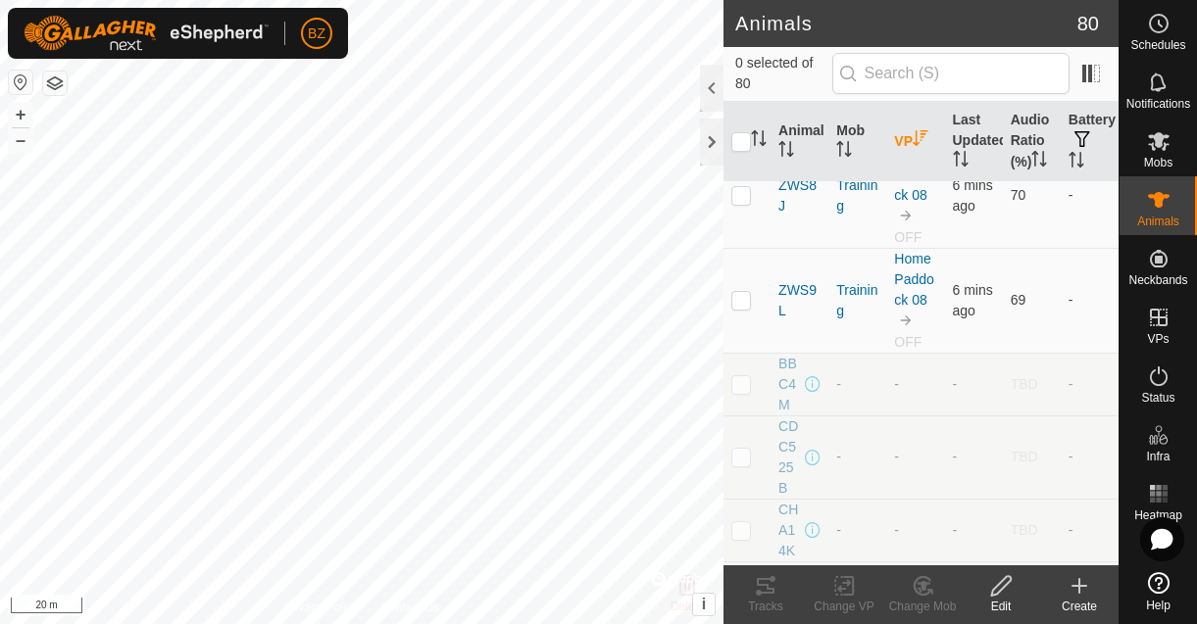
scroll to position [1602, 0]
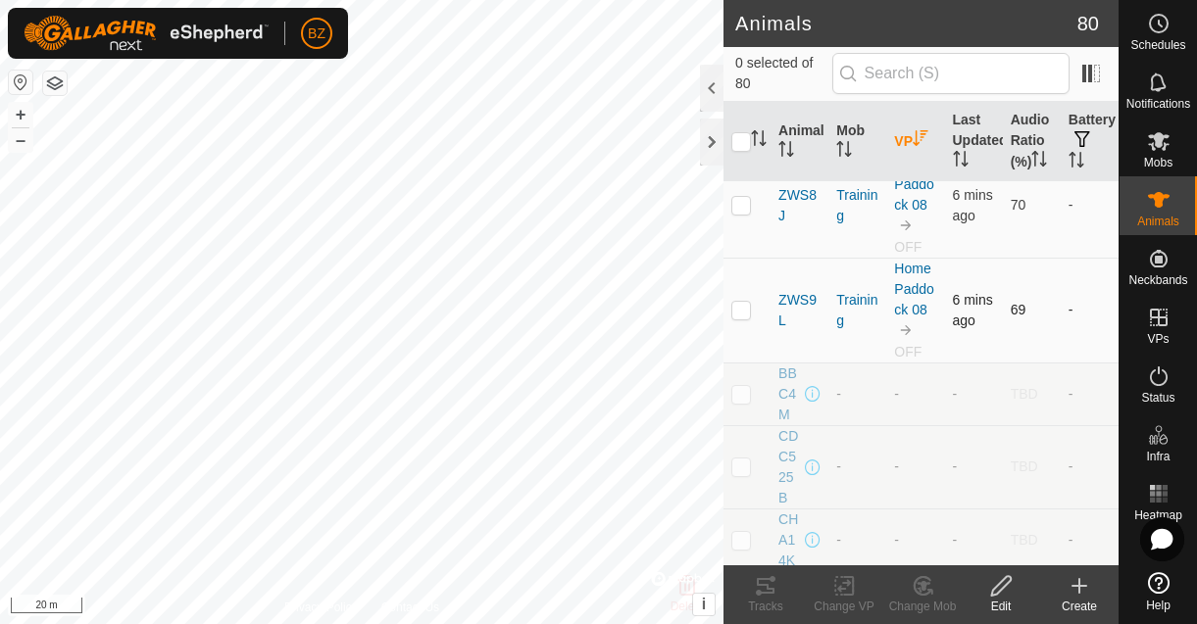
click at [745, 318] on p-checkbox at bounding box center [741, 310] width 20 height 16
checkbox input "true"
click at [750, 213] on p-checkbox at bounding box center [741, 205] width 20 height 16
checkbox input "true"
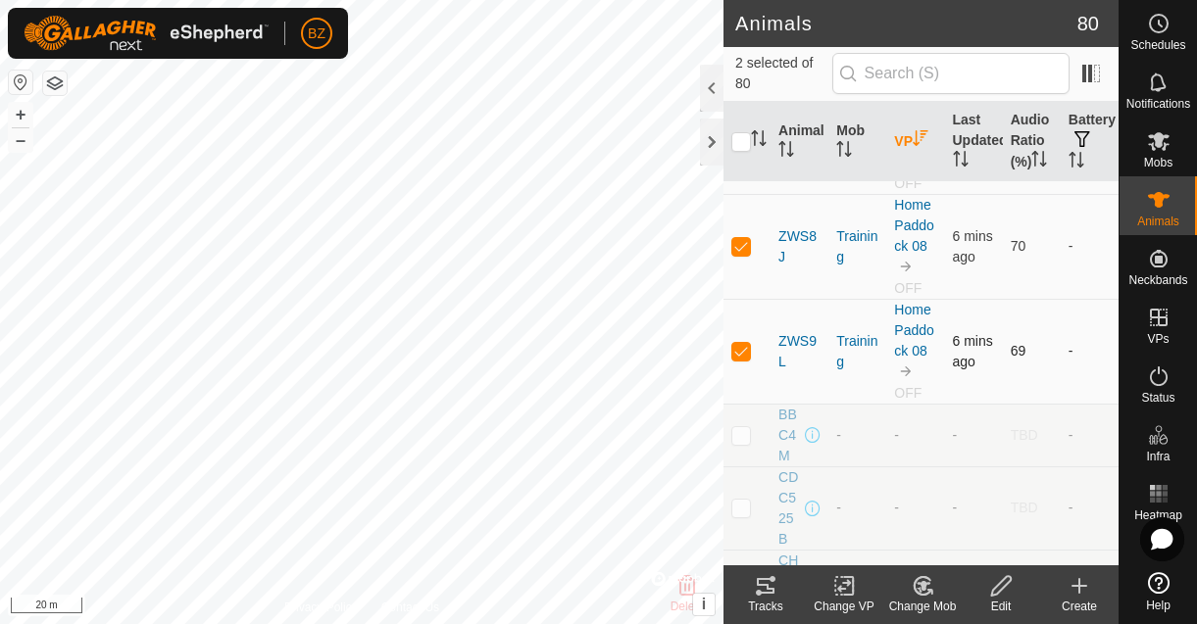
scroll to position [1263, 0]
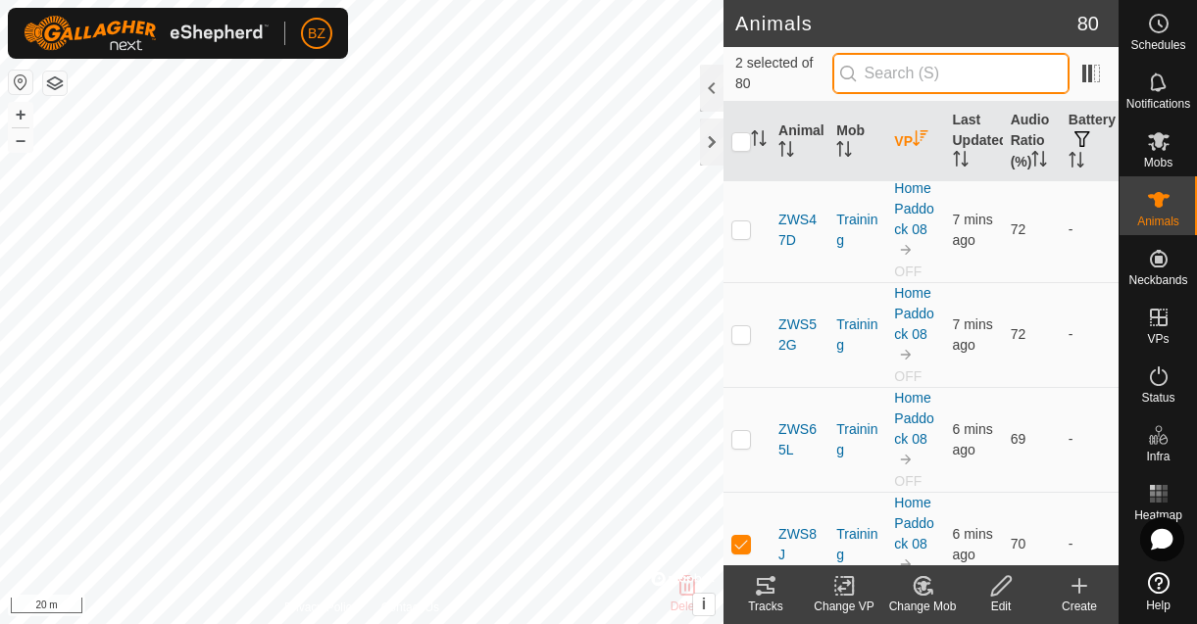
click at [1015, 75] on input "text" at bounding box center [950, 73] width 237 height 41
type input "r"
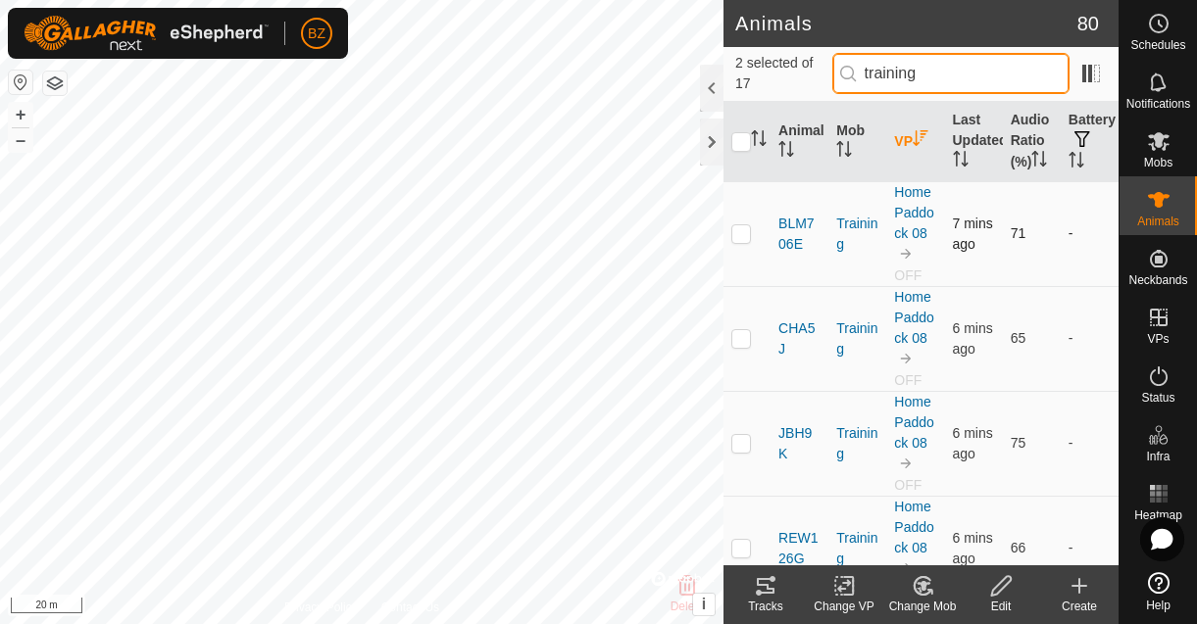
type input "training"
click at [724, 248] on td at bounding box center [746, 233] width 47 height 105
checkbox input "true"
click at [735, 150] on input "checkbox" at bounding box center [741, 142] width 20 height 20
checkbox input "true"
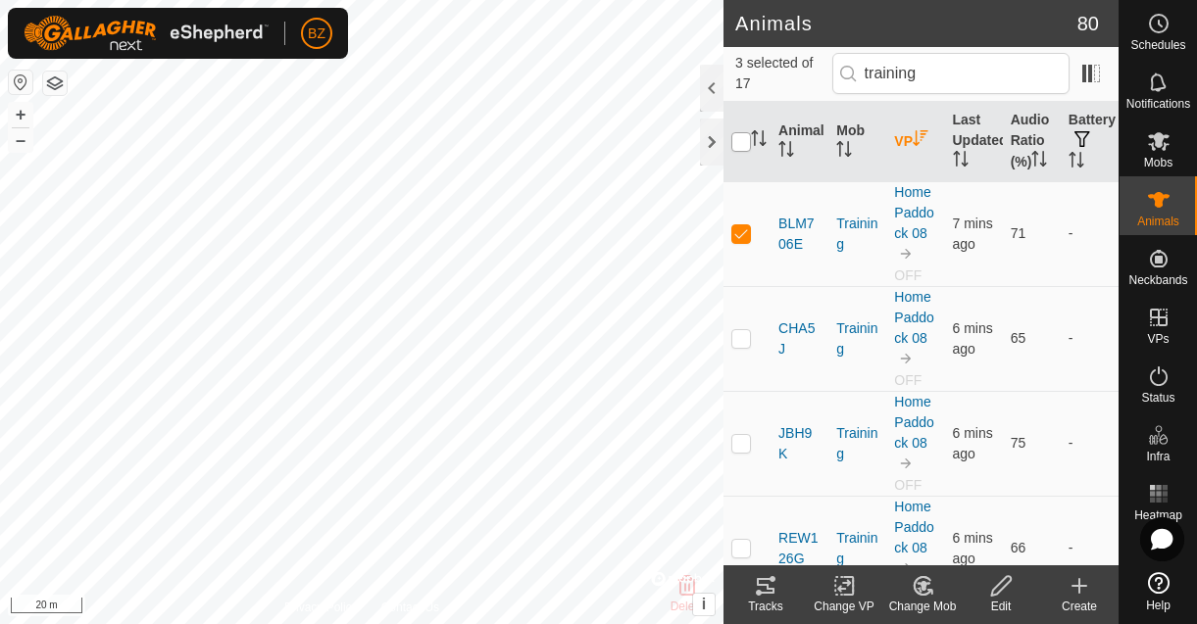
checkbox input "true"
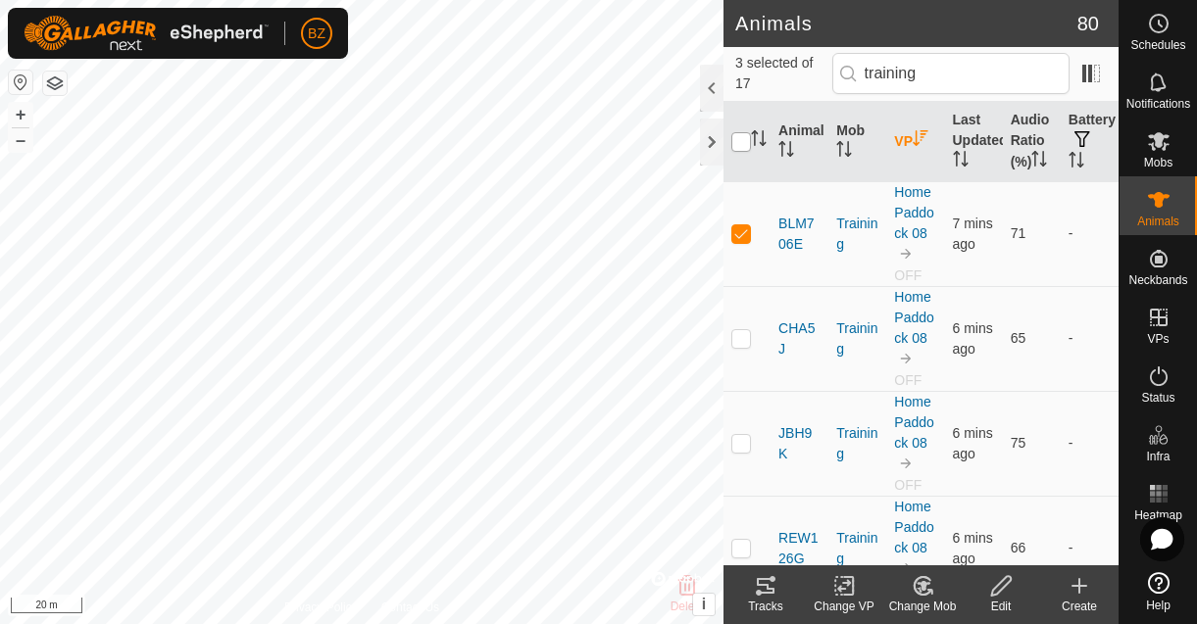
checkbox input "true"
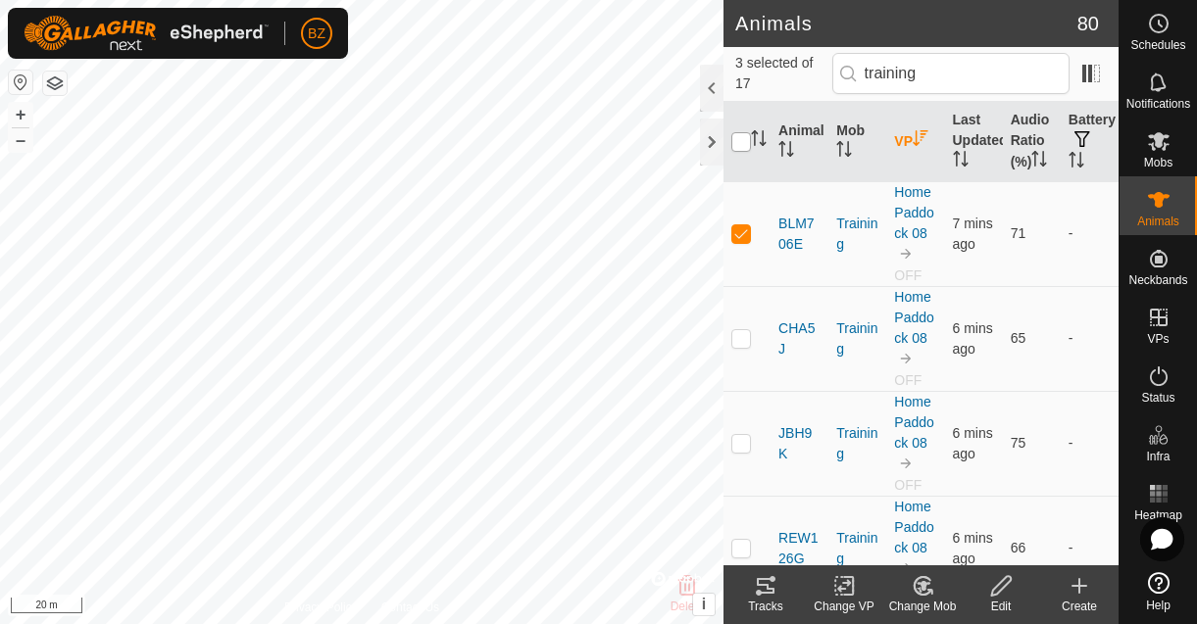
checkbox input "true"
click at [840, 588] on icon at bounding box center [844, 586] width 14 height 13
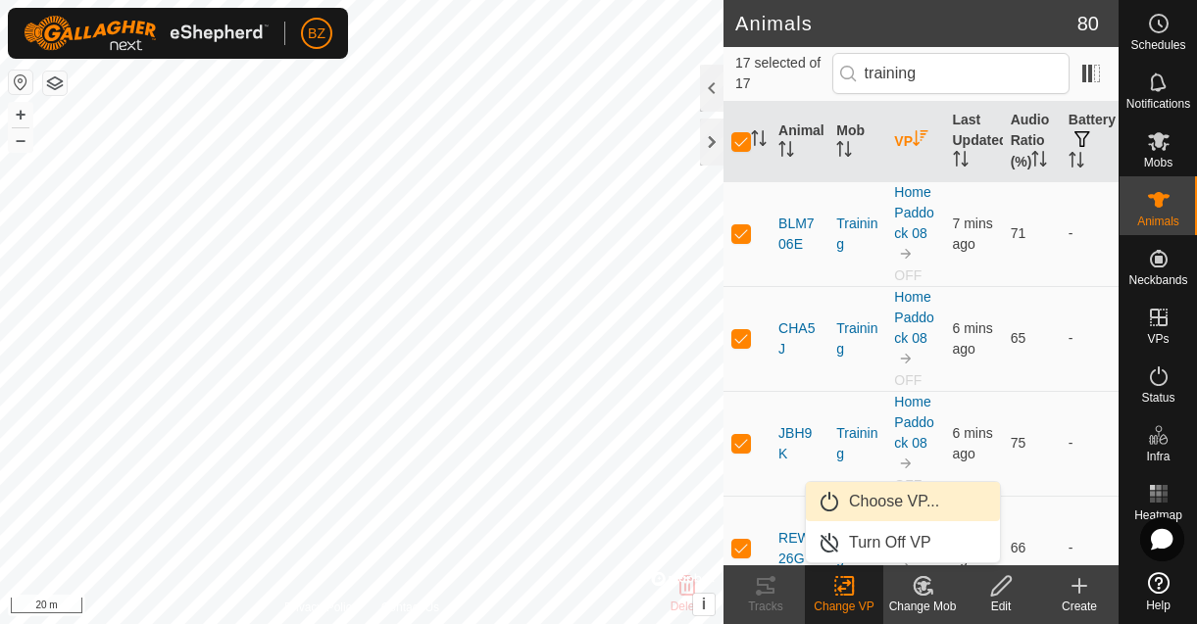
click at [894, 511] on link "Choose VP..." at bounding box center [903, 501] width 194 height 39
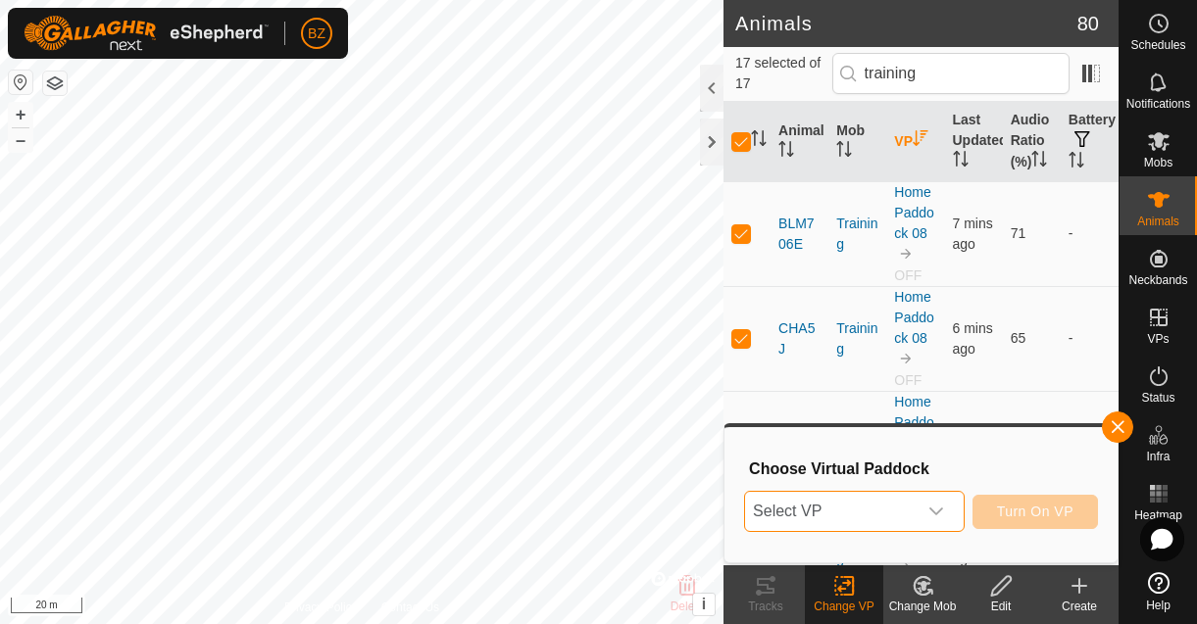
click at [862, 515] on span "Select VP" at bounding box center [831, 511] width 172 height 39
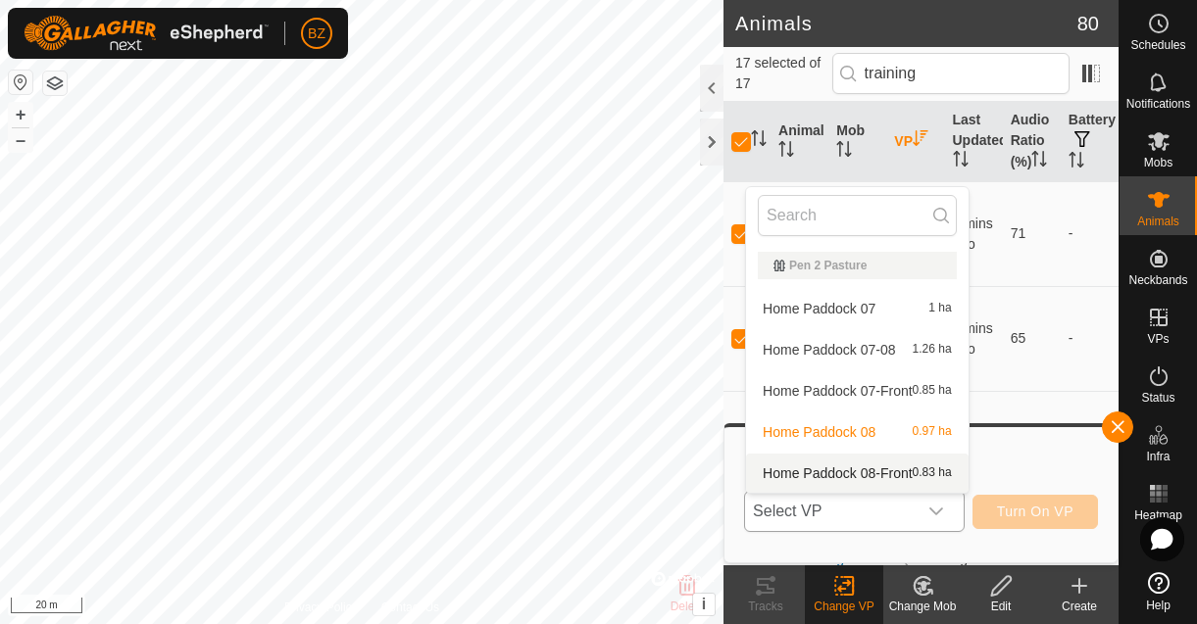
click at [856, 468] on li "Home Paddock 08-Front 0.83 ha" at bounding box center [857, 473] width 223 height 39
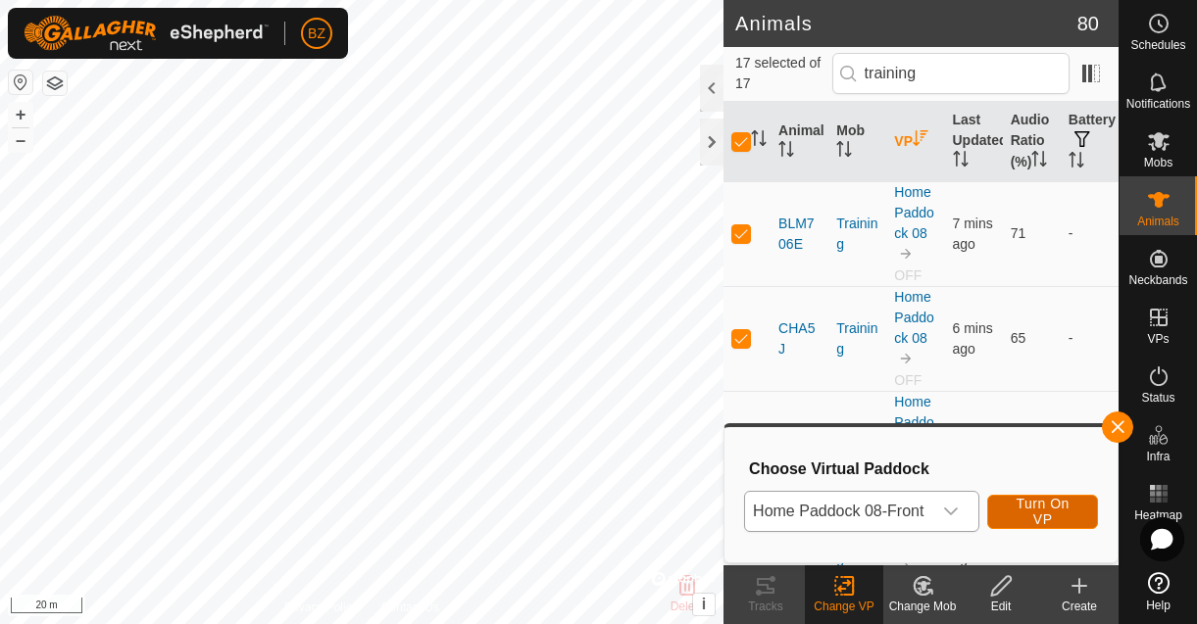
click at [1025, 512] on span "Turn On VP" at bounding box center [1043, 511] width 62 height 31
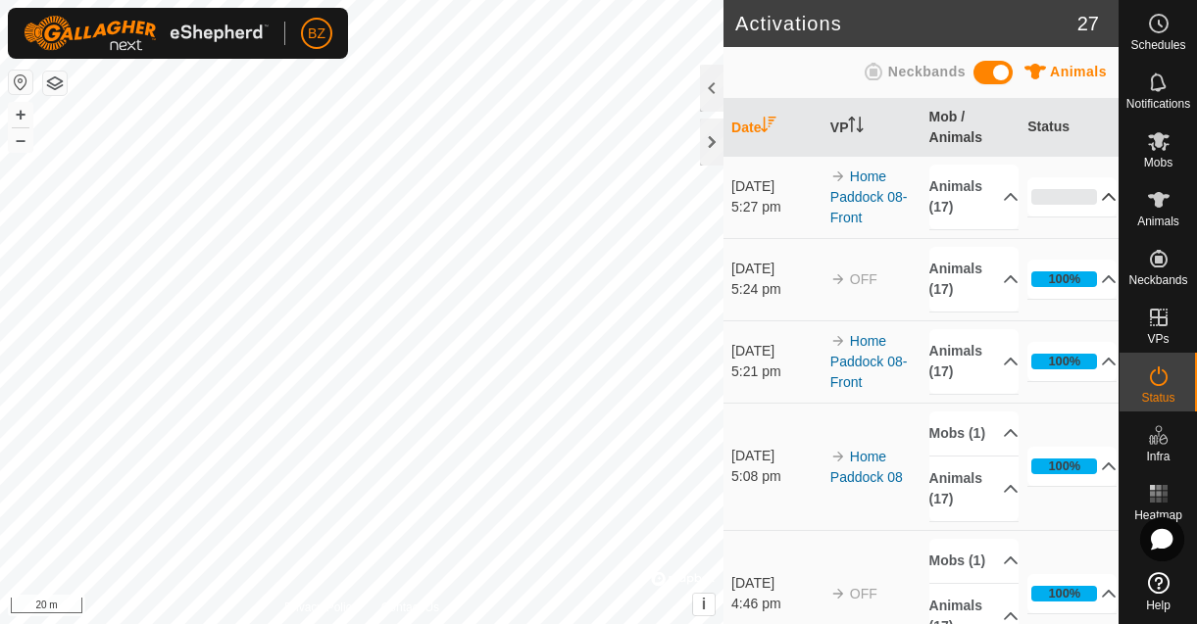
click at [1059, 196] on div "0%" at bounding box center [1064, 197] width 66 height 16
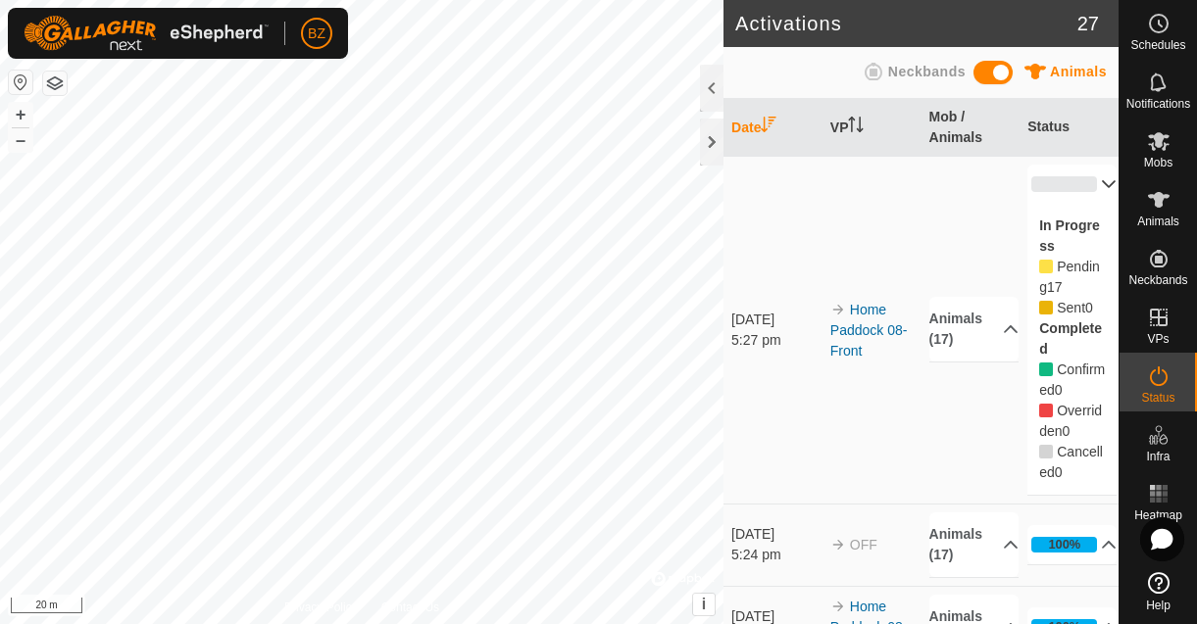
click at [1062, 190] on p-accordion-header "0%" at bounding box center [1071, 184] width 89 height 39
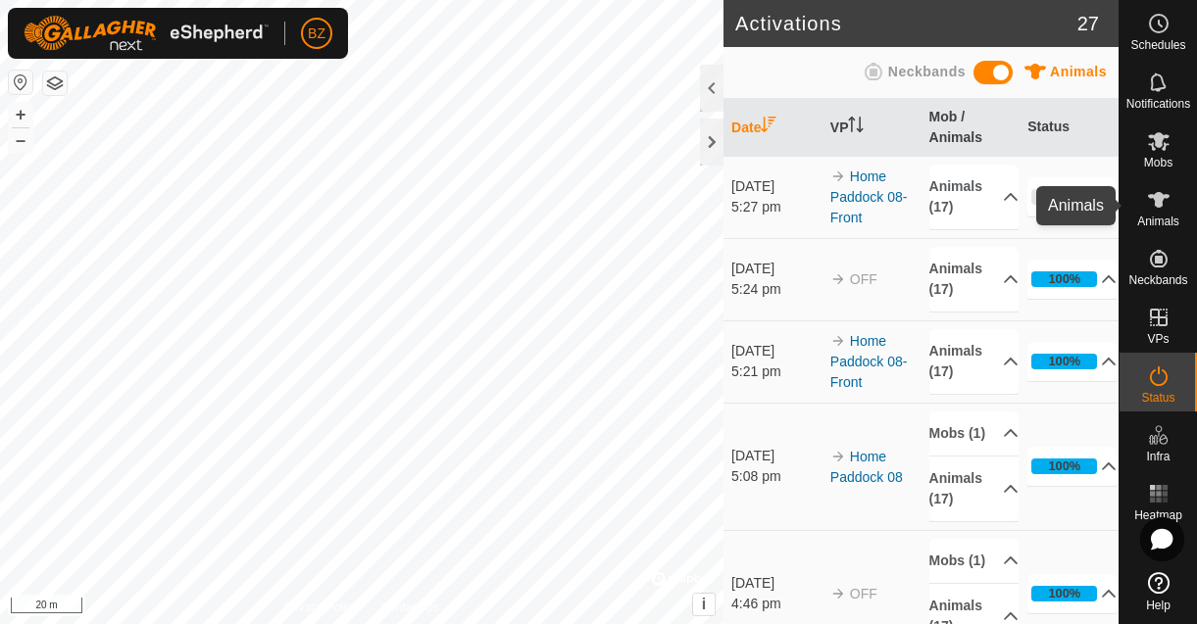
click at [1163, 205] on icon at bounding box center [1159, 200] width 24 height 24
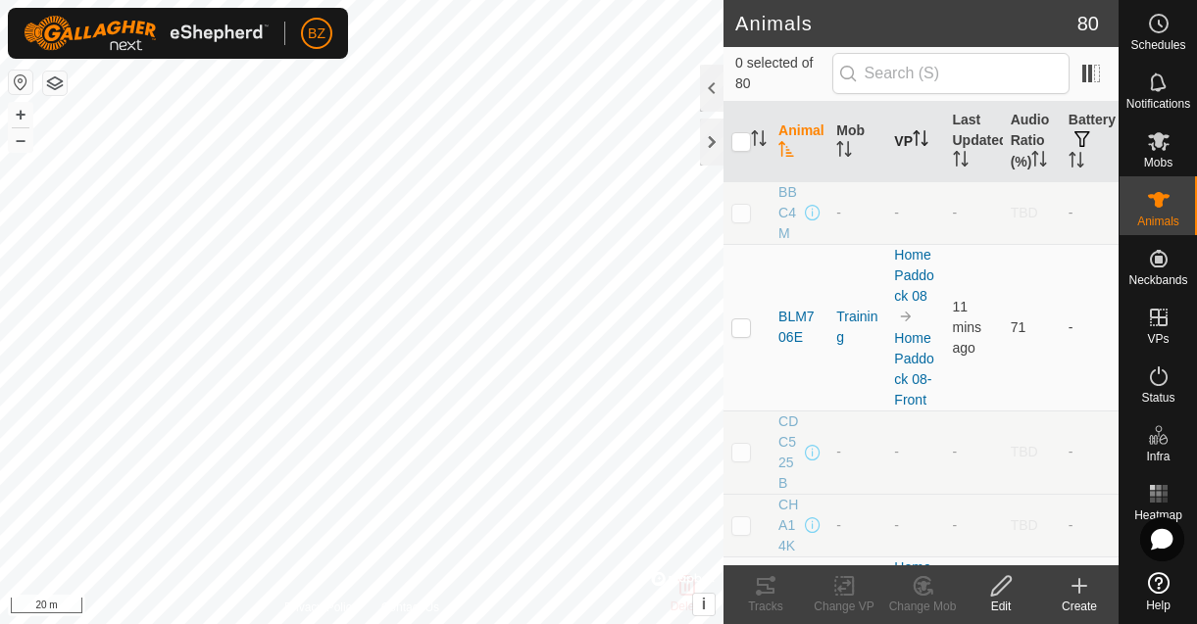
click at [918, 146] on icon "Activate to sort" at bounding box center [921, 138] width 16 height 16
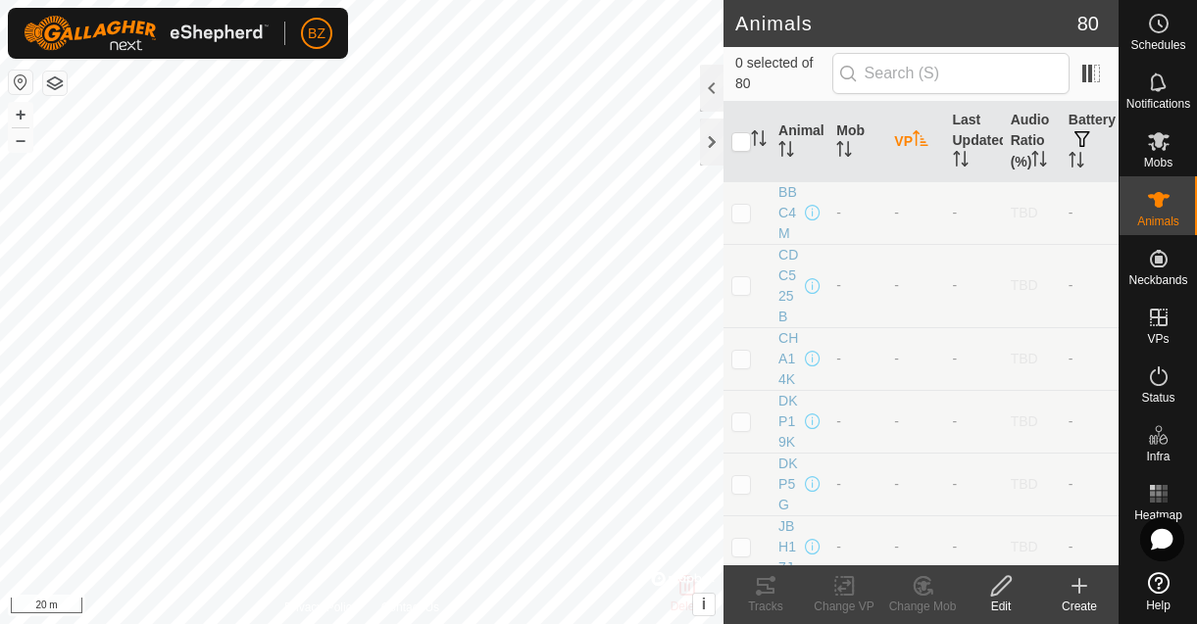
click at [918, 146] on icon "Activate to sort" at bounding box center [921, 138] width 16 height 16
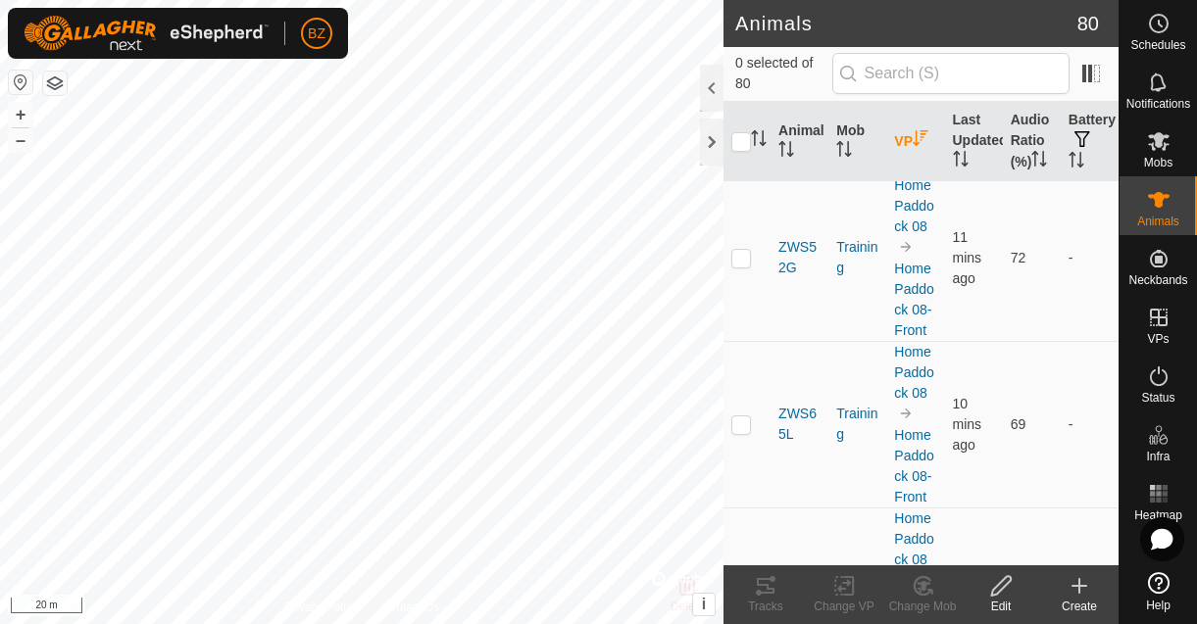
scroll to position [2322, 0]
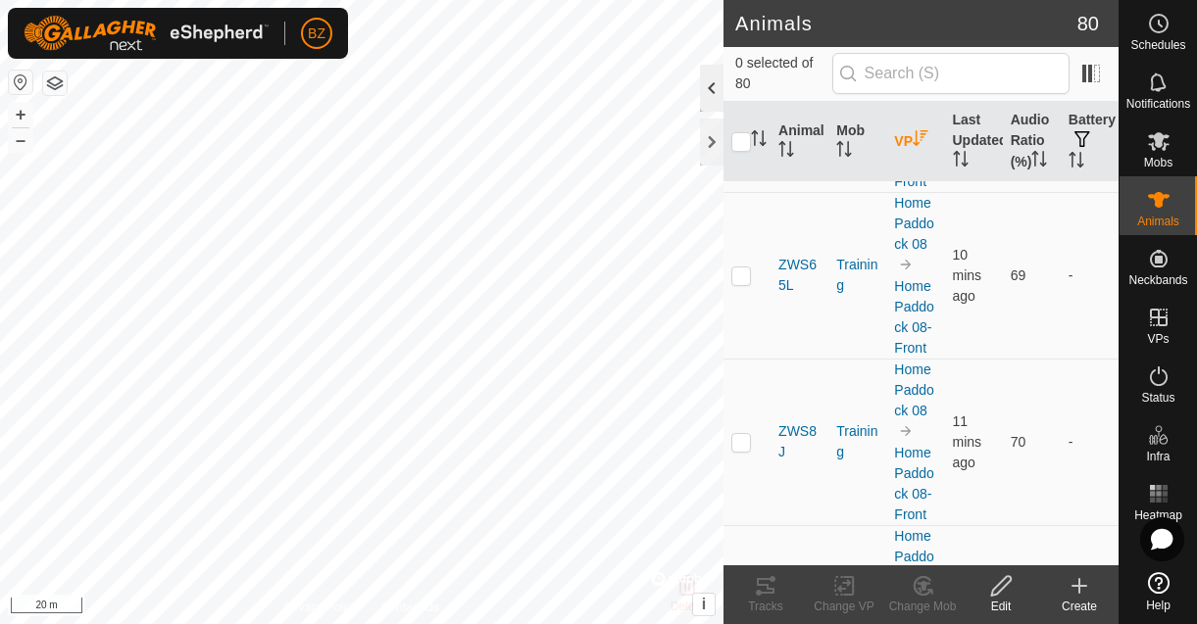
click at [703, 90] on div at bounding box center [712, 88] width 24 height 47
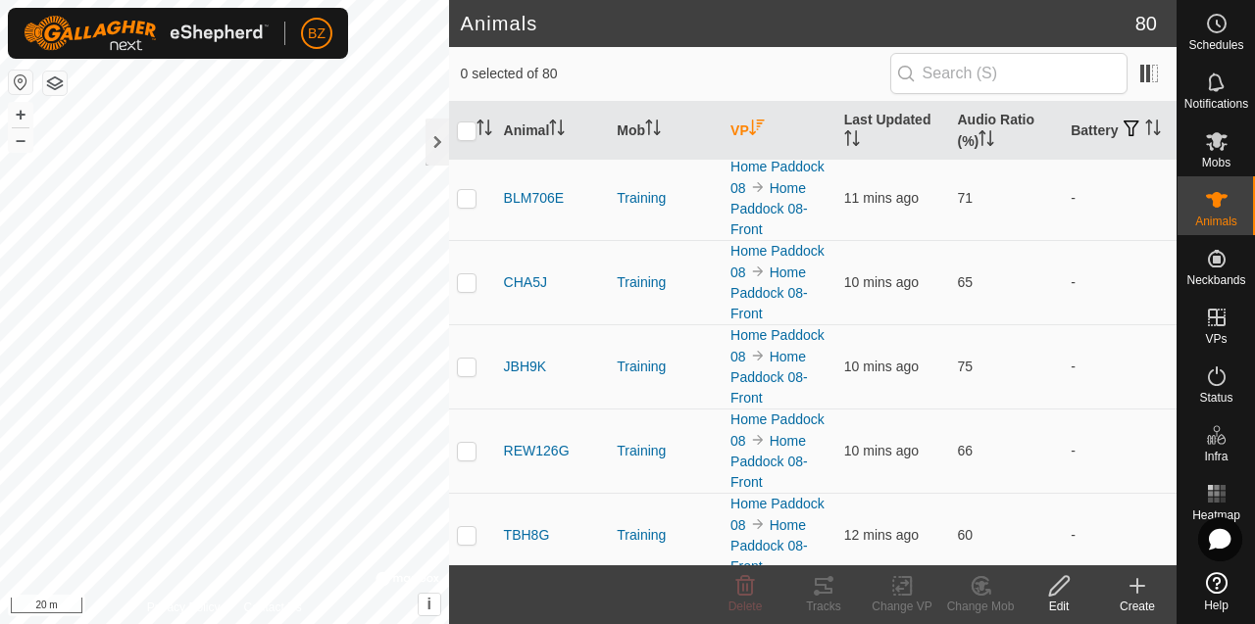
scroll to position [0, 0]
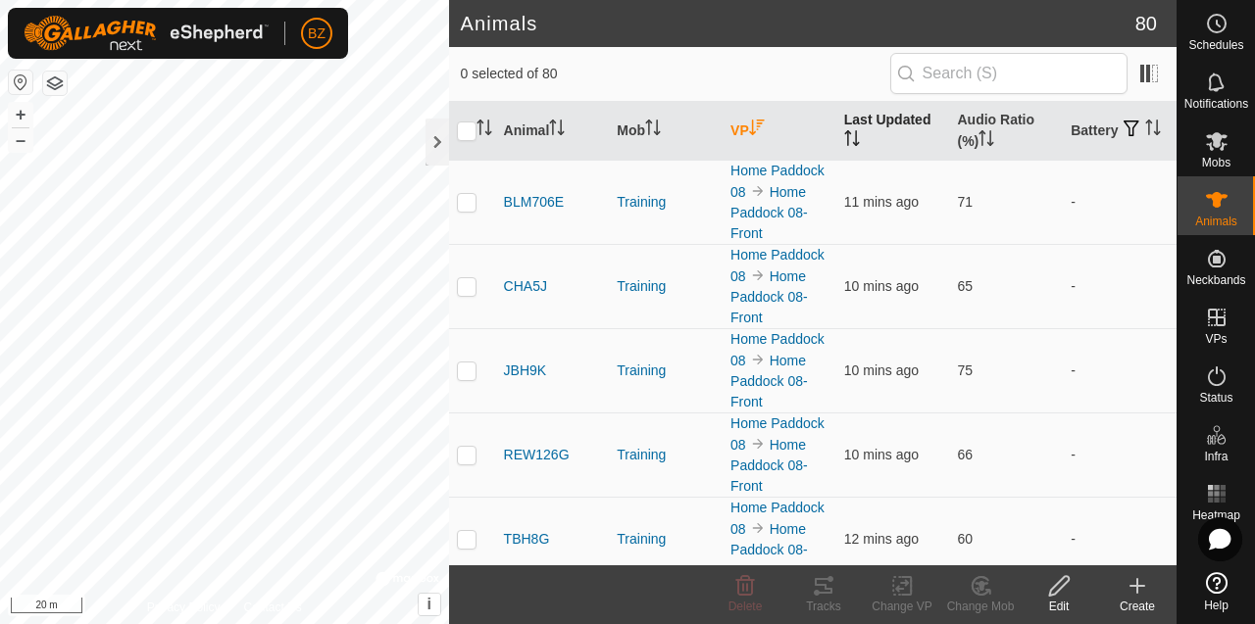
click at [886, 120] on th "Last Updated" at bounding box center [893, 131] width 114 height 59
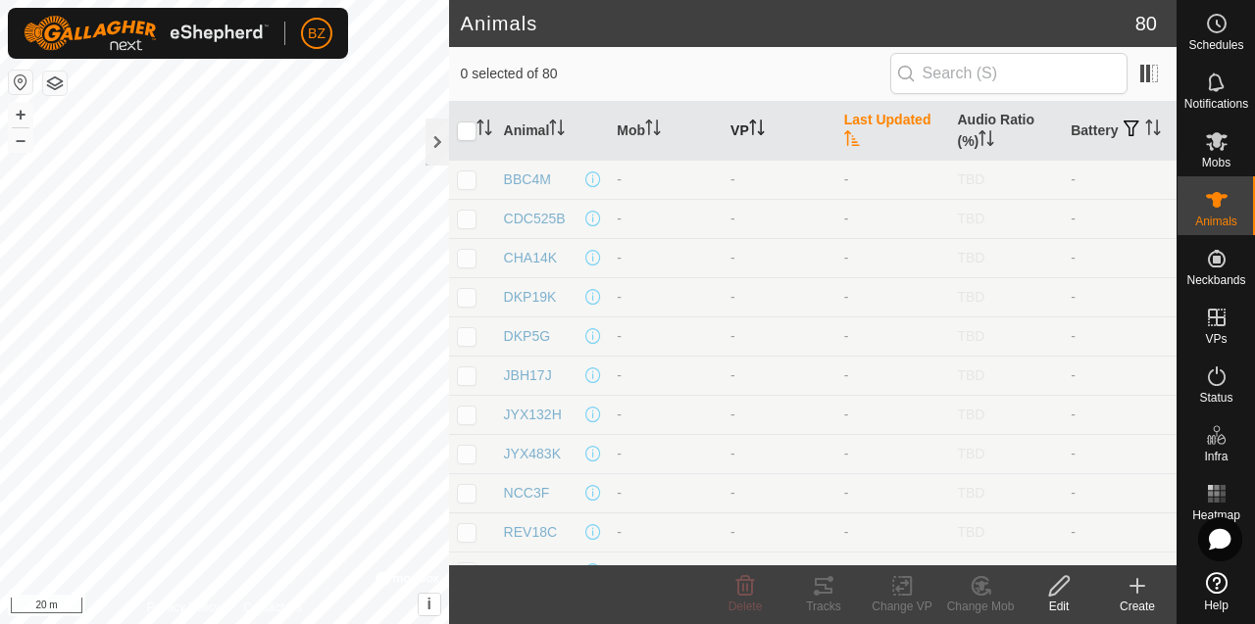
click at [886, 121] on th "Last Updated" at bounding box center [893, 131] width 114 height 59
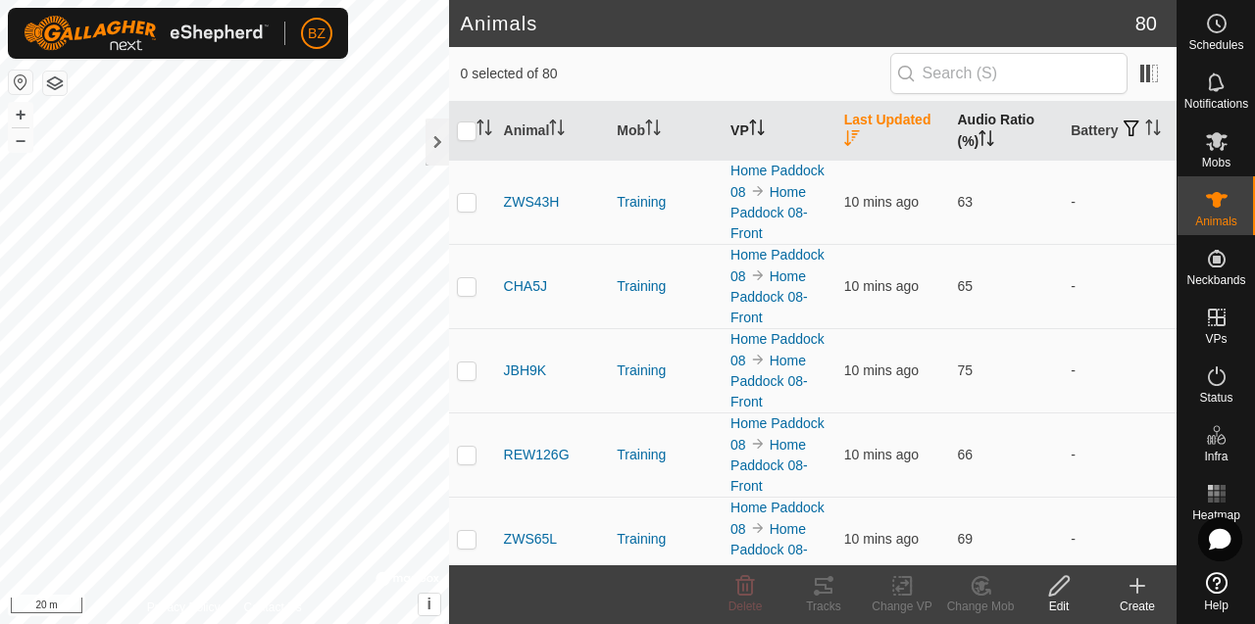
click at [980, 134] on icon "Activate to sort" at bounding box center [986, 138] width 16 height 16
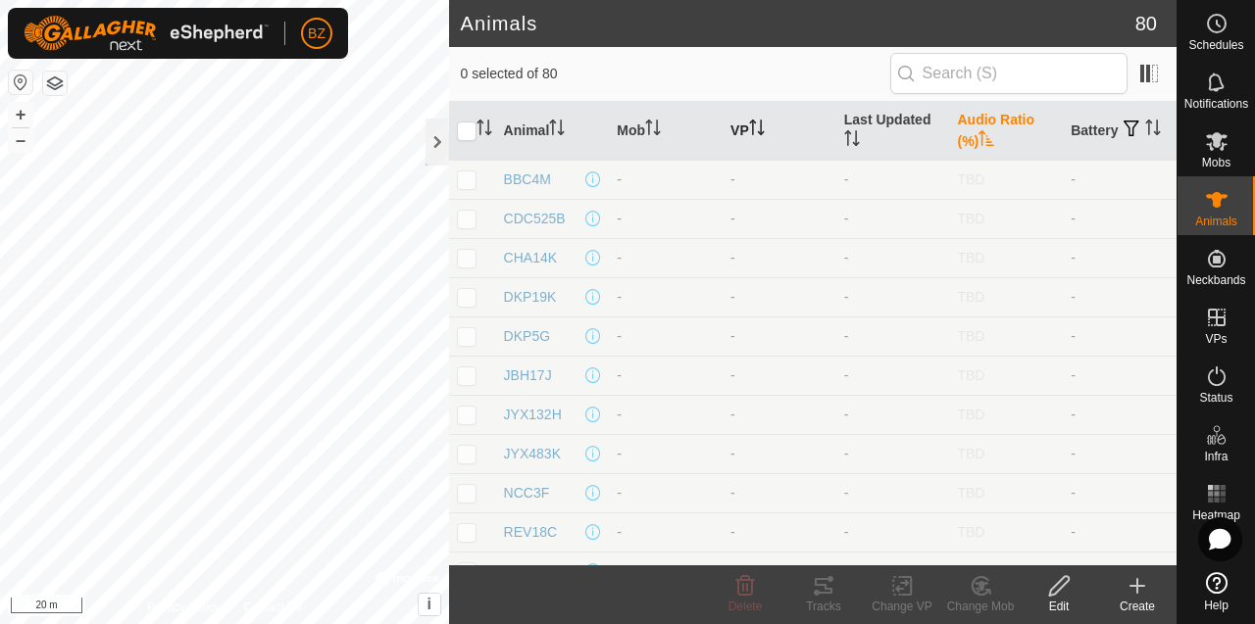
click at [978, 134] on icon "Activate to sort" at bounding box center [986, 138] width 16 height 16
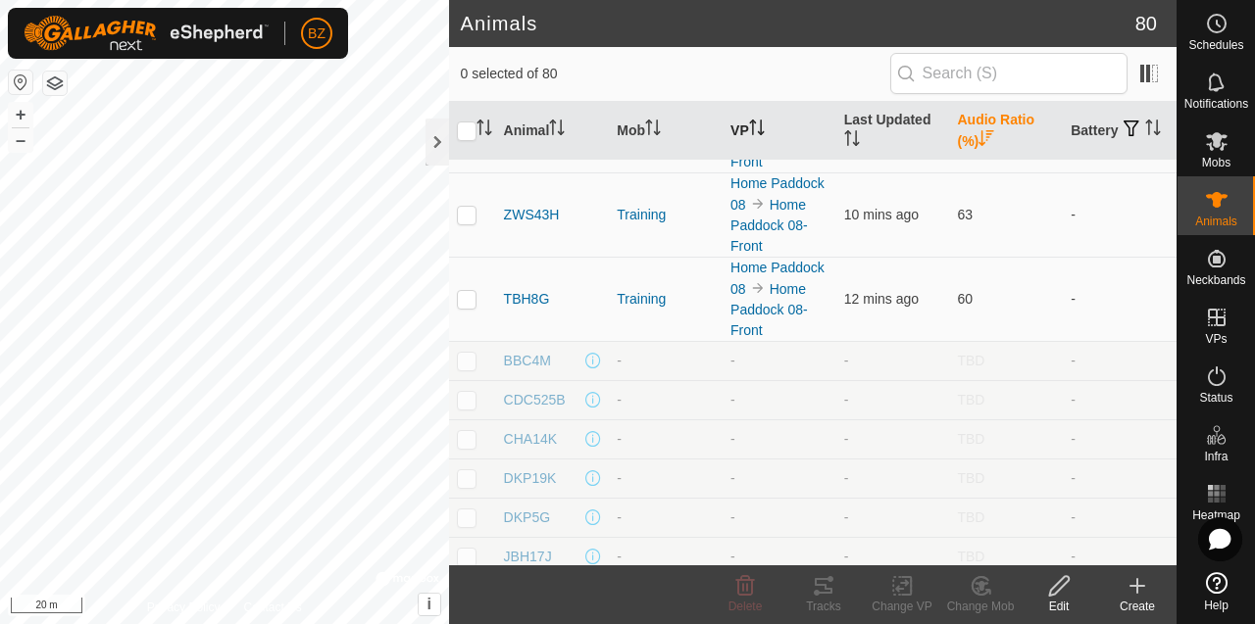
scroll to position [1295, 0]
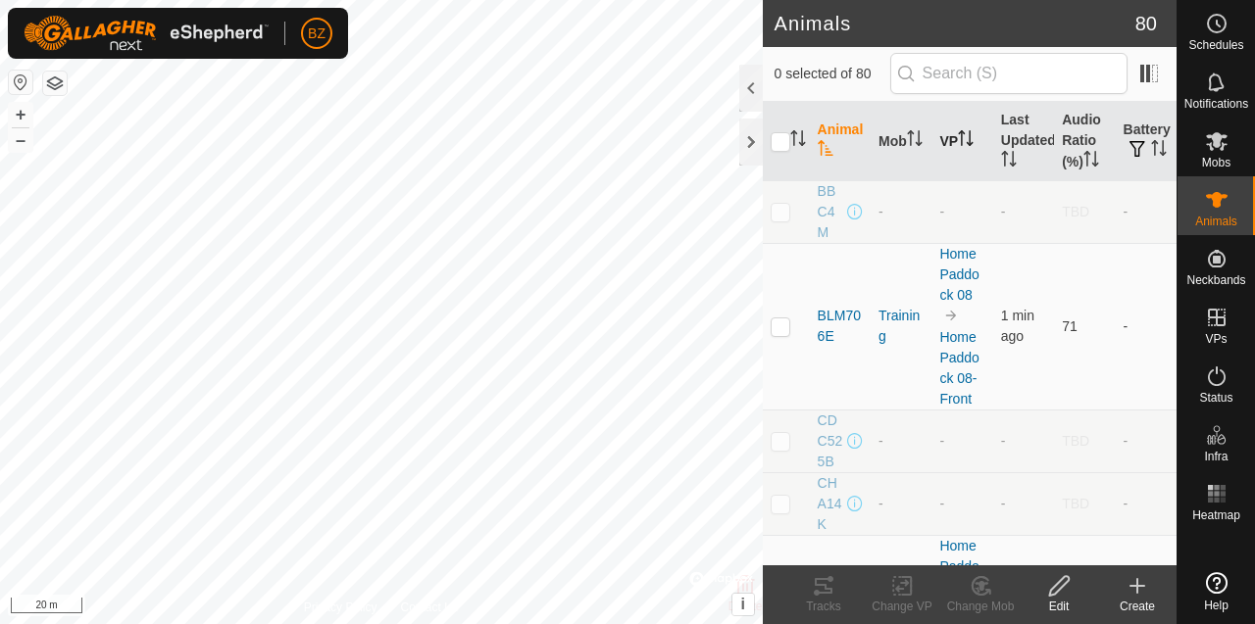
click at [959, 145] on icon "Activate to sort" at bounding box center [966, 138] width 16 height 16
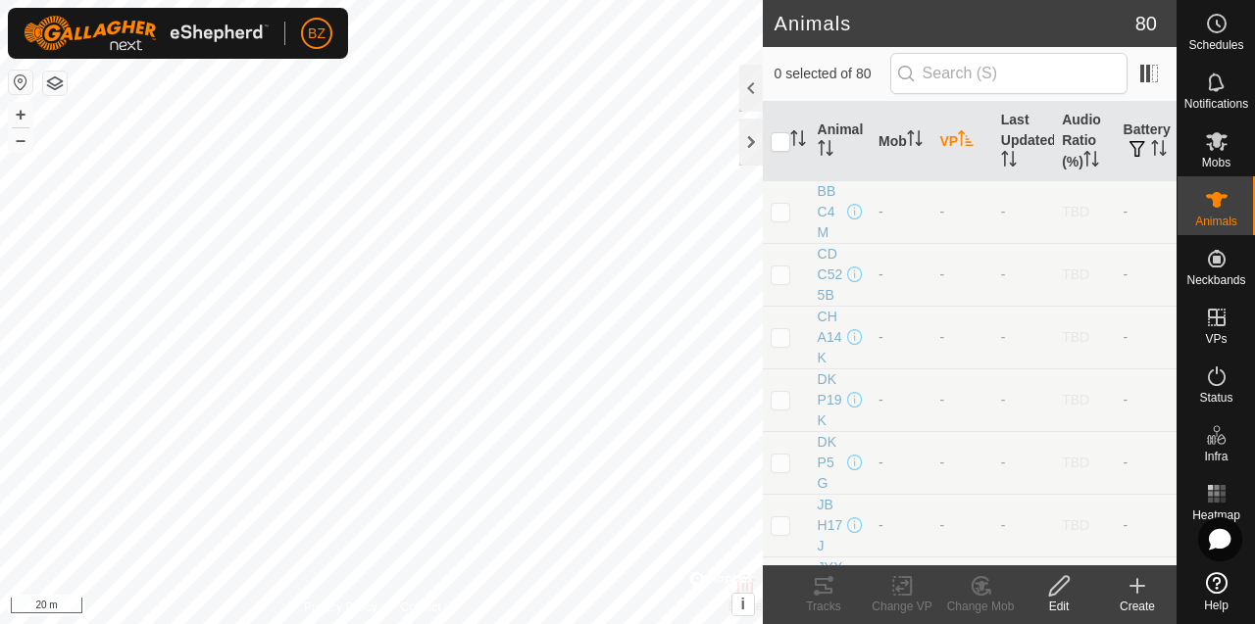
click at [949, 143] on th "VP" at bounding box center [961, 141] width 61 height 79
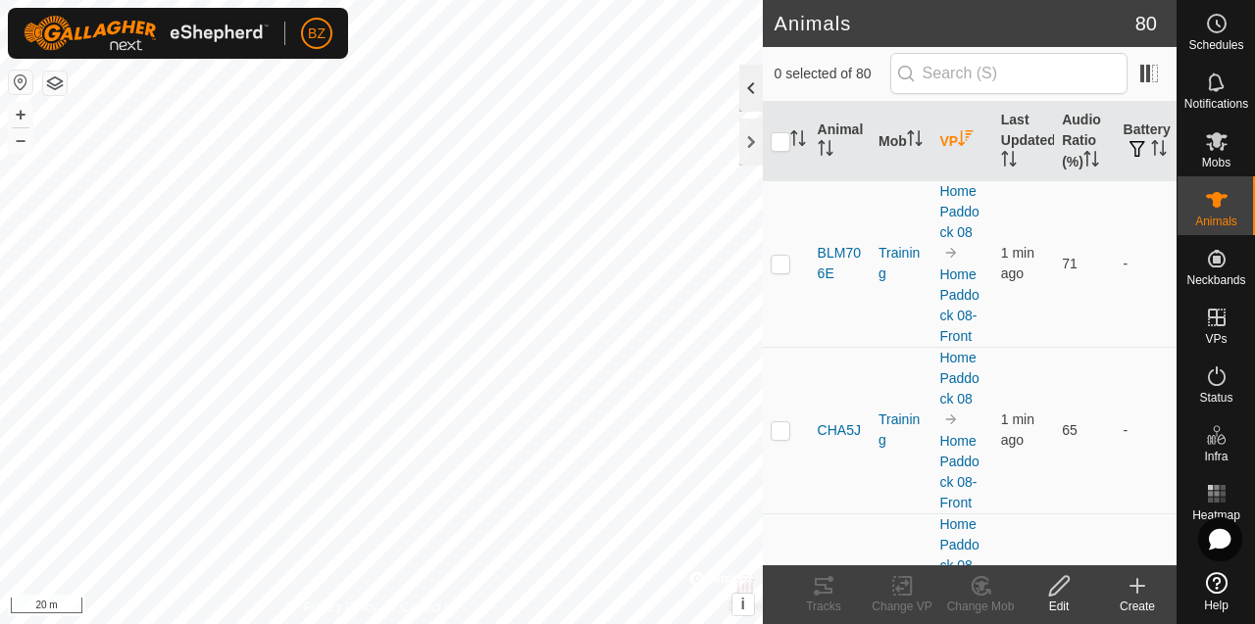
click at [747, 85] on div at bounding box center [751, 88] width 24 height 47
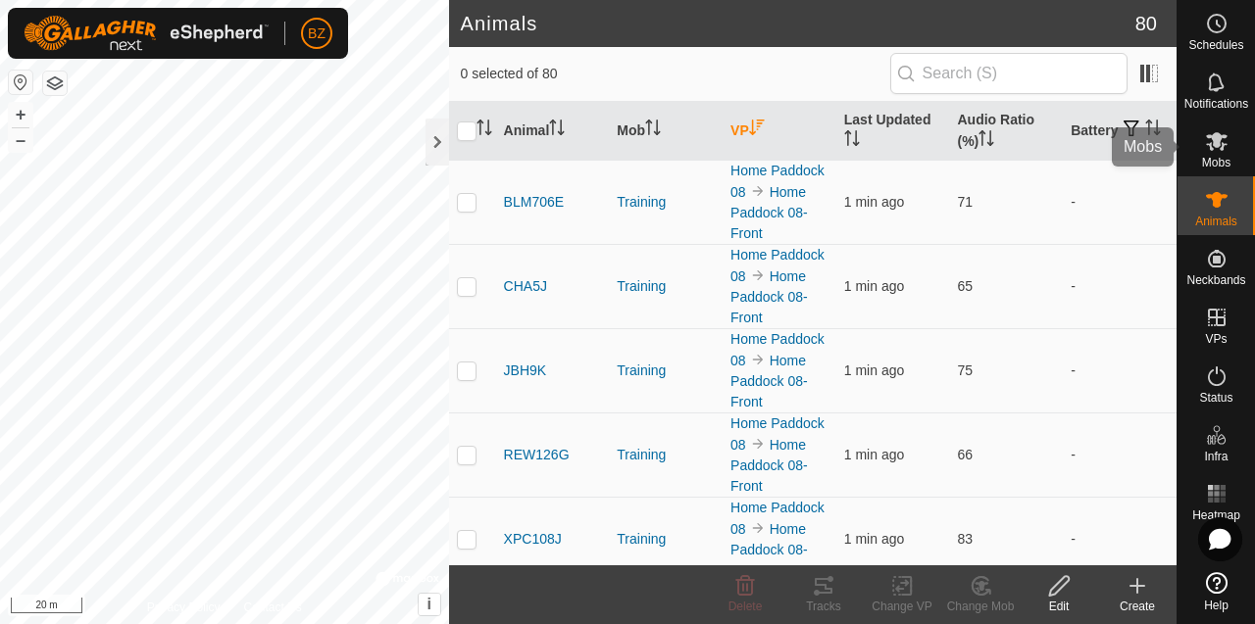
click at [1208, 161] on span "Mobs" at bounding box center [1216, 163] width 28 height 12
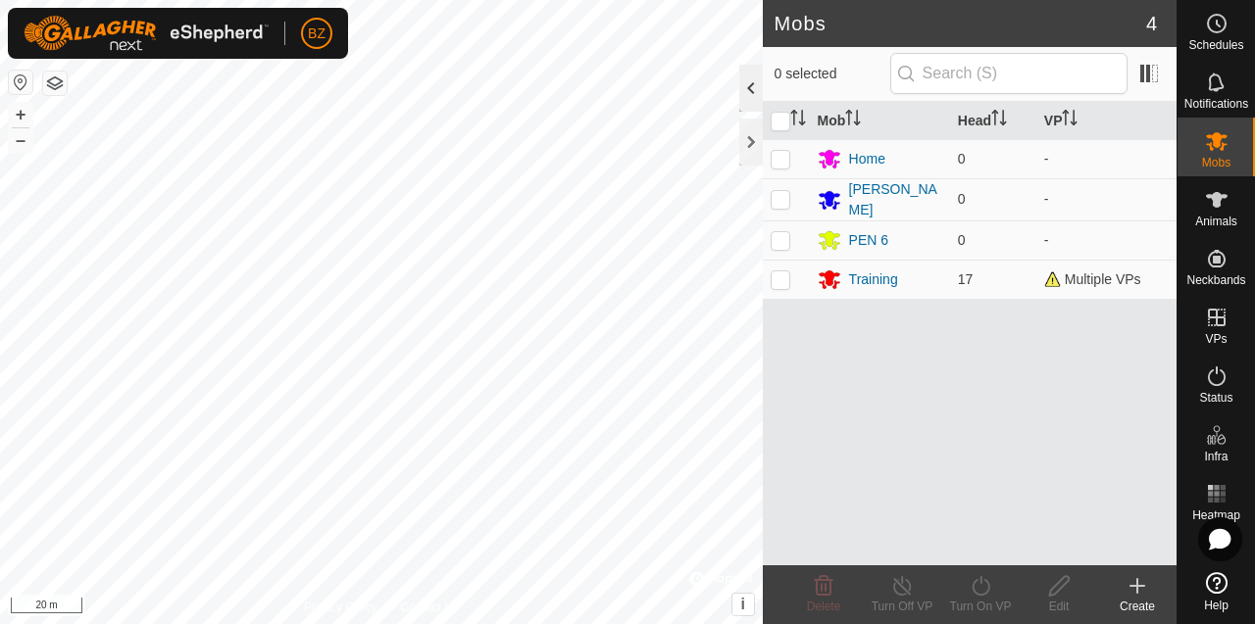
click at [748, 91] on div at bounding box center [751, 88] width 24 height 47
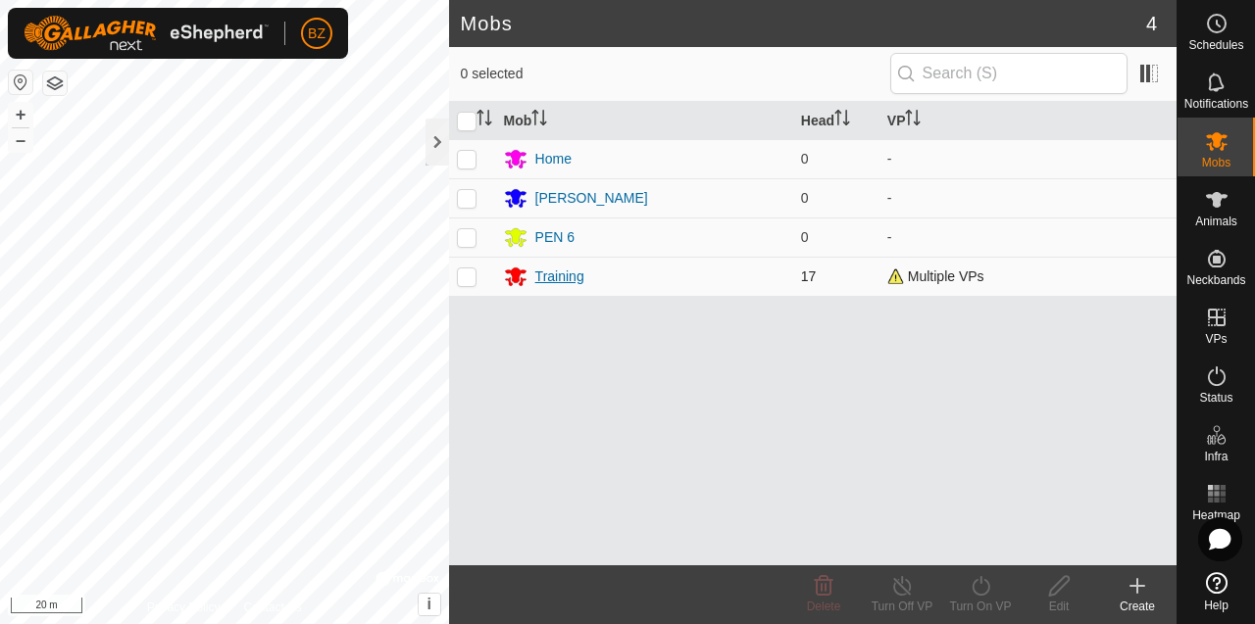
click at [567, 277] on div "Training" at bounding box center [559, 277] width 49 height 21
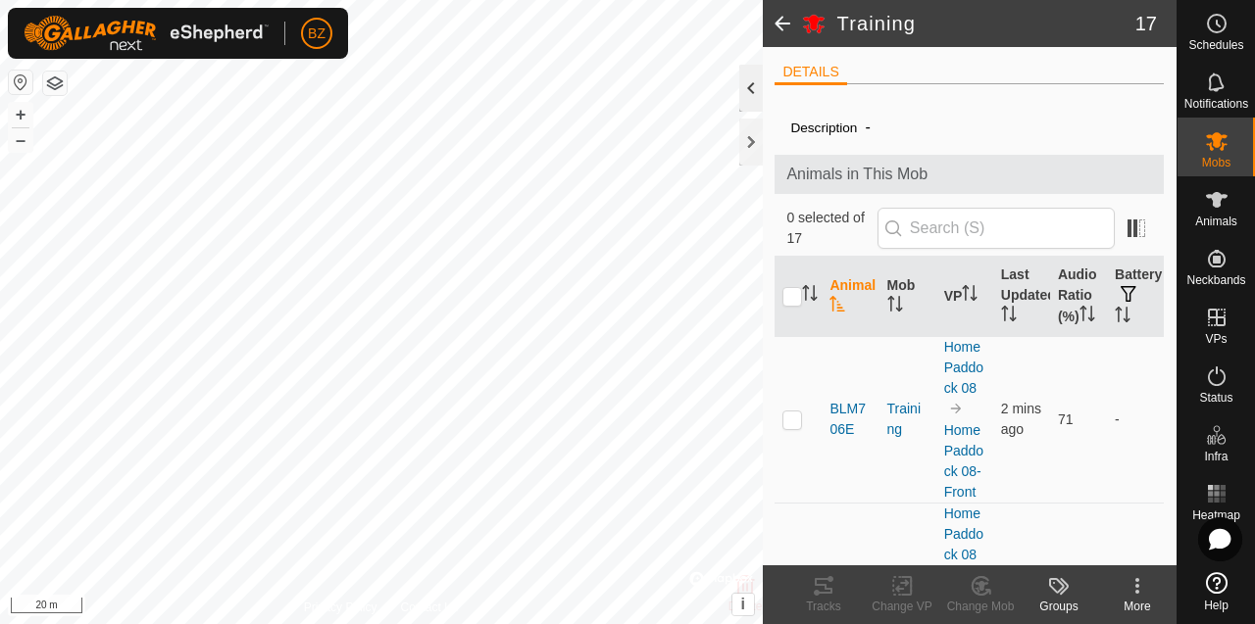
click at [746, 90] on div at bounding box center [751, 88] width 24 height 47
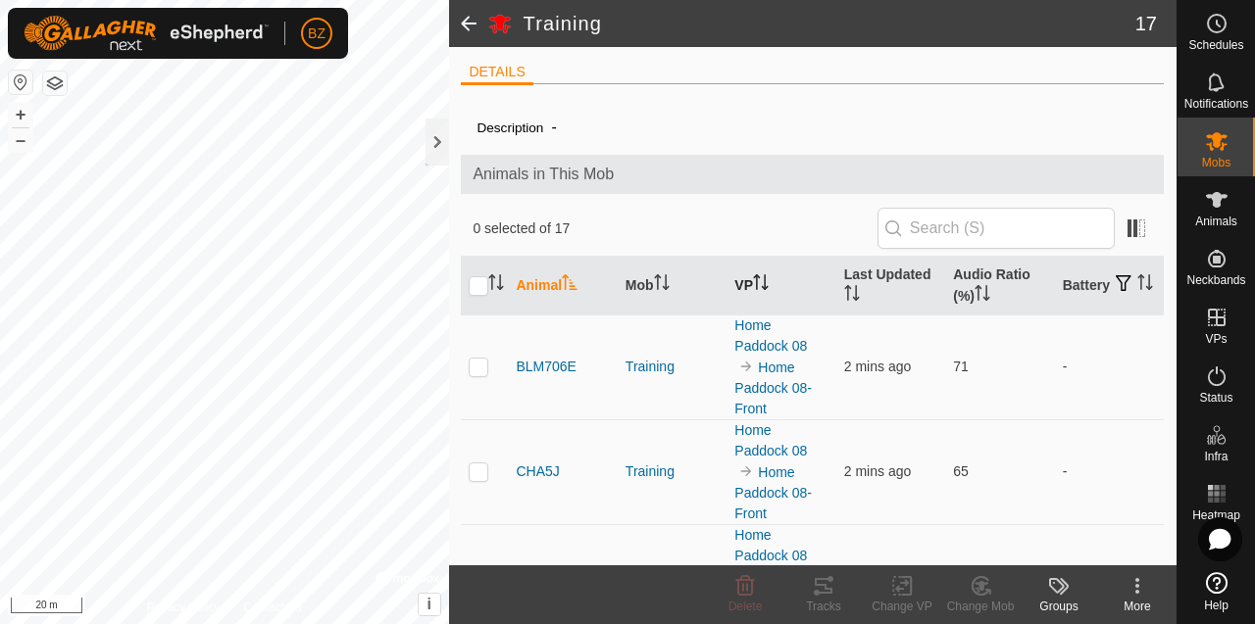
click at [754, 281] on icon "Activate to sort" at bounding box center [761, 282] width 16 height 16
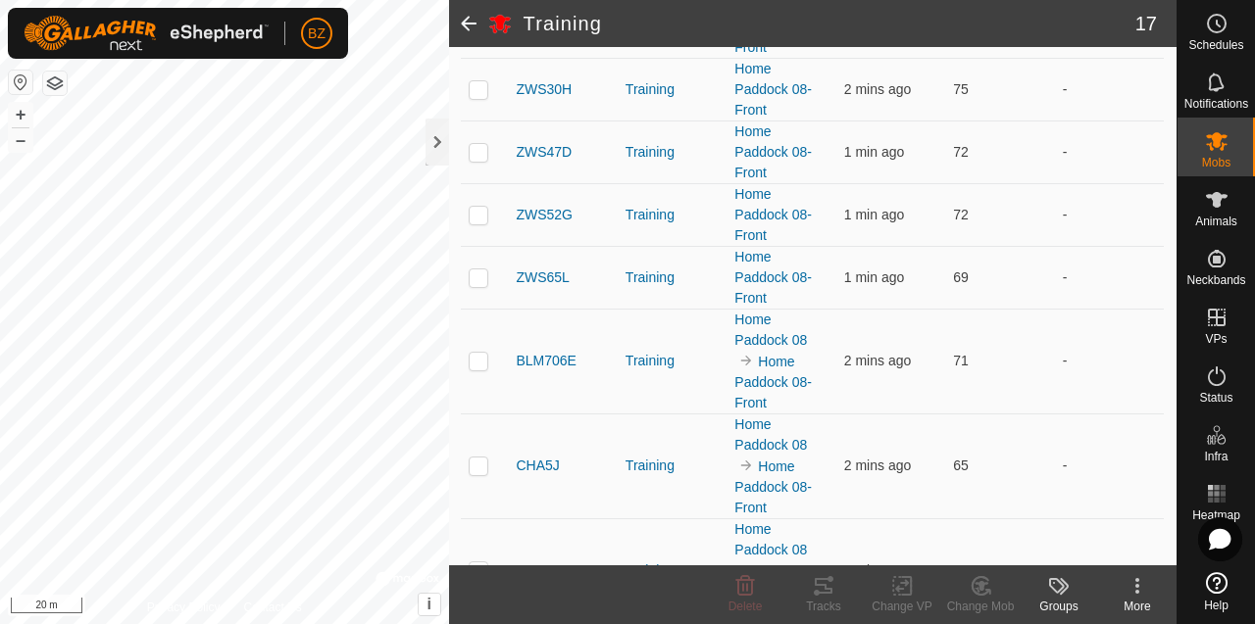
scroll to position [612, 0]
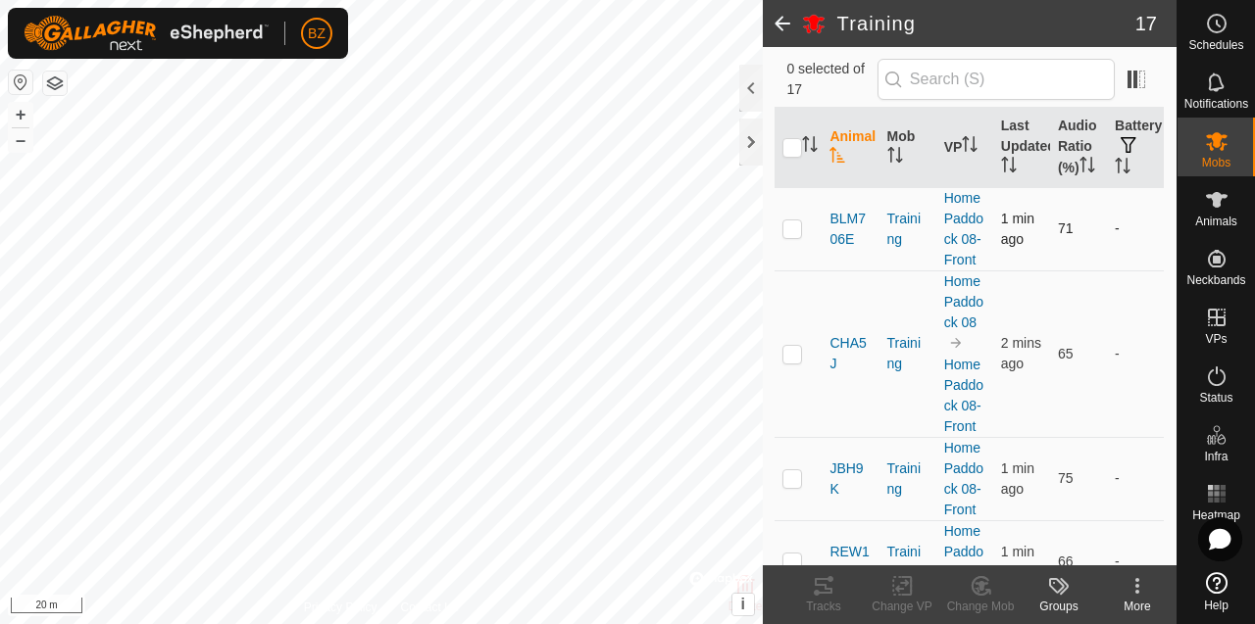
scroll to position [160, 0]
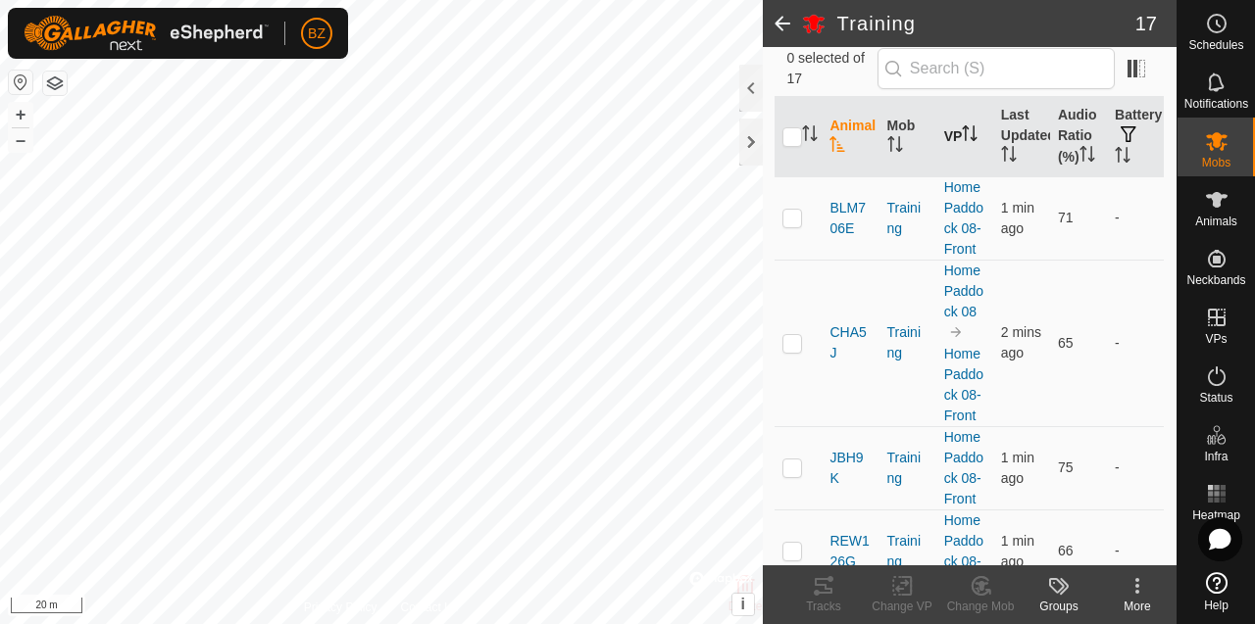
click at [965, 141] on icon "Activate to sort" at bounding box center [966, 133] width 2 height 16
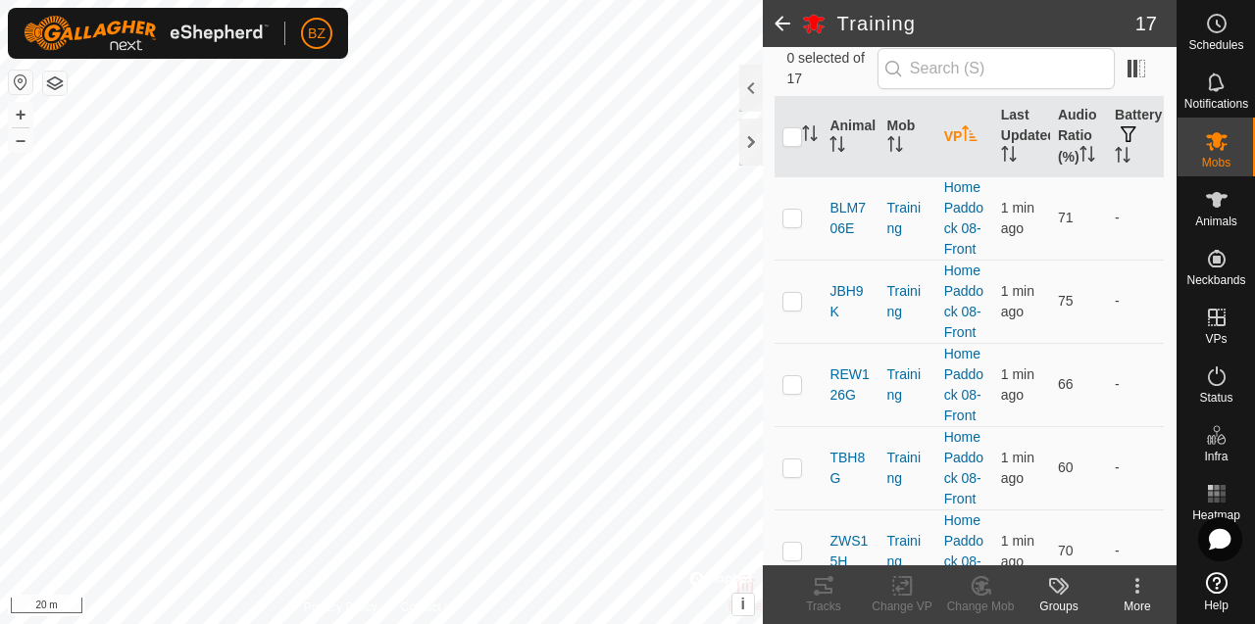
click at [965, 141] on icon "Activate to sort" at bounding box center [970, 133] width 16 height 16
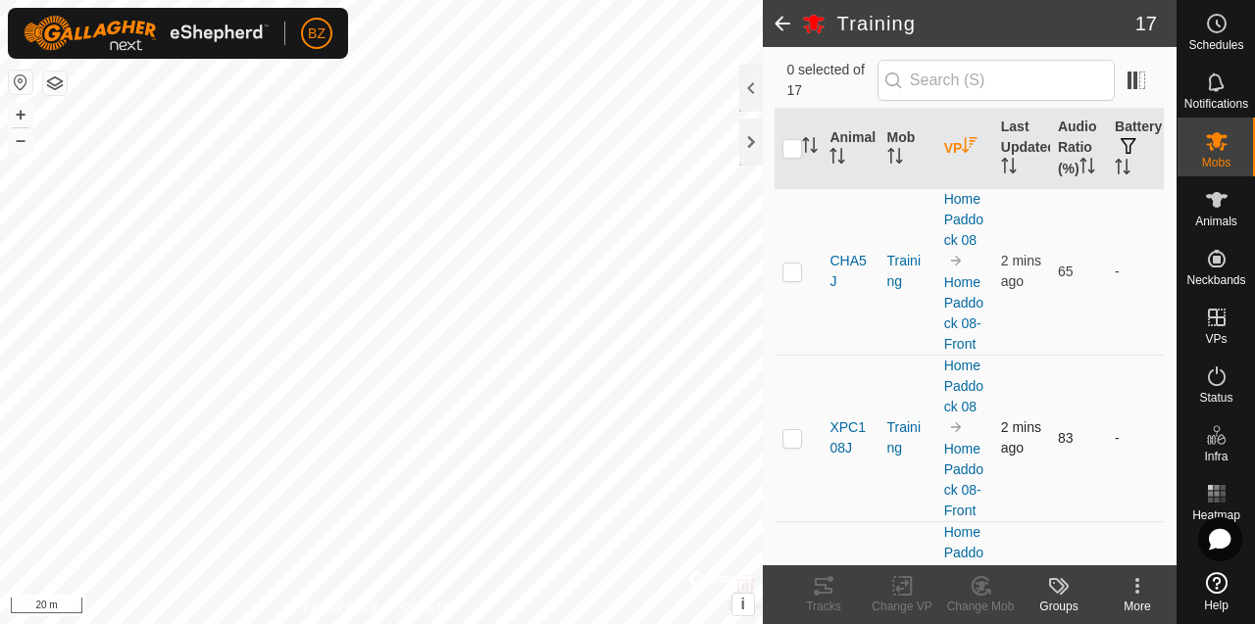
scroll to position [0, 0]
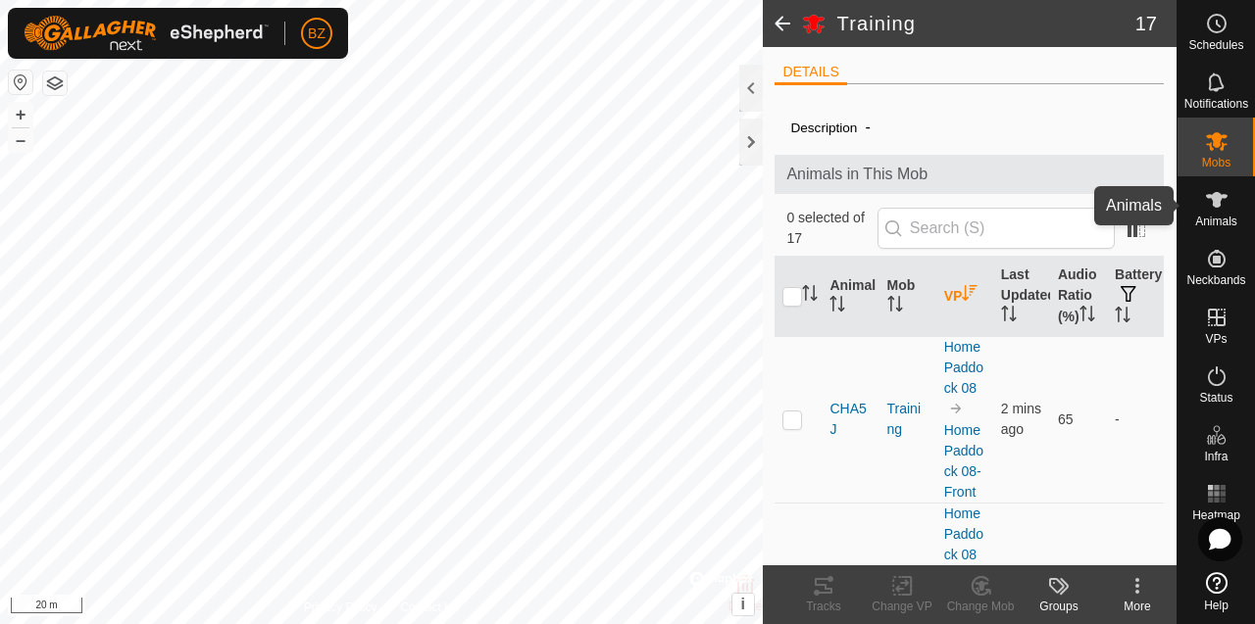
click at [1226, 216] on span "Animals" at bounding box center [1216, 222] width 42 height 12
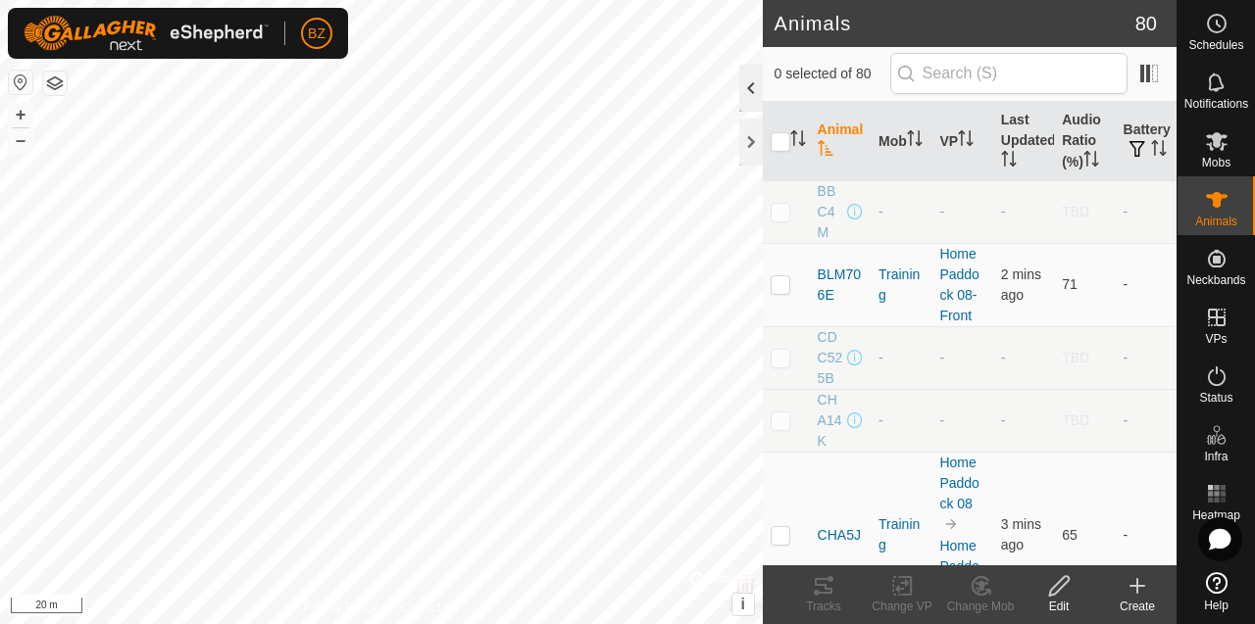
click at [746, 99] on div at bounding box center [751, 88] width 24 height 47
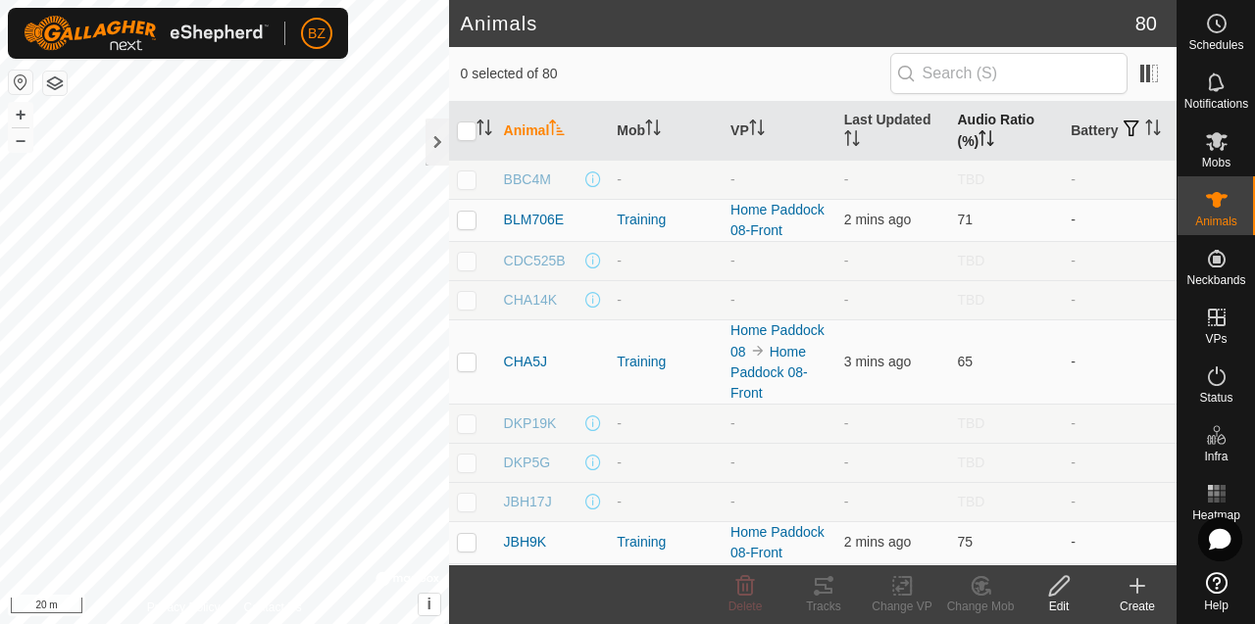
click at [976, 122] on th "Audio Ratio (%)" at bounding box center [1006, 131] width 114 height 59
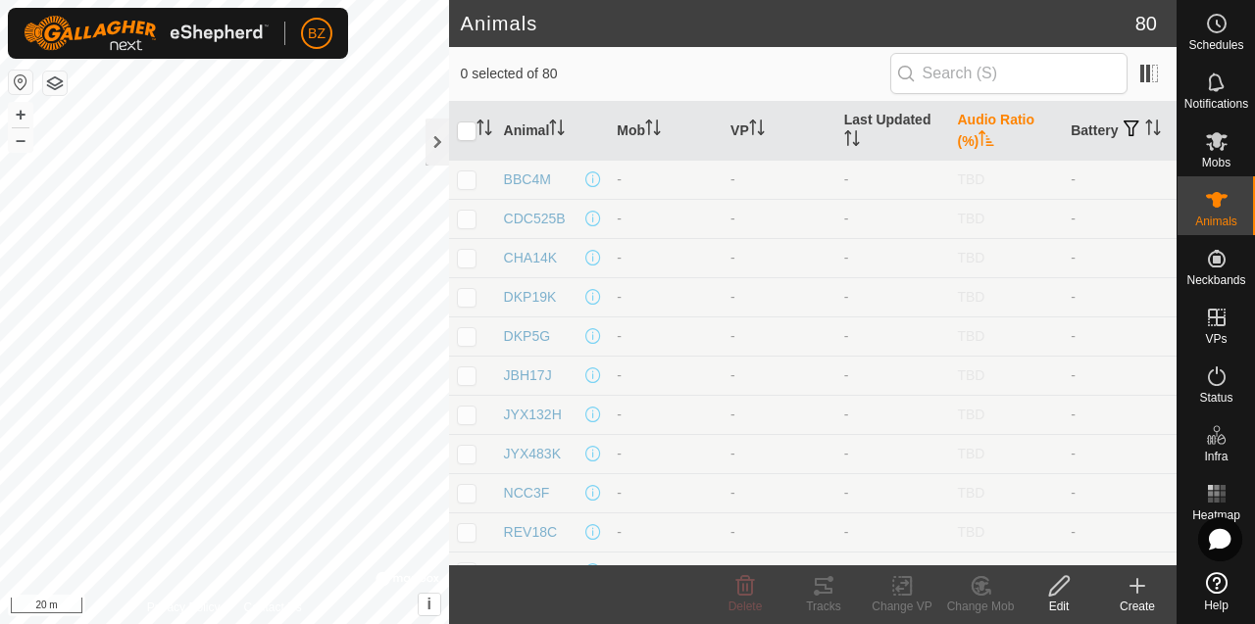
click at [976, 122] on th "Audio Ratio (%)" at bounding box center [1006, 131] width 114 height 59
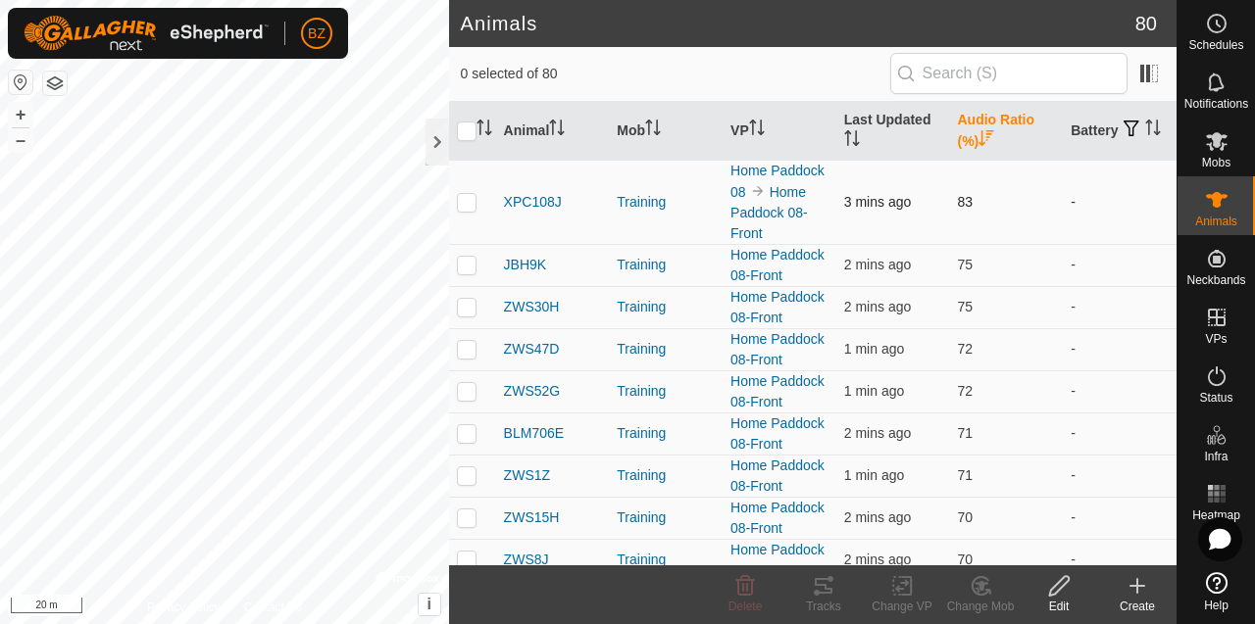
click at [469, 202] on p-checkbox at bounding box center [467, 202] width 20 height 16
checkbox input "true"
click at [471, 264] on p-checkbox at bounding box center [467, 265] width 20 height 16
checkbox input "true"
click at [469, 312] on p-checkbox at bounding box center [467, 307] width 20 height 16
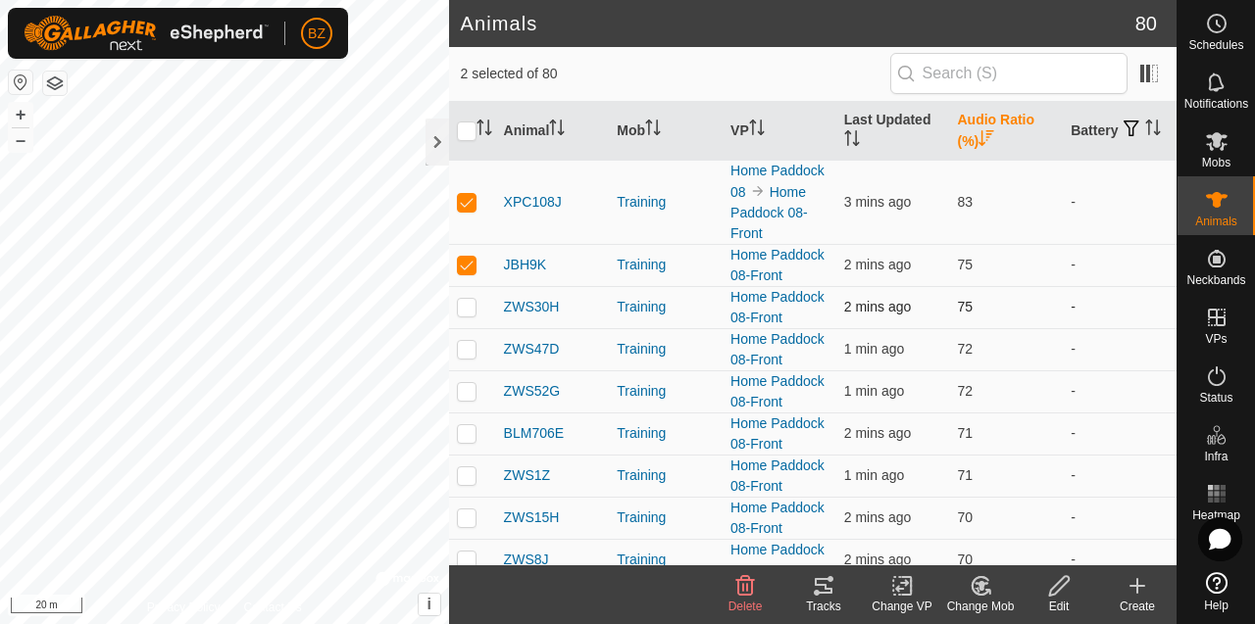
checkbox input "true"
click at [467, 356] on p-checkbox at bounding box center [467, 349] width 20 height 16
checkbox input "true"
click at [467, 386] on p-checkbox at bounding box center [467, 391] width 20 height 16
checkbox input "true"
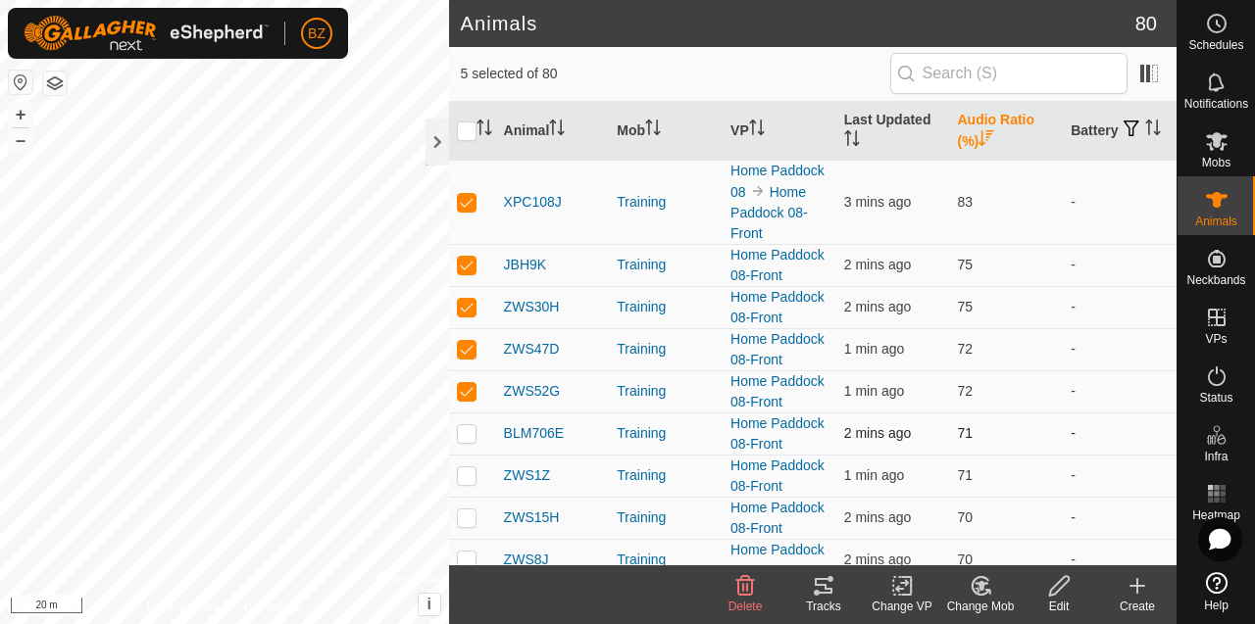
click at [465, 426] on p-checkbox at bounding box center [467, 433] width 20 height 16
checkbox input "true"
click at [468, 477] on p-checkbox at bounding box center [467, 476] width 20 height 16
checkbox input "true"
click at [468, 510] on p-checkbox at bounding box center [467, 518] width 20 height 16
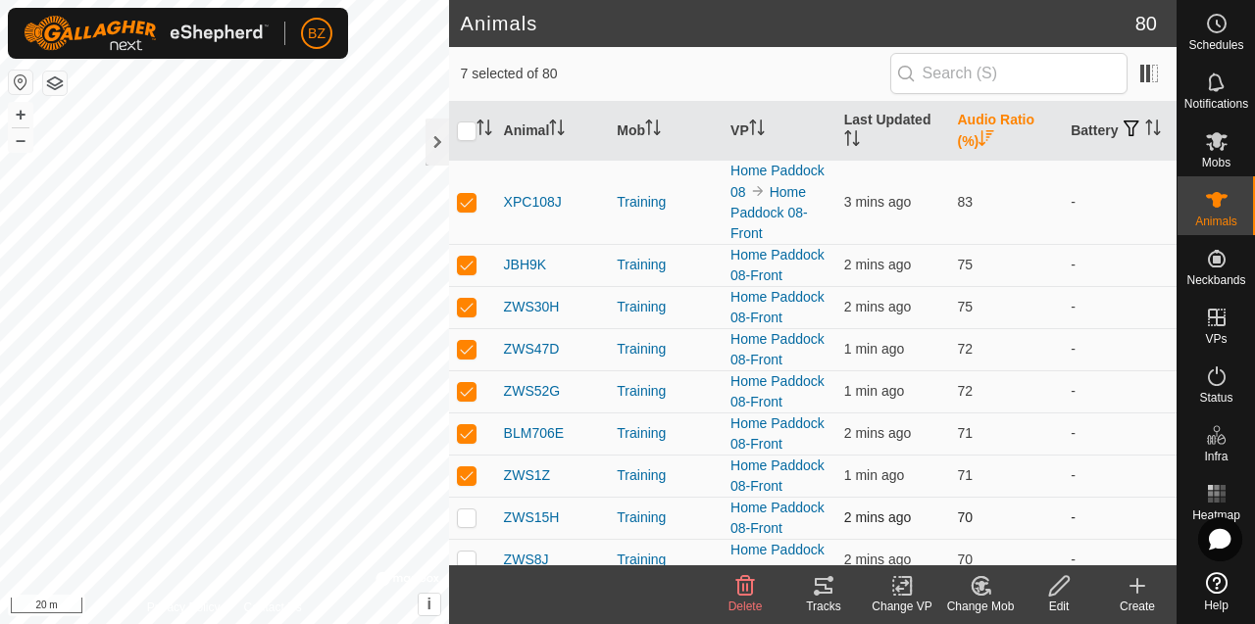
checkbox input "true"
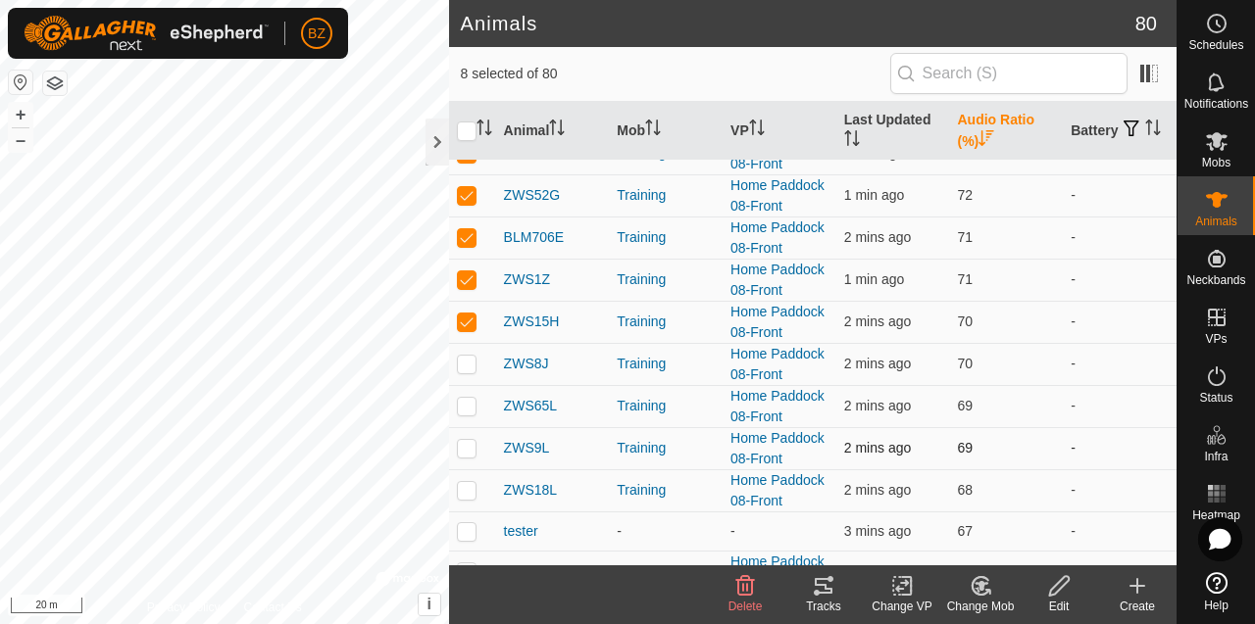
scroll to position [198, 0]
click at [467, 362] on p-checkbox at bounding box center [467, 362] width 20 height 16
checkbox input "true"
click at [825, 583] on icon at bounding box center [824, 586] width 24 height 24
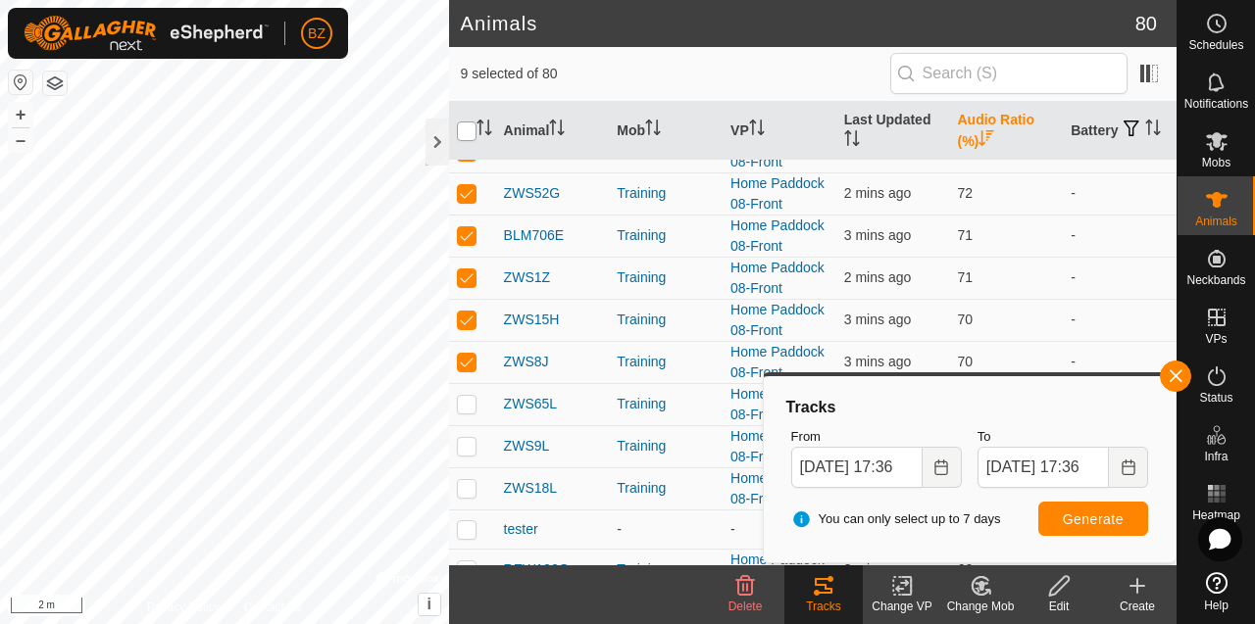
click at [461, 130] on input "checkbox" at bounding box center [467, 132] width 20 height 20
checkbox input "true"
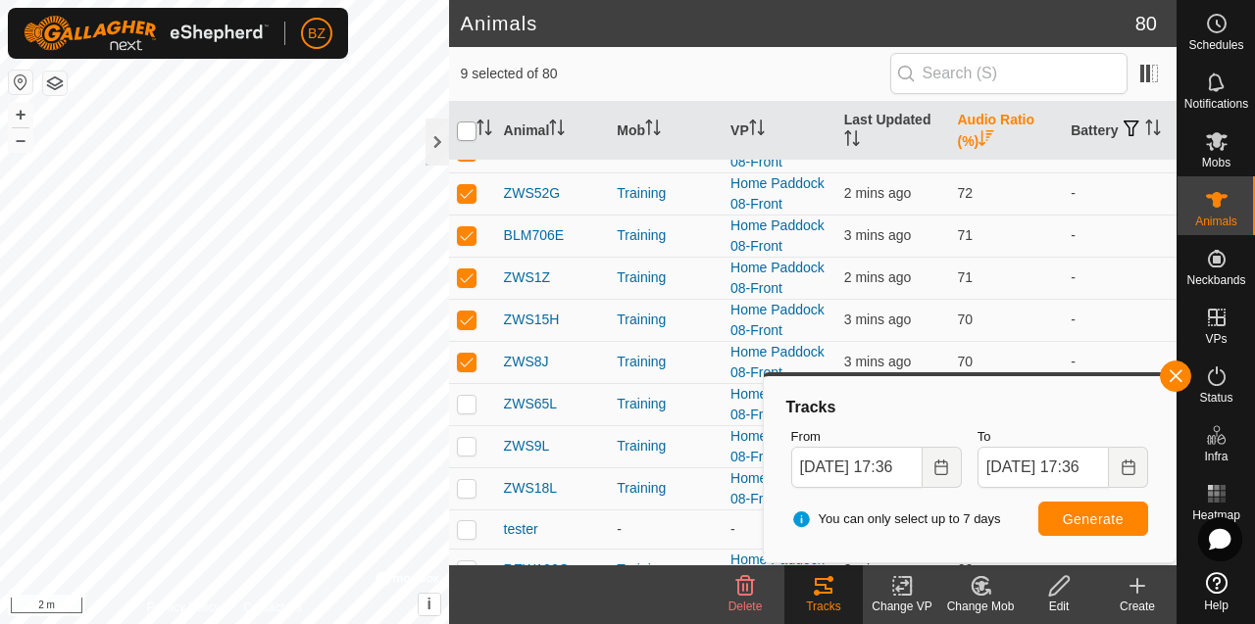
checkbox input "true"
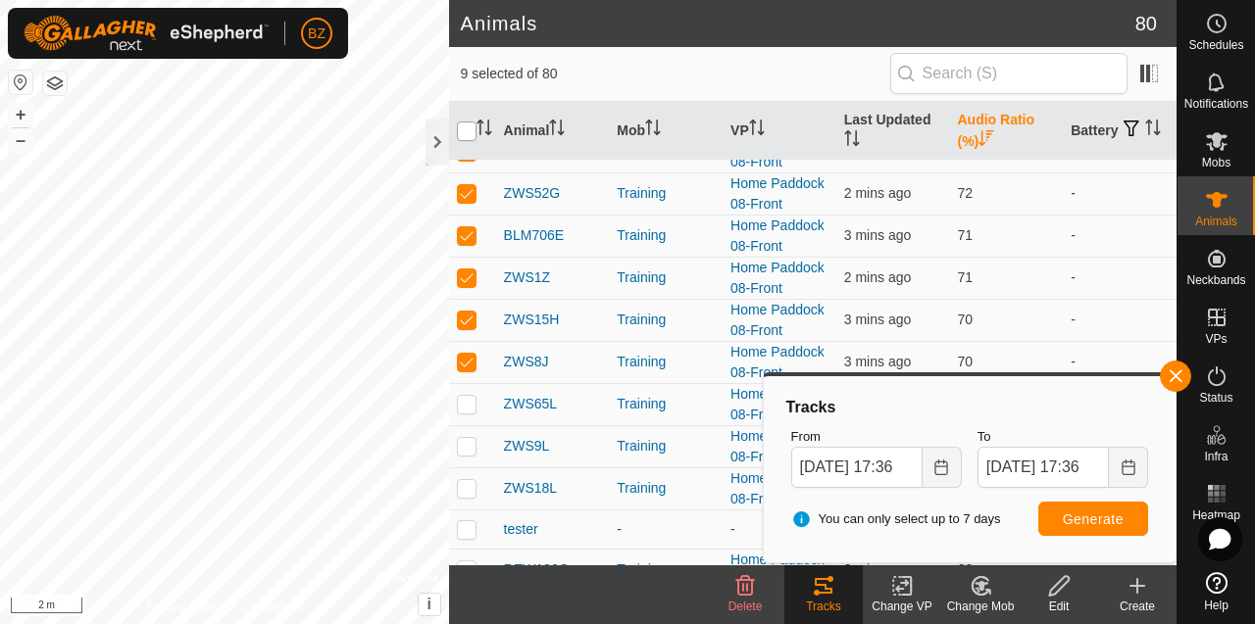
checkbox input "true"
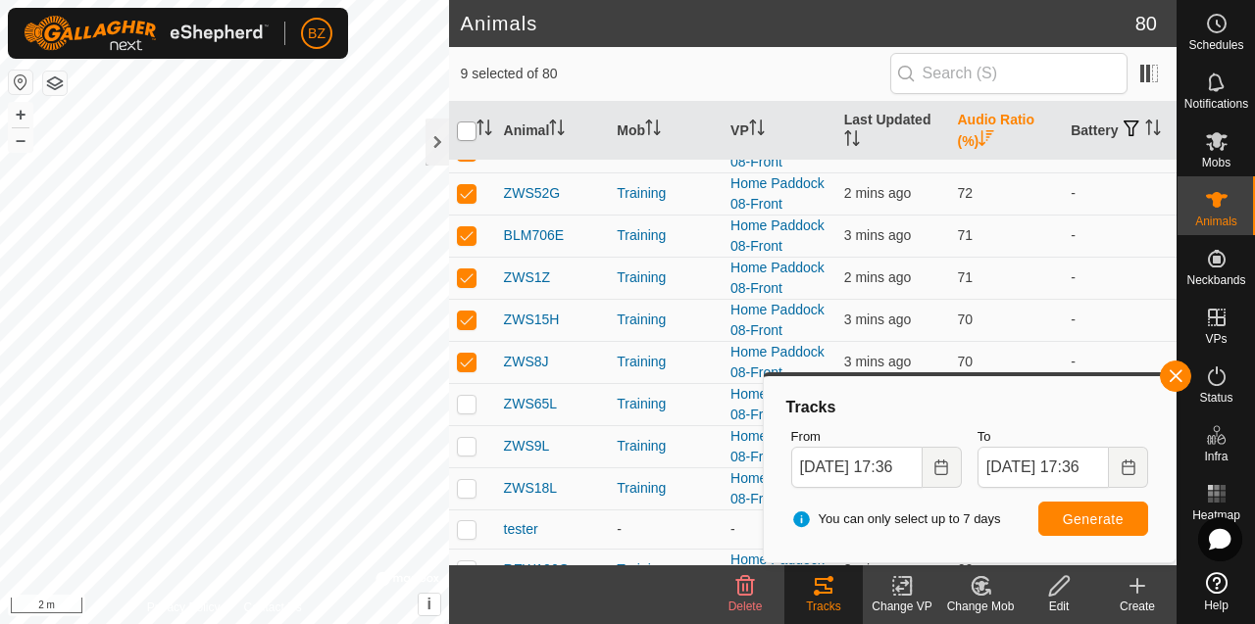
checkbox input "true"
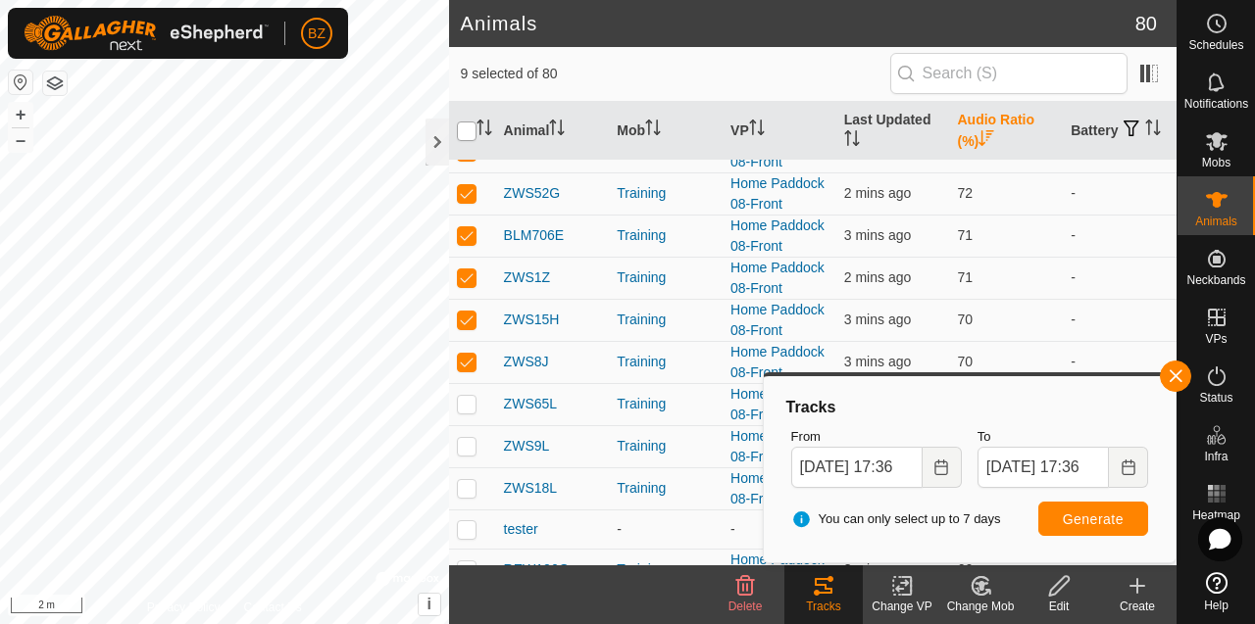
checkbox input "true"
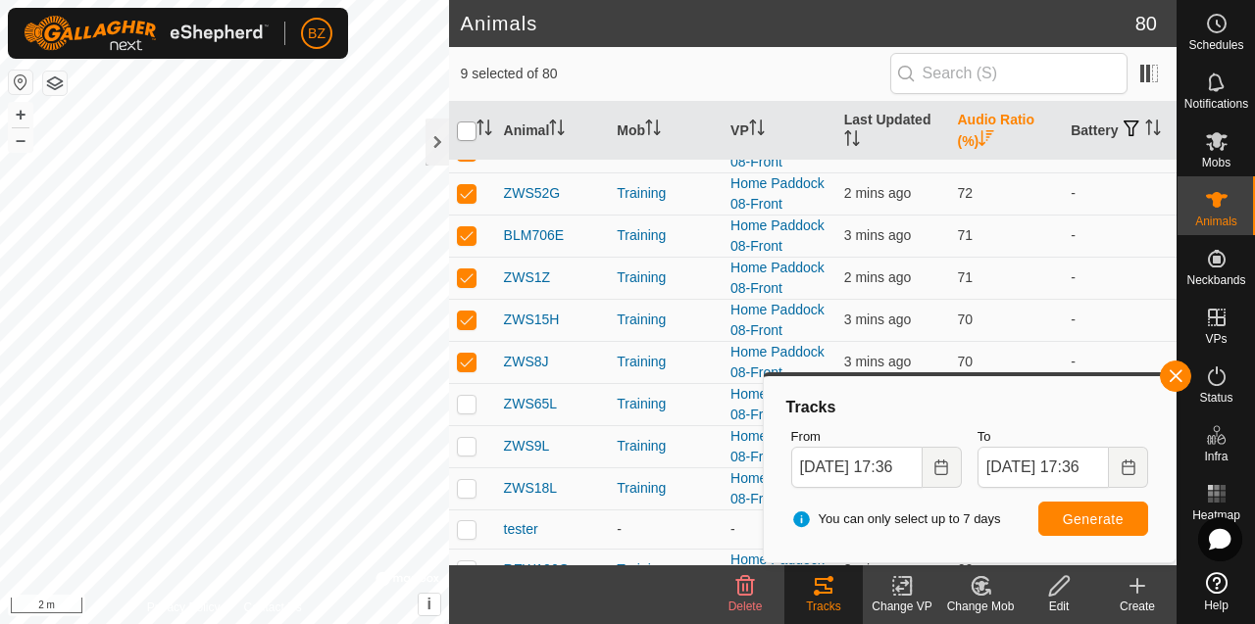
checkbox input "true"
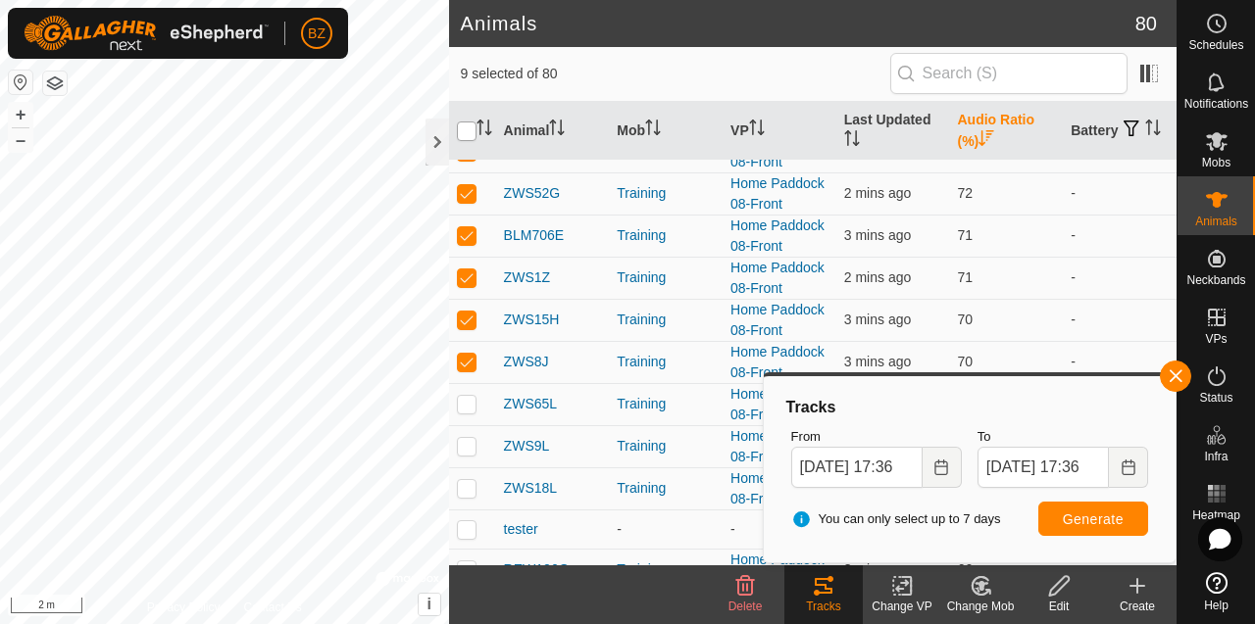
checkbox input "true"
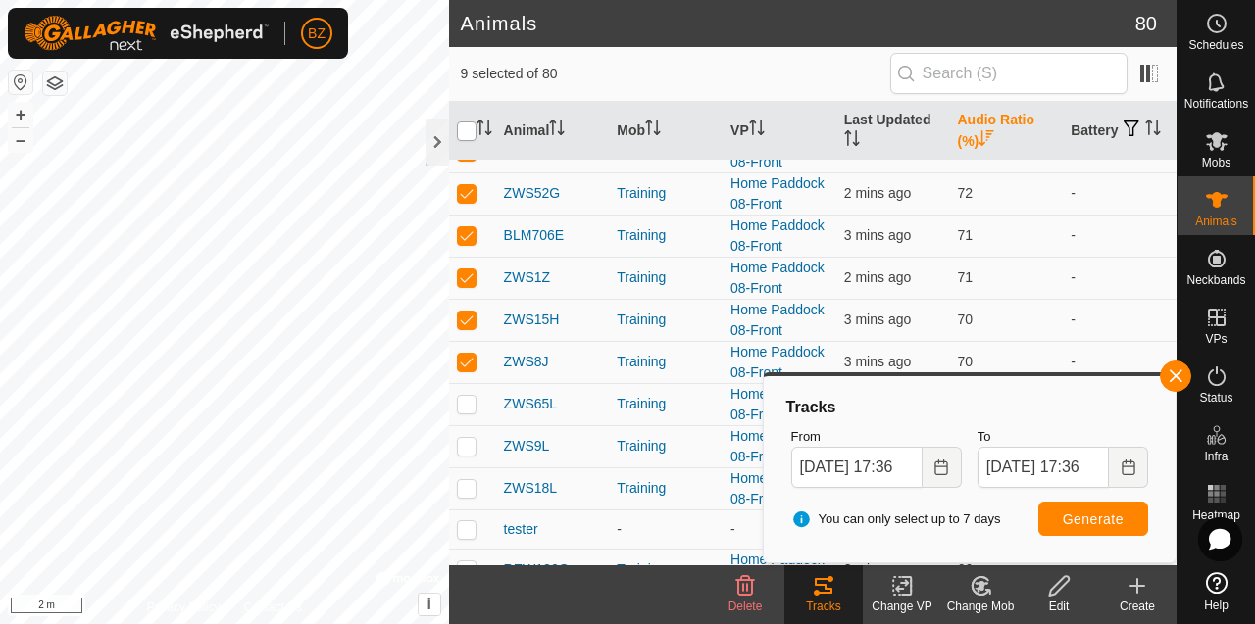
checkbox input "true"
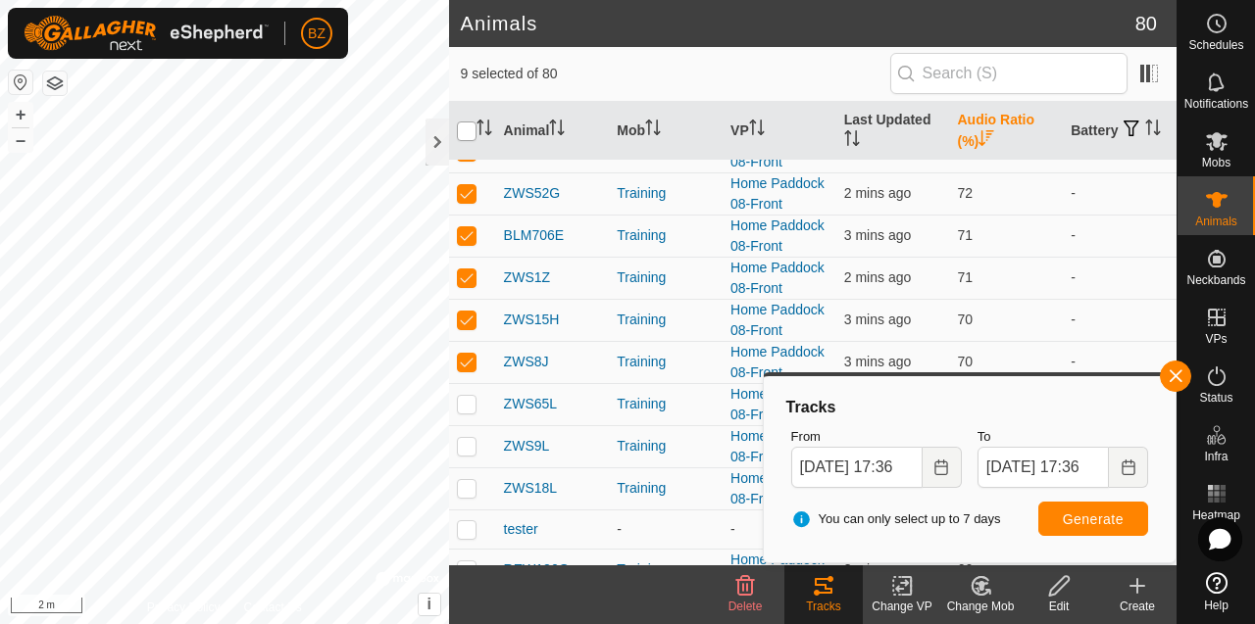
checkbox input "true"
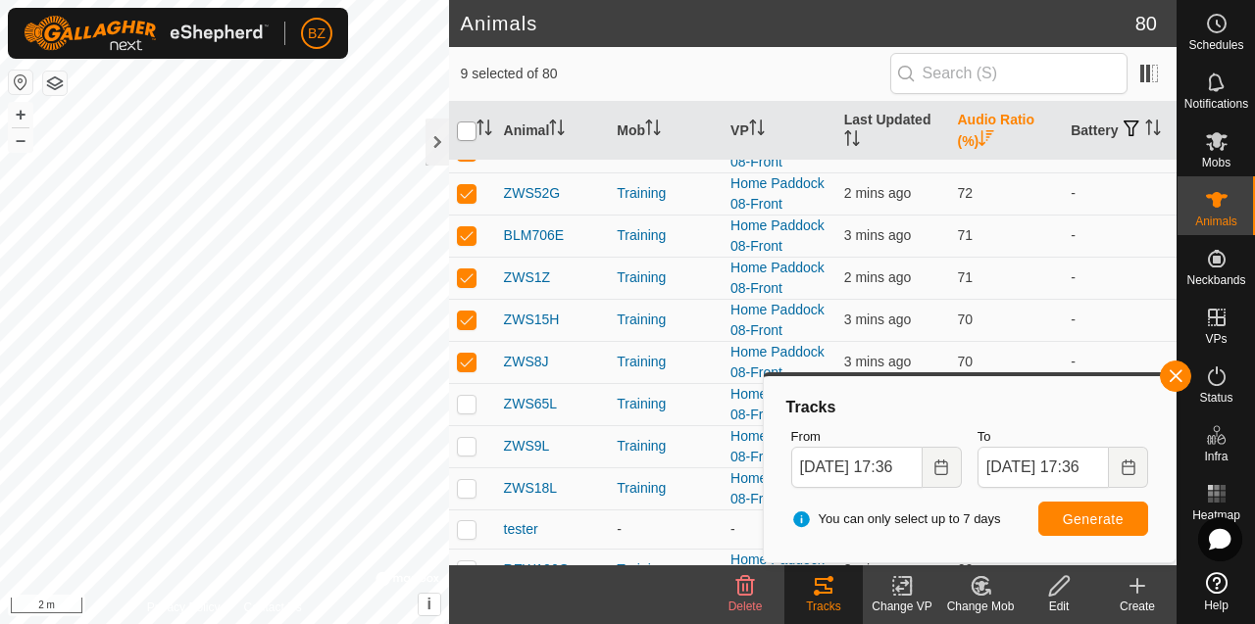
checkbox input "true"
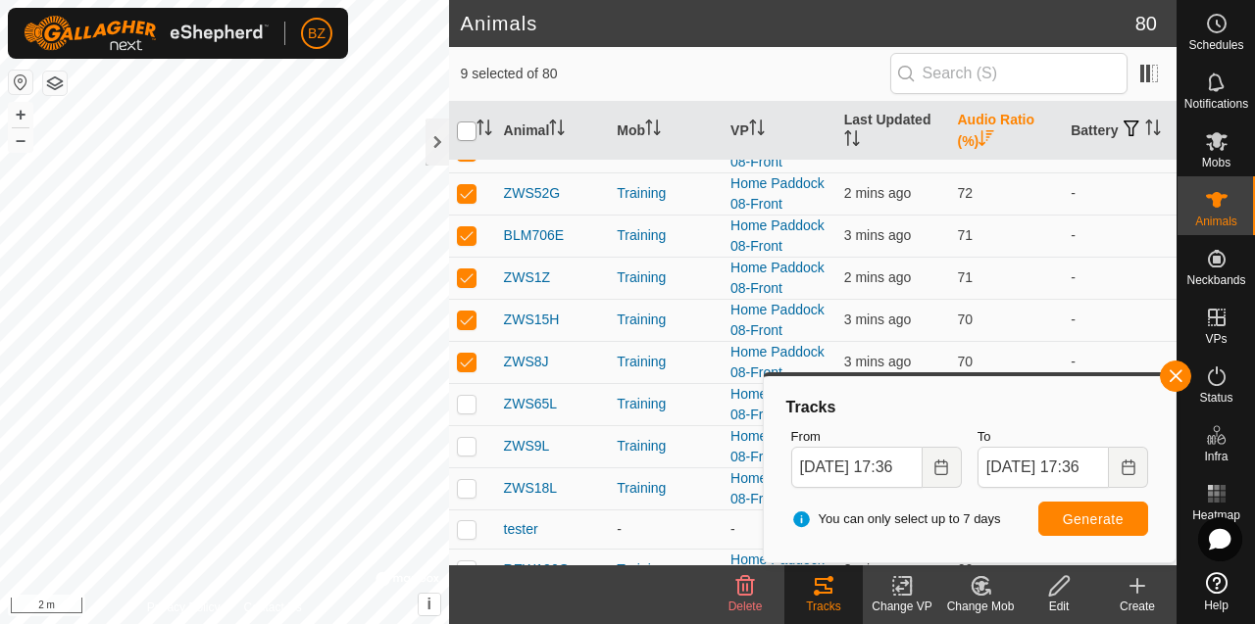
checkbox input "true"
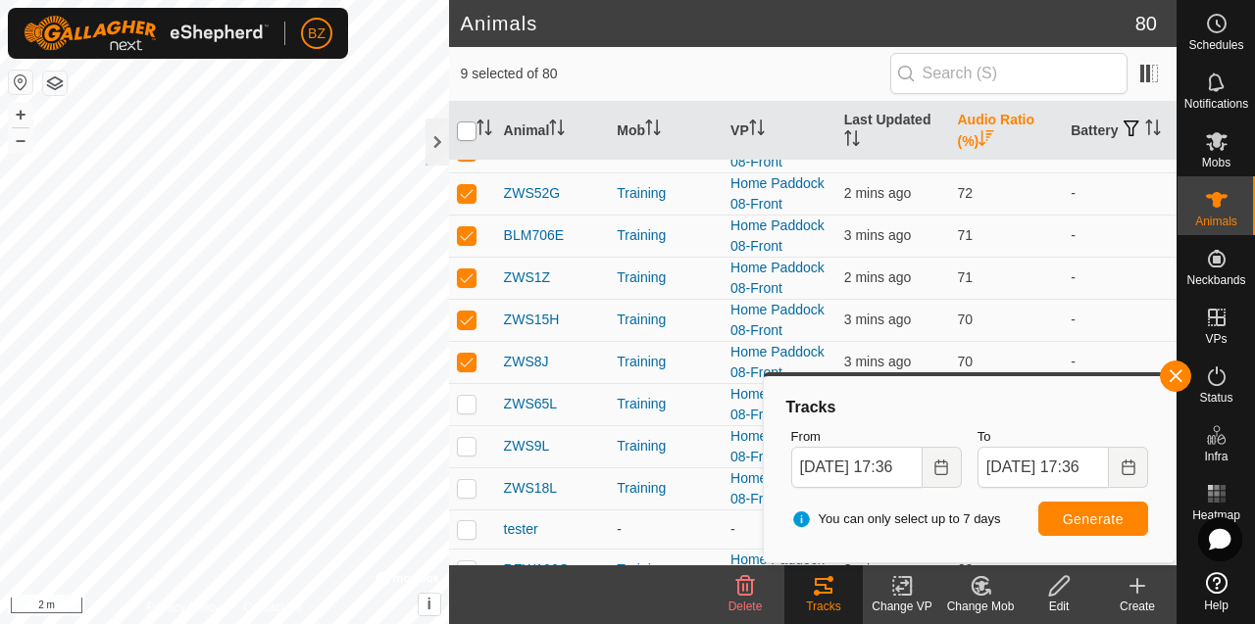
checkbox input "true"
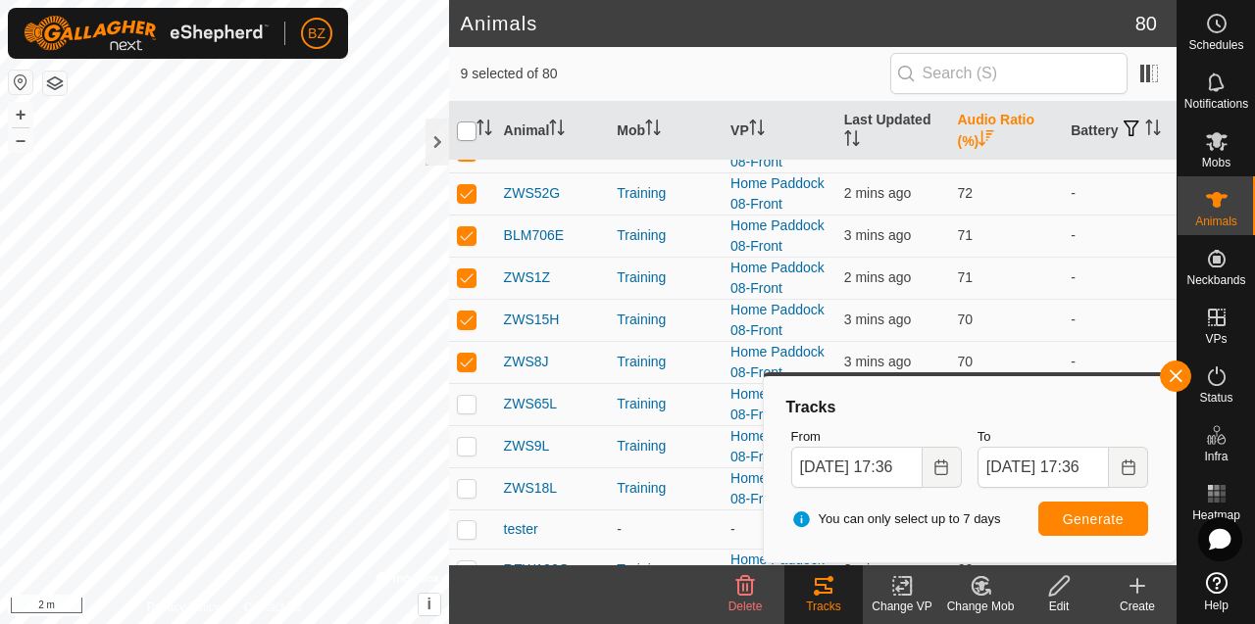
checkbox input "true"
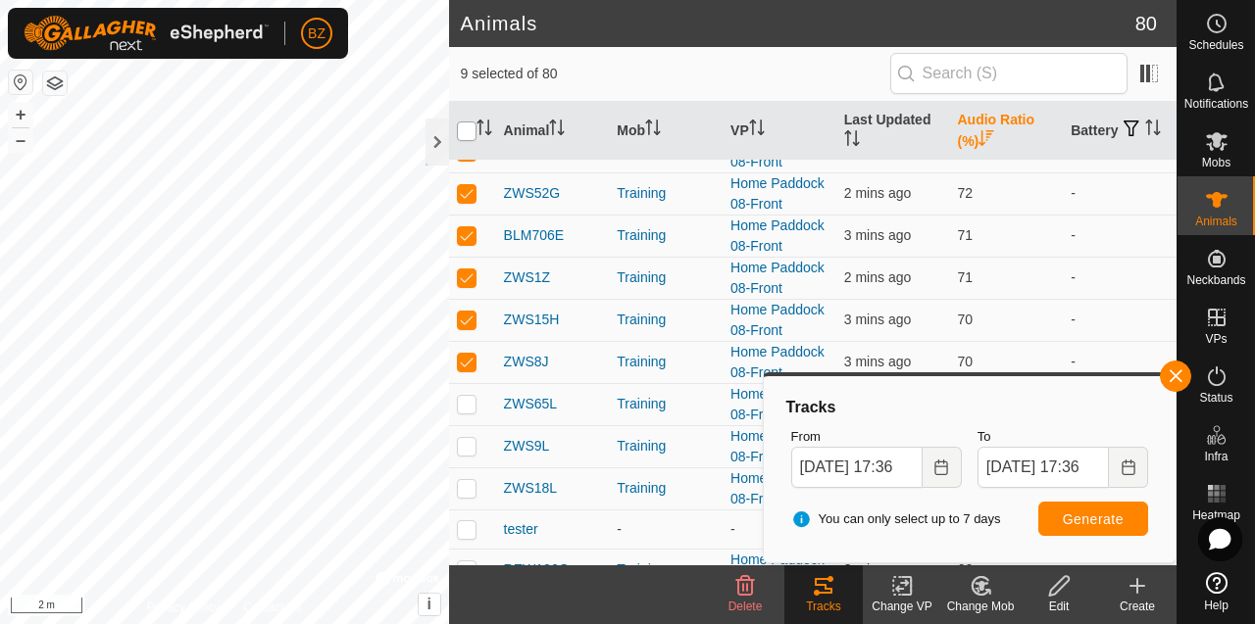
checkbox input "true"
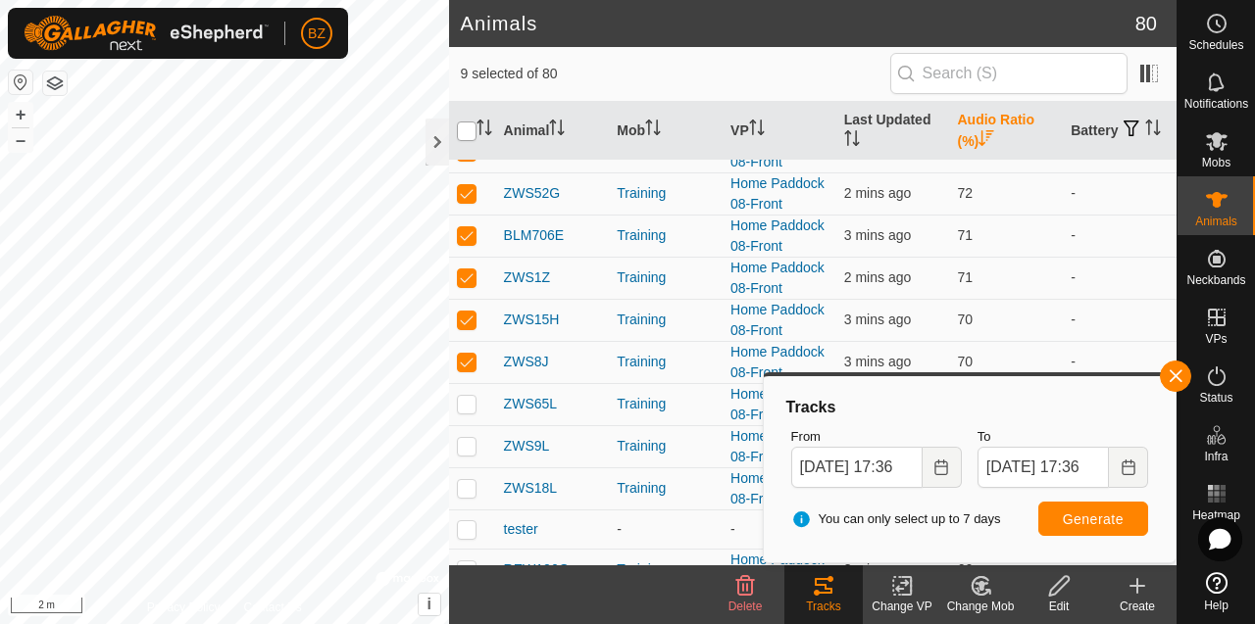
checkbox input "true"
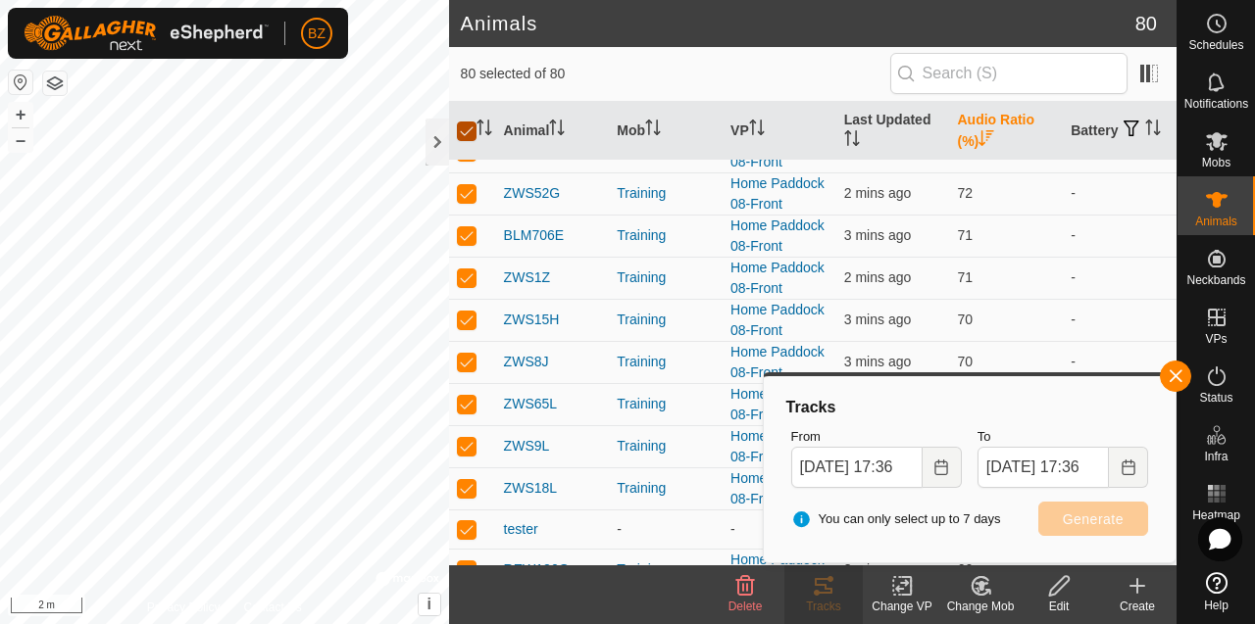
click at [461, 130] on input "checkbox" at bounding box center [467, 132] width 20 height 20
checkbox input "false"
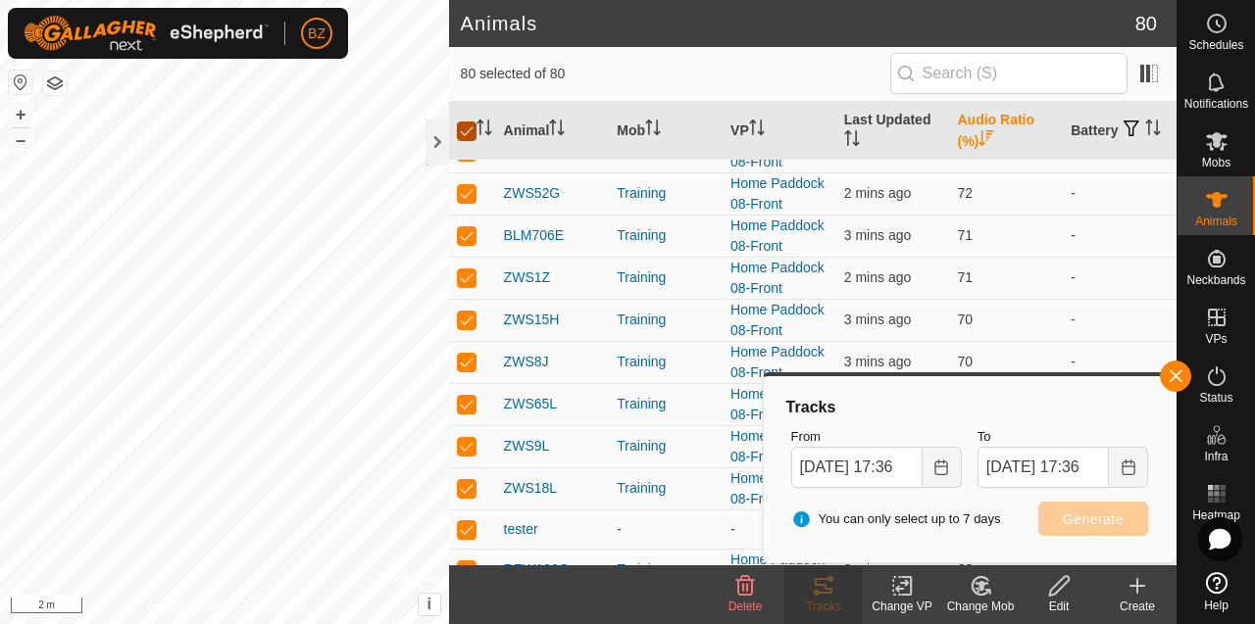
checkbox input "false"
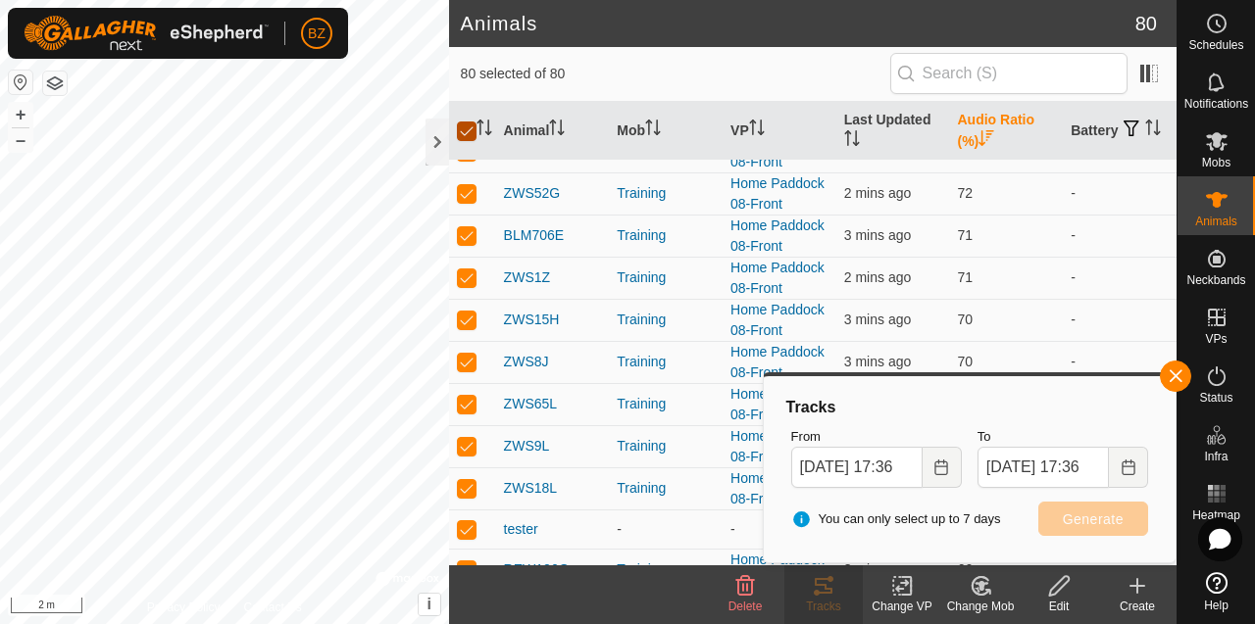
checkbox input "false"
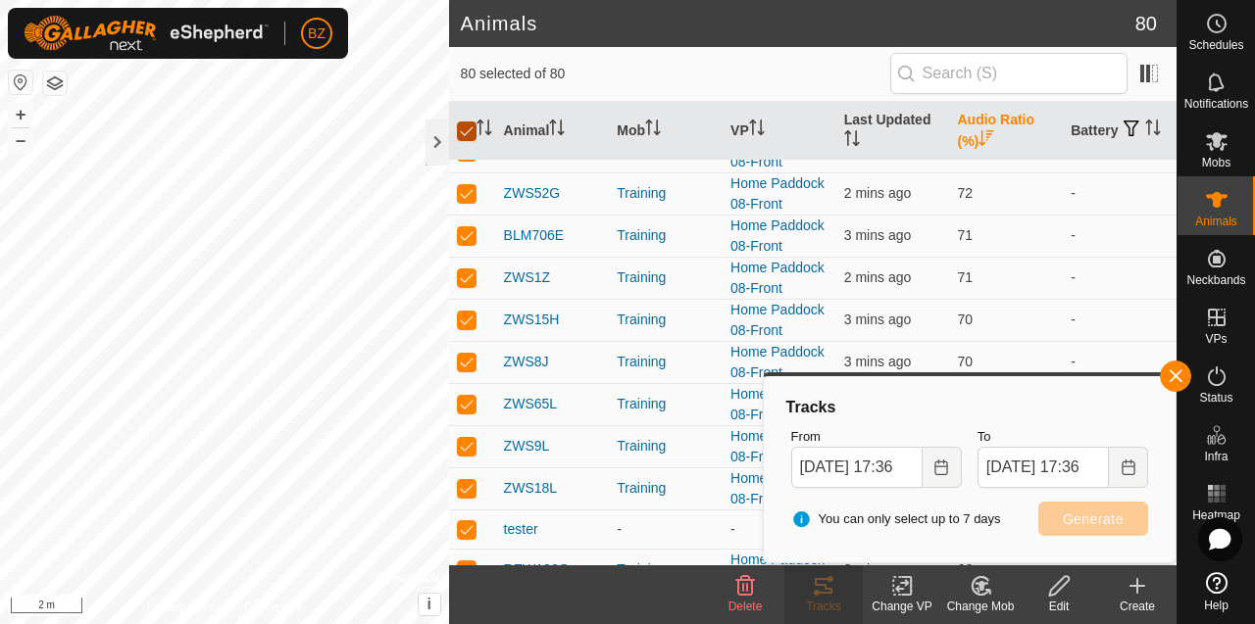
checkbox input "false"
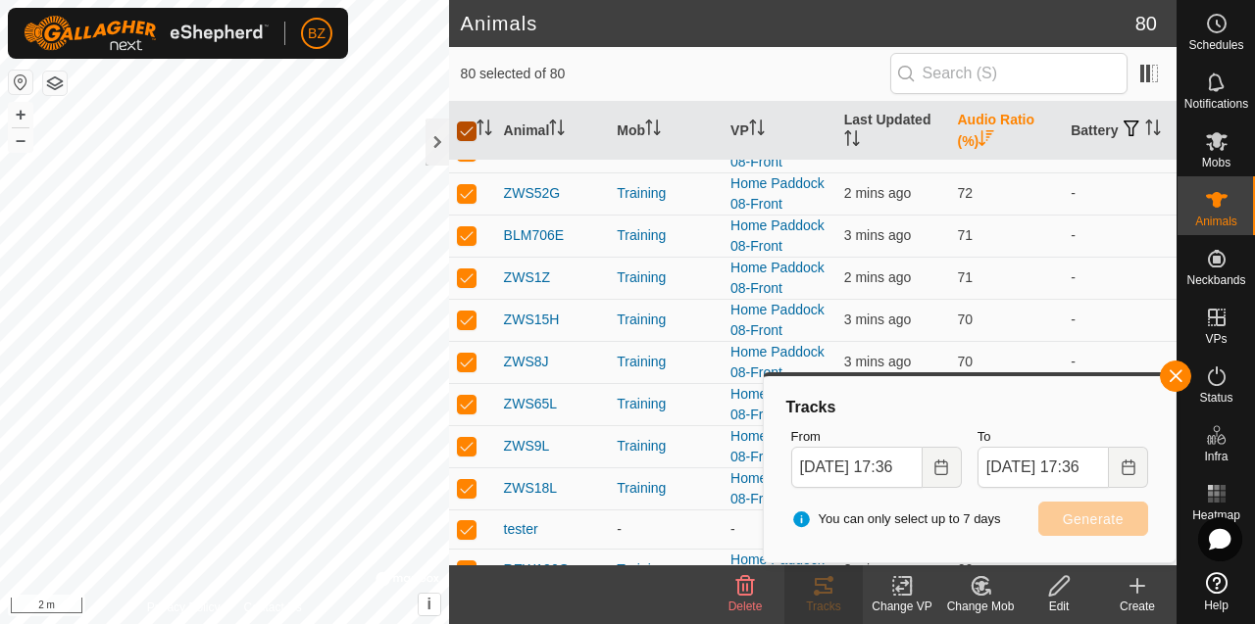
checkbox input "false"
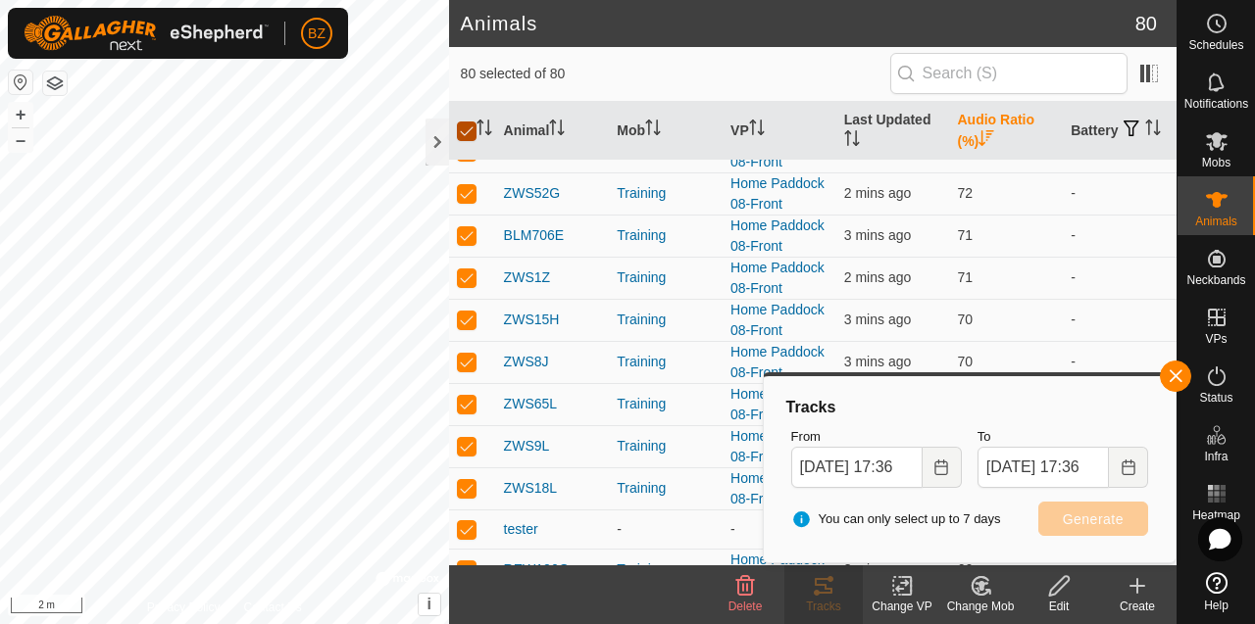
checkbox input "false"
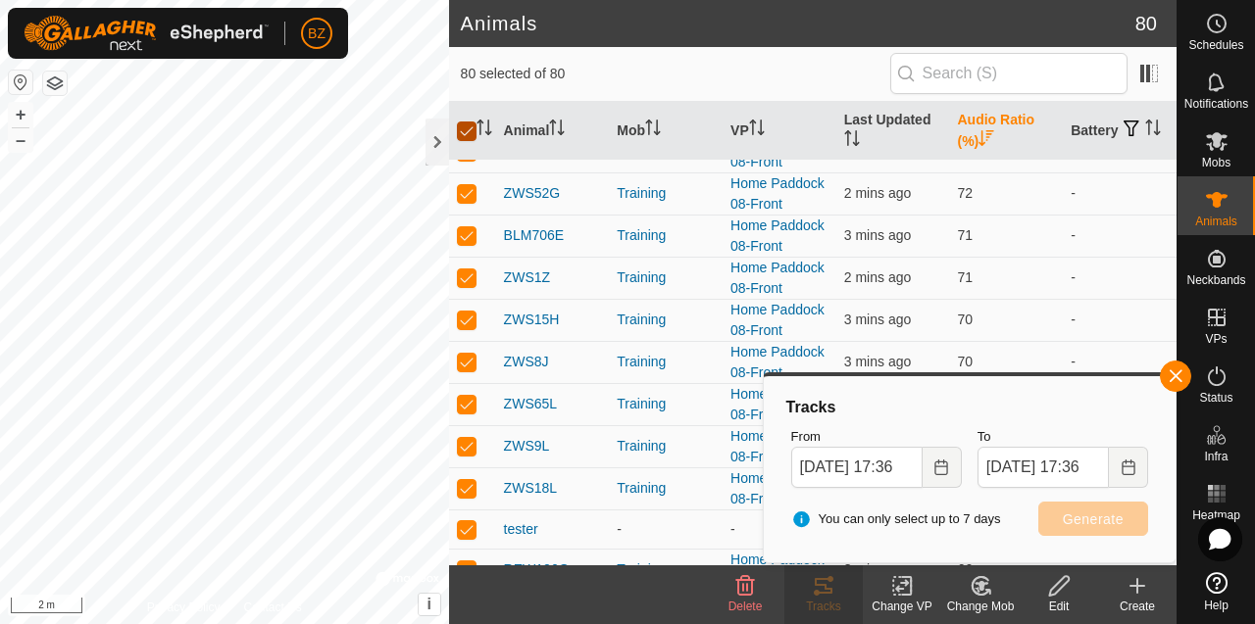
checkbox input "false"
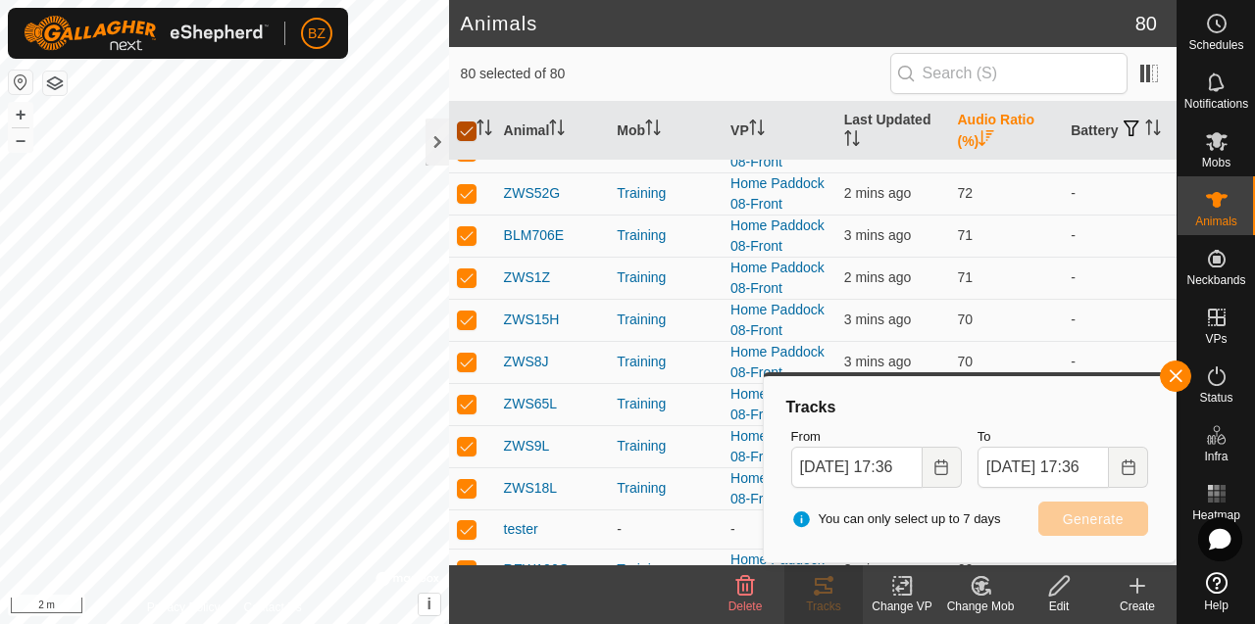
checkbox input "false"
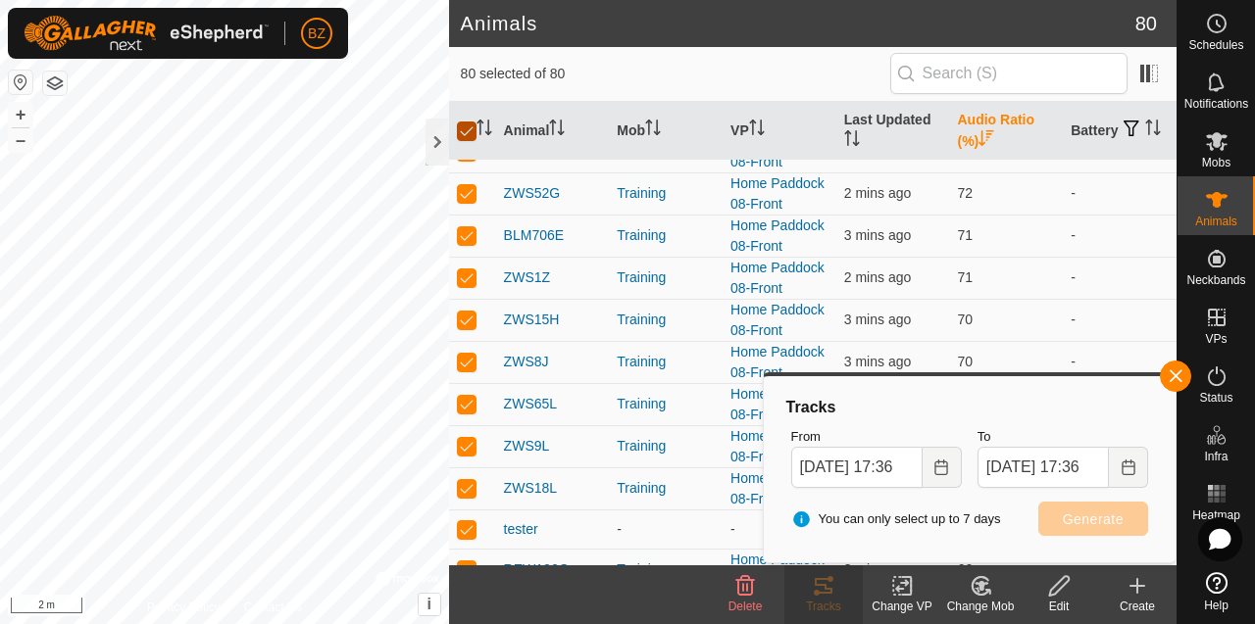
checkbox input "false"
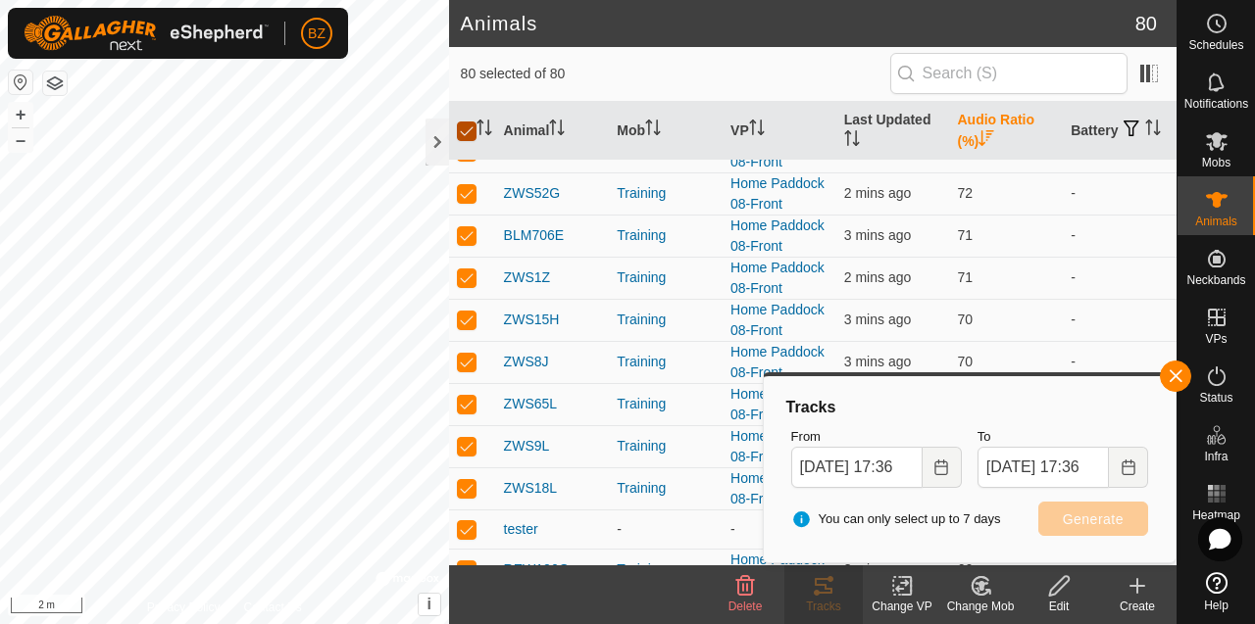
checkbox input "false"
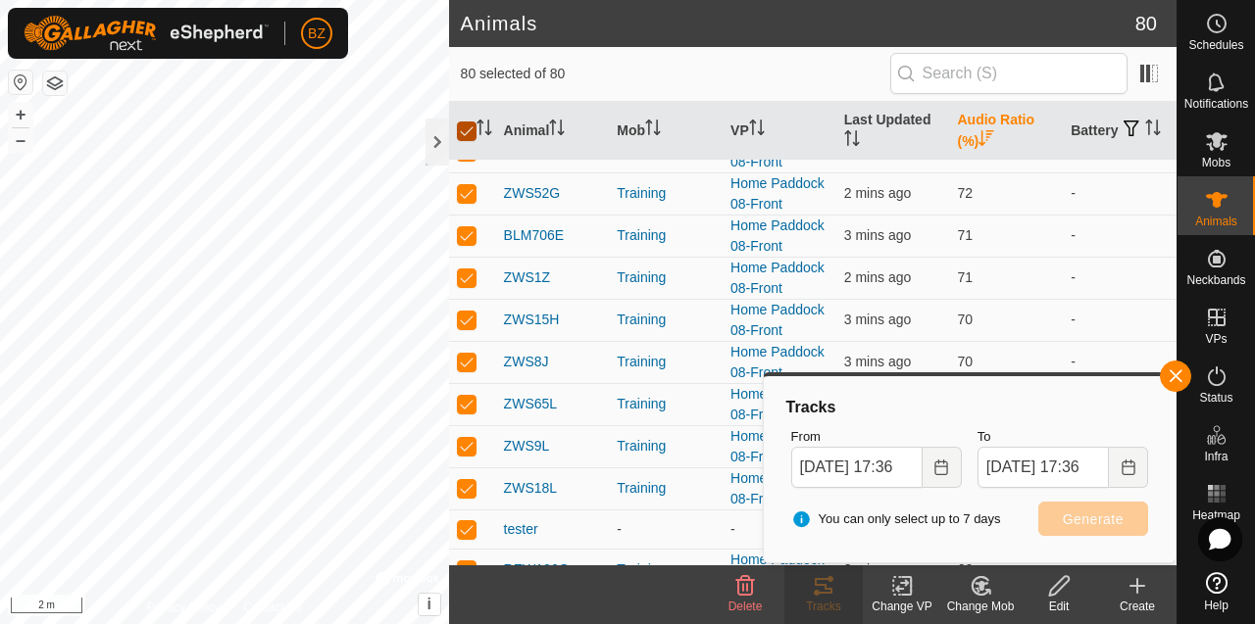
checkbox input "false"
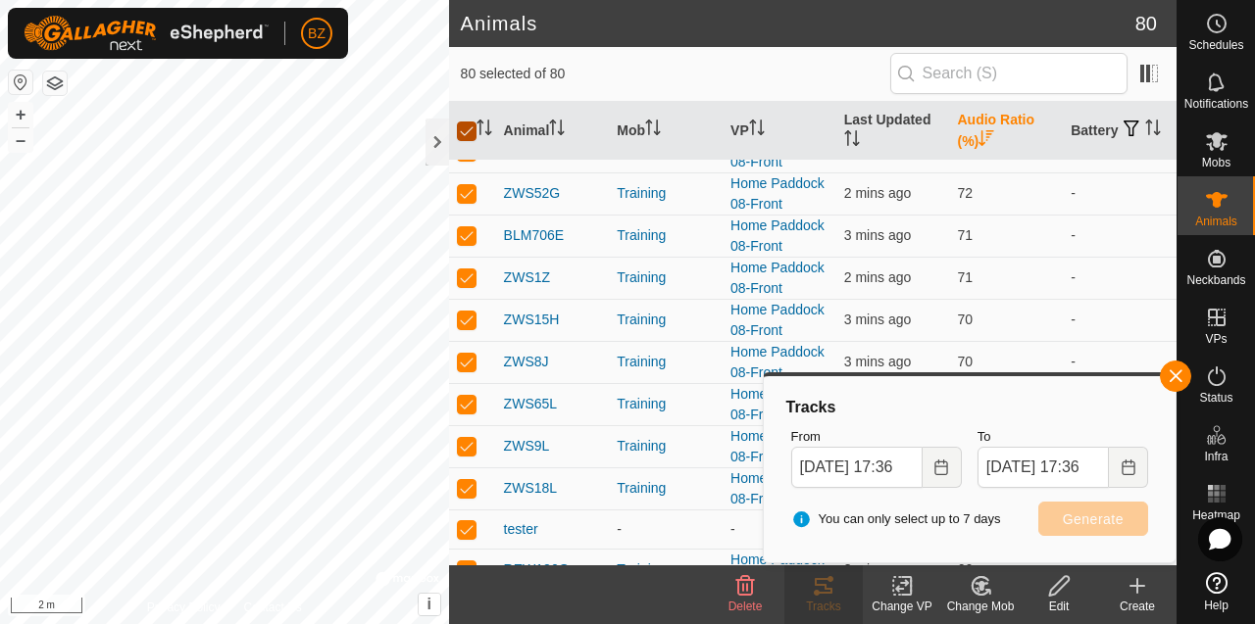
checkbox input "false"
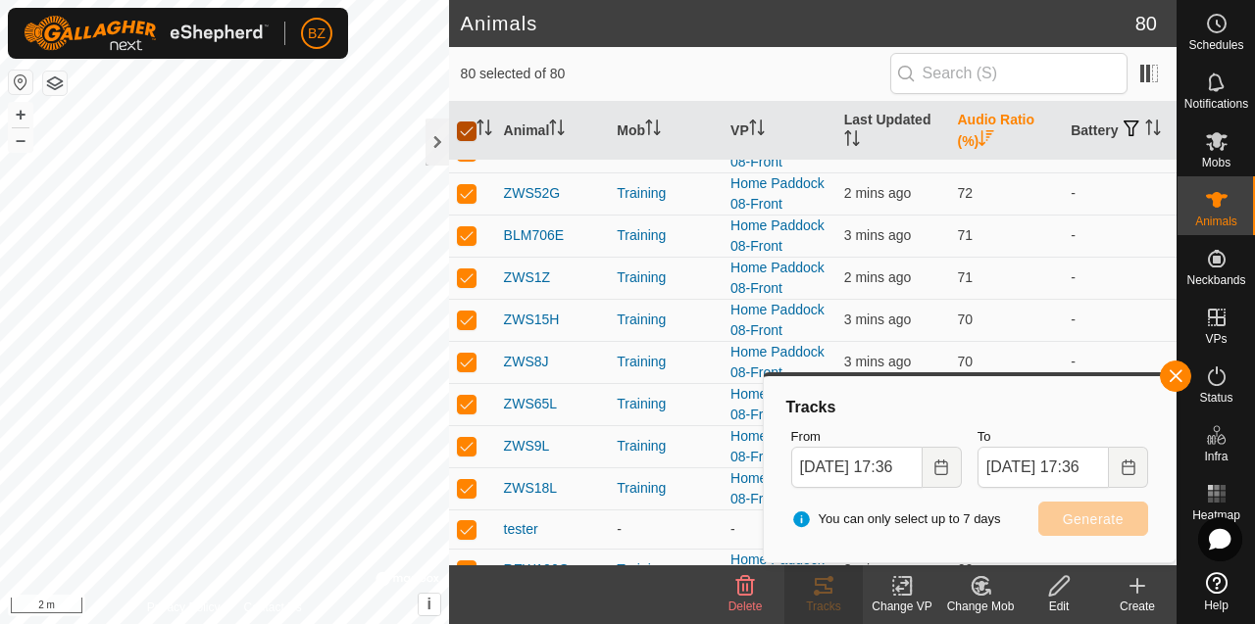
checkbox input "false"
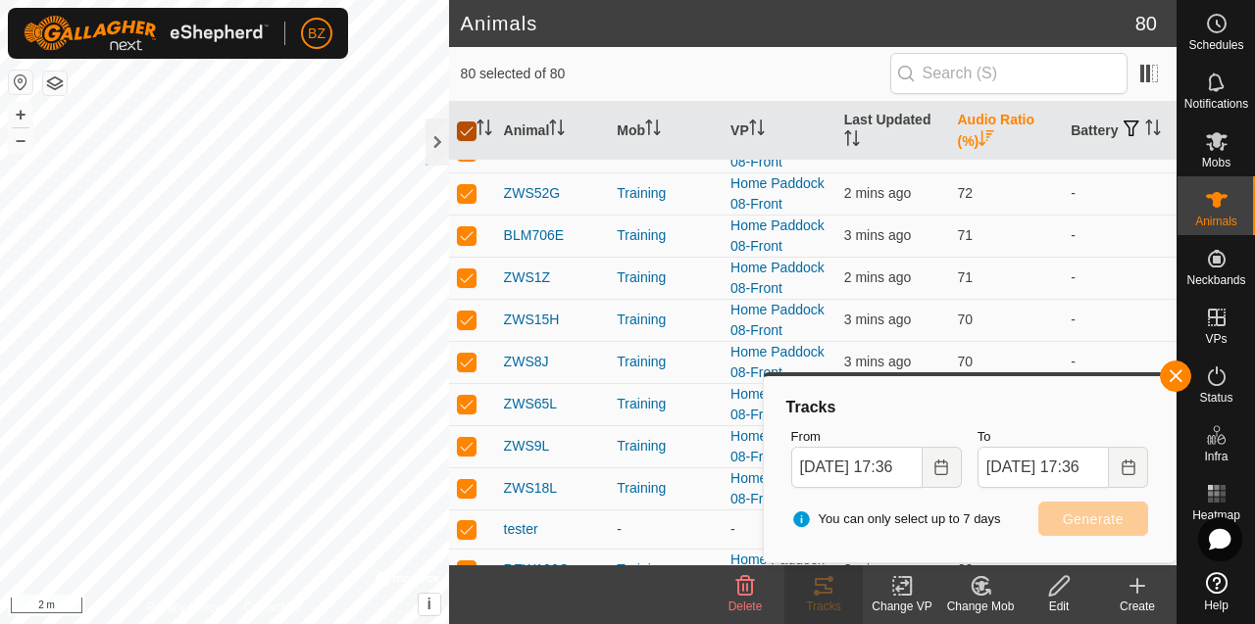
checkbox input "false"
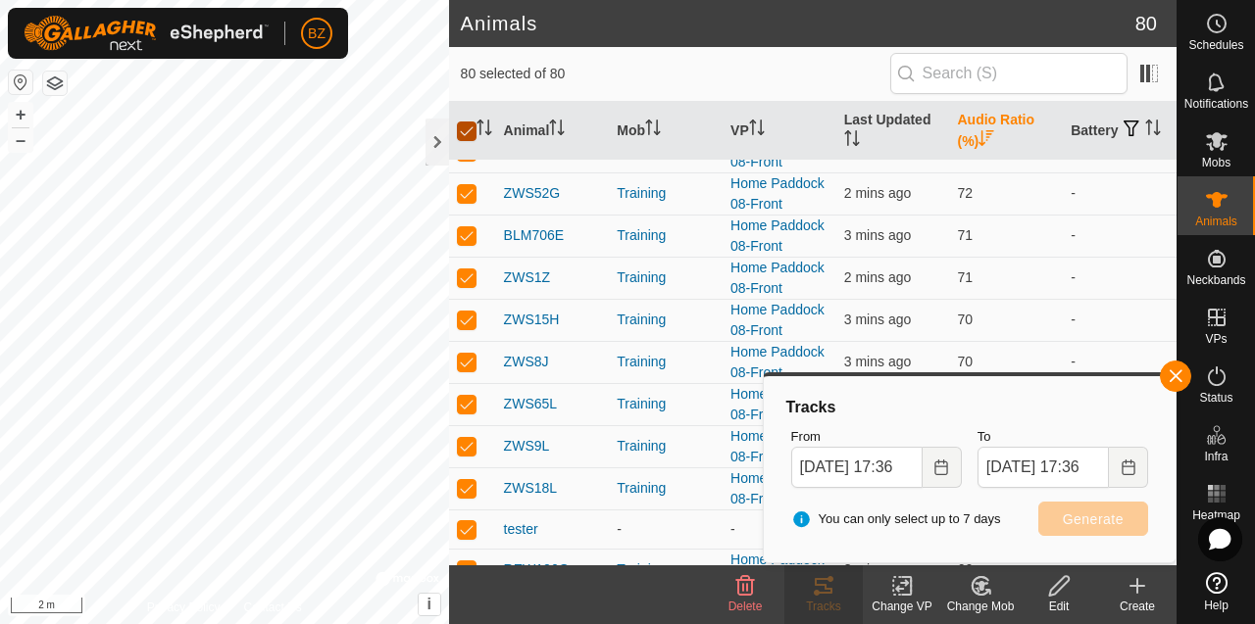
checkbox input "false"
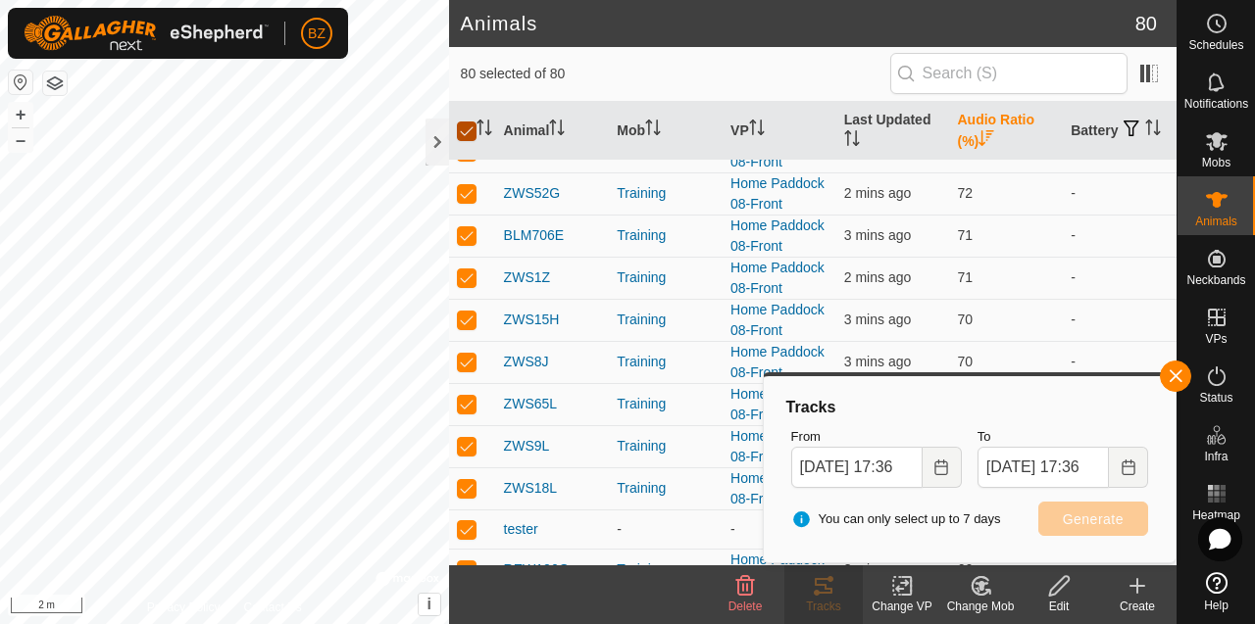
checkbox input "false"
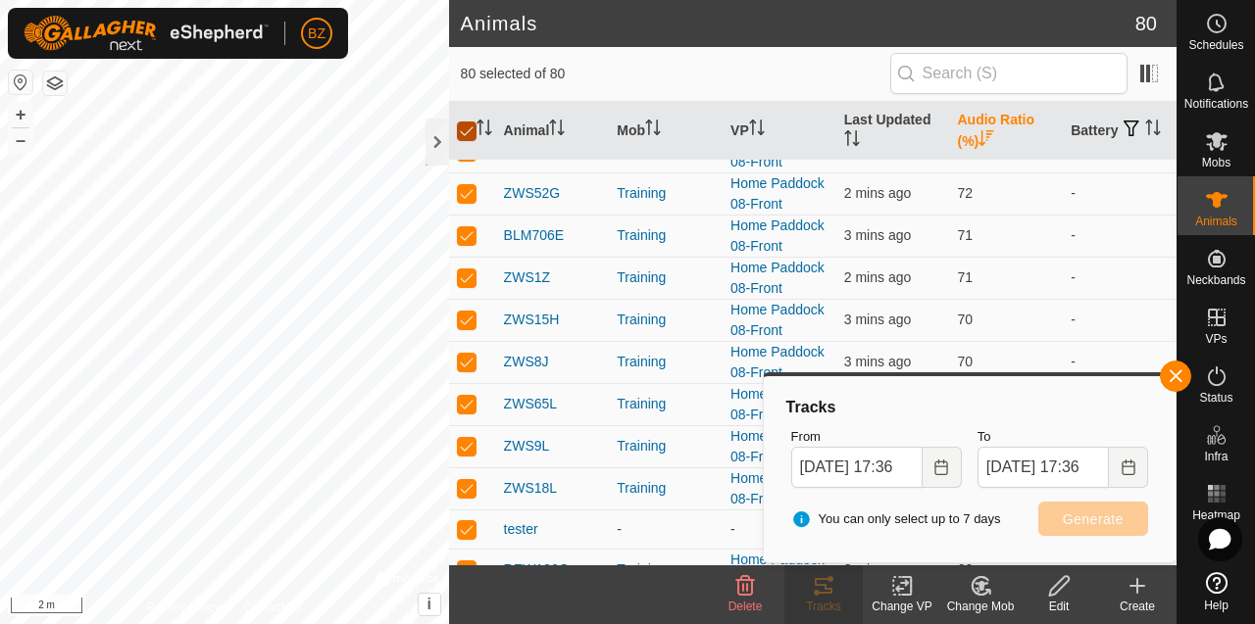
checkbox input "false"
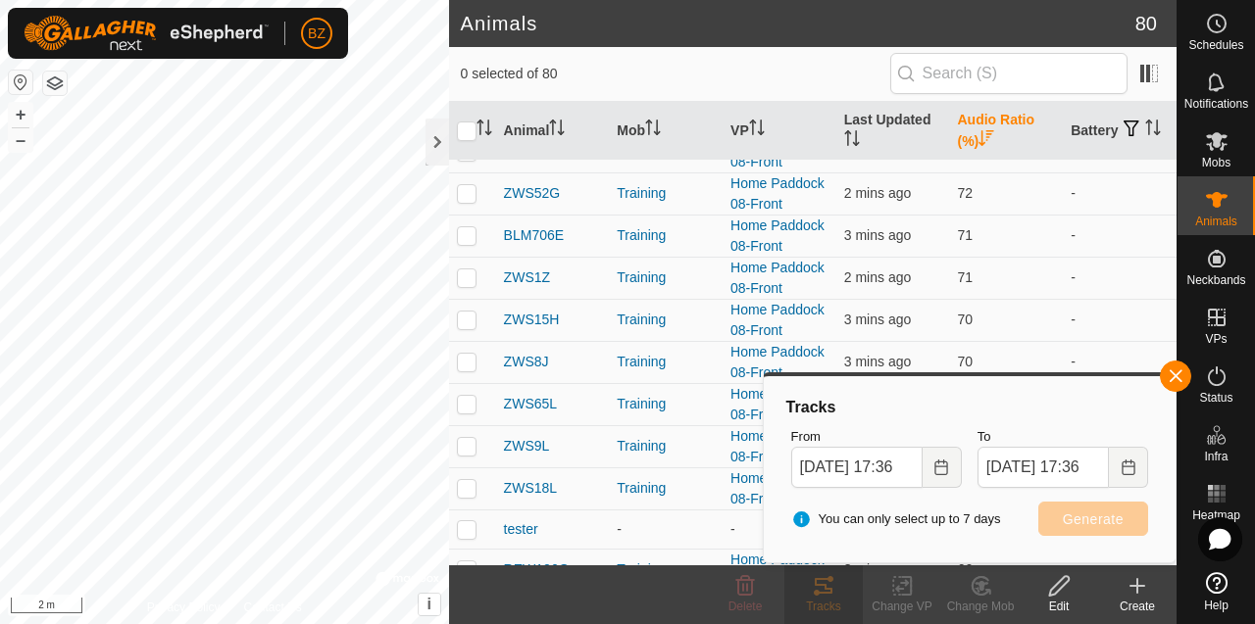
click at [473, 400] on p-checkbox at bounding box center [467, 404] width 20 height 16
checkbox input "true"
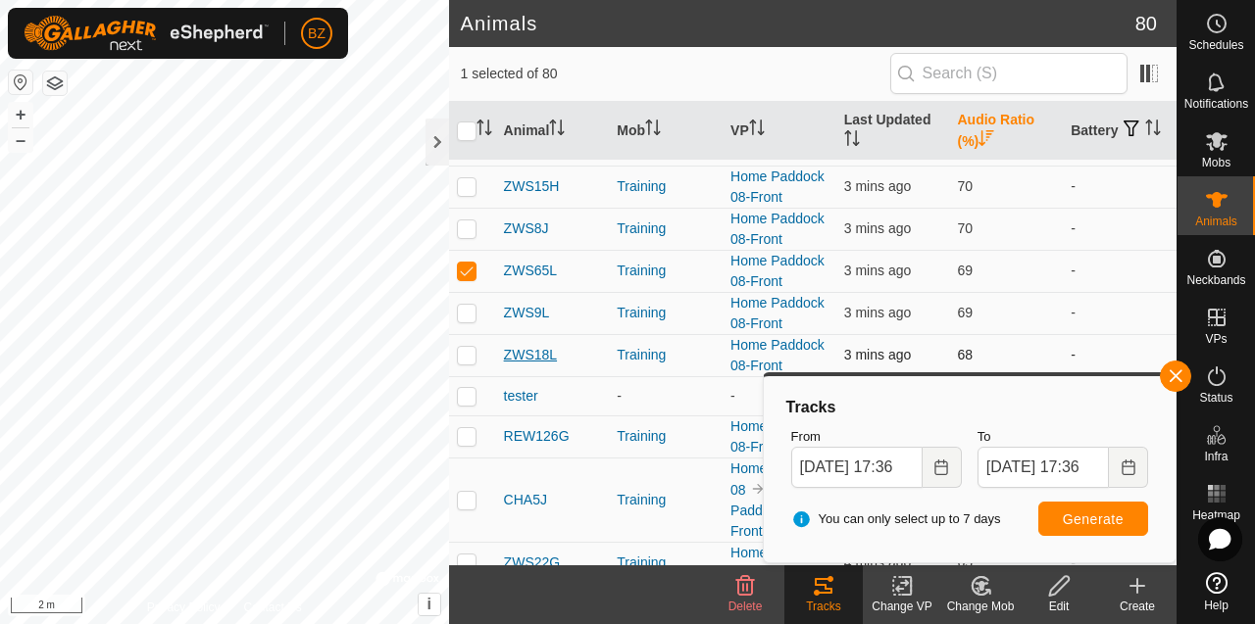
scroll to position [337, 0]
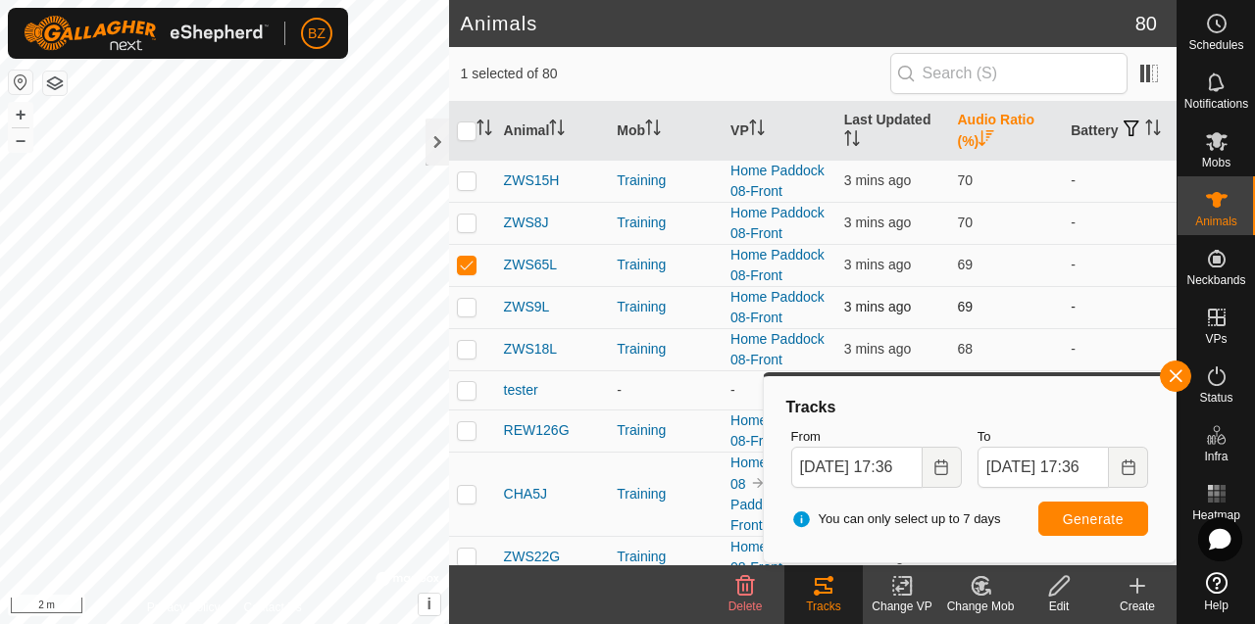
click at [467, 302] on p-checkbox at bounding box center [467, 307] width 20 height 16
checkbox input "true"
click at [470, 351] on p-checkbox at bounding box center [467, 349] width 20 height 16
checkbox input "true"
click at [472, 421] on td at bounding box center [472, 431] width 47 height 42
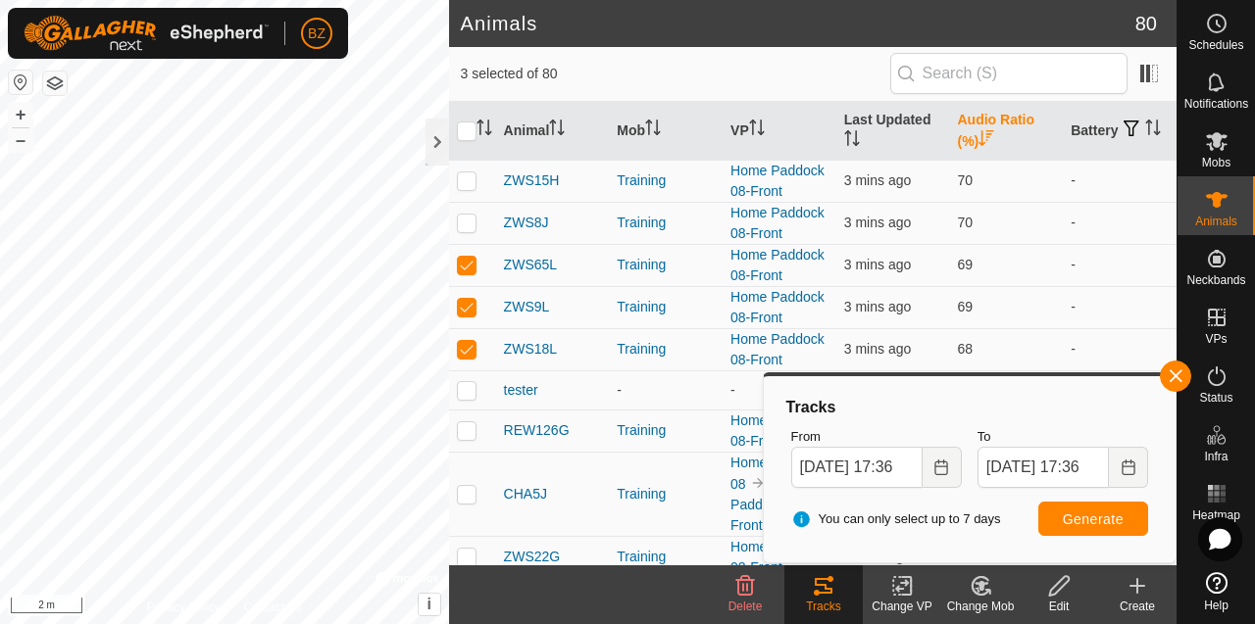
checkbox input "true"
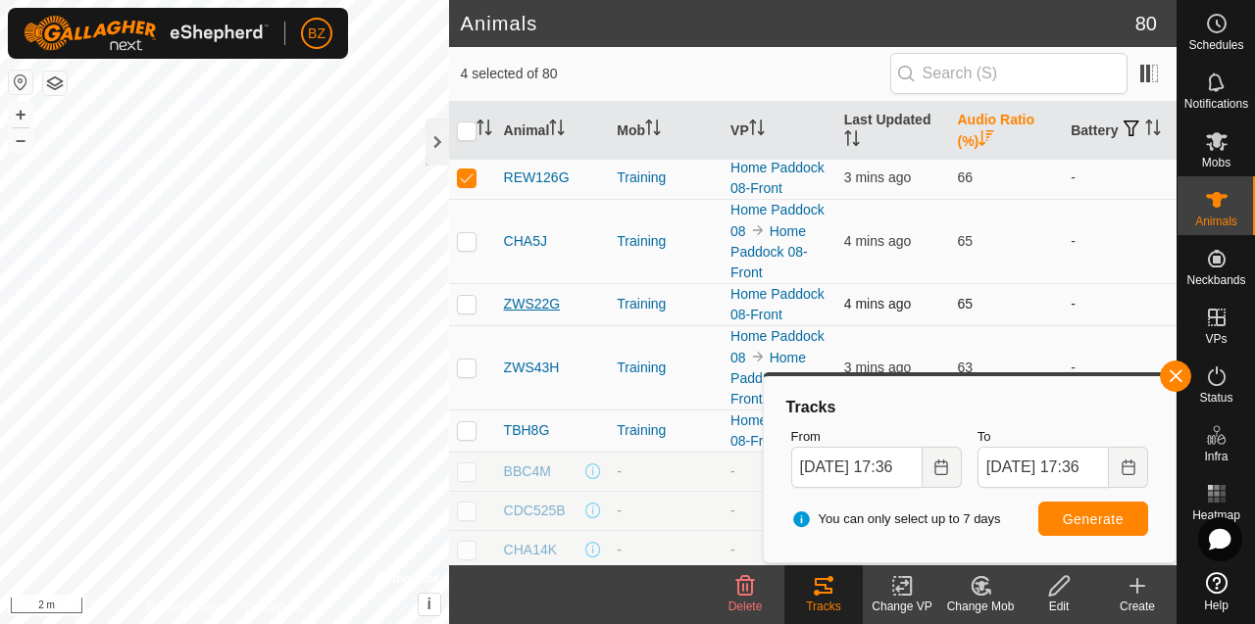
scroll to position [573, 0]
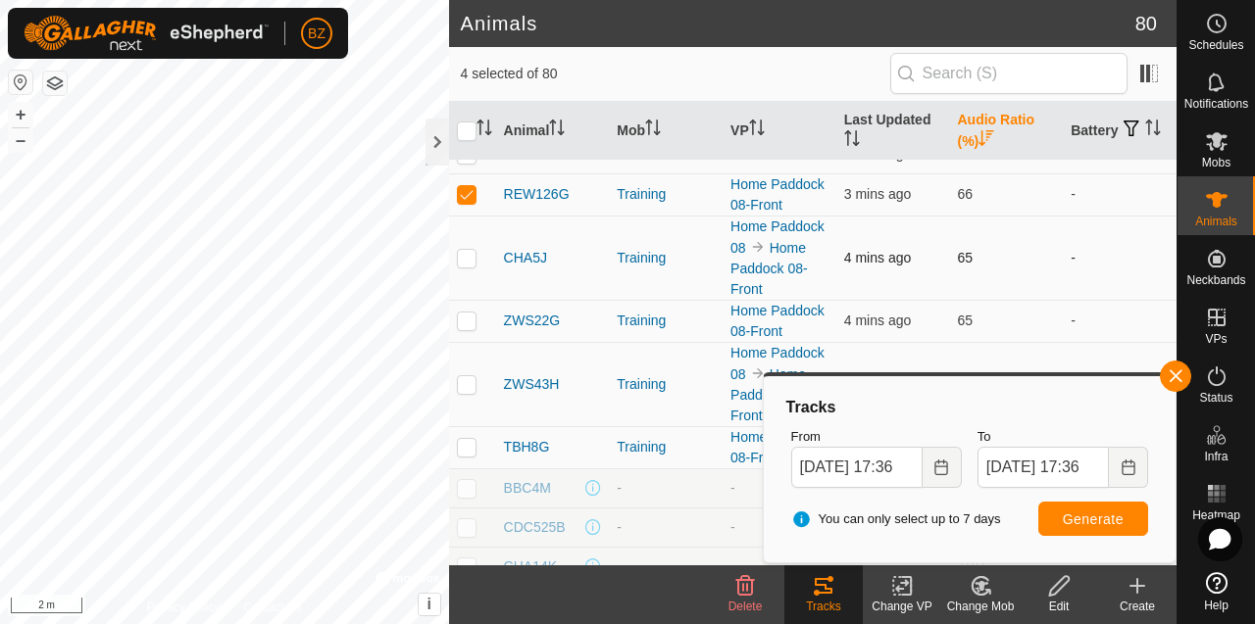
click at [464, 256] on p-checkbox at bounding box center [467, 258] width 20 height 16
checkbox input "true"
click at [471, 318] on p-checkbox at bounding box center [467, 321] width 20 height 16
checkbox input "true"
click at [473, 386] on p-checkbox at bounding box center [467, 384] width 20 height 16
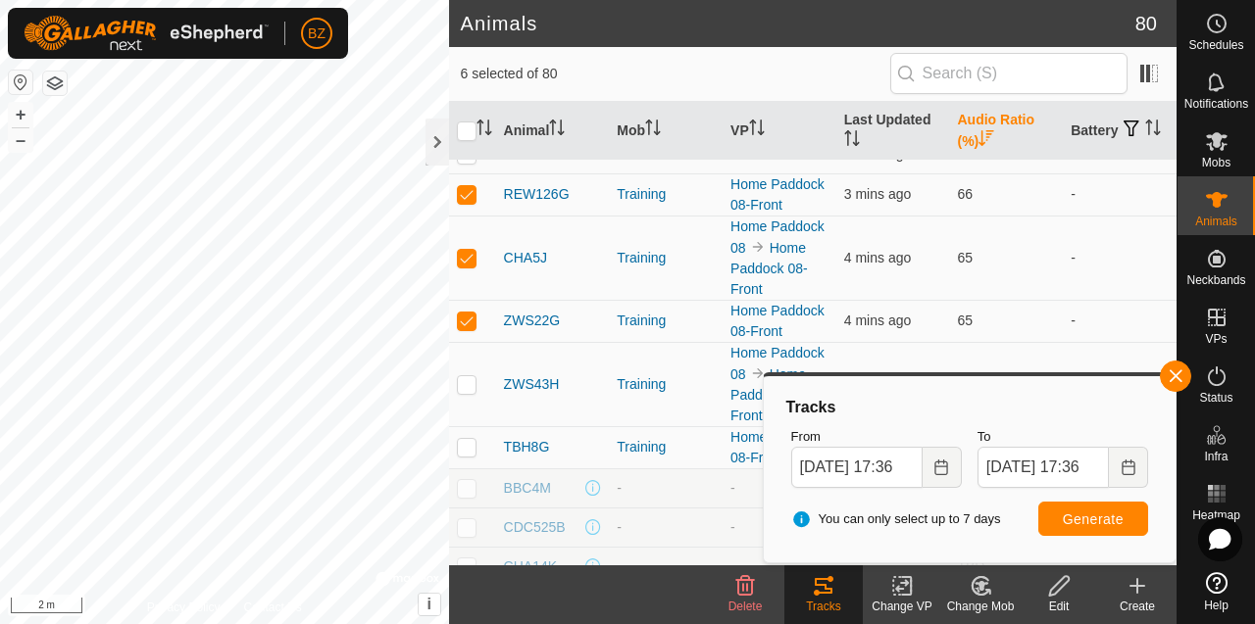
checkbox input "true"
click at [475, 443] on p-checkbox at bounding box center [467, 447] width 20 height 16
checkbox input "true"
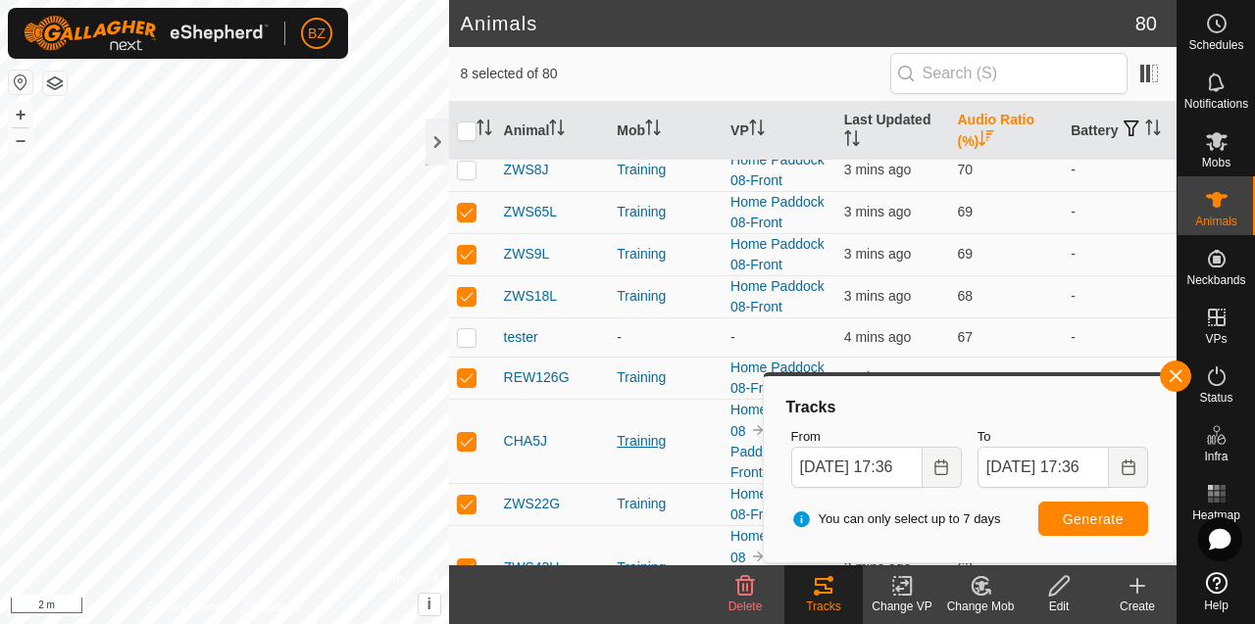
scroll to position [394, 0]
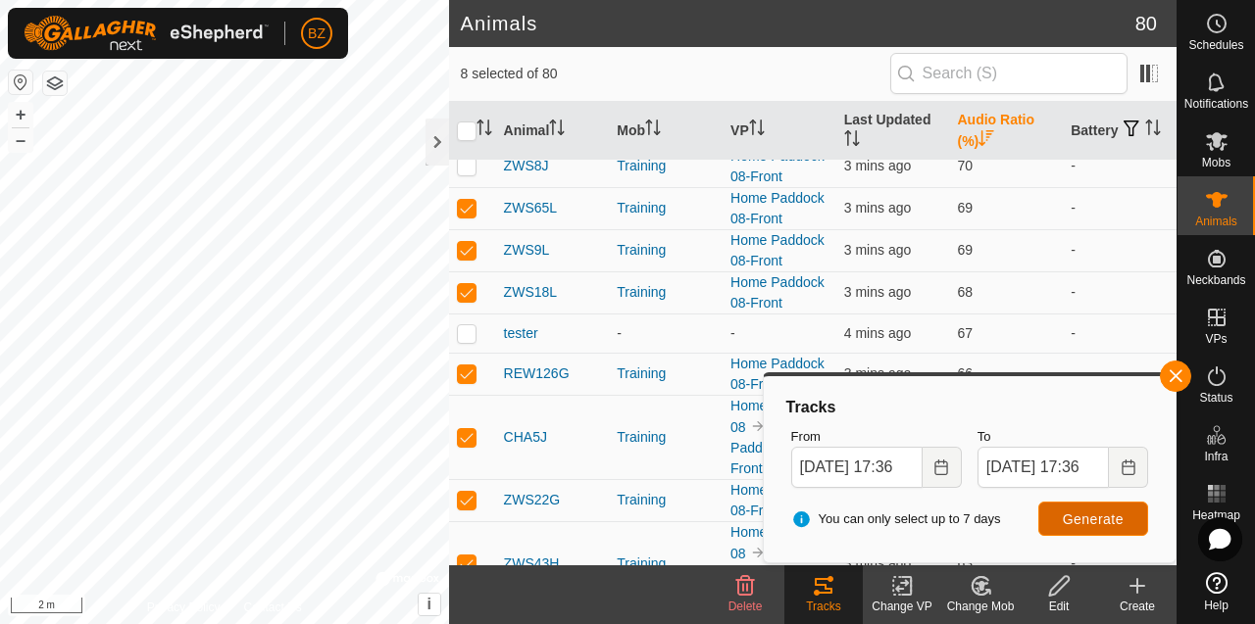
click at [1087, 517] on span "Generate" at bounding box center [1093, 520] width 61 height 16
click at [939, 471] on icon "Choose Date" at bounding box center [941, 468] width 16 height 16
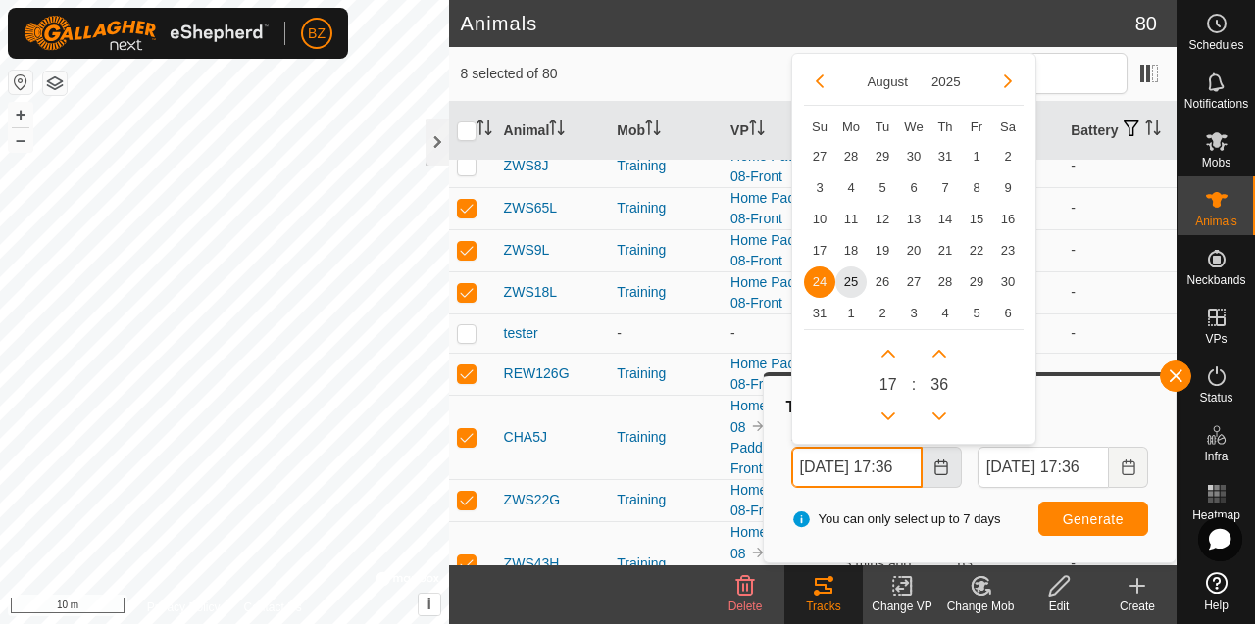
scroll to position [0, 23]
click at [917, 249] on span "20" at bounding box center [913, 249] width 31 height 31
type input "20 Aug, 2025 17:36"
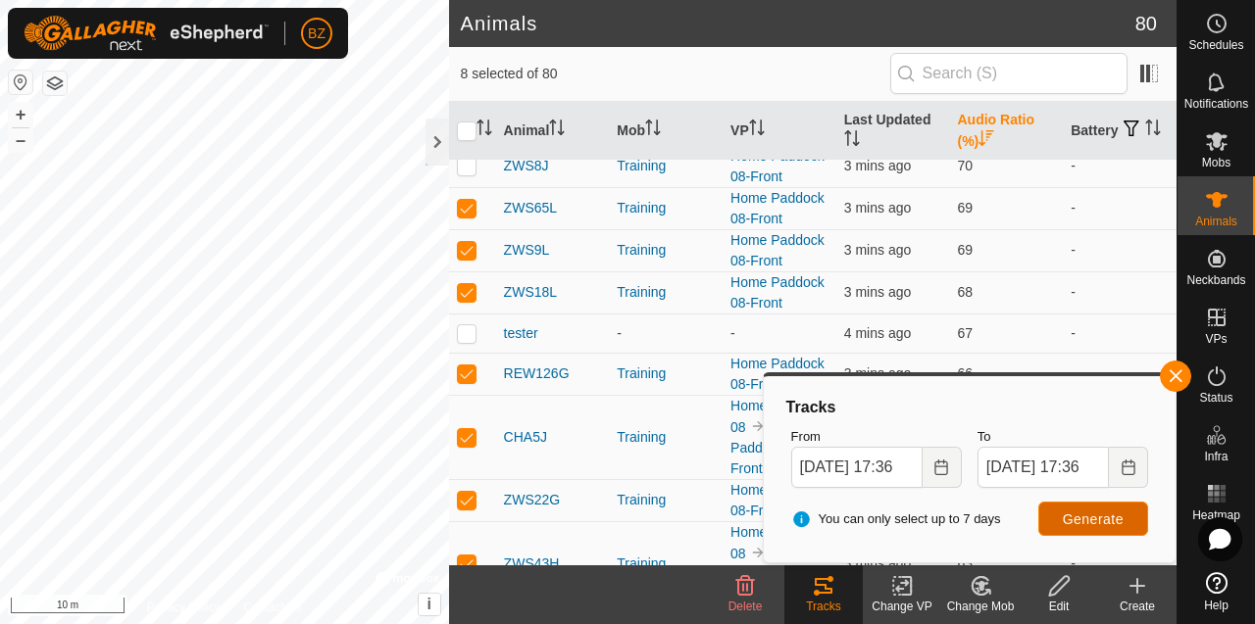
click at [1076, 523] on span "Generate" at bounding box center [1093, 520] width 61 height 16
click at [440, 146] on div "Animals 80 8 selected of 80 Animal Mob VP Last Updated Audio Ratio (%) Battery …" at bounding box center [588, 312] width 1176 height 624
click at [1179, 380] on button "button" at bounding box center [1175, 376] width 31 height 31
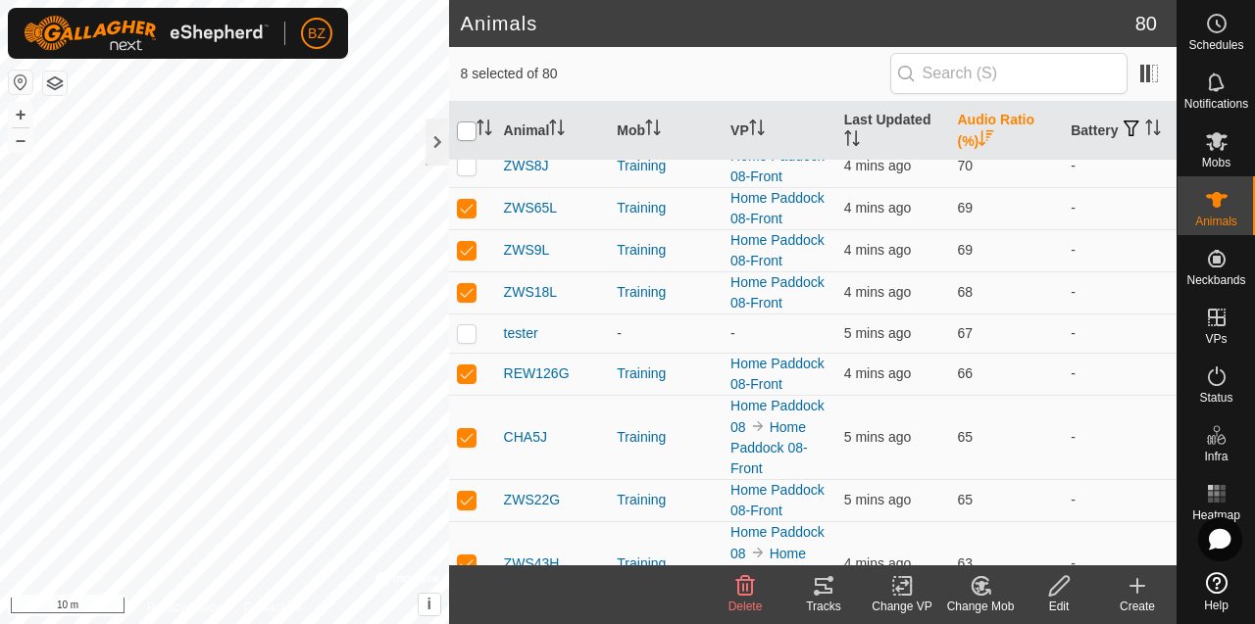
click at [472, 134] on input "checkbox" at bounding box center [467, 132] width 20 height 20
checkbox input "true"
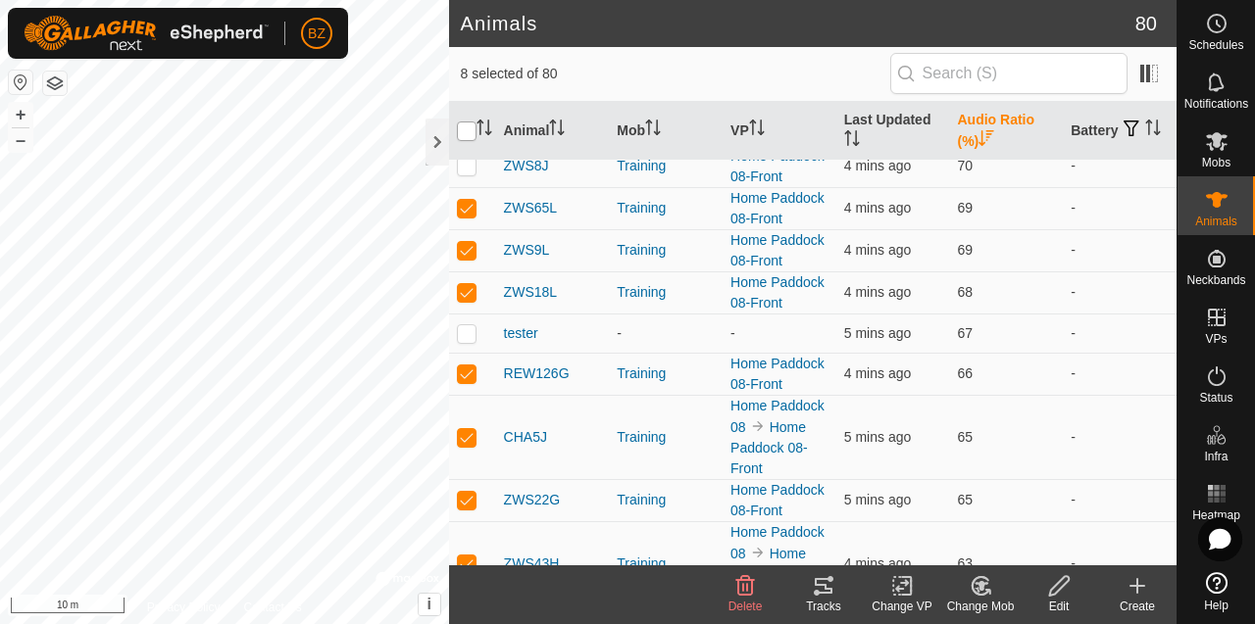
checkbox input "true"
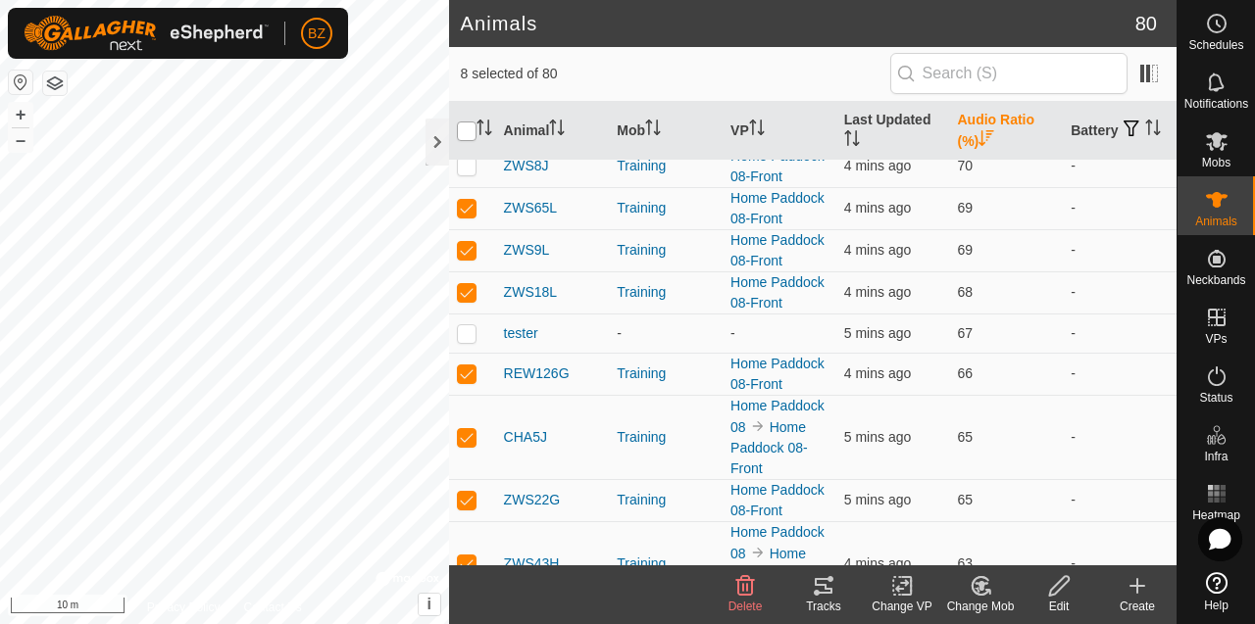
checkbox input "true"
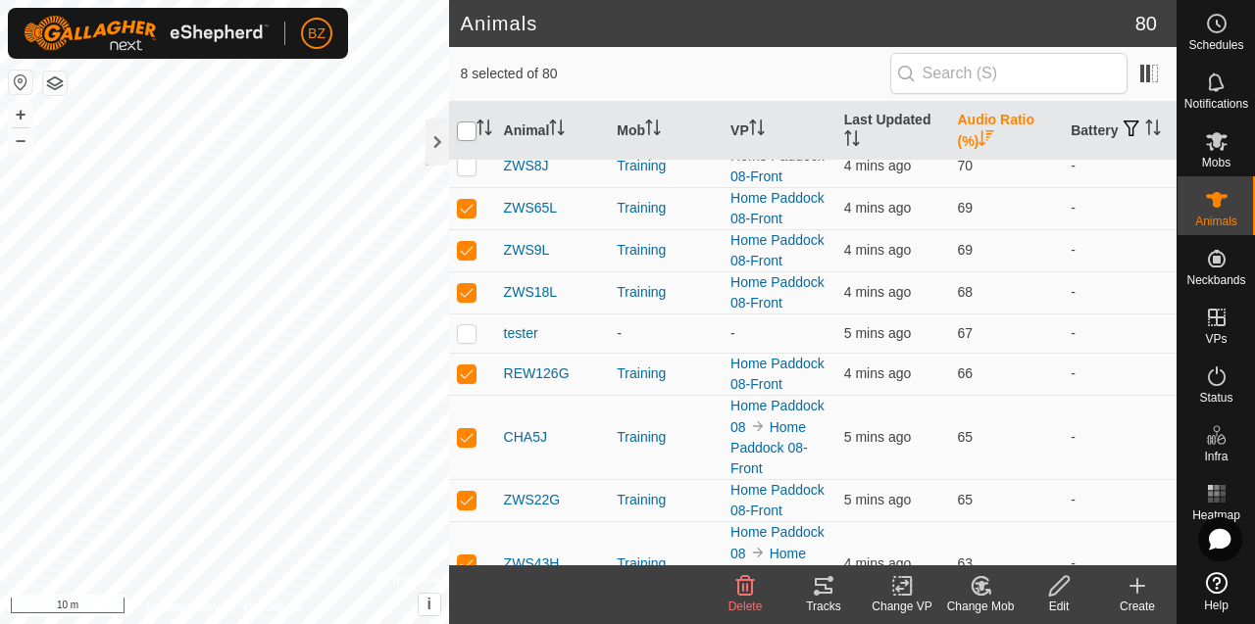
checkbox input "true"
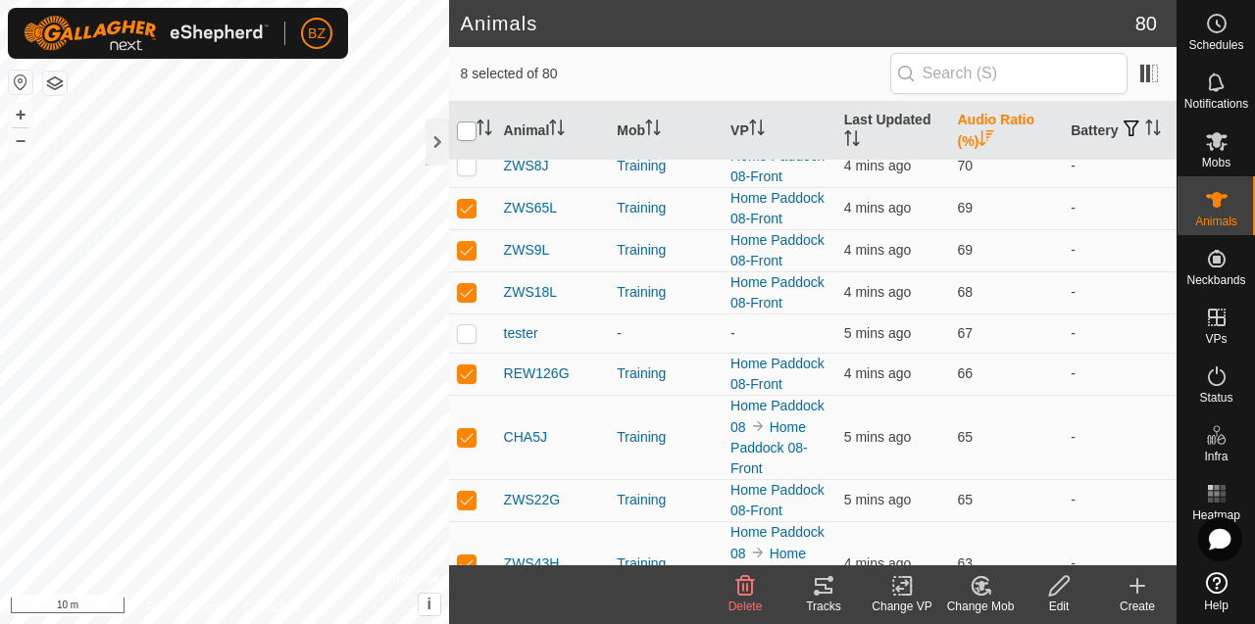
checkbox input "true"
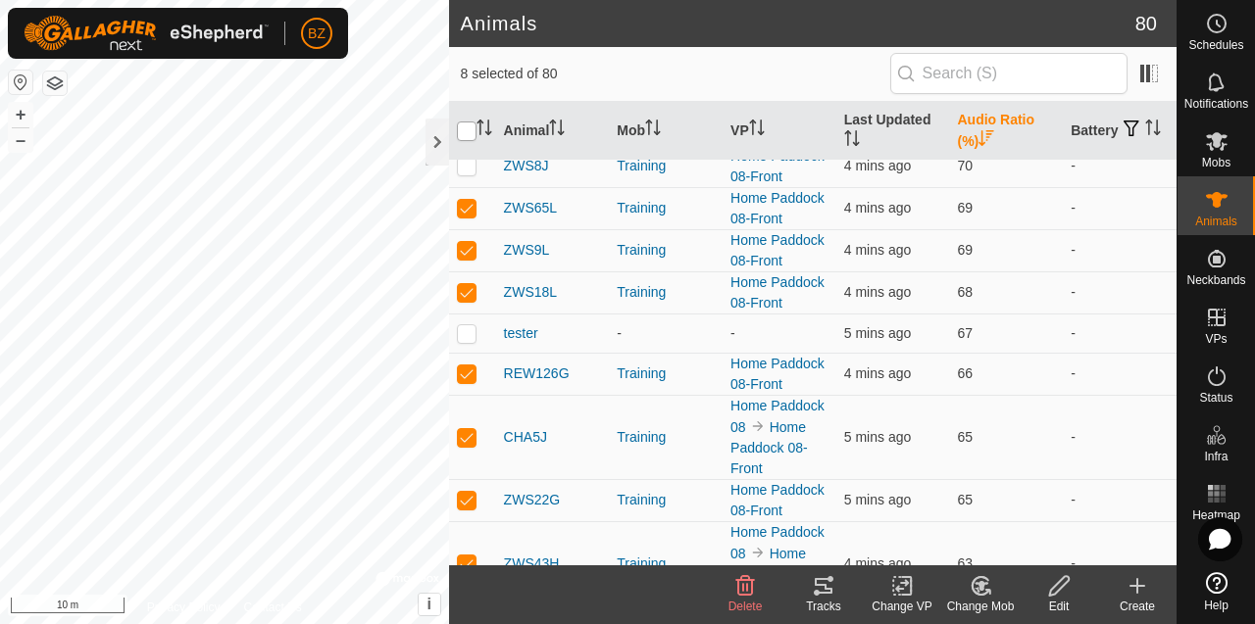
checkbox input "true"
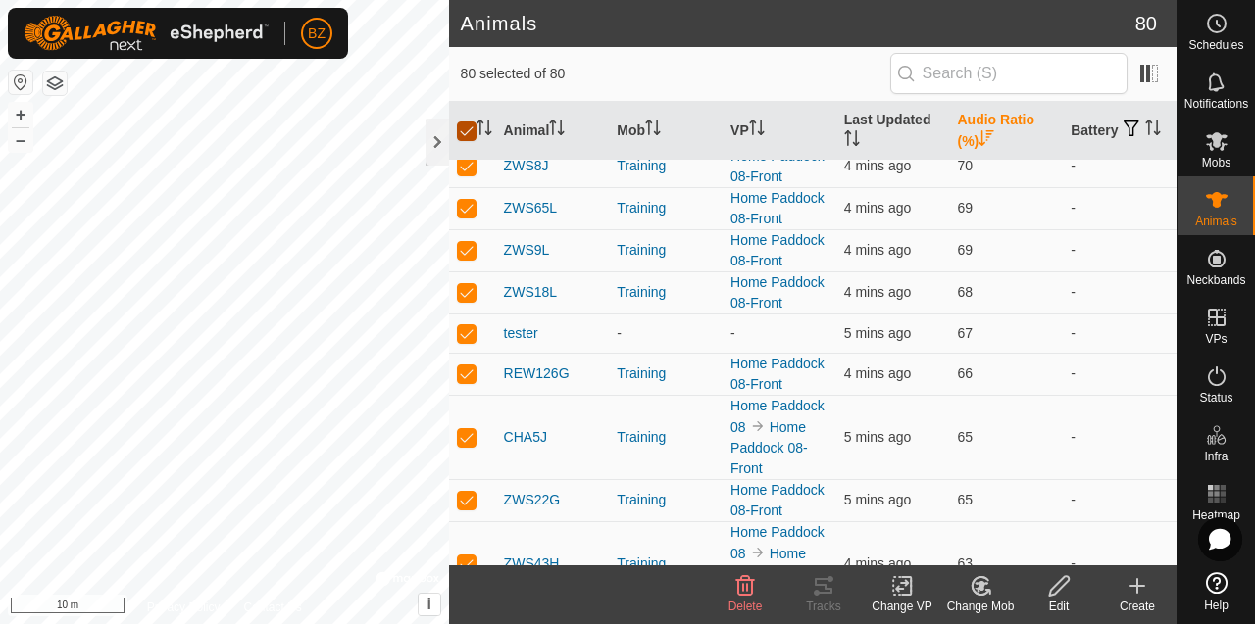
click at [472, 134] on input "checkbox" at bounding box center [467, 132] width 20 height 20
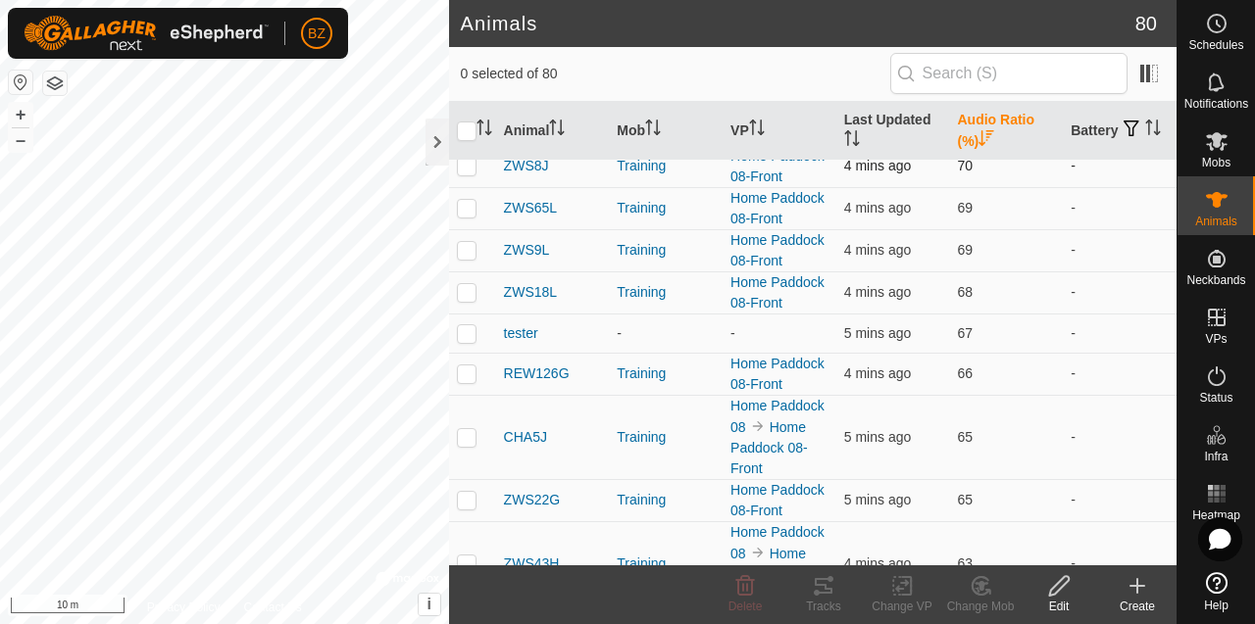
click at [472, 169] on p-checkbox at bounding box center [467, 166] width 20 height 16
click at [827, 589] on icon at bounding box center [824, 586] width 18 height 16
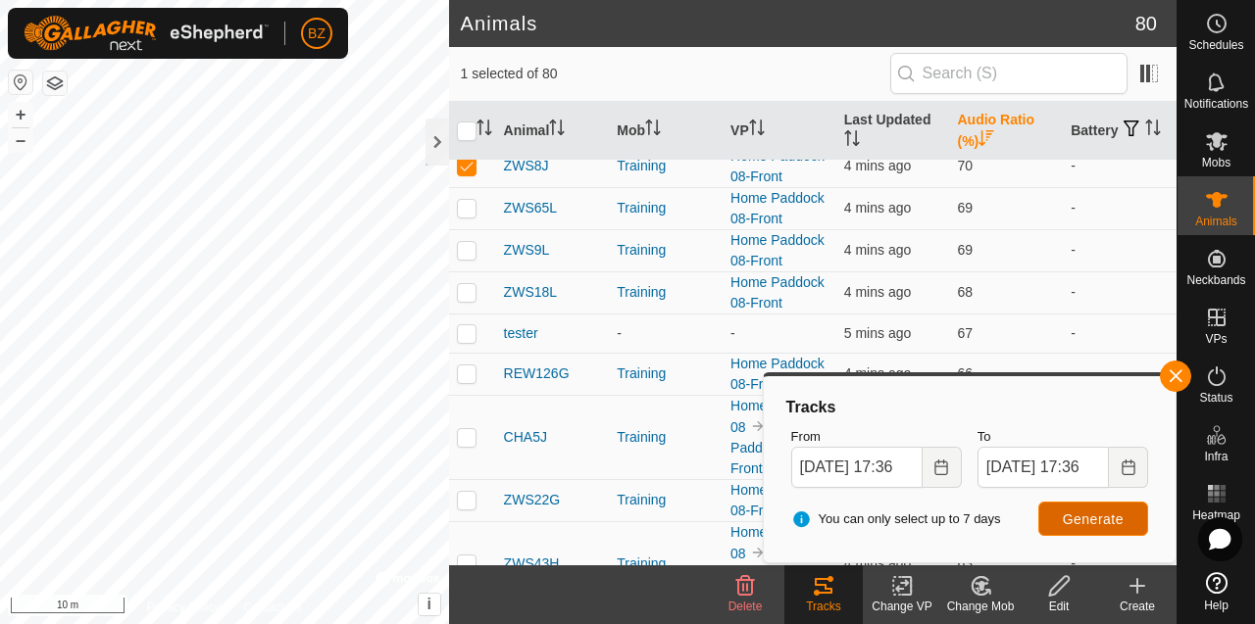
click at [1069, 518] on span "Generate" at bounding box center [1093, 520] width 61 height 16
click at [555, 254] on div "Animals 80 1 selected of 80 Animal Mob VP Last Updated Audio Ratio (%) Battery …" at bounding box center [588, 312] width 1176 height 624
click at [460, 268] on div "Animals 80 1 selected of 80 Animal Mob VP Last Updated Audio Ratio (%) Battery …" at bounding box center [588, 312] width 1176 height 624
click at [465, 252] on div "Animals 80 1 selected of 80 Animal Mob VP Last Updated Audio Ratio (%) Battery …" at bounding box center [588, 312] width 1176 height 624
click at [455, 360] on div "Animals 80 1 selected of 80 Animal Mob VP Last Updated Audio Ratio (%) Battery …" at bounding box center [588, 312] width 1176 height 624
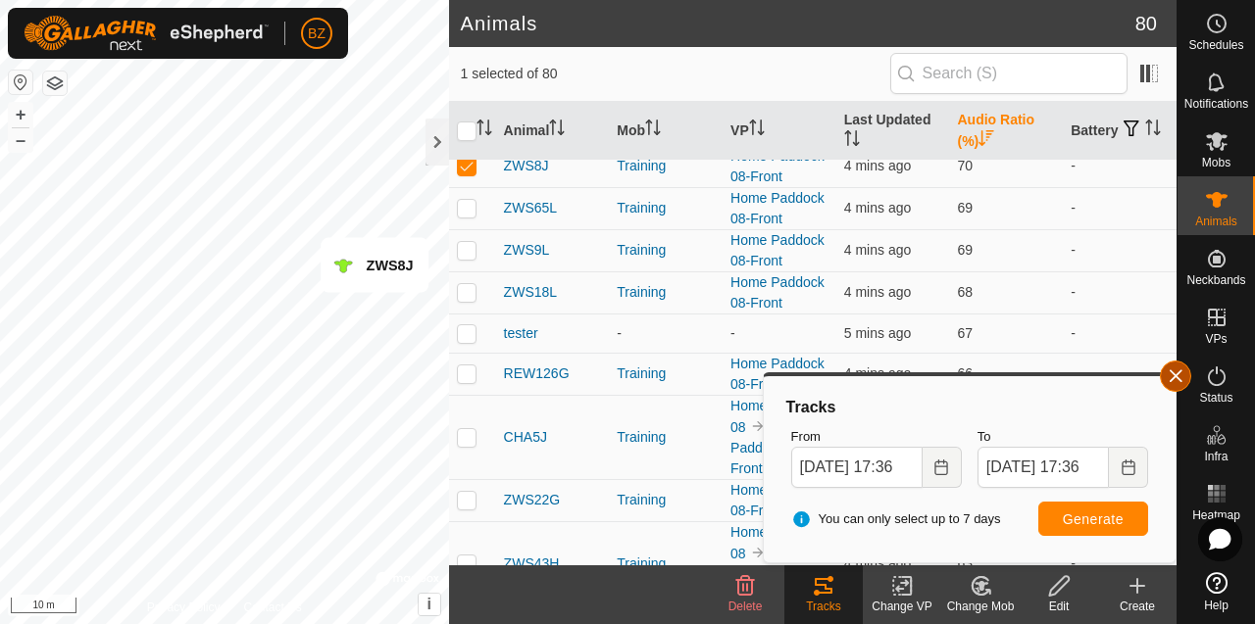
click at [1176, 376] on button "button" at bounding box center [1175, 376] width 31 height 31
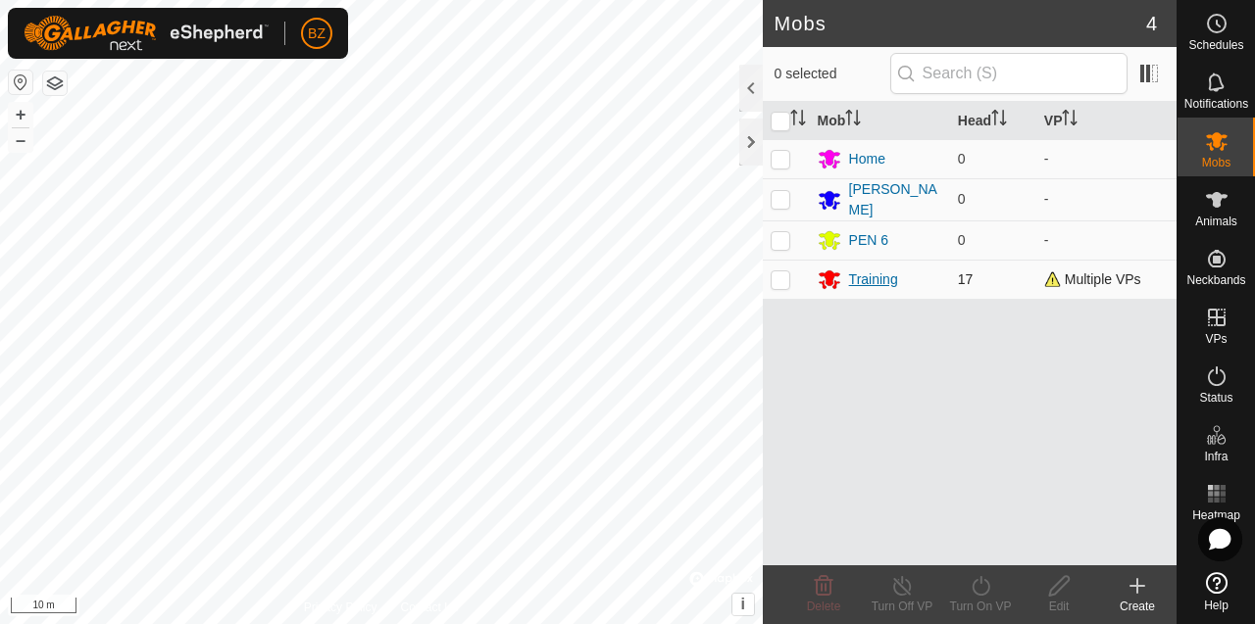
click at [876, 280] on div "Training" at bounding box center [873, 280] width 49 height 21
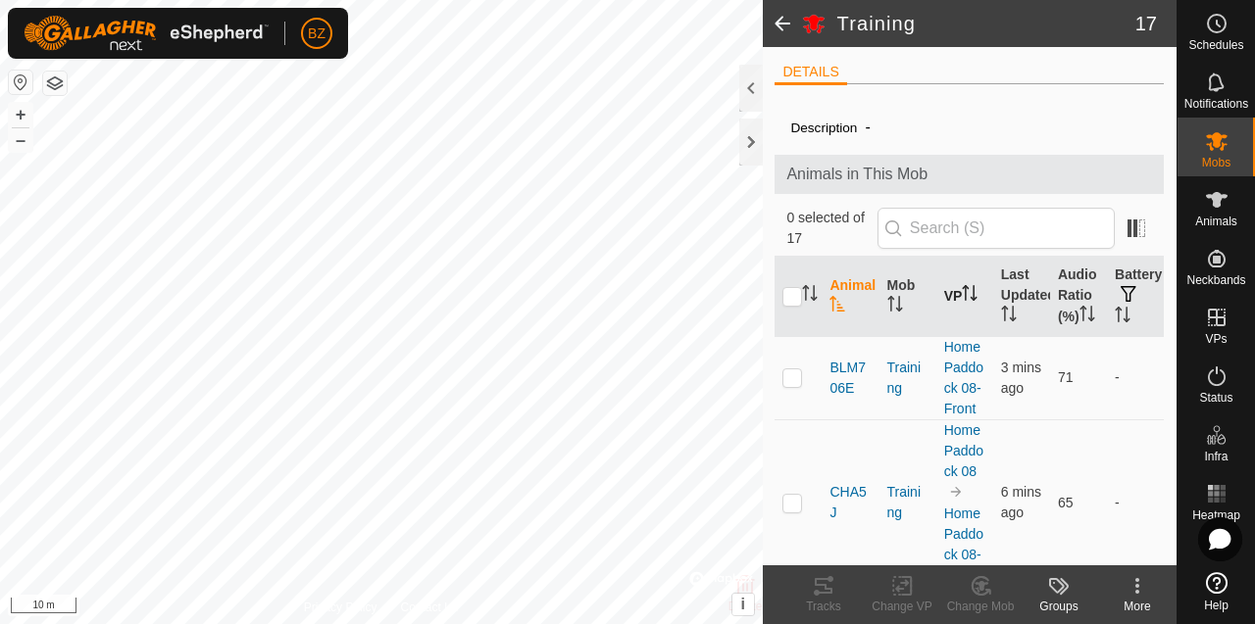
click at [956, 313] on th "VP" at bounding box center [964, 297] width 57 height 80
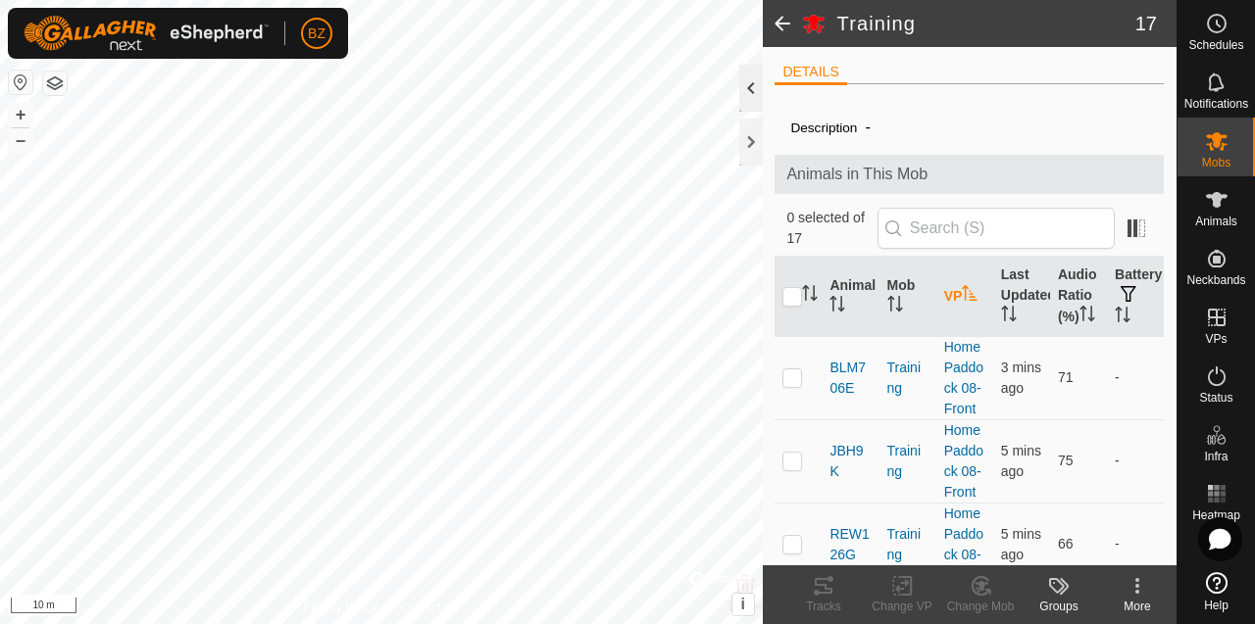
click at [743, 90] on div at bounding box center [751, 88] width 24 height 47
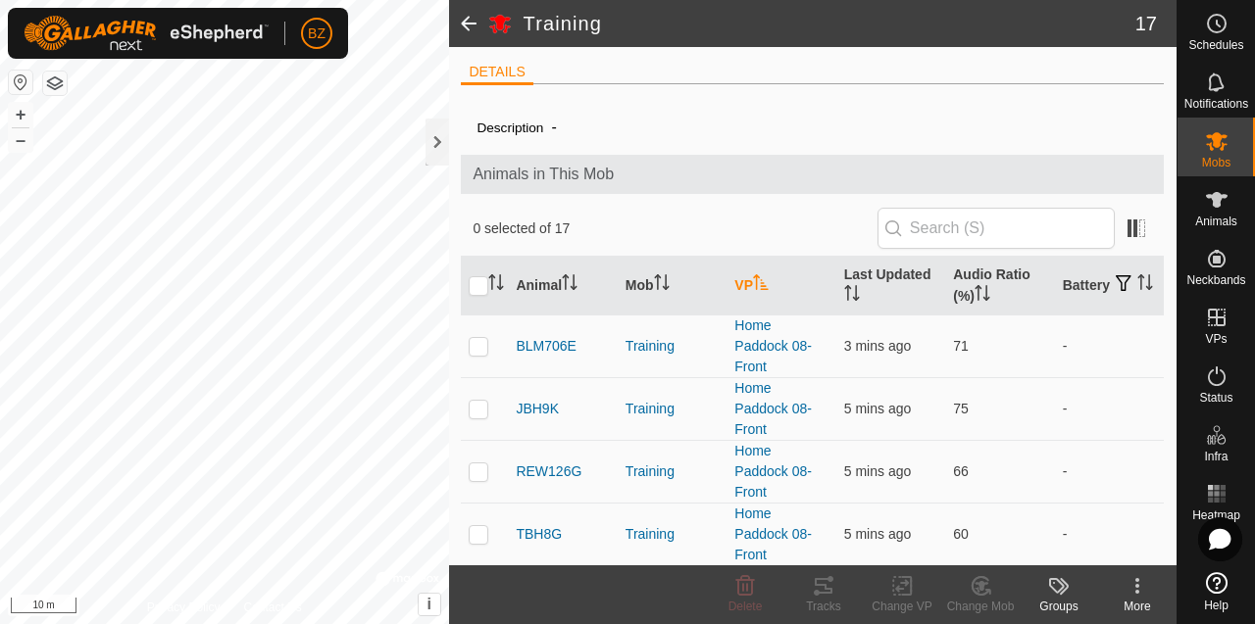
click at [755, 282] on icon "Activate to sort" at bounding box center [760, 282] width 15 height 16
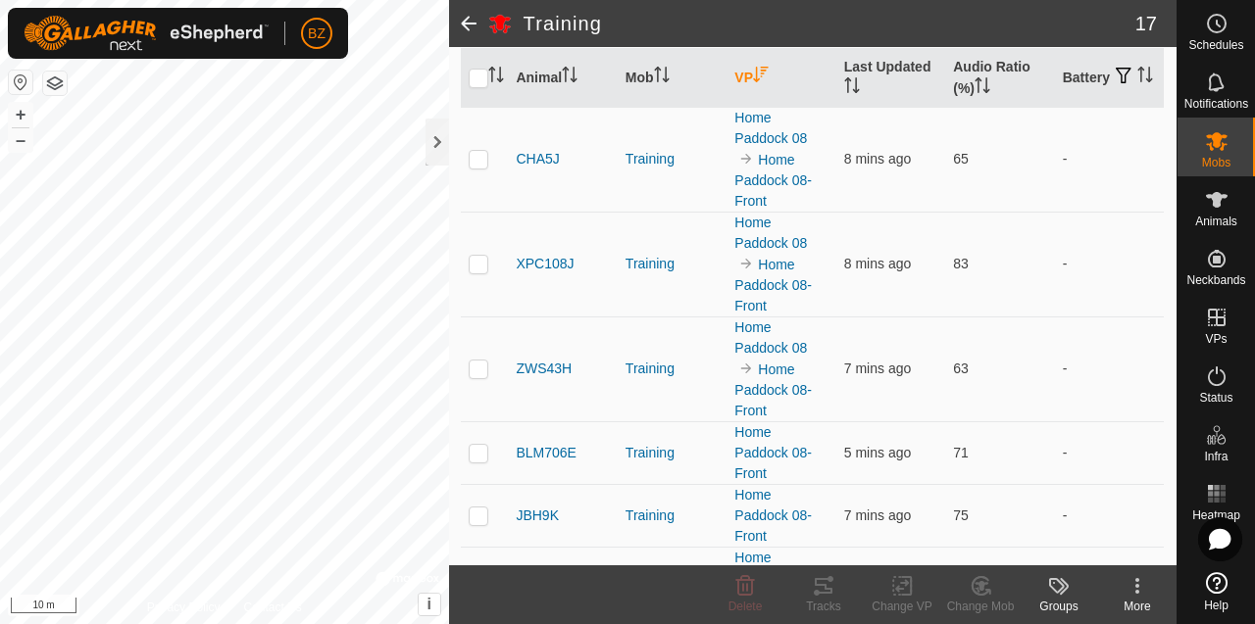
scroll to position [73, 0]
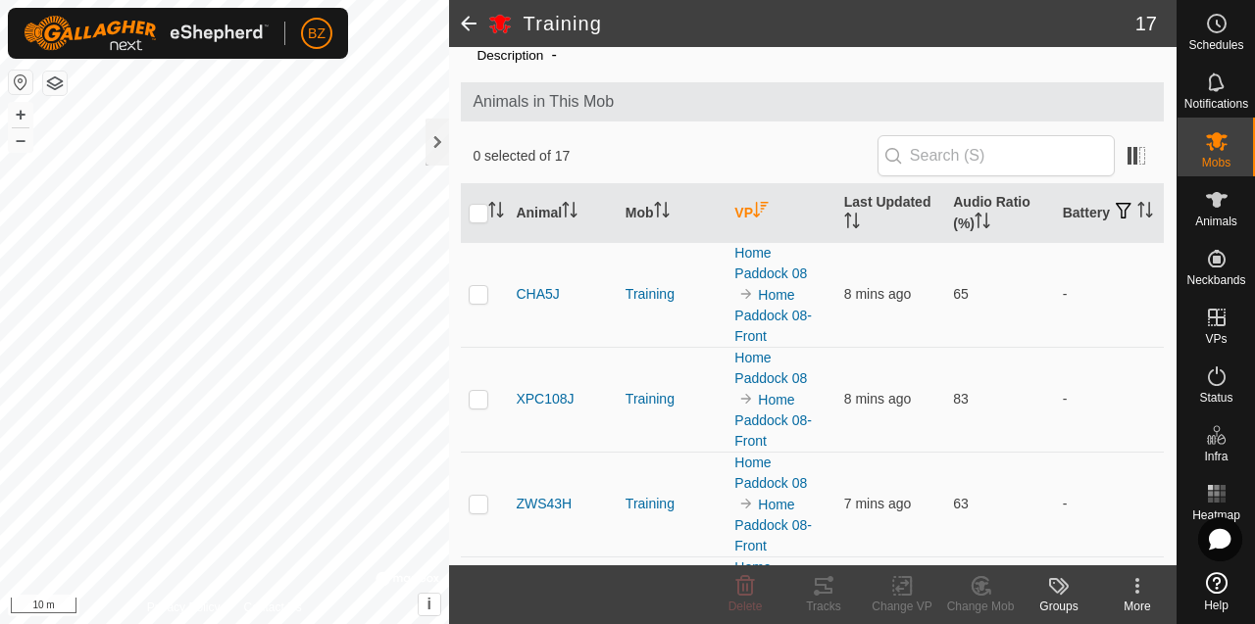
click at [746, 209] on th "VP" at bounding box center [780, 213] width 109 height 59
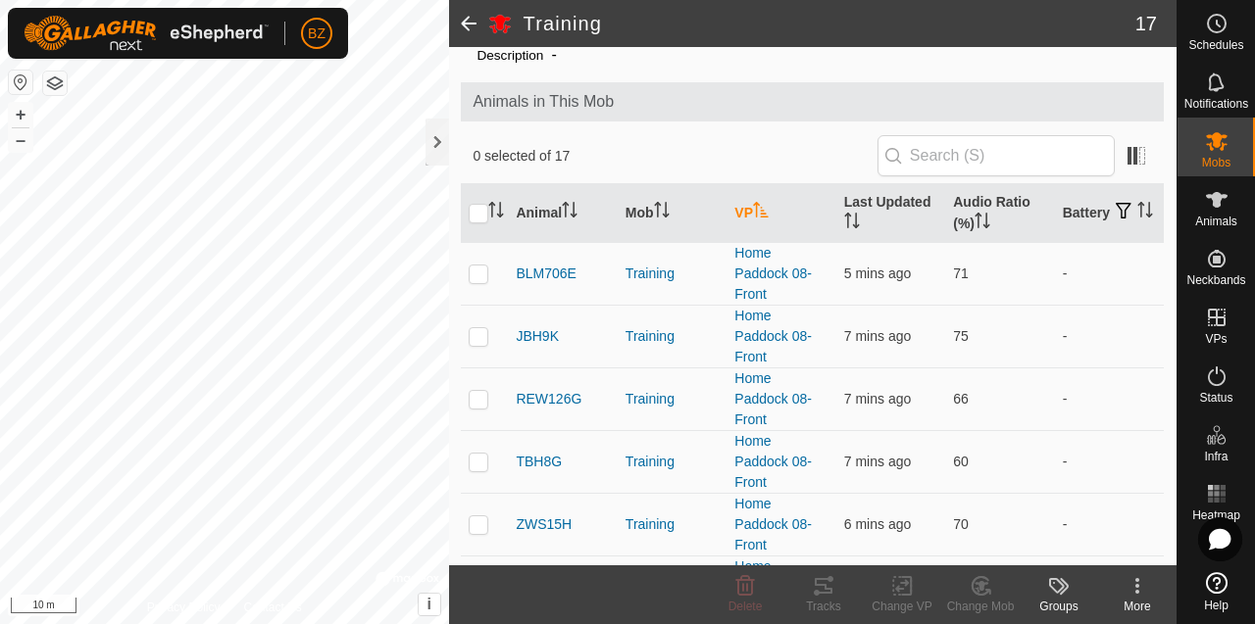
click at [746, 209] on th "VP" at bounding box center [780, 213] width 109 height 59
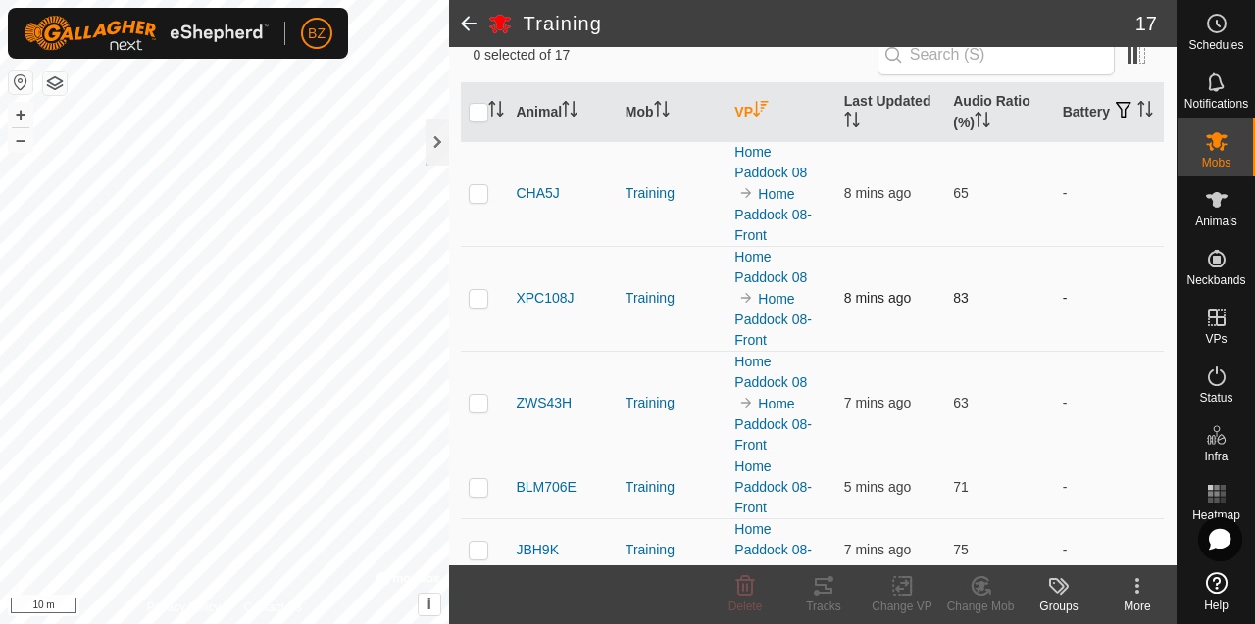
scroll to position [177, 0]
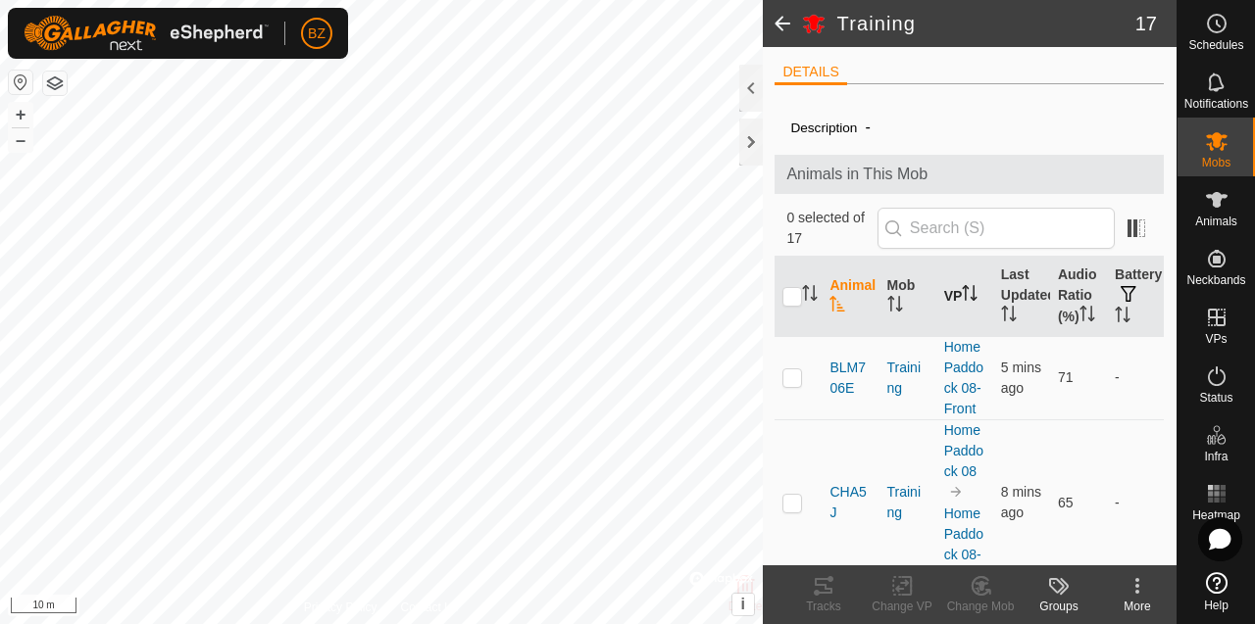
click at [964, 304] on p-sorticon "Activate to sort" at bounding box center [970, 296] width 16 height 16
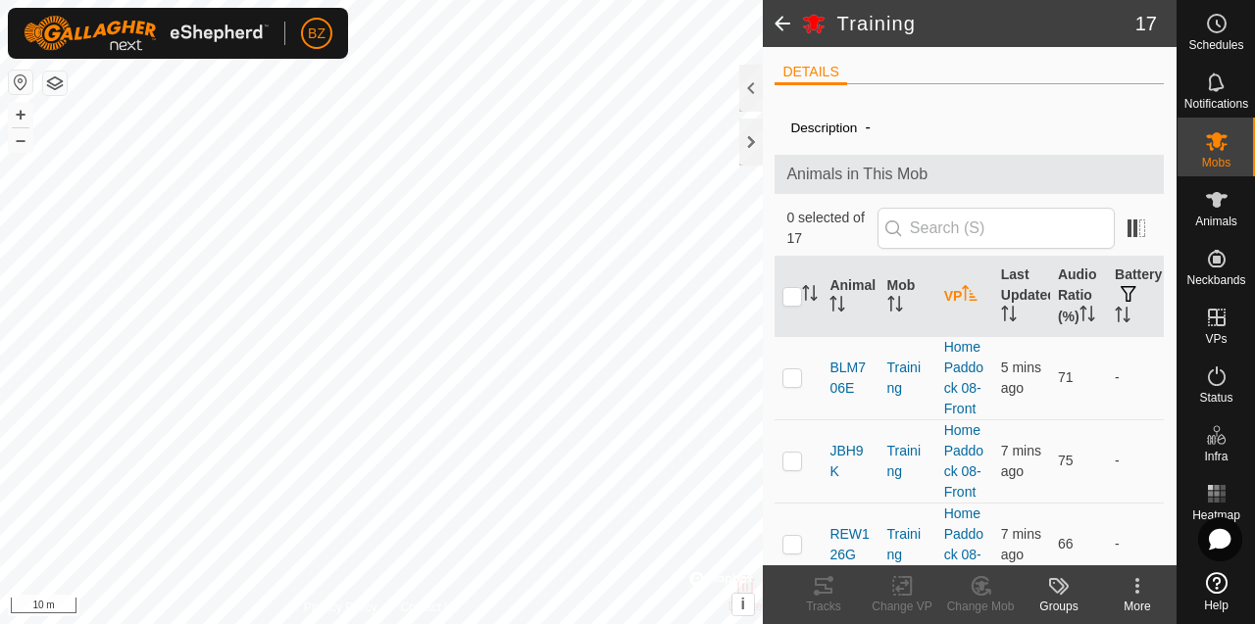
click at [964, 304] on p-sorticon "Activate to sort" at bounding box center [970, 296] width 16 height 16
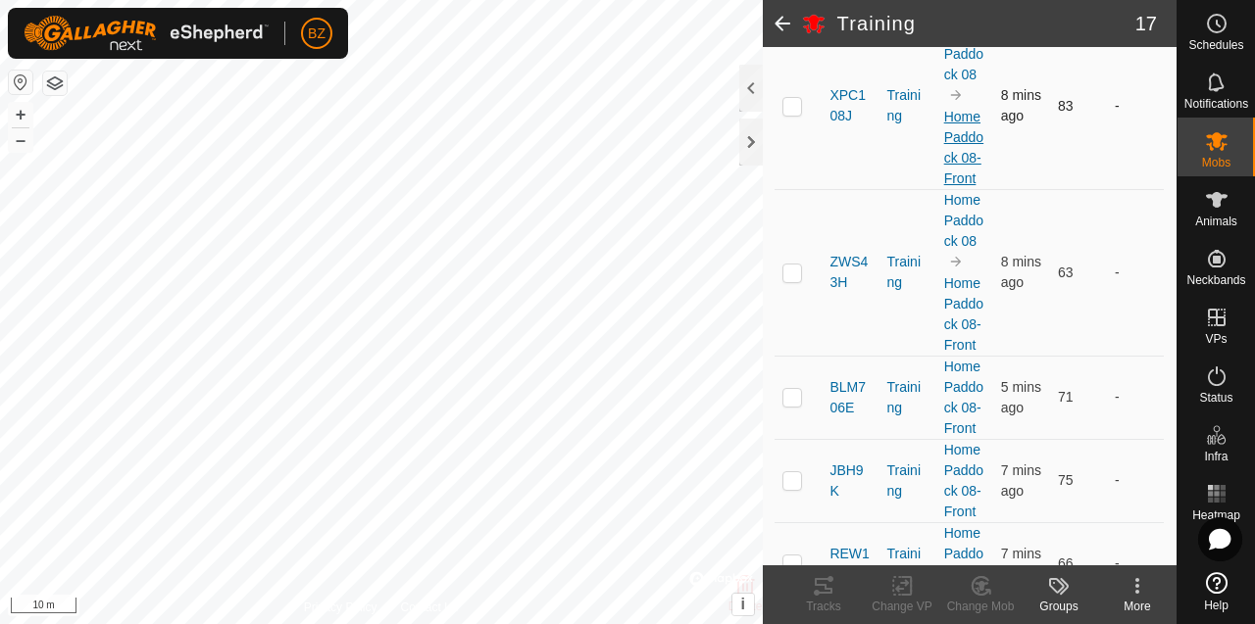
scroll to position [496, 0]
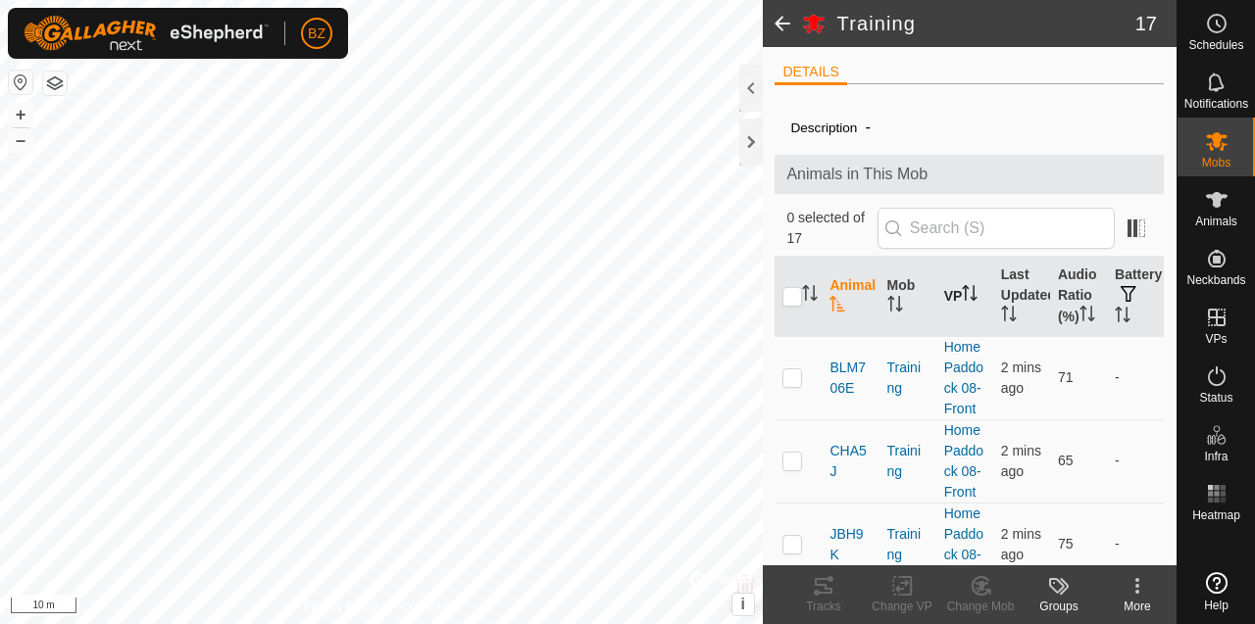
click at [959, 302] on th "VP" at bounding box center [964, 297] width 57 height 80
click at [958, 301] on th "VP" at bounding box center [964, 297] width 57 height 80
click at [957, 301] on th "VP" at bounding box center [964, 297] width 57 height 80
click at [1209, 139] on icon at bounding box center [1217, 141] width 24 height 24
